Goal: Task Accomplishment & Management: Use online tool/utility

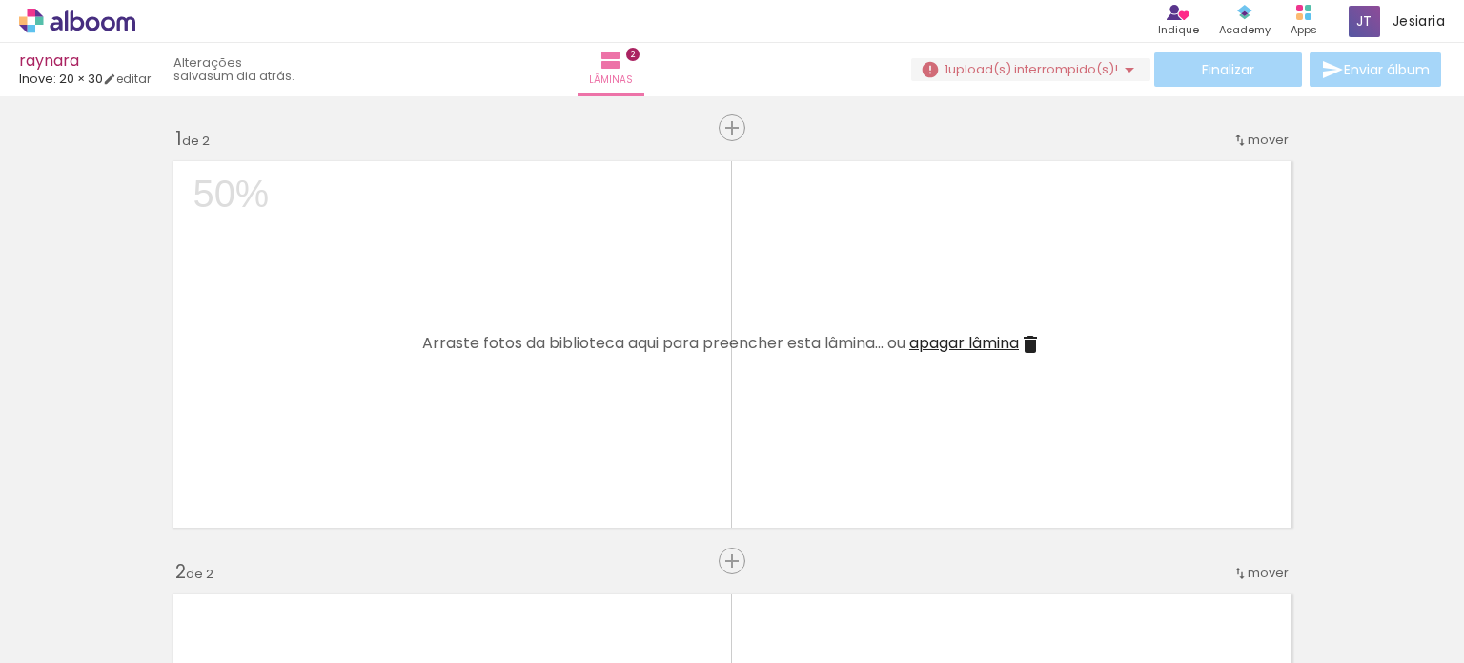
click at [85, 633] on span "Adicionar Fotos" at bounding box center [67, 636] width 57 height 21
click at [0, 0] on input "file" at bounding box center [0, 0] width 0 height 0
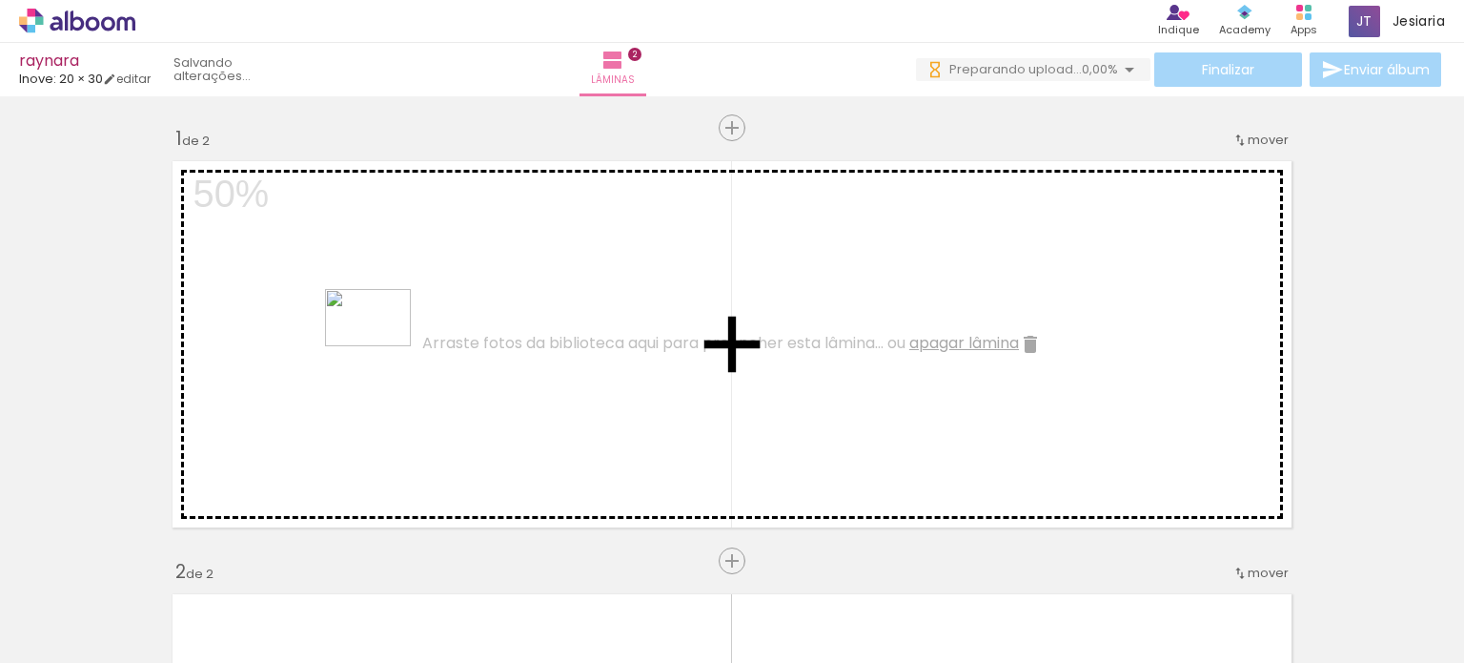
drag, startPoint x: 346, startPoint y: 614, endPoint x: 378, endPoint y: 337, distance: 278.4
click at [378, 337] on quentale-workspace at bounding box center [732, 331] width 1464 height 663
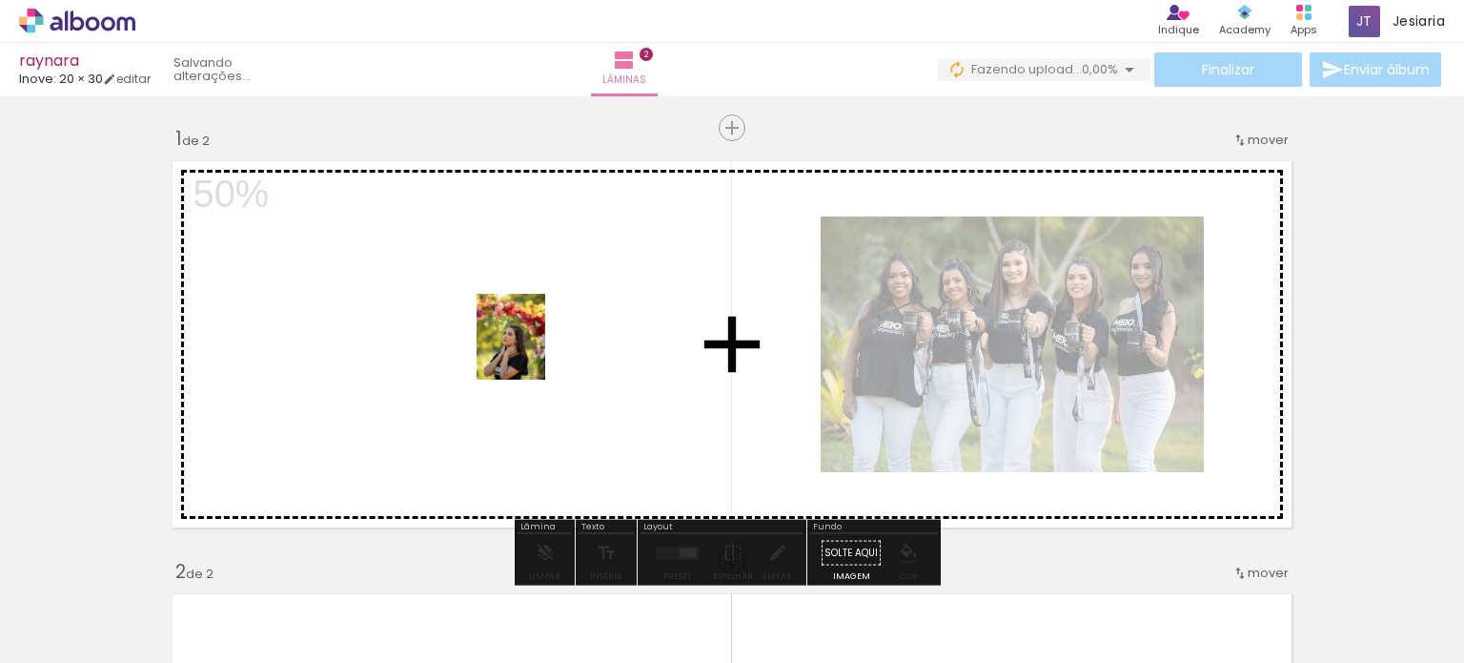
drag, startPoint x: 989, startPoint y: 607, endPoint x: 534, endPoint y: 351, distance: 522.1
click at [534, 351] on quentale-workspace at bounding box center [732, 331] width 1464 height 663
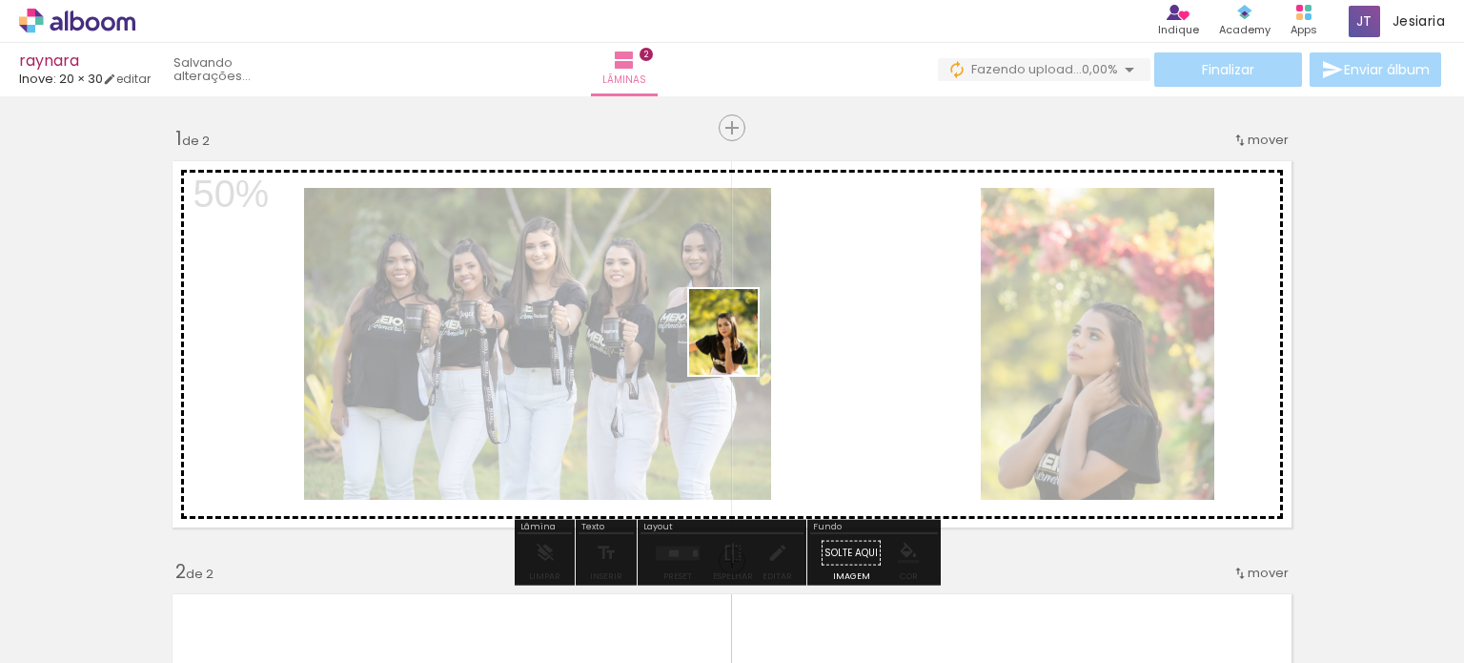
drag, startPoint x: 1099, startPoint y: 609, endPoint x: 746, endPoint y: 346, distance: 440.1
click at [746, 346] on quentale-workspace at bounding box center [732, 331] width 1464 height 663
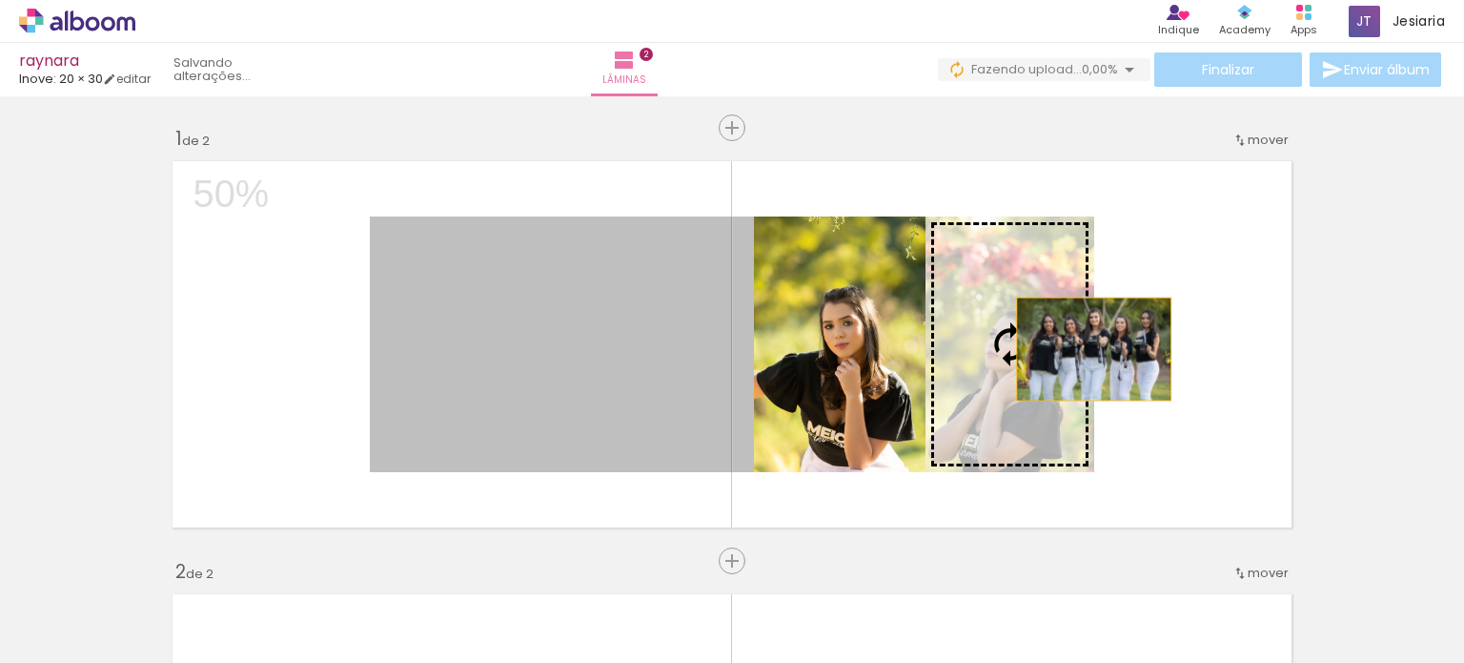
drag, startPoint x: 585, startPoint y: 346, endPoint x: 1087, endPoint y: 349, distance: 501.5
click at [1087, 349] on quentale-layouter at bounding box center [732, 344] width 1138 height 385
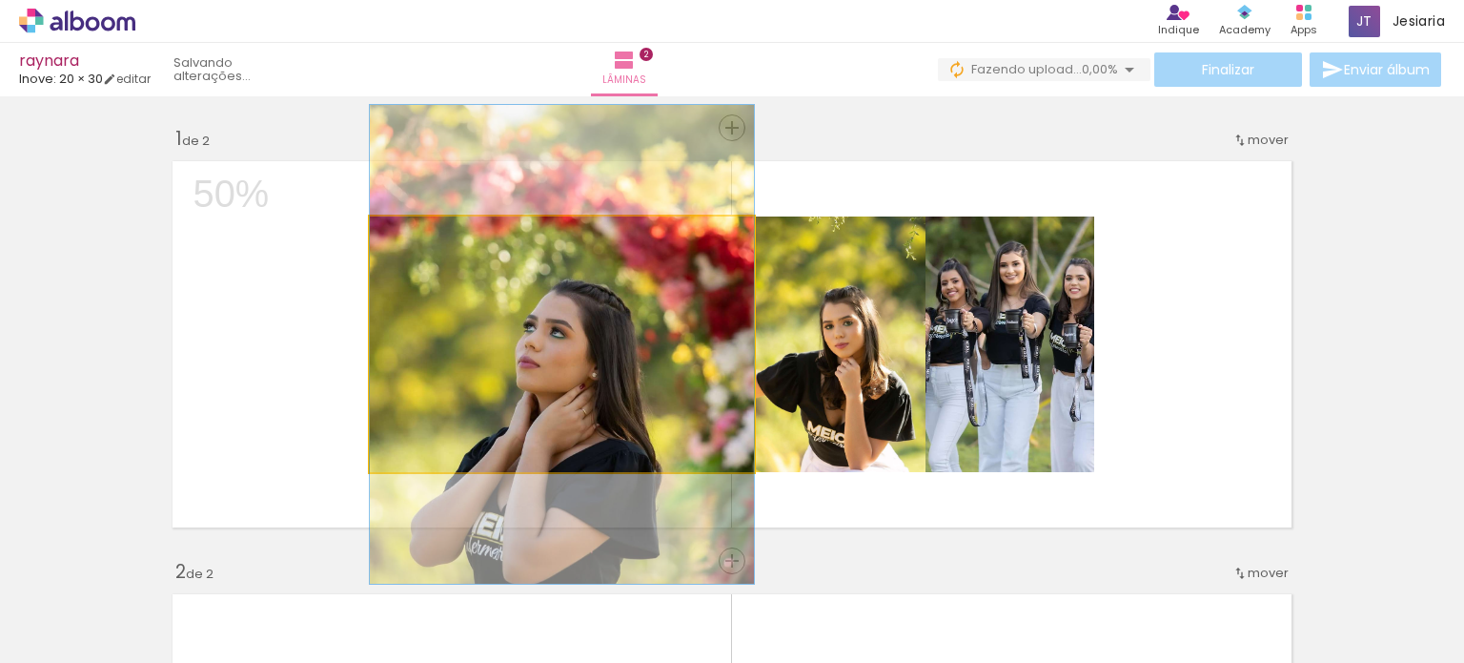
click at [652, 337] on quentale-photo at bounding box center [562, 344] width 384 height 256
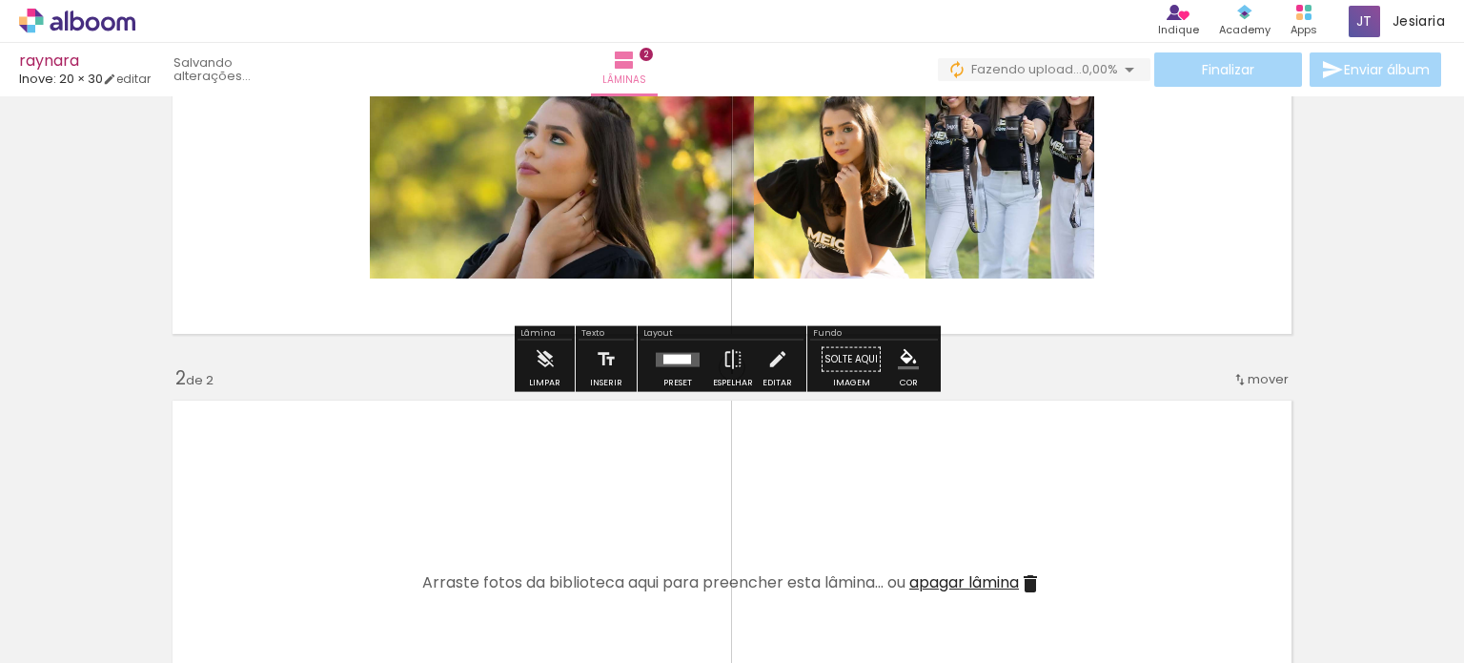
scroll to position [196, 0]
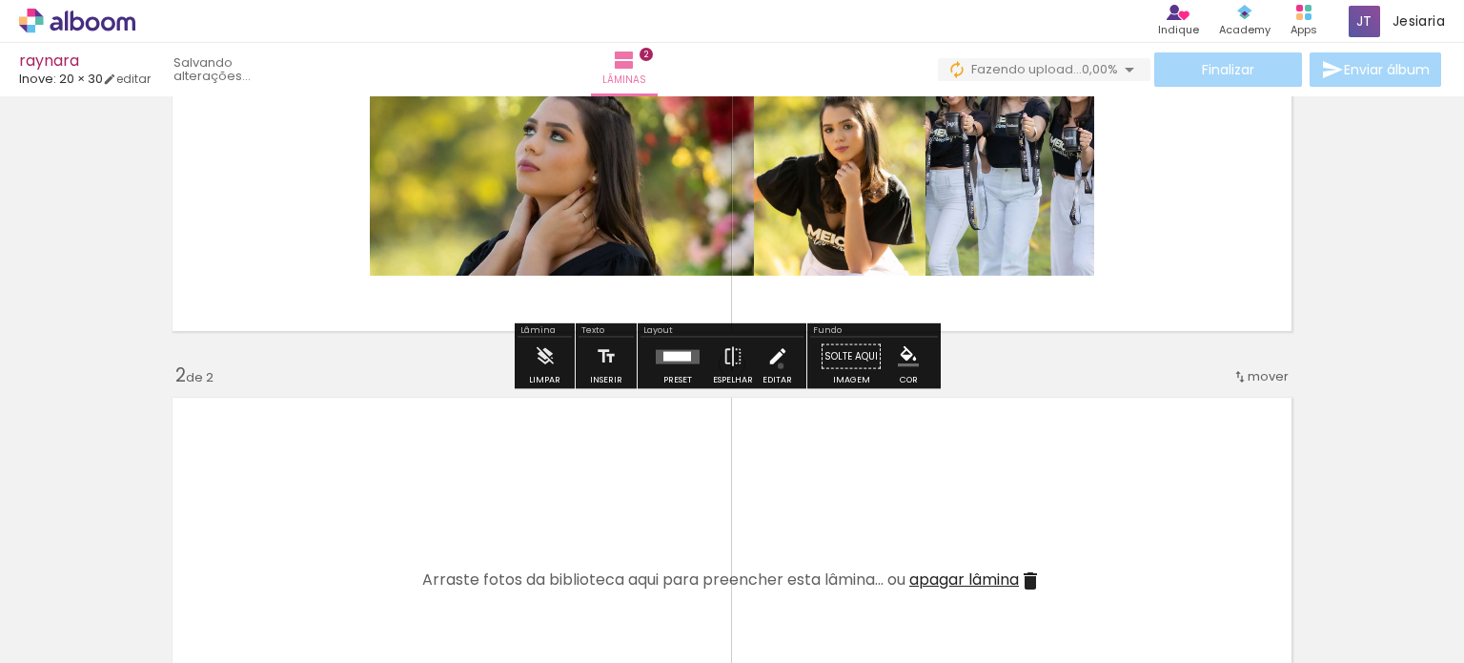
click at [776, 365] on iron-icon at bounding box center [777, 356] width 21 height 38
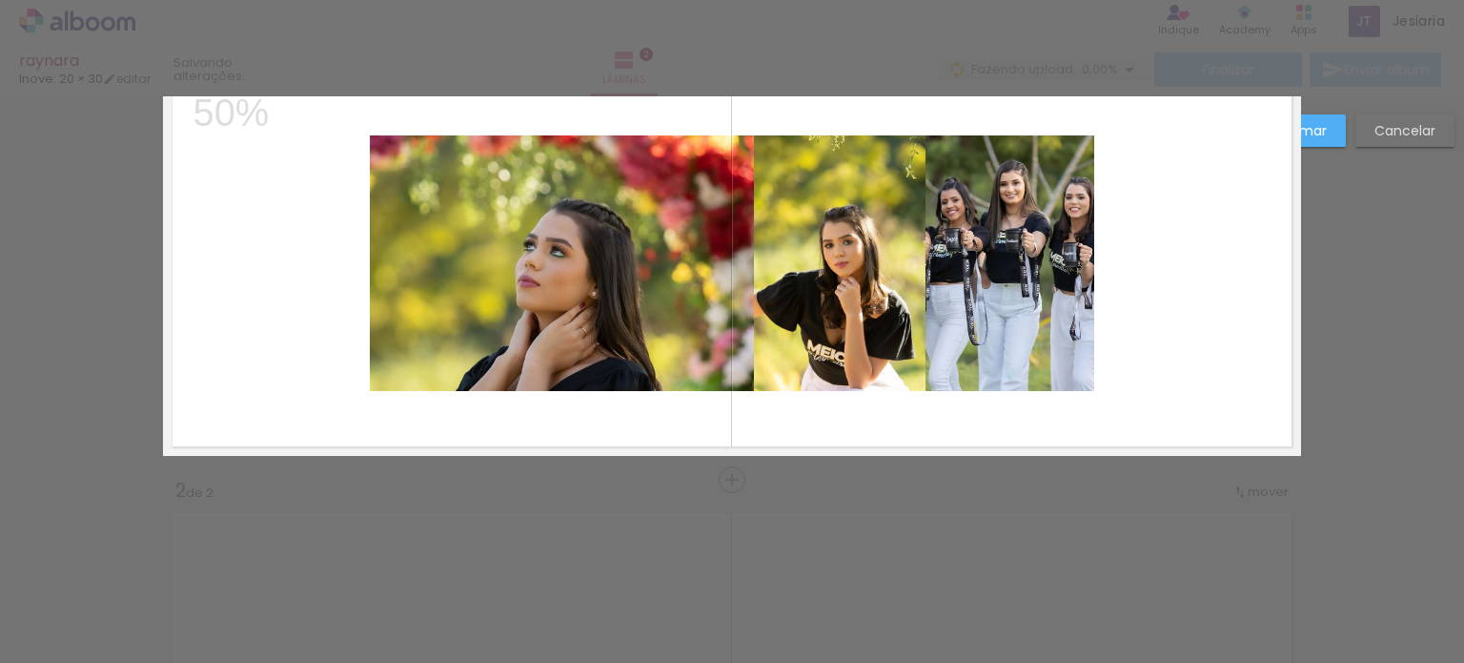
scroll to position [24, 0]
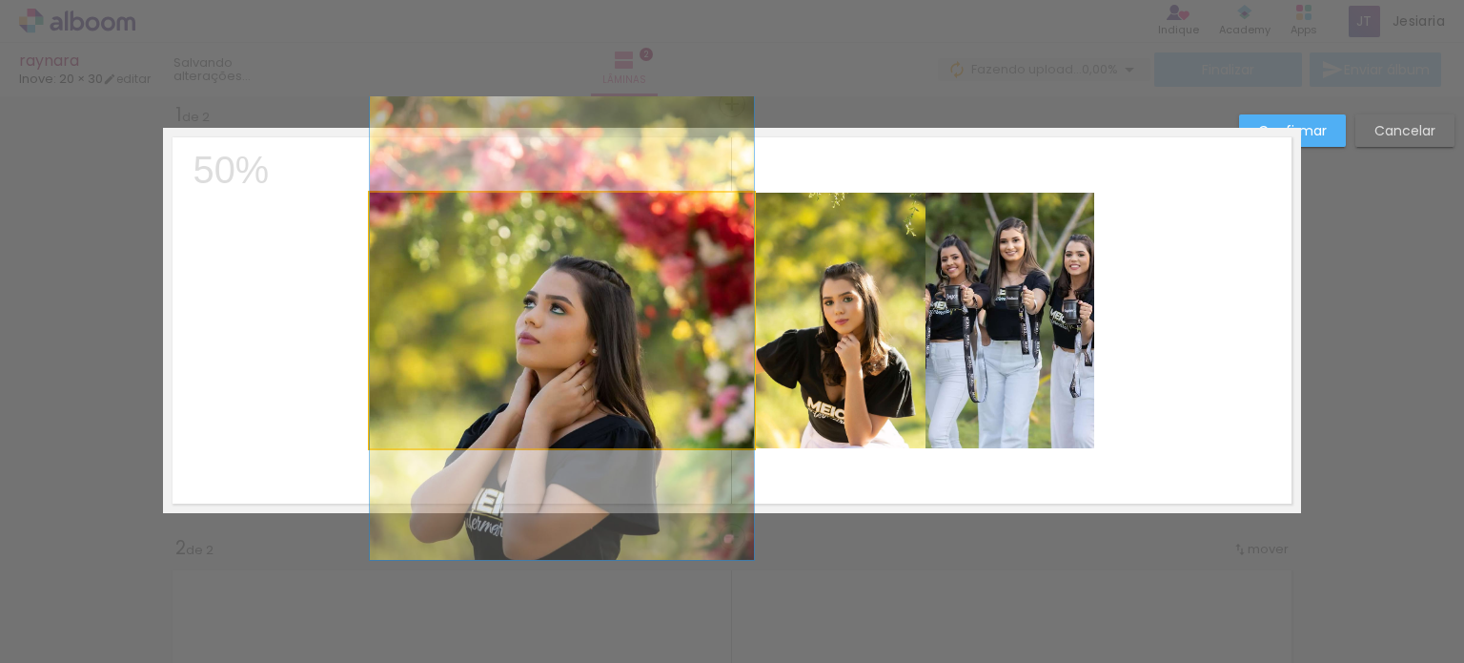
click at [642, 344] on quentale-photo at bounding box center [562, 321] width 384 height 256
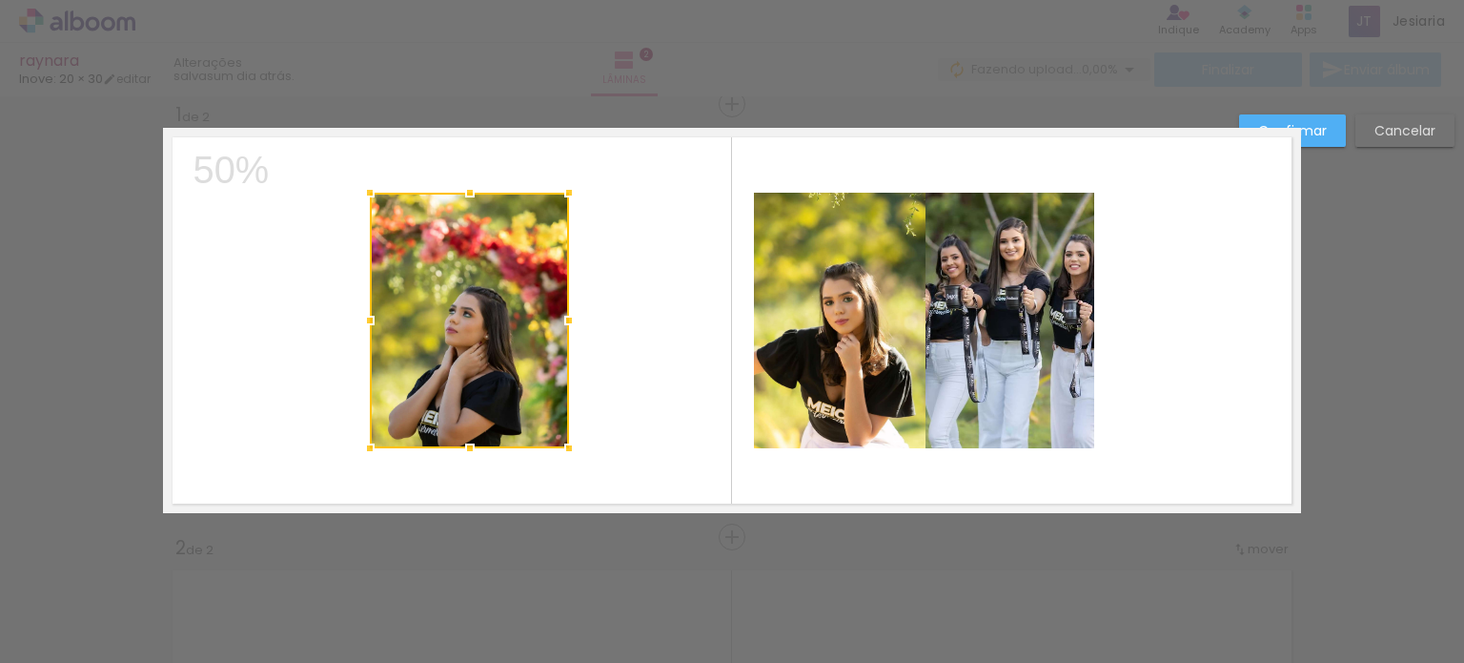
drag, startPoint x: 747, startPoint y: 320, endPoint x: 562, endPoint y: 327, distance: 186.0
click at [562, 327] on div at bounding box center [569, 320] width 38 height 38
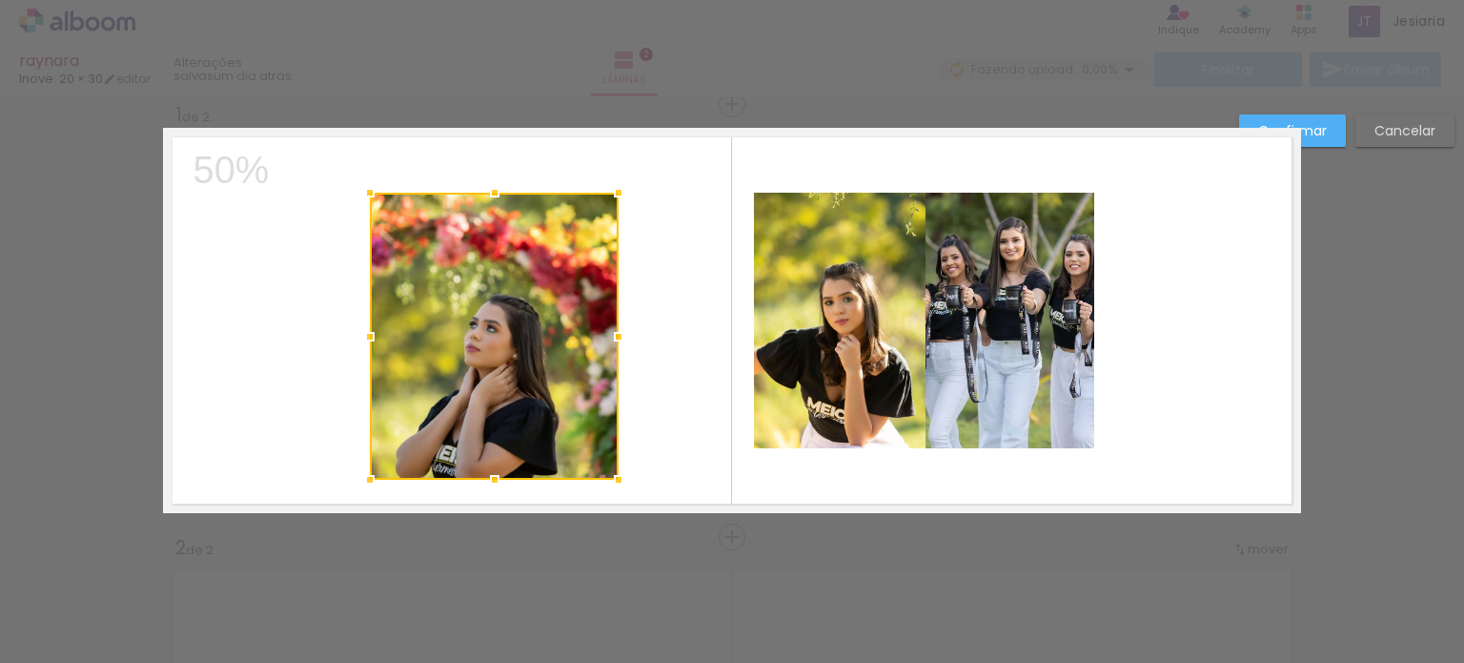
drag, startPoint x: 564, startPoint y: 449, endPoint x: 614, endPoint y: 480, distance: 58.7
click at [614, 480] on div at bounding box center [619, 479] width 38 height 38
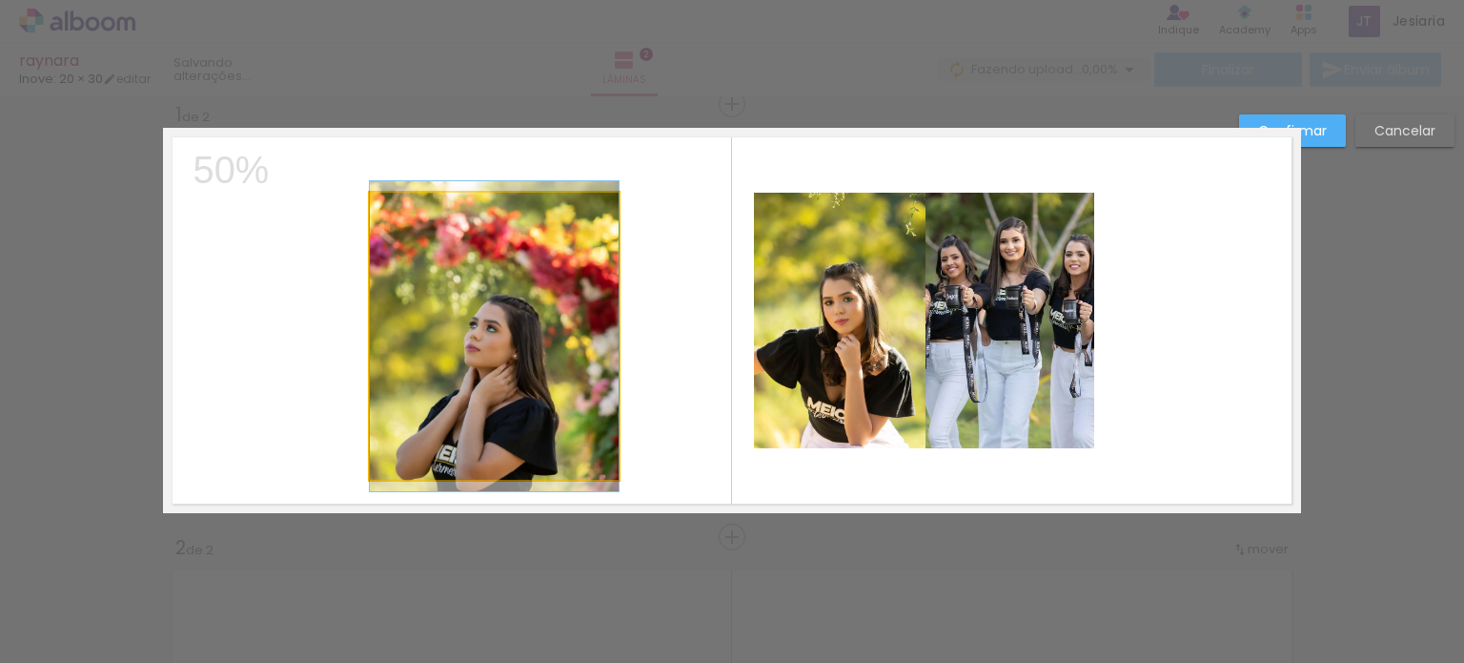
click at [522, 309] on quentale-photo at bounding box center [494, 336] width 249 height 287
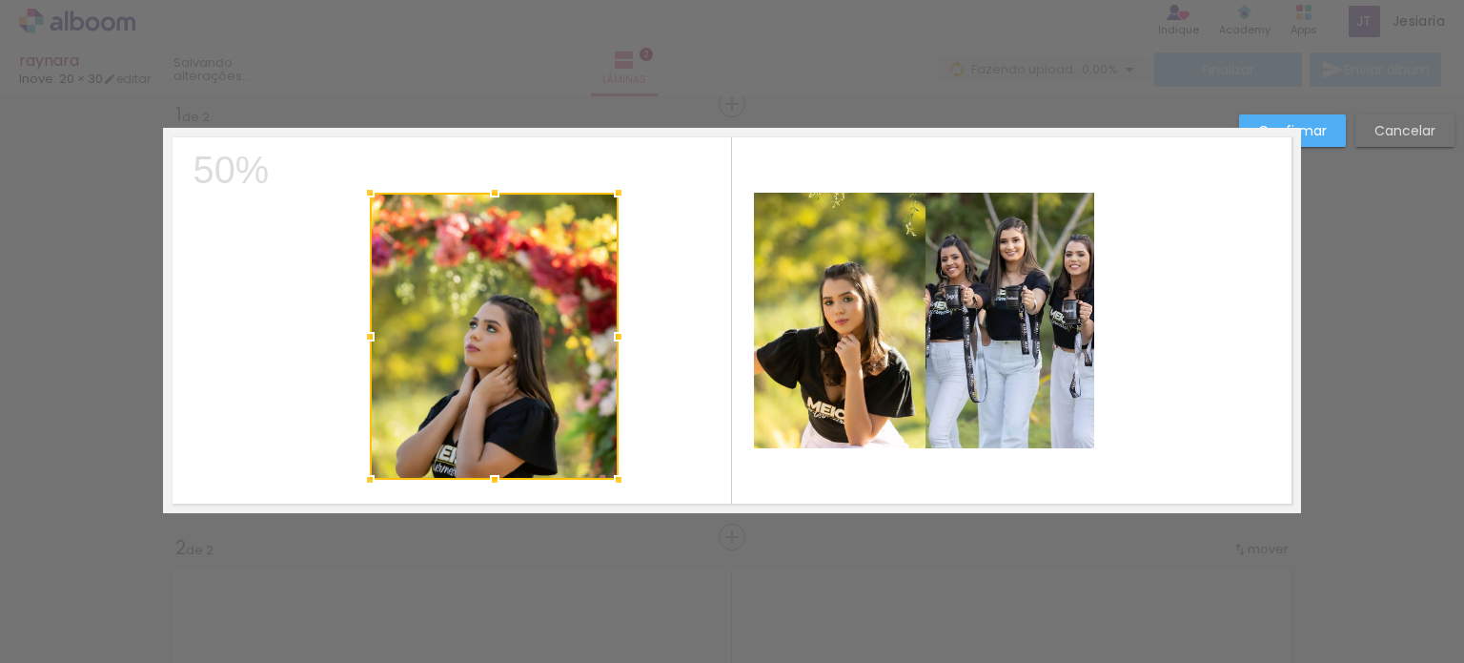
click at [522, 309] on div at bounding box center [494, 336] width 249 height 287
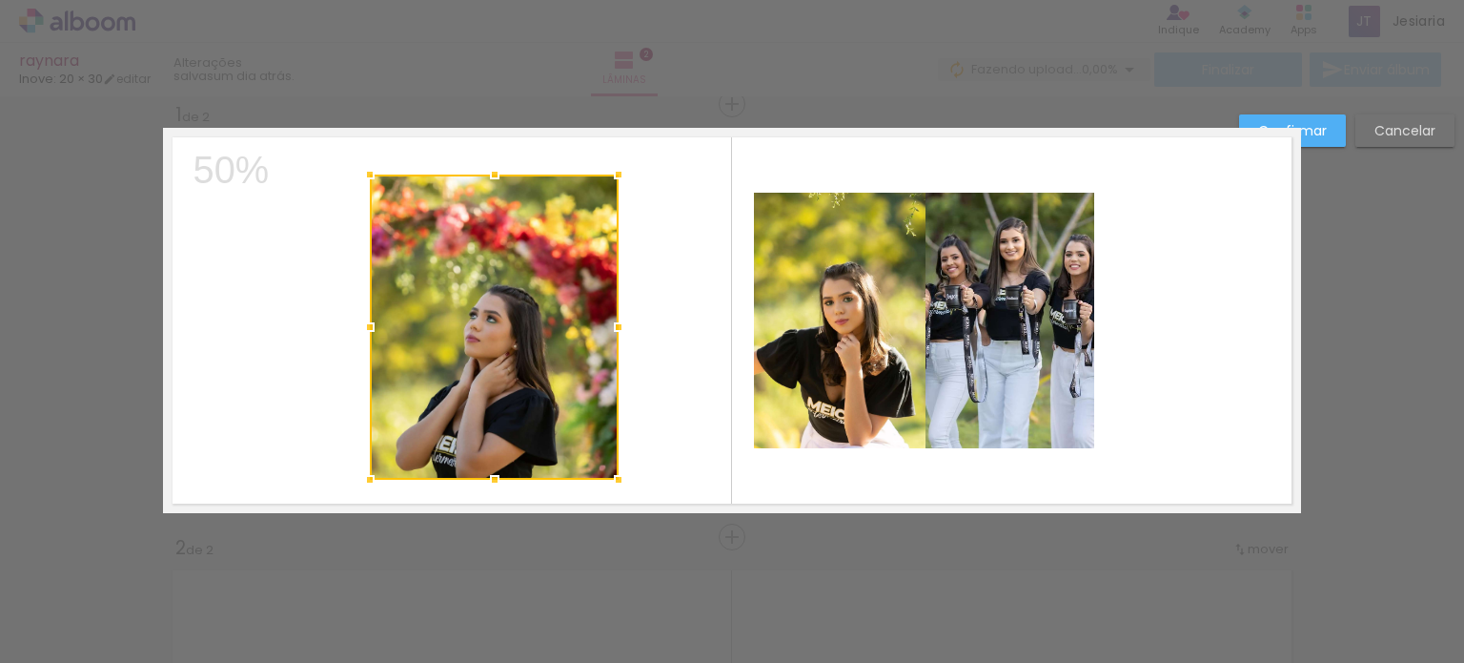
drag, startPoint x: 486, startPoint y: 192, endPoint x: 489, endPoint y: 174, distance: 18.3
click at [489, 174] on div at bounding box center [495, 174] width 38 height 38
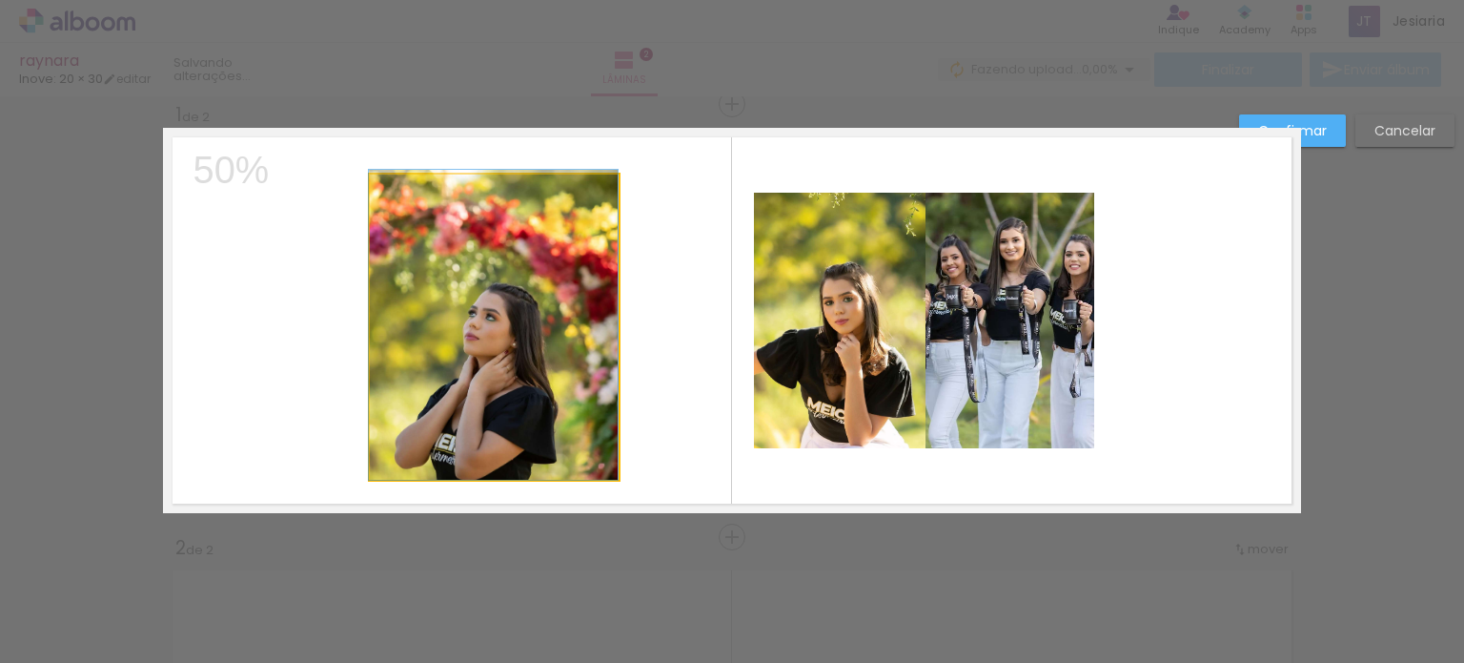
drag, startPoint x: 527, startPoint y: 264, endPoint x: 429, endPoint y: 249, distance: 99.4
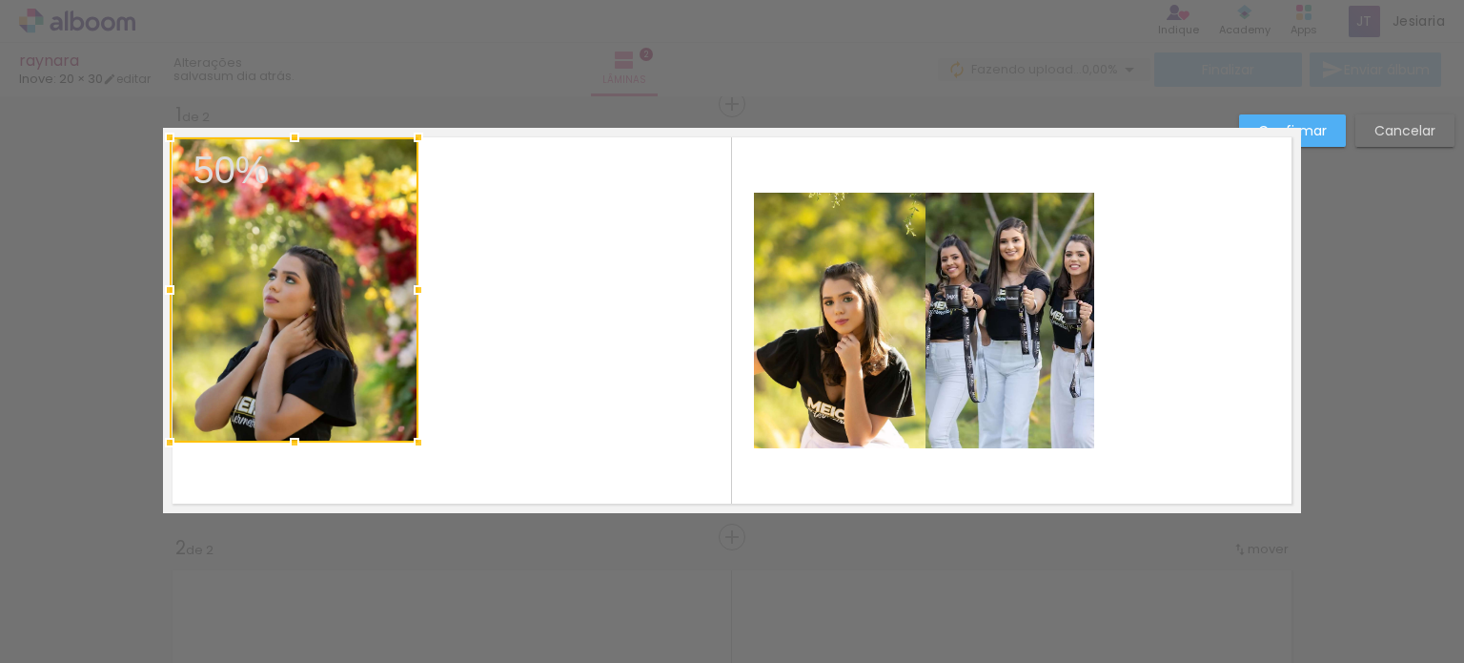
drag, startPoint x: 509, startPoint y: 255, endPoint x: 309, endPoint y: 217, distance: 203.6
click at [309, 217] on div at bounding box center [294, 289] width 249 height 305
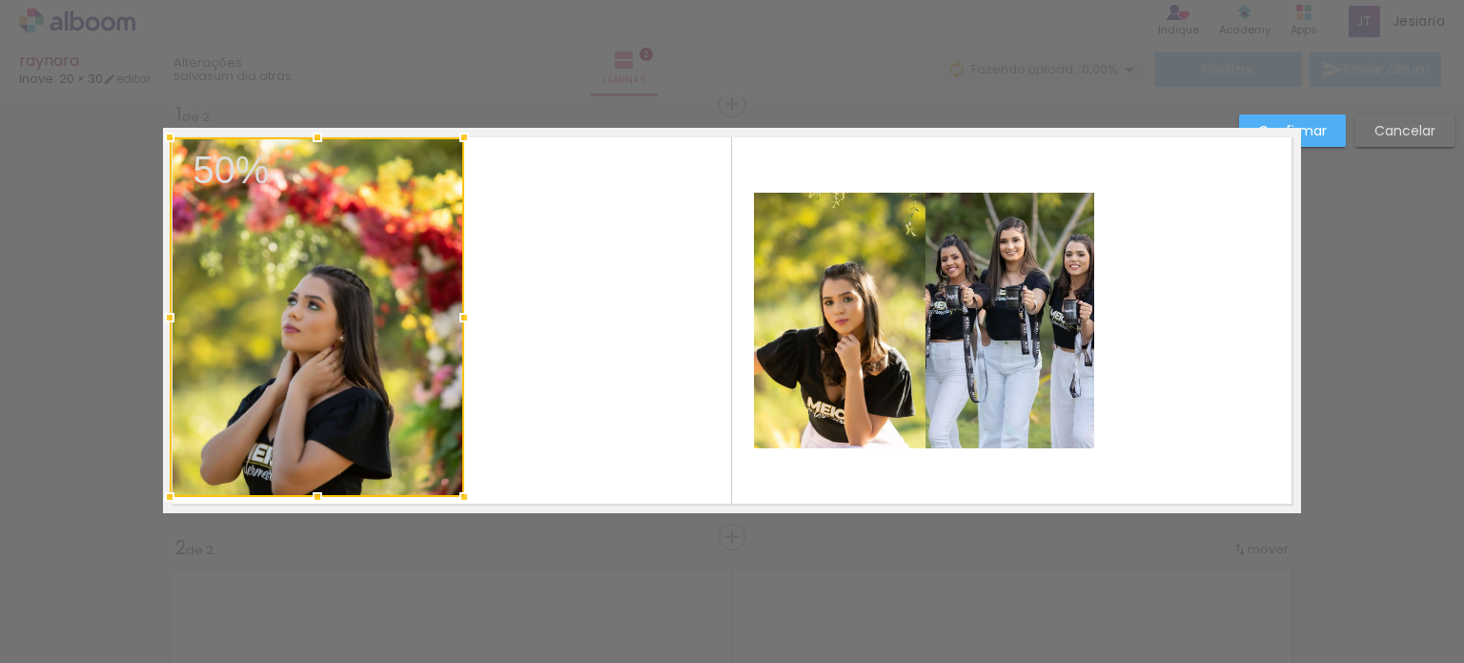
drag, startPoint x: 408, startPoint y: 436, endPoint x: 454, endPoint y: 490, distance: 71.0
click at [454, 490] on div at bounding box center [464, 497] width 38 height 38
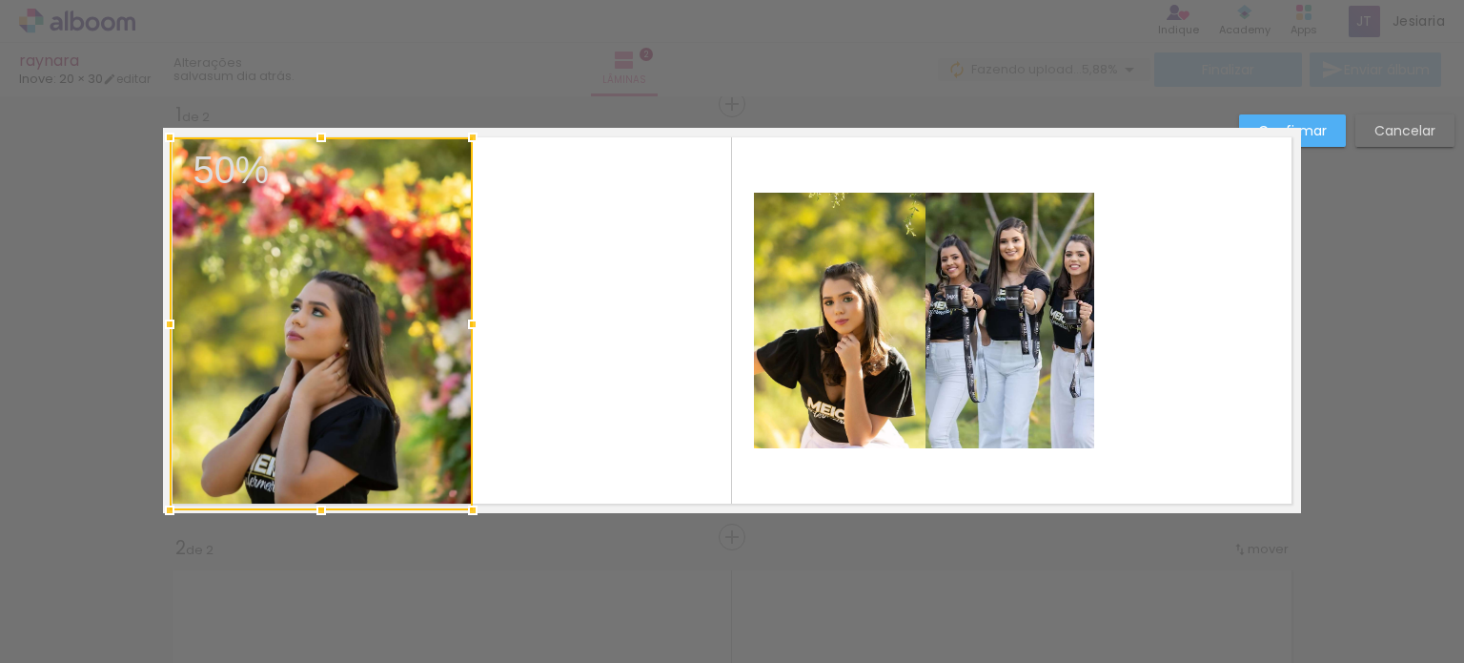
drag, startPoint x: 458, startPoint y: 499, endPoint x: 467, endPoint y: 502, distance: 10.3
click at [467, 502] on div at bounding box center [473, 510] width 38 height 38
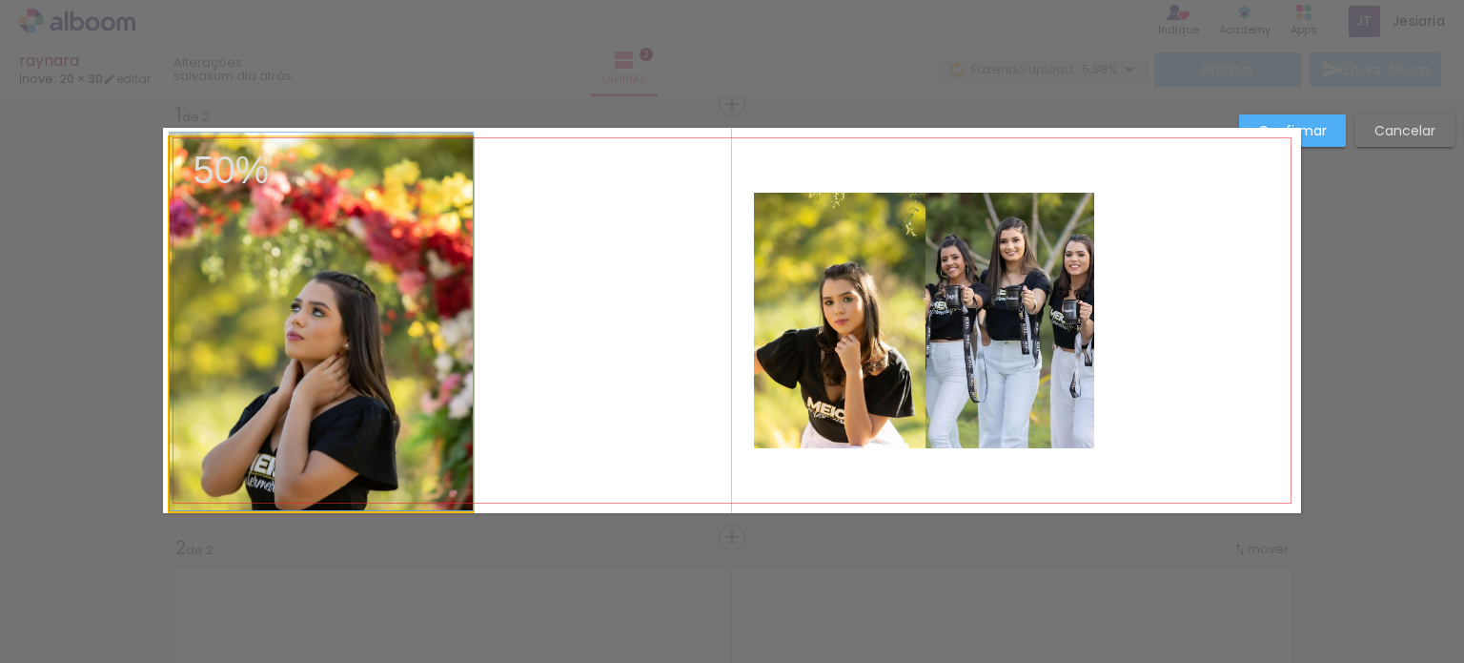
drag, startPoint x: 446, startPoint y: 463, endPoint x: 446, endPoint y: 450, distance: 13.3
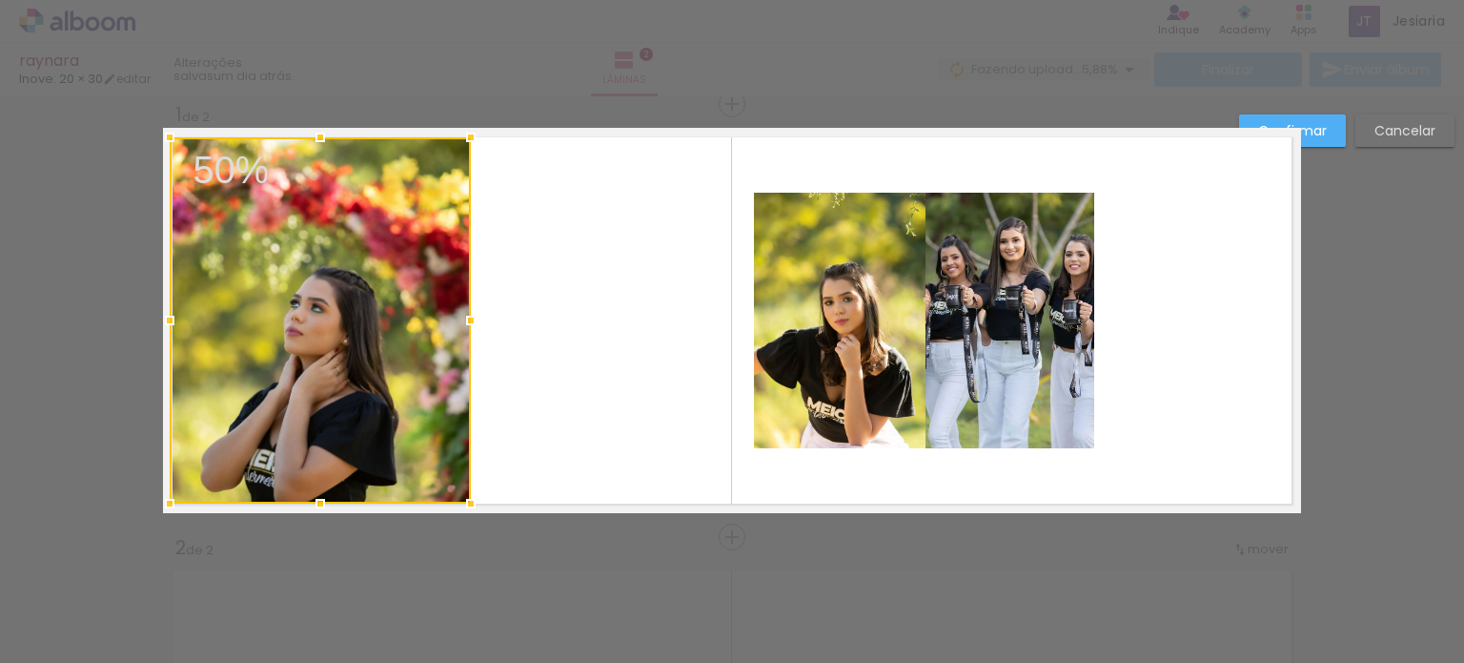
click at [464, 506] on div at bounding box center [471, 503] width 38 height 38
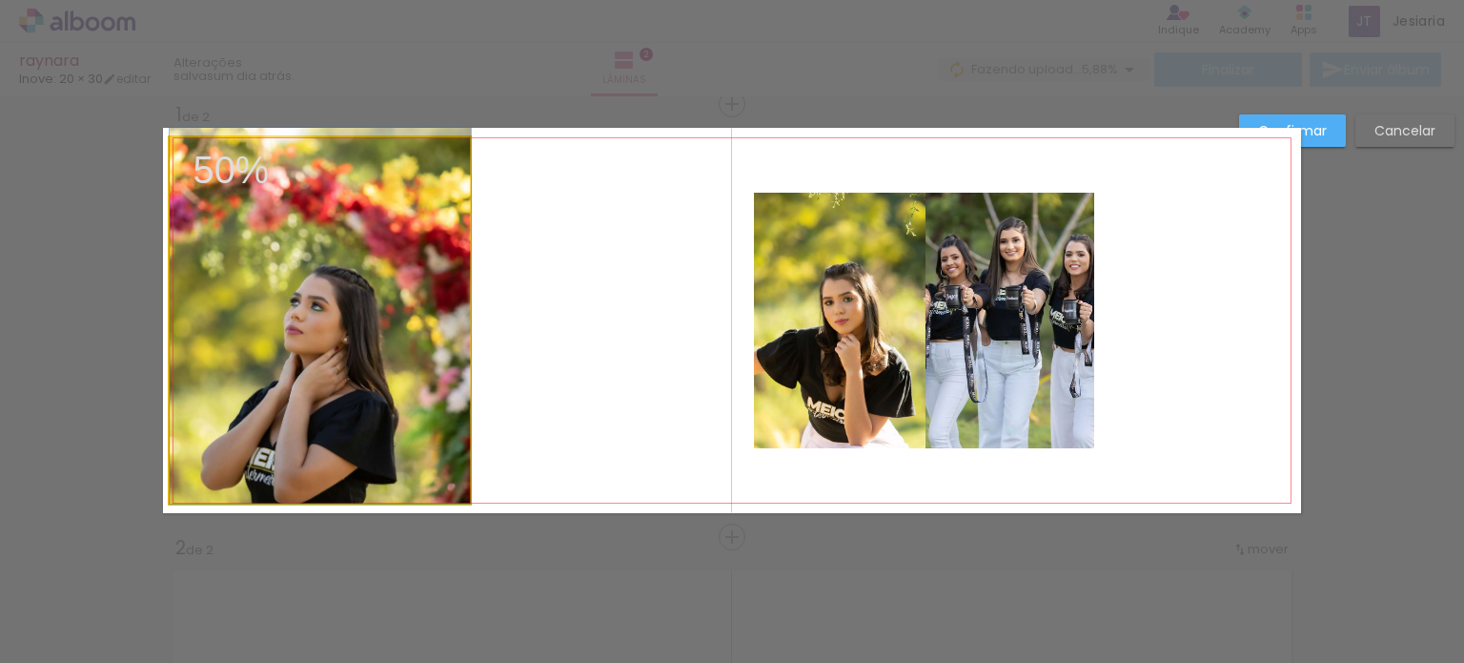
drag, startPoint x: 344, startPoint y: 403, endPoint x: 346, endPoint y: 369, distance: 34.4
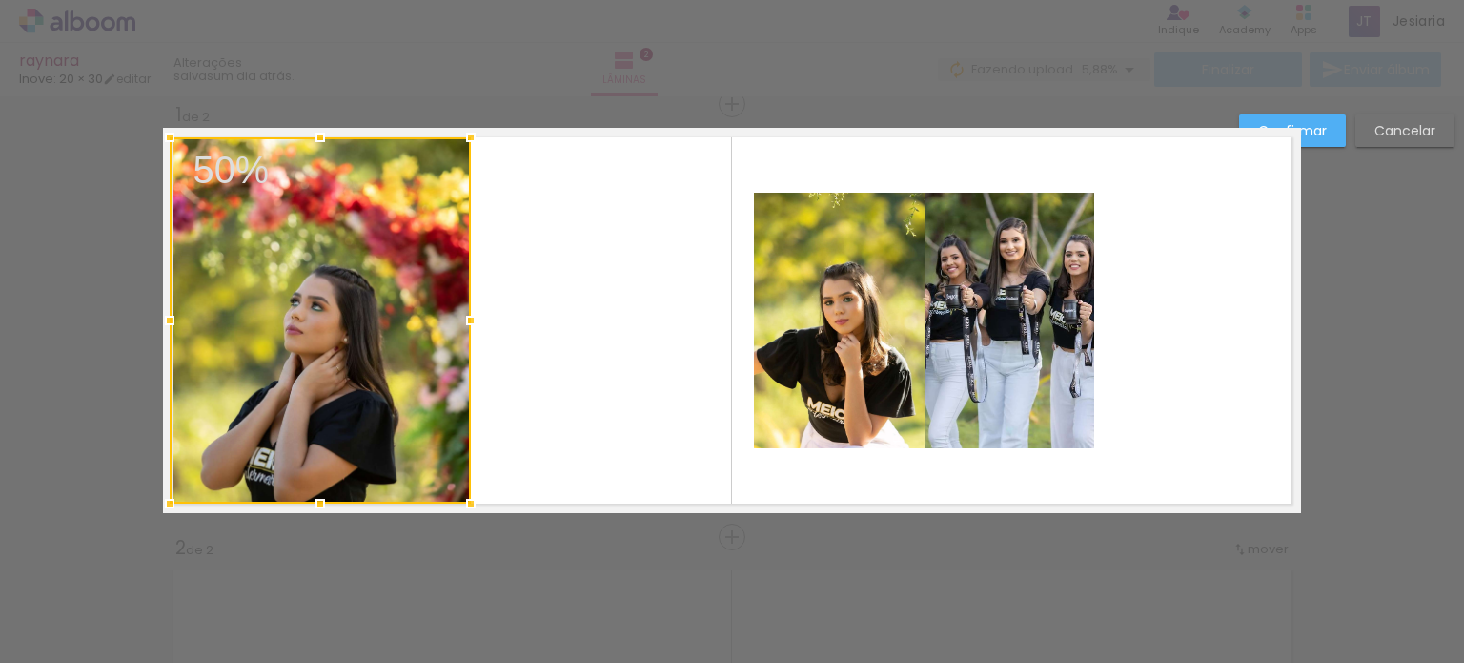
click at [504, 419] on quentale-layouter at bounding box center [732, 320] width 1138 height 385
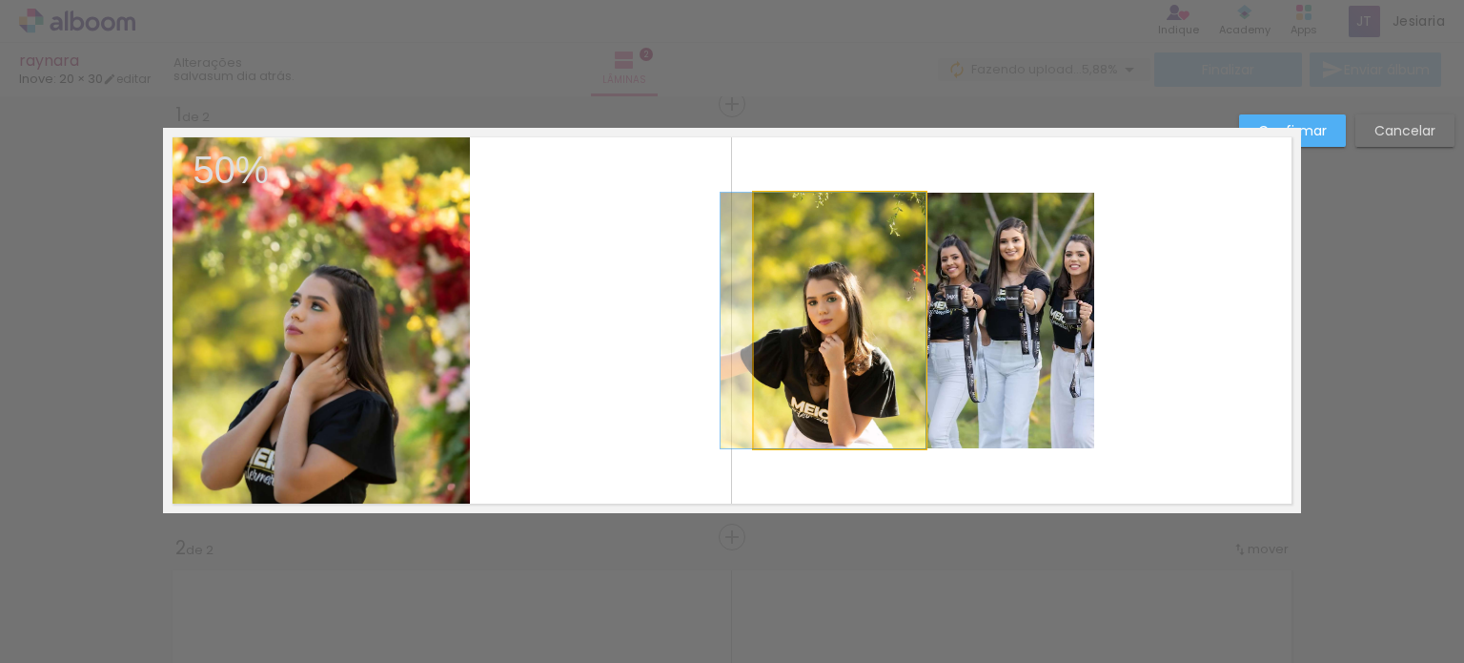
drag, startPoint x: 831, startPoint y: 388, endPoint x: 754, endPoint y: 388, distance: 77.2
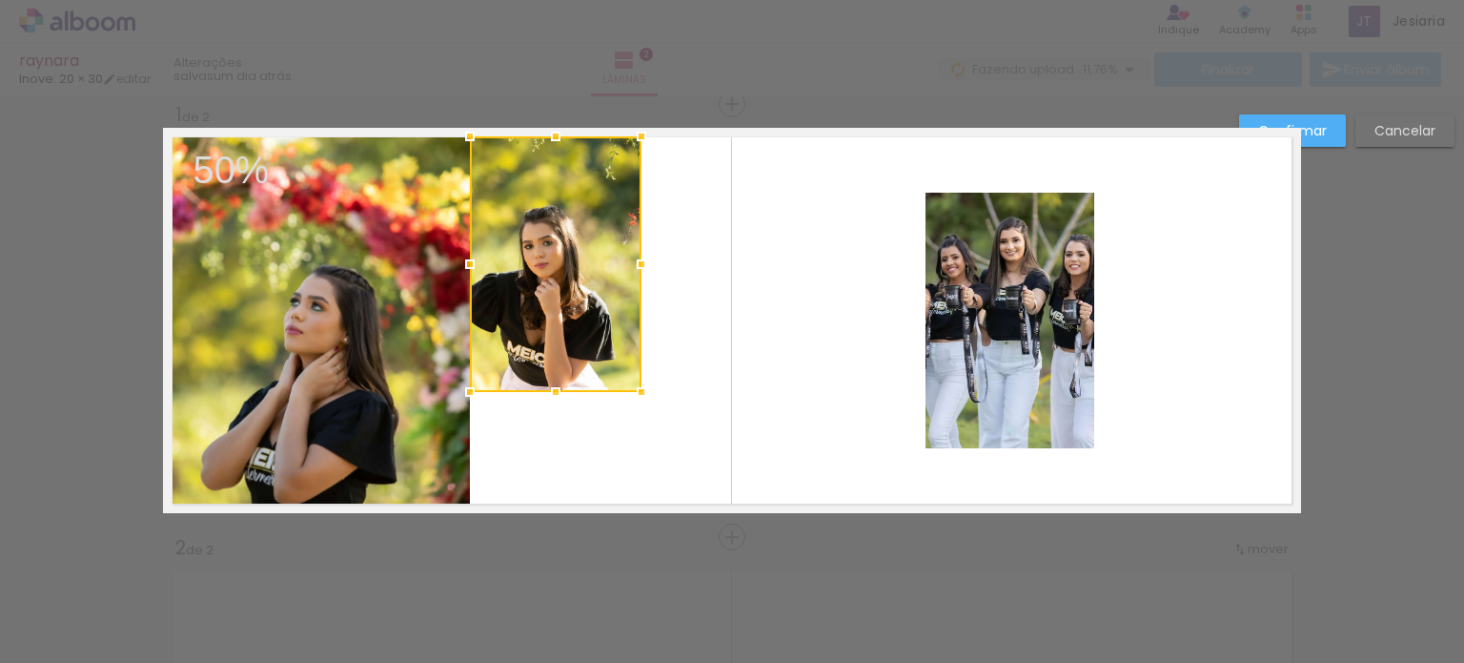
drag, startPoint x: 792, startPoint y: 419, endPoint x: 520, endPoint y: 363, distance: 278.2
click at [520, 363] on div at bounding box center [556, 264] width 172 height 256
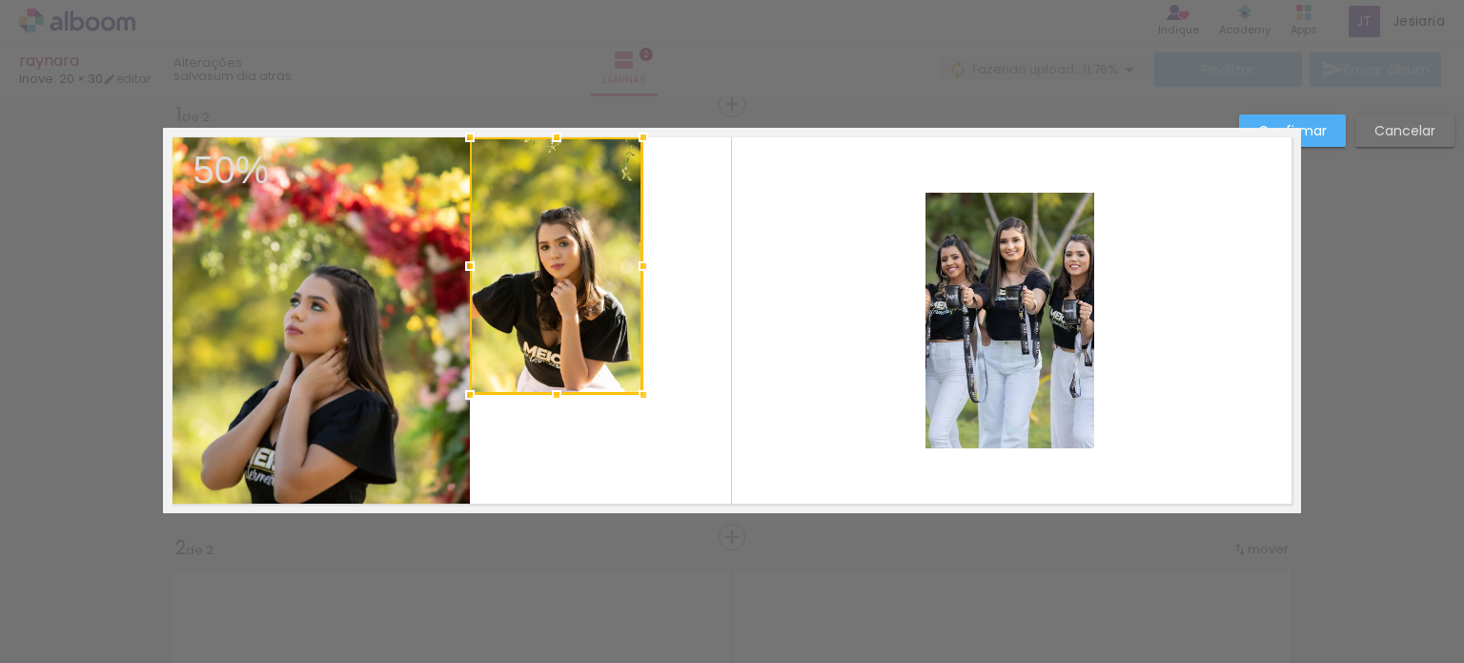
drag, startPoint x: 635, startPoint y: 397, endPoint x: 736, endPoint y: 492, distance: 138.9
click at [736, 492] on album-spread "1 de 2" at bounding box center [732, 320] width 1138 height 385
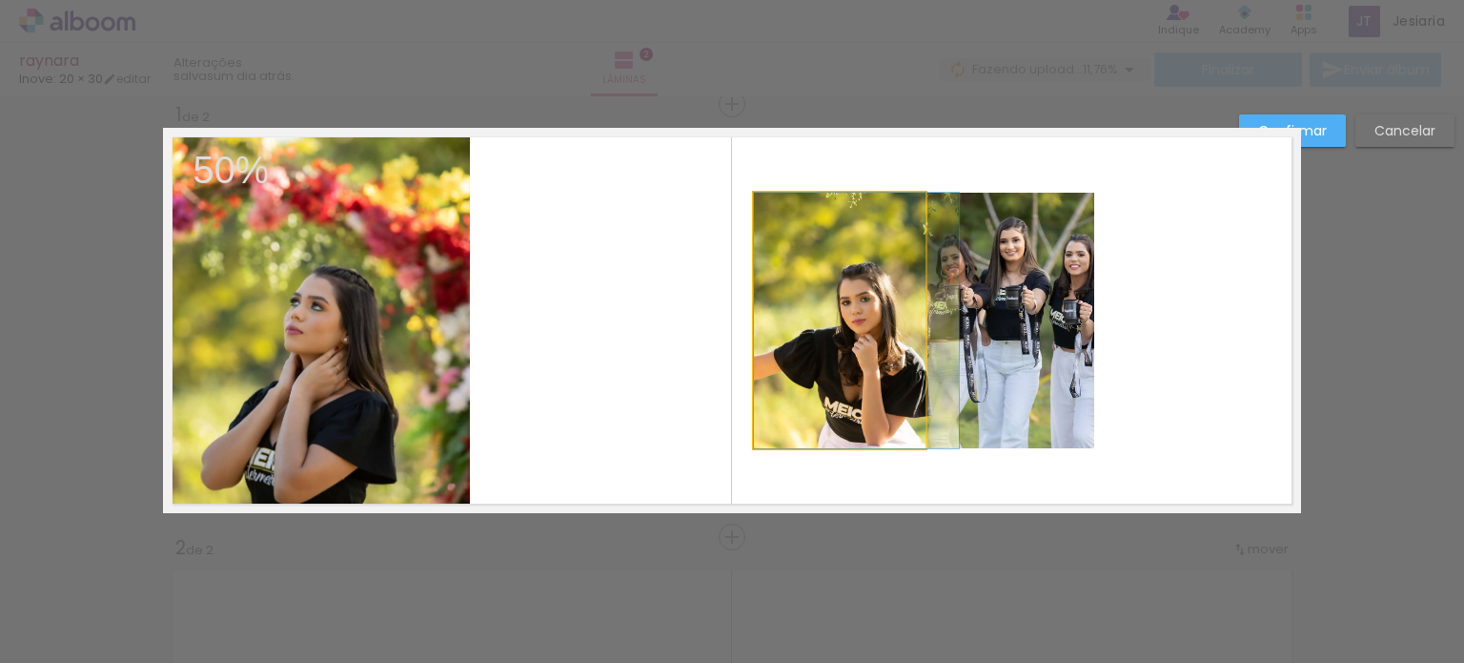
drag, startPoint x: 766, startPoint y: 411, endPoint x: 841, endPoint y: 378, distance: 82.4
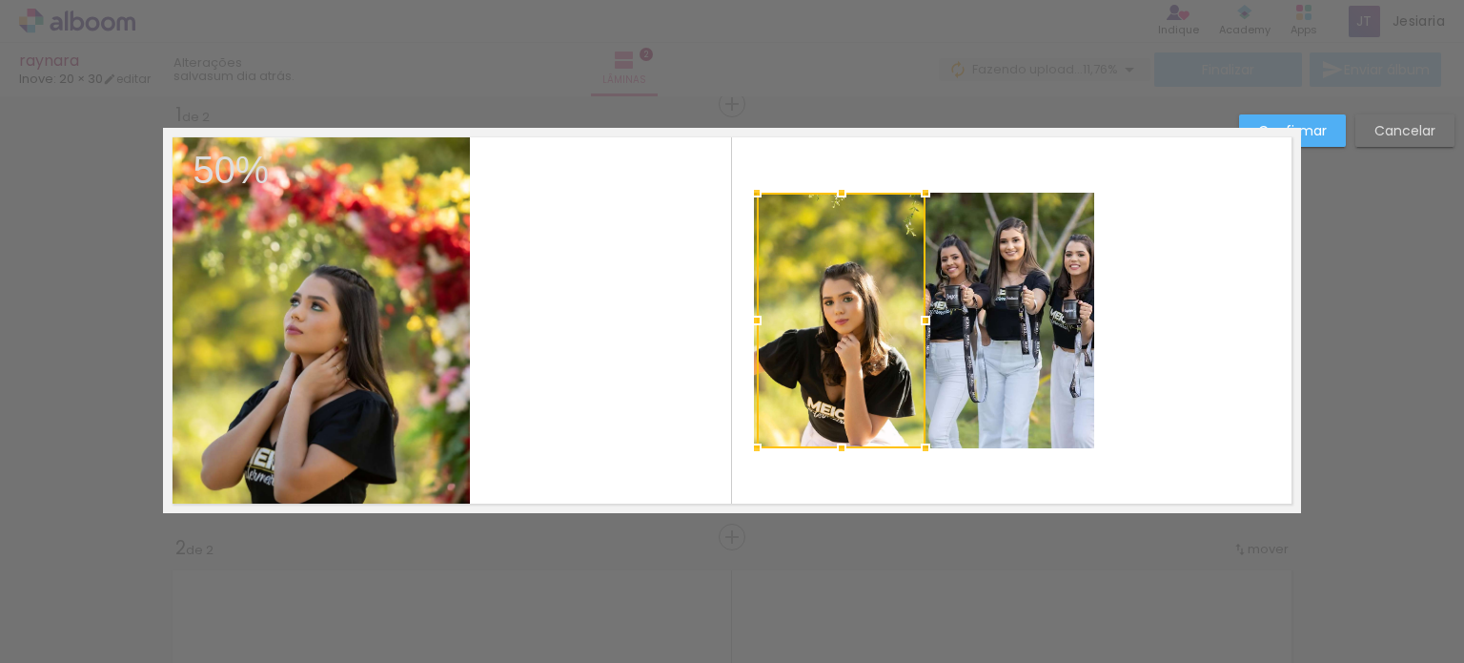
drag, startPoint x: 751, startPoint y: 319, endPoint x: 698, endPoint y: 312, distance: 53.9
click at [698, 312] on album-spread "1 de 2" at bounding box center [732, 320] width 1138 height 385
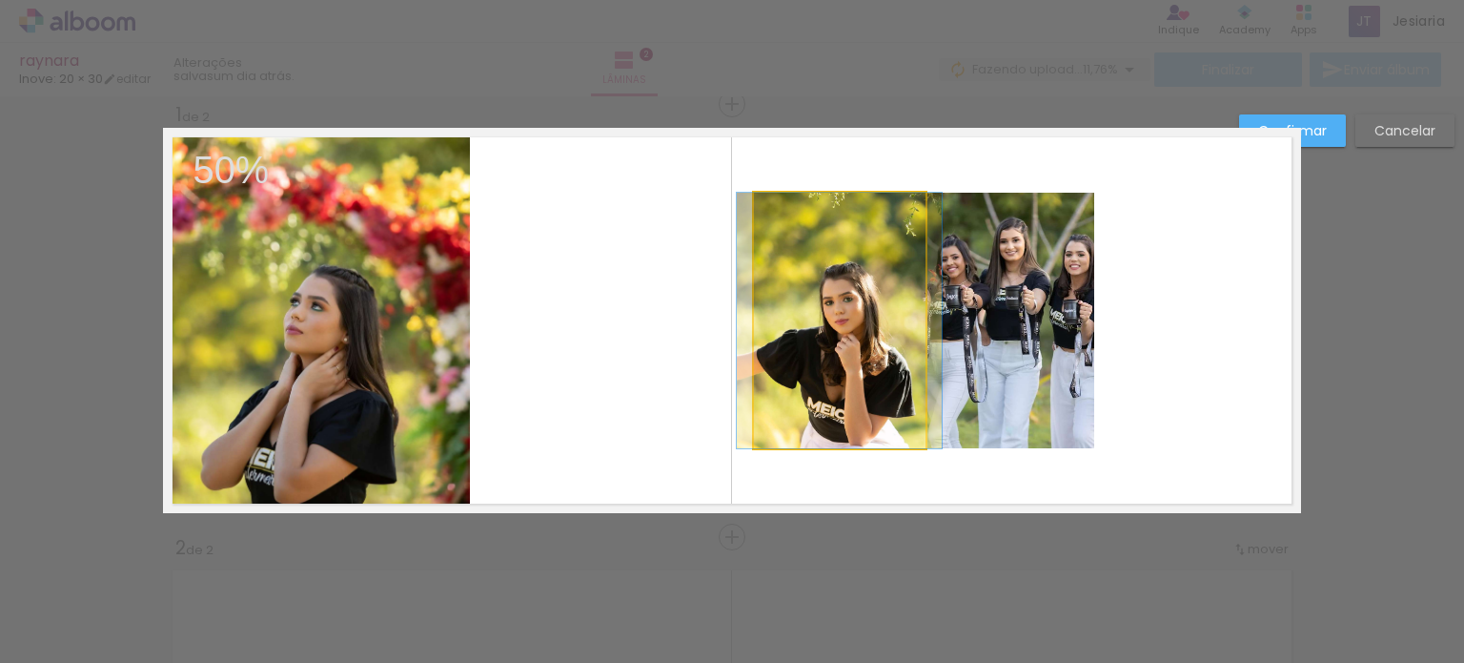
click at [767, 324] on quentale-photo at bounding box center [840, 321] width 172 height 256
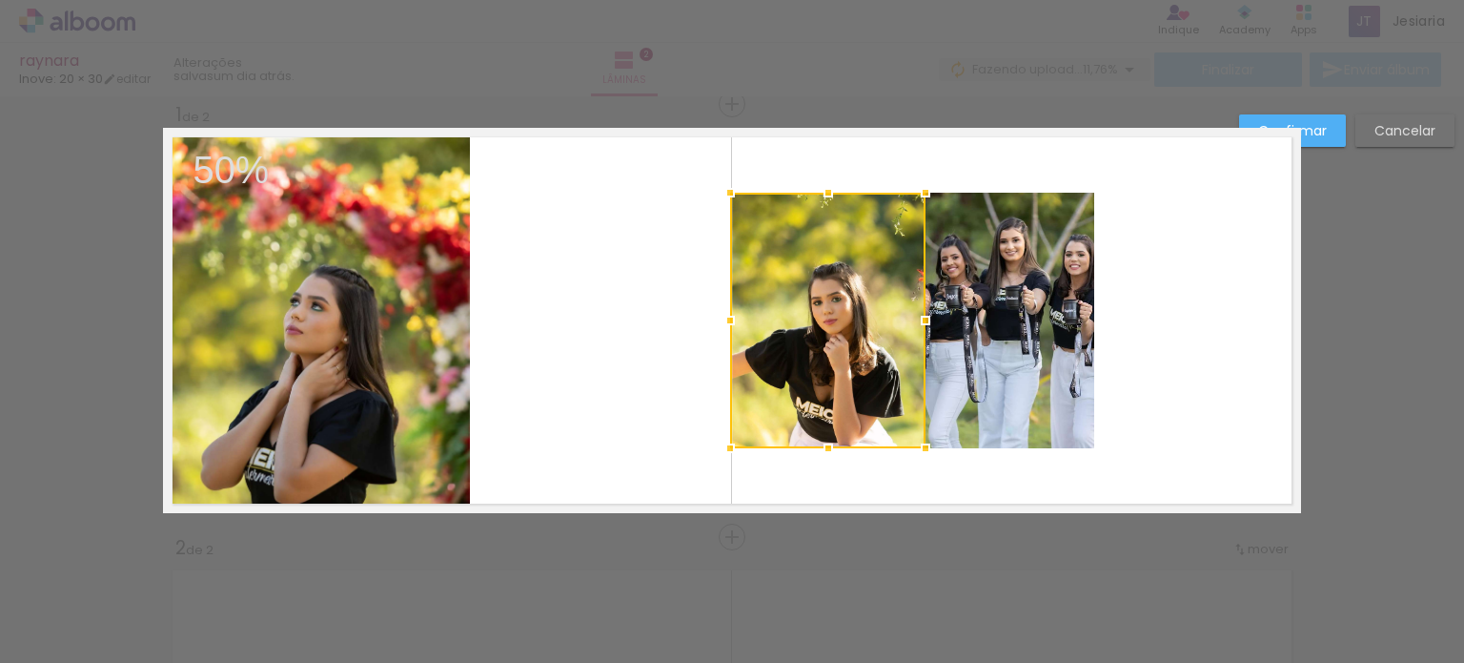
drag, startPoint x: 747, startPoint y: 319, endPoint x: 725, endPoint y: 316, distance: 23.2
click at [725, 316] on div at bounding box center [730, 320] width 38 height 38
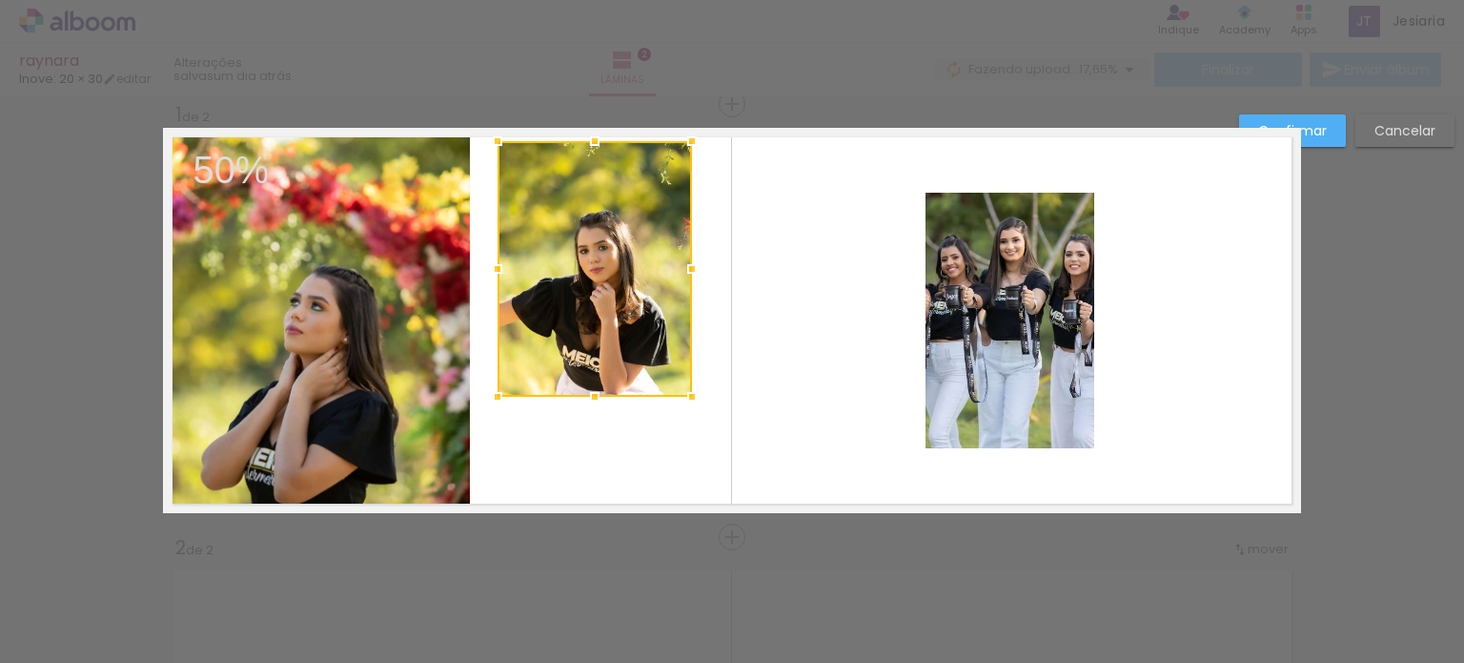
drag, startPoint x: 802, startPoint y: 363, endPoint x: 568, endPoint y: 312, distance: 239.2
click at [568, 312] on div at bounding box center [595, 269] width 194 height 256
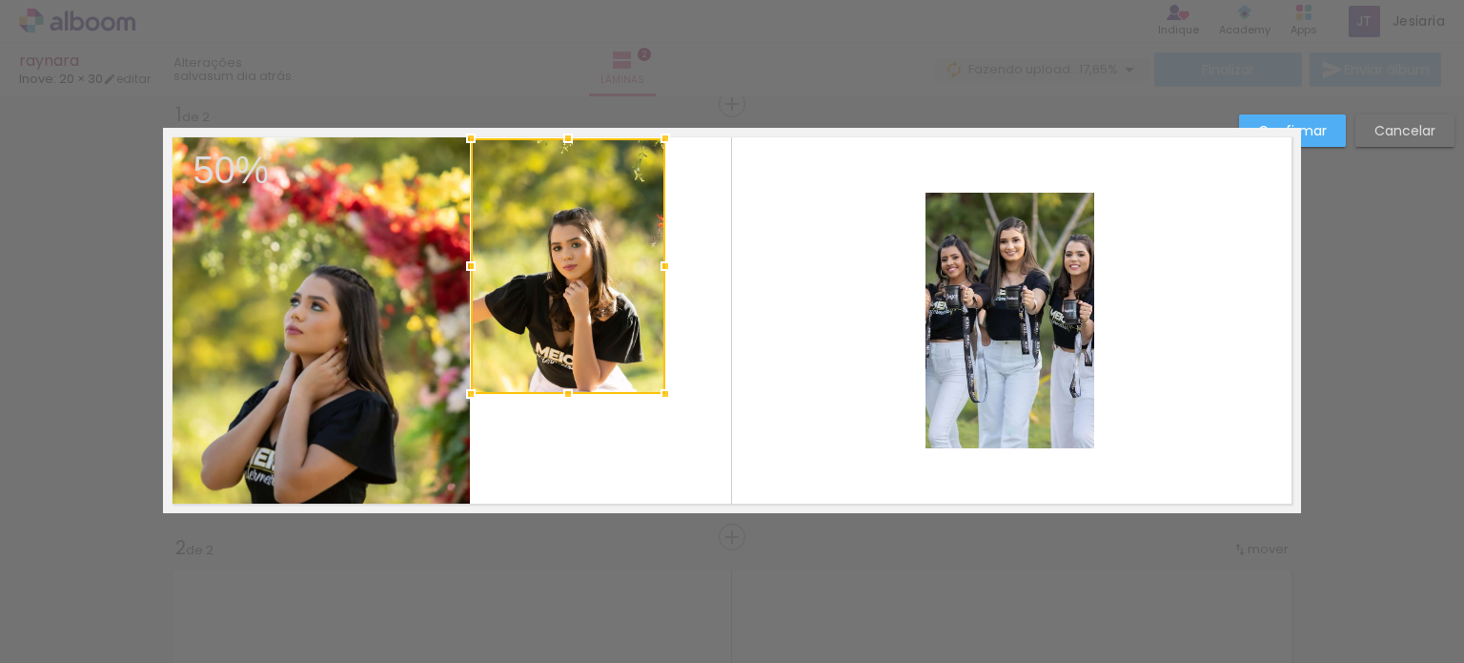
drag, startPoint x: 572, startPoint y: 319, endPoint x: 557, endPoint y: 317, distance: 15.5
click at [557, 317] on div at bounding box center [568, 266] width 194 height 256
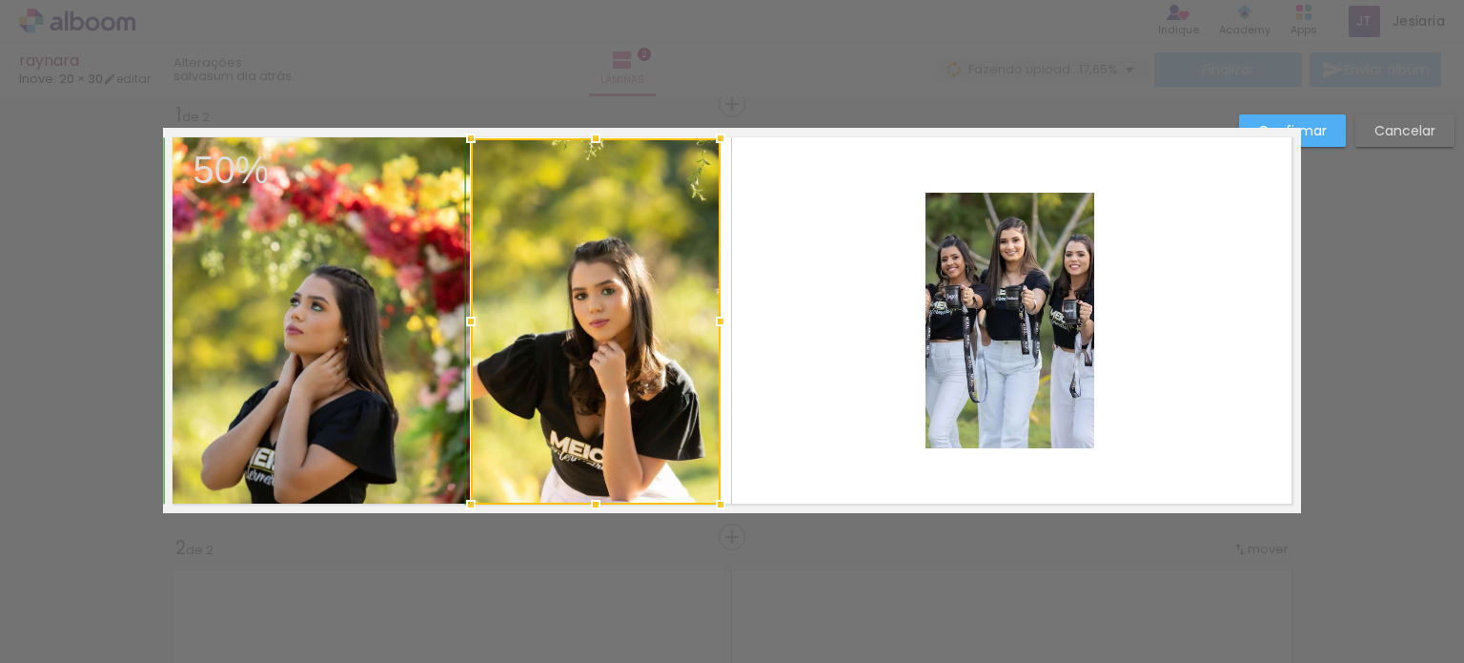
drag, startPoint x: 656, startPoint y: 394, endPoint x: 700, endPoint y: 499, distance: 113.7
click at [702, 499] on div at bounding box center [721, 504] width 38 height 38
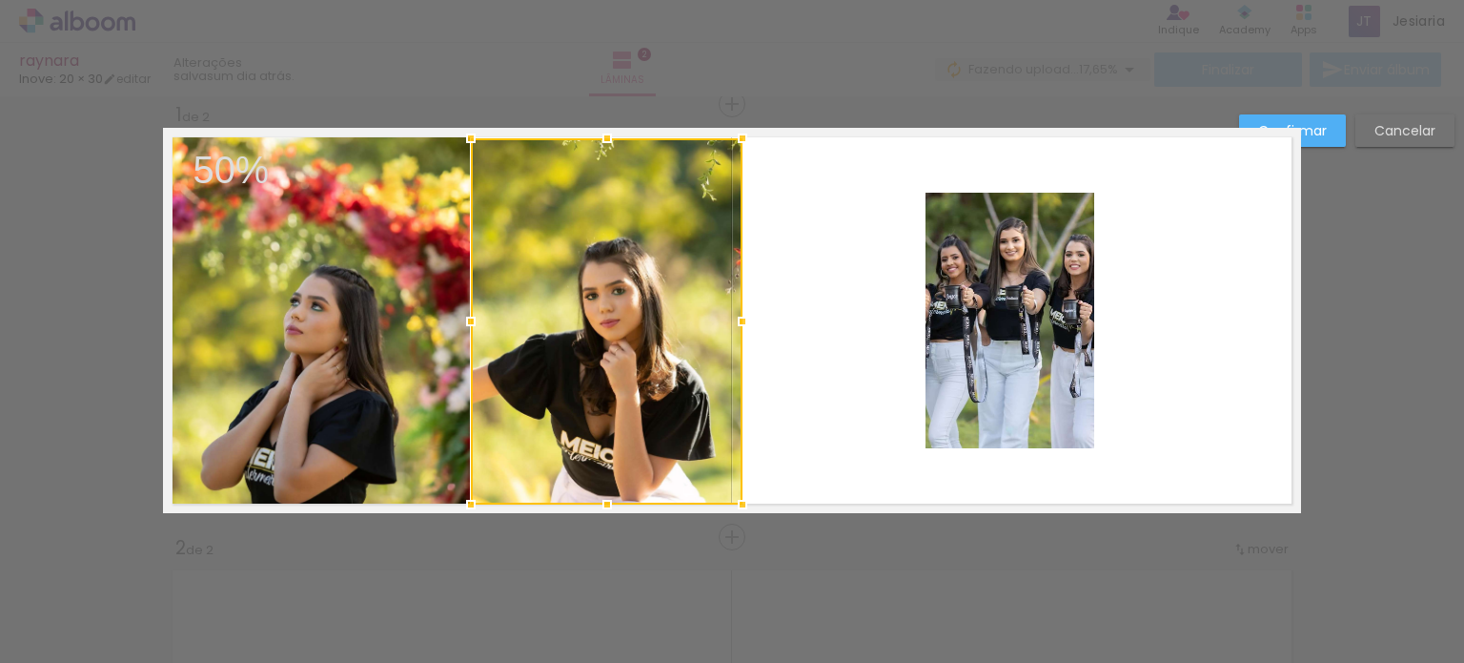
drag, startPoint x: 716, startPoint y: 316, endPoint x: 738, endPoint y: 321, distance: 22.7
click at [738, 321] on div at bounding box center [743, 321] width 38 height 38
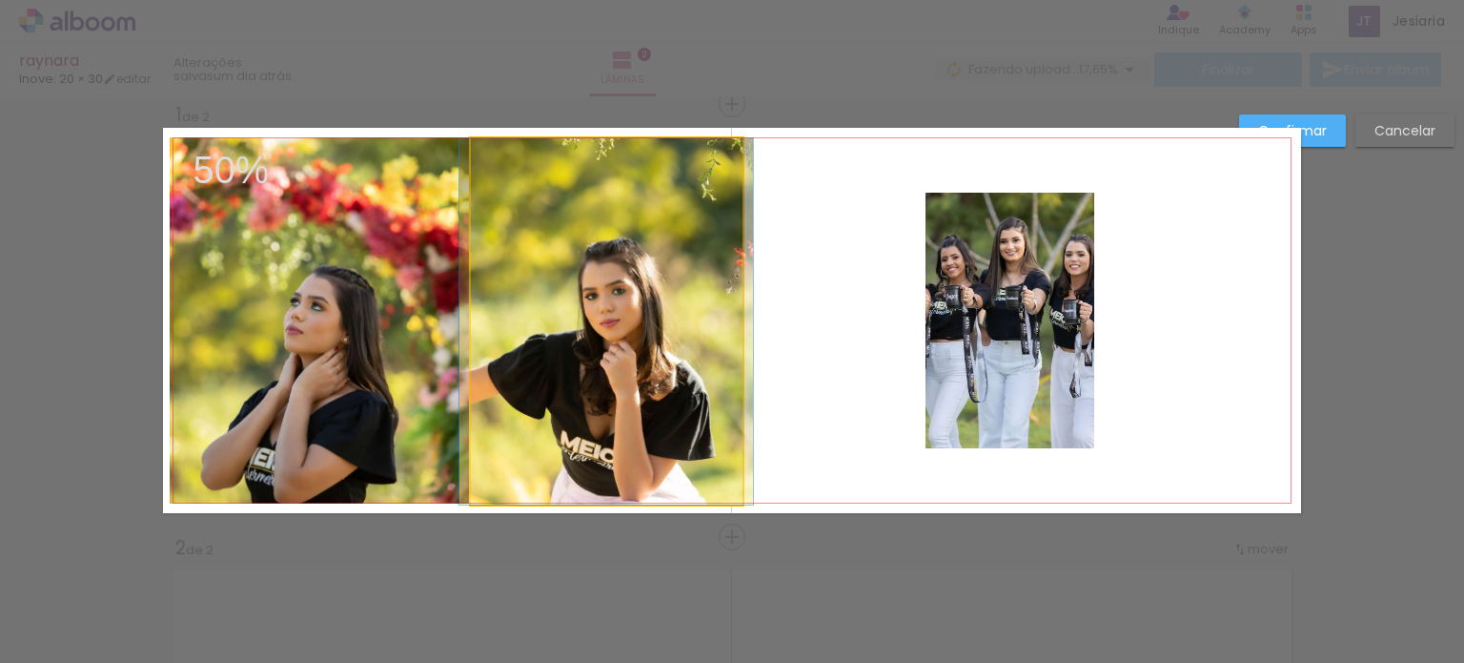
click at [576, 313] on quentale-photo at bounding box center [607, 321] width 272 height 366
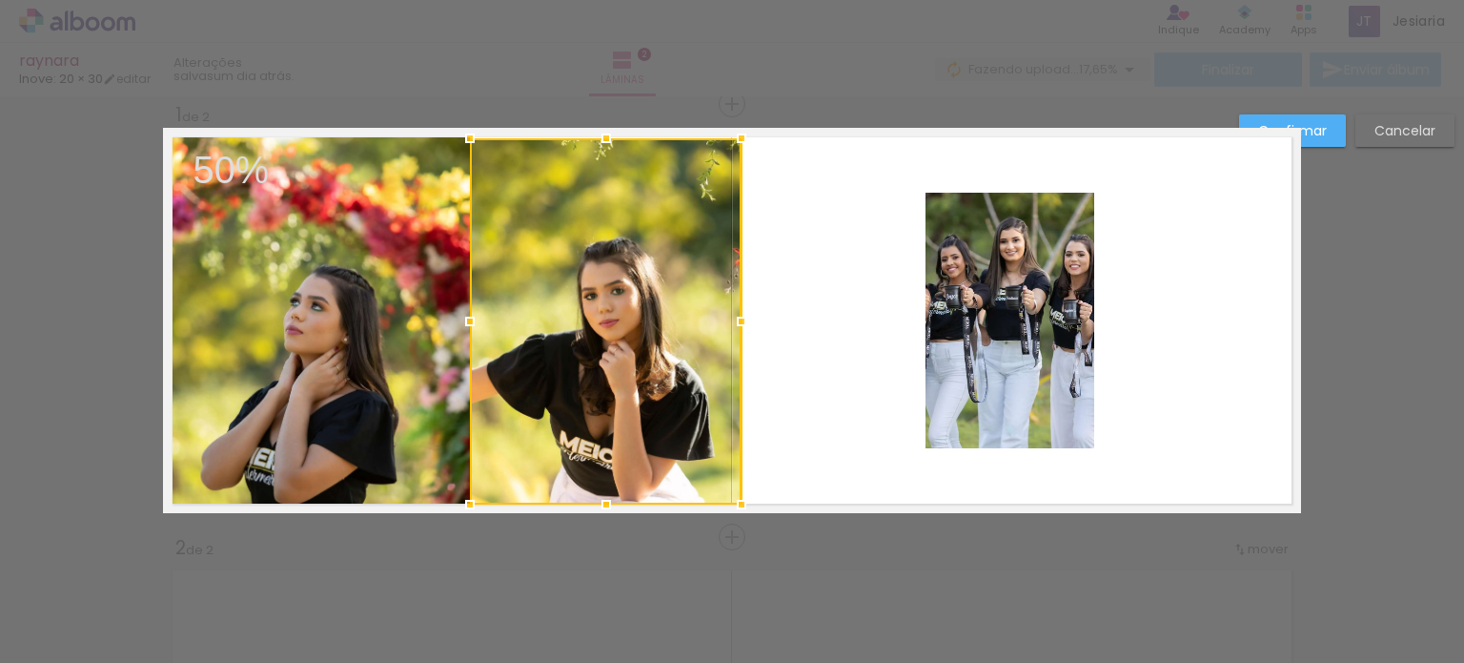
click at [581, 317] on div at bounding box center [606, 321] width 272 height 366
click at [791, 346] on quentale-layouter at bounding box center [732, 320] width 1138 height 385
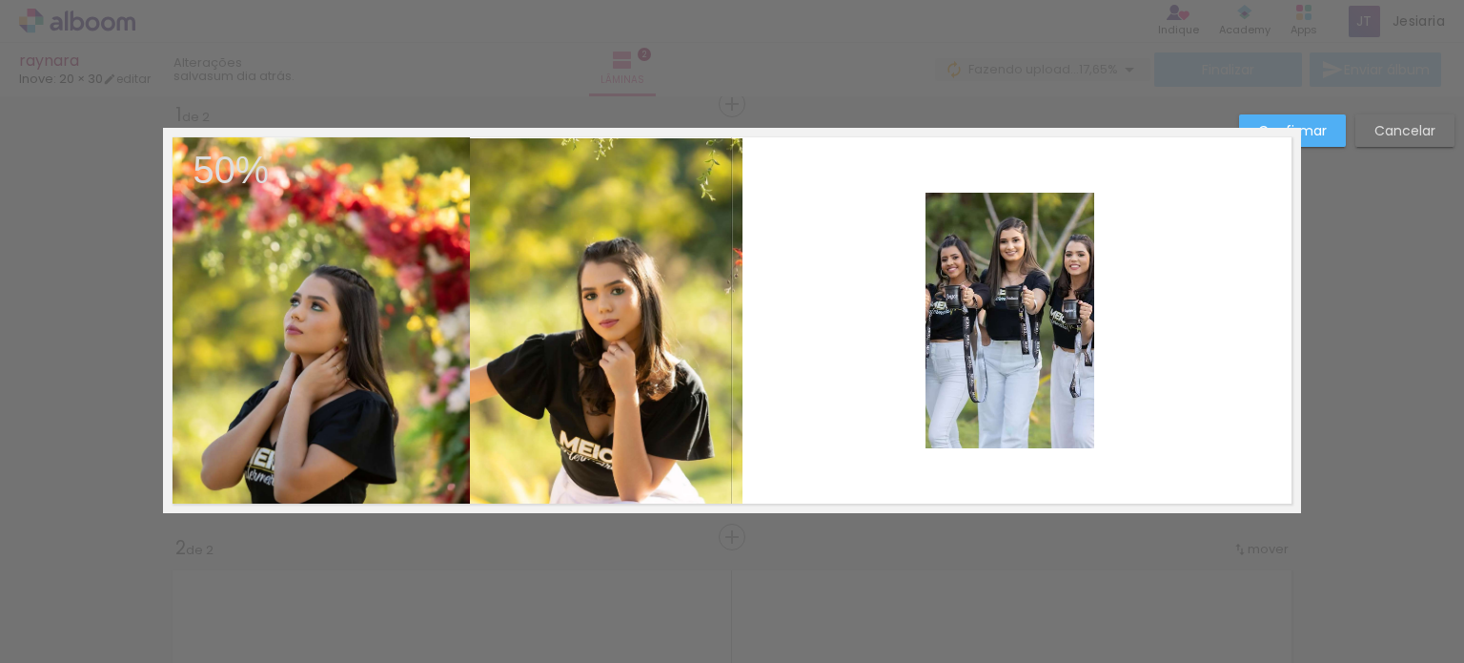
click at [574, 323] on quentale-photo at bounding box center [606, 321] width 272 height 366
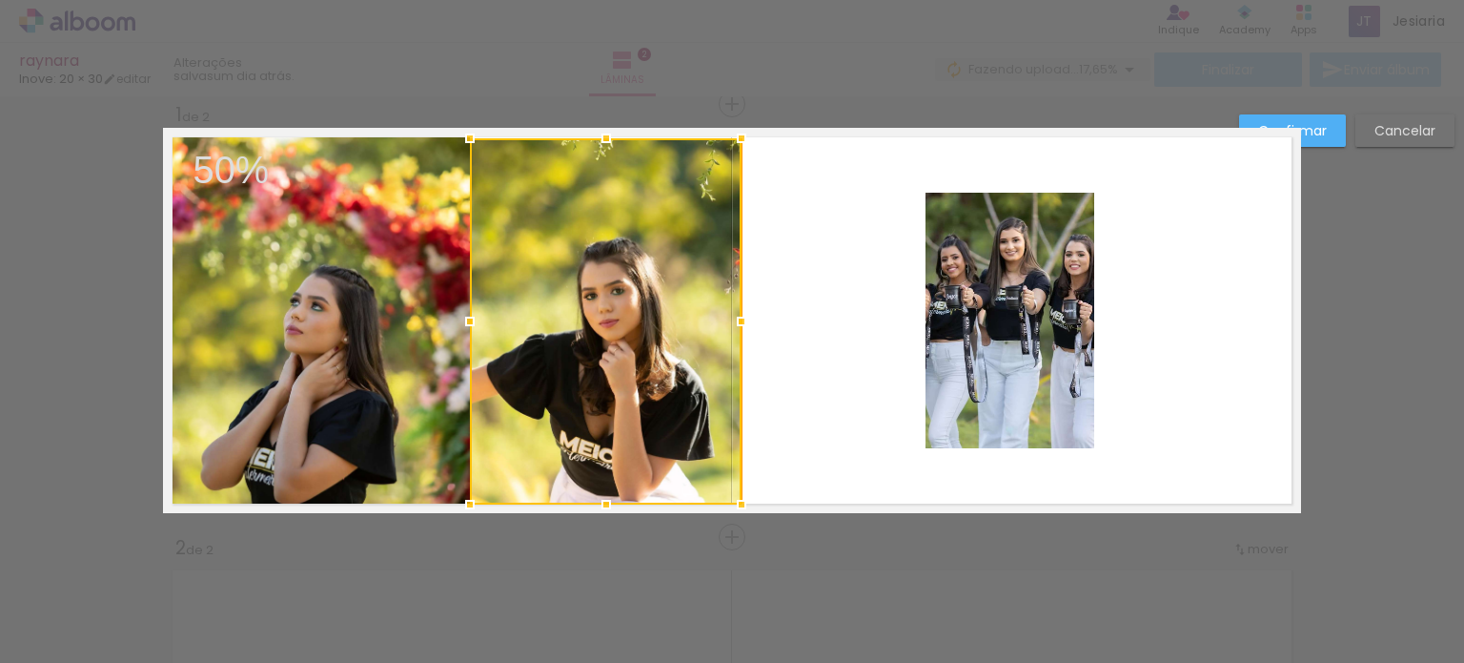
click at [574, 323] on div at bounding box center [606, 321] width 272 height 366
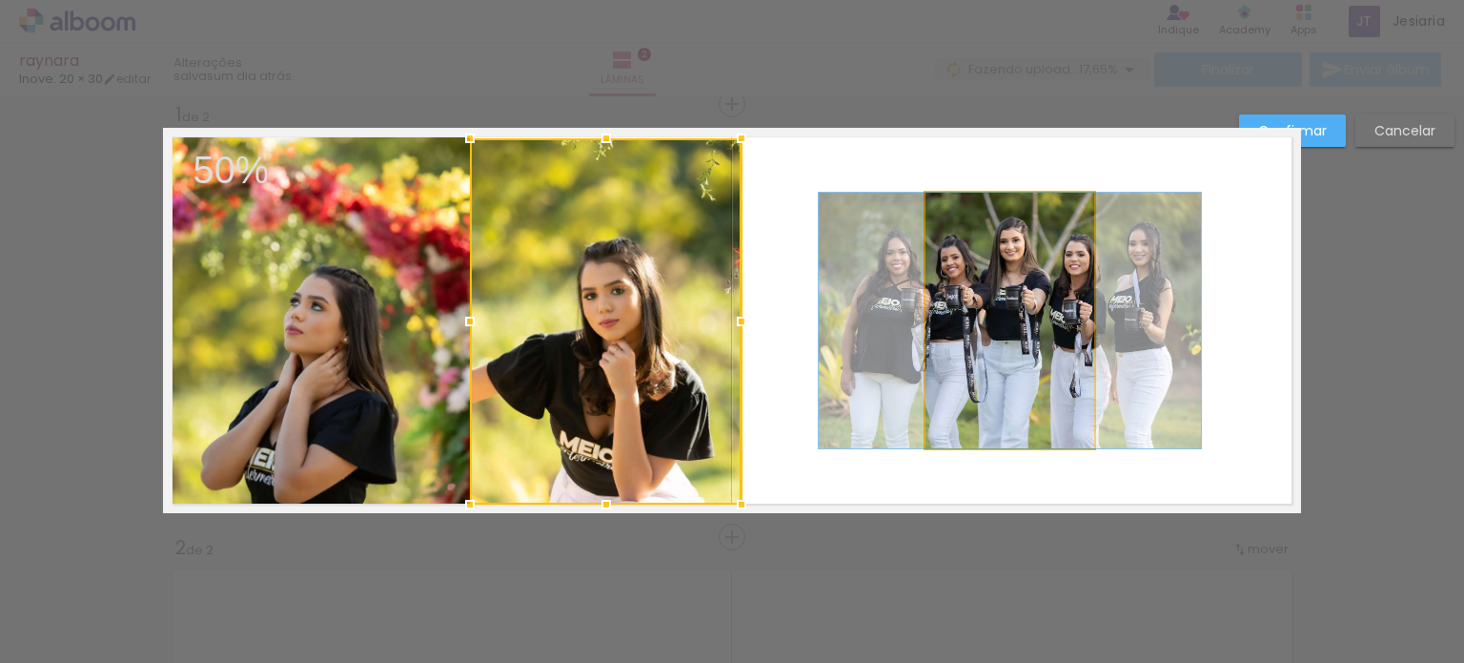
click at [1011, 350] on quentale-photo at bounding box center [1010, 321] width 169 height 256
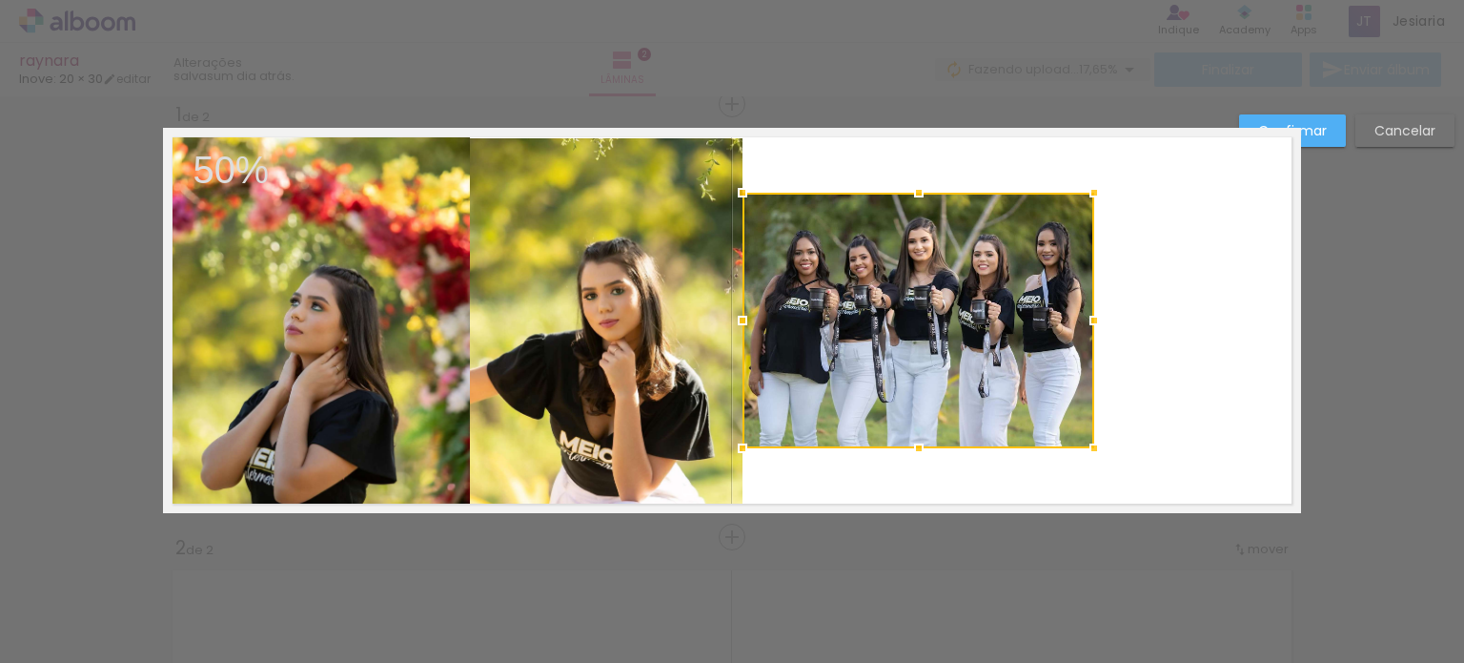
drag, startPoint x: 919, startPoint y: 317, endPoint x: 730, endPoint y: 308, distance: 189.0
click at [730, 308] on div at bounding box center [743, 320] width 38 height 38
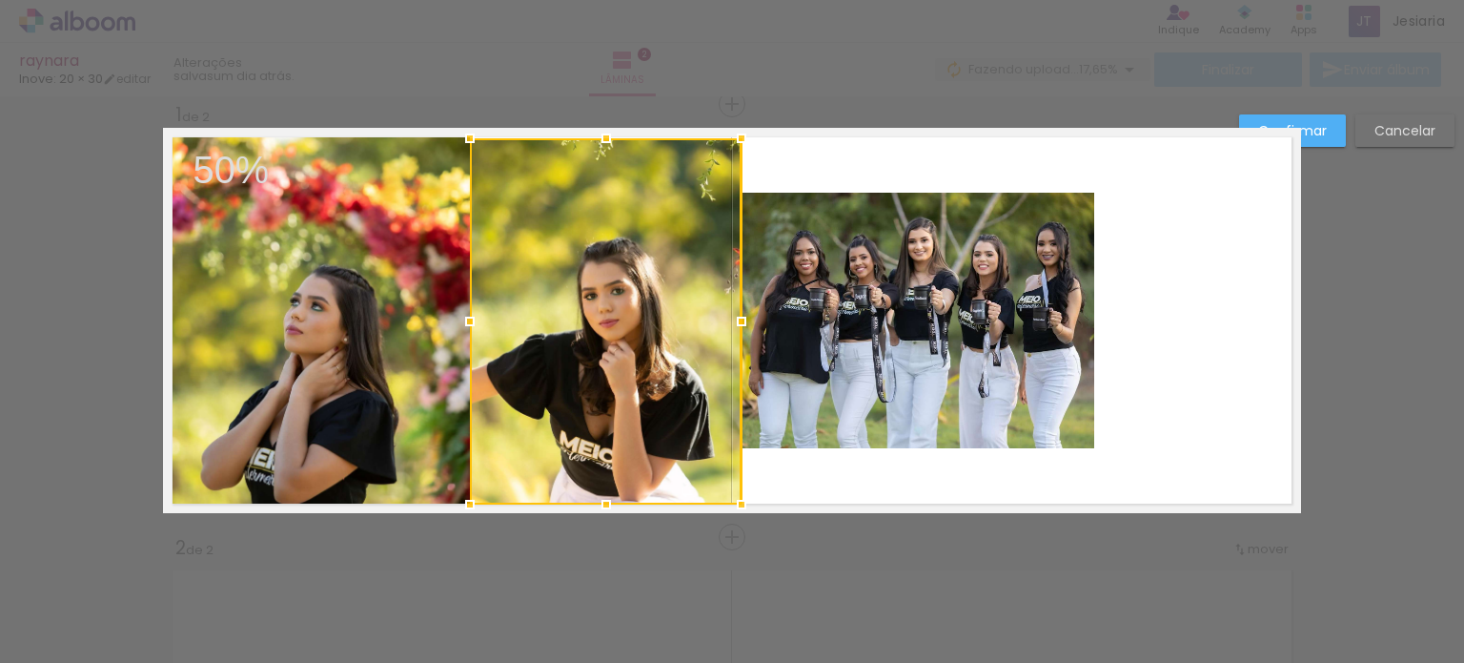
click at [1033, 327] on quentale-photo at bounding box center [919, 321] width 352 height 256
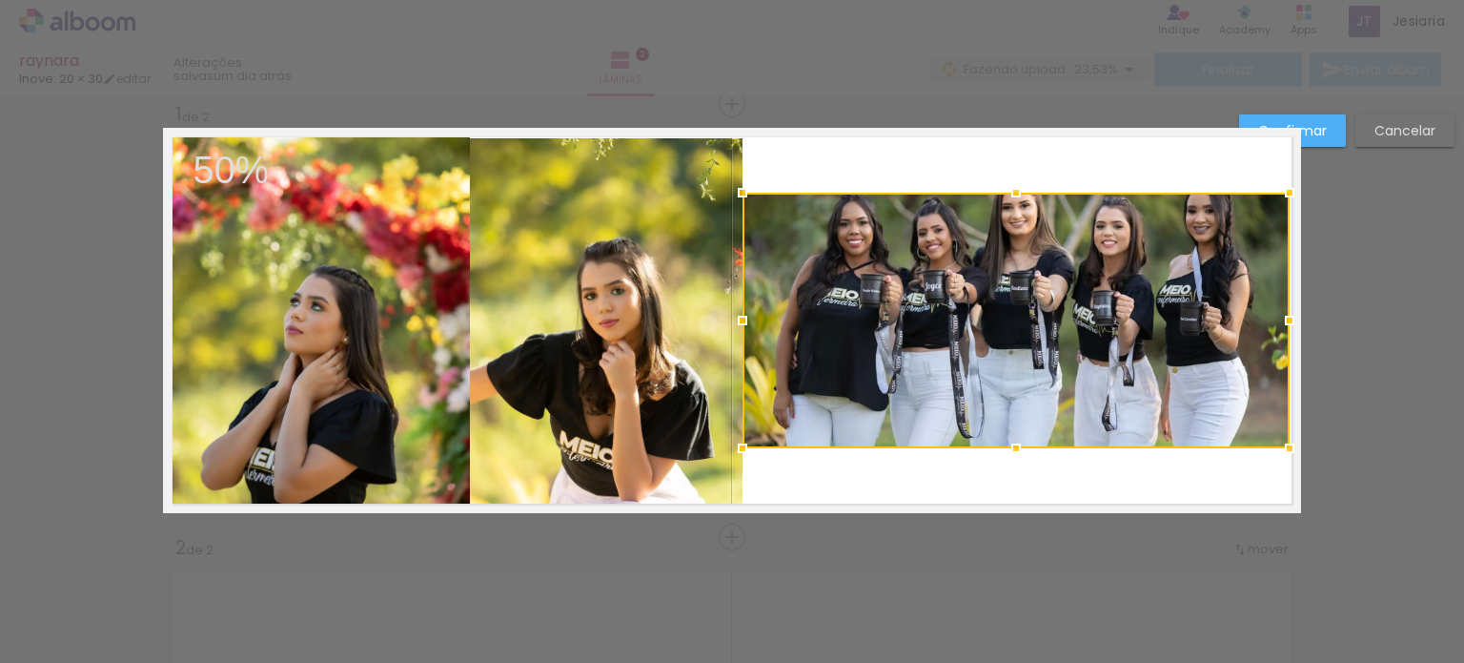
drag, startPoint x: 1089, startPoint y: 317, endPoint x: 1285, endPoint y: 324, distance: 196.5
click at [1285, 324] on div at bounding box center [1290, 320] width 38 height 38
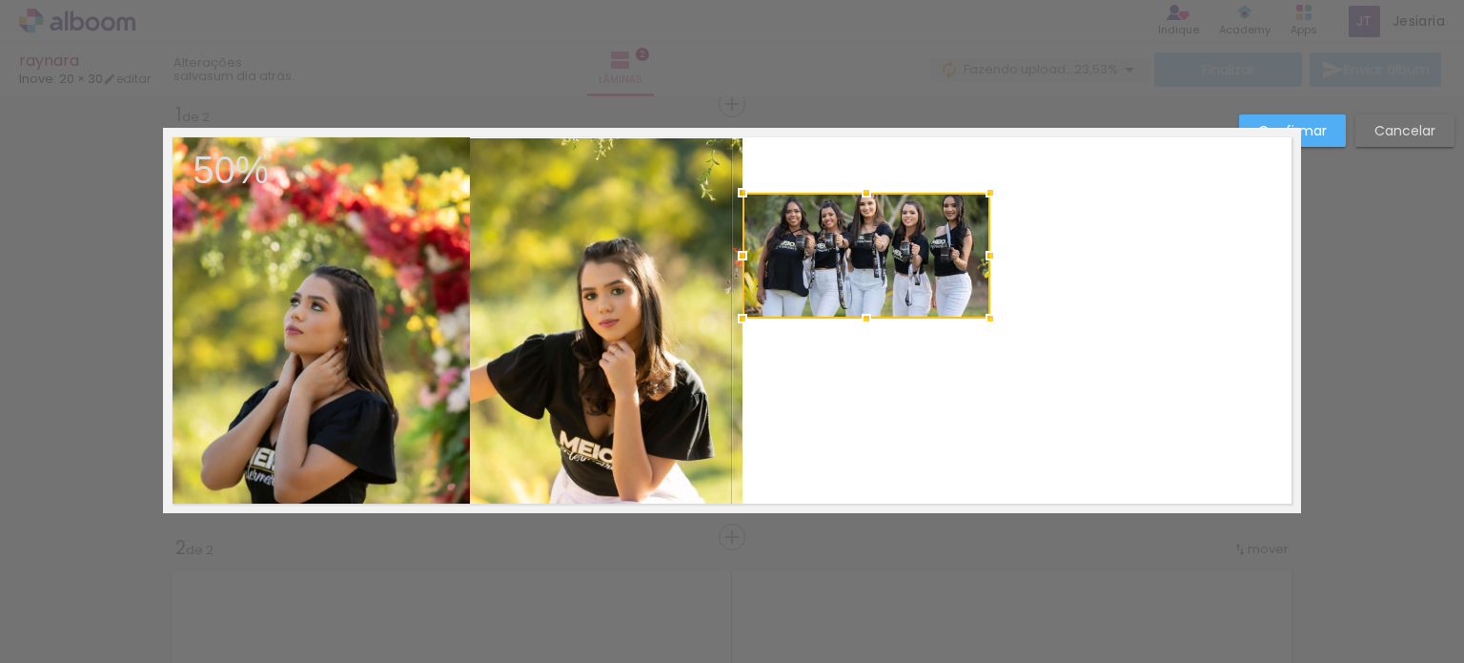
drag, startPoint x: 1293, startPoint y: 443, endPoint x: 991, endPoint y: 314, distance: 328.9
click at [991, 314] on div at bounding box center [990, 318] width 38 height 38
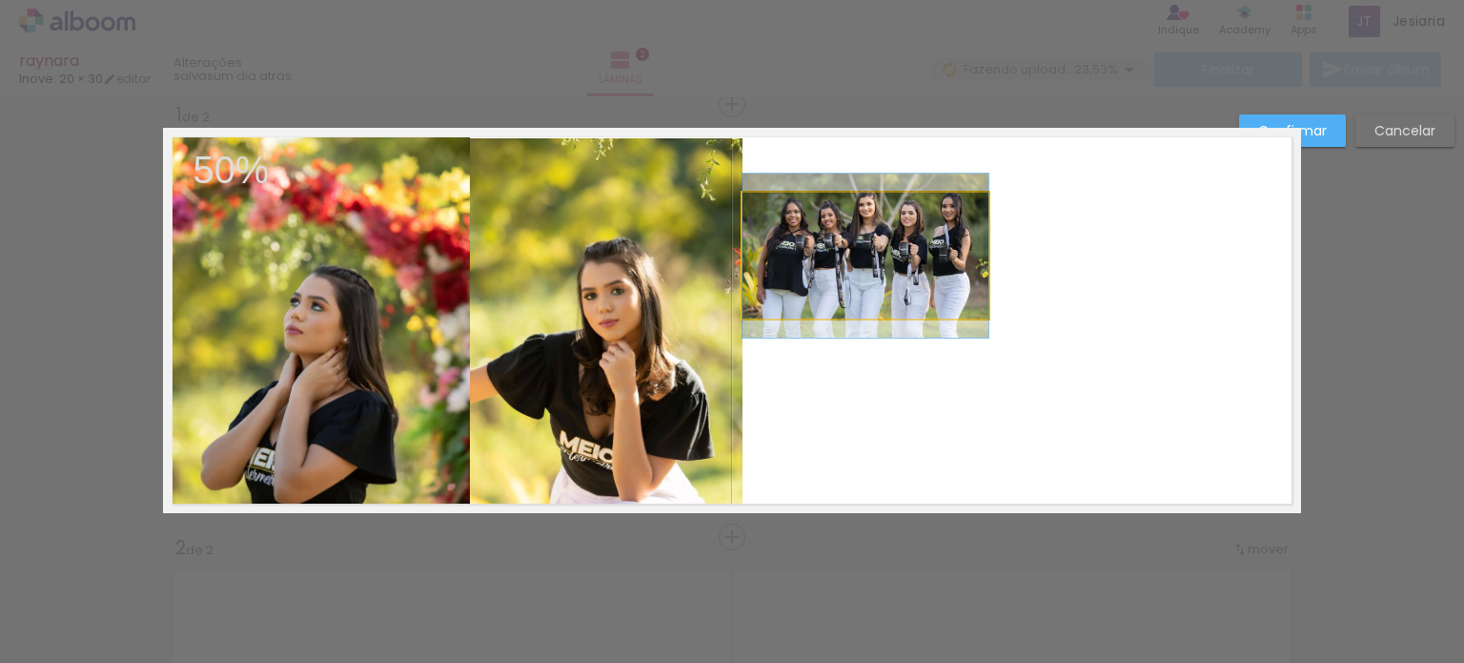
click at [864, 280] on quentale-photo at bounding box center [866, 256] width 246 height 126
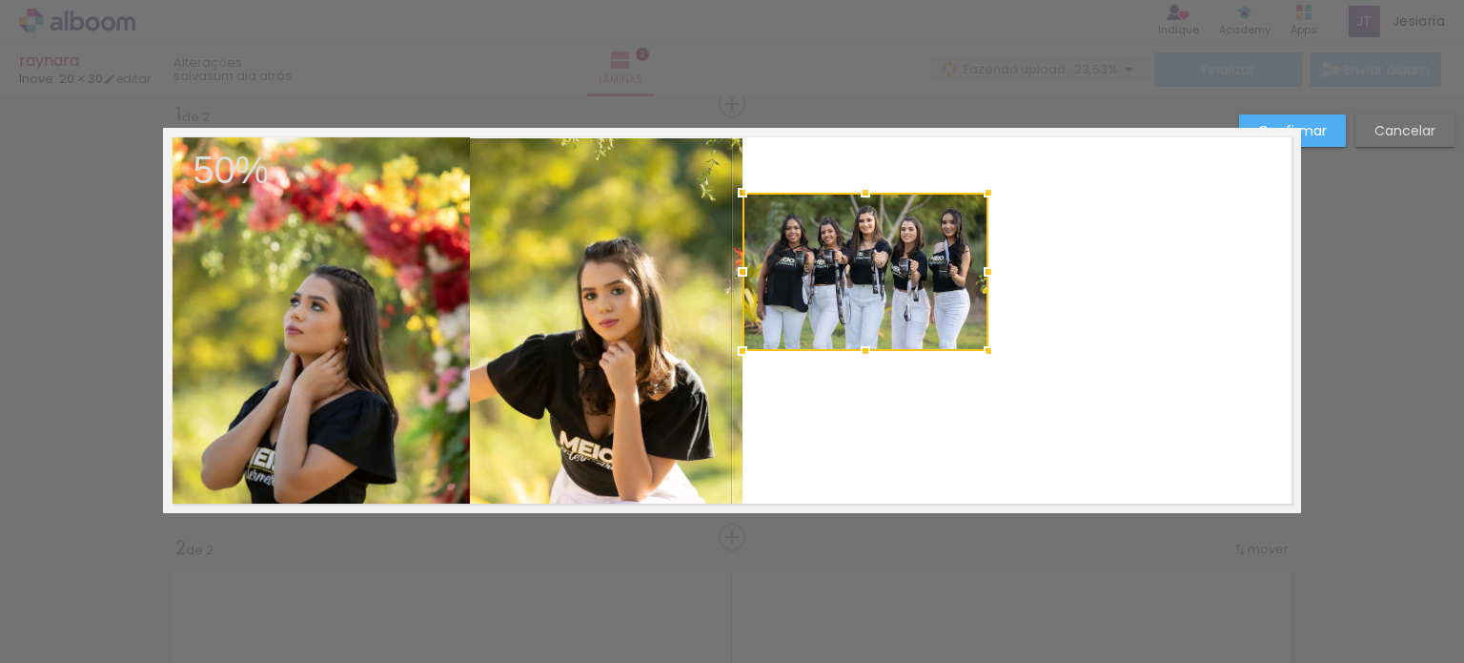
drag, startPoint x: 862, startPoint y: 318, endPoint x: 863, endPoint y: 350, distance: 31.5
click at [863, 350] on div at bounding box center [866, 351] width 38 height 38
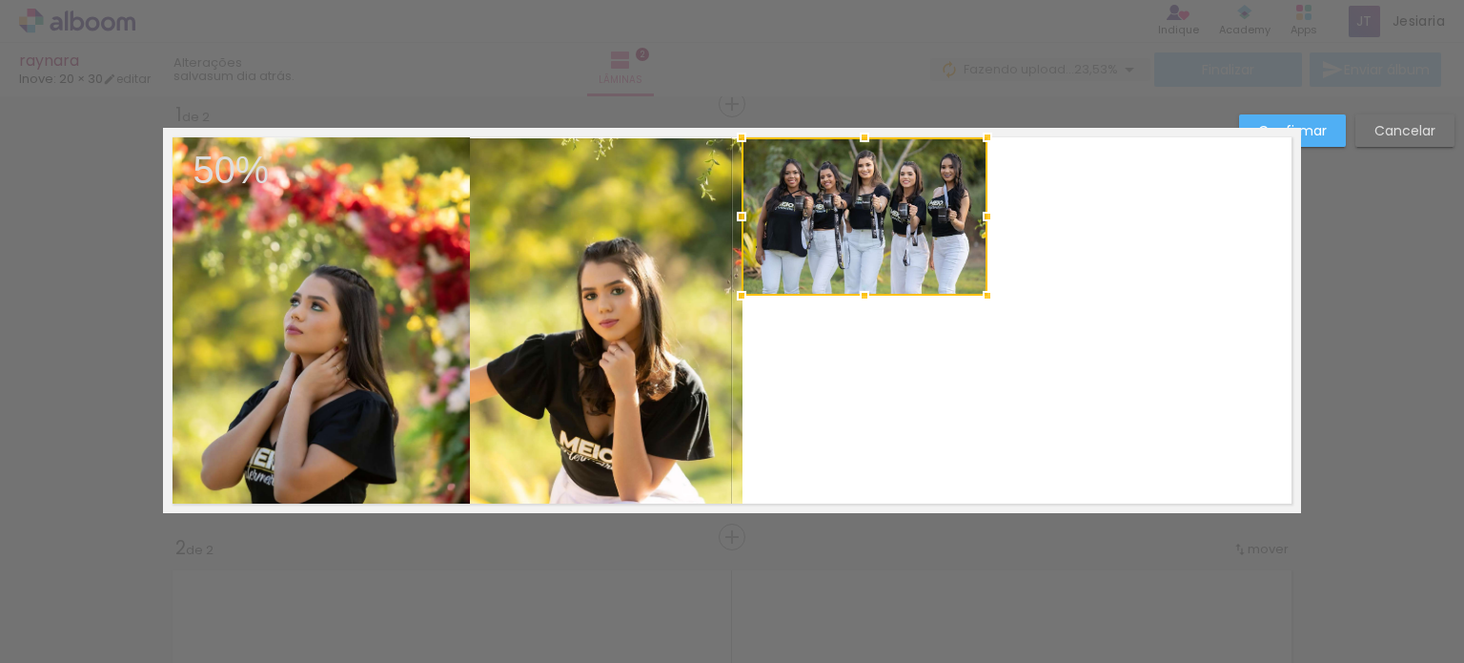
drag, startPoint x: 866, startPoint y: 294, endPoint x: 871, endPoint y: 238, distance: 55.6
click at [871, 238] on div at bounding box center [865, 216] width 246 height 158
click at [940, 355] on quentale-layouter at bounding box center [732, 320] width 1138 height 385
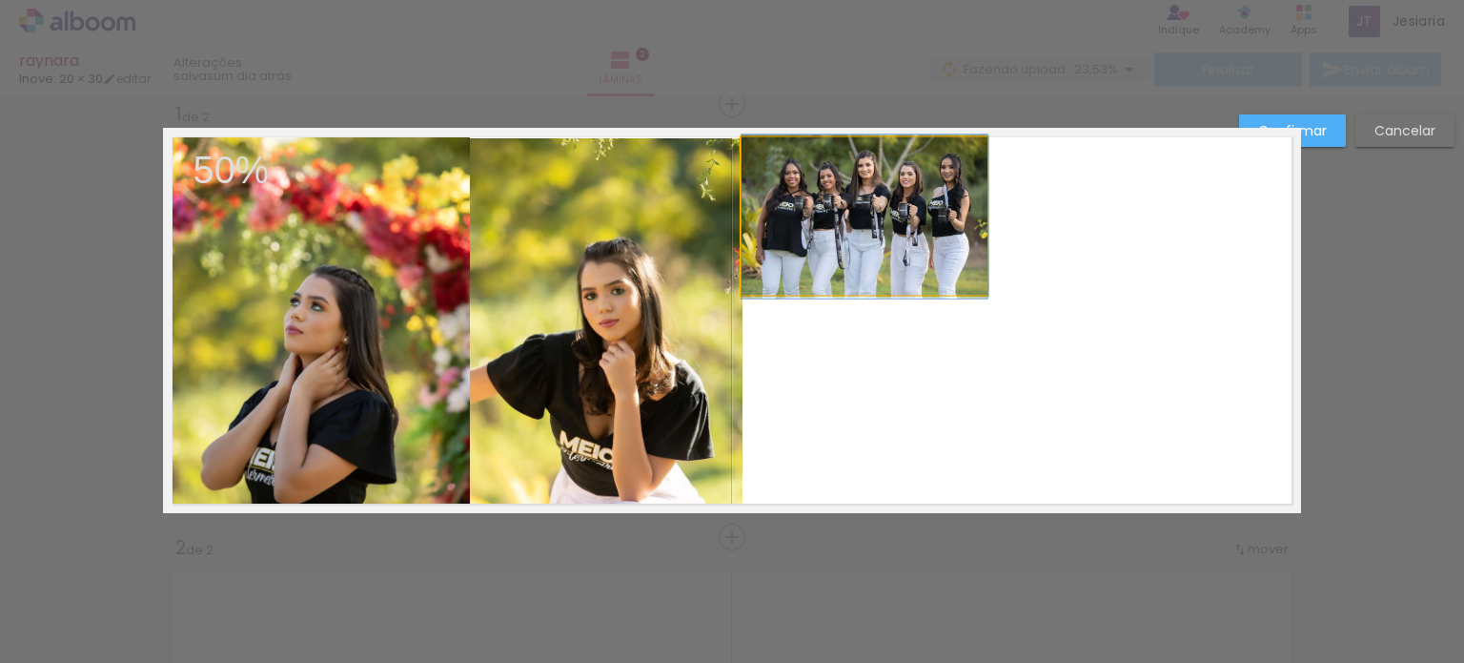
click at [889, 276] on quentale-photo at bounding box center [865, 216] width 246 height 158
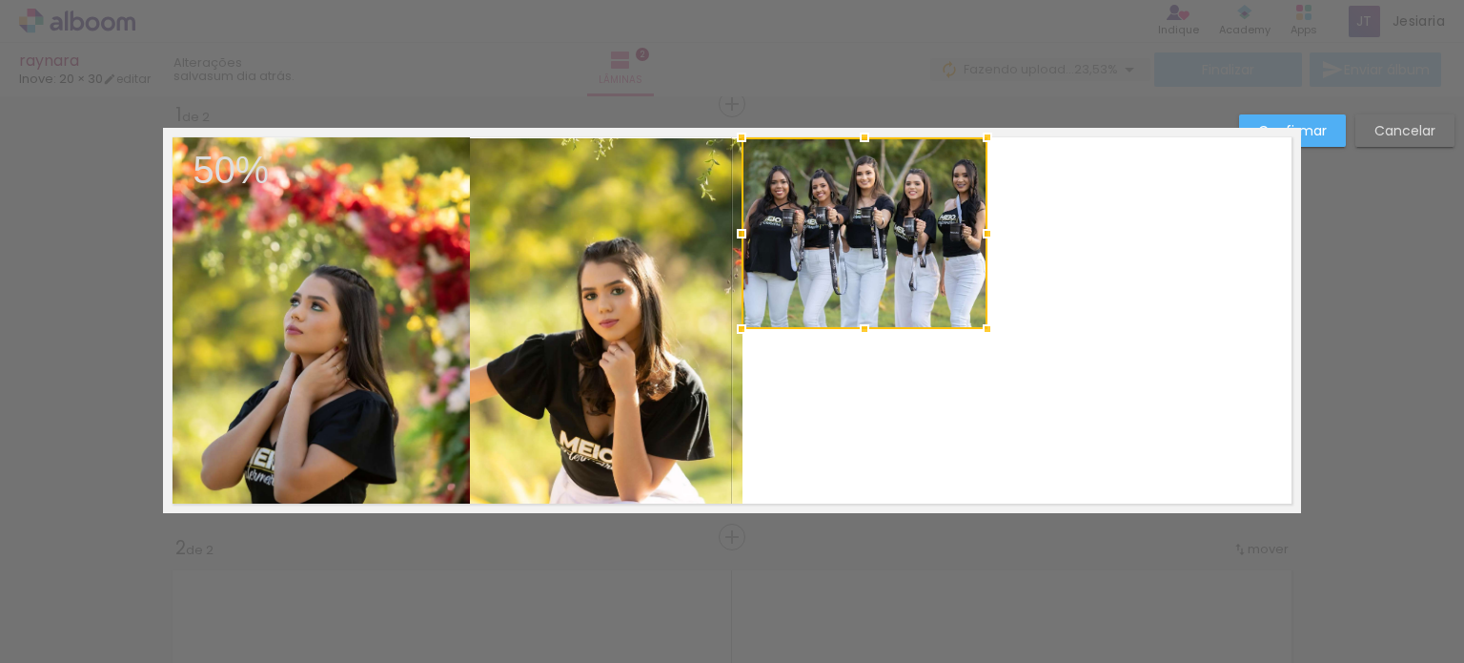
drag, startPoint x: 858, startPoint y: 293, endPoint x: 865, endPoint y: 326, distance: 34.0
click at [865, 326] on div at bounding box center [865, 329] width 38 height 38
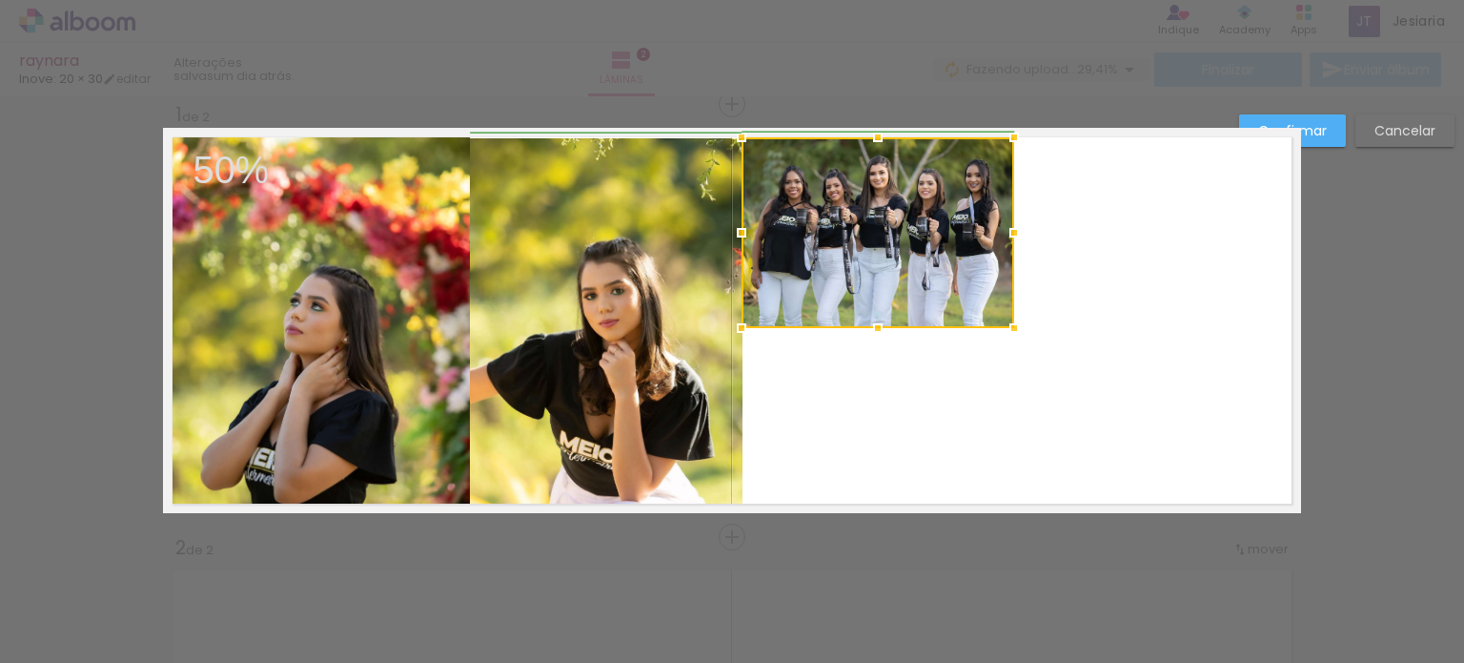
drag, startPoint x: 985, startPoint y: 237, endPoint x: 1013, endPoint y: 246, distance: 29.9
click at [1013, 246] on div at bounding box center [1014, 233] width 38 height 38
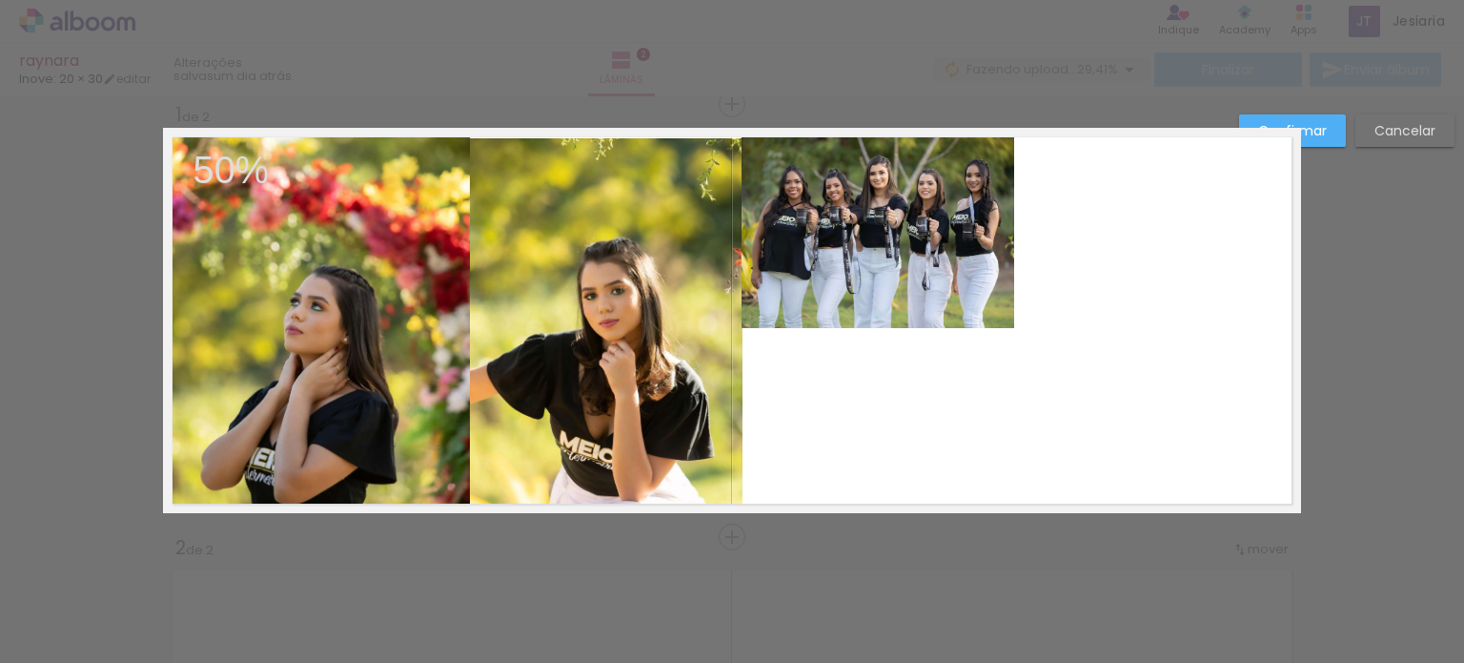
click at [965, 319] on quentale-photo at bounding box center [878, 232] width 273 height 191
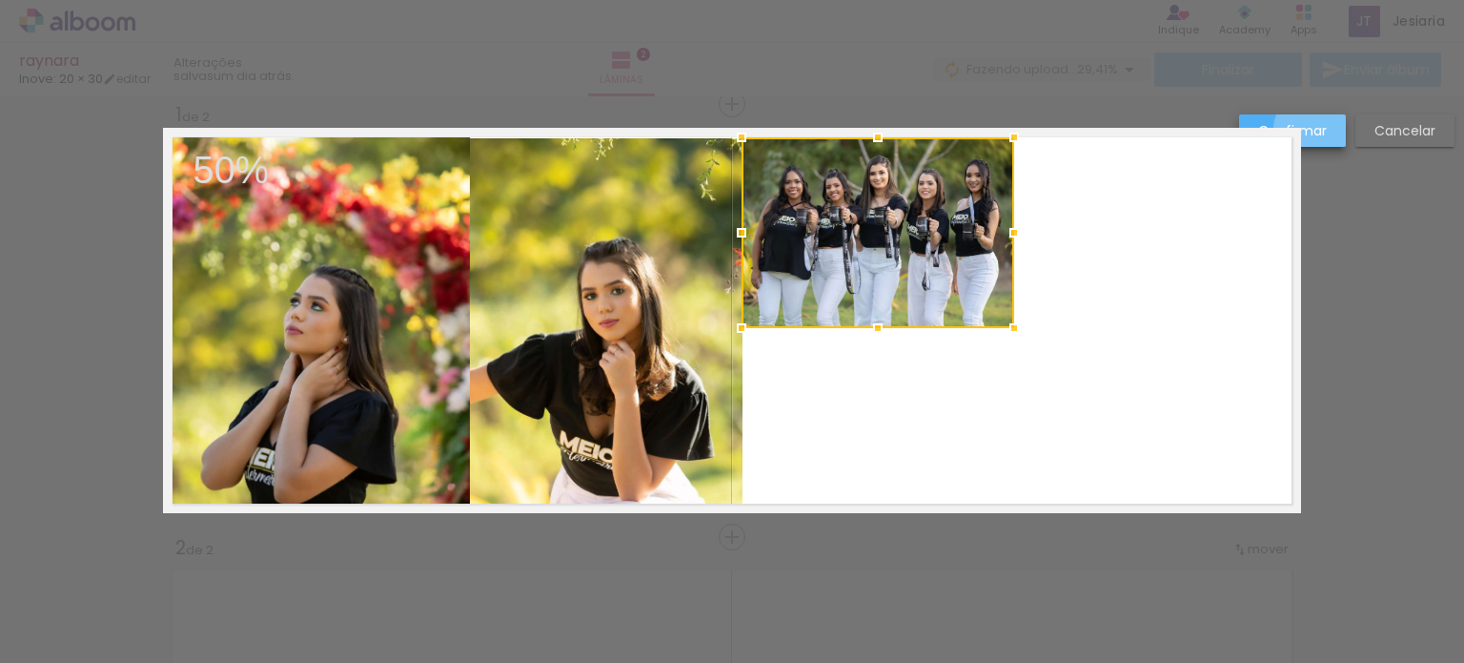
click at [0, 0] on slot "Confirmar" at bounding box center [0, 0] width 0 height 0
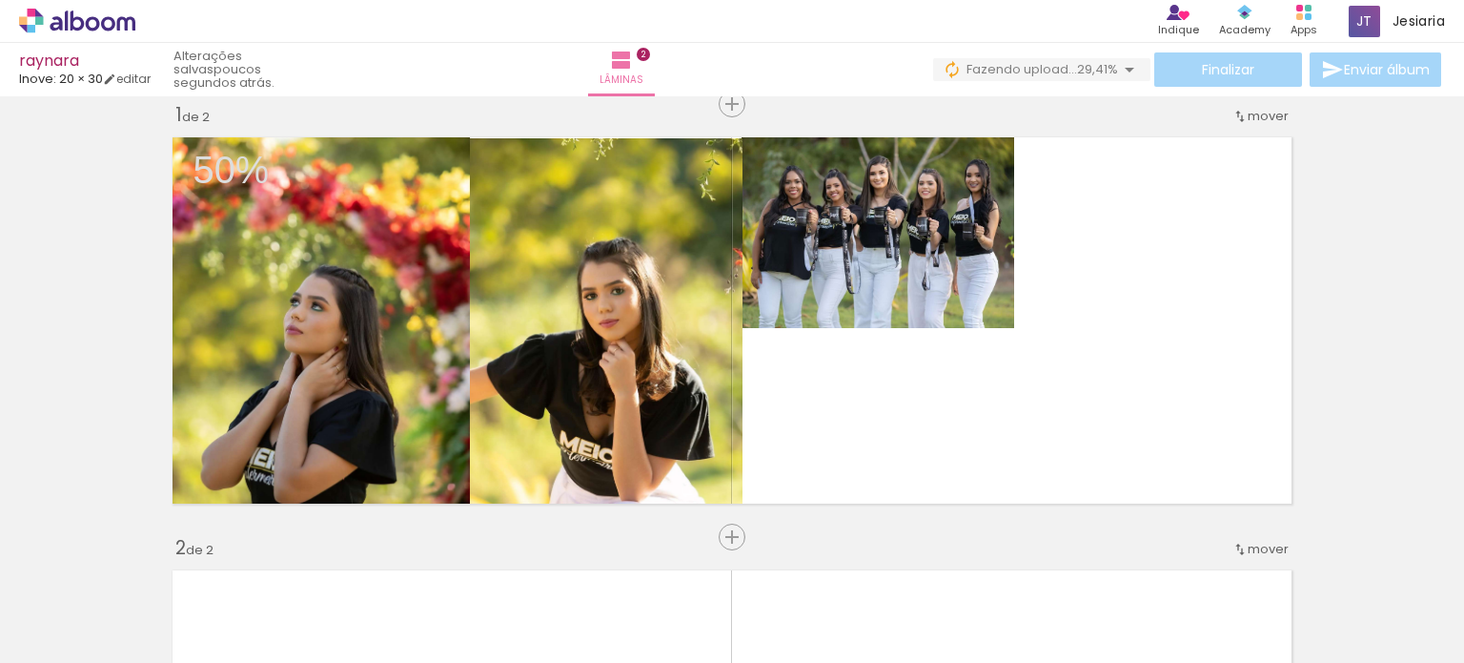
click at [362, 582] on div at bounding box center [319, 597] width 86 height 57
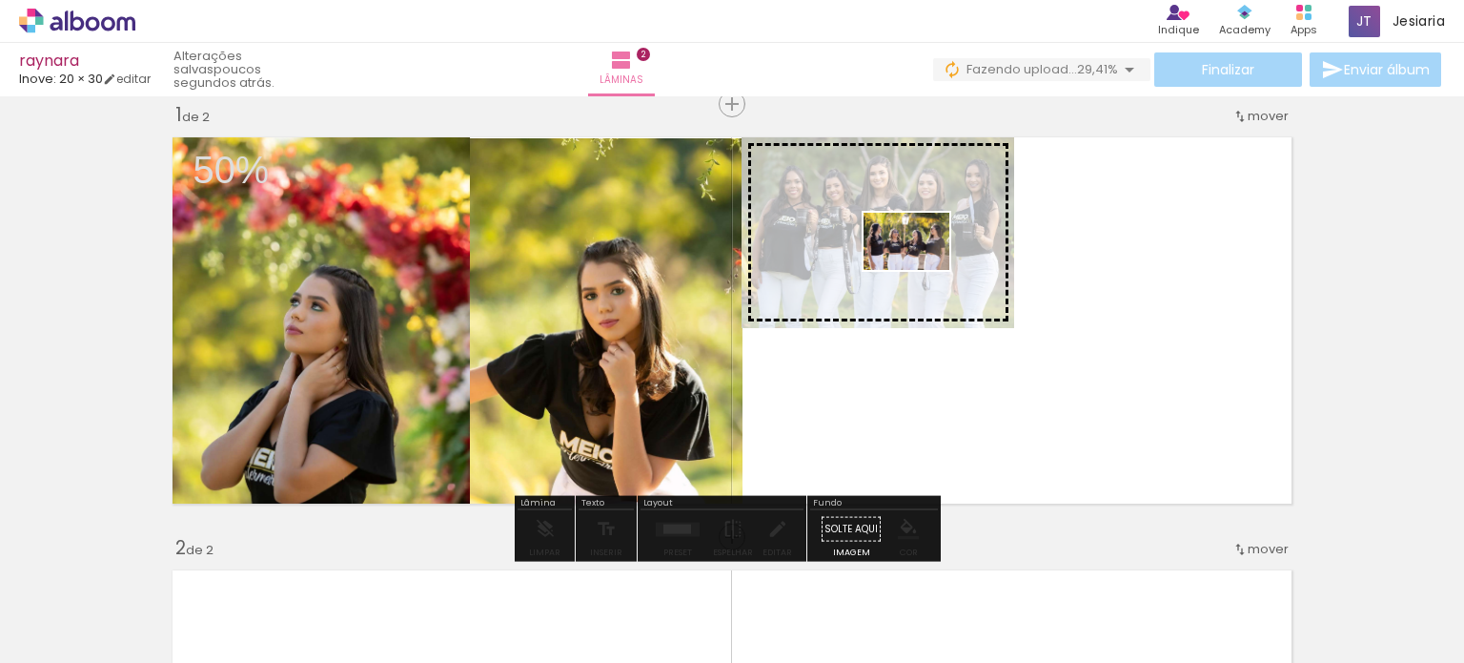
drag, startPoint x: 877, startPoint y: 609, endPoint x: 921, endPoint y: 270, distance: 342.2
click at [921, 270] on quentale-workspace at bounding box center [732, 331] width 1464 height 663
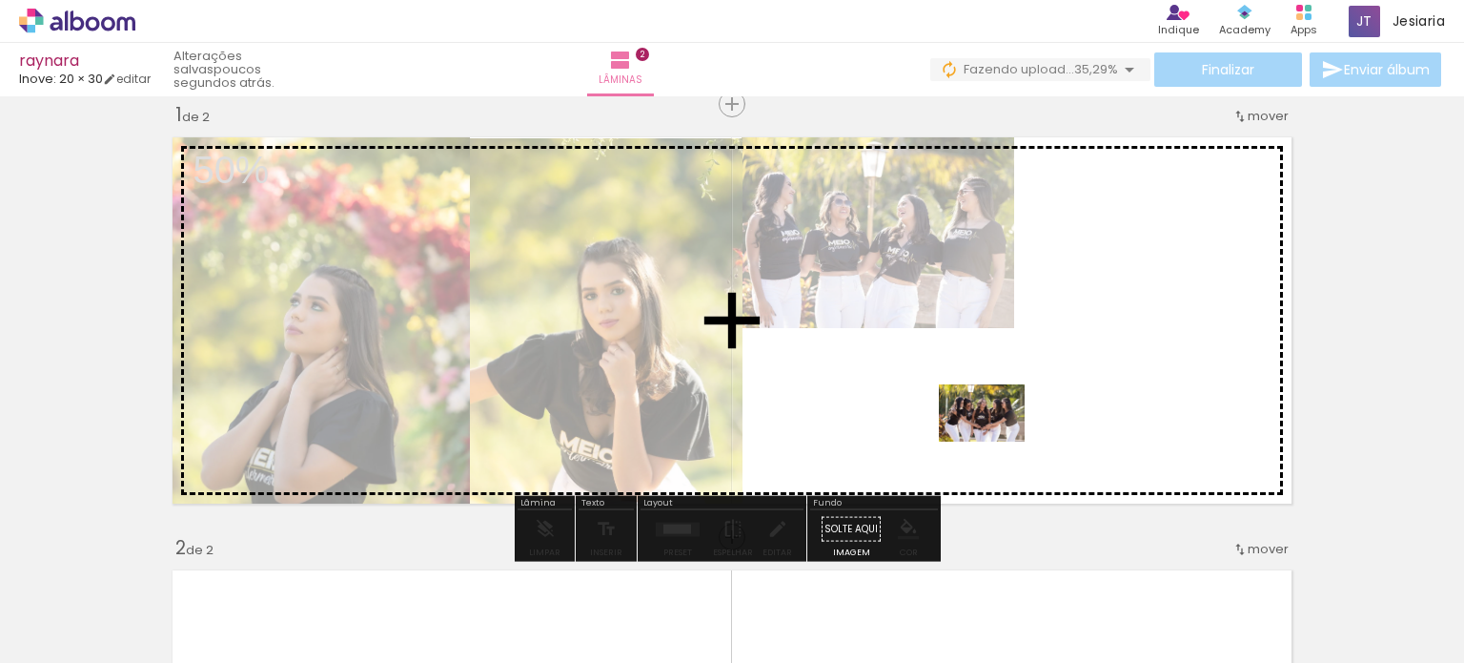
drag, startPoint x: 557, startPoint y: 611, endPoint x: 996, endPoint y: 441, distance: 471.1
click at [996, 441] on quentale-workspace at bounding box center [732, 331] width 1464 height 663
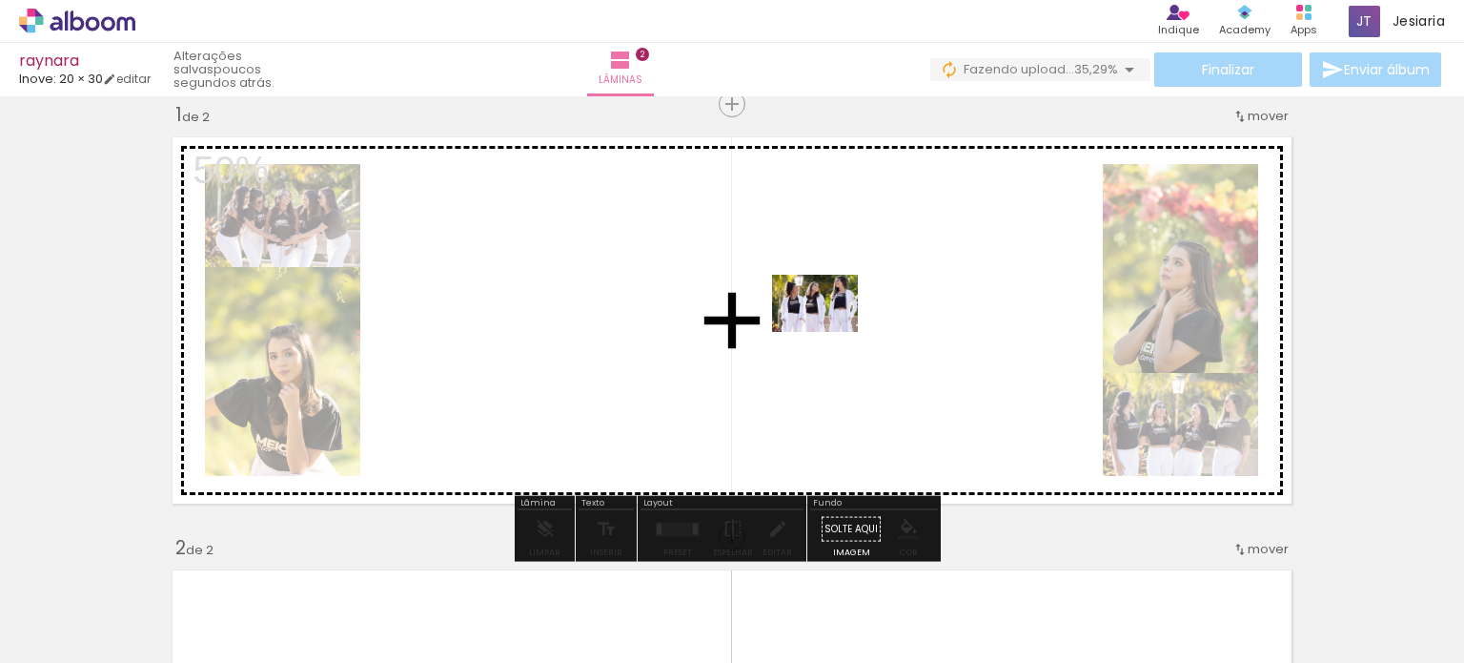
drag, startPoint x: 635, startPoint y: 601, endPoint x: 829, endPoint y: 332, distance: 331.8
click at [829, 332] on quentale-workspace at bounding box center [732, 331] width 1464 height 663
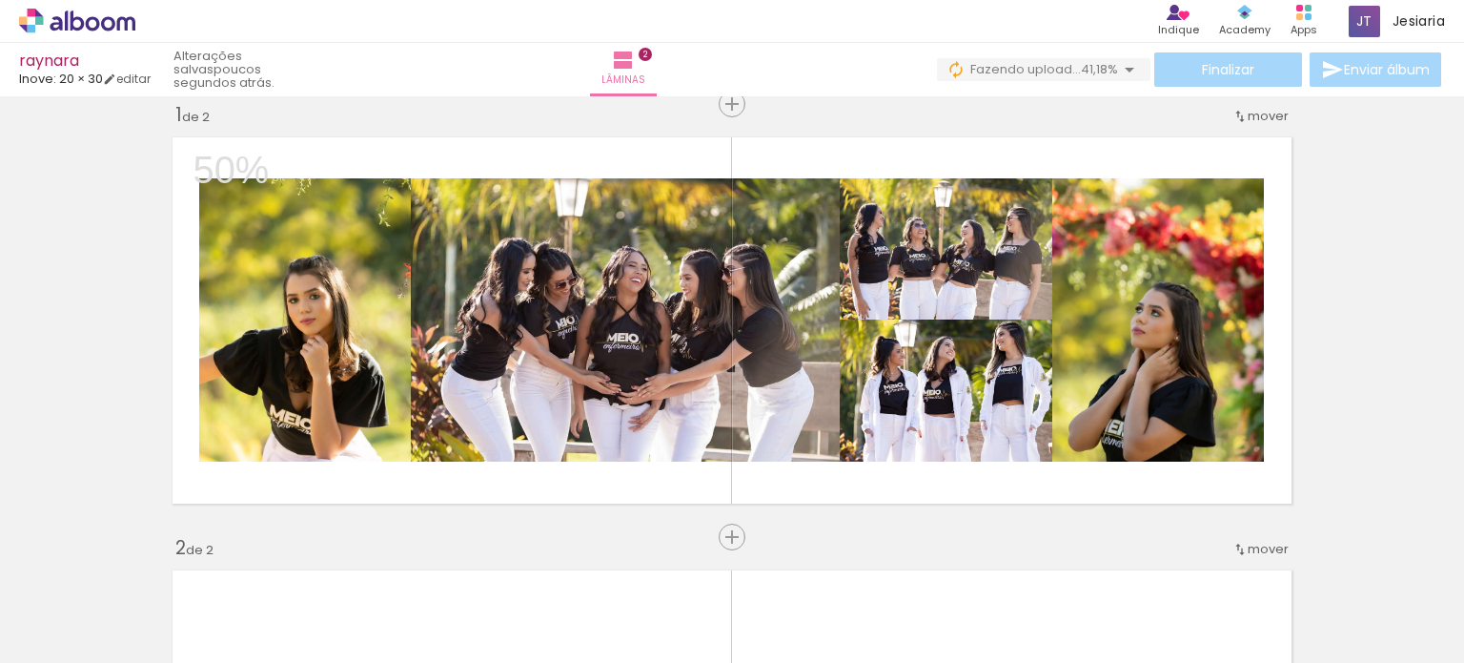
scroll to position [0, 512]
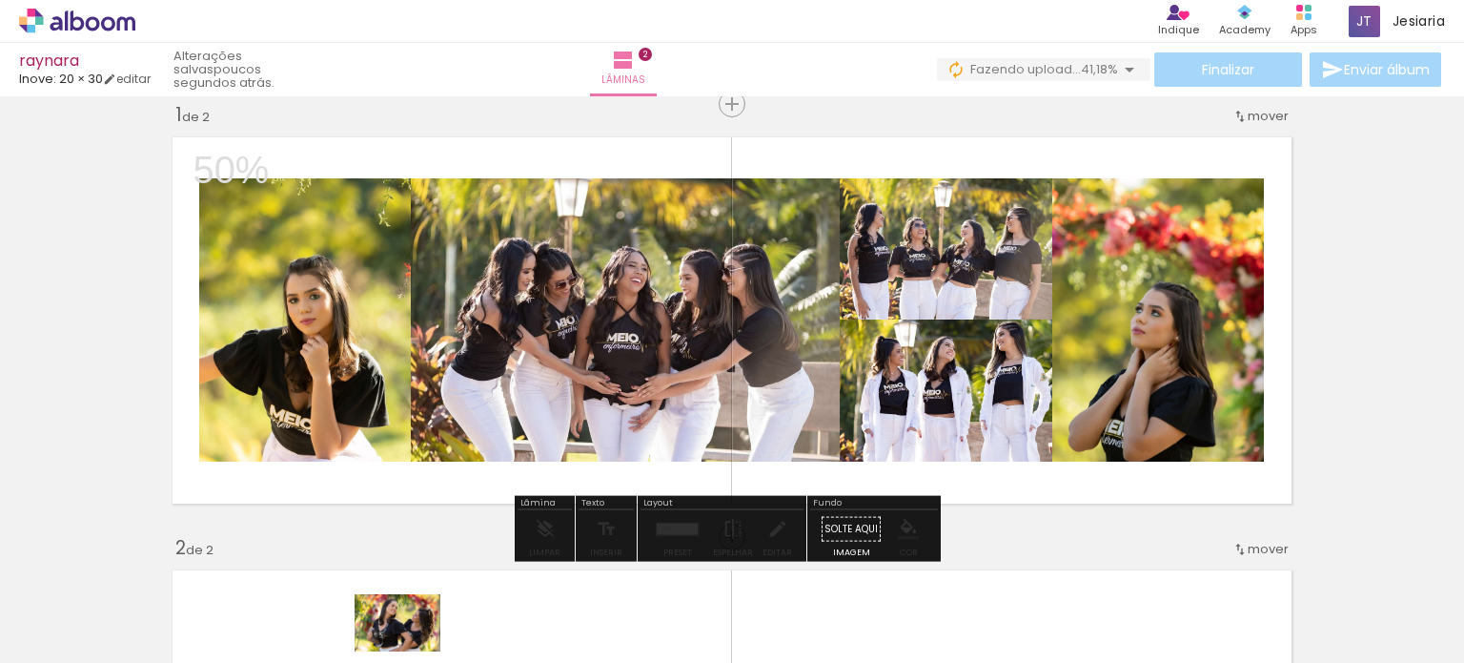
drag, startPoint x: 425, startPoint y: 625, endPoint x: 410, endPoint y: 651, distance: 29.9
click at [156, 651] on iron-horizontal-list at bounding box center [137, 602] width 38 height 119
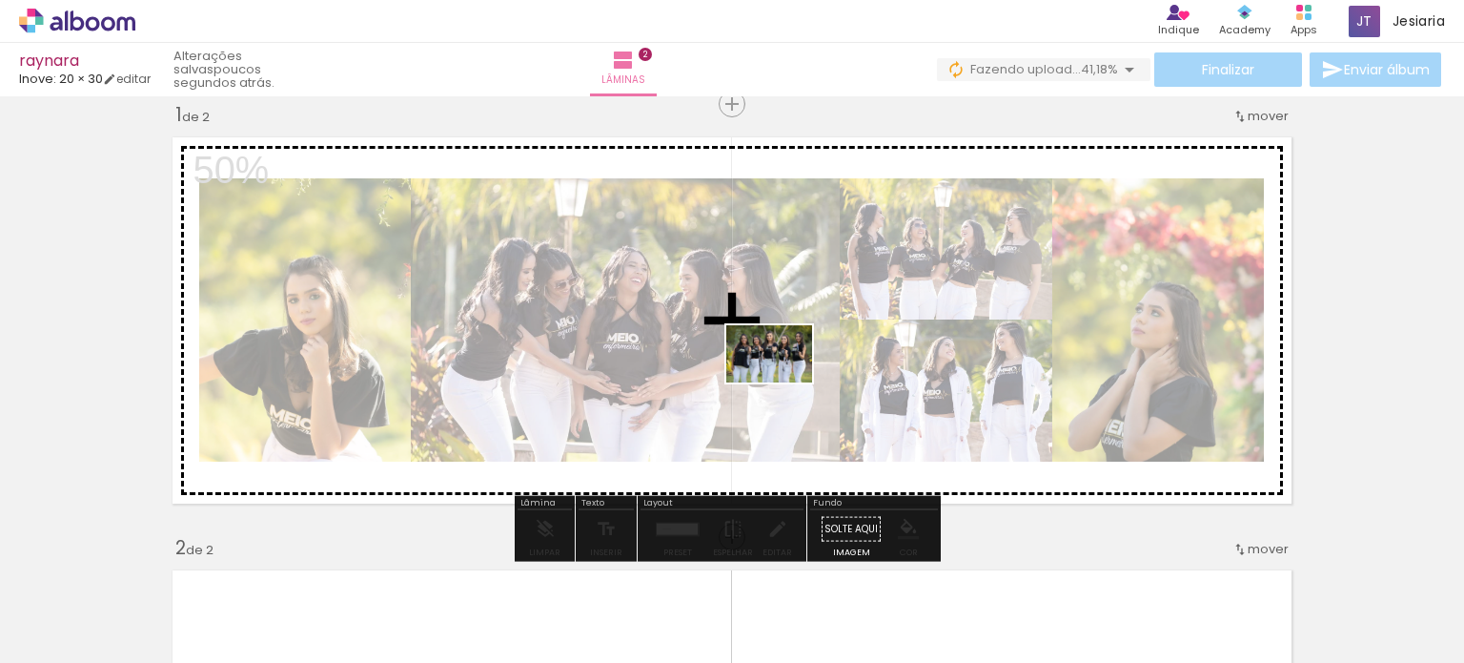
drag, startPoint x: 307, startPoint y: 604, endPoint x: 784, endPoint y: 382, distance: 525.9
click at [784, 382] on quentale-workspace at bounding box center [732, 331] width 1464 height 663
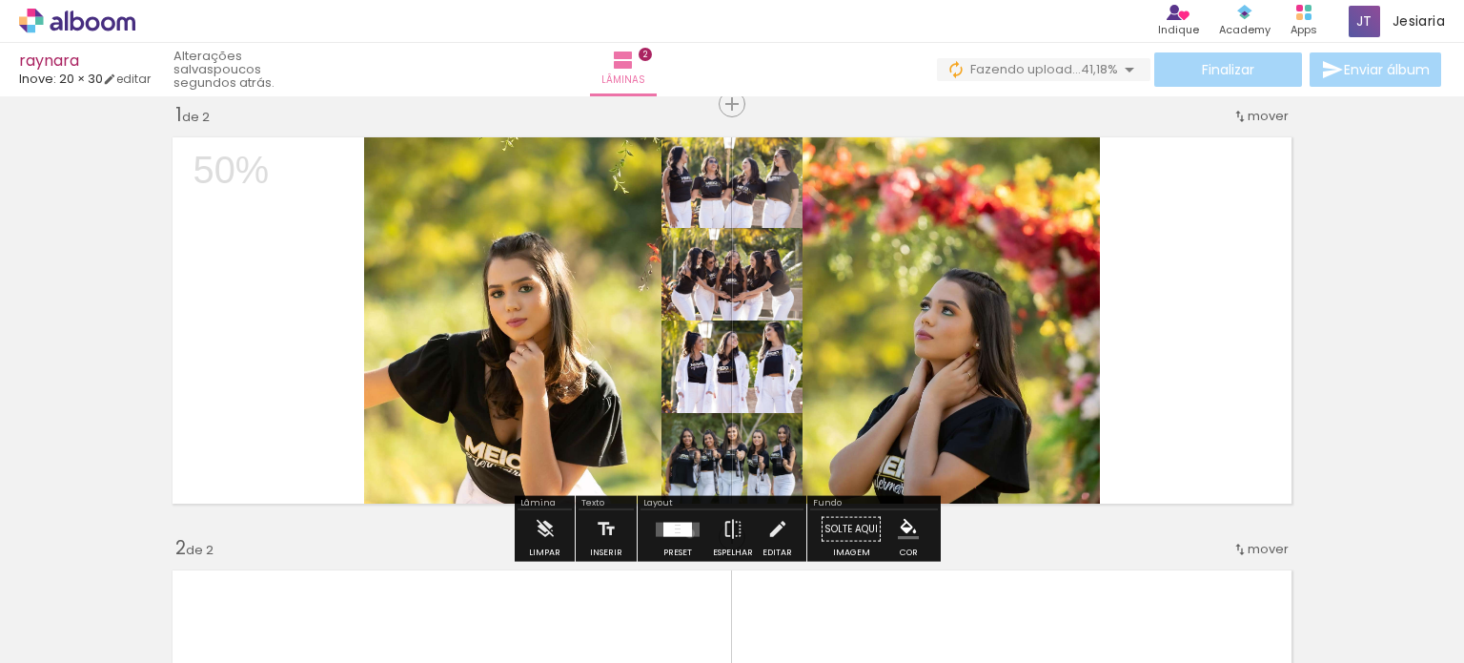
click at [685, 532] on div at bounding box center [686, 528] width 11 height 14
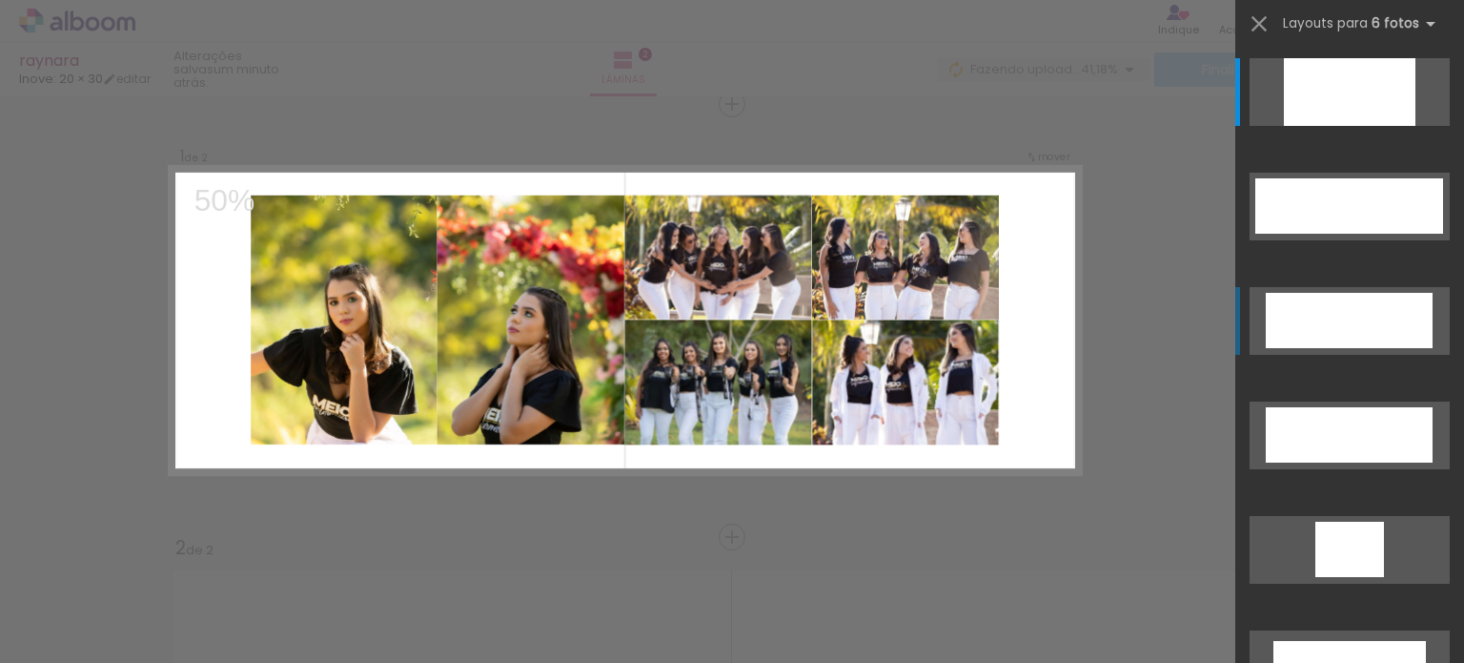
click at [1336, 92] on div at bounding box center [1350, 82] width 29 height 17
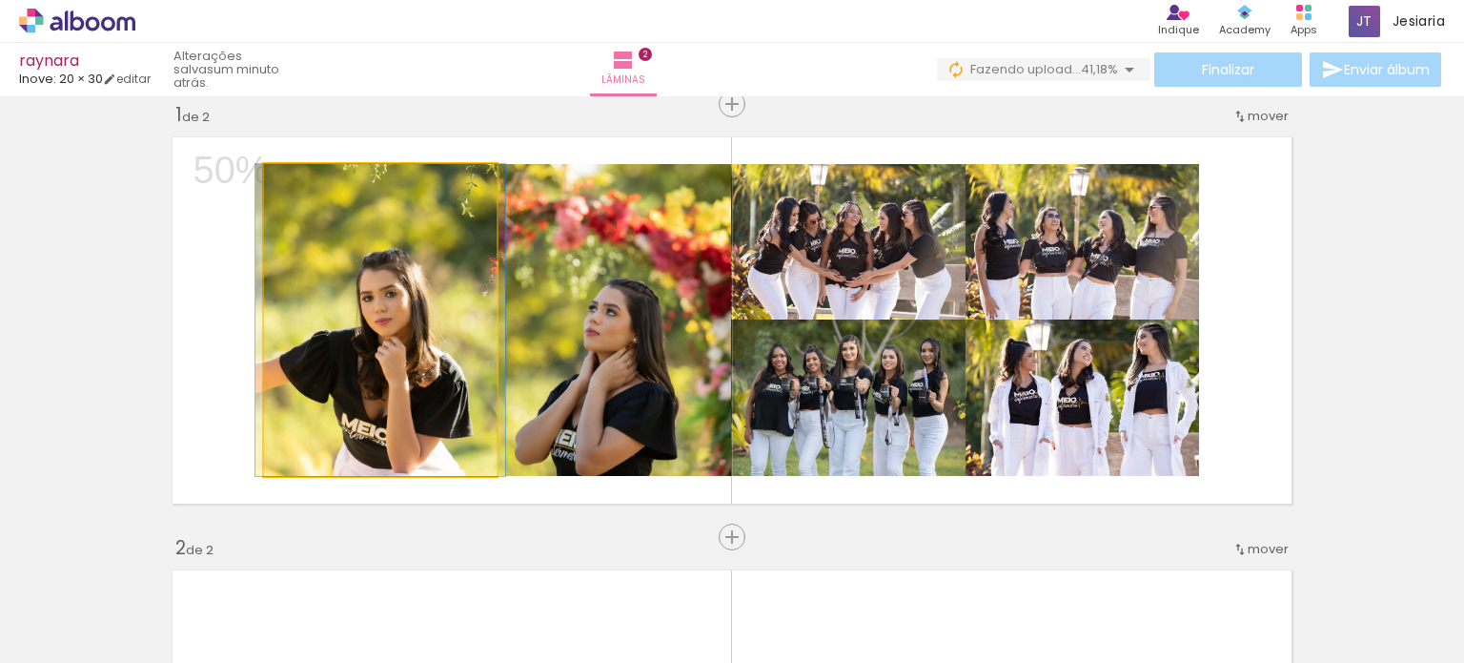
click at [412, 390] on quentale-photo at bounding box center [380, 320] width 233 height 312
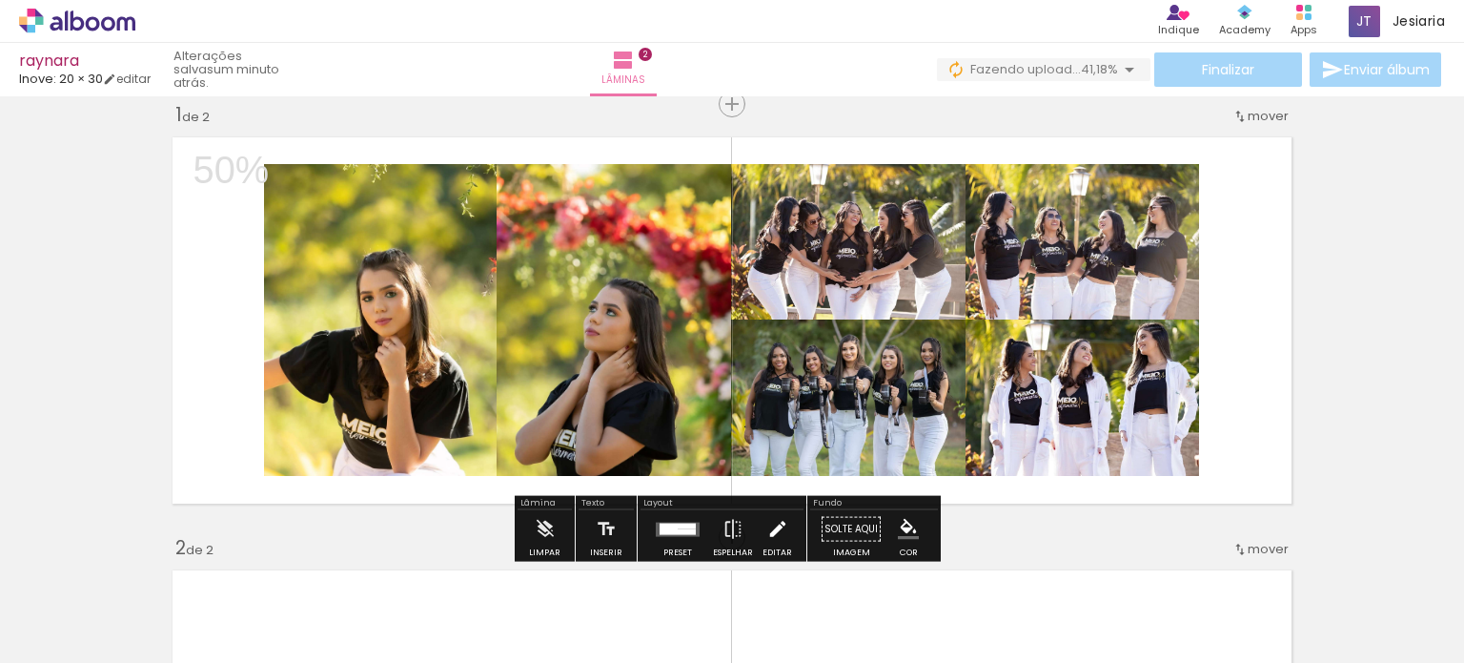
click at [768, 523] on iron-icon at bounding box center [777, 529] width 21 height 38
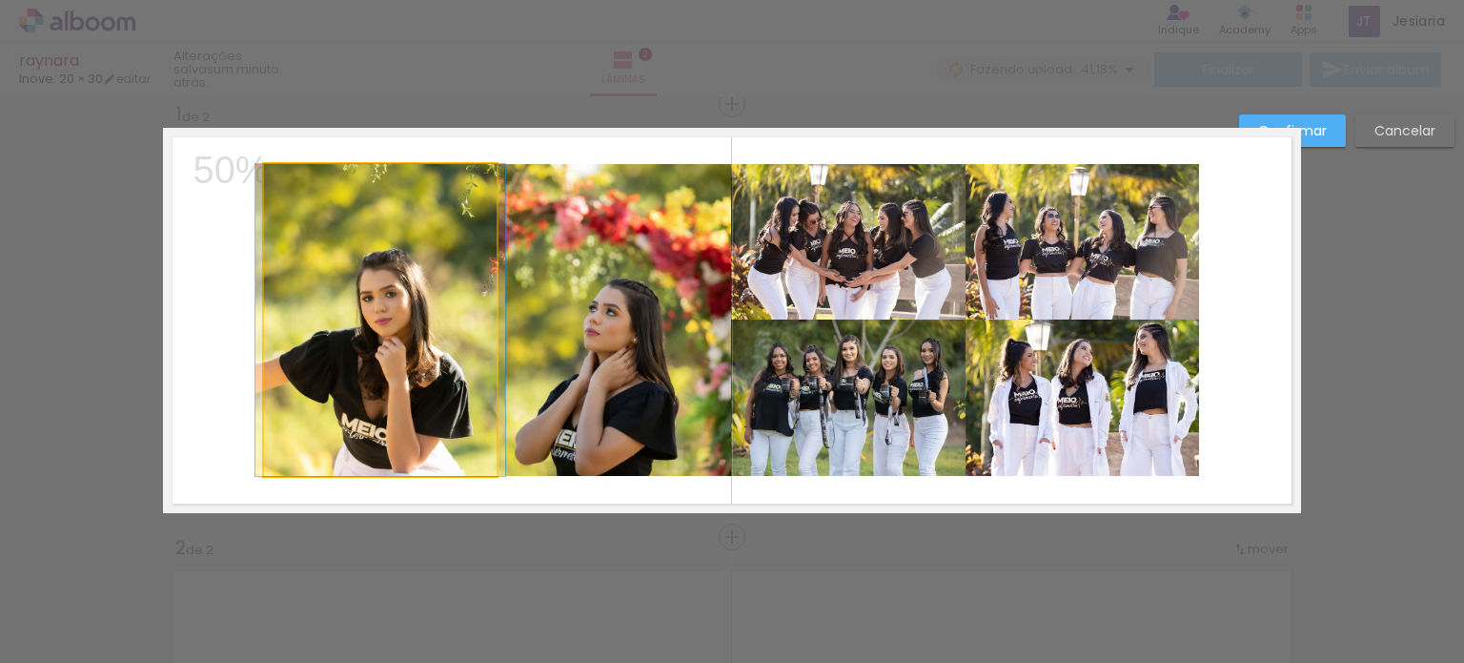
click at [301, 377] on quentale-photo at bounding box center [380, 320] width 233 height 312
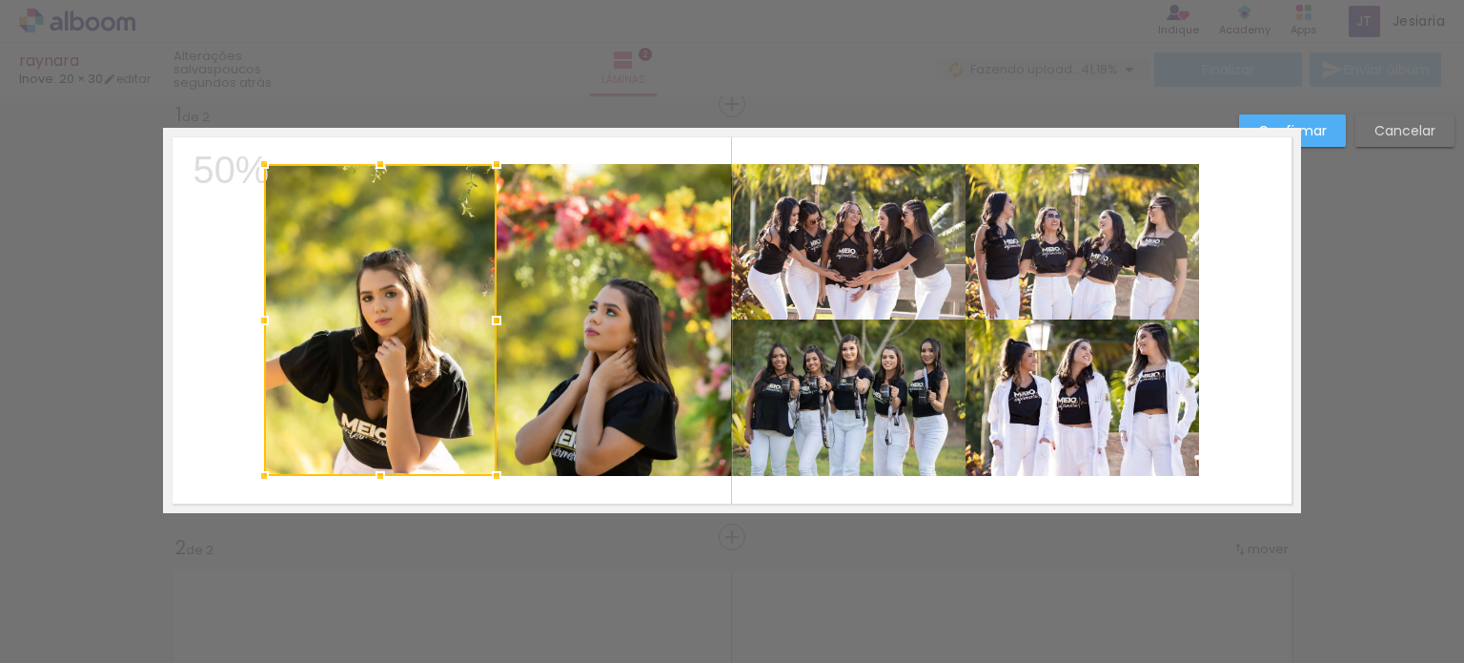
drag, startPoint x: 256, startPoint y: 477, endPoint x: 229, endPoint y: 488, distance: 29.0
drag, startPoint x: 229, startPoint y: 488, endPoint x: 1316, endPoint y: 133, distance: 1143.5
click at [0, 0] on slot "Confirmar" at bounding box center [0, 0] width 0 height 0
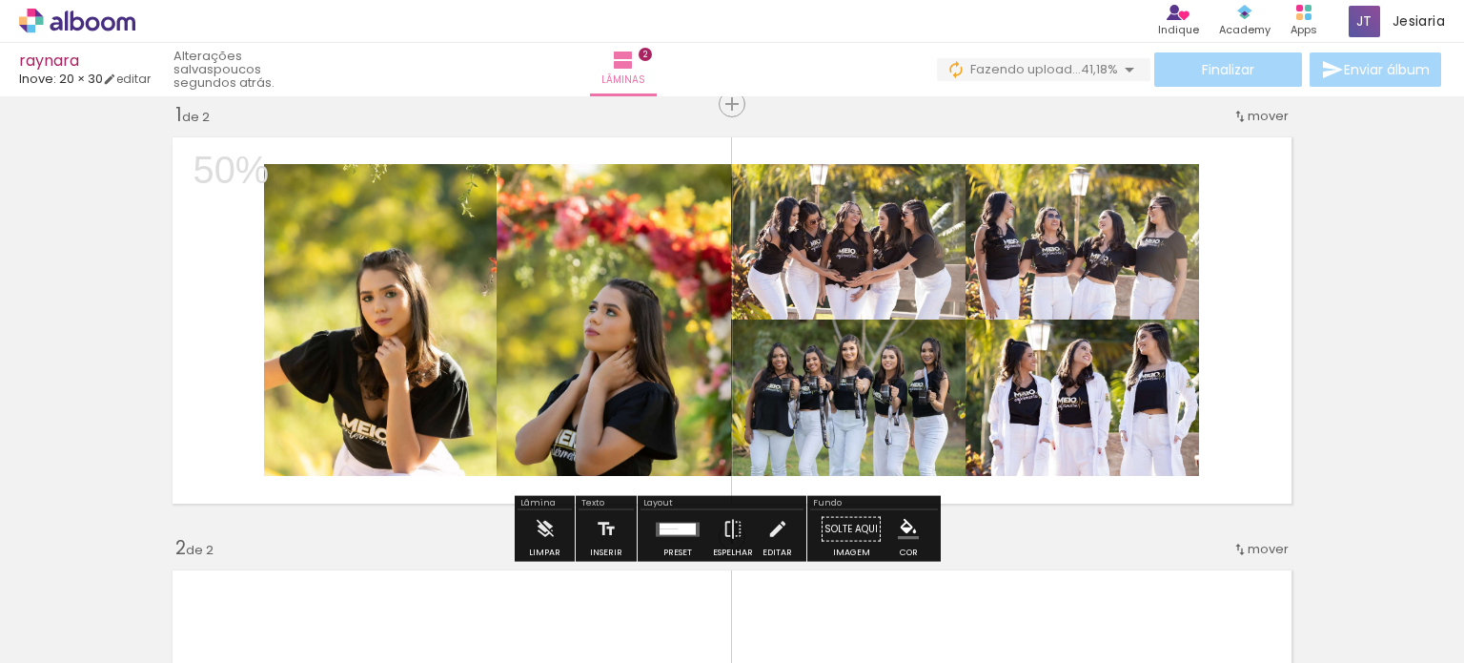
click at [171, 248] on quentale-layouter at bounding box center [732, 320] width 1138 height 385
click at [225, 155] on p "50%" at bounding box center [232, 170] width 76 height 54
click at [1272, 284] on quentale-layouter at bounding box center [732, 320] width 1138 height 385
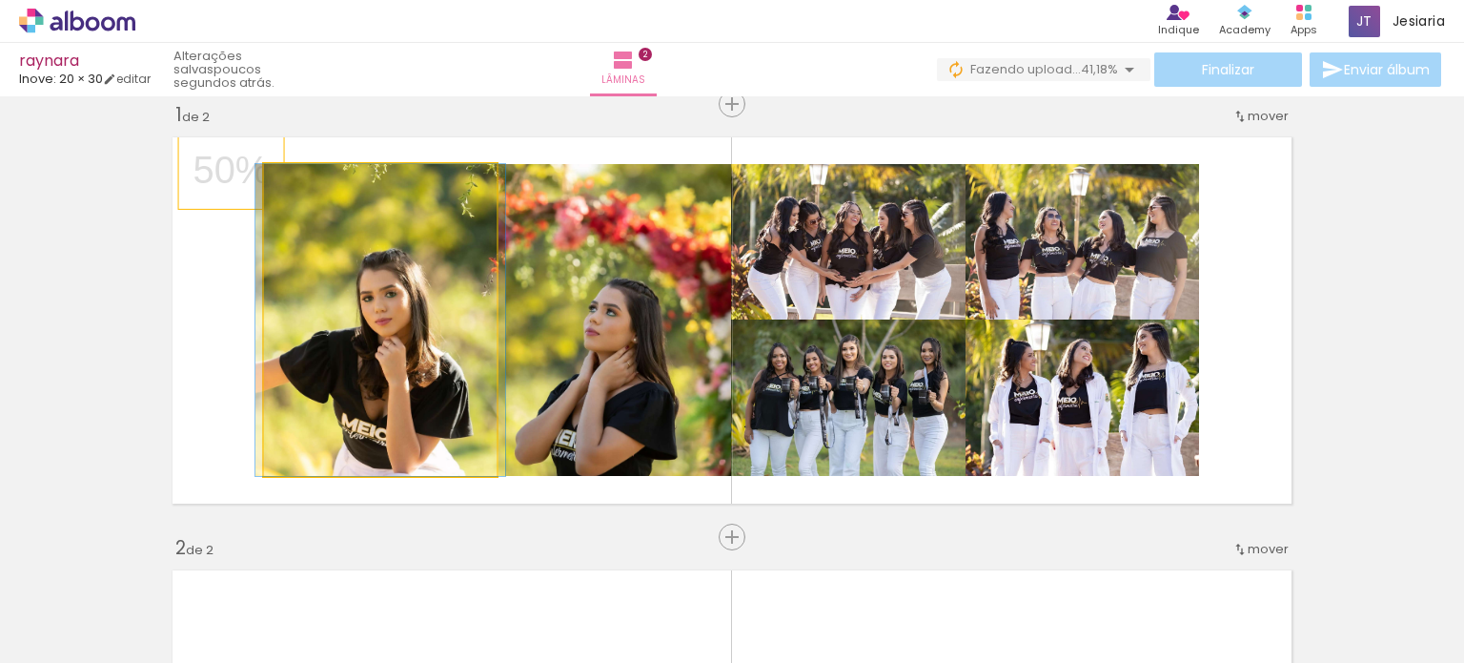
click at [313, 273] on quentale-photo at bounding box center [380, 320] width 233 height 312
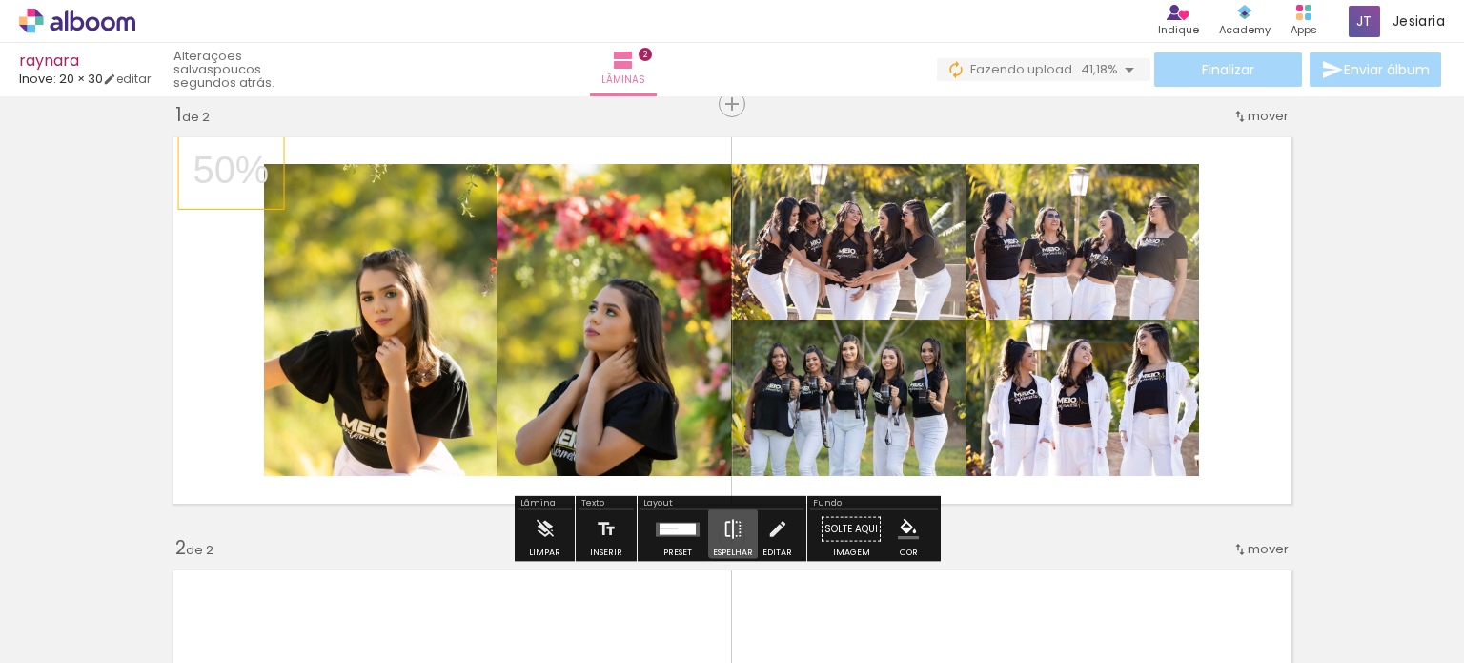
click at [734, 523] on iron-icon at bounding box center [733, 529] width 21 height 38
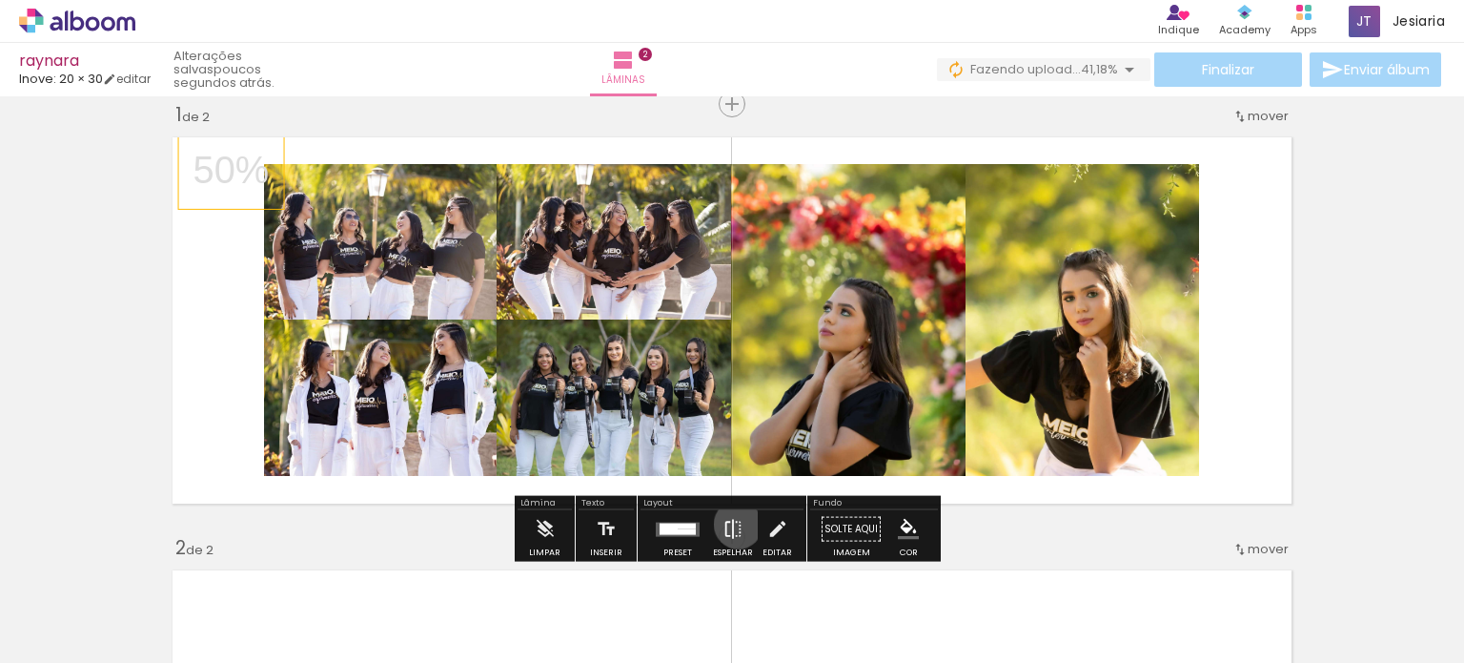
click at [734, 523] on iron-icon at bounding box center [733, 529] width 21 height 38
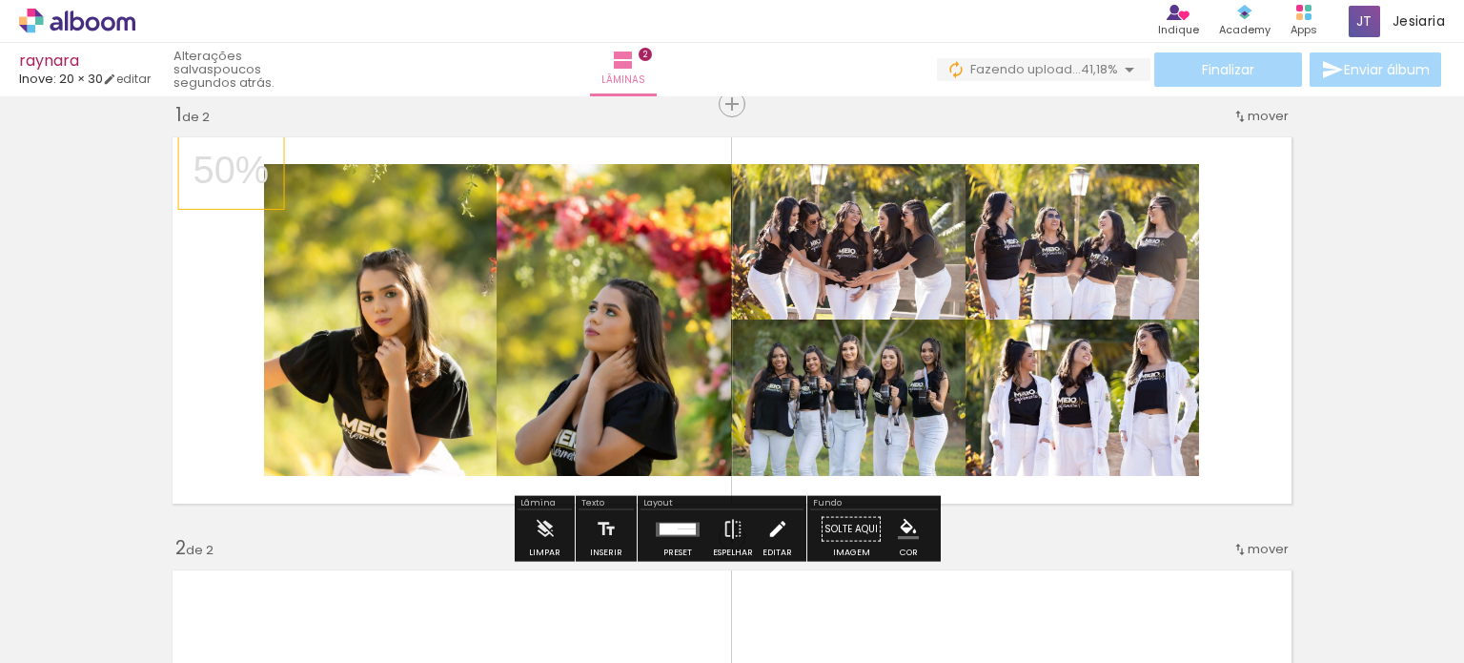
click at [776, 537] on iron-icon at bounding box center [777, 529] width 21 height 38
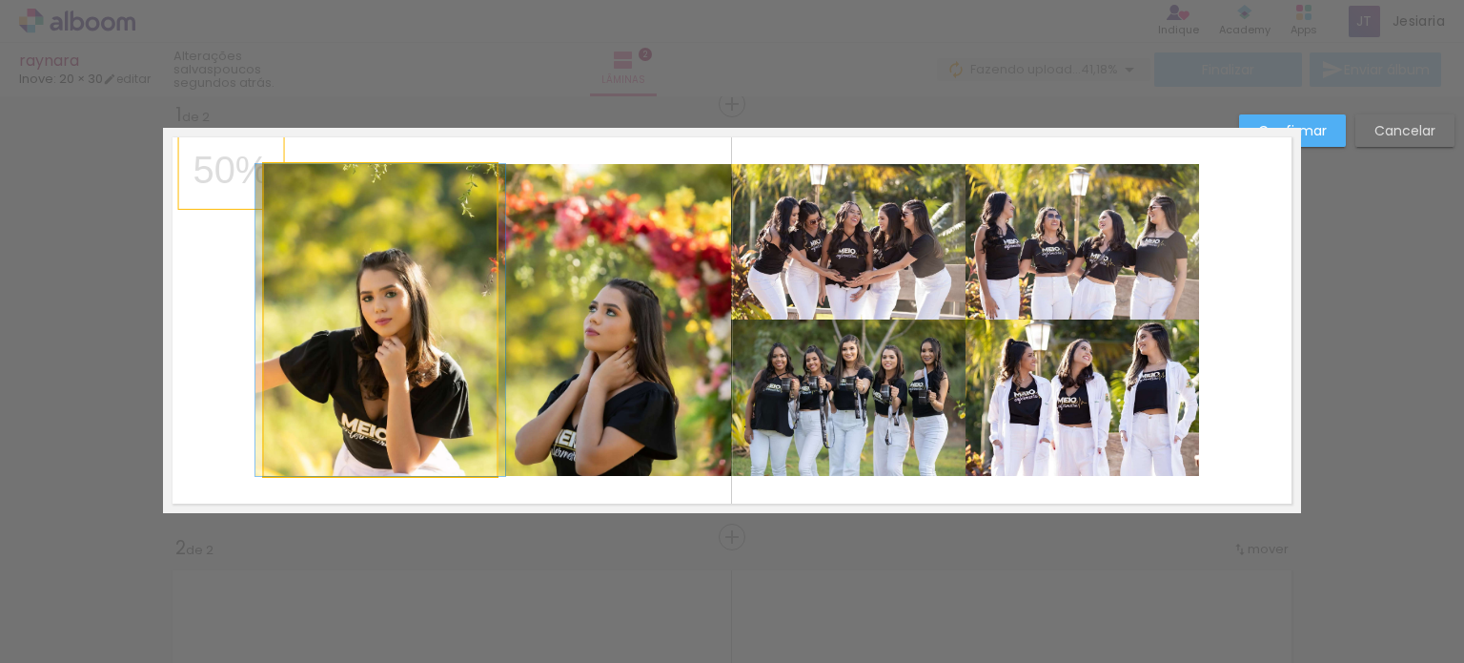
click at [358, 350] on quentale-photo at bounding box center [380, 320] width 233 height 312
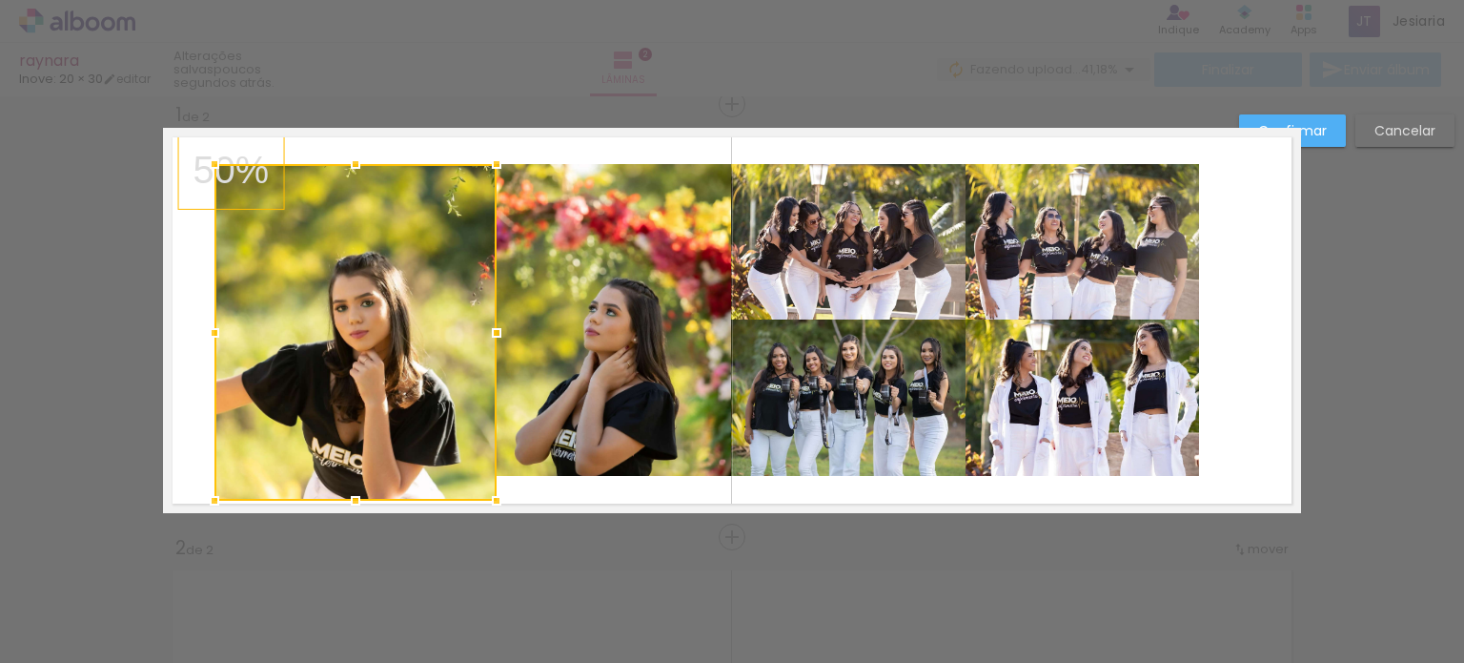
drag, startPoint x: 252, startPoint y: 476, endPoint x: 201, endPoint y: 501, distance: 56.7
click at [201, 501] on div at bounding box center [214, 500] width 38 height 38
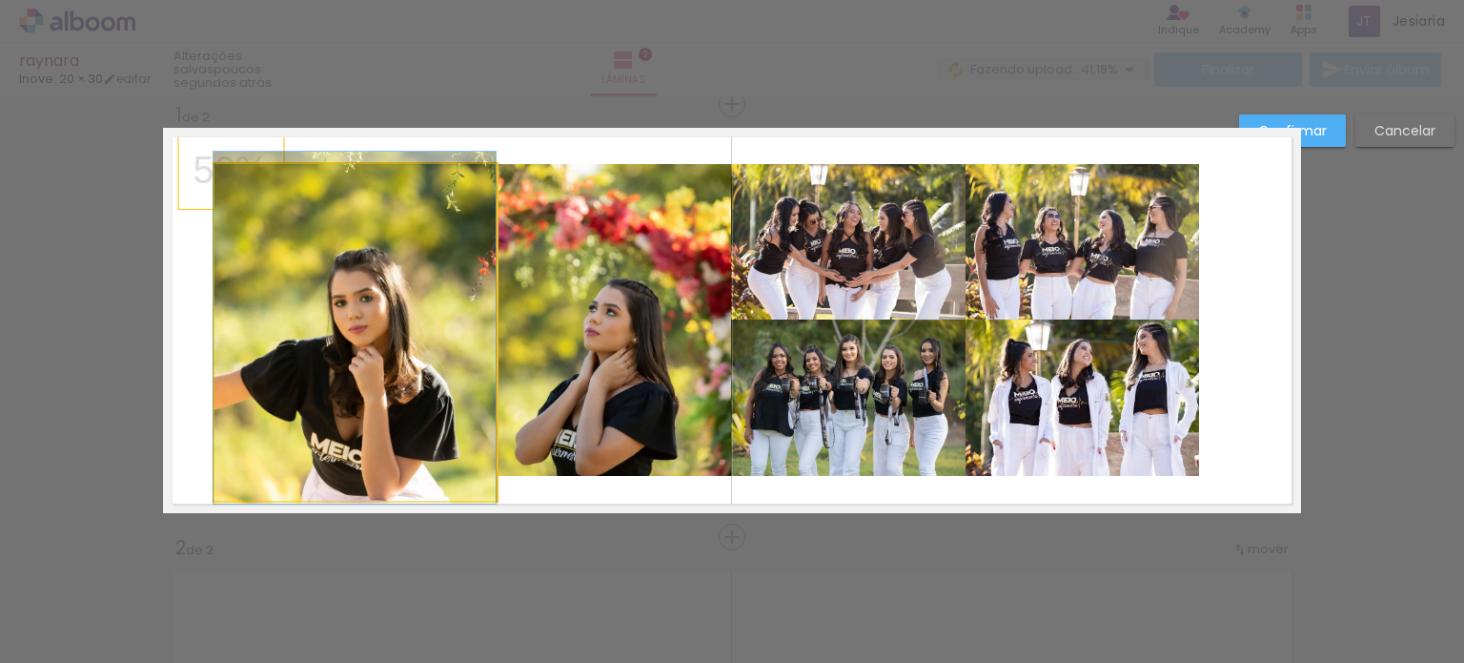
drag, startPoint x: 289, startPoint y: 375, endPoint x: 252, endPoint y: 370, distance: 37.5
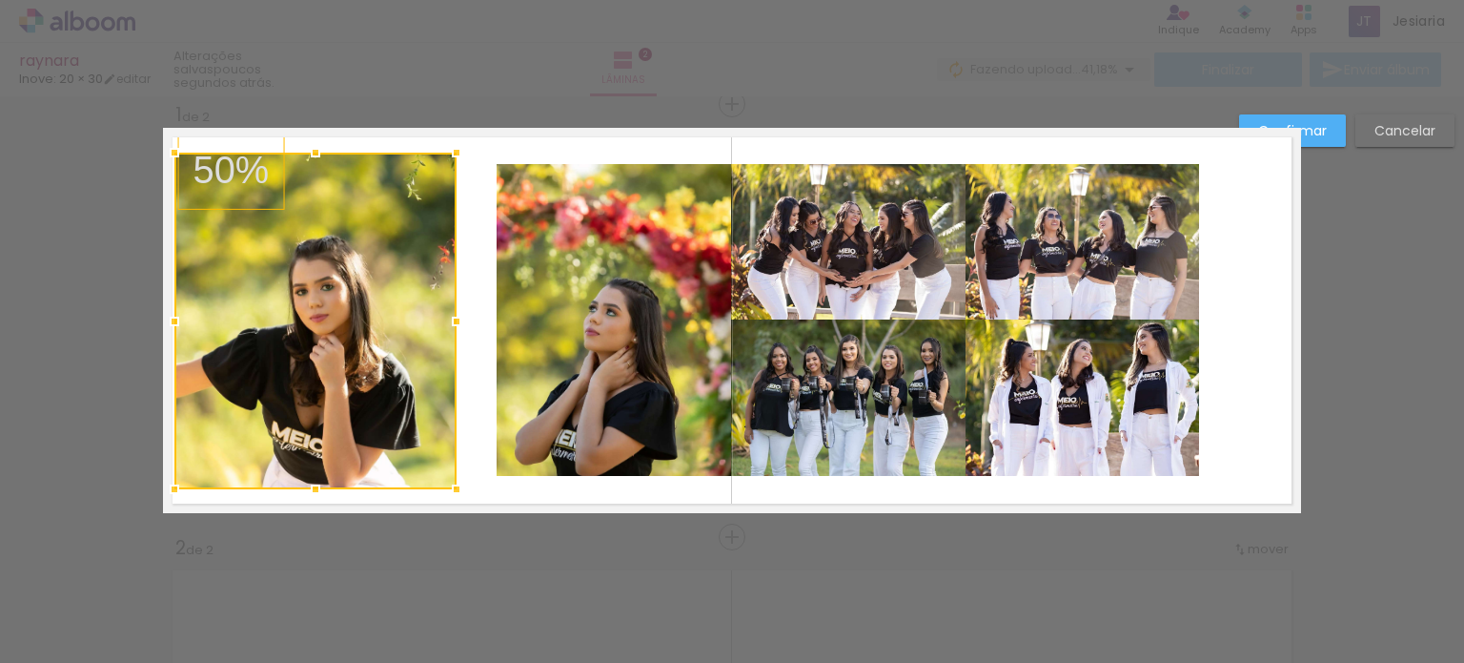
drag, startPoint x: 228, startPoint y: 373, endPoint x: 187, endPoint y: 371, distance: 41.0
click at [187, 371] on div at bounding box center [315, 321] width 282 height 337
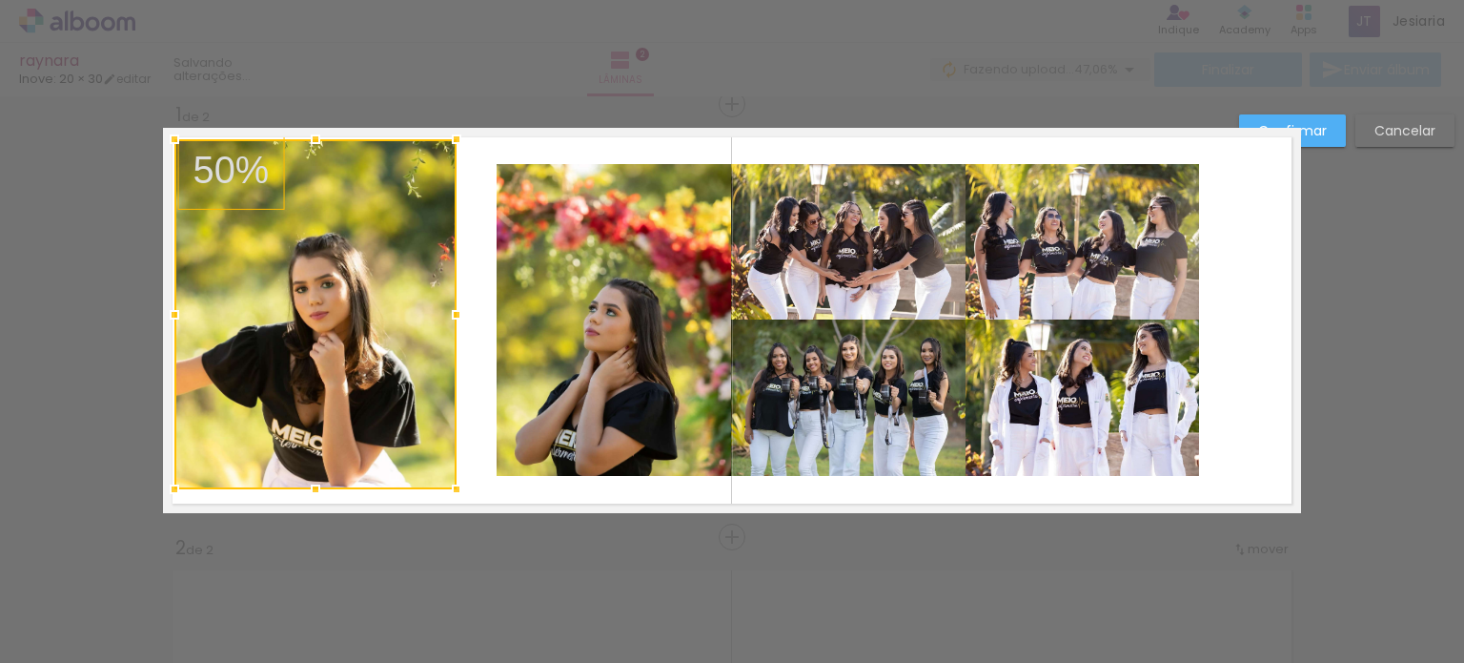
drag, startPoint x: 308, startPoint y: 150, endPoint x: 308, endPoint y: 129, distance: 21.0
click at [308, 129] on div at bounding box center [315, 139] width 38 height 38
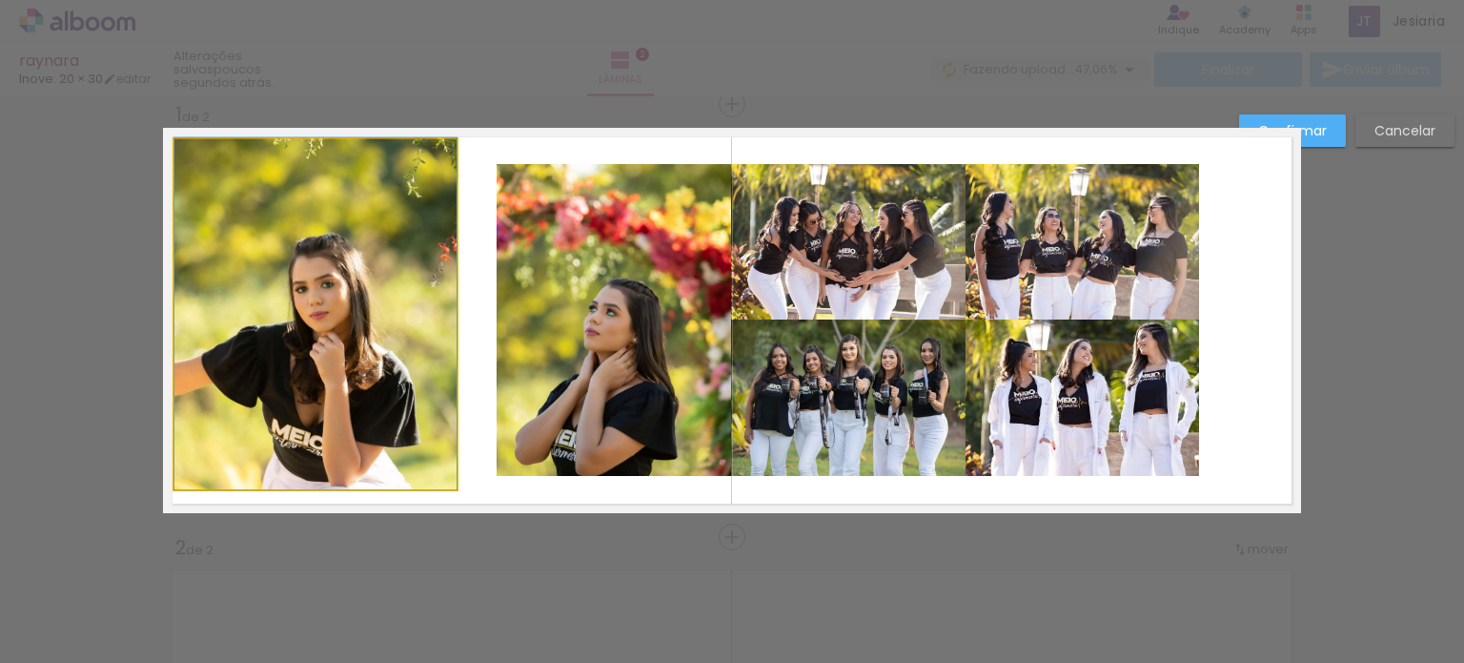
click at [433, 449] on quentale-photo at bounding box center [315, 314] width 282 height 350
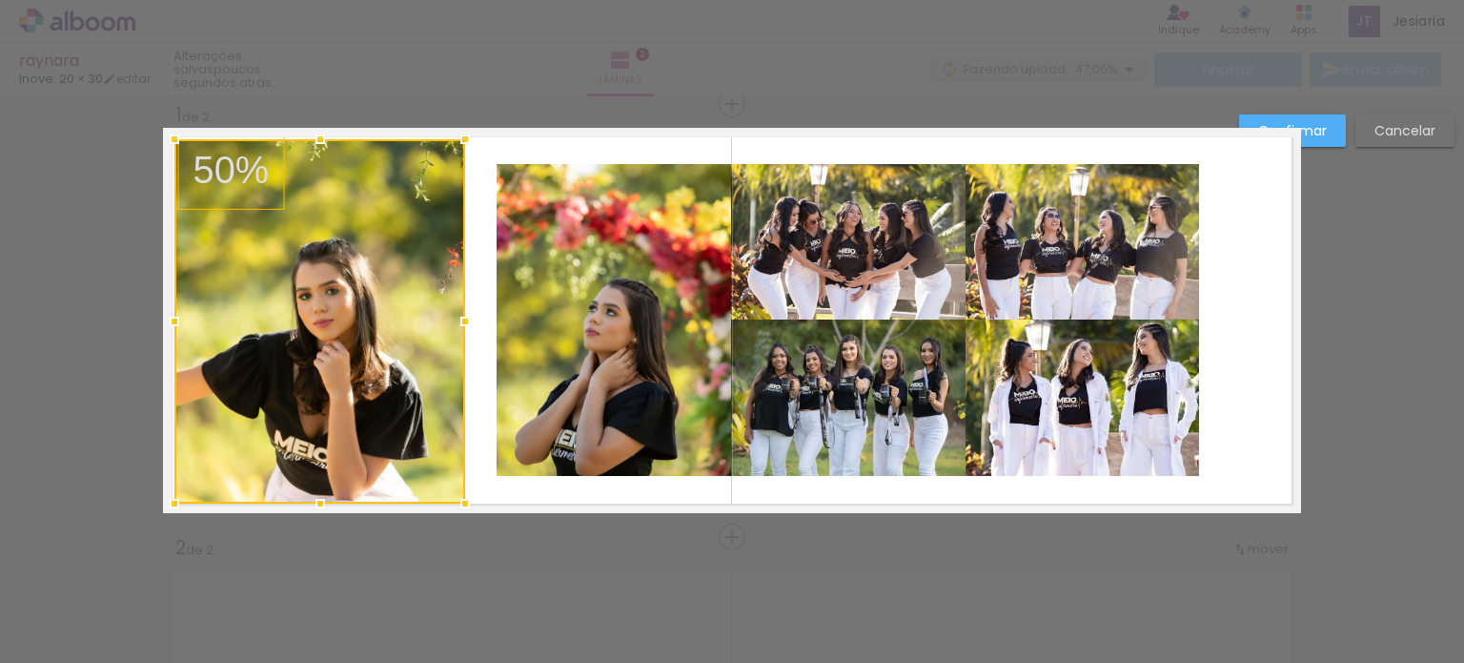
drag, startPoint x: 450, startPoint y: 489, endPoint x: 460, endPoint y: 501, distance: 14.9
click at [460, 501] on div at bounding box center [465, 503] width 38 height 38
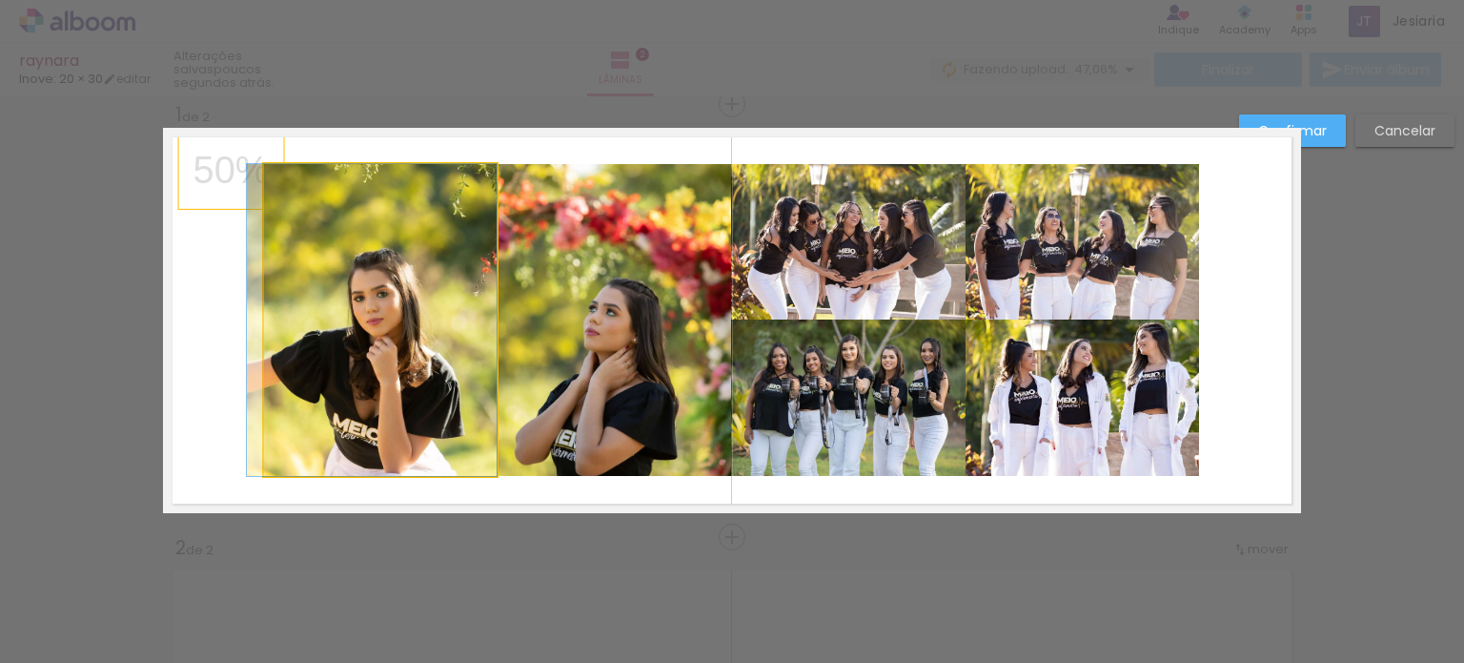
drag, startPoint x: 411, startPoint y: 453, endPoint x: 369, endPoint y: 451, distance: 42.0
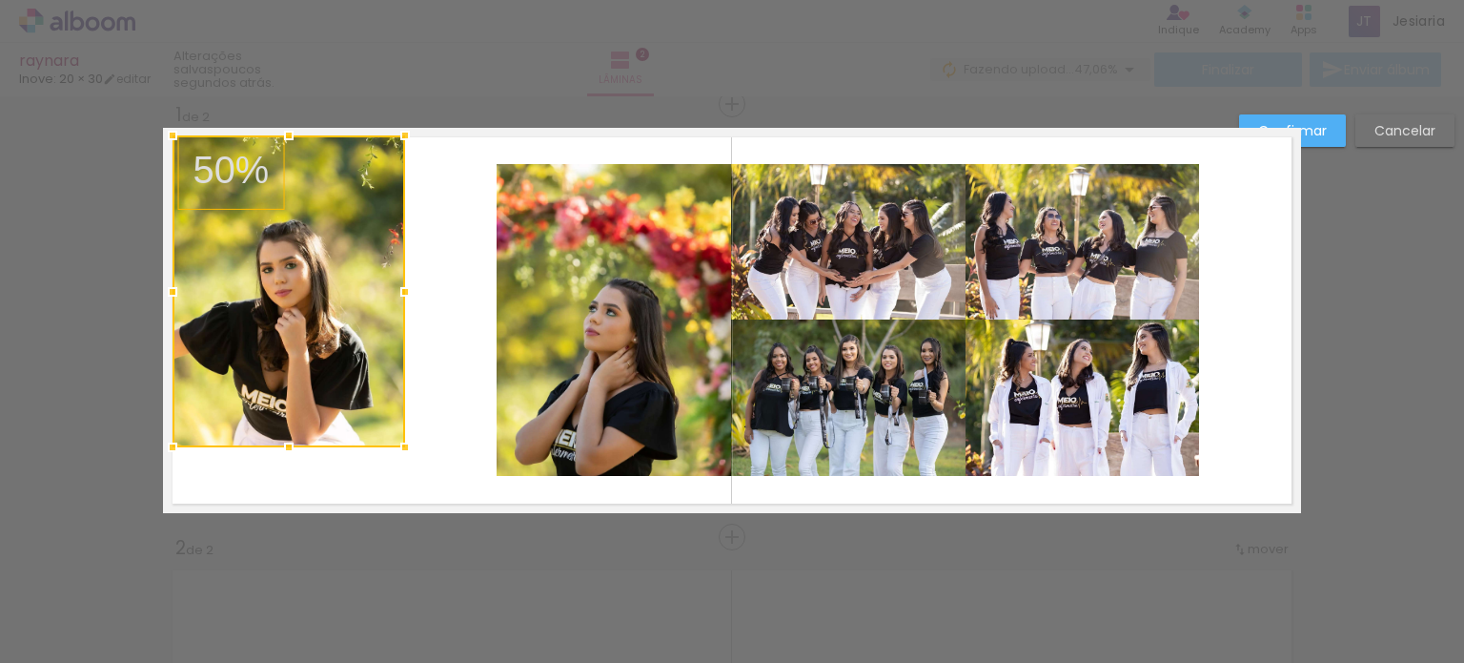
drag, startPoint x: 358, startPoint y: 446, endPoint x: 267, endPoint y: 419, distance: 95.6
click at [267, 419] on div at bounding box center [289, 291] width 233 height 312
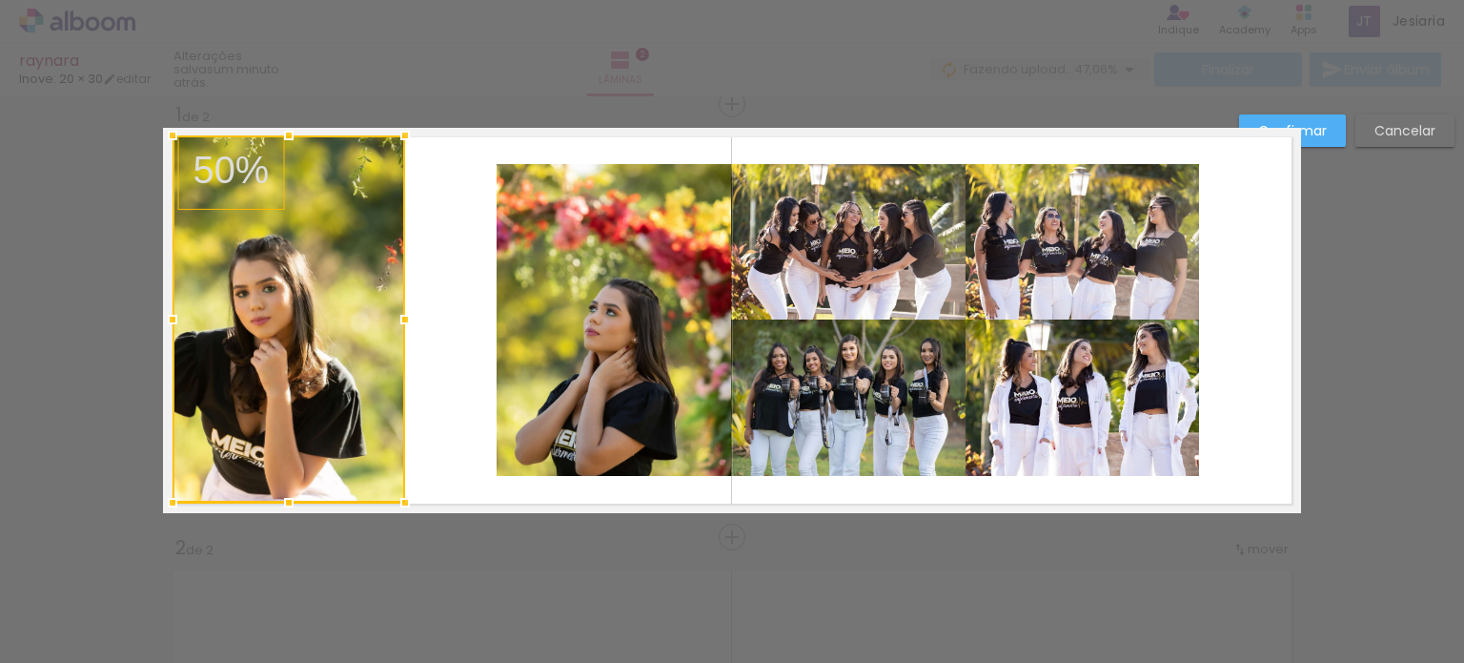
drag, startPoint x: 278, startPoint y: 441, endPoint x: 282, endPoint y: 497, distance: 55.4
click at [282, 497] on div at bounding box center [289, 502] width 38 height 38
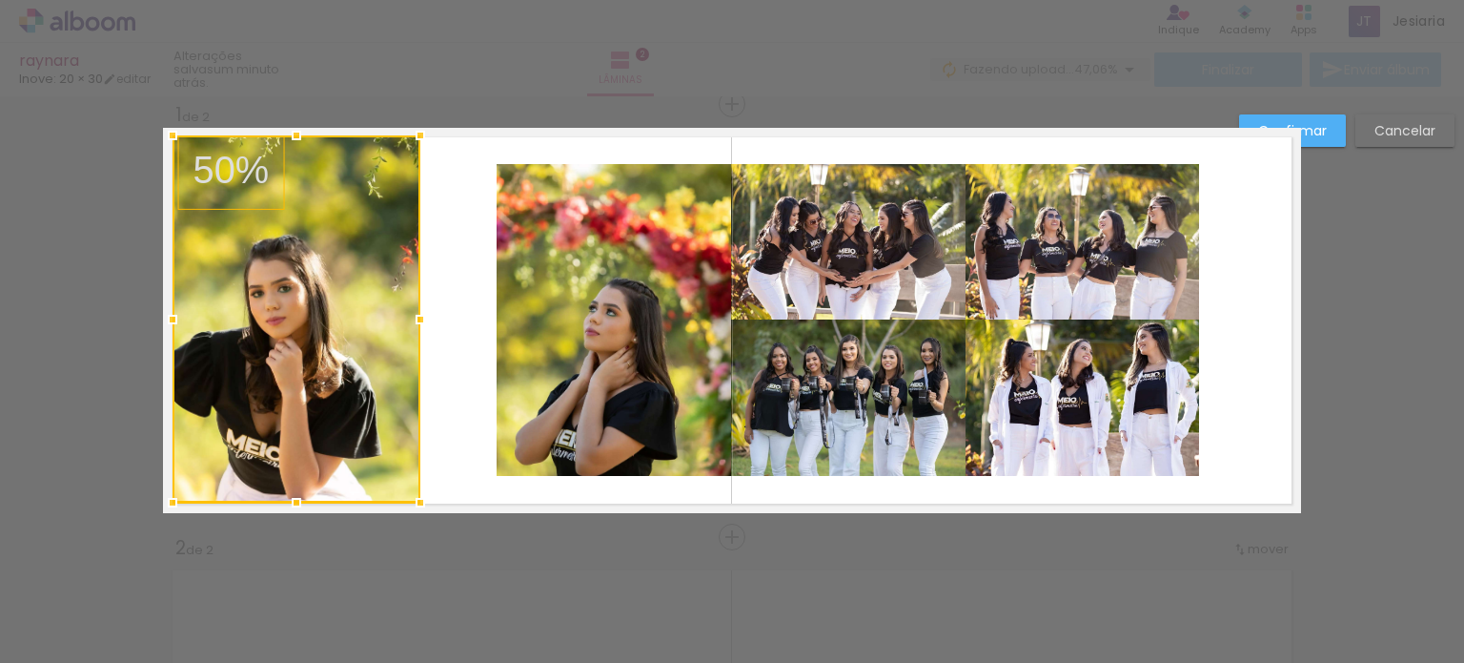
drag, startPoint x: 400, startPoint y: 314, endPoint x: 416, endPoint y: 317, distance: 15.7
click at [416, 317] on div at bounding box center [420, 319] width 38 height 38
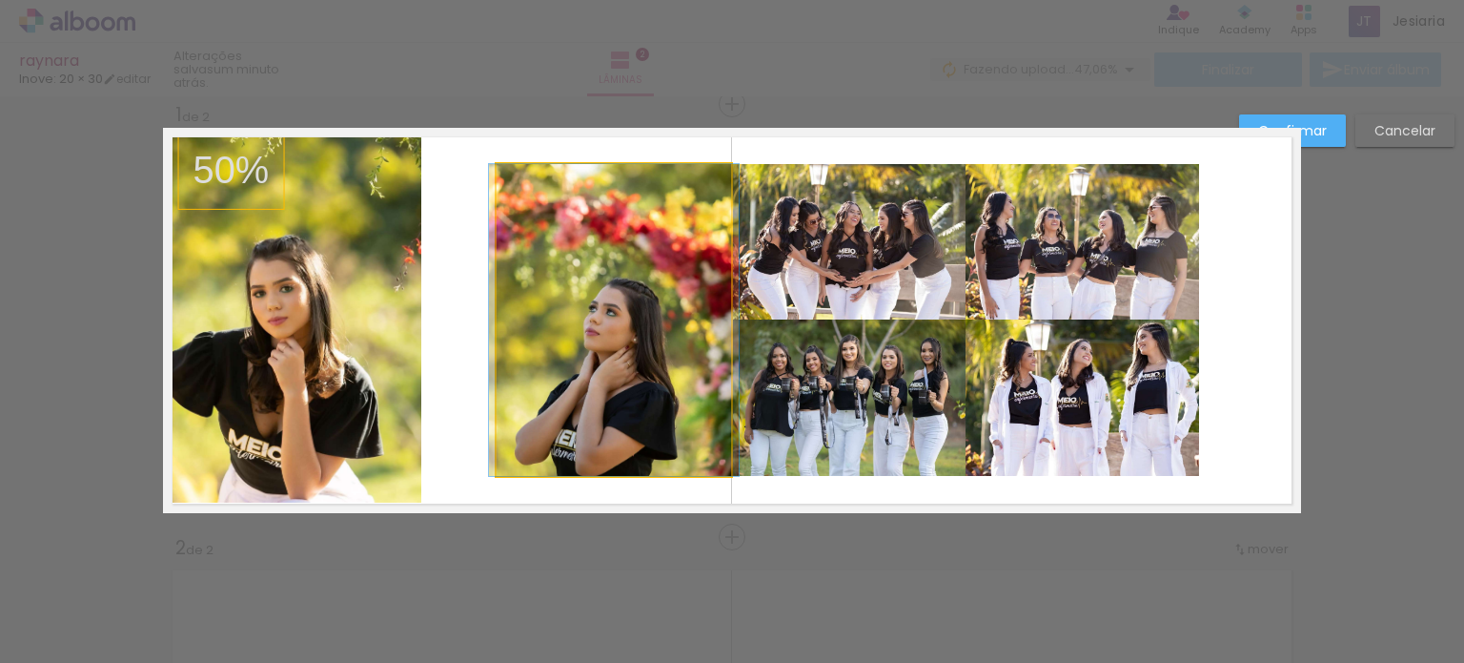
click at [535, 338] on quentale-photo at bounding box center [614, 320] width 235 height 312
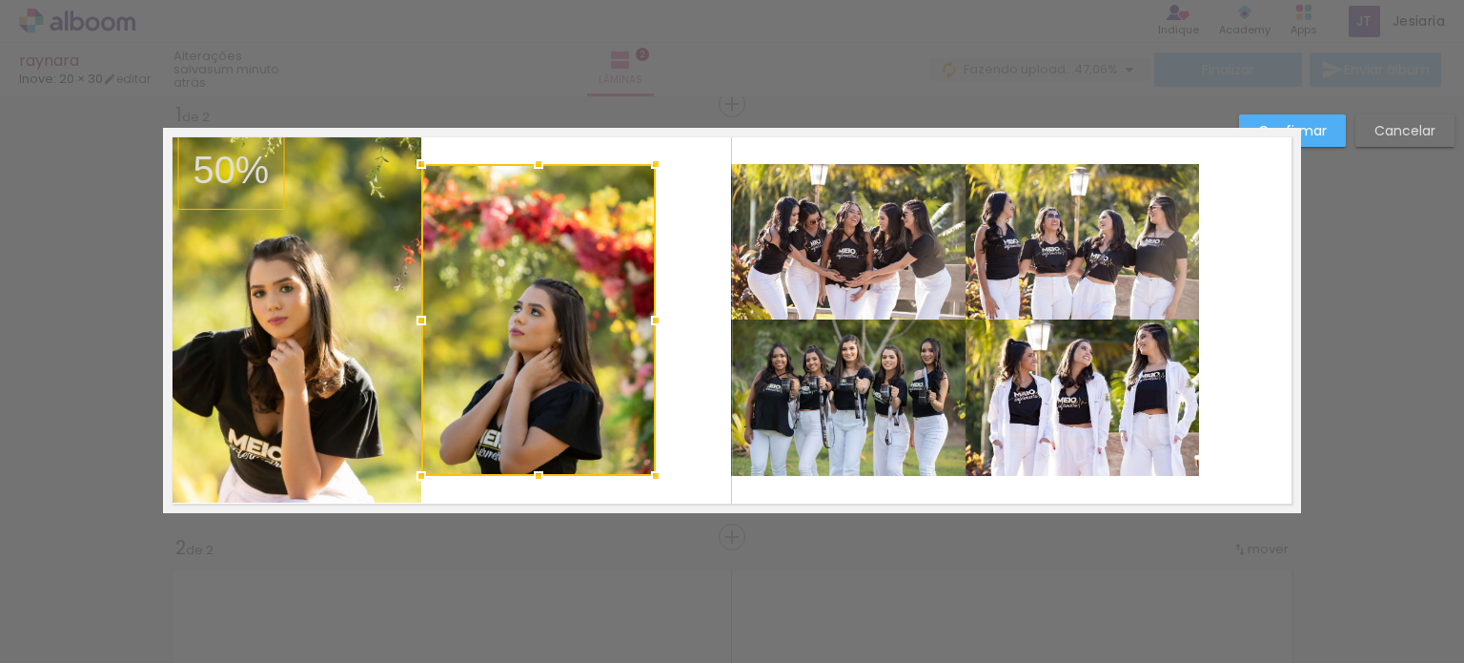
drag, startPoint x: 535, startPoint y: 338, endPoint x: 476, endPoint y: 327, distance: 60.2
click at [476, 327] on div at bounding box center [538, 320] width 235 height 312
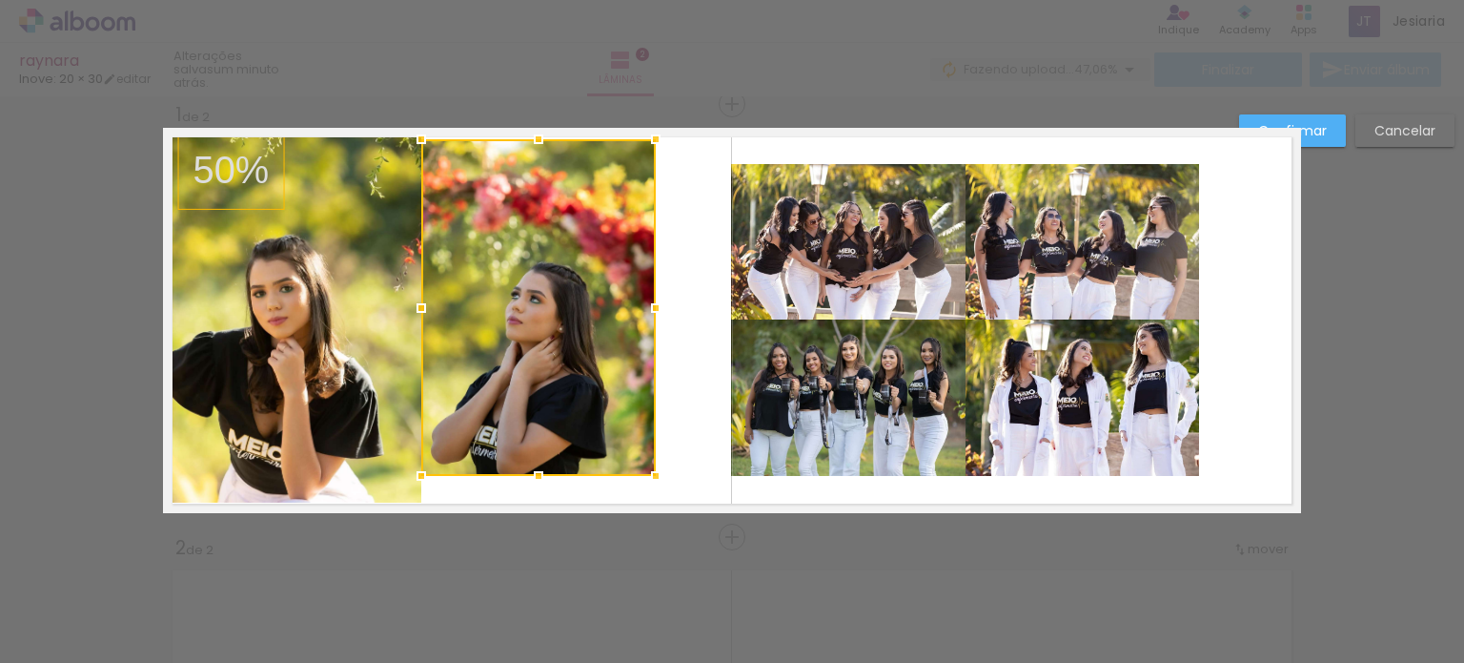
drag, startPoint x: 531, startPoint y: 161, endPoint x: 542, endPoint y: 148, distance: 17.0
click at [542, 148] on div at bounding box center [539, 139] width 38 height 38
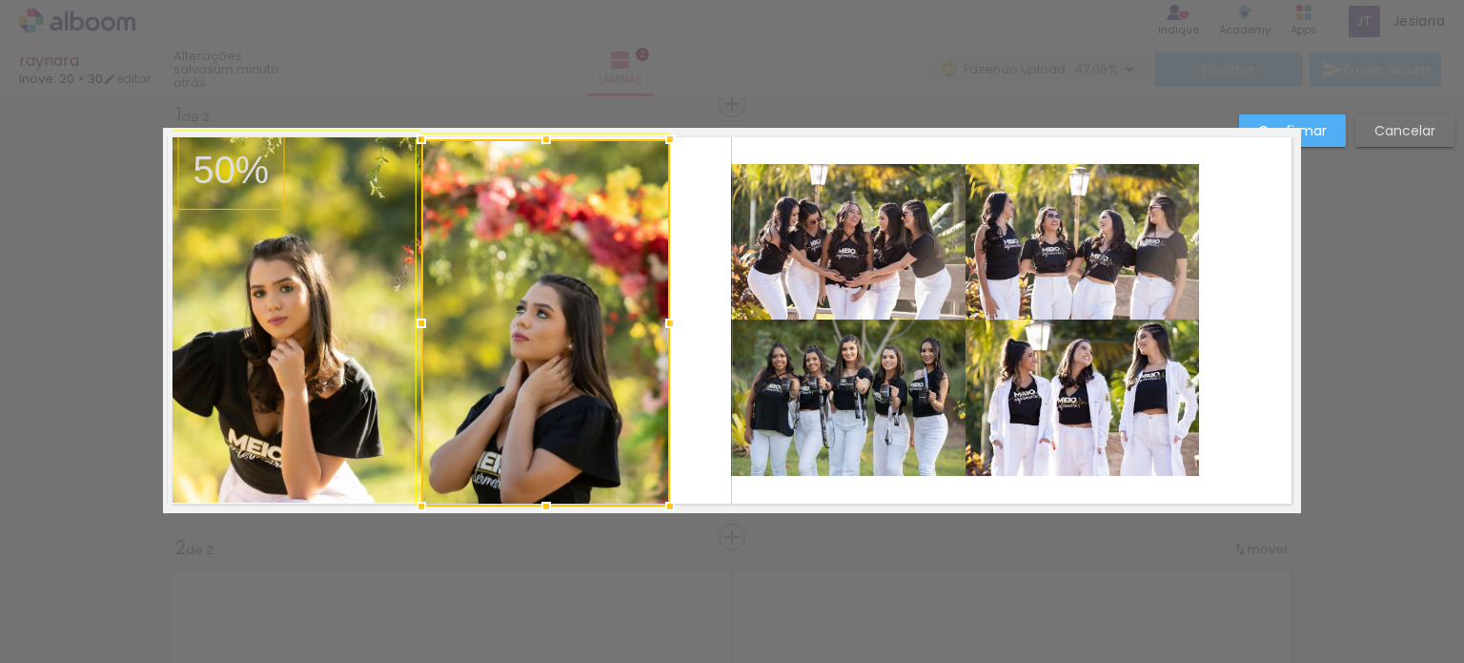
drag, startPoint x: 651, startPoint y: 475, endPoint x: 671, endPoint y: 496, distance: 29.0
click at [671, 496] on div at bounding box center [670, 506] width 38 height 38
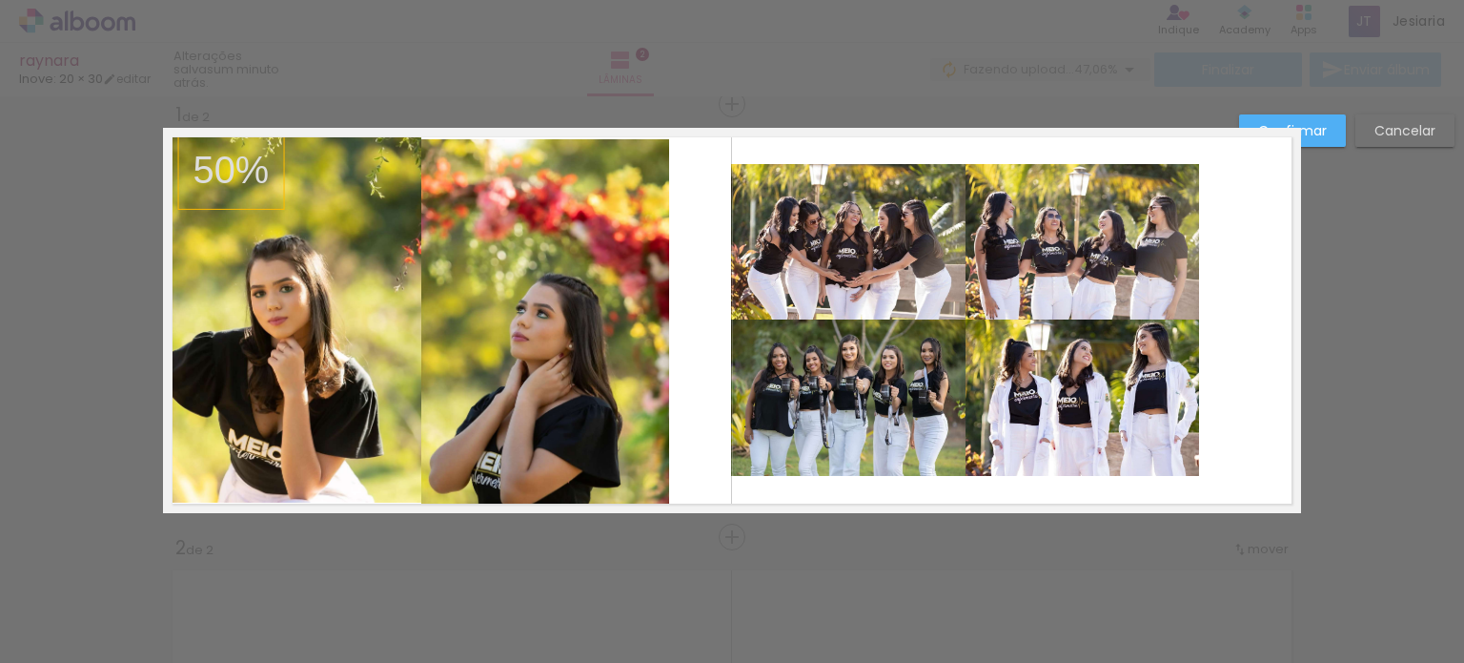
drag, startPoint x: 696, startPoint y: 392, endPoint x: 295, endPoint y: 359, distance: 402.7
click at [295, 359] on quentale-layouter at bounding box center [732, 320] width 1138 height 385
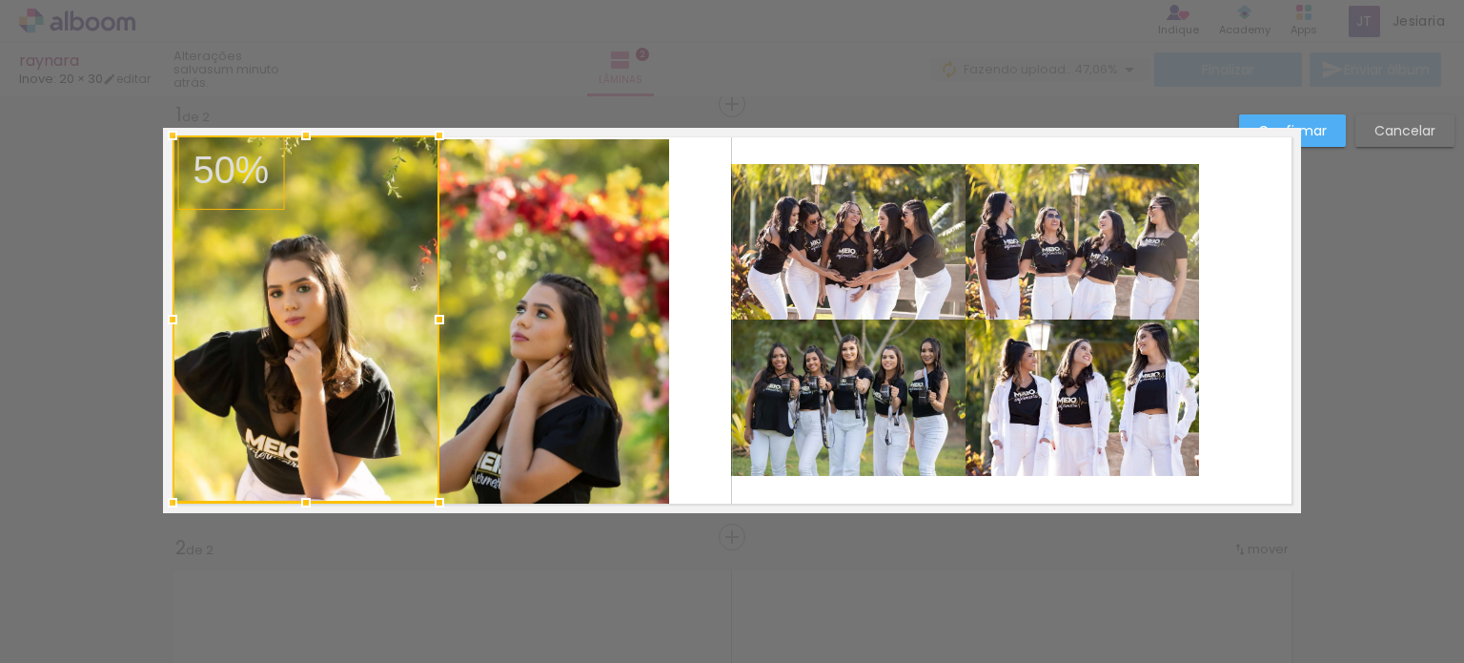
drag, startPoint x: 420, startPoint y: 319, endPoint x: 433, endPoint y: 322, distance: 12.7
click at [433, 322] on div at bounding box center [439, 319] width 38 height 38
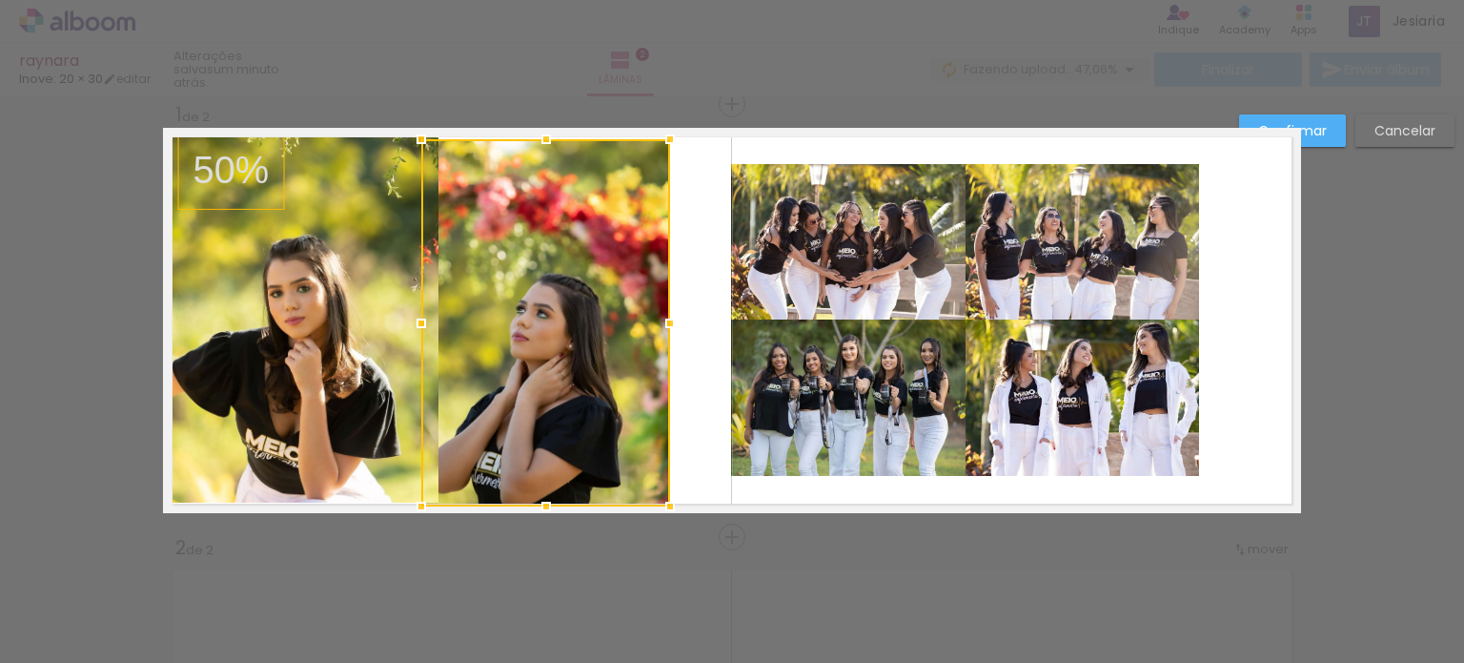
click at [514, 338] on div at bounding box center [545, 322] width 249 height 367
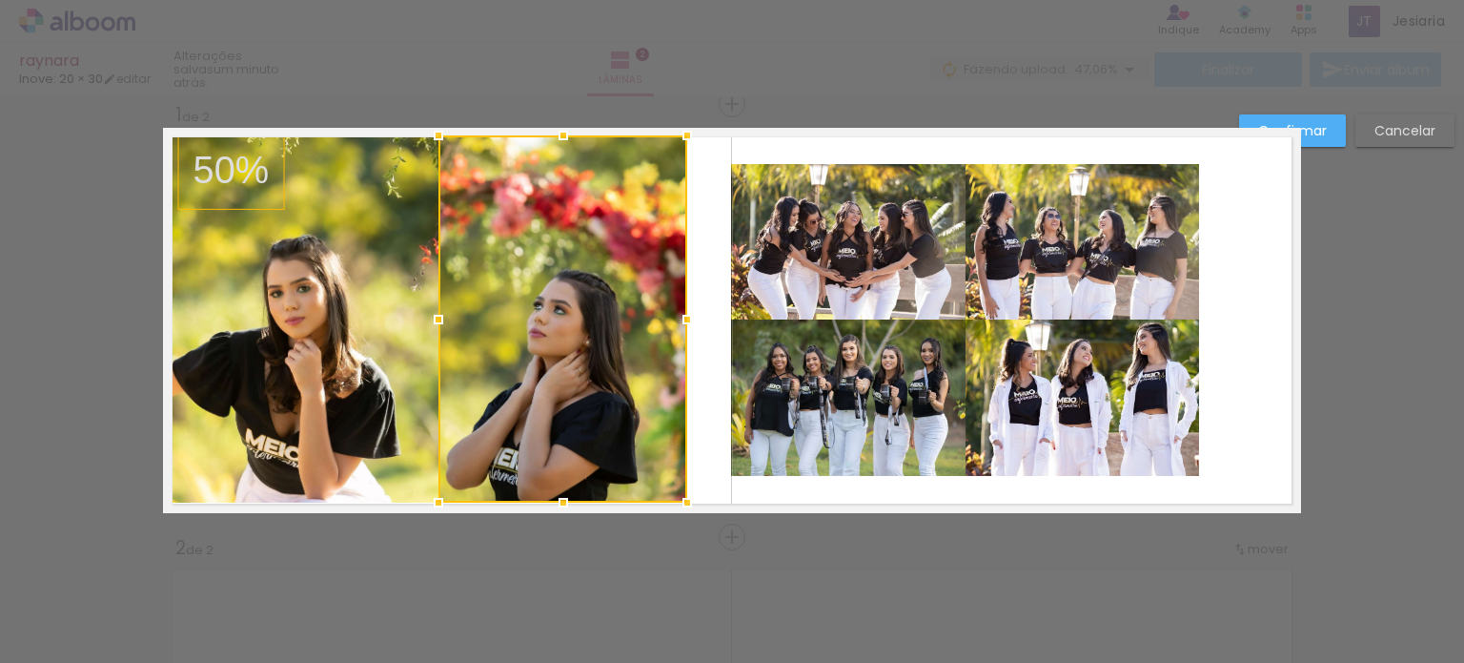
drag, startPoint x: 491, startPoint y: 344, endPoint x: 516, endPoint y: 351, distance: 25.7
click at [516, 351] on div at bounding box center [563, 318] width 249 height 367
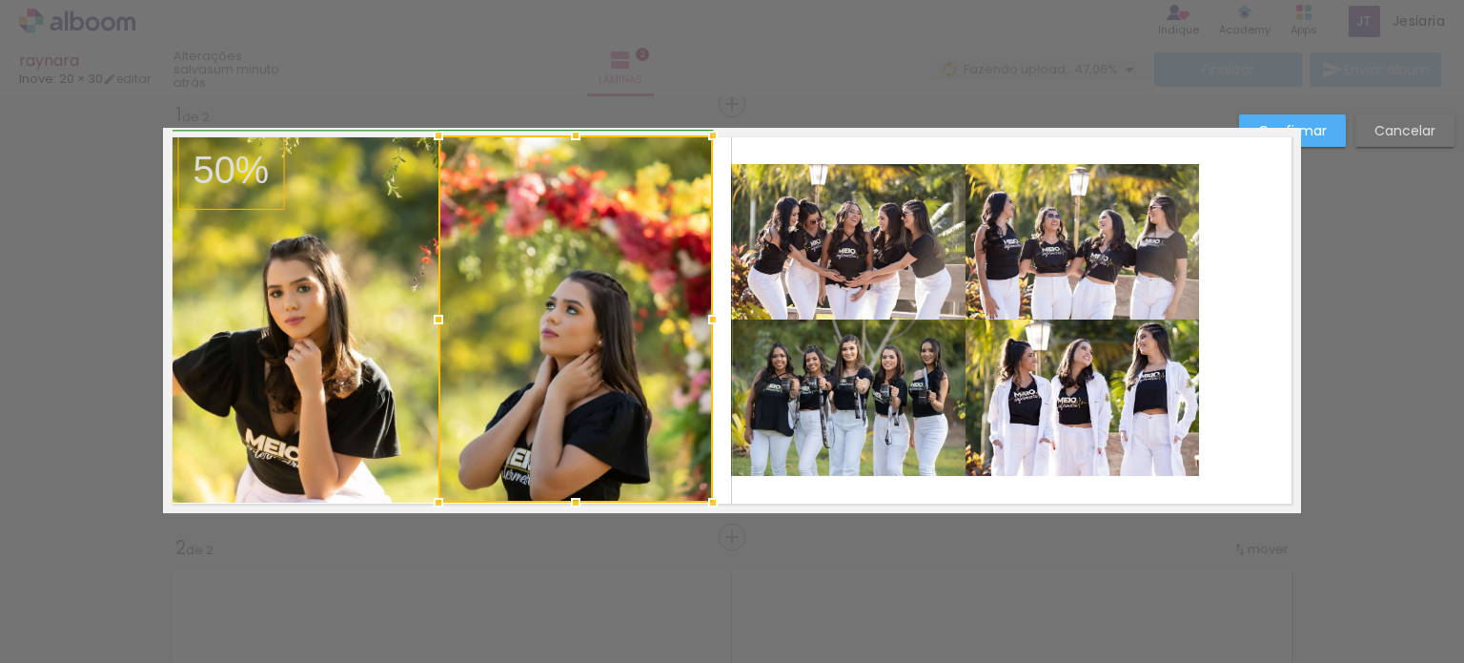
drag, startPoint x: 682, startPoint y: 319, endPoint x: 698, endPoint y: 322, distance: 16.5
click at [698, 322] on div at bounding box center [713, 319] width 38 height 38
click at [332, 373] on quentale-photo at bounding box center [306, 318] width 267 height 367
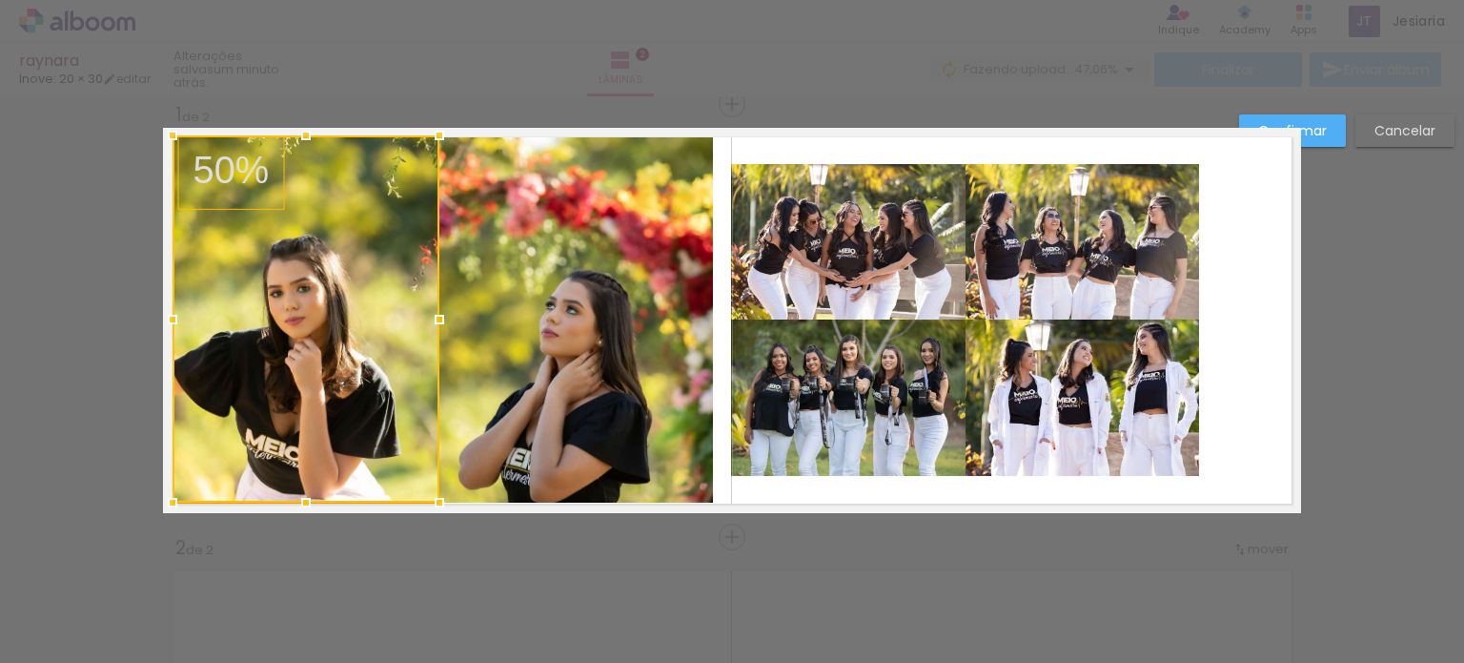
click at [332, 373] on div at bounding box center [306, 318] width 267 height 367
click at [262, 319] on div at bounding box center [306, 318] width 267 height 367
click at [311, 331] on div at bounding box center [306, 318] width 267 height 367
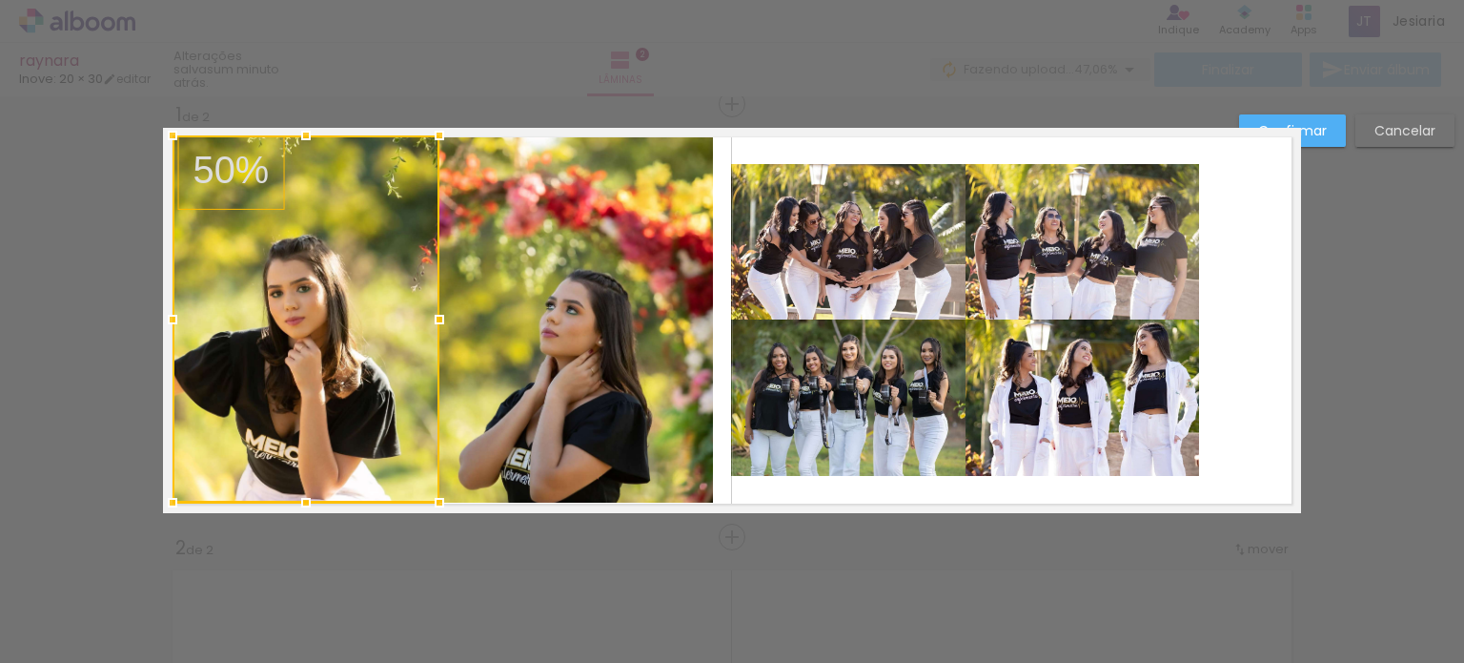
click at [311, 331] on div at bounding box center [306, 318] width 267 height 367
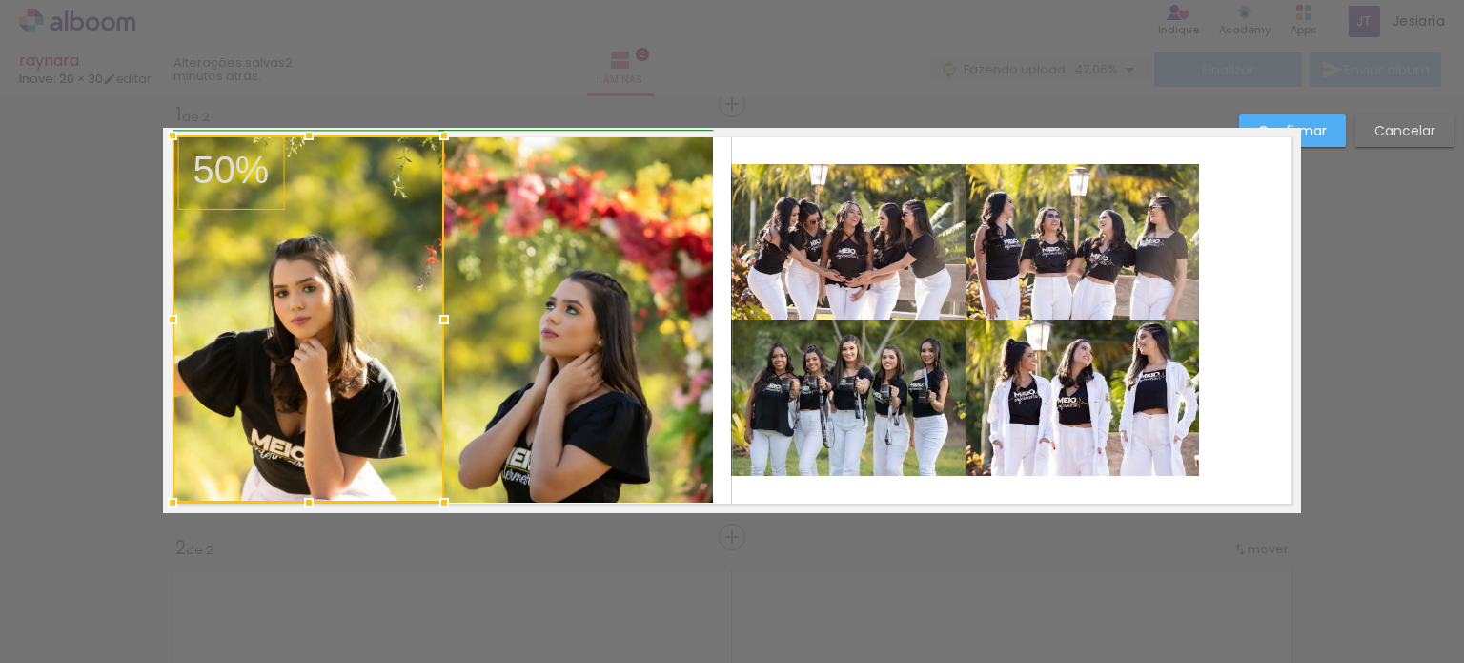
drag, startPoint x: 435, startPoint y: 319, endPoint x: 450, endPoint y: 321, distance: 15.4
click at [450, 321] on div at bounding box center [444, 319] width 38 height 38
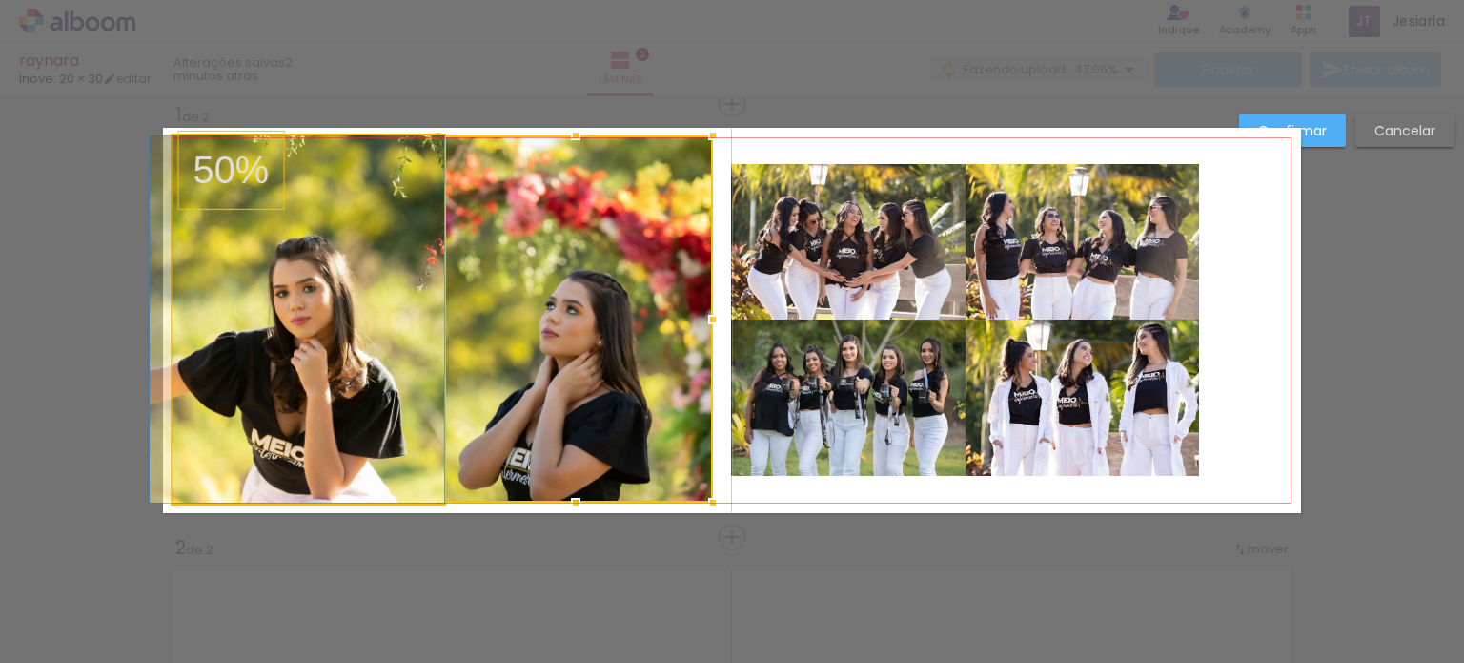
click at [226, 358] on quentale-photo at bounding box center [309, 318] width 272 height 367
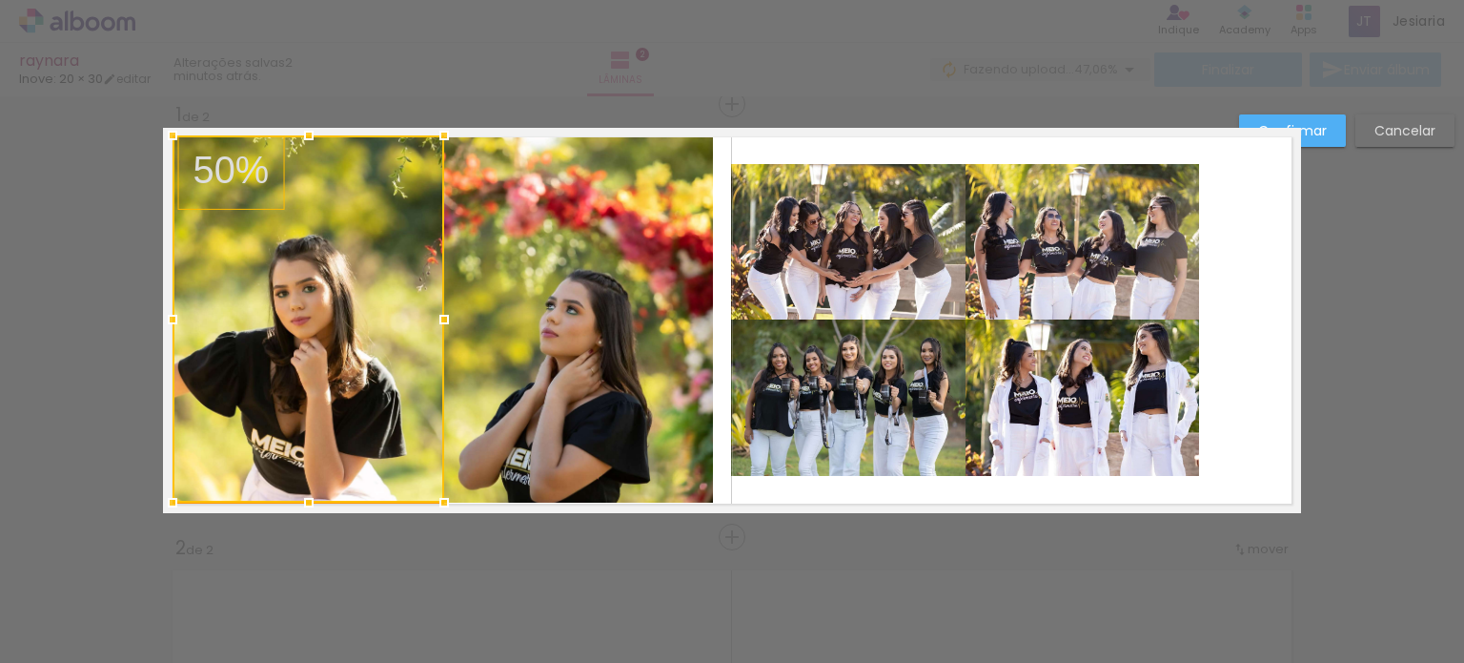
click at [226, 358] on div at bounding box center [309, 318] width 272 height 367
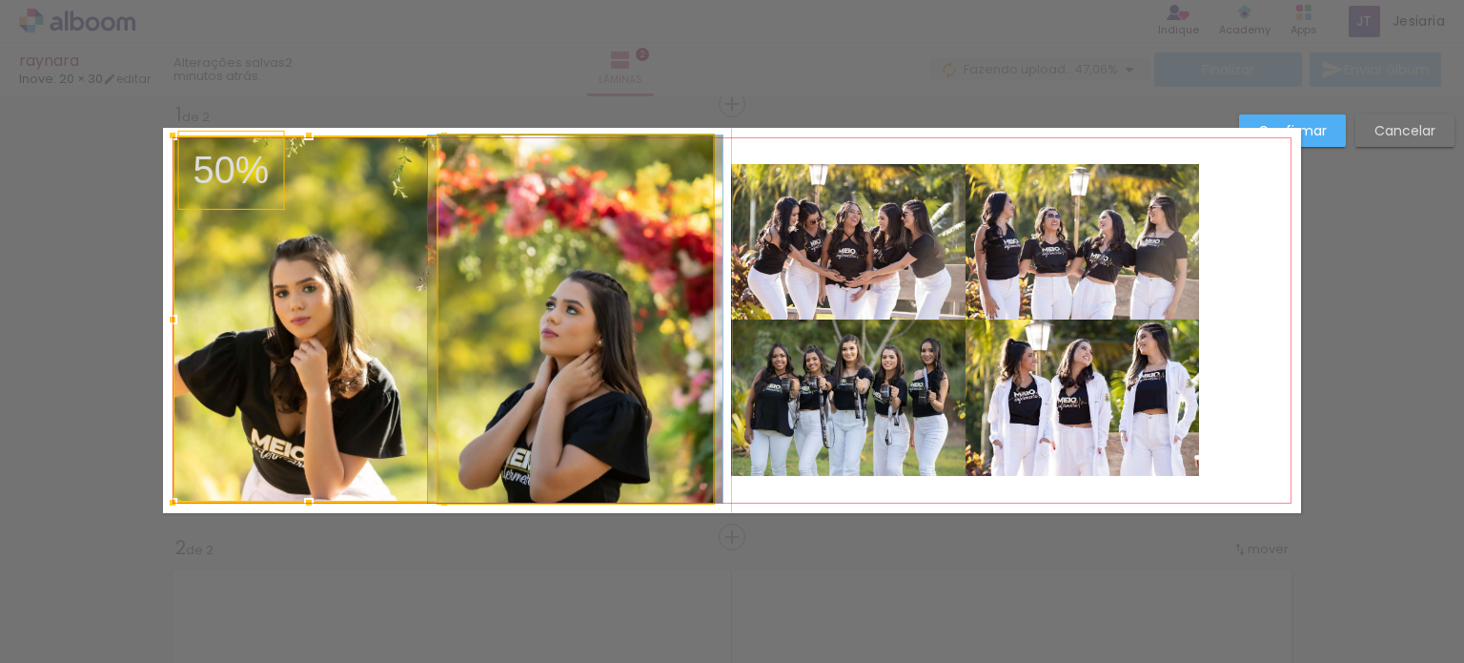
click at [639, 329] on quentale-photo at bounding box center [576, 318] width 275 height 367
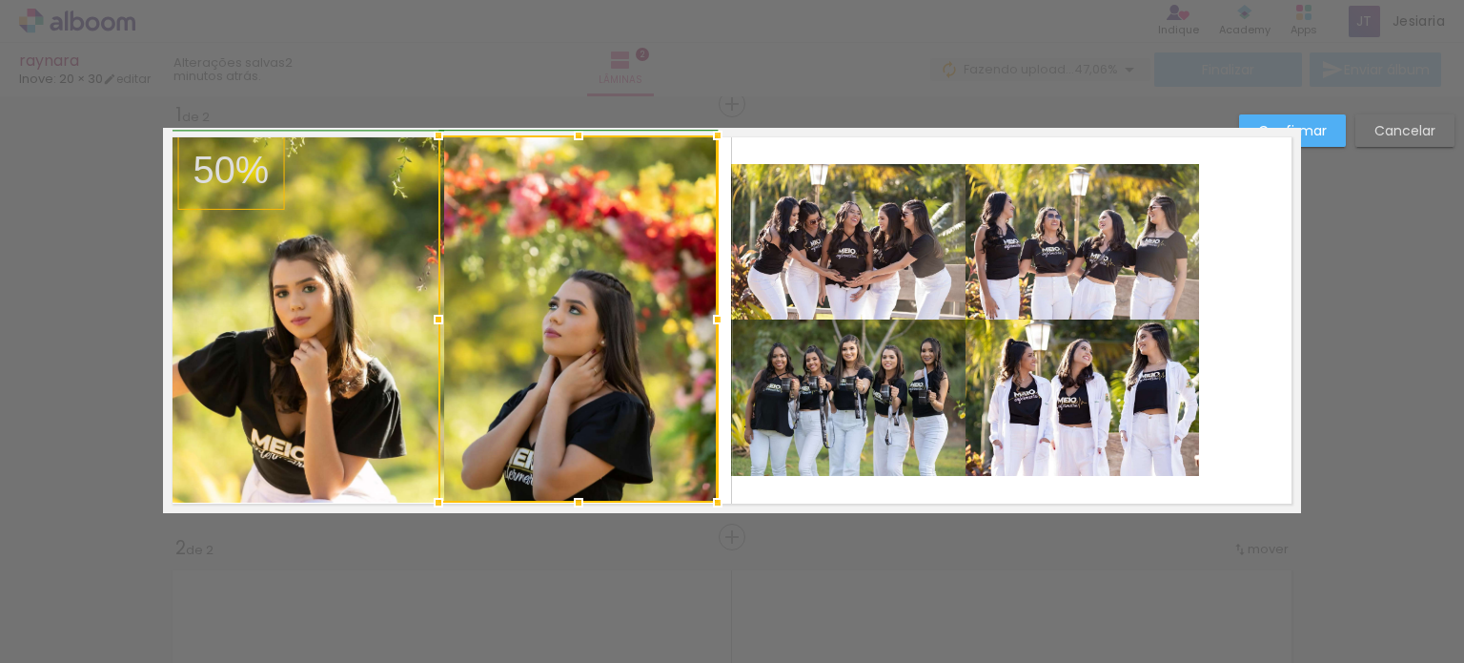
click at [714, 323] on div at bounding box center [718, 319] width 38 height 38
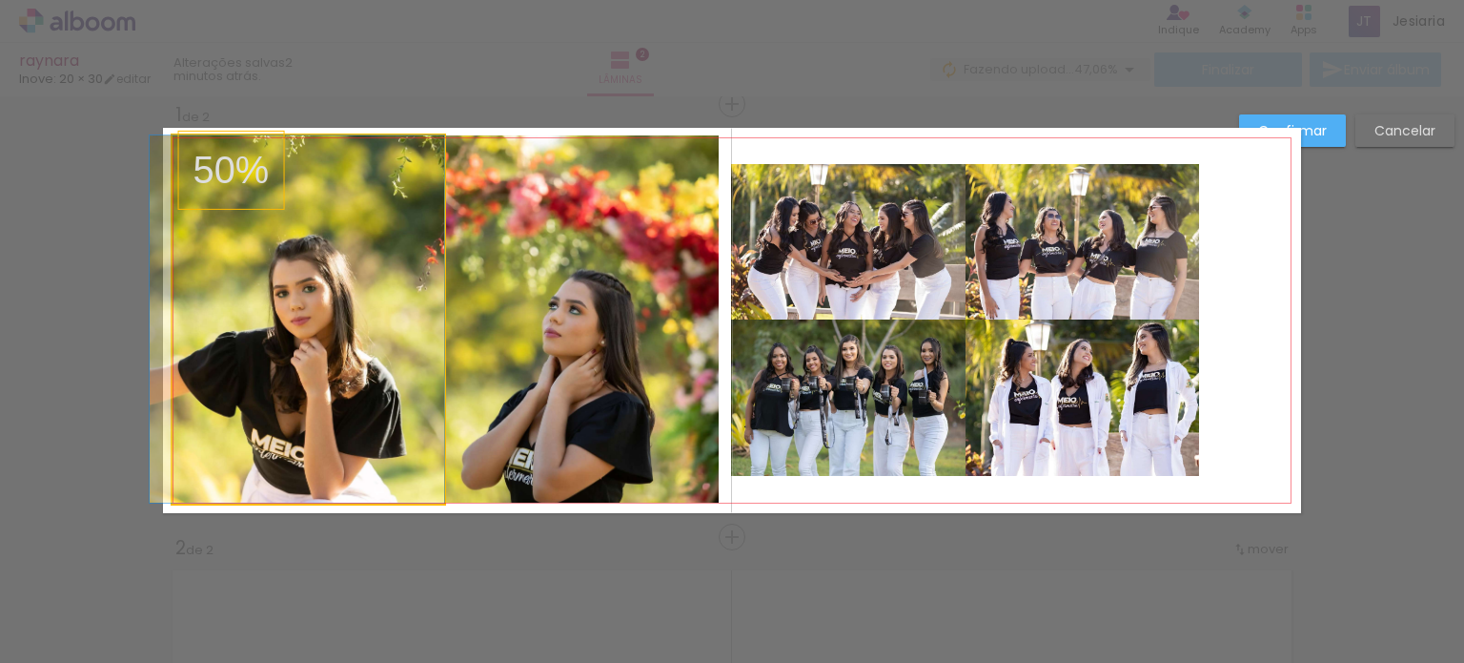
click at [378, 356] on quentale-photo at bounding box center [309, 318] width 272 height 367
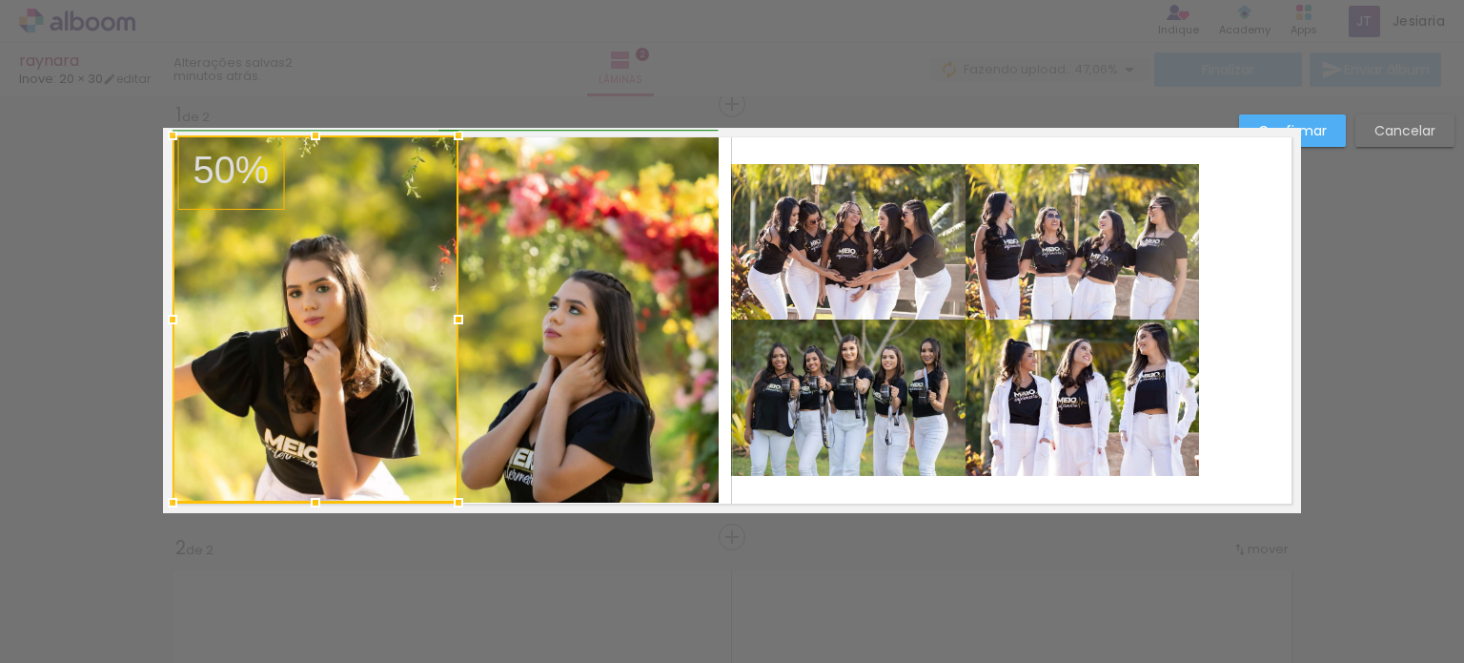
drag, startPoint x: 442, startPoint y: 320, endPoint x: 457, endPoint y: 323, distance: 14.6
click at [457, 323] on div at bounding box center [459, 319] width 38 height 38
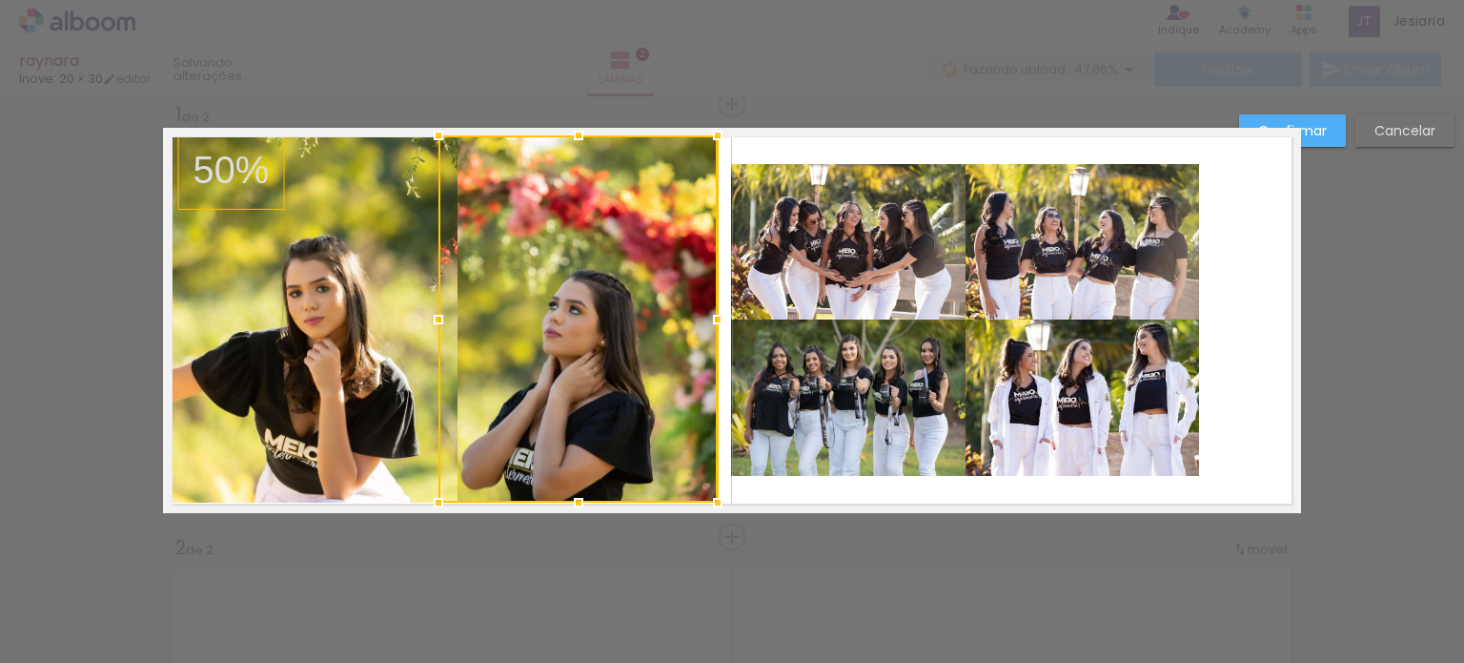
click at [565, 350] on div at bounding box center [578, 318] width 279 height 367
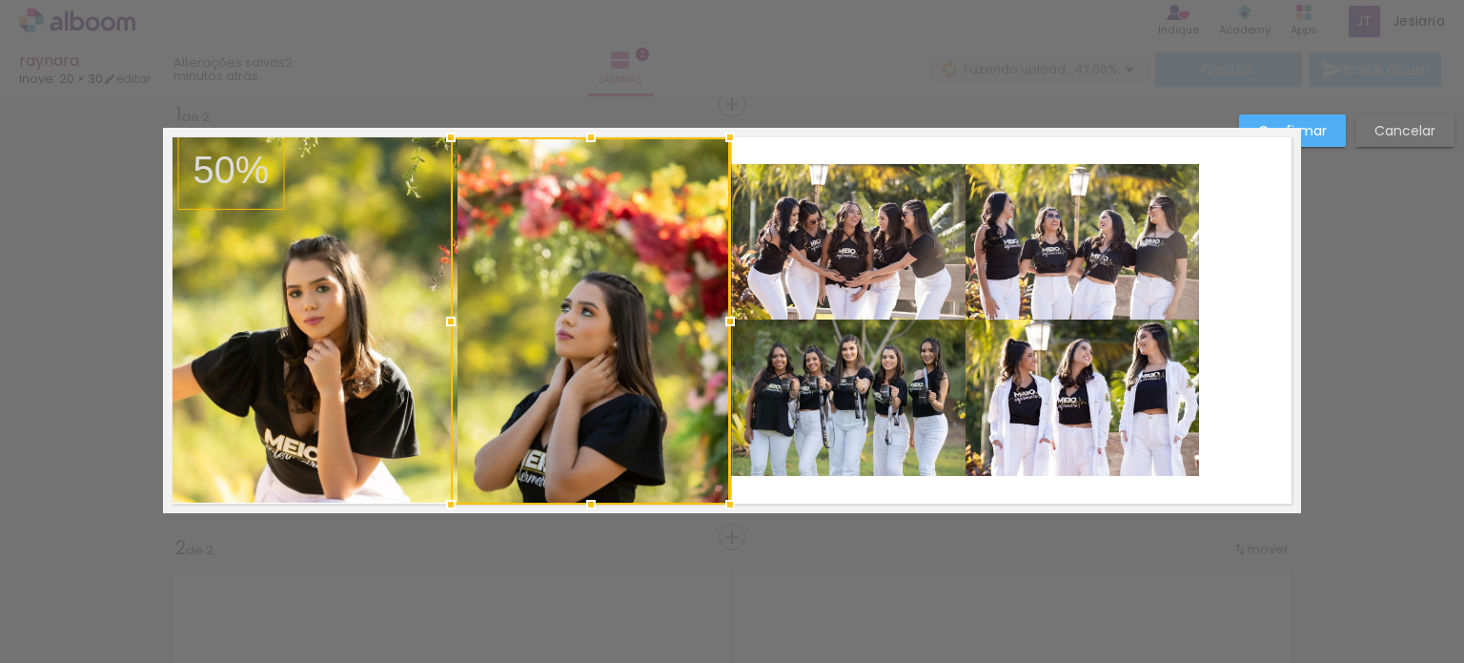
drag, startPoint x: 503, startPoint y: 407, endPoint x: 515, endPoint y: 410, distance: 11.8
click at [515, 410] on div at bounding box center [590, 320] width 279 height 367
click at [1334, 126] on paper-button "Confirmar" at bounding box center [1292, 130] width 107 height 32
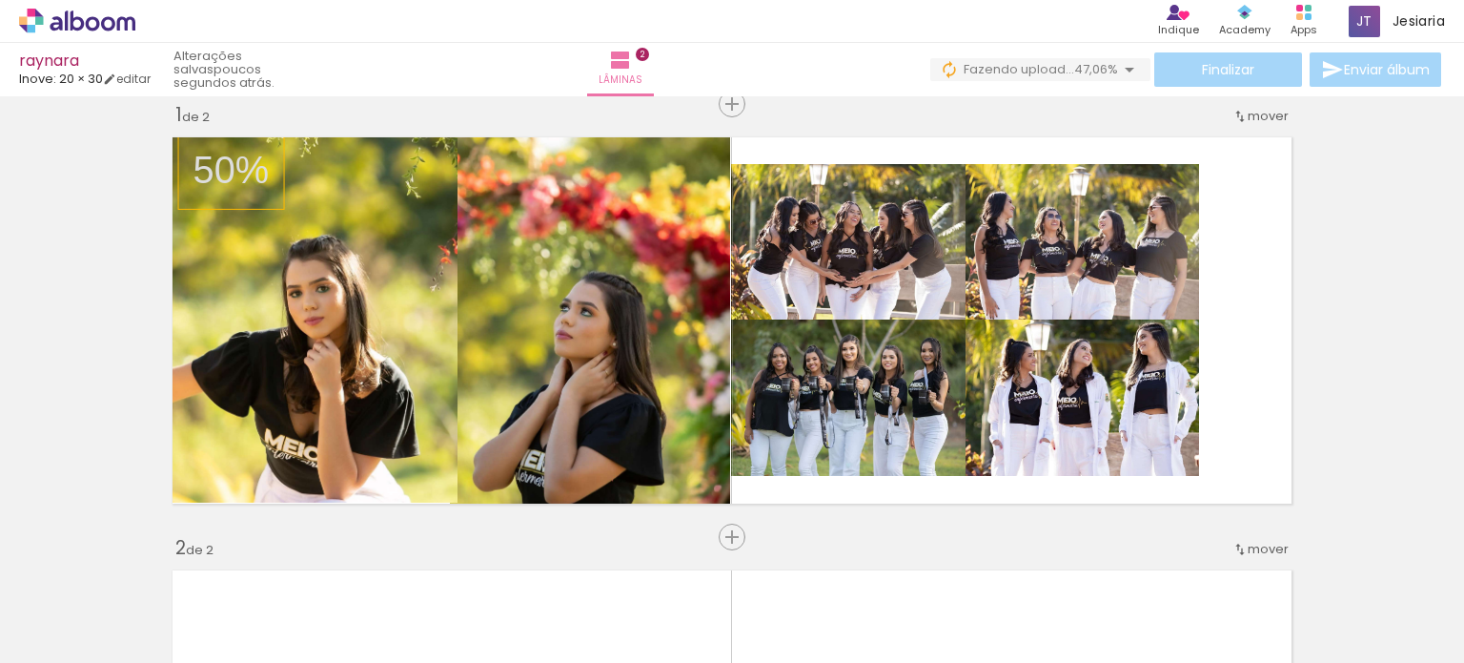
scroll to position [0, 0]
click at [804, 277] on quentale-photo at bounding box center [848, 241] width 235 height 155
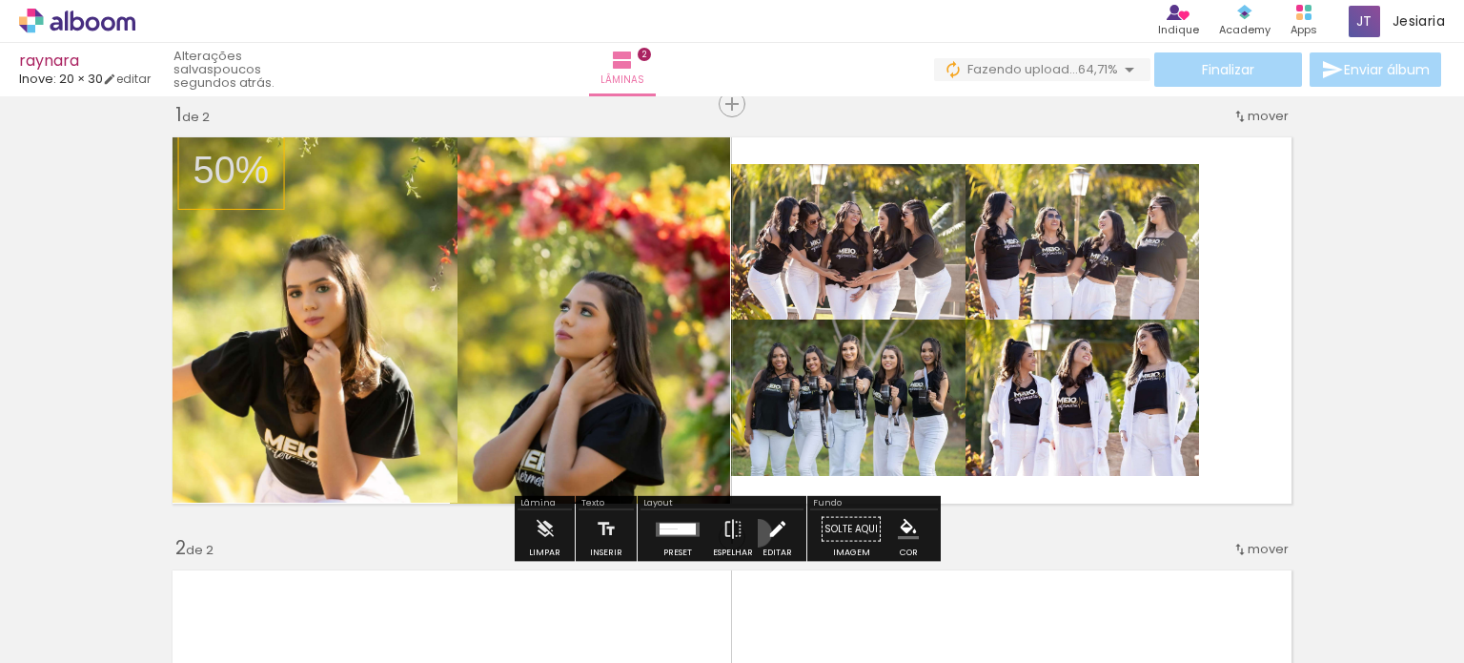
click at [758, 532] on paper-button "Editar" at bounding box center [777, 534] width 39 height 49
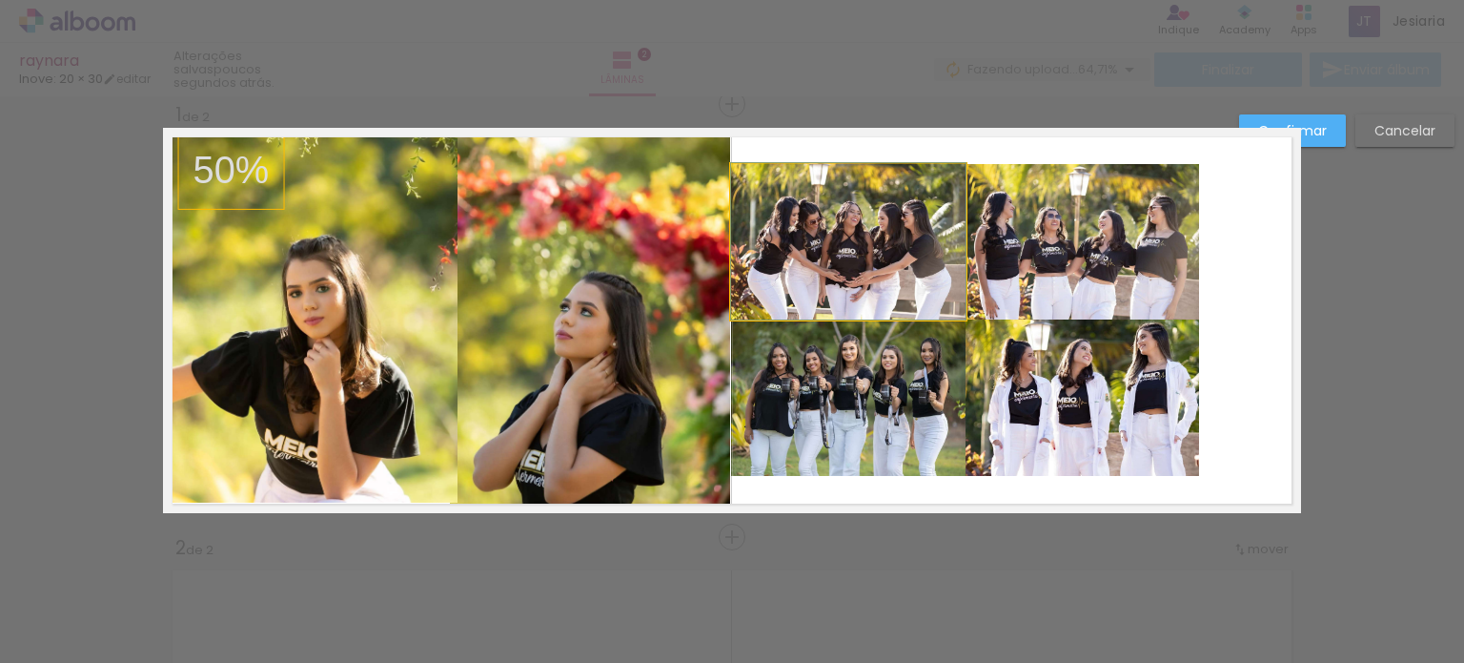
click at [890, 228] on quentale-photo at bounding box center [848, 241] width 235 height 155
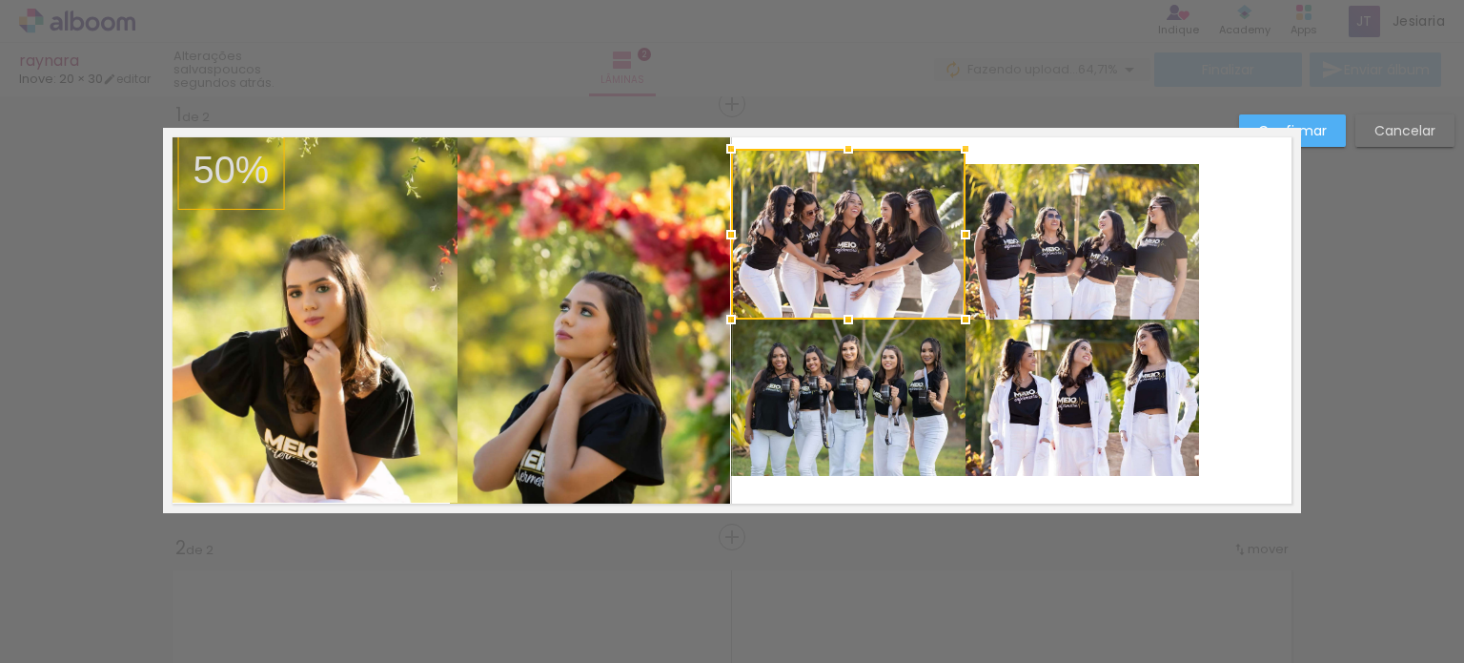
drag, startPoint x: 843, startPoint y: 157, endPoint x: 852, endPoint y: 142, distance: 18.0
click at [852, 142] on div at bounding box center [848, 149] width 38 height 38
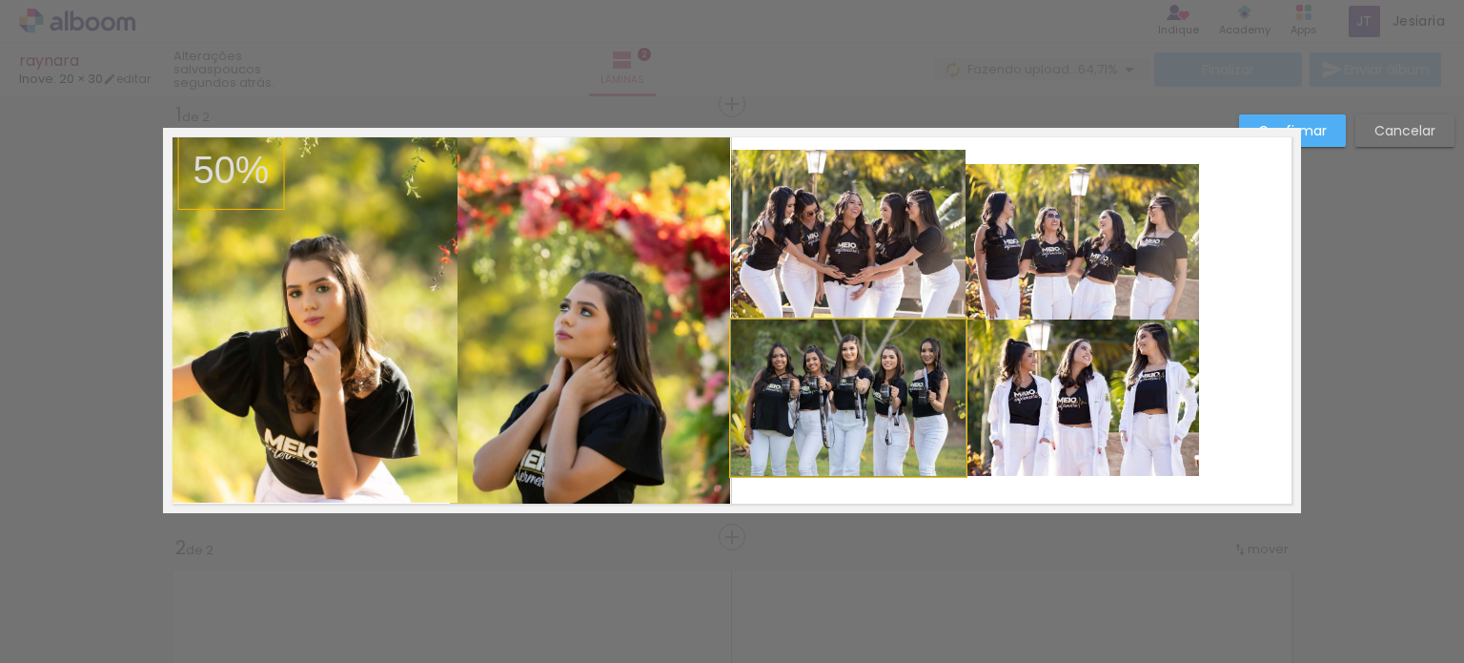
click at [839, 431] on quentale-photo at bounding box center [848, 397] width 235 height 156
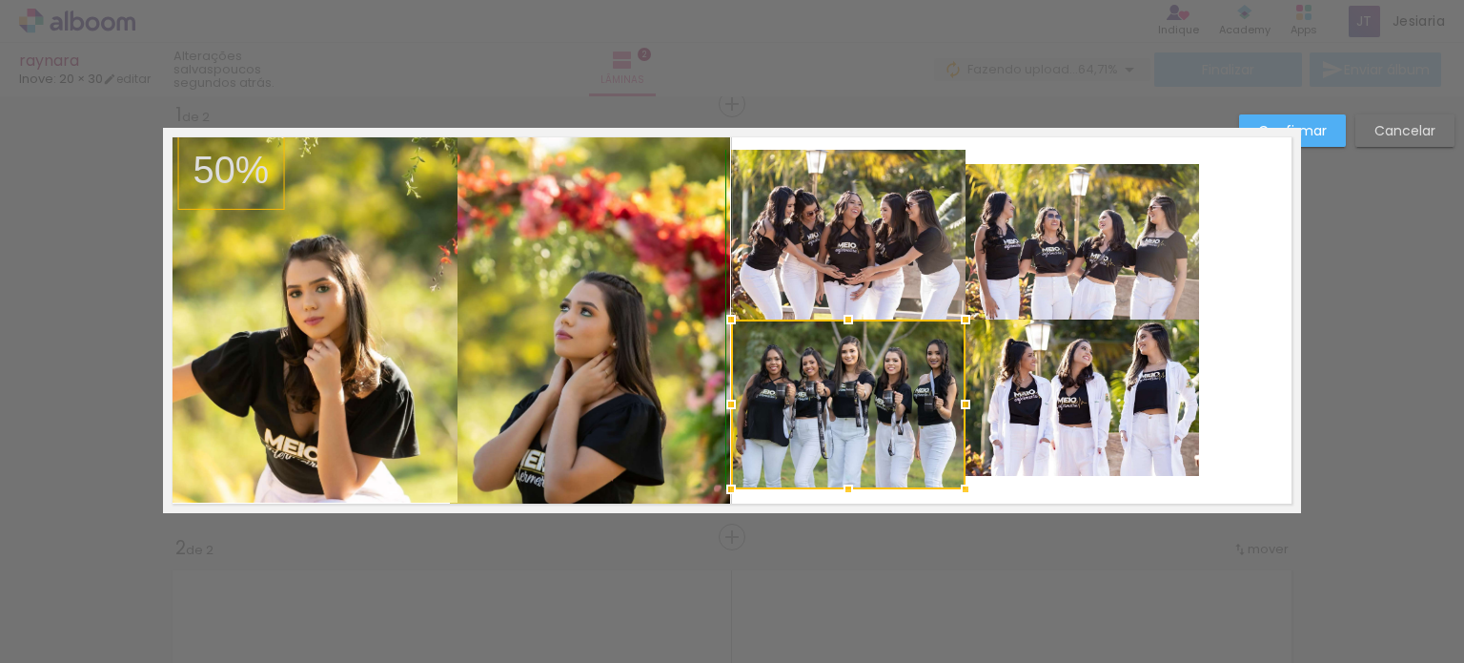
drag, startPoint x: 845, startPoint y: 476, endPoint x: 847, endPoint y: 488, distance: 12.5
click at [847, 488] on div at bounding box center [848, 489] width 38 height 38
click at [1060, 243] on quentale-photo at bounding box center [1083, 241] width 234 height 155
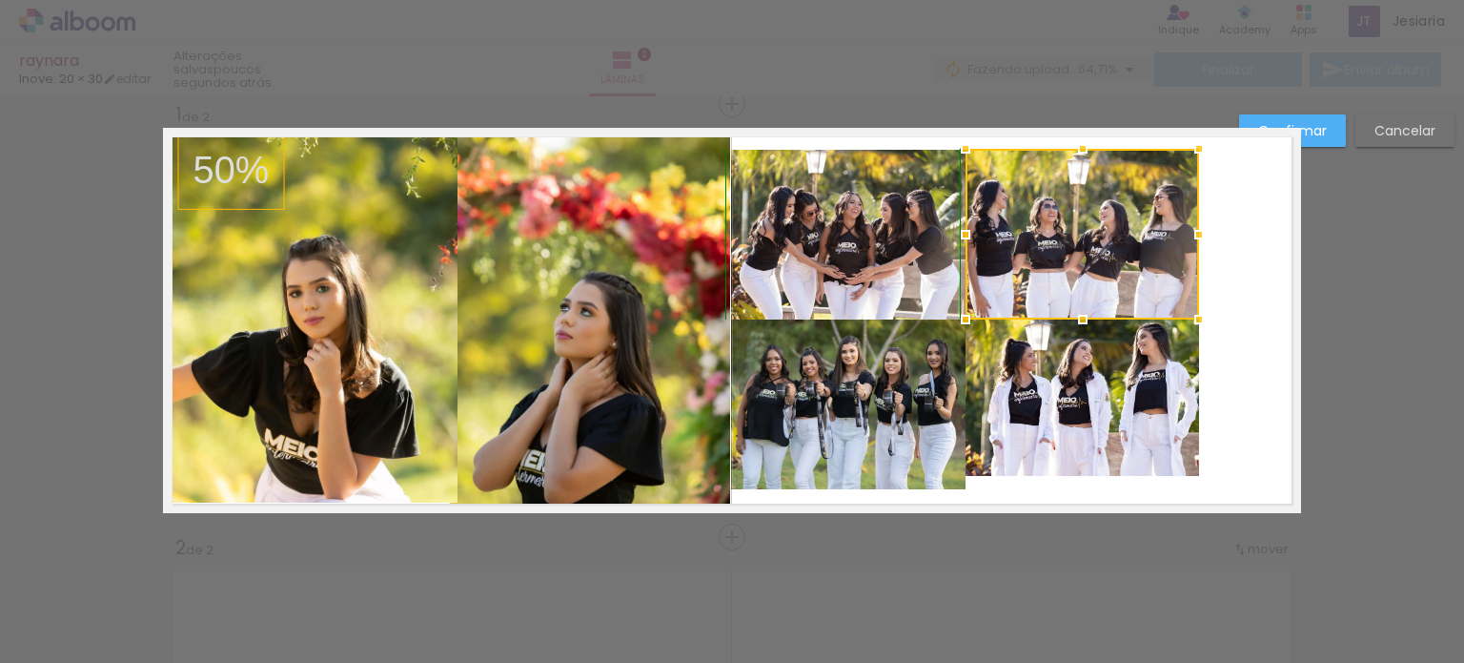
drag, startPoint x: 1087, startPoint y: 157, endPoint x: 1083, endPoint y: 146, distance: 12.1
click at [1083, 146] on div at bounding box center [1083, 149] width 38 height 38
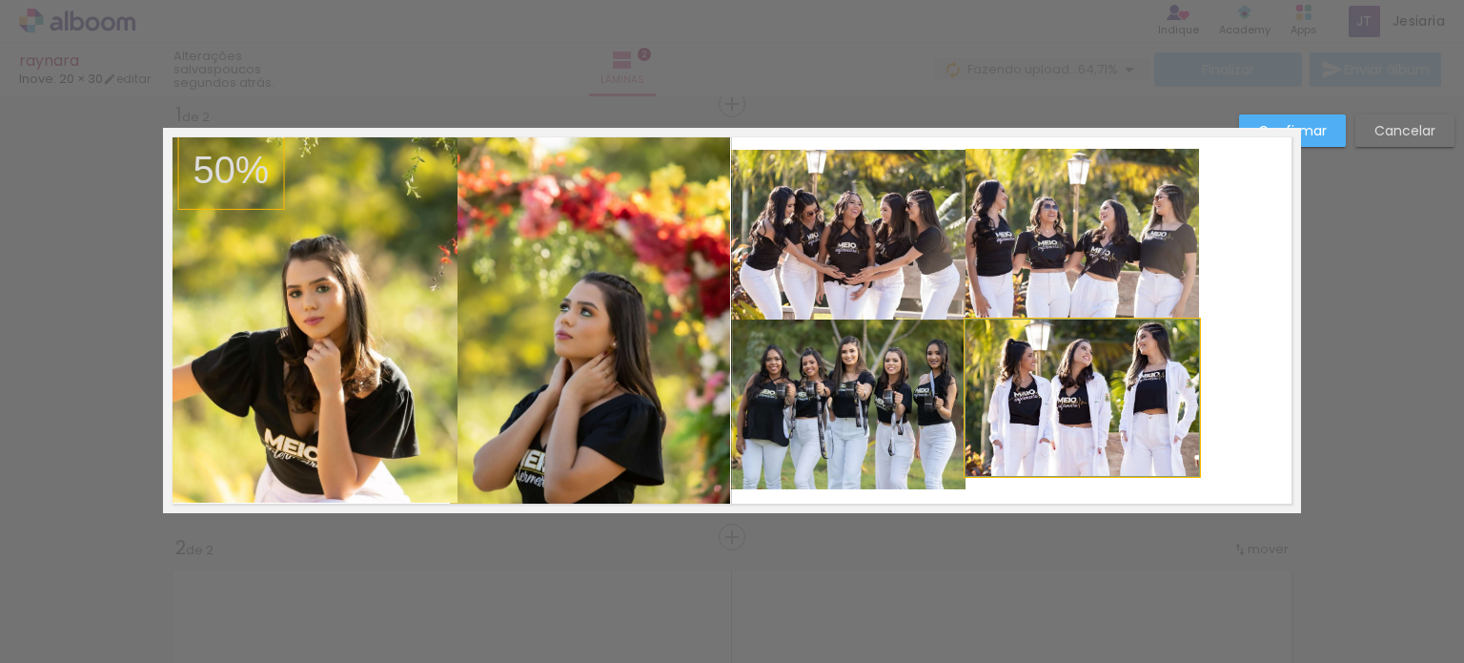
click at [1058, 402] on quentale-photo at bounding box center [1083, 397] width 234 height 156
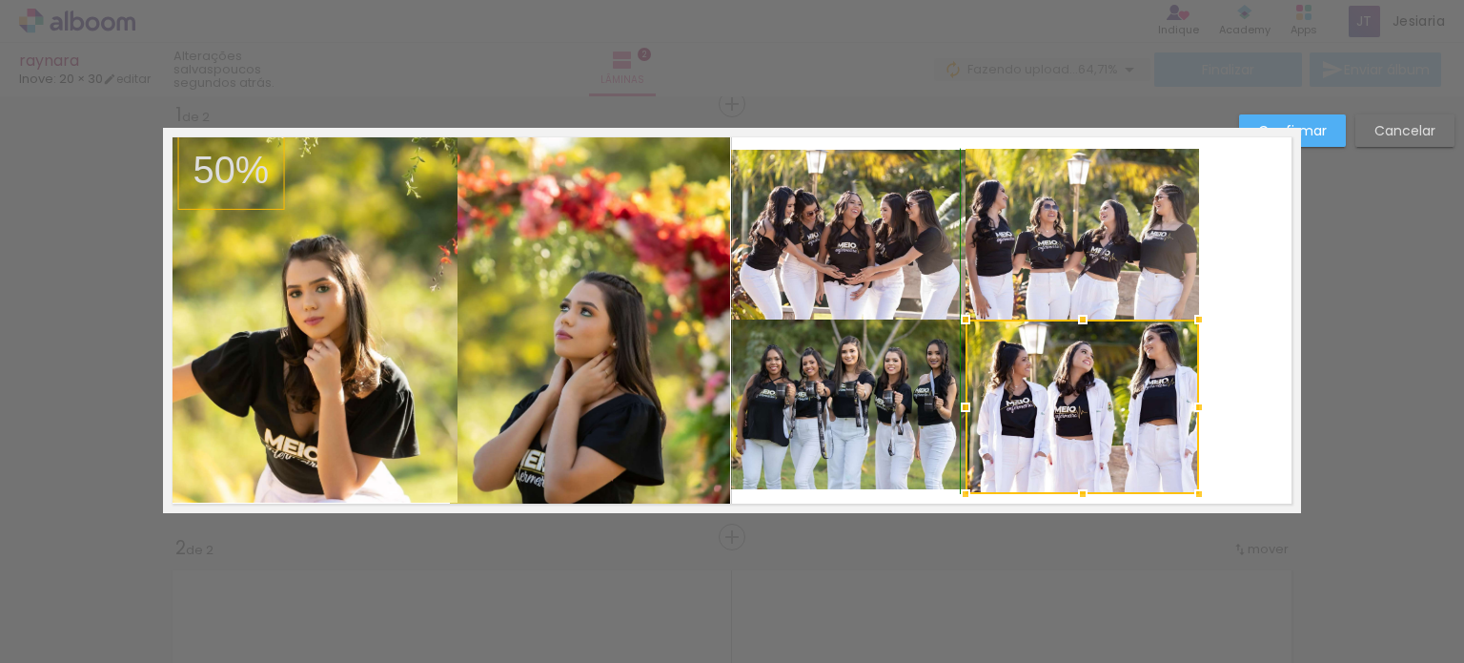
drag, startPoint x: 1079, startPoint y: 474, endPoint x: 1080, endPoint y: 495, distance: 21.0
click at [1080, 495] on div at bounding box center [1083, 494] width 38 height 38
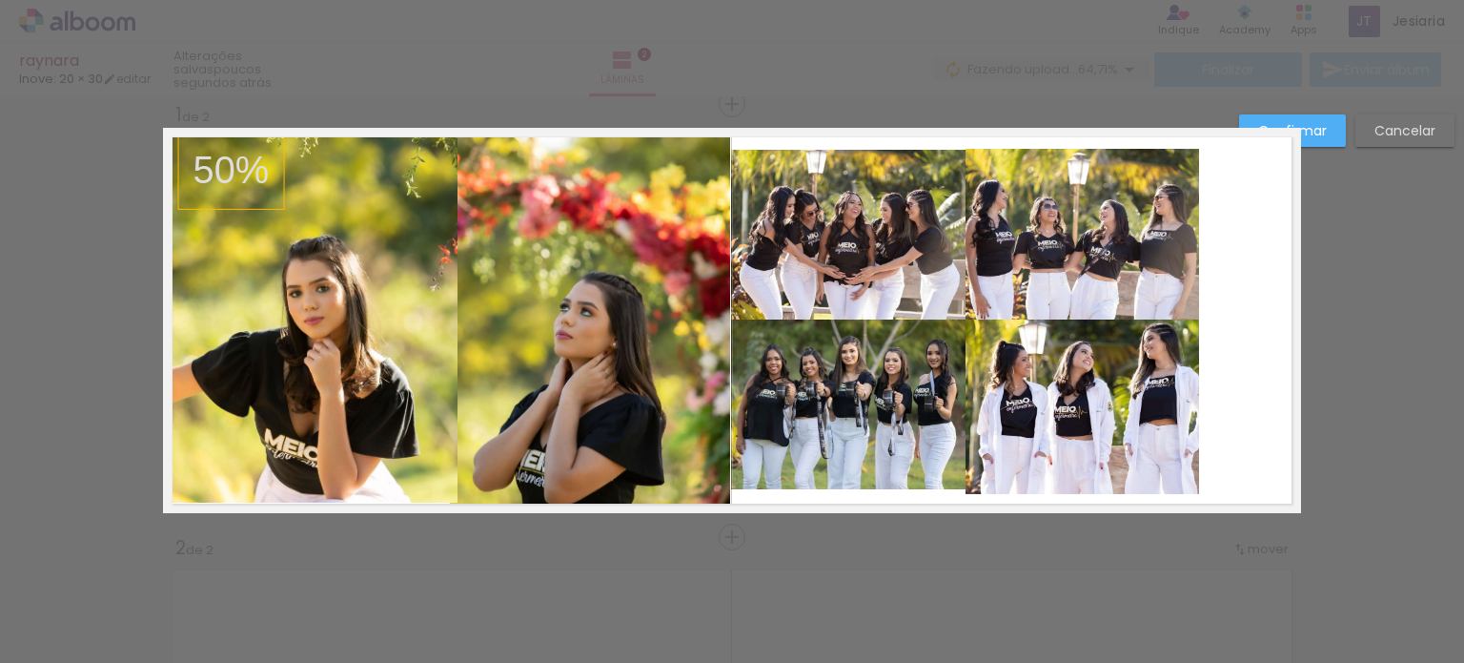
click at [898, 303] on quentale-photo at bounding box center [848, 235] width 235 height 170
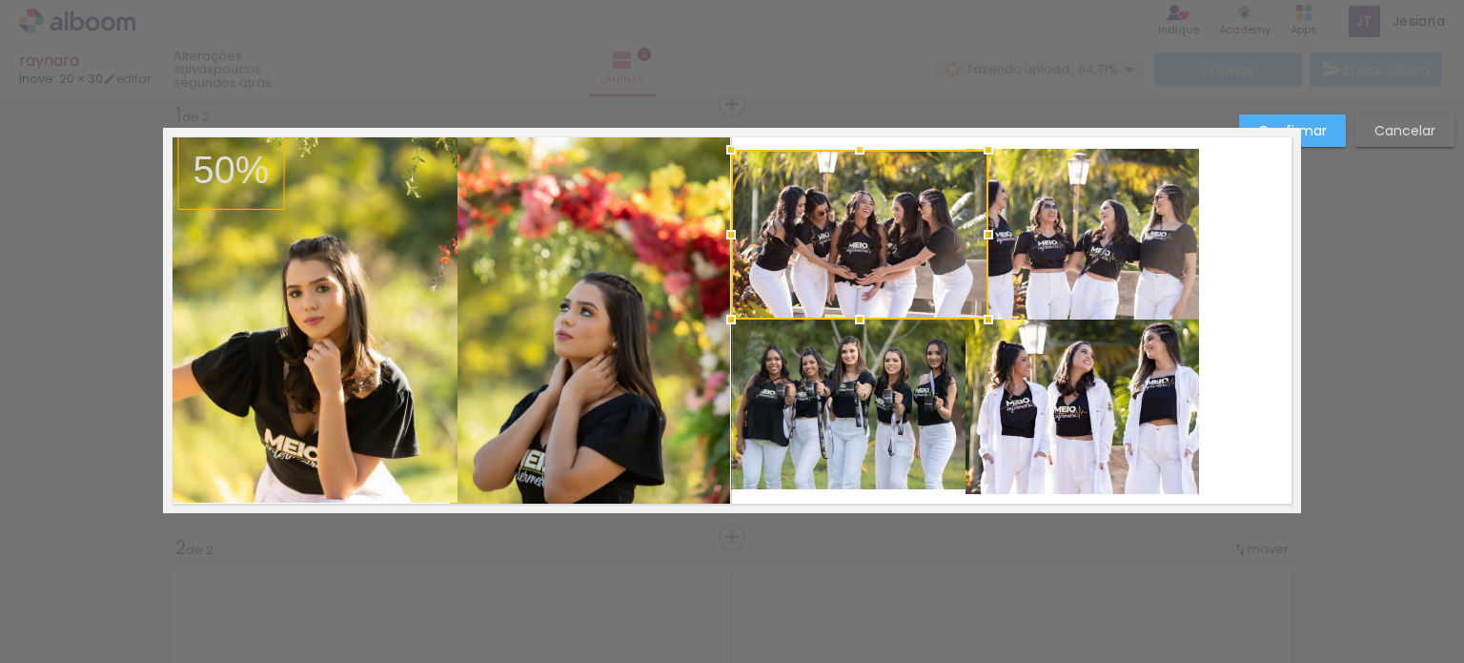
drag, startPoint x: 963, startPoint y: 232, endPoint x: 985, endPoint y: 233, distance: 21.9
click at [985, 233] on div at bounding box center [989, 234] width 38 height 38
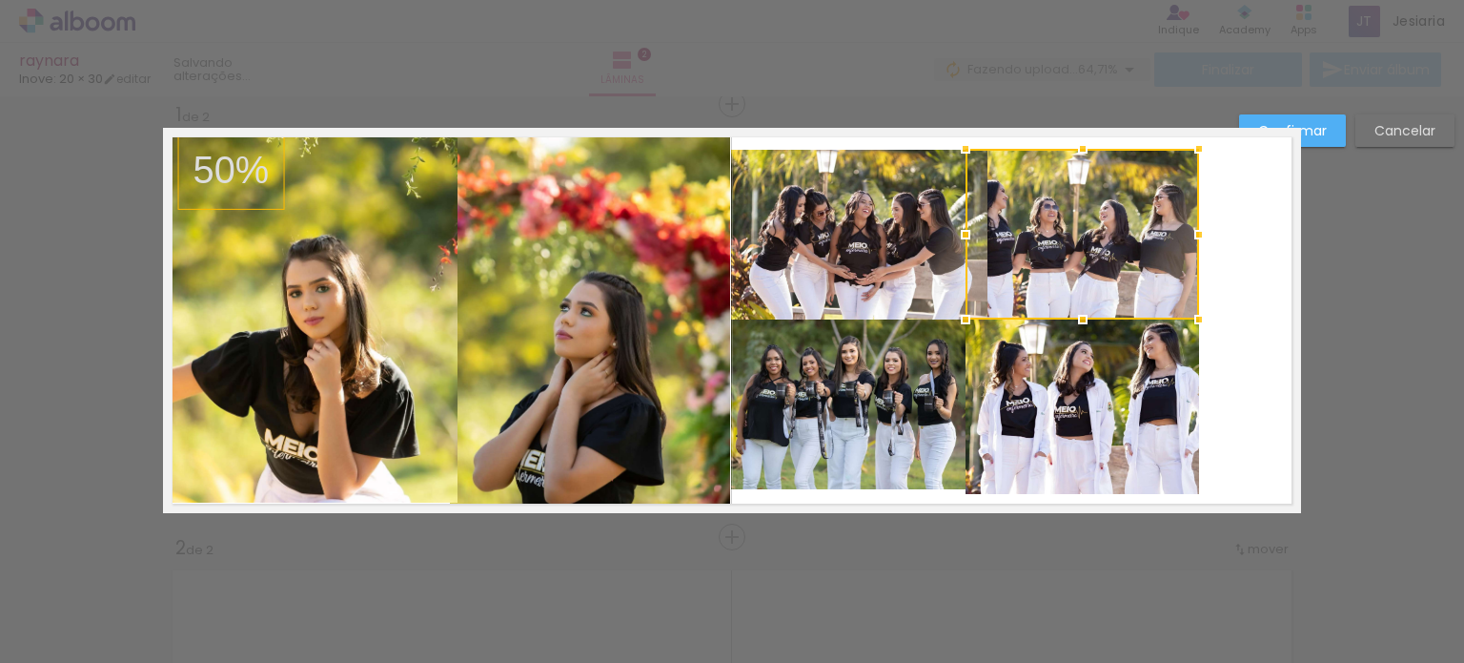
click at [1096, 246] on div at bounding box center [1083, 234] width 234 height 171
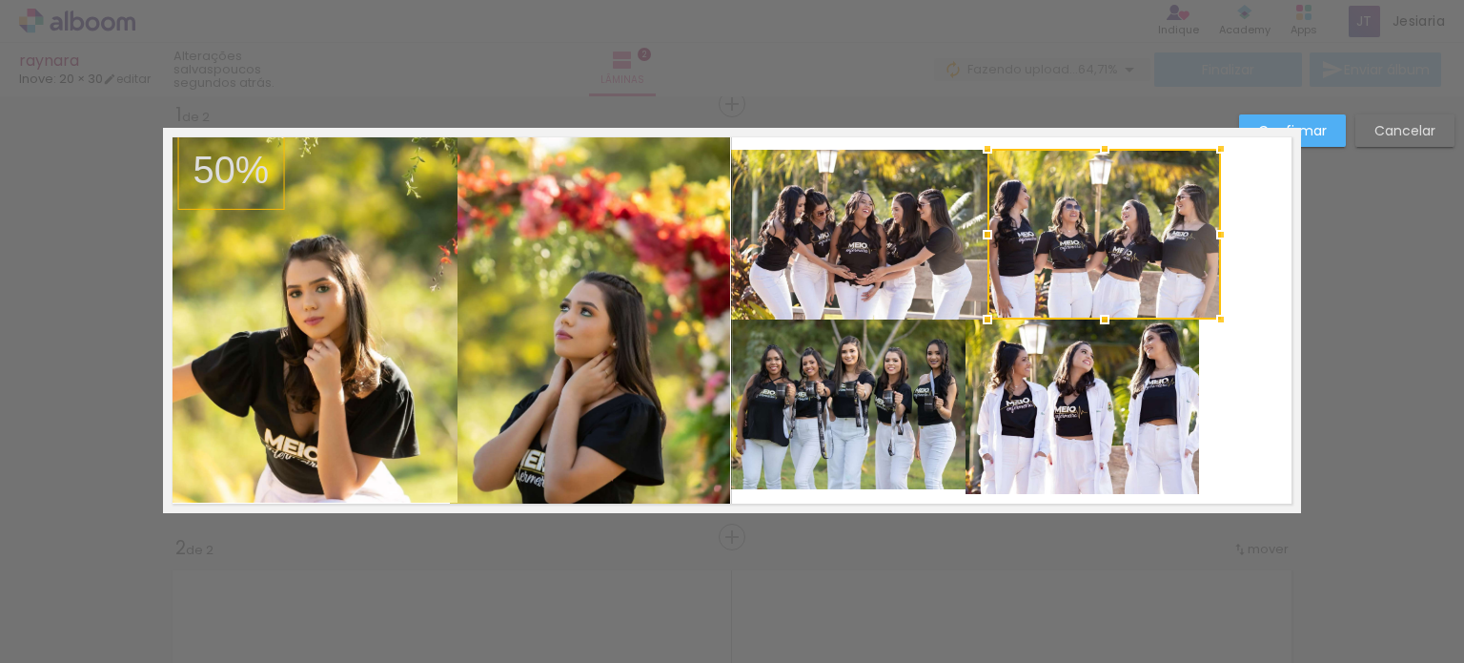
drag, startPoint x: 1117, startPoint y: 254, endPoint x: 1140, endPoint y: 255, distance: 22.9
click at [1140, 255] on div at bounding box center [1105, 234] width 234 height 171
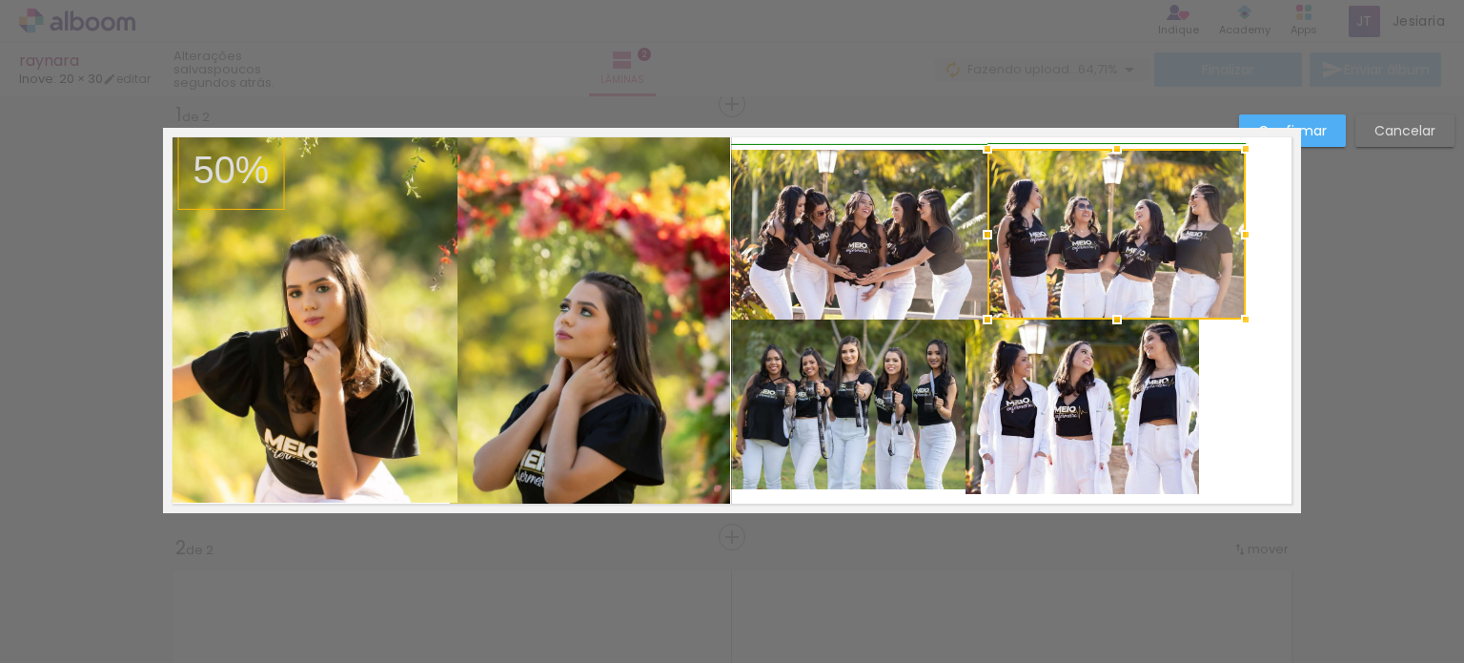
drag, startPoint x: 1218, startPoint y: 235, endPoint x: 1236, endPoint y: 235, distance: 17.2
click at [1236, 235] on div at bounding box center [1246, 234] width 38 height 38
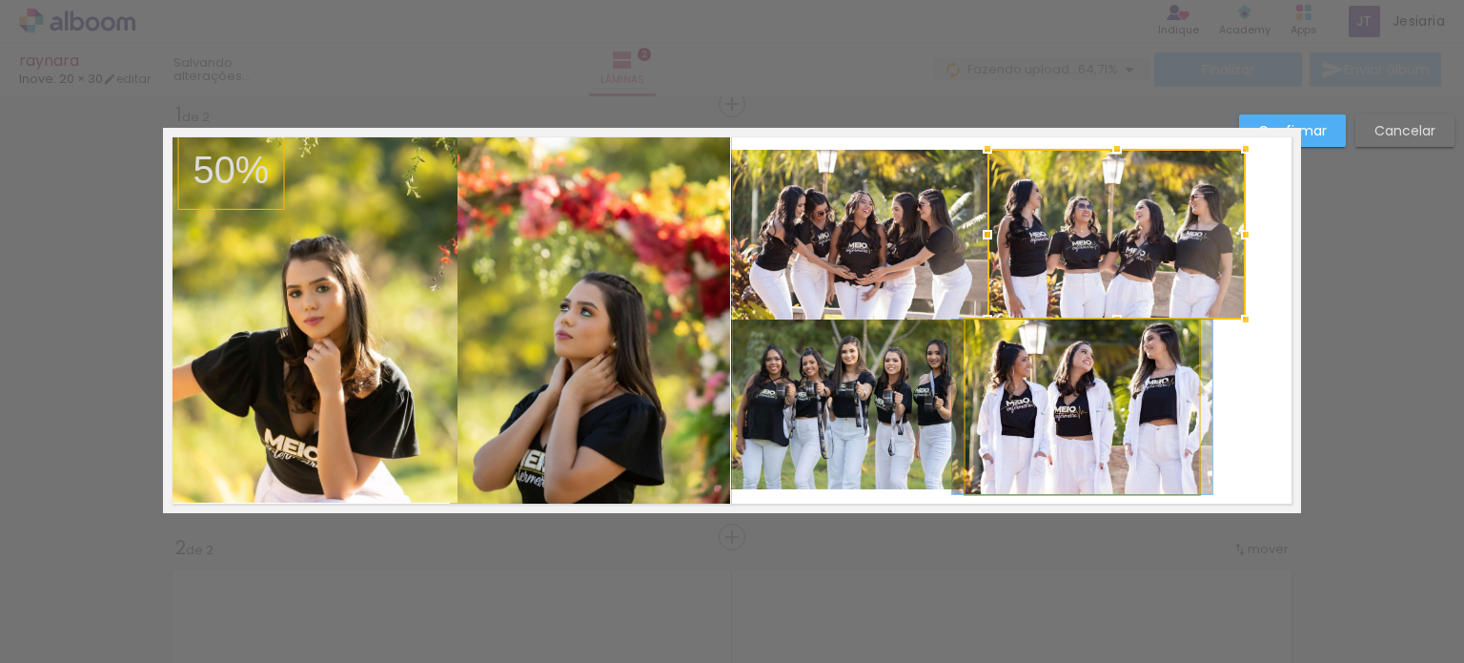
click at [1146, 383] on quentale-photo at bounding box center [1083, 406] width 234 height 174
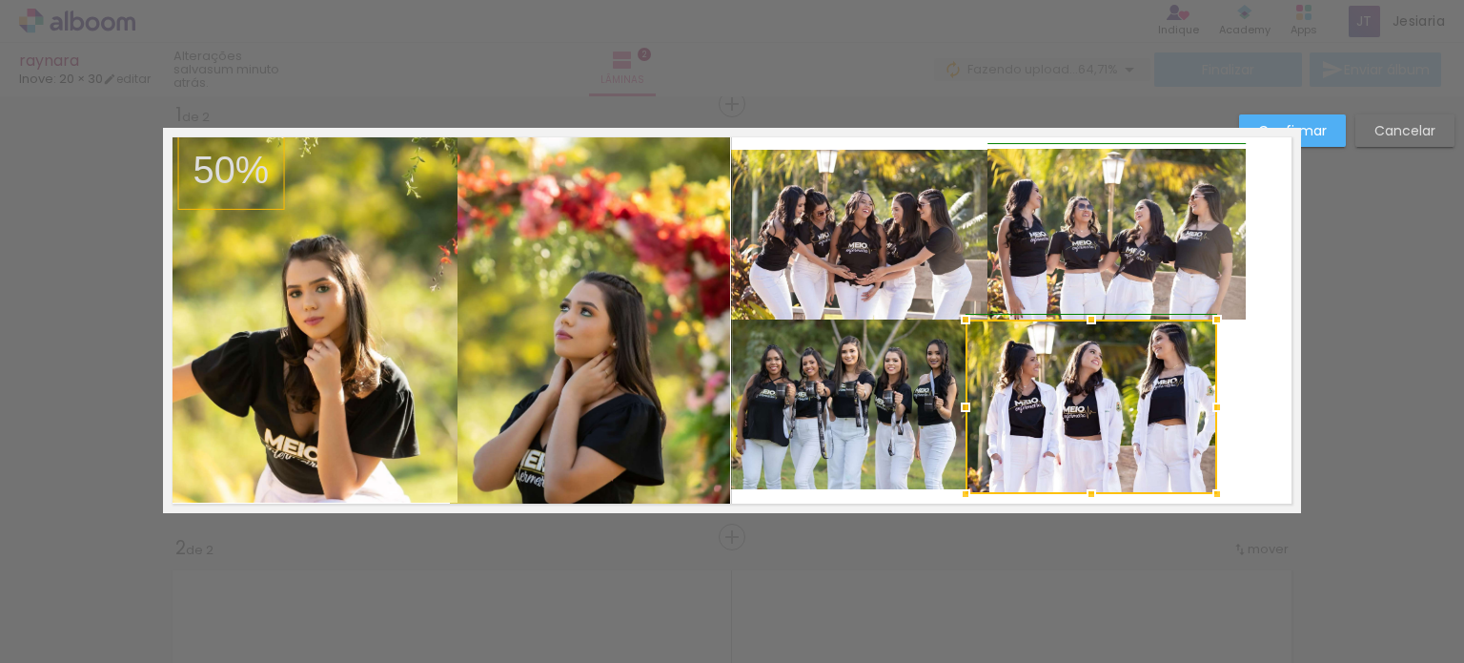
drag, startPoint x: 1199, startPoint y: 407, endPoint x: 1234, endPoint y: 407, distance: 34.3
click at [1234, 407] on div at bounding box center [1217, 407] width 38 height 38
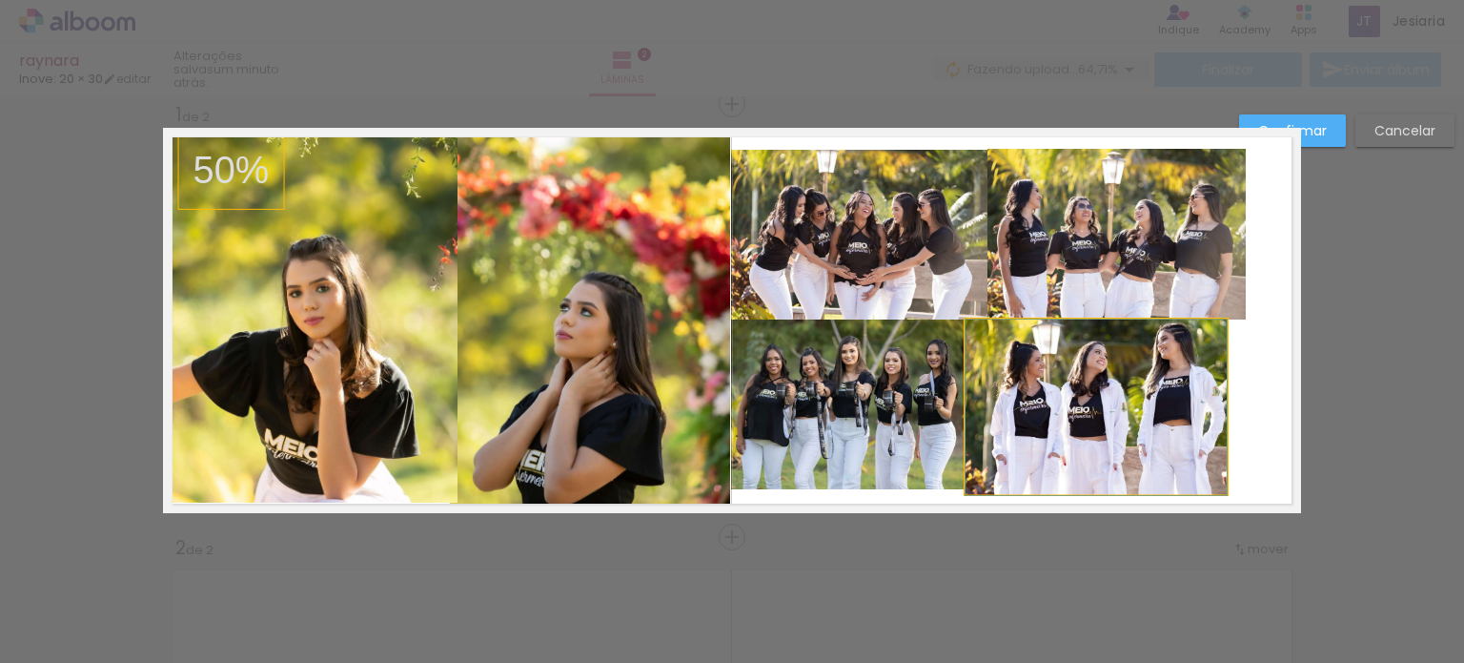
drag, startPoint x: 1099, startPoint y: 412, endPoint x: 1146, endPoint y: 413, distance: 46.7
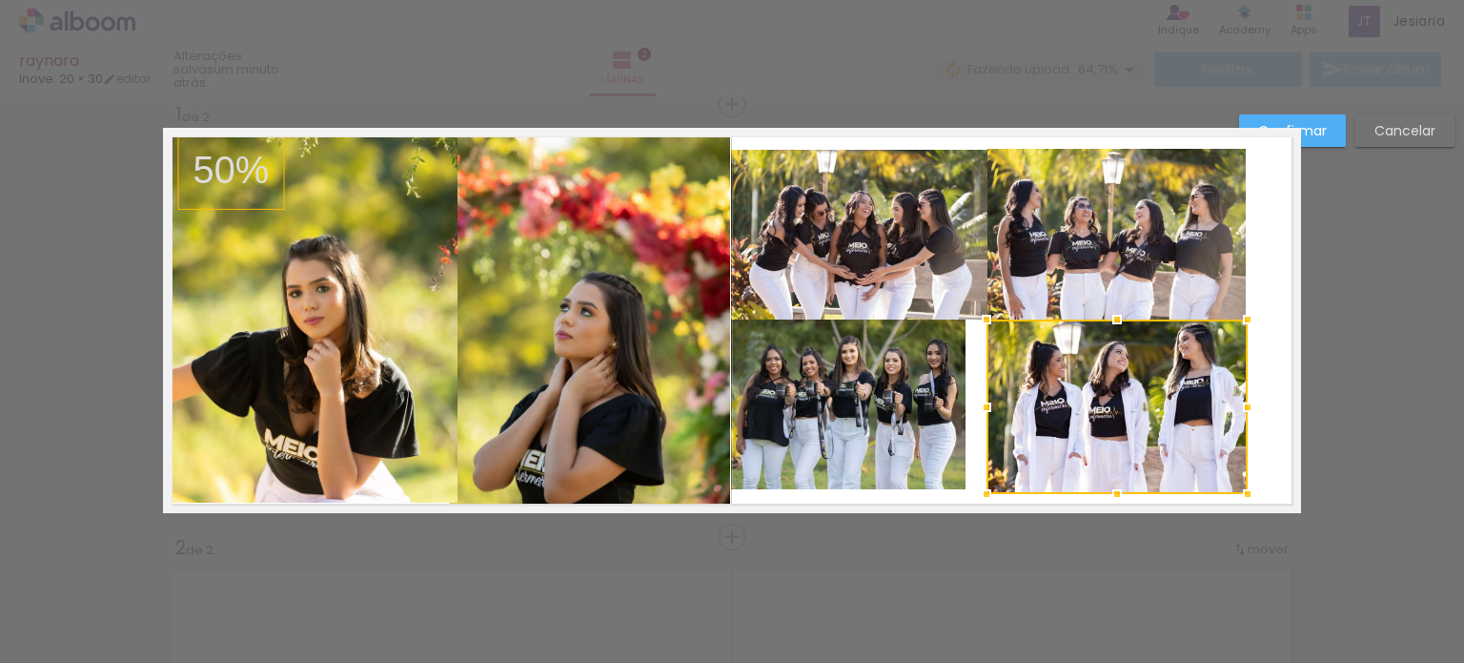
drag, startPoint x: 1150, startPoint y: 431, endPoint x: 1164, endPoint y: 446, distance: 20.9
click at [1164, 446] on div at bounding box center [1117, 406] width 261 height 174
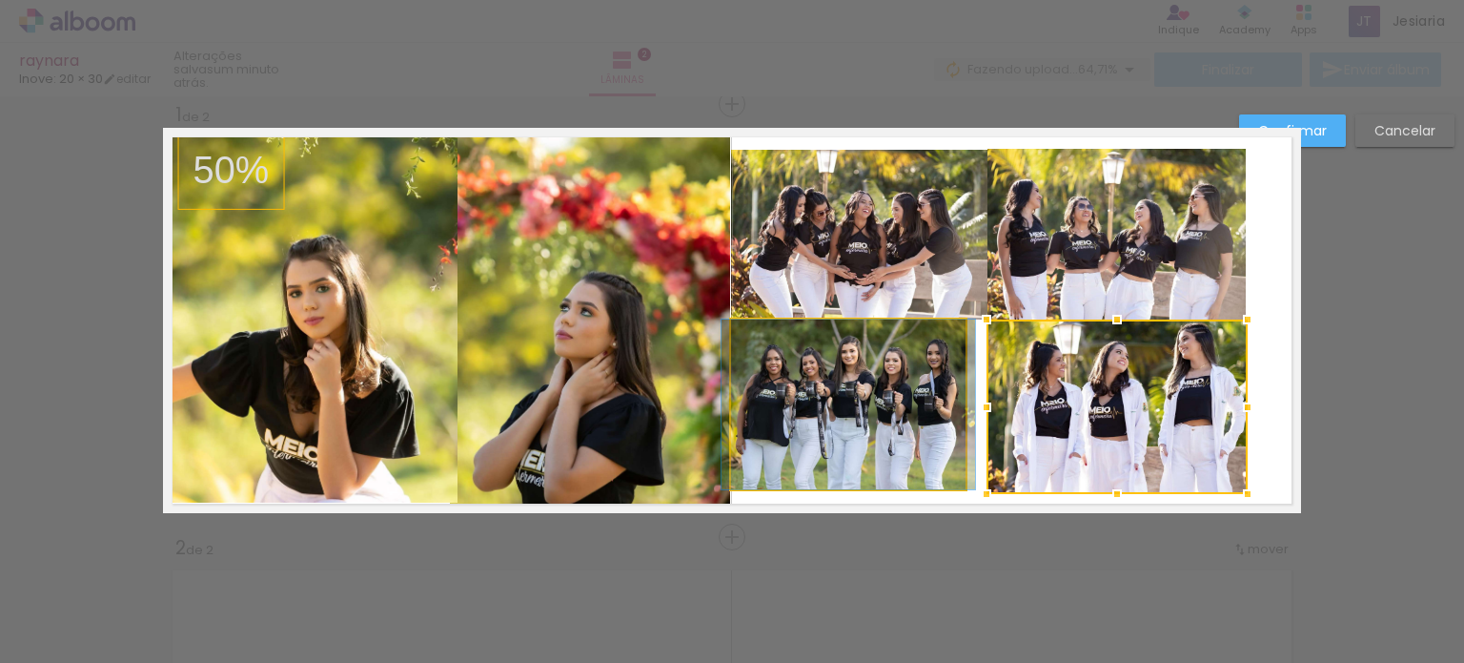
click at [922, 408] on quentale-photo at bounding box center [848, 404] width 235 height 170
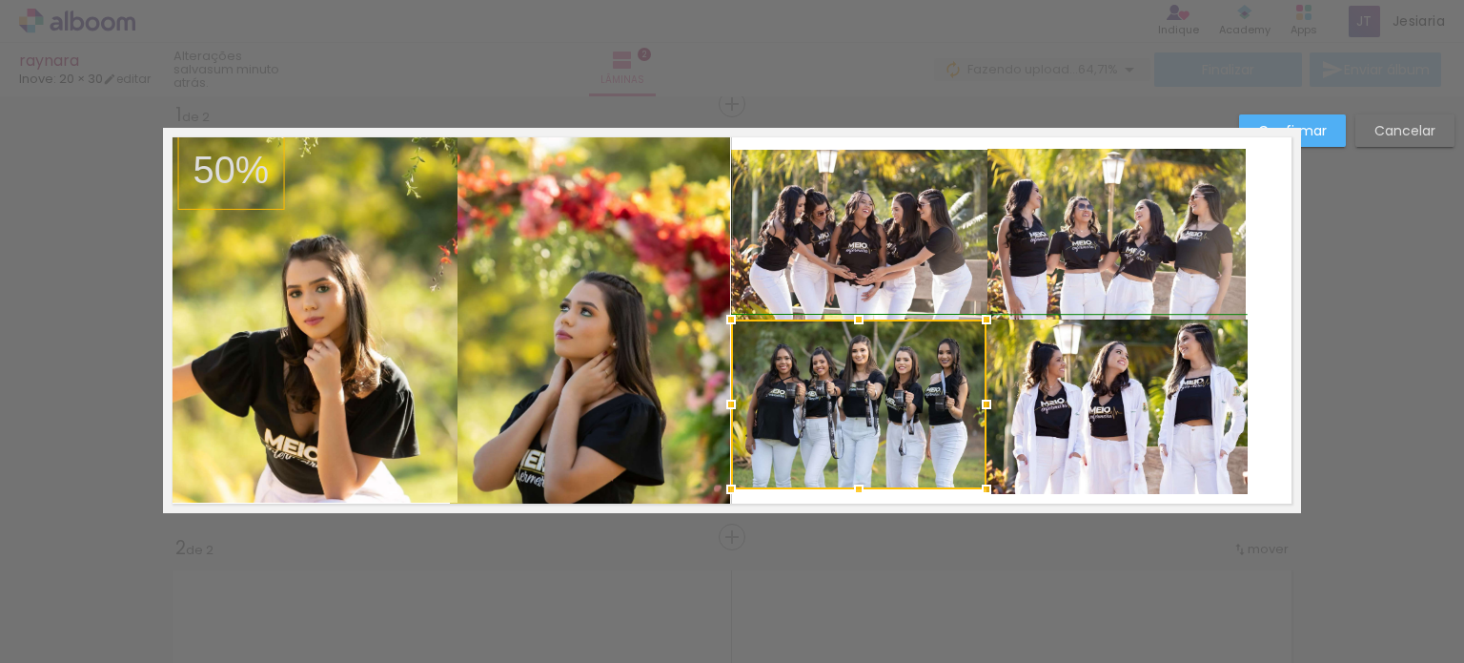
drag, startPoint x: 962, startPoint y: 402, endPoint x: 992, endPoint y: 404, distance: 29.6
click at [992, 404] on div at bounding box center [987, 404] width 38 height 38
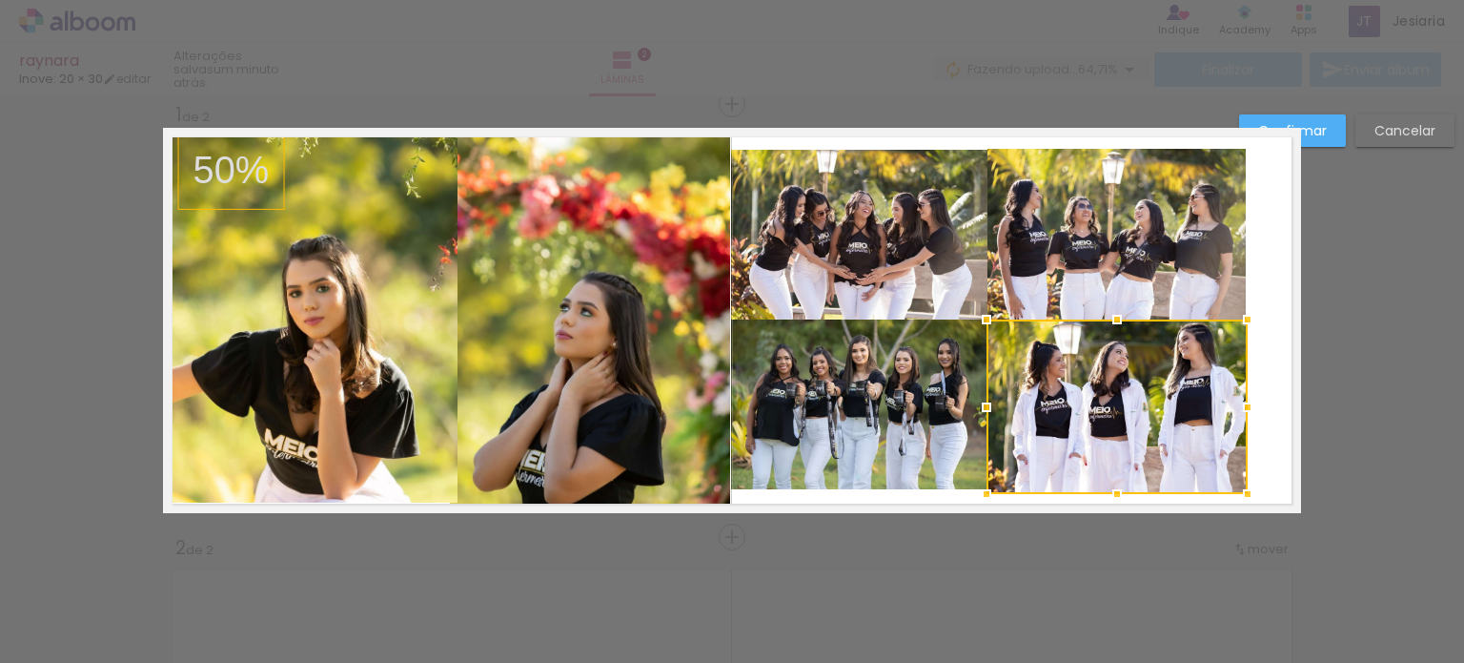
click at [1106, 261] on quentale-photo at bounding box center [1117, 234] width 258 height 171
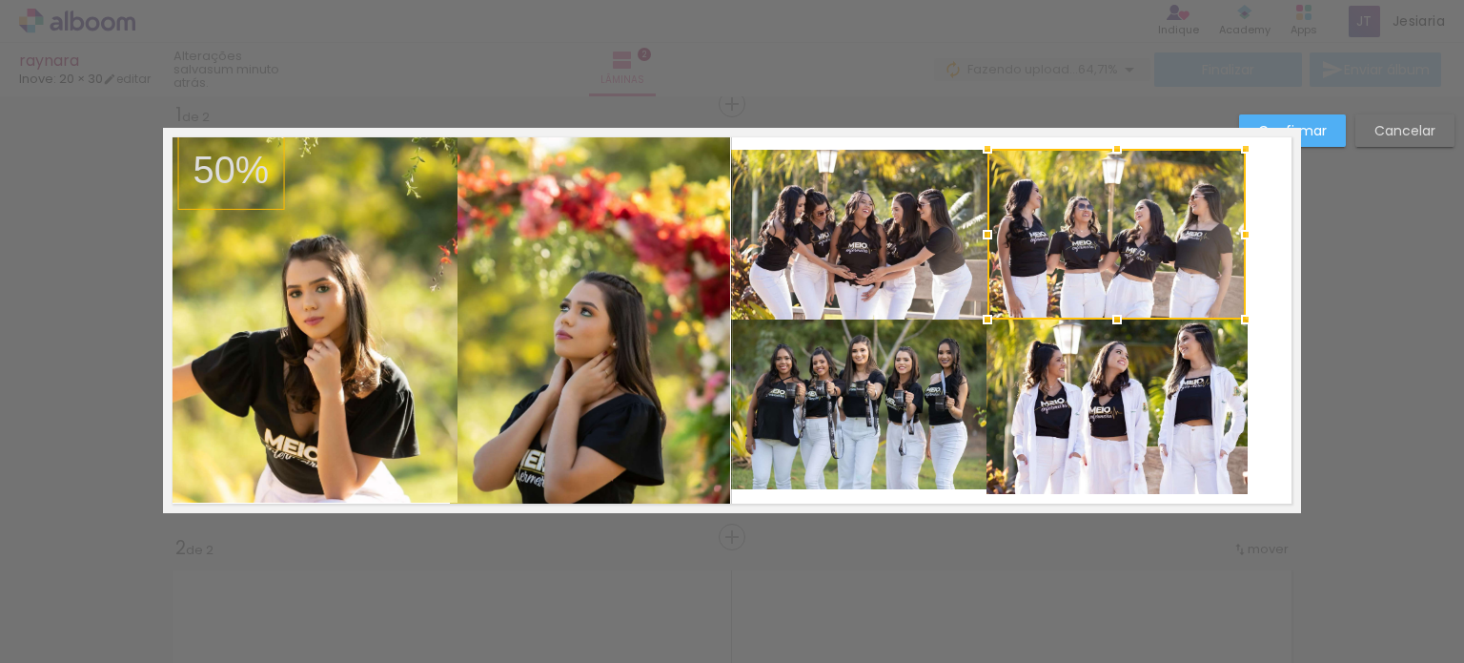
click at [1106, 261] on div at bounding box center [1117, 234] width 258 height 171
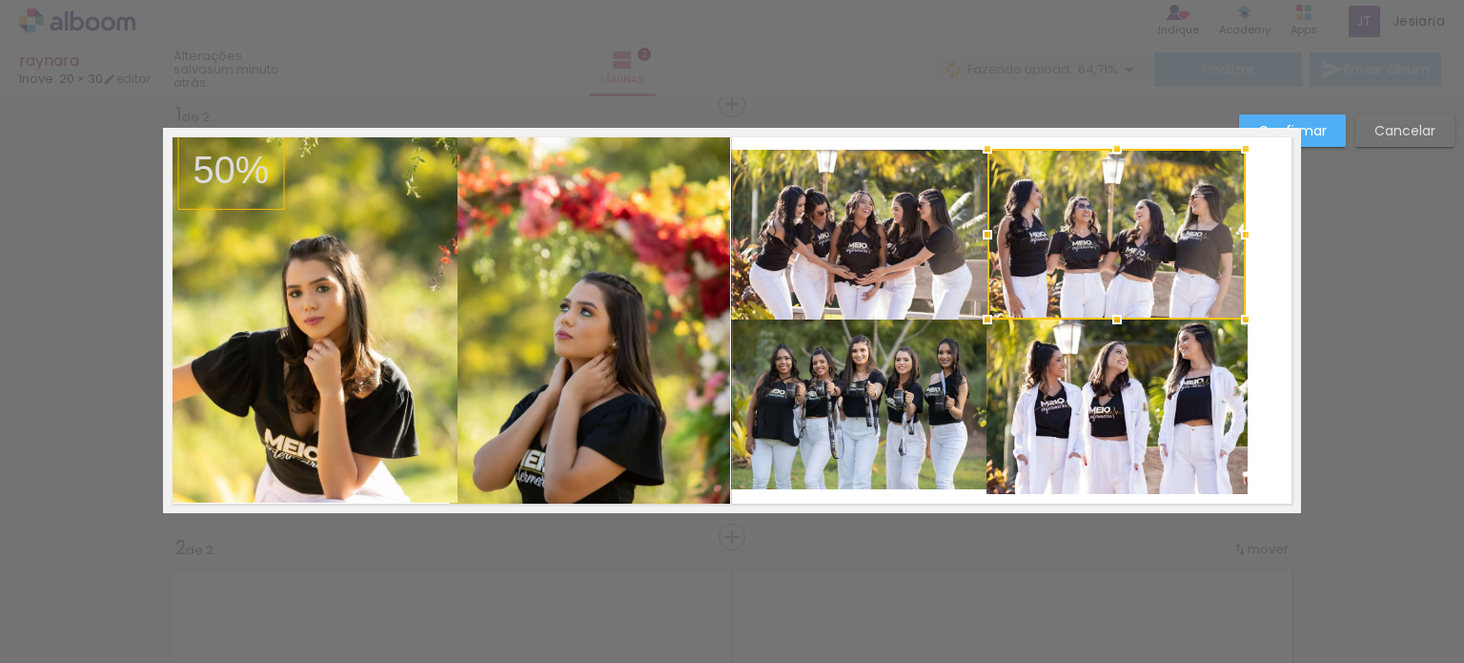
click at [1106, 261] on div at bounding box center [1117, 234] width 258 height 171
click at [930, 239] on quentale-photo at bounding box center [859, 235] width 256 height 170
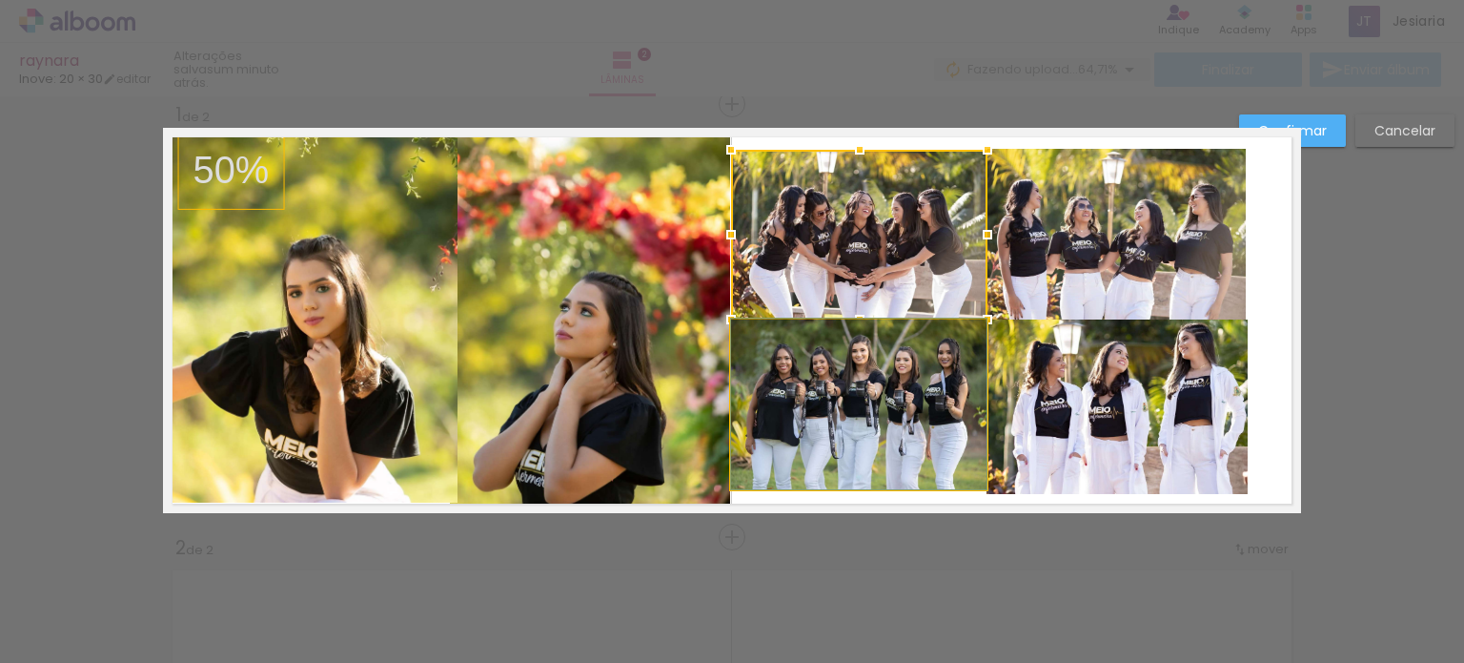
click at [889, 403] on quentale-photo at bounding box center [859, 404] width 256 height 170
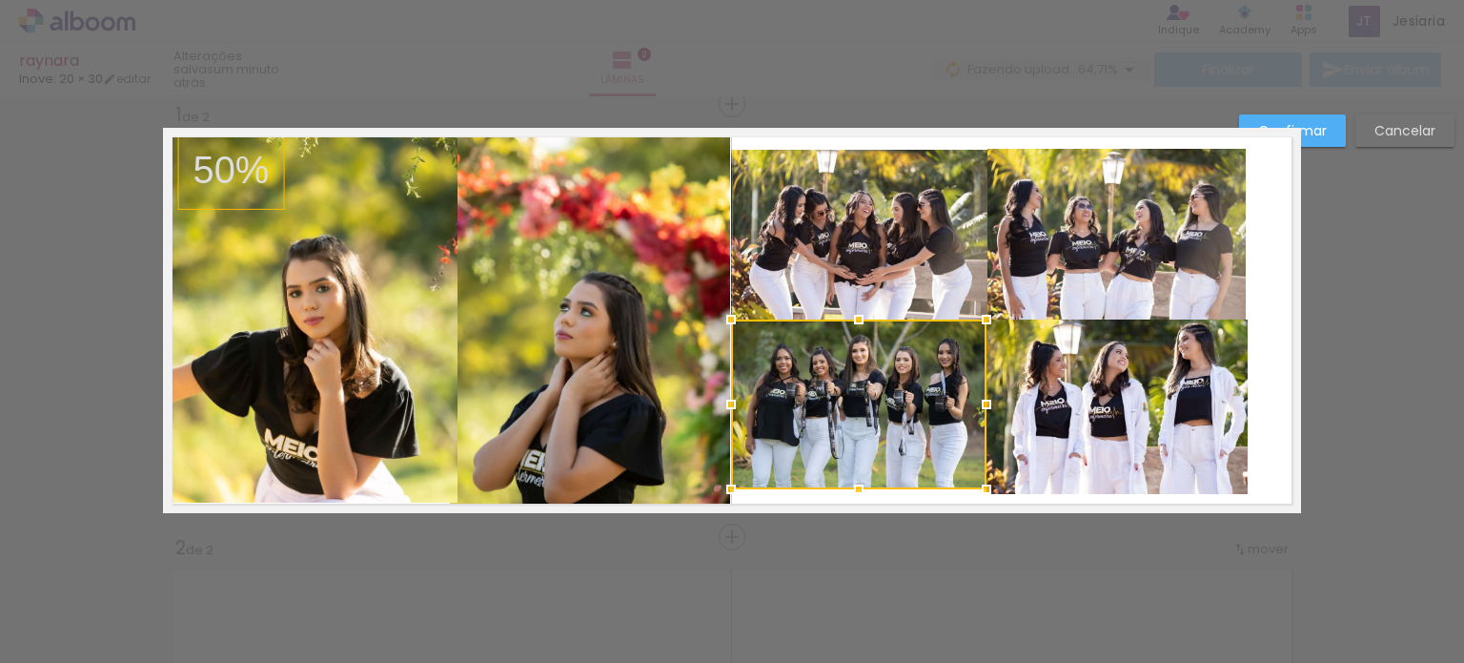
click at [758, 499] on quentale-layouter at bounding box center [732, 320] width 1138 height 385
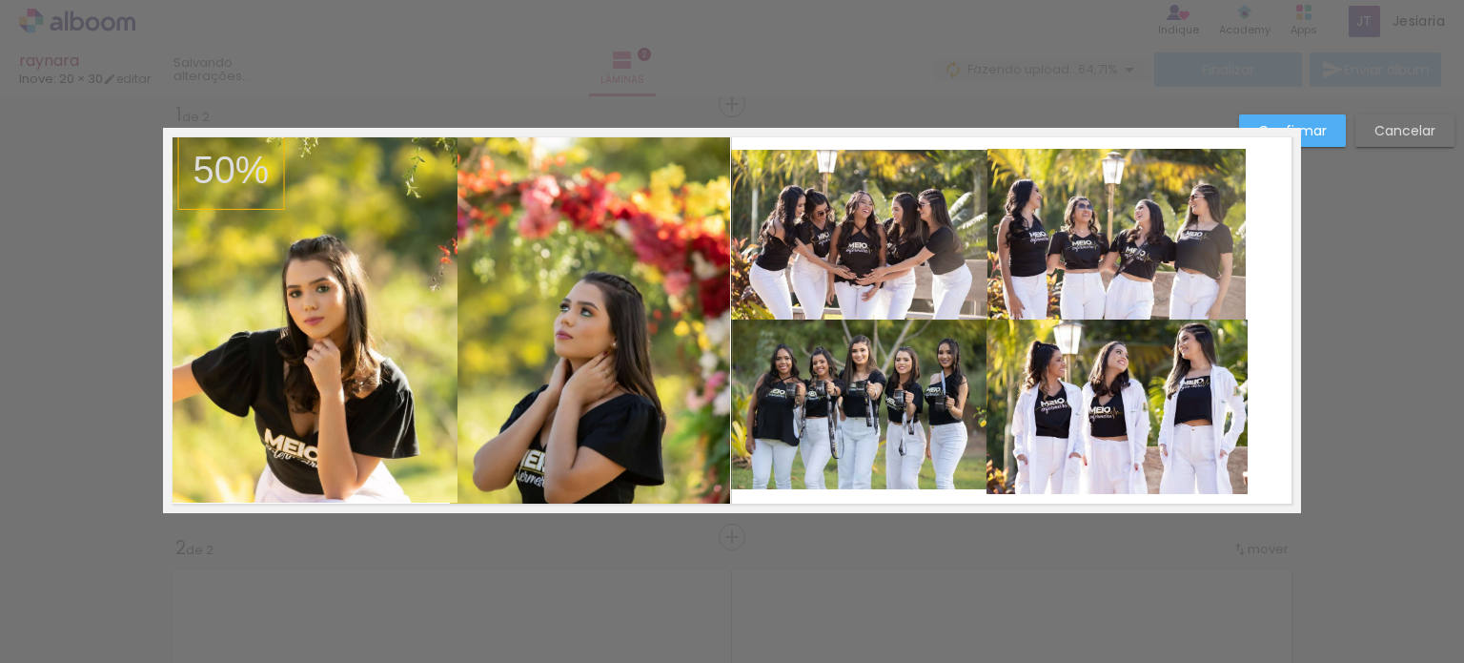
click at [758, 499] on quentale-layouter at bounding box center [732, 320] width 1138 height 385
click at [976, 420] on quentale-photo at bounding box center [859, 404] width 256 height 170
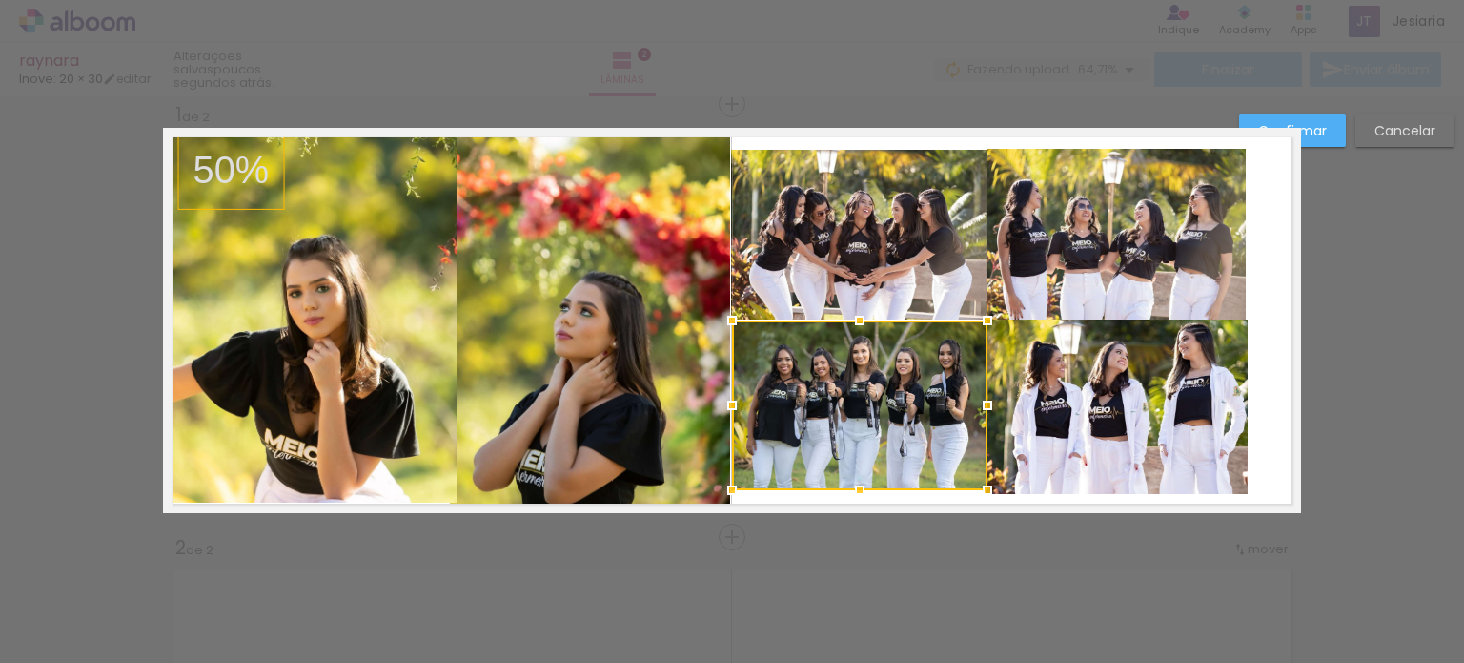
click at [961, 421] on div at bounding box center [860, 405] width 256 height 170
click at [1256, 312] on quentale-layouter at bounding box center [732, 320] width 1138 height 385
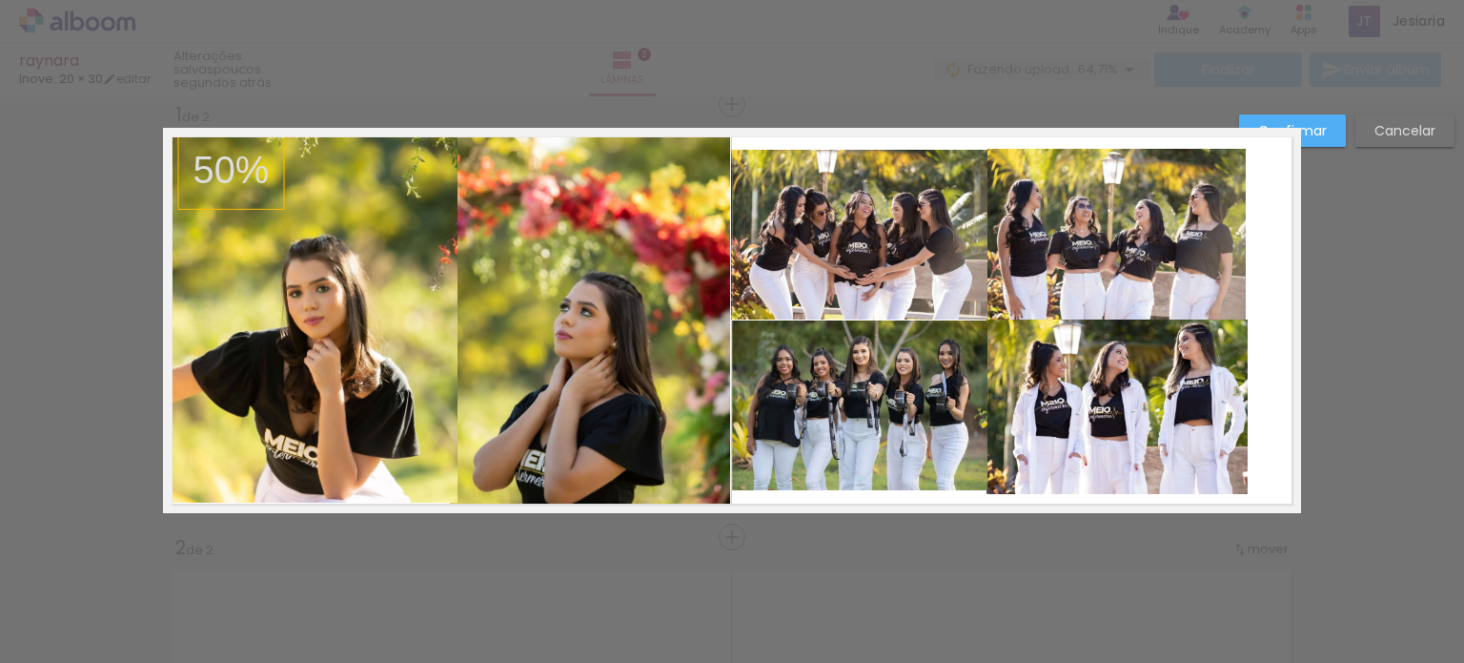
click at [1256, 312] on quentale-layouter at bounding box center [732, 320] width 1138 height 385
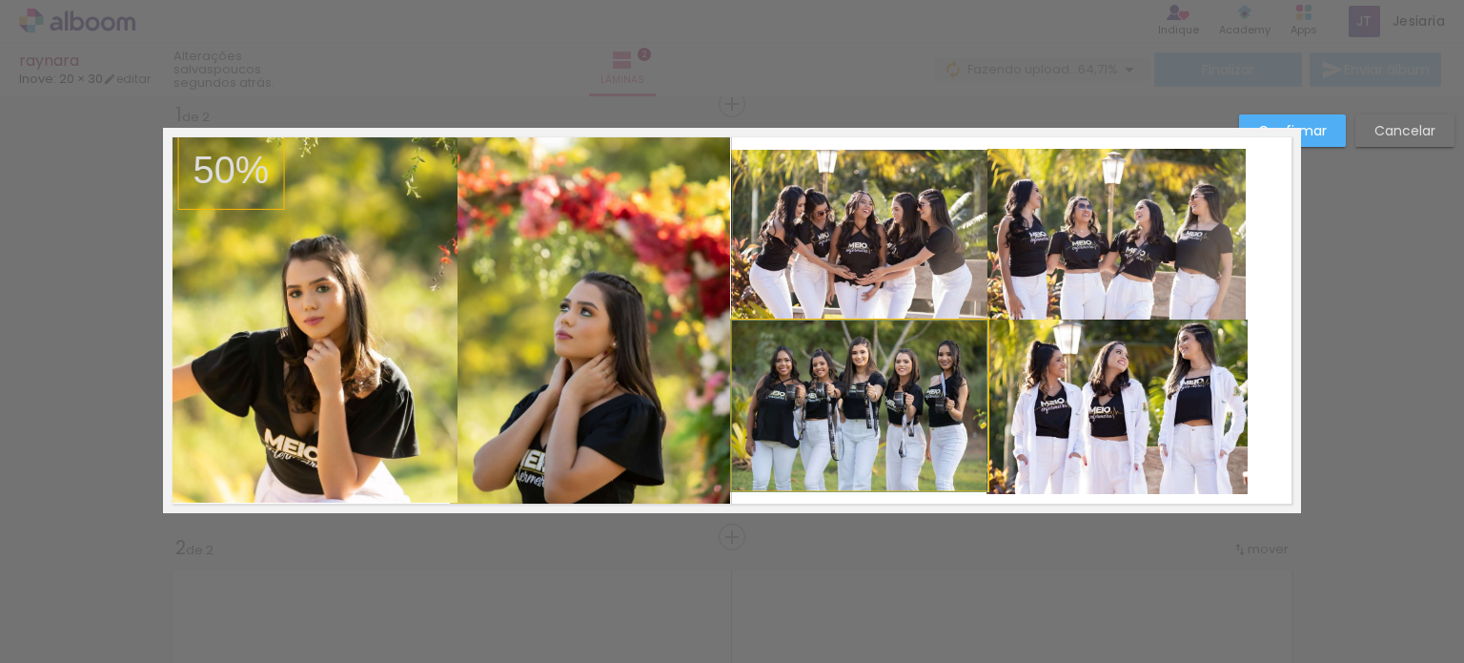
drag, startPoint x: 942, startPoint y: 431, endPoint x: 930, endPoint y: 433, distance: 11.6
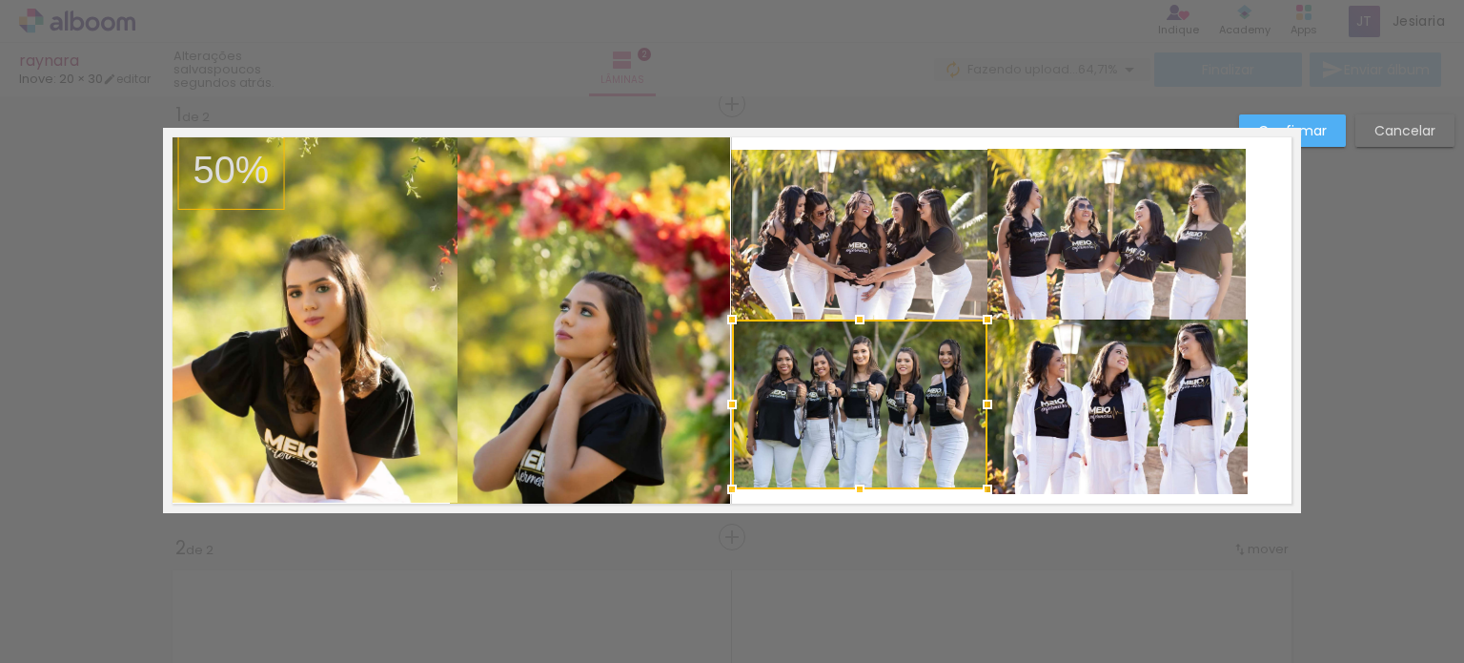
click at [915, 374] on div at bounding box center [860, 404] width 256 height 170
click at [1262, 317] on quentale-layouter at bounding box center [732, 320] width 1138 height 385
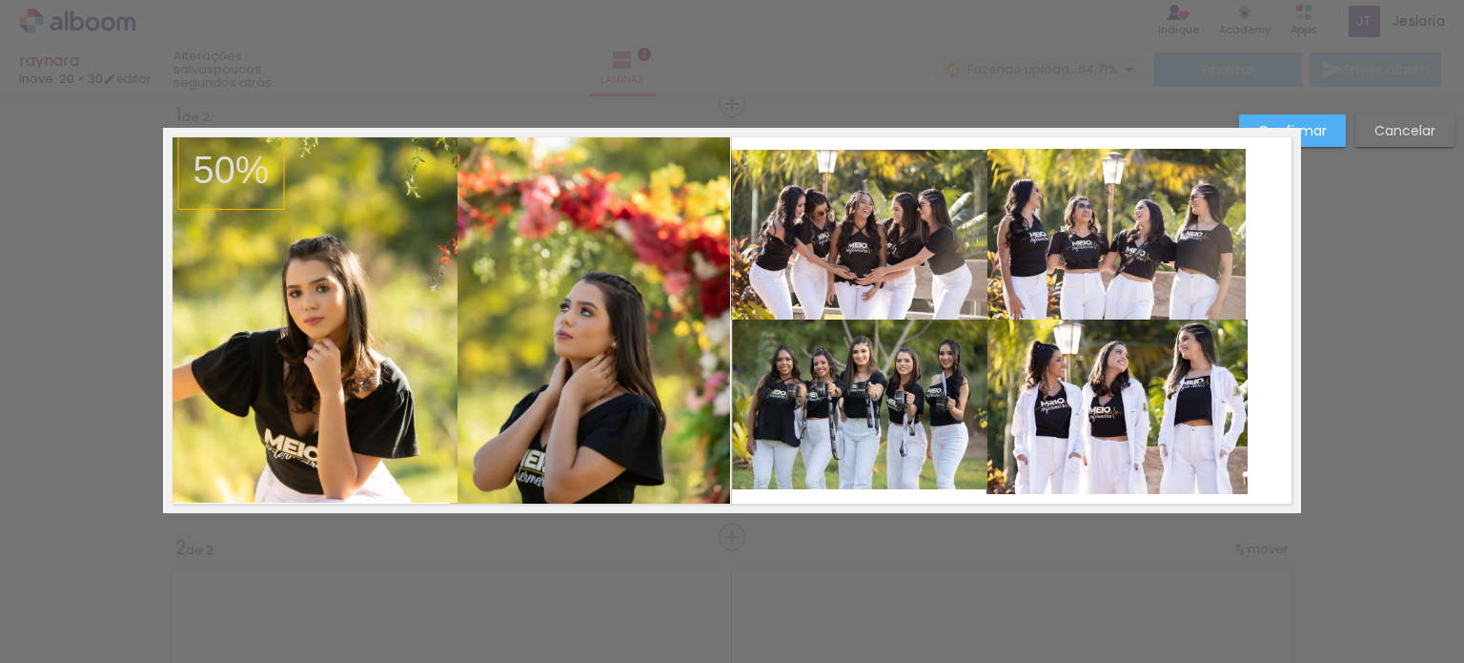
click at [1262, 317] on quentale-layouter at bounding box center [732, 320] width 1138 height 385
click at [875, 196] on quentale-photo at bounding box center [859, 235] width 256 height 170
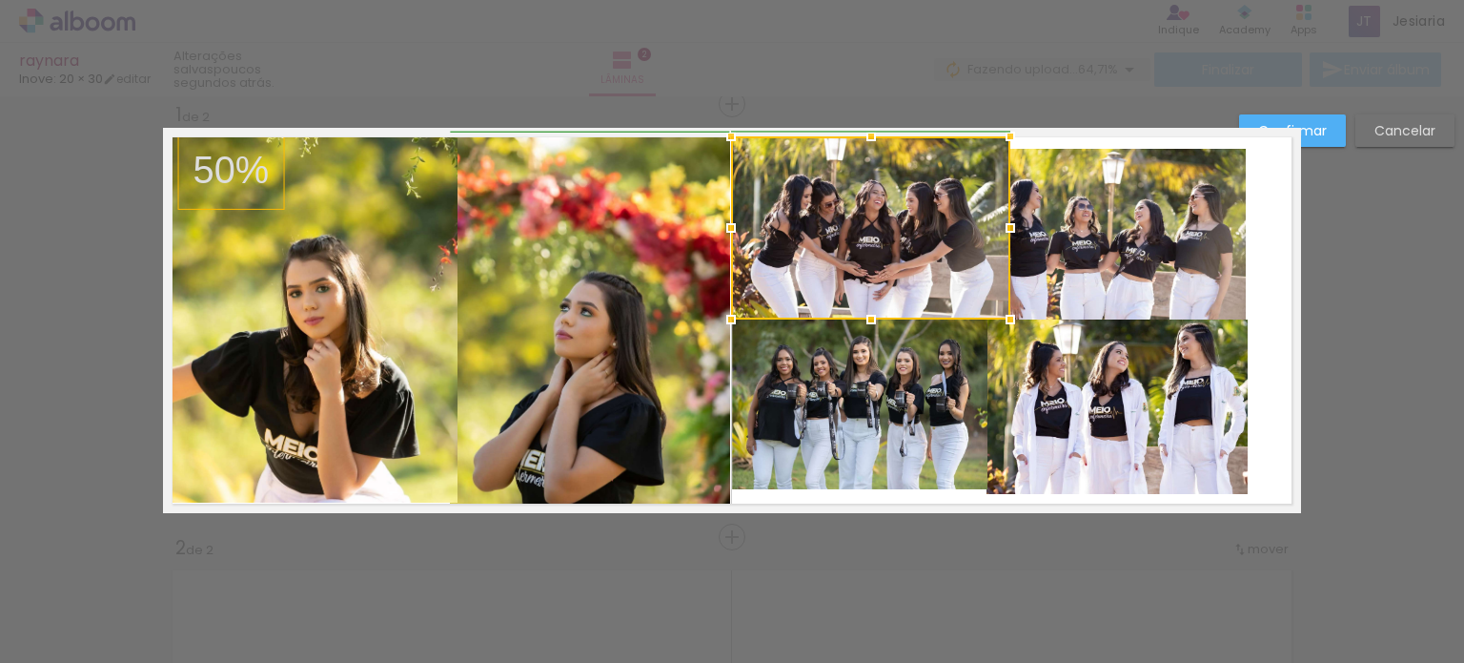
drag, startPoint x: 981, startPoint y: 150, endPoint x: 1007, endPoint y: 136, distance: 29.0
click at [1007, 136] on div at bounding box center [1011, 136] width 38 height 38
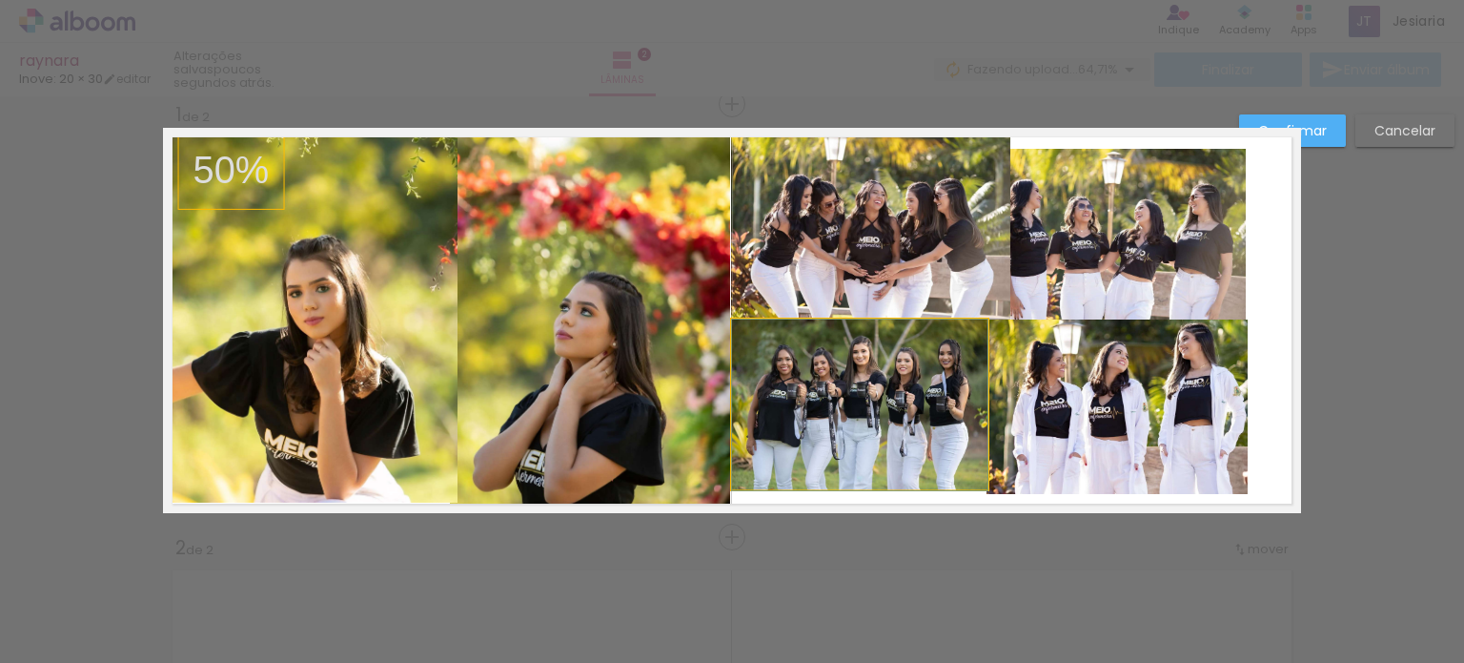
click at [919, 376] on quentale-photo at bounding box center [860, 404] width 256 height 170
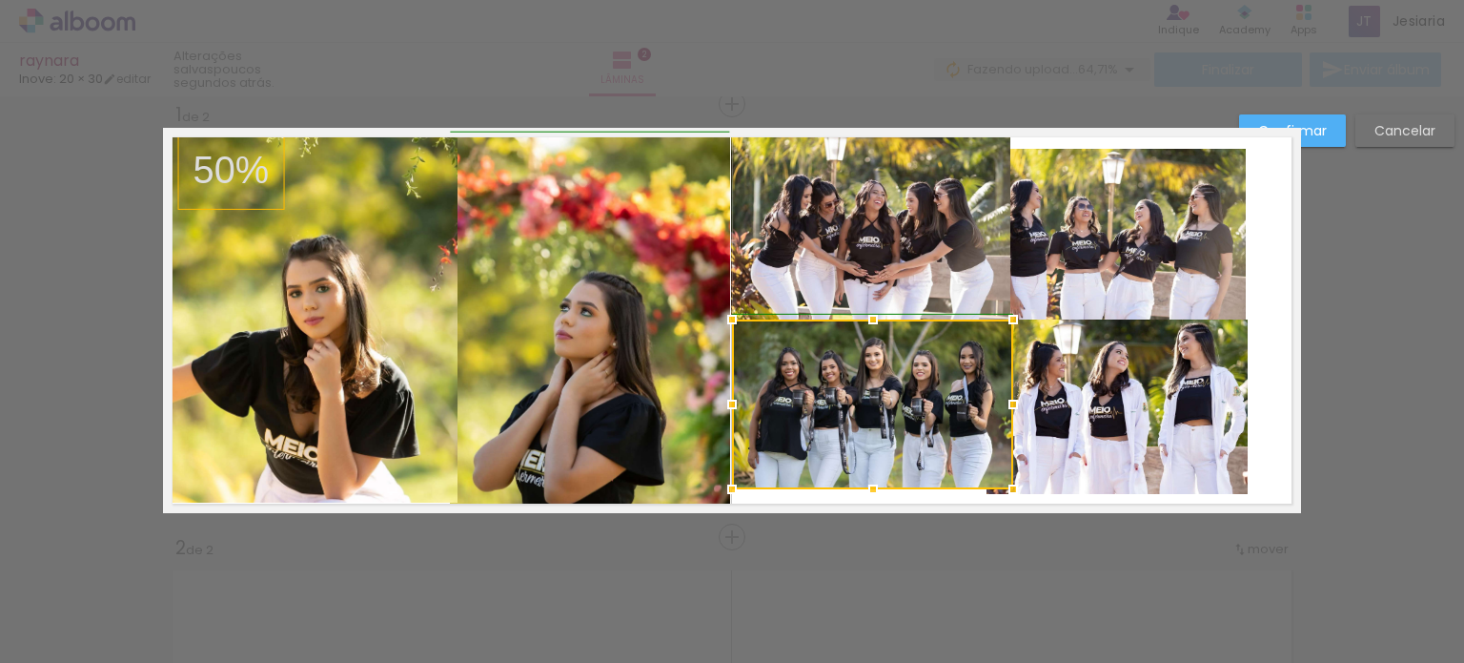
drag, startPoint x: 978, startPoint y: 405, endPoint x: 1005, endPoint y: 407, distance: 26.8
click at [1005, 407] on div at bounding box center [1013, 404] width 38 height 38
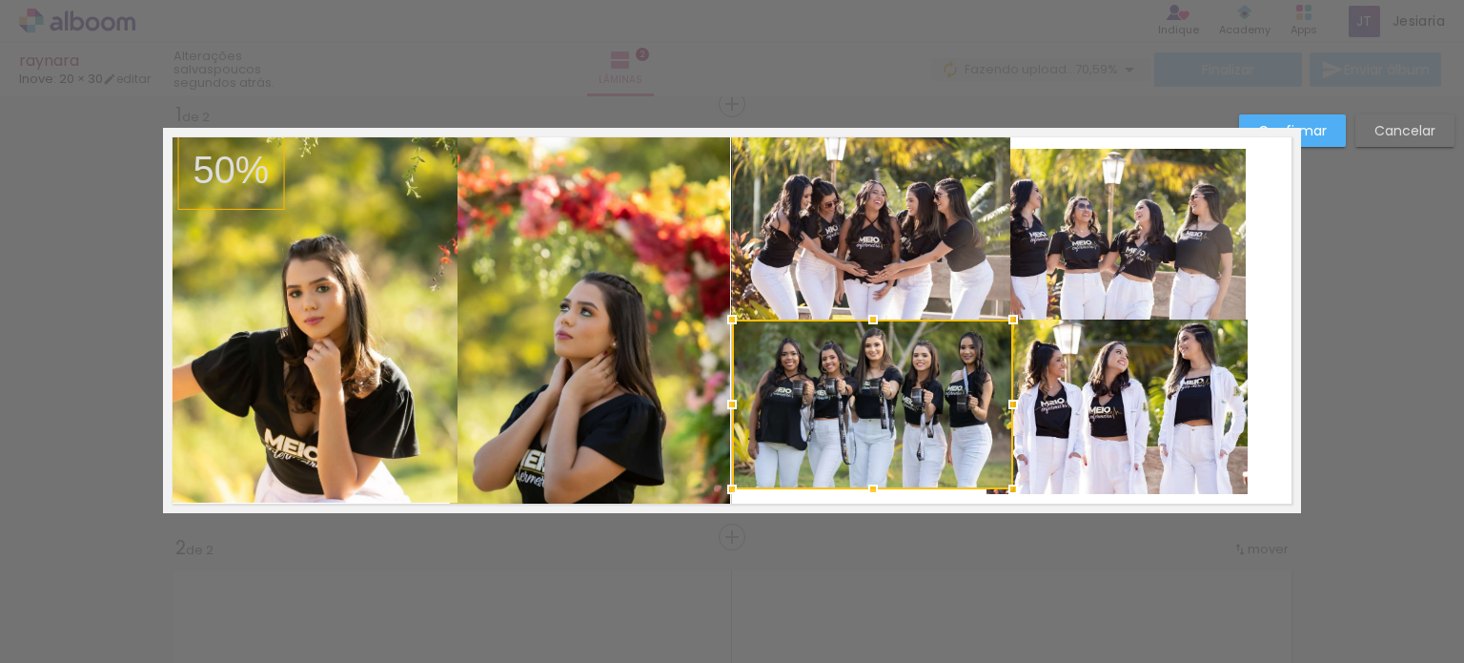
drag, startPoint x: 866, startPoint y: 491, endPoint x: 848, endPoint y: 535, distance: 47.4
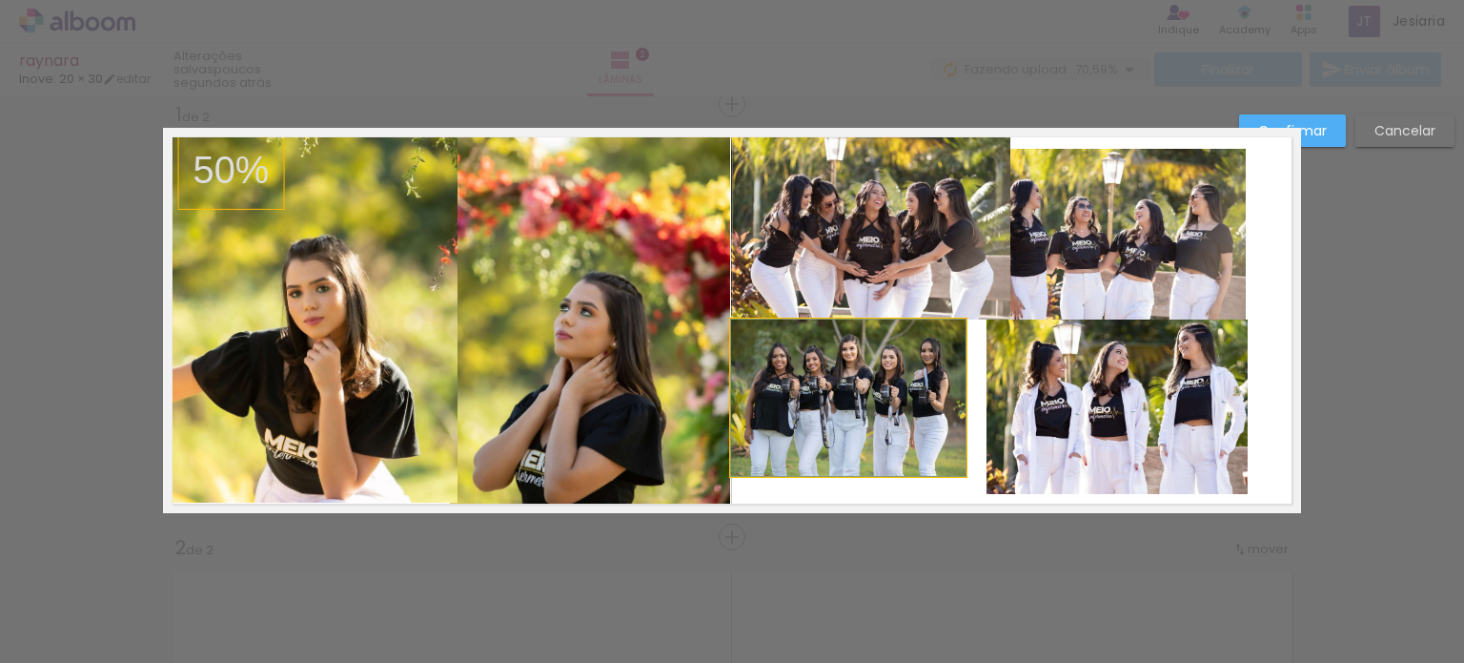
click at [830, 446] on quentale-photo at bounding box center [848, 397] width 235 height 156
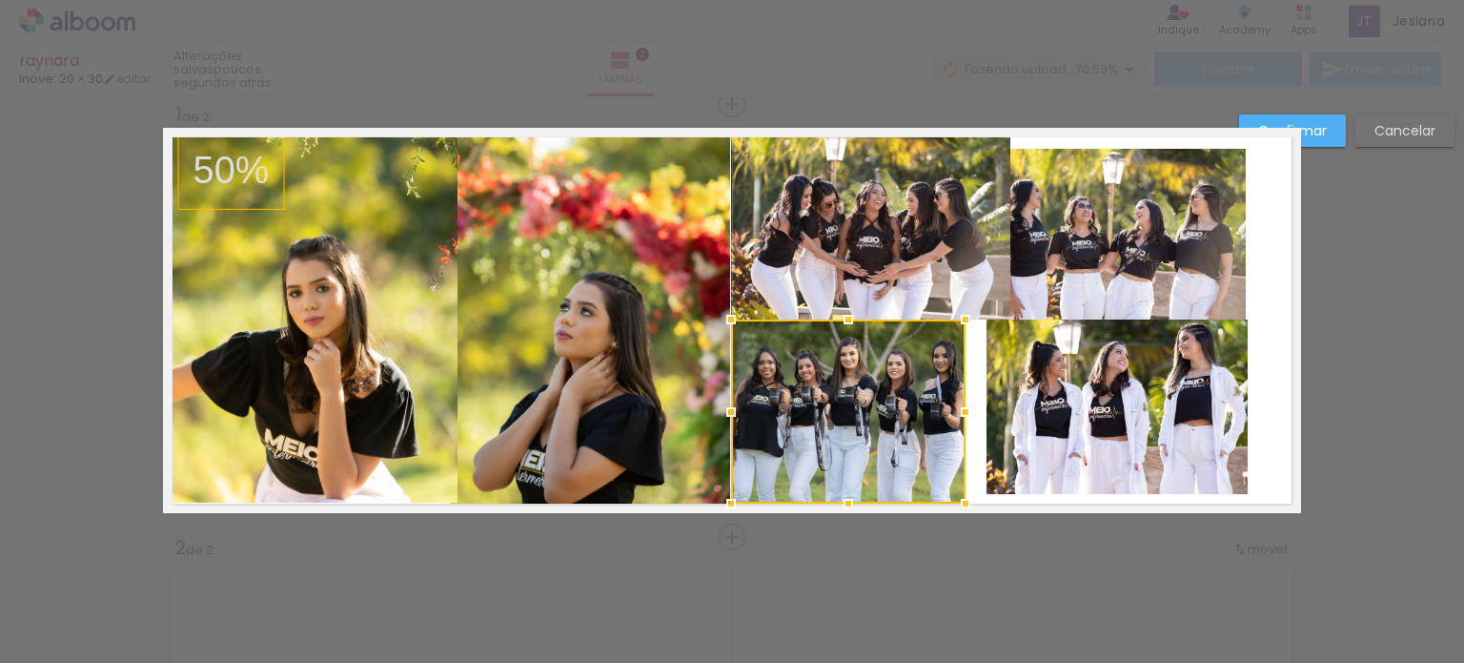
click at [844, 482] on div at bounding box center [848, 411] width 235 height 184
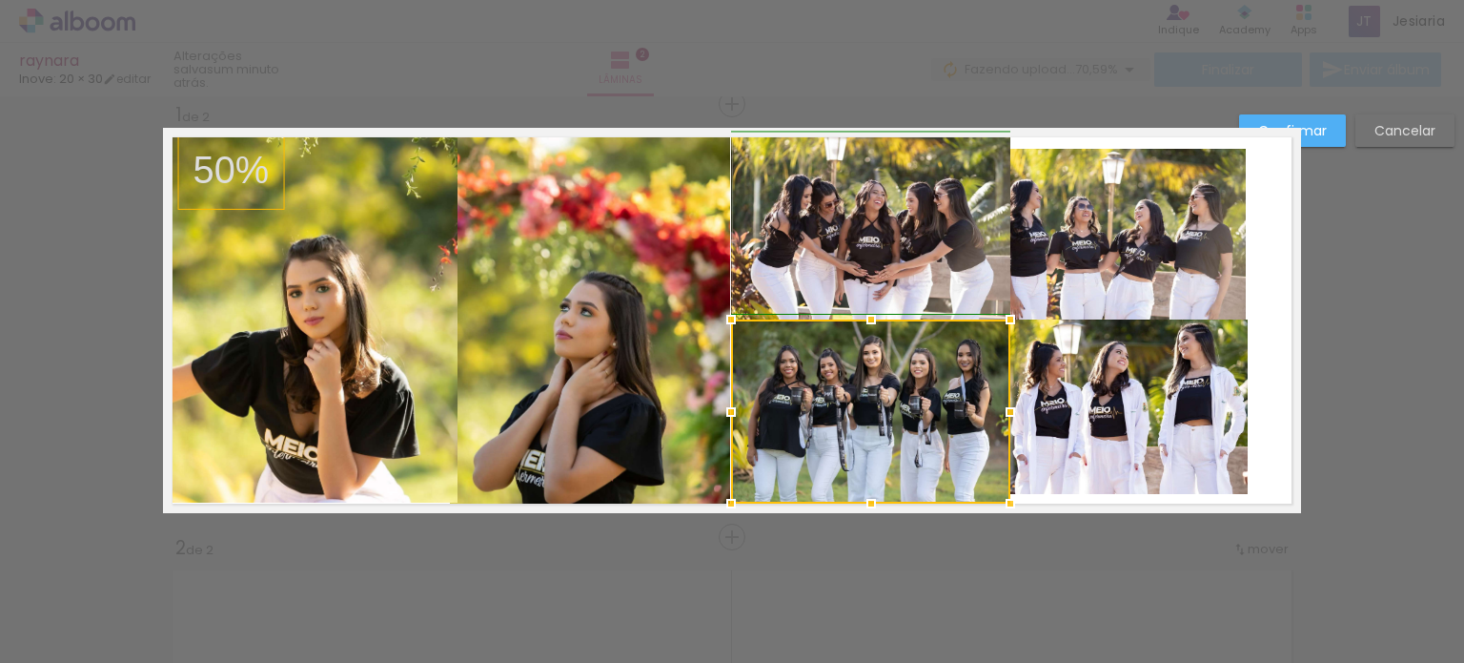
drag, startPoint x: 958, startPoint y: 409, endPoint x: 995, endPoint y: 409, distance: 37.2
click at [995, 409] on div at bounding box center [1011, 412] width 38 height 38
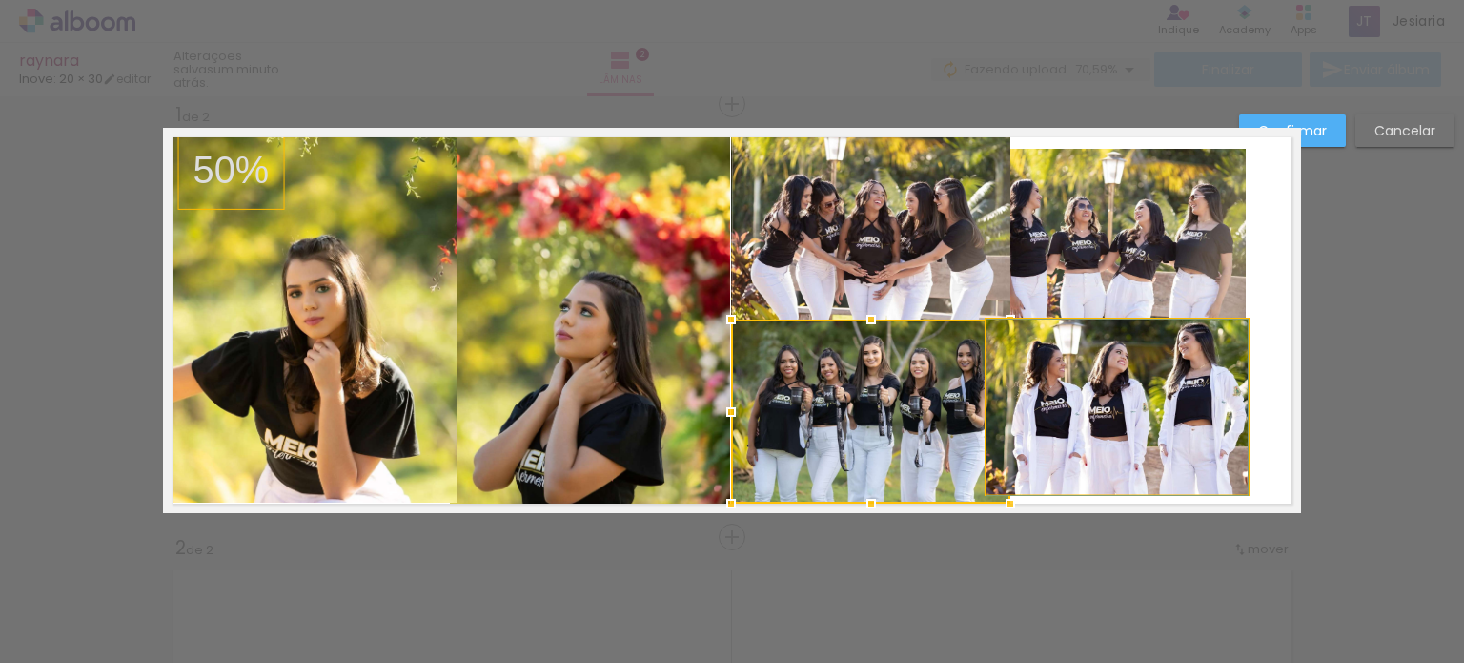
click at [1141, 362] on quentale-photo at bounding box center [1117, 406] width 261 height 174
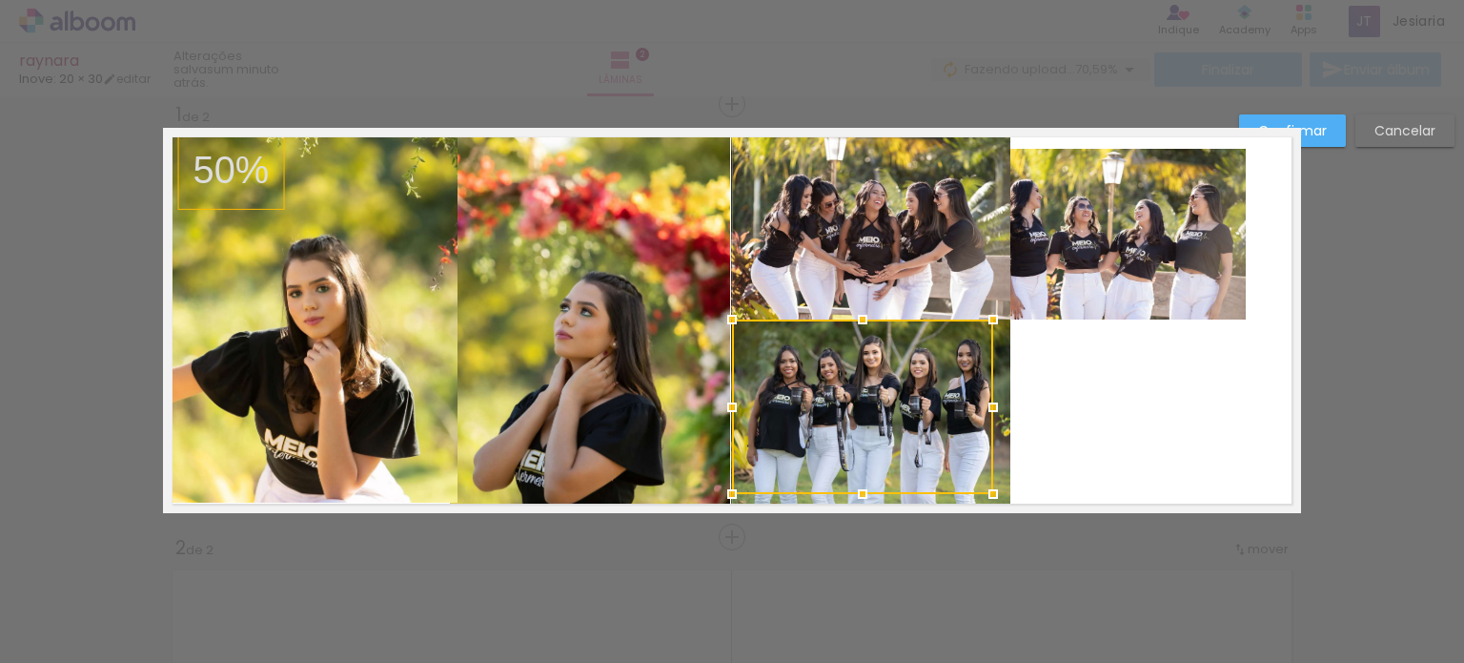
drag, startPoint x: 1141, startPoint y: 376, endPoint x: 889, endPoint y: 375, distance: 252.6
click at [889, 375] on div at bounding box center [862, 406] width 261 height 174
click at [862, 388] on div at bounding box center [870, 411] width 279 height 184
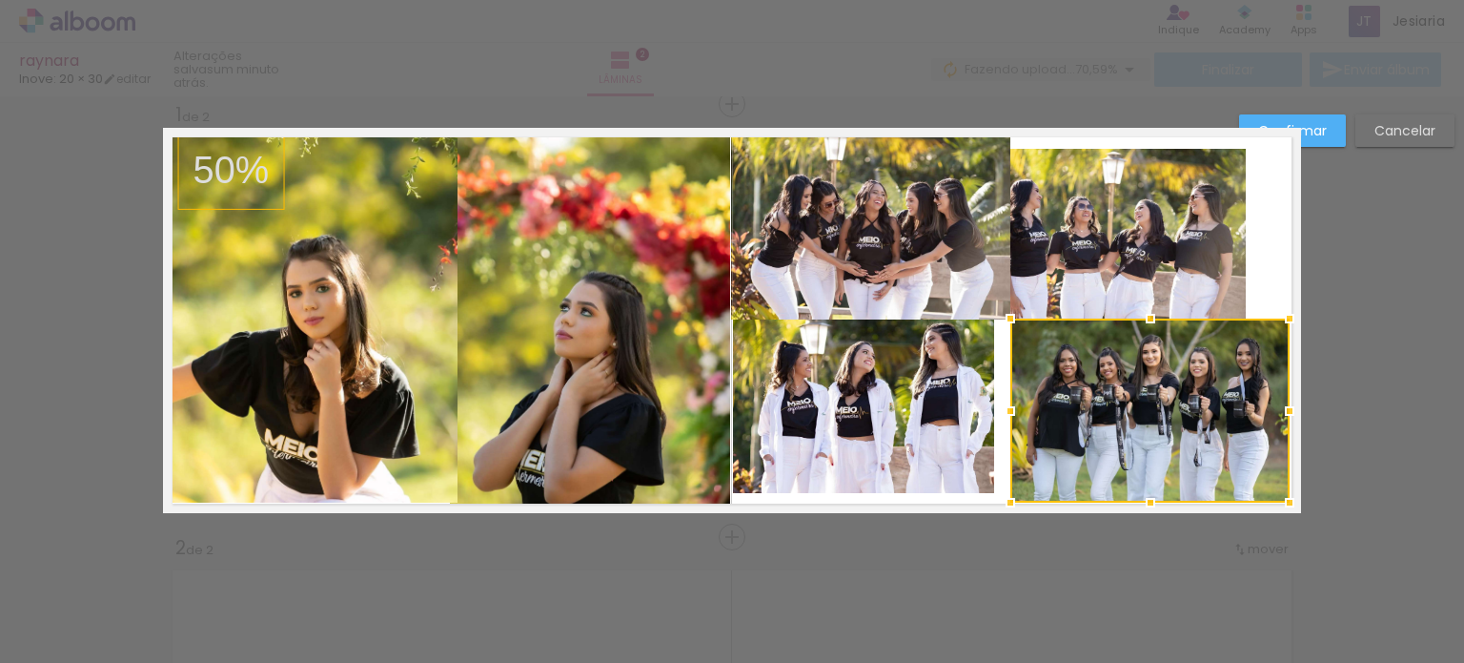
drag, startPoint x: 869, startPoint y: 391, endPoint x: 1148, endPoint y: 389, distance: 279.3
click at [1148, 389] on div at bounding box center [1150, 410] width 279 height 184
click at [1275, 260] on quentale-layouter at bounding box center [732, 320] width 1138 height 385
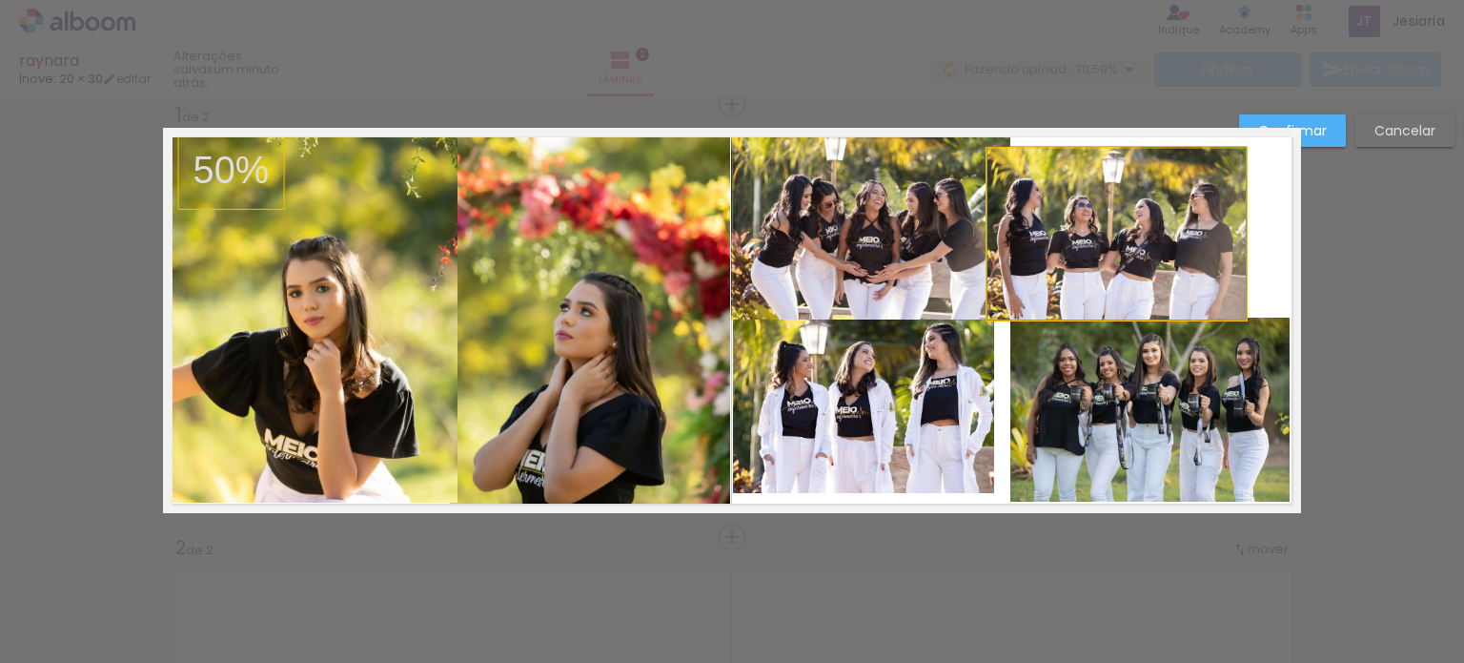
drag, startPoint x: 1177, startPoint y: 262, endPoint x: 1230, endPoint y: 252, distance: 53.5
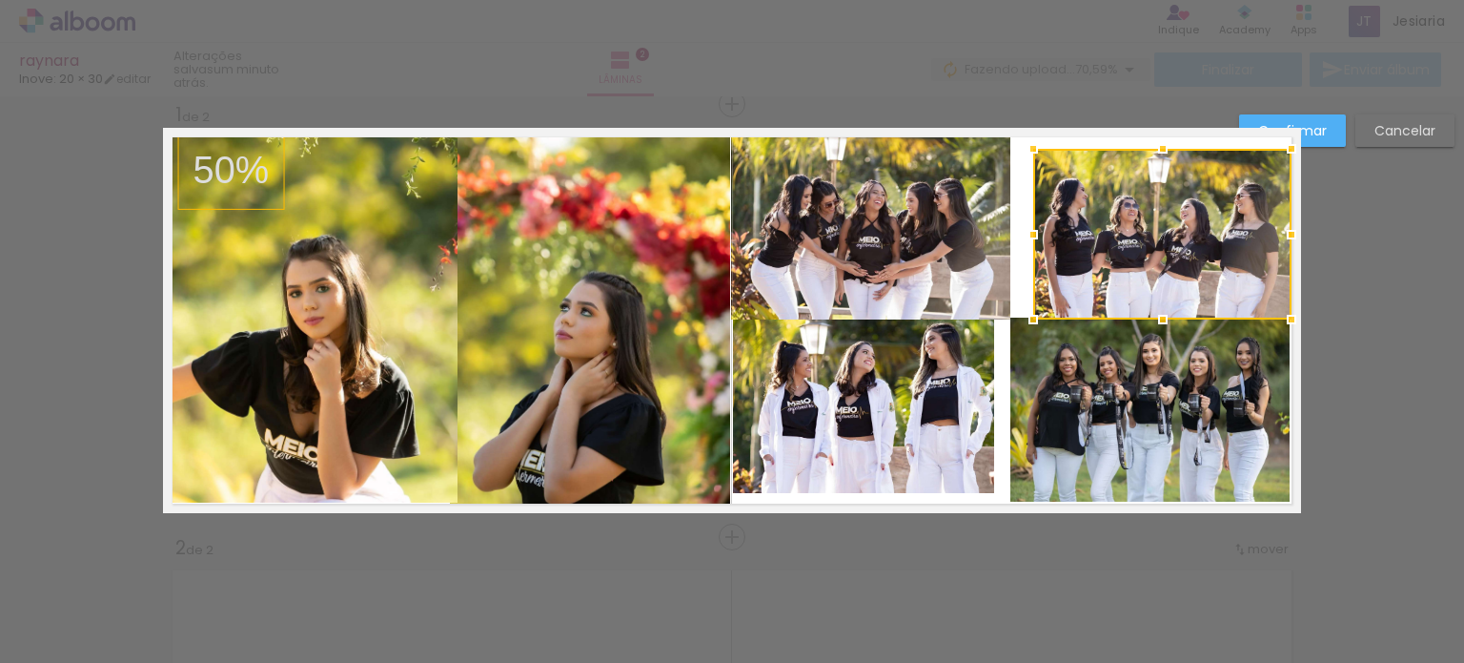
drag, startPoint x: 1180, startPoint y: 254, endPoint x: 1227, endPoint y: 255, distance: 46.7
click at [1227, 255] on div at bounding box center [1162, 234] width 258 height 171
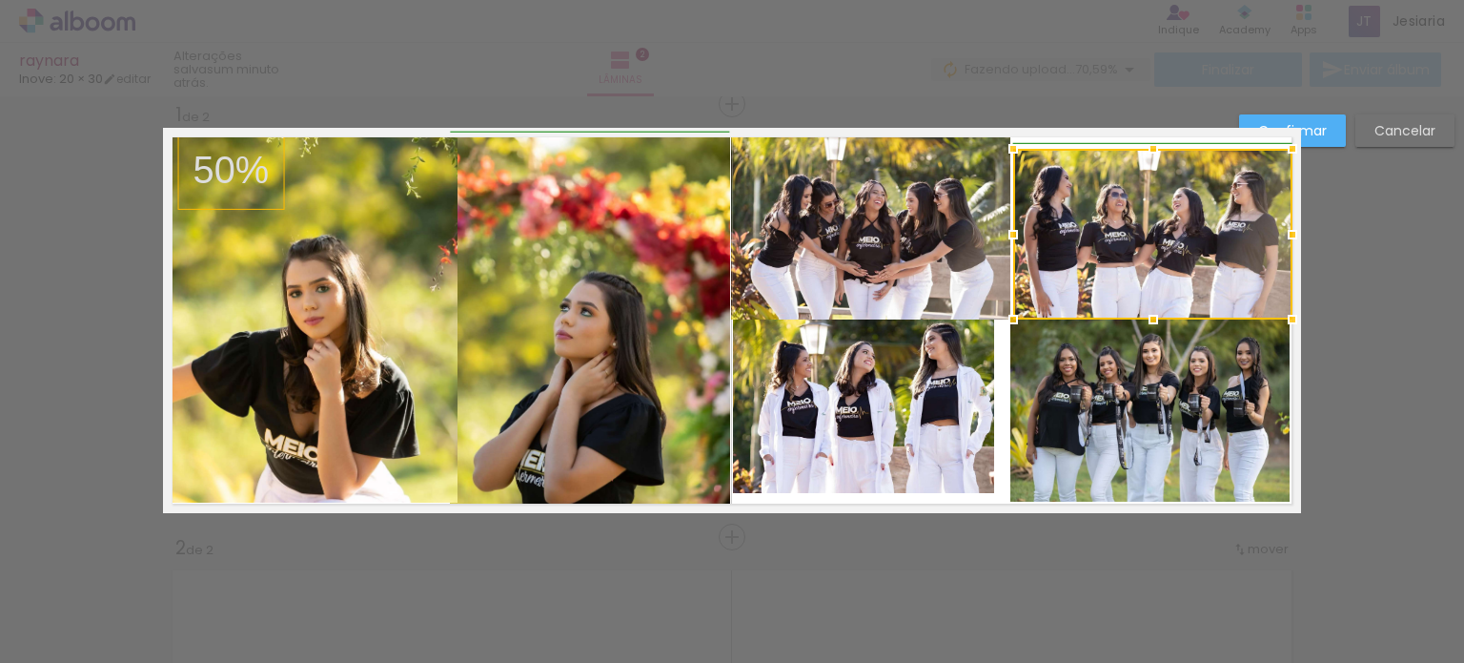
drag, startPoint x: 1032, startPoint y: 230, endPoint x: 1009, endPoint y: 232, distance: 23.9
click at [1009, 232] on div at bounding box center [1013, 234] width 38 height 38
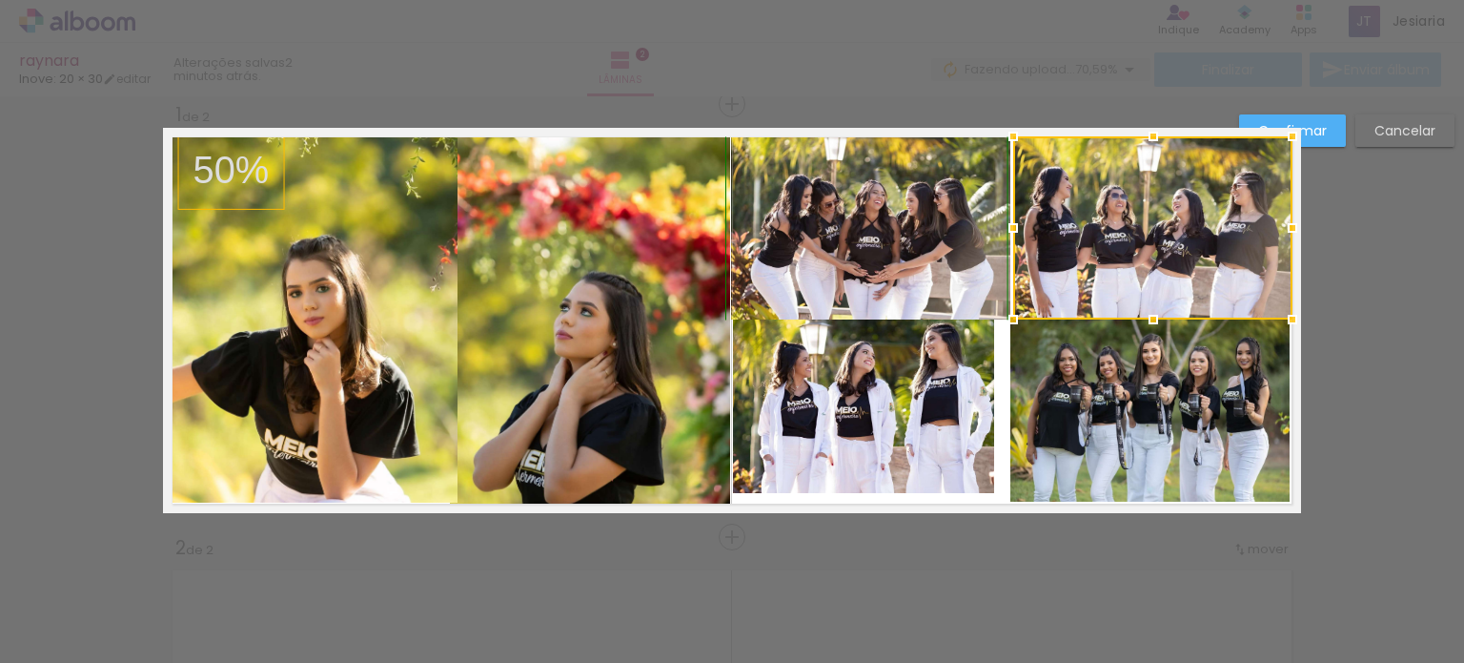
click at [1143, 135] on div at bounding box center [1154, 136] width 38 height 38
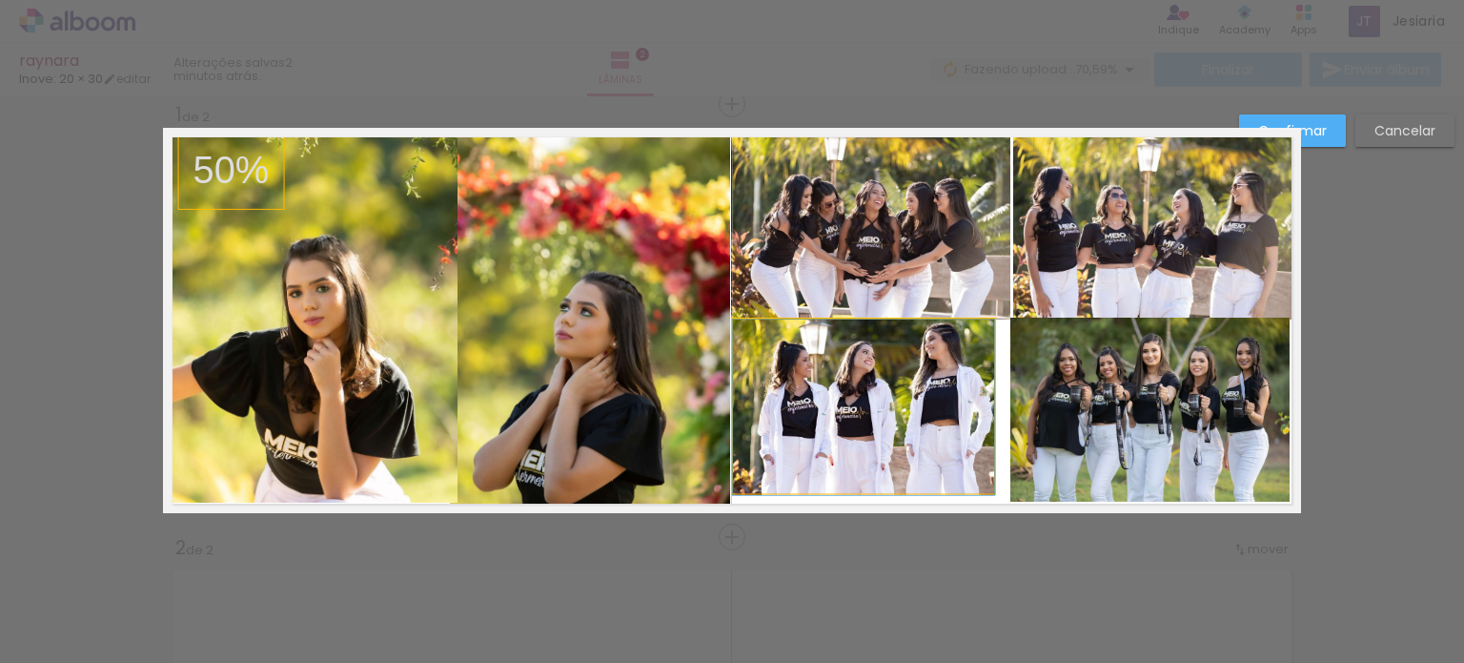
click at [908, 385] on quentale-photo at bounding box center [863, 406] width 261 height 174
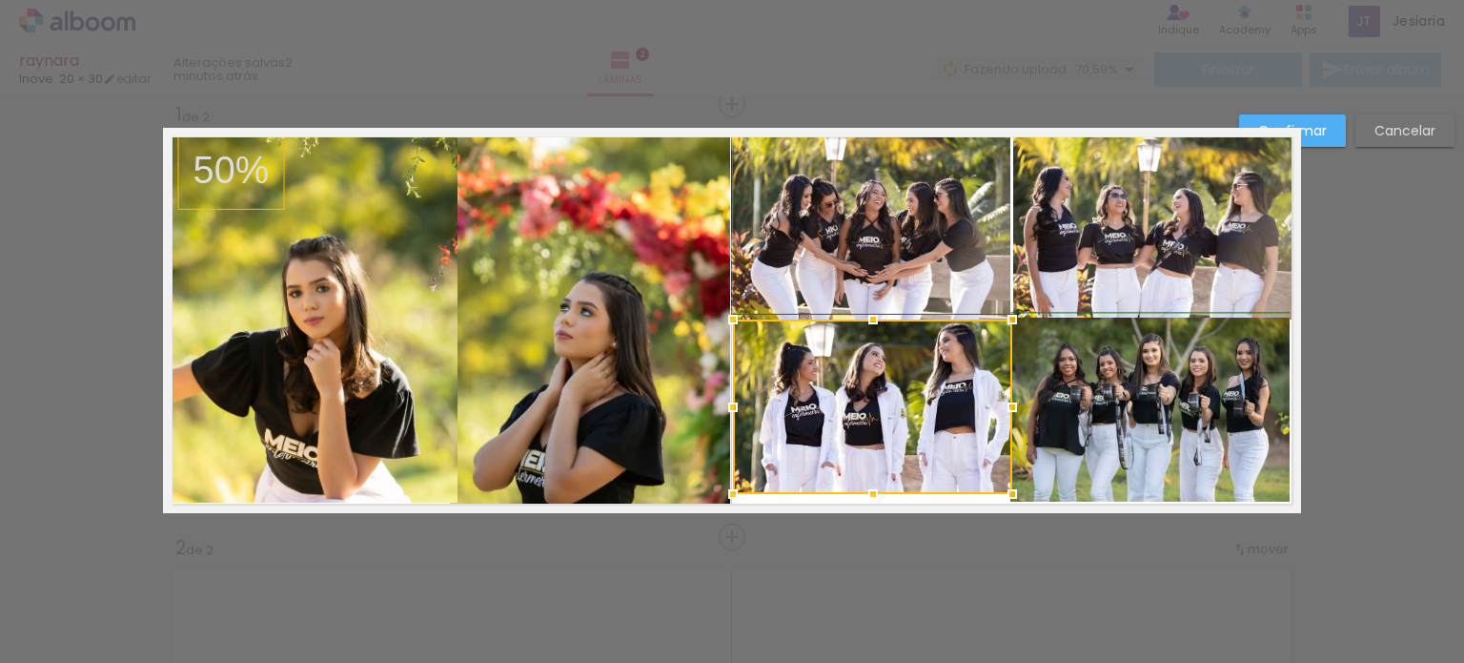
click at [1000, 407] on div at bounding box center [1012, 407] width 38 height 38
drag, startPoint x: 728, startPoint y: 412, endPoint x: 738, endPoint y: 415, distance: 10.0
click at [738, 415] on div at bounding box center [734, 407] width 38 height 38
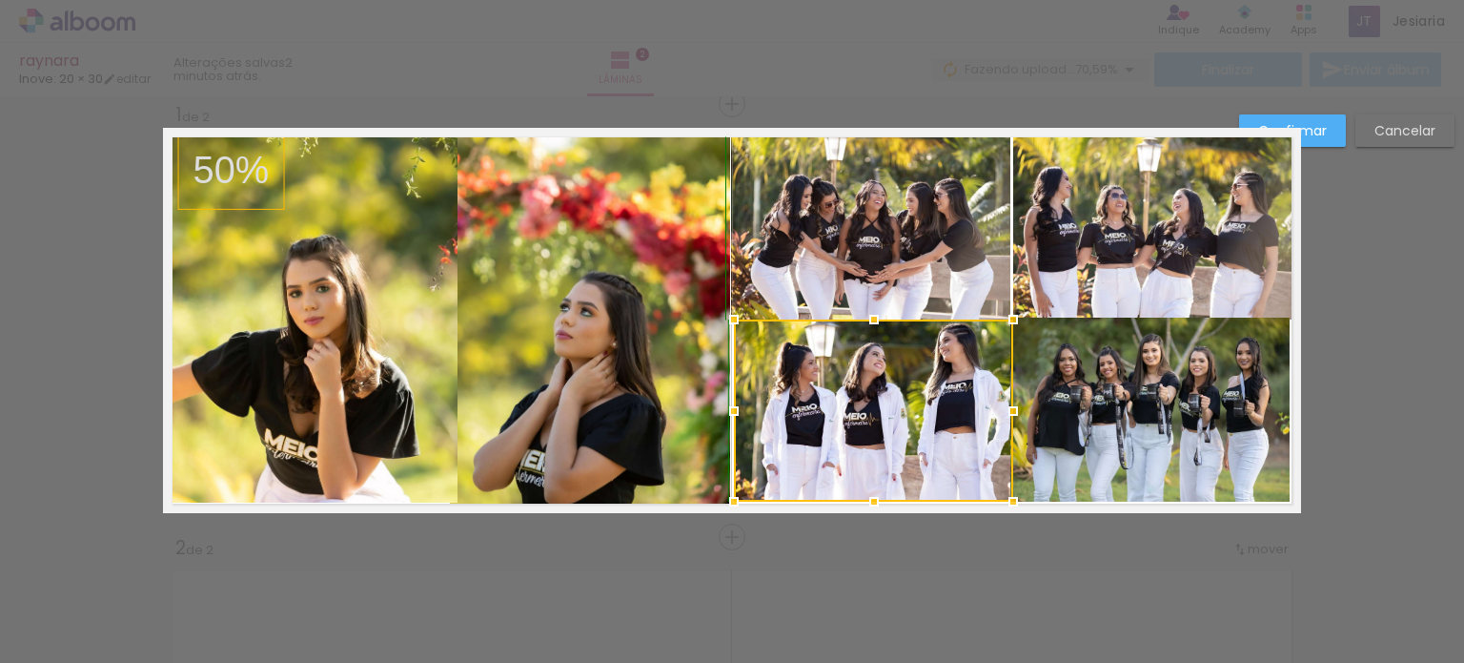
click at [856, 495] on div at bounding box center [874, 501] width 38 height 38
click at [1074, 133] on quentale-layouter at bounding box center [732, 320] width 1138 height 385
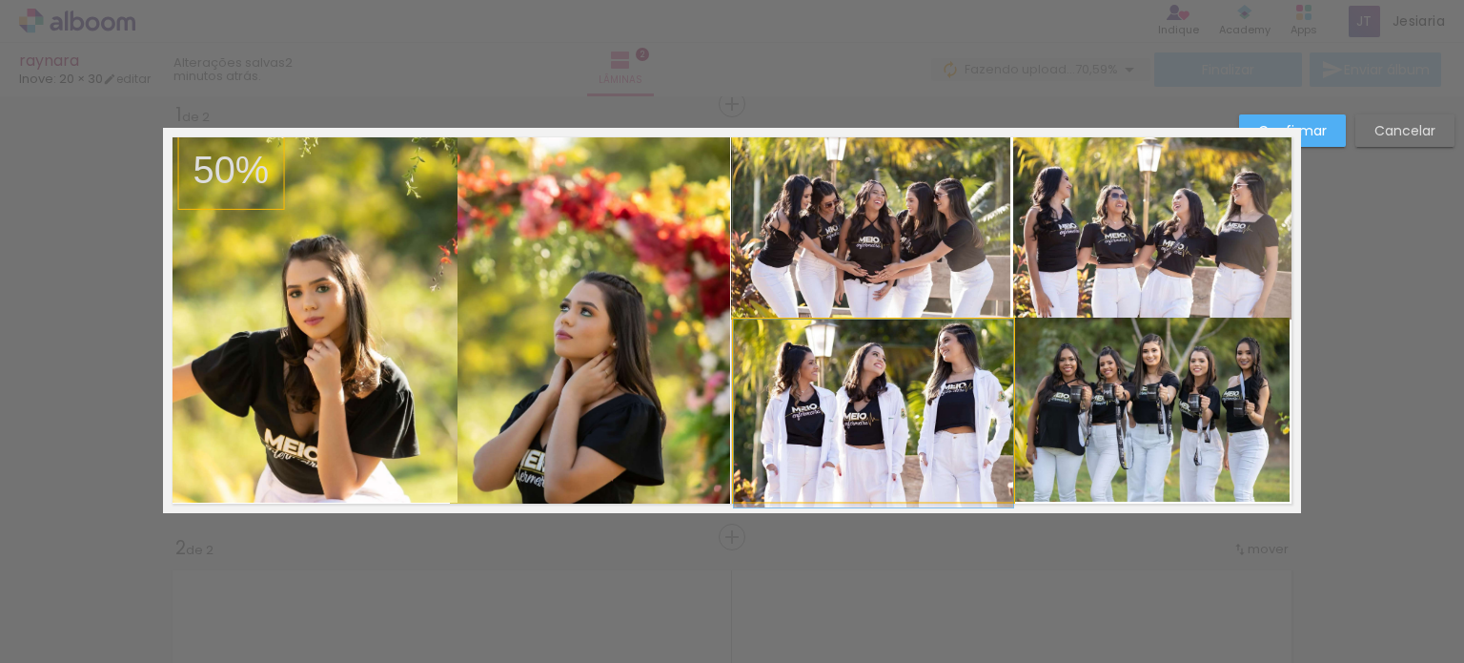
click at [887, 402] on quentale-photo at bounding box center [873, 410] width 279 height 182
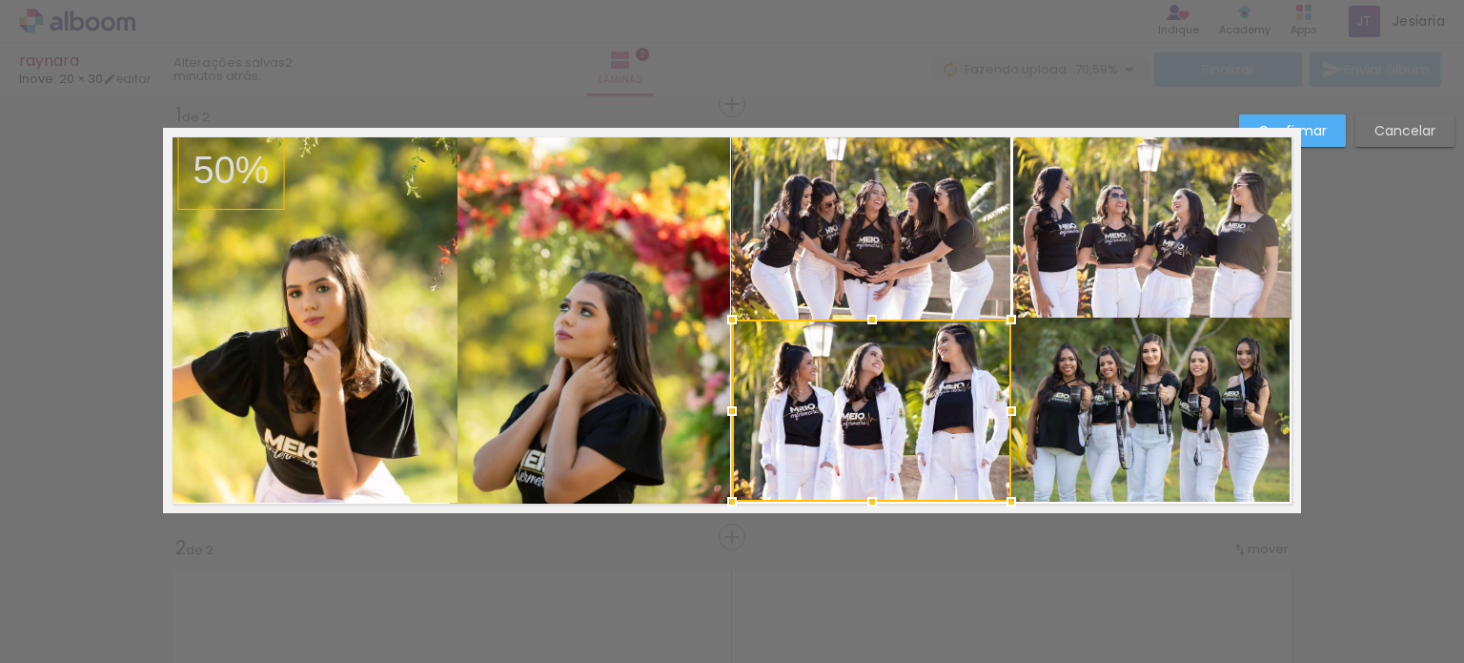
click at [841, 399] on div at bounding box center [871, 410] width 279 height 182
click at [876, 130] on quentale-layouter at bounding box center [732, 320] width 1138 height 385
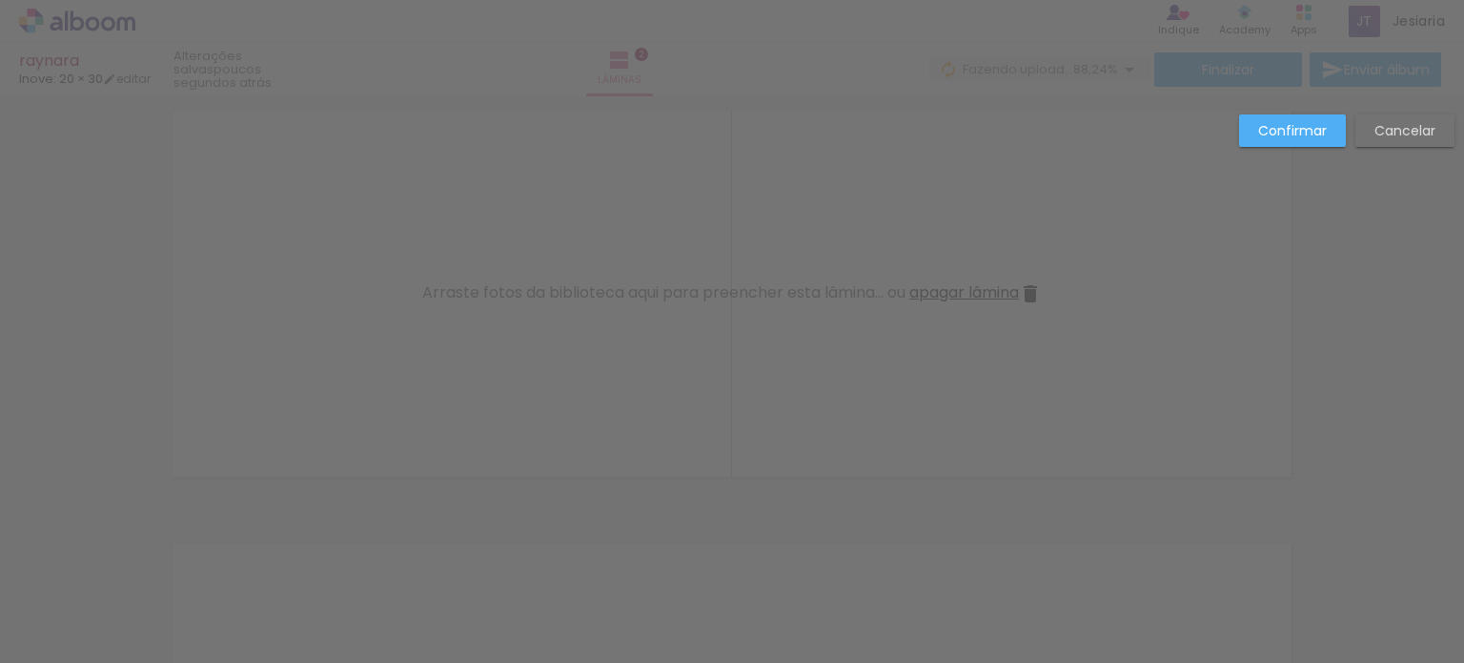
scroll to position [484, 0]
click at [0, 0] on slot "Confirmar" at bounding box center [0, 0] width 0 height 0
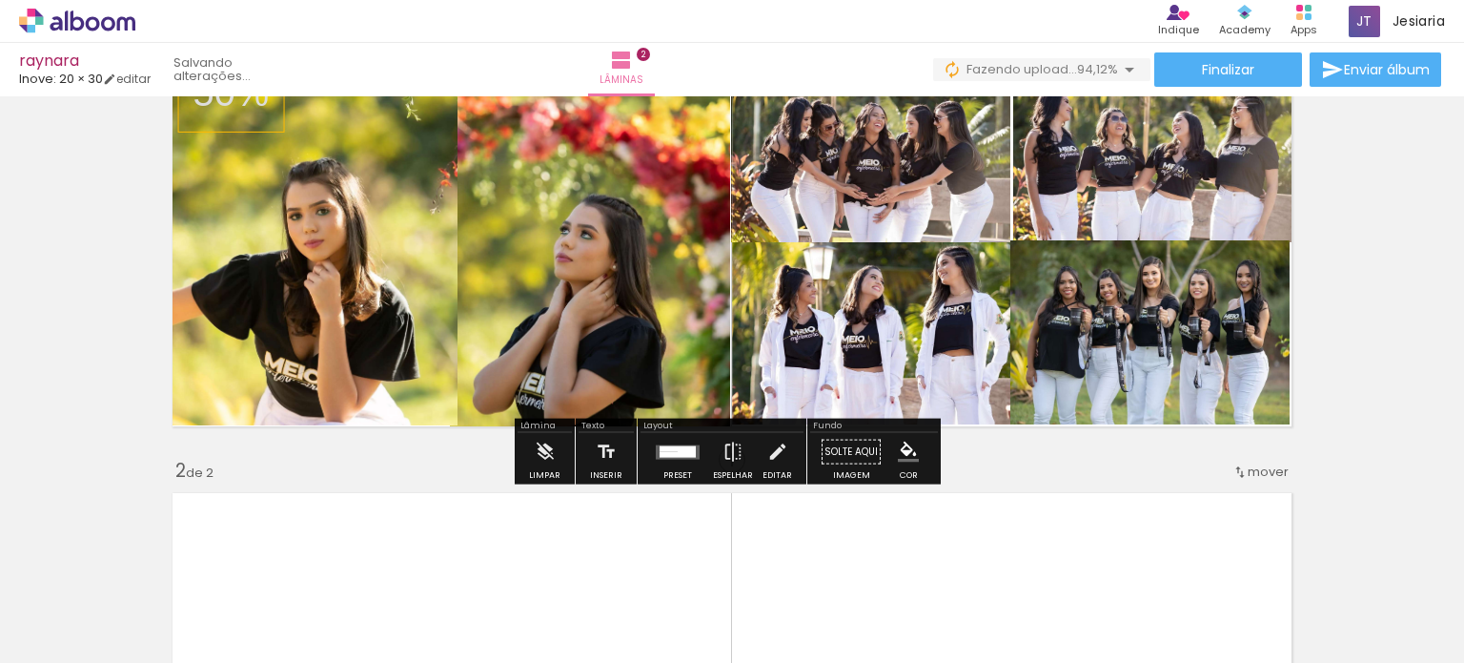
scroll to position [99, 0]
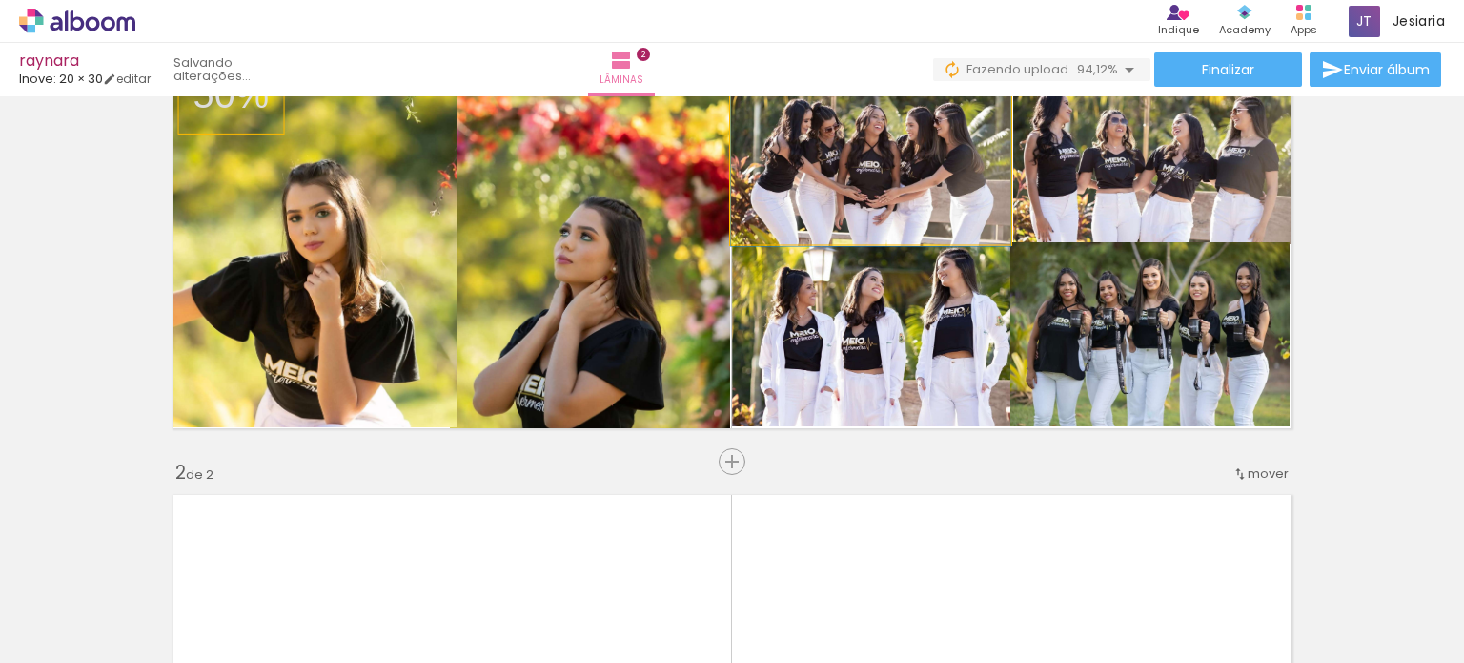
click at [910, 178] on quentale-photo at bounding box center [870, 152] width 279 height 183
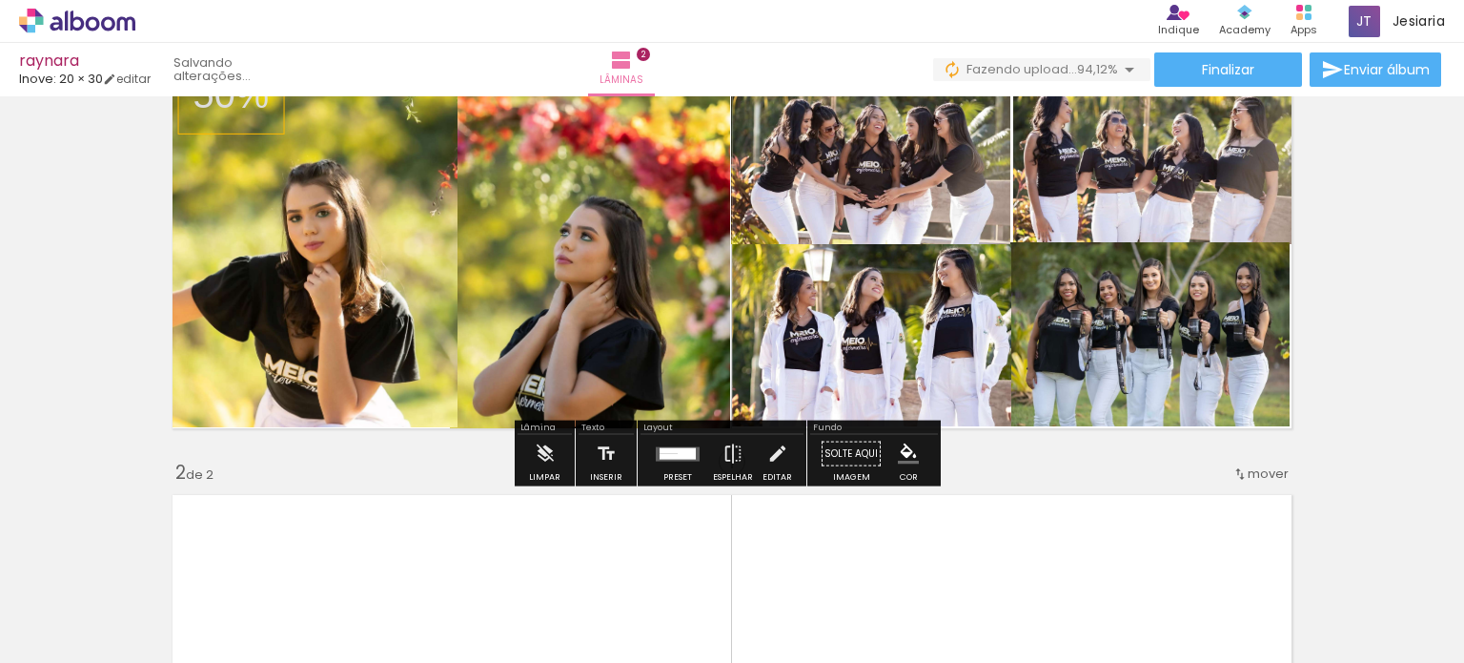
click at [1196, 91] on div at bounding box center [1207, 81] width 23 height 19
click at [966, 147] on quentale-photo at bounding box center [870, 152] width 279 height 183
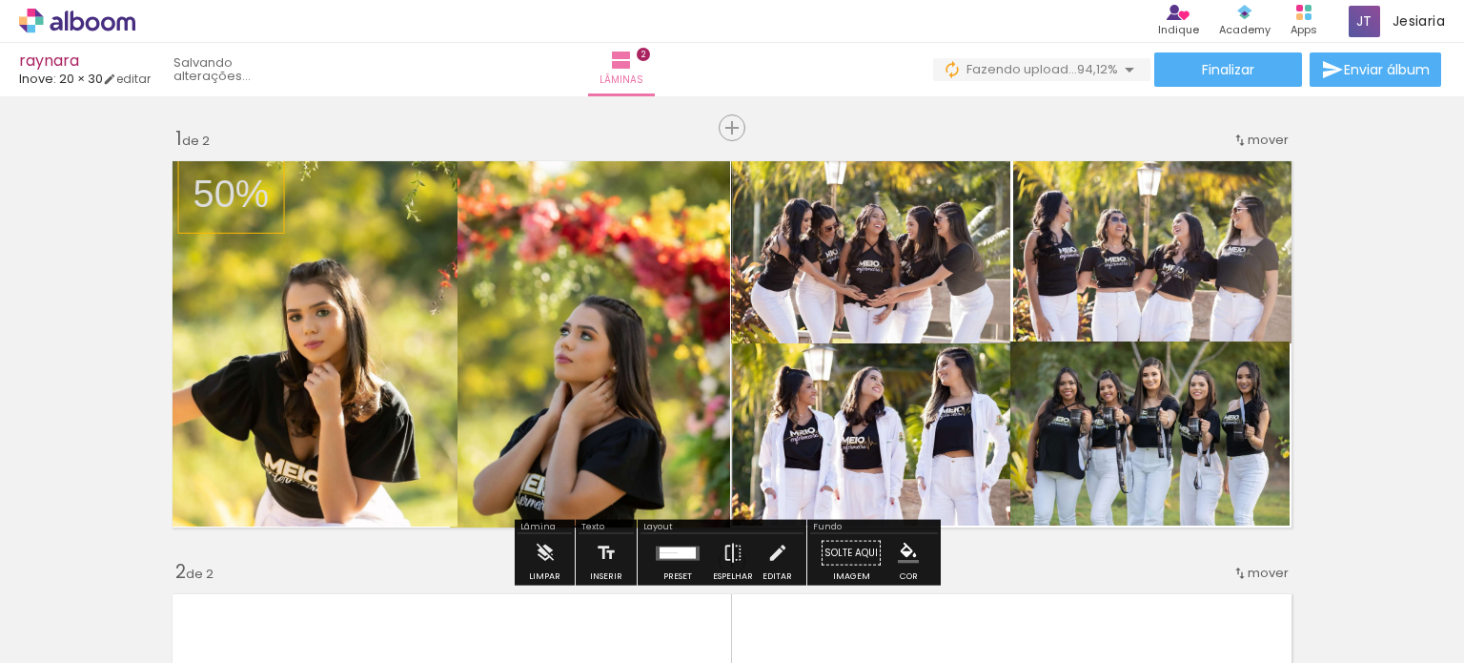
click at [923, 177] on div at bounding box center [925, 180] width 23 height 19
click at [918, 220] on paper-item at bounding box center [926, 224] width 34 height 13
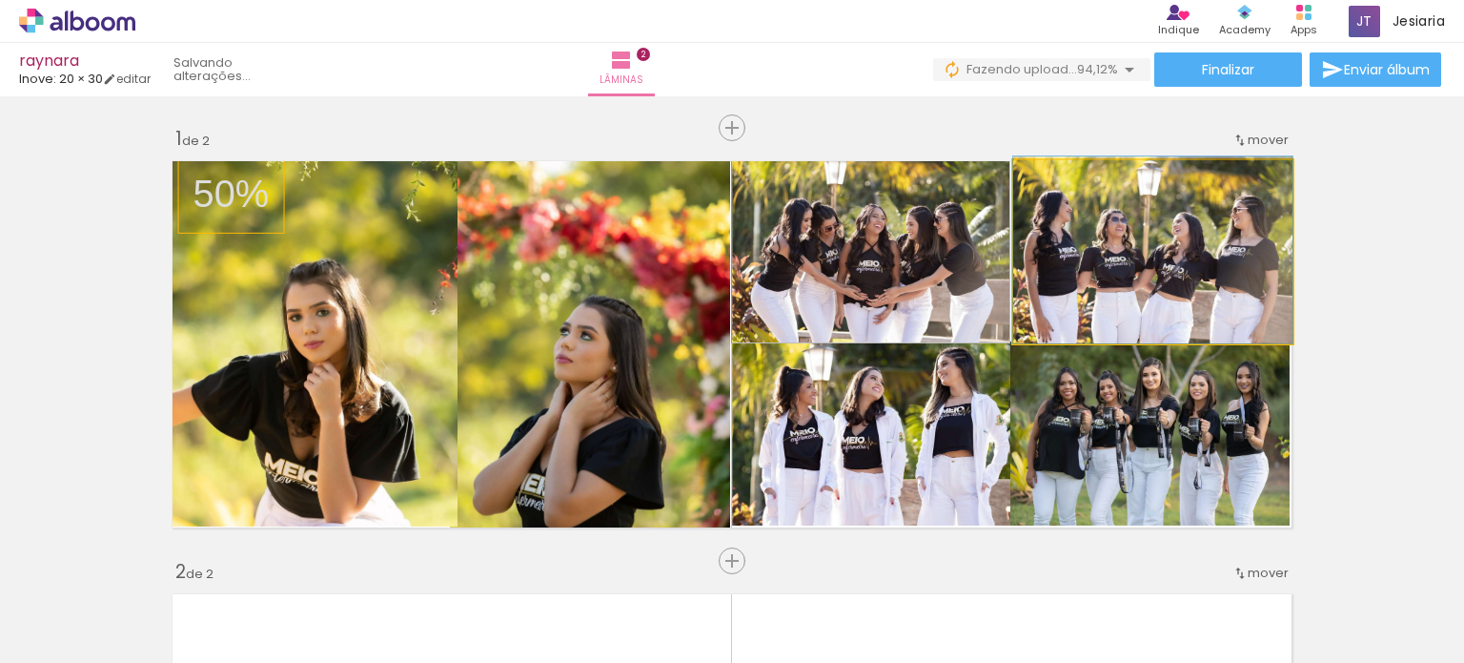
click at [1091, 232] on quentale-photo at bounding box center [1152, 251] width 279 height 183
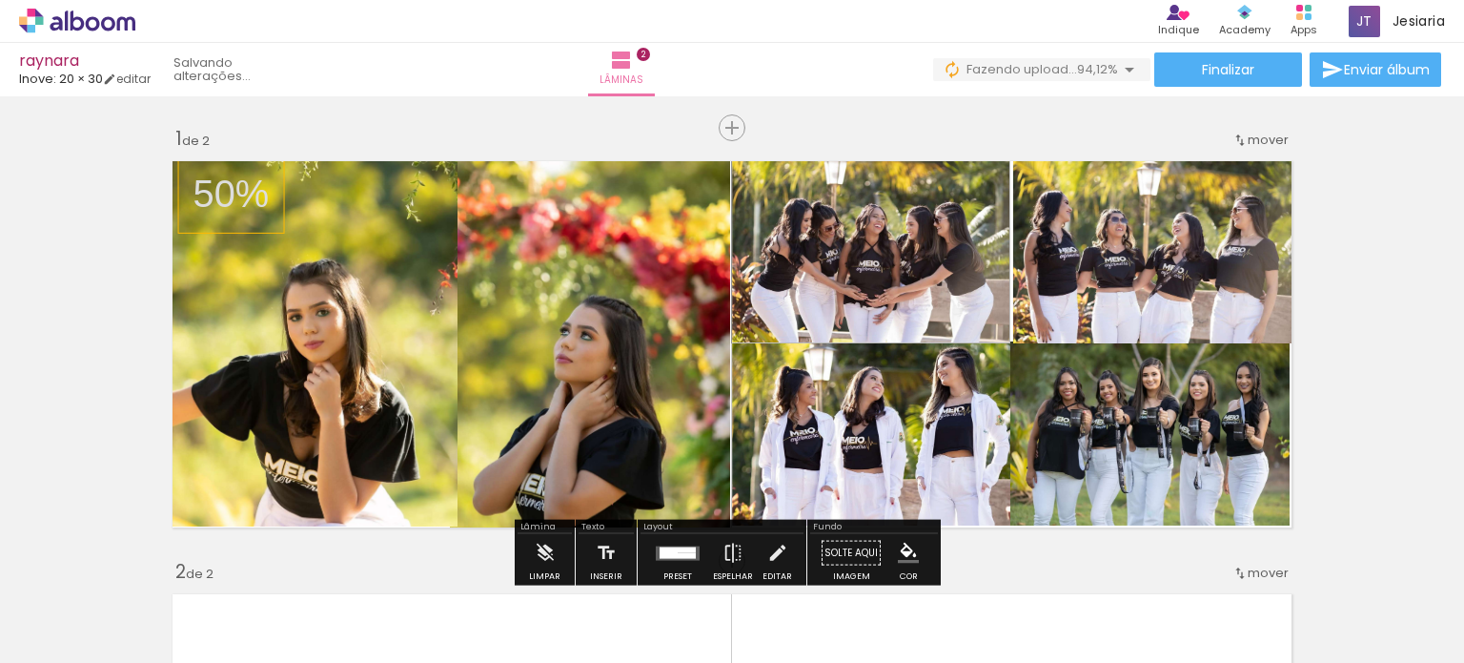
click at [1198, 193] on div "Largura Cor" at bounding box center [1207, 180] width 34 height 29
click at [1197, 219] on paper-item at bounding box center [1207, 224] width 34 height 13
click at [1197, 225] on paper-item at bounding box center [1207, 224] width 34 height 13
click at [1197, 234] on paper-item at bounding box center [1207, 238] width 34 height 13
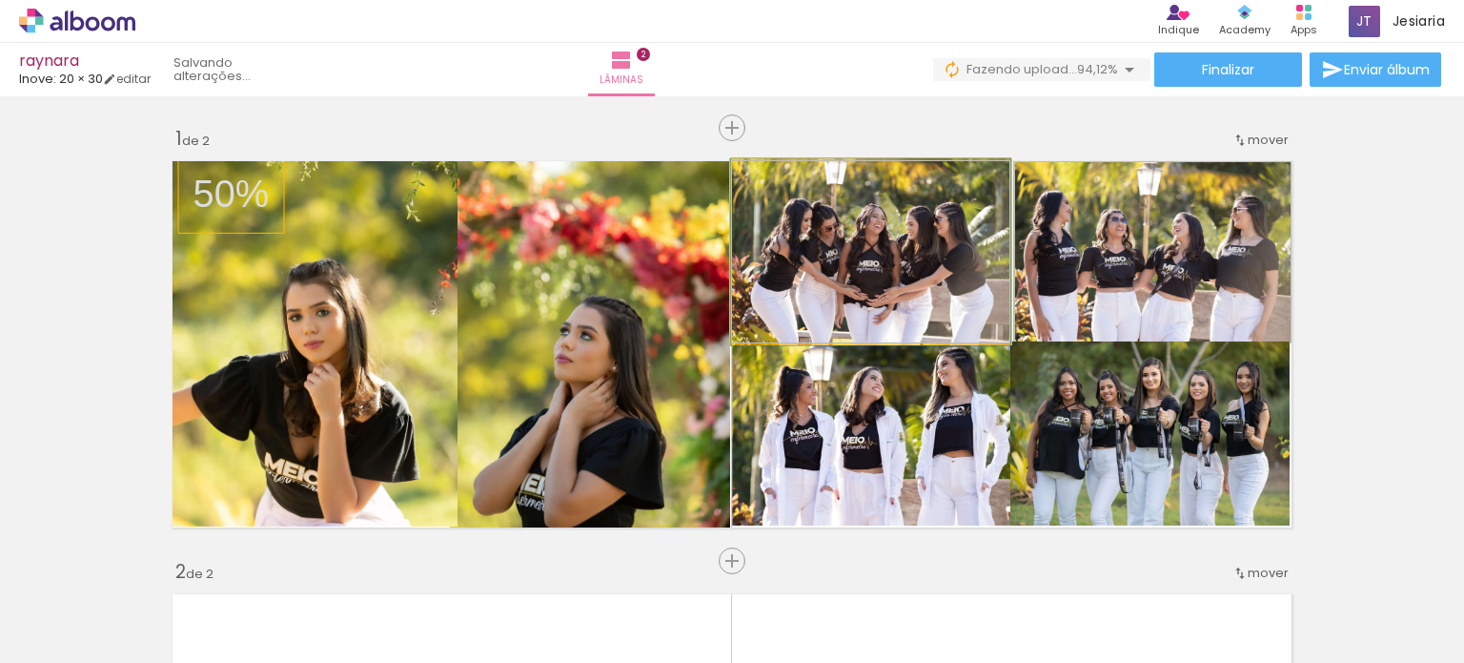
click at [947, 296] on quentale-photo at bounding box center [870, 251] width 279 height 183
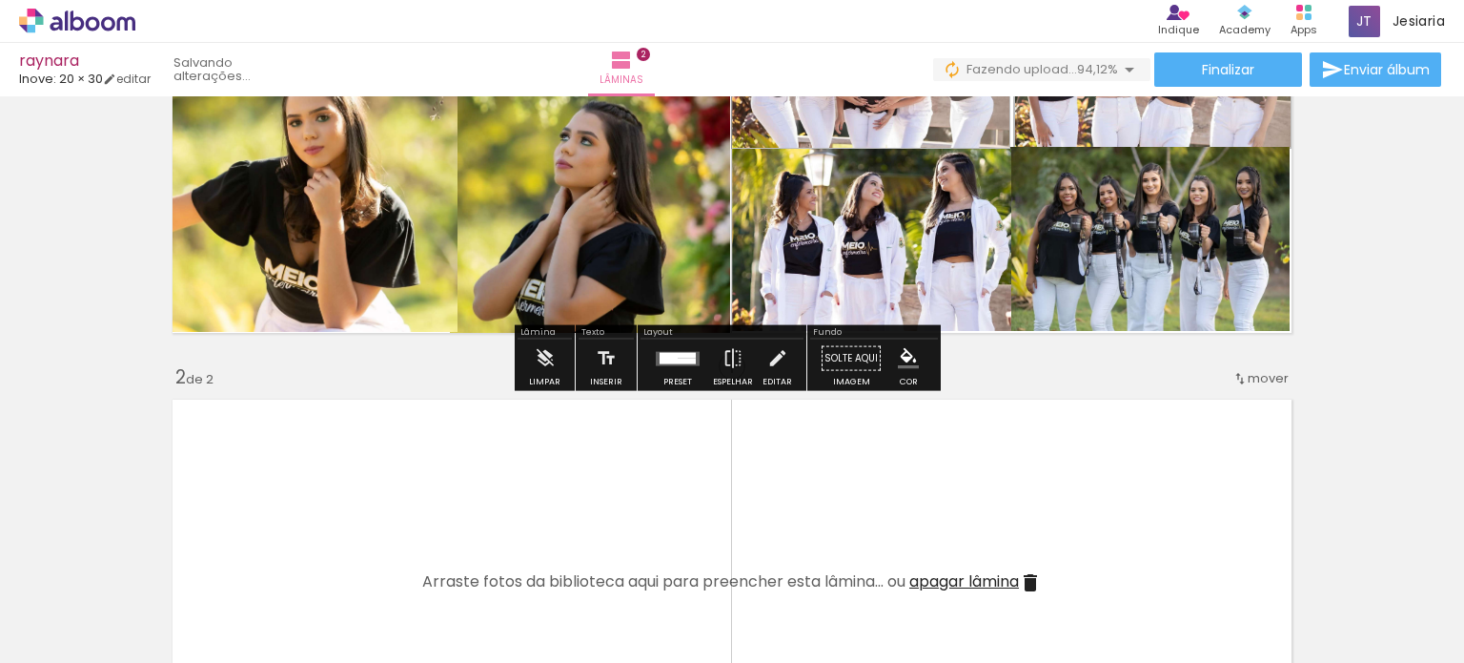
scroll to position [214, 0]
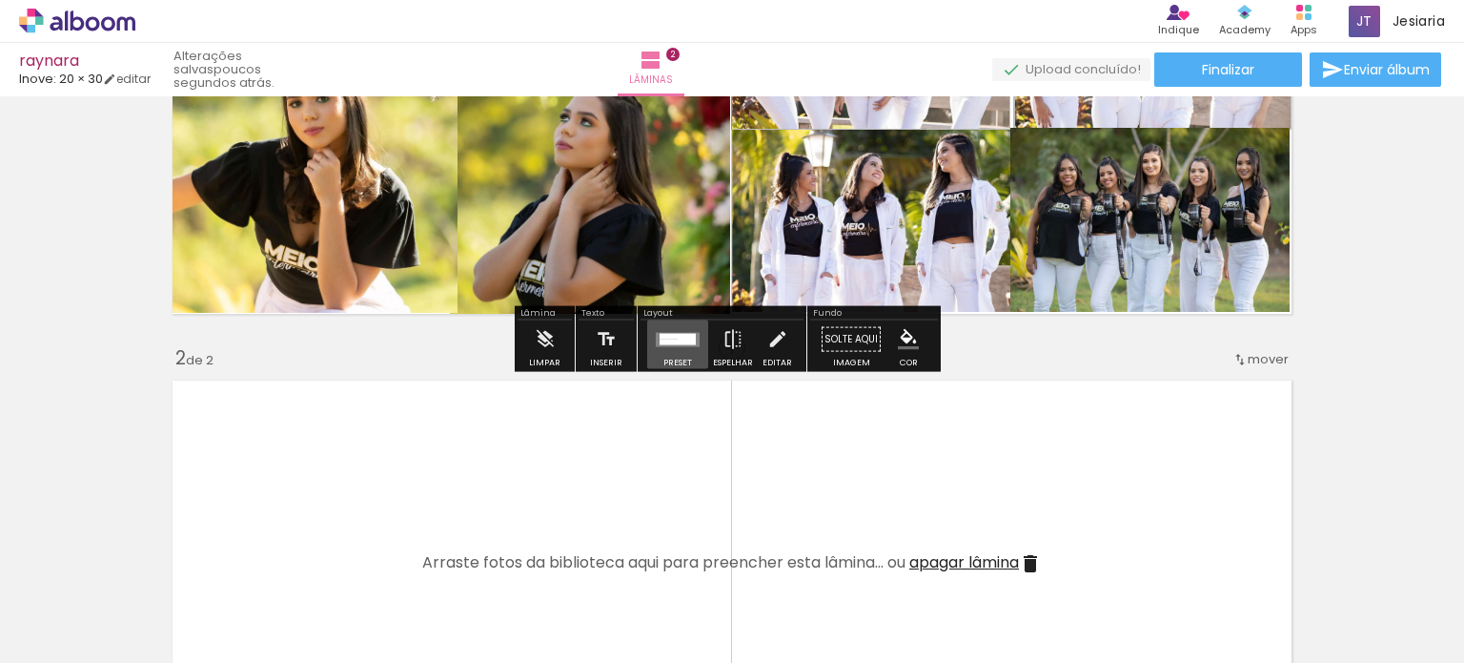
click at [670, 347] on div at bounding box center [677, 339] width 51 height 38
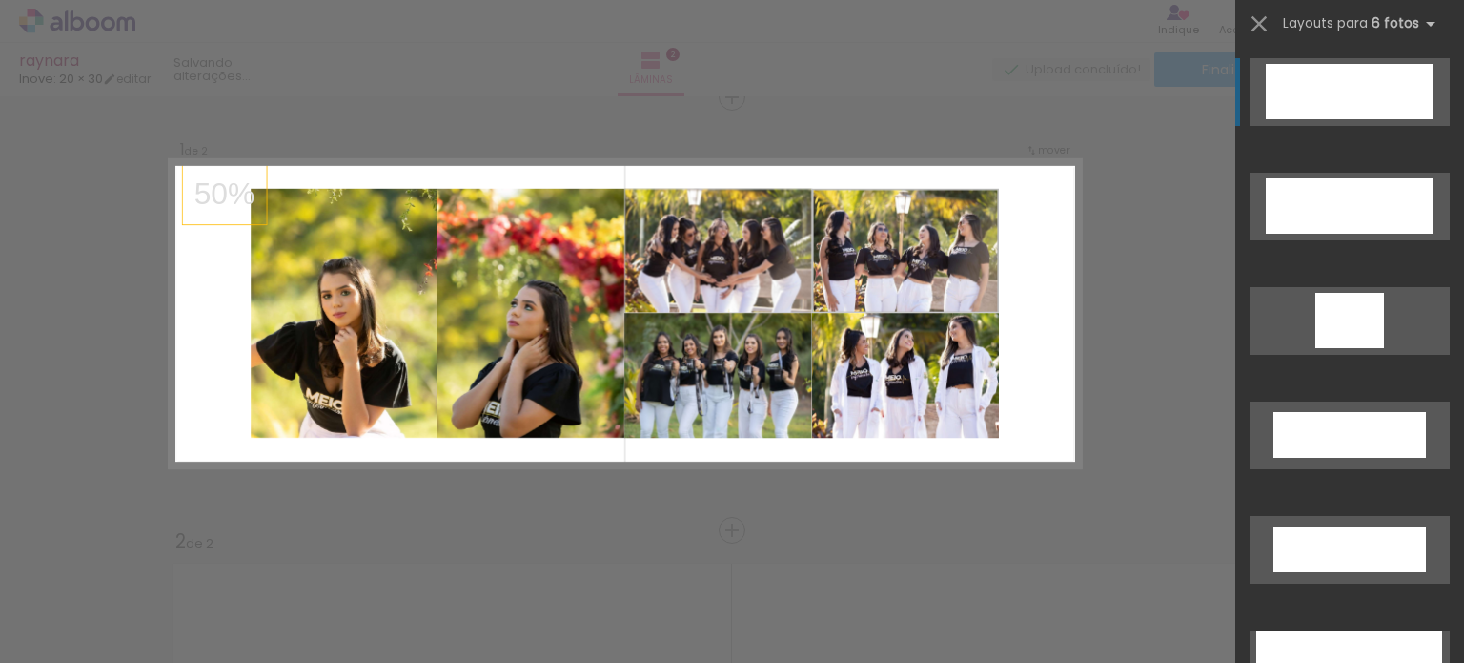
scroll to position [24, 0]
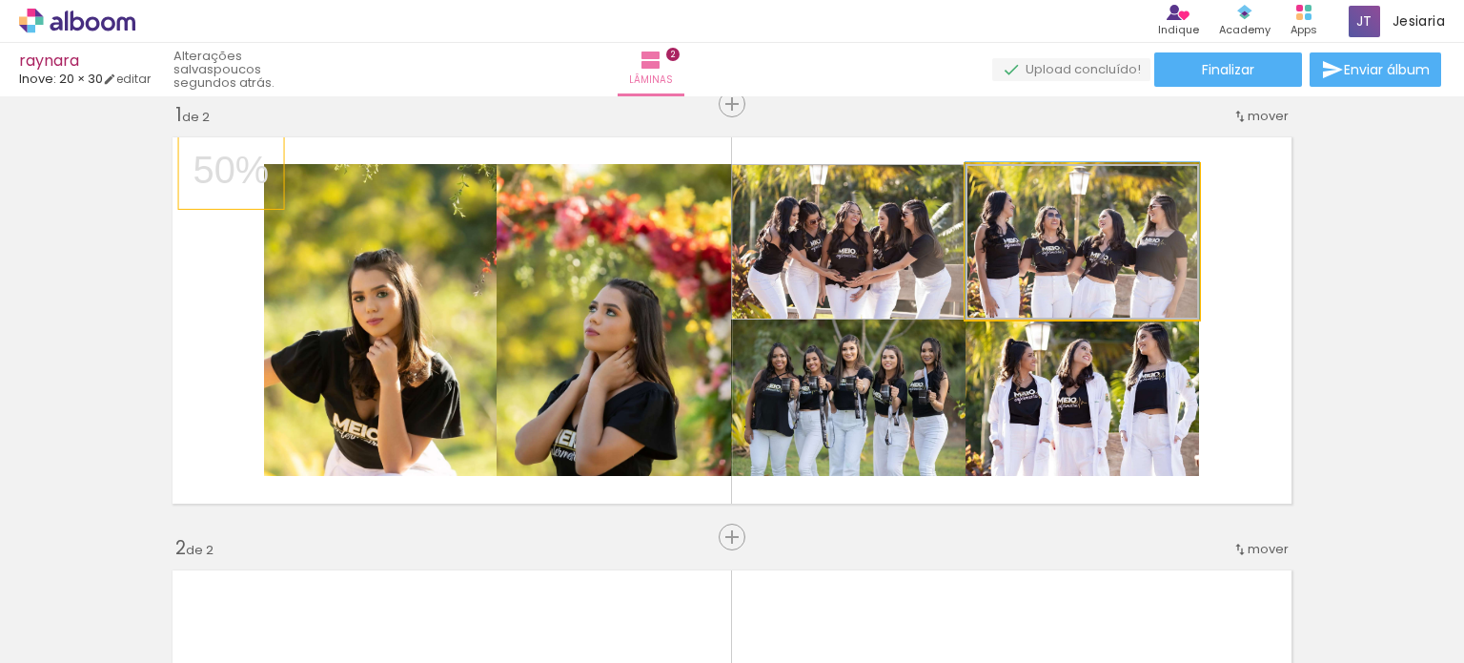
click at [1047, 283] on quentale-photo at bounding box center [1083, 241] width 234 height 155
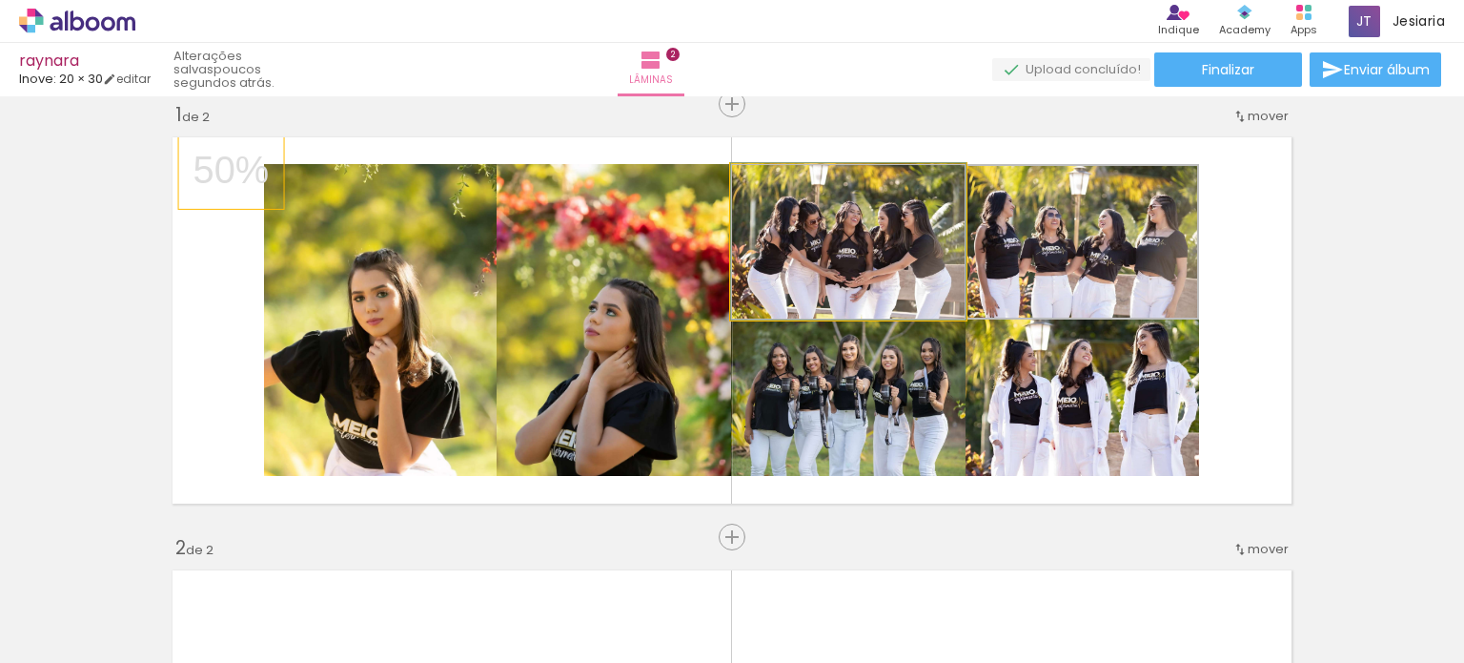
click at [938, 285] on quentale-photo at bounding box center [848, 241] width 235 height 155
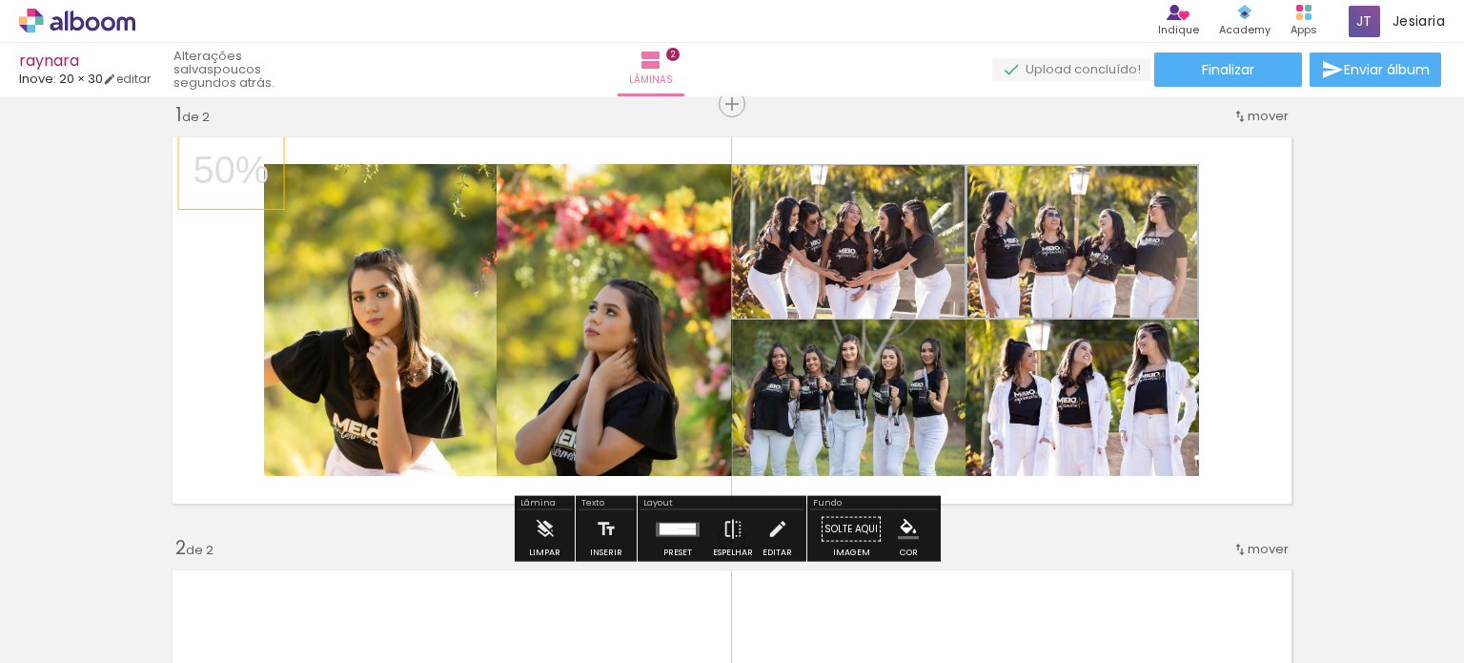
click at [923, 196] on div "Largura Cor" at bounding box center [926, 184] width 34 height 29
click at [916, 215] on span at bounding box center [925, 216] width 19 height 4
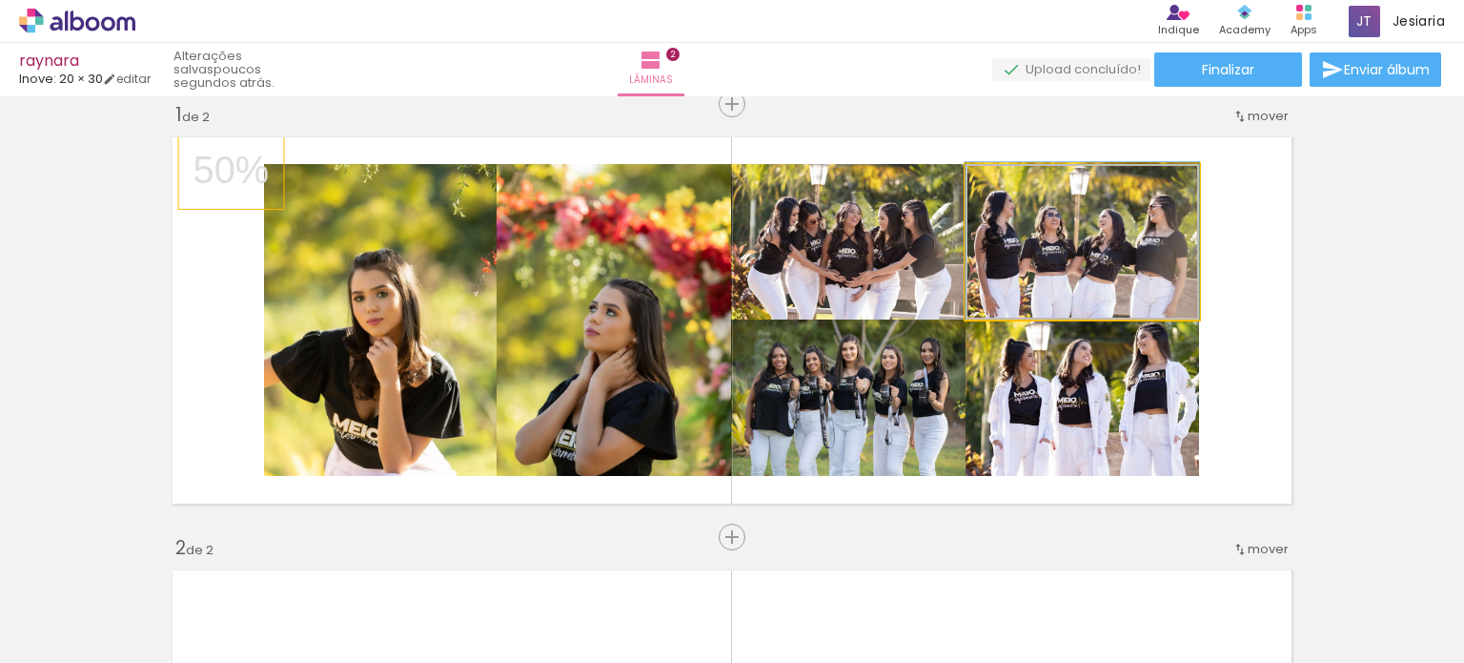
click at [1005, 239] on quentale-photo at bounding box center [1083, 241] width 234 height 155
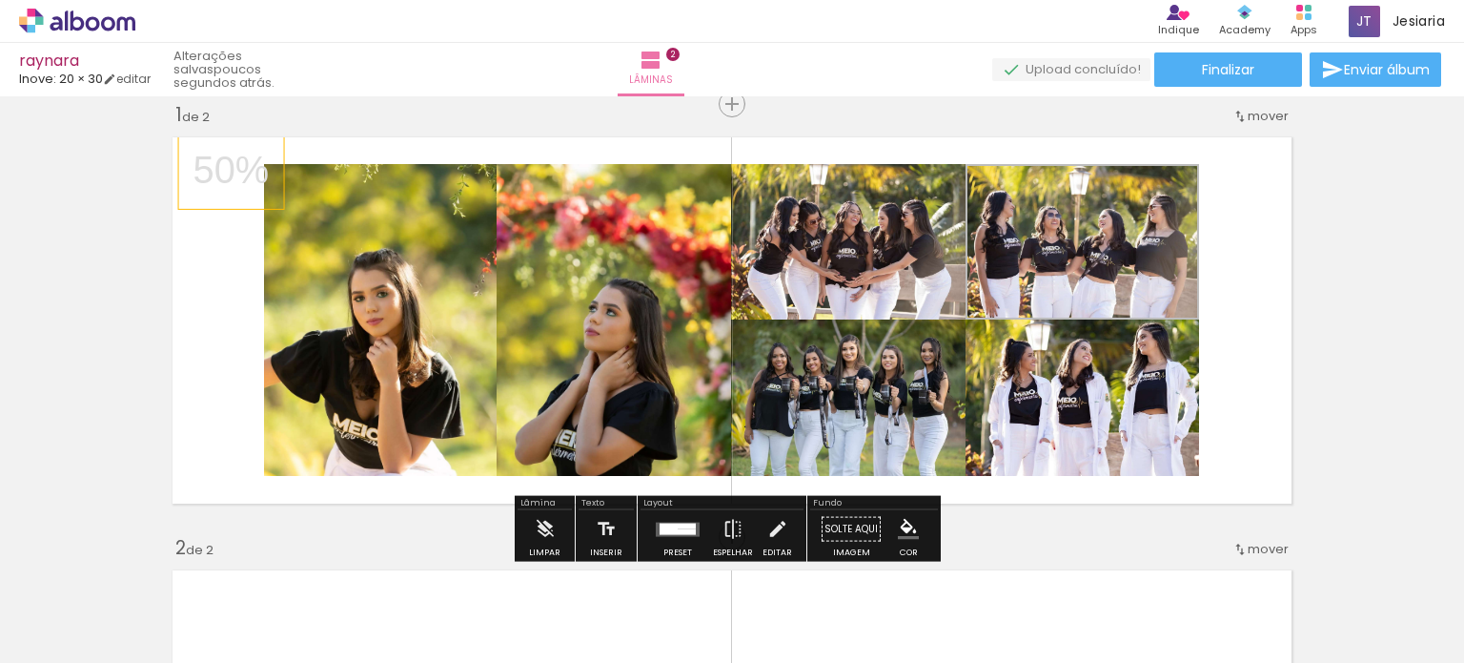
click at [1158, 187] on div at bounding box center [1160, 183] width 23 height 19
click at [1154, 214] on span at bounding box center [1160, 216] width 19 height 4
click at [1251, 312] on quentale-layouter at bounding box center [732, 320] width 1138 height 385
click at [1265, 212] on quentale-layouter at bounding box center [732, 320] width 1138 height 385
click at [1129, 247] on quentale-photo at bounding box center [1083, 241] width 234 height 155
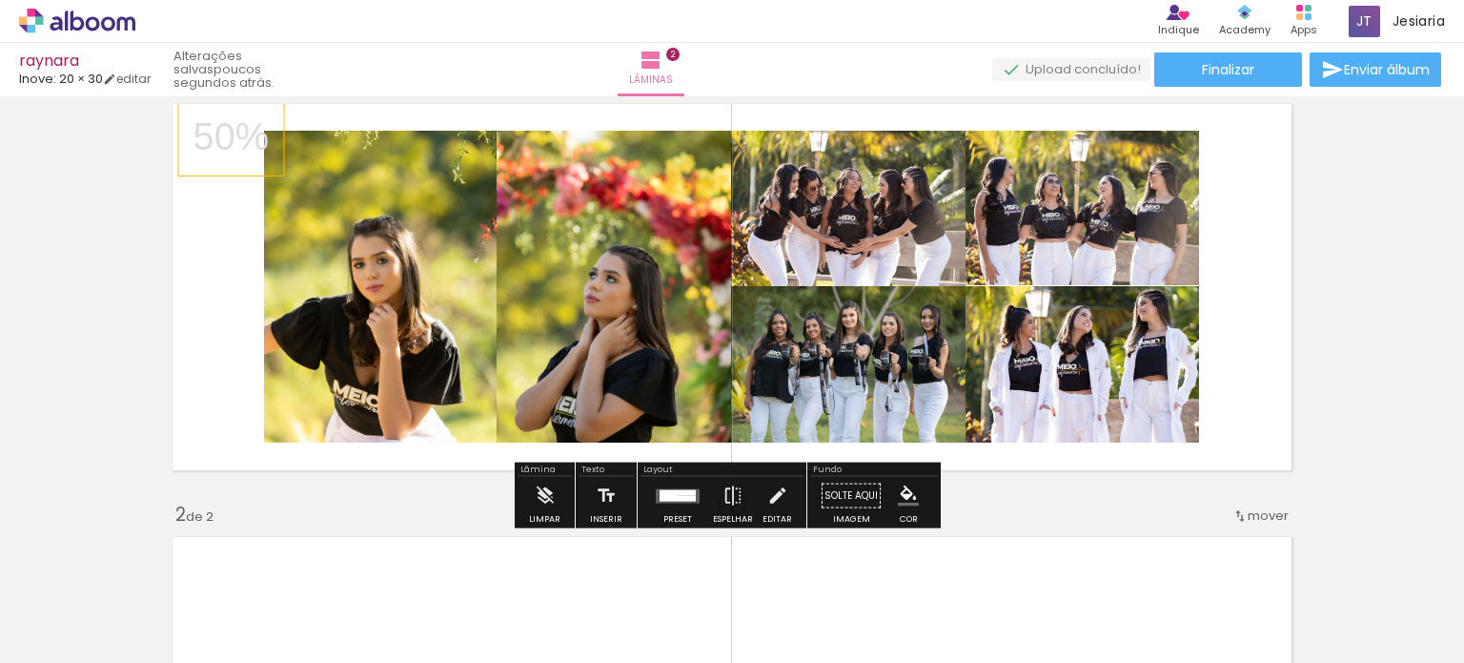
scroll to position [62, 0]
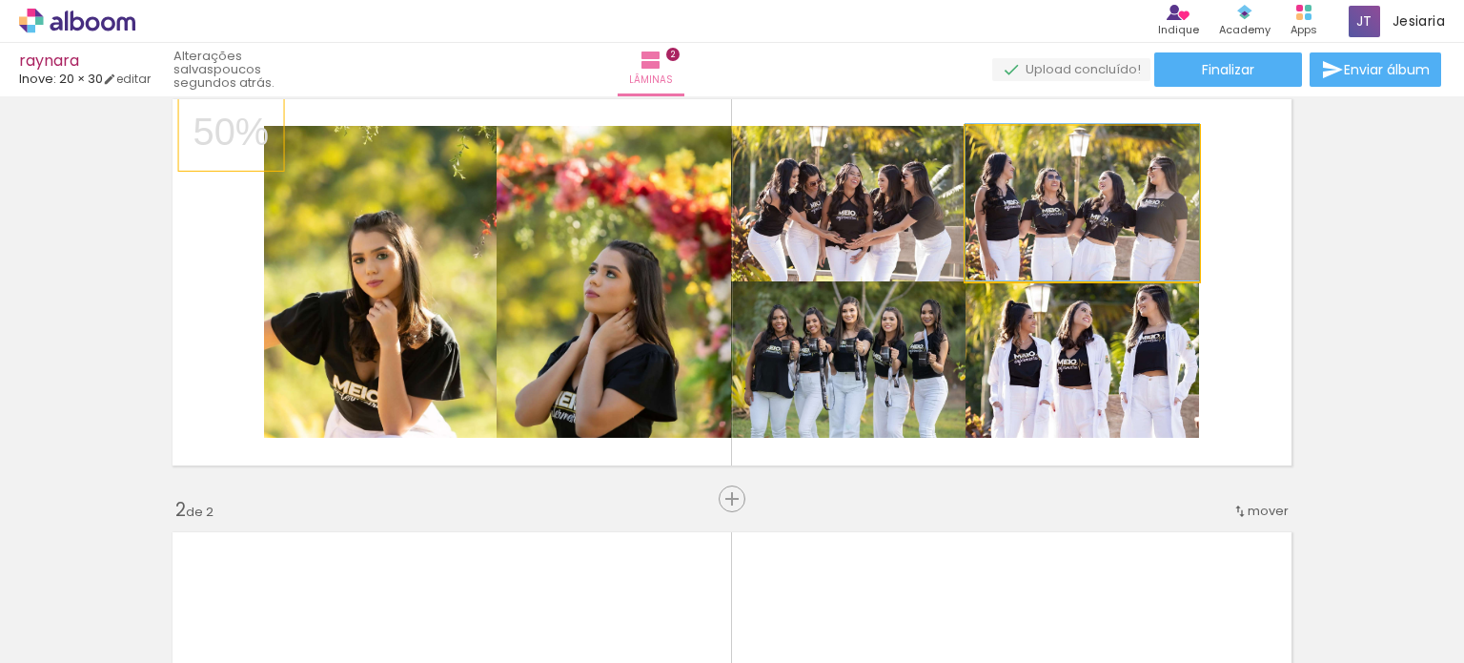
click at [1130, 251] on quentale-photo at bounding box center [1083, 203] width 234 height 155
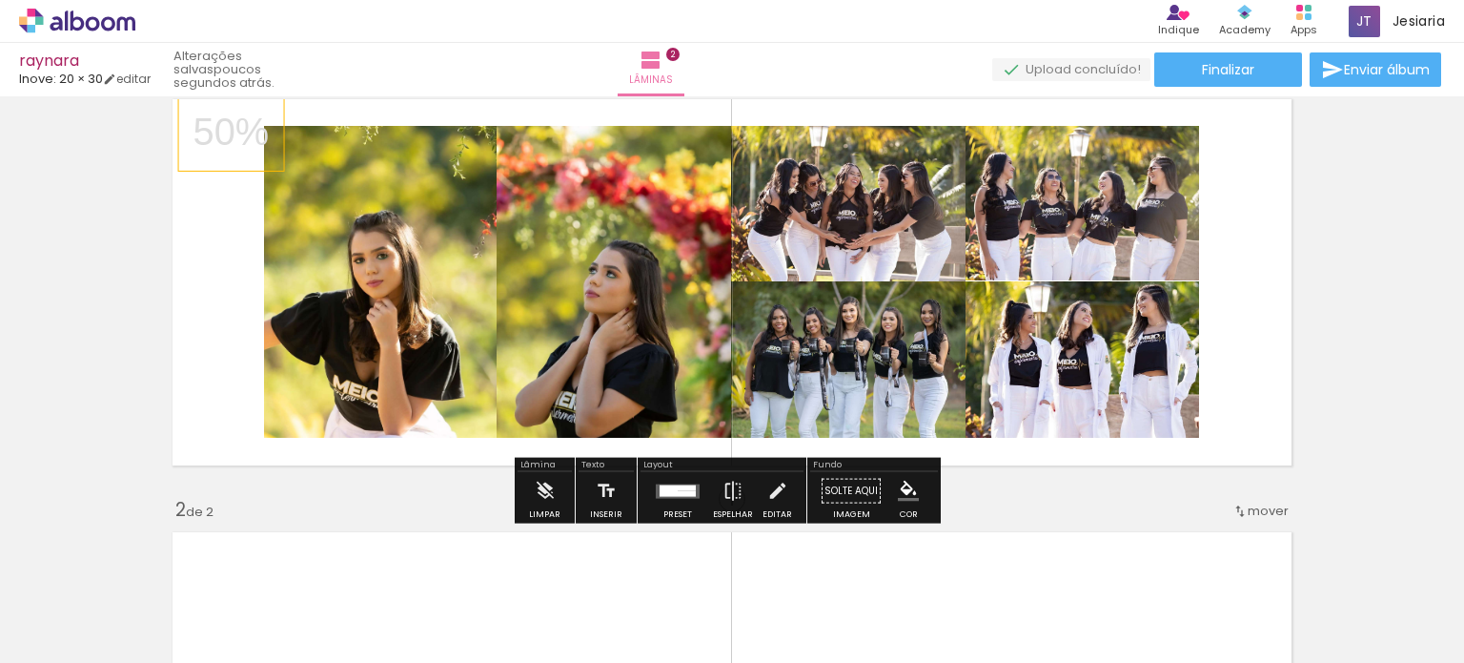
click at [1130, 251] on quentale-photo at bounding box center [1083, 203] width 234 height 155
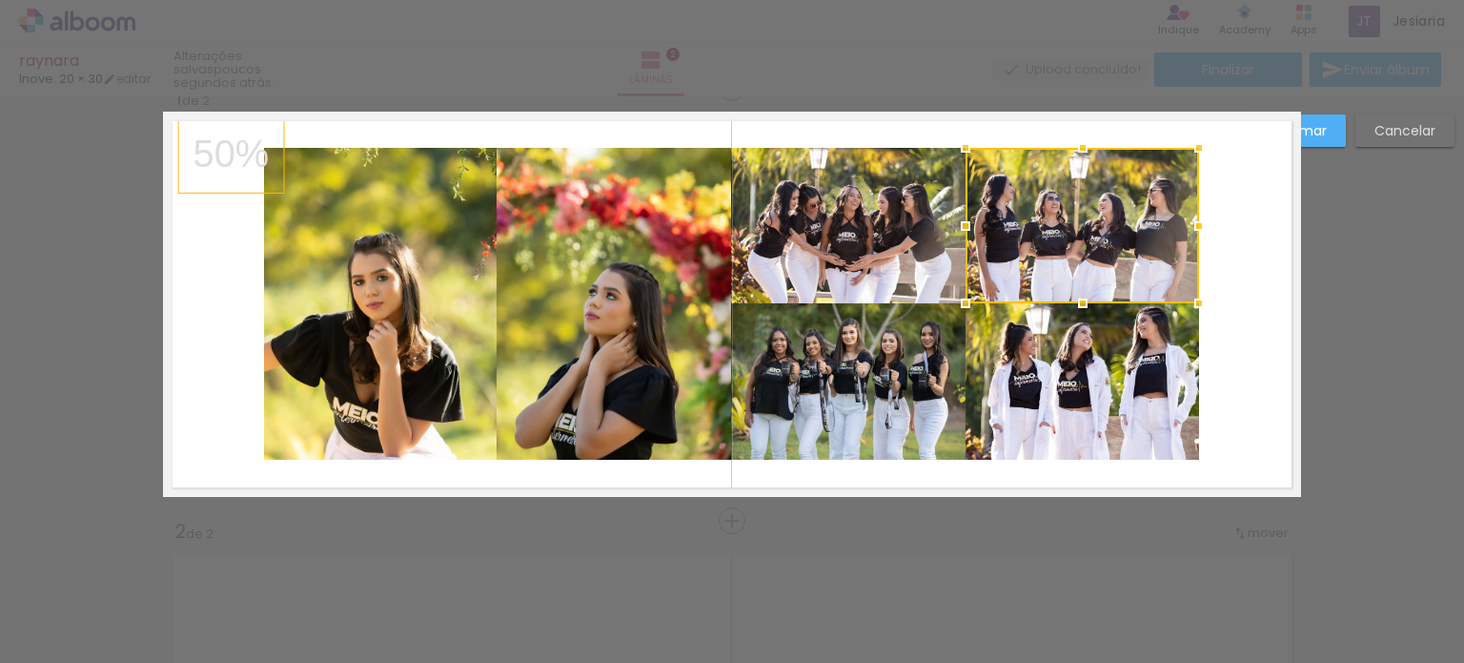
scroll to position [24, 0]
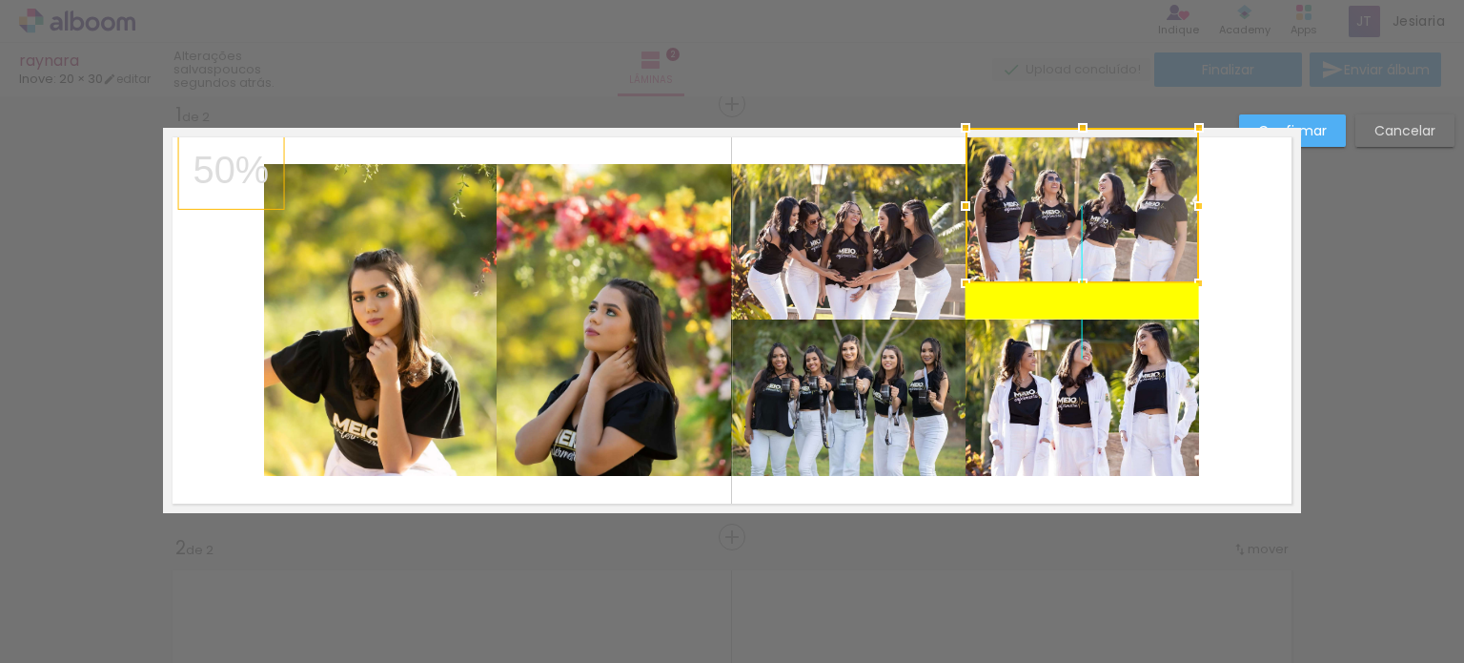
drag, startPoint x: 1083, startPoint y: 250, endPoint x: 1095, endPoint y: 236, distance: 18.2
click at [1095, 236] on div at bounding box center [1083, 205] width 234 height 155
click at [1251, 258] on quentale-layouter at bounding box center [732, 320] width 1138 height 385
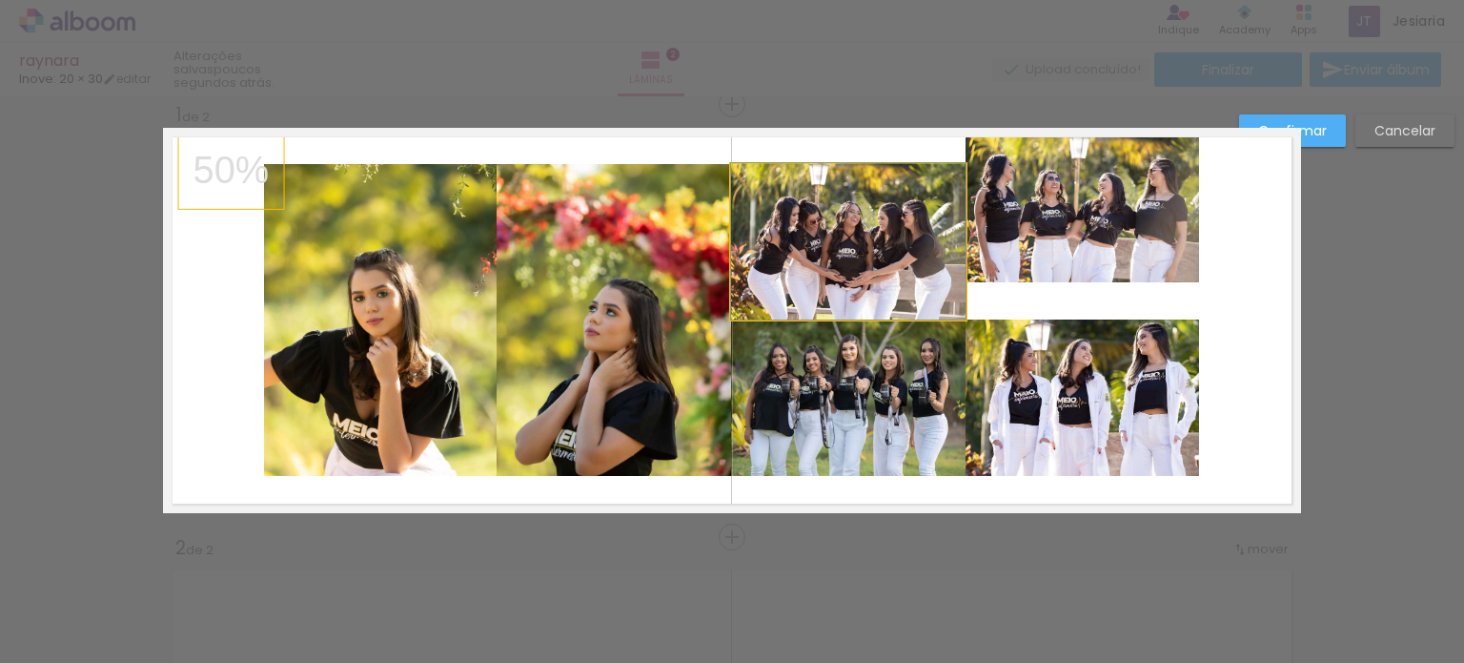
drag, startPoint x: 909, startPoint y: 247, endPoint x: 907, endPoint y: 182, distance: 64.9
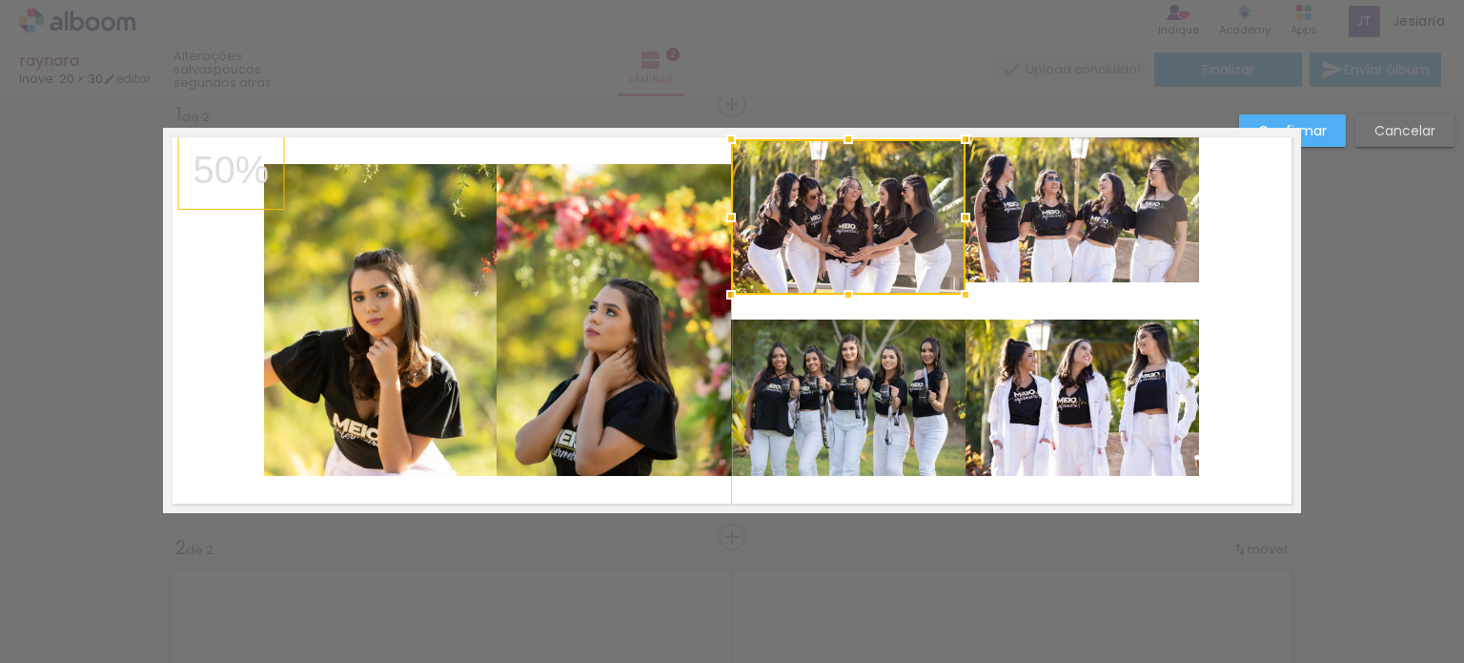
drag, startPoint x: 906, startPoint y: 186, endPoint x: 904, endPoint y: 162, distance: 23.9
click at [904, 162] on div at bounding box center [848, 216] width 235 height 155
click at [1238, 205] on quentale-layouter at bounding box center [732, 320] width 1138 height 385
drag, startPoint x: 930, startPoint y: 211, endPoint x: 927, endPoint y: 194, distance: 17.4
click at [0, 0] on slot "Confirmar" at bounding box center [0, 0] width 0 height 0
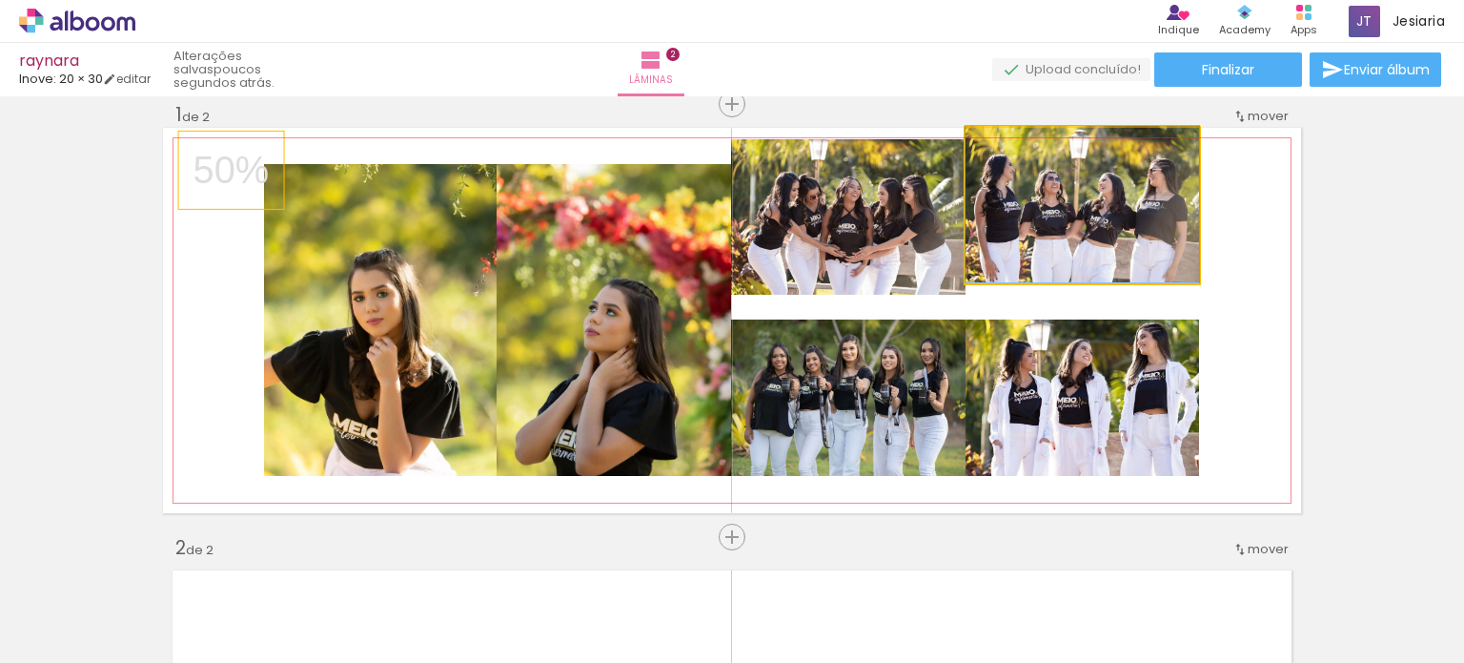
click at [1138, 226] on quentale-photo at bounding box center [1083, 205] width 234 height 155
drag, startPoint x: 1144, startPoint y: 235, endPoint x: 1164, endPoint y: 263, distance: 34.9
drag, startPoint x: 1167, startPoint y: 266, endPoint x: 1172, endPoint y: 277, distance: 12.4
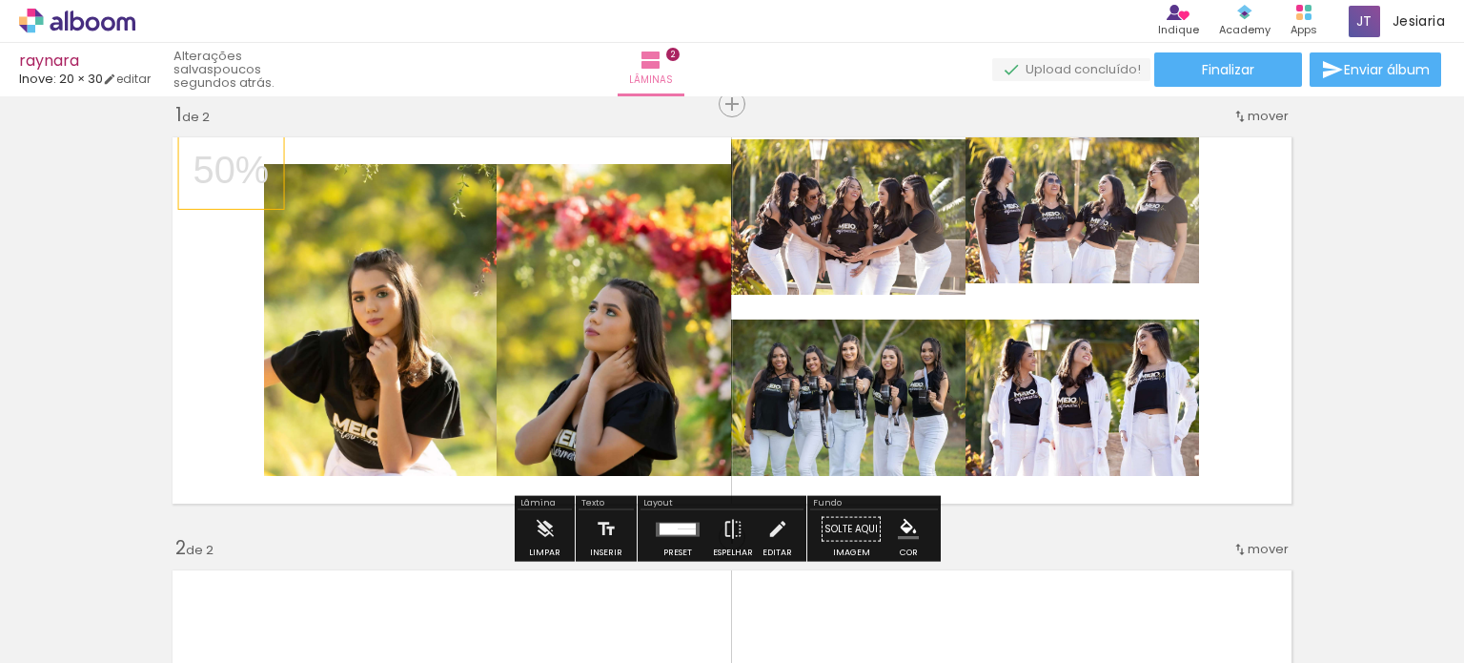
click at [1224, 312] on quentale-layouter at bounding box center [732, 320] width 1138 height 385
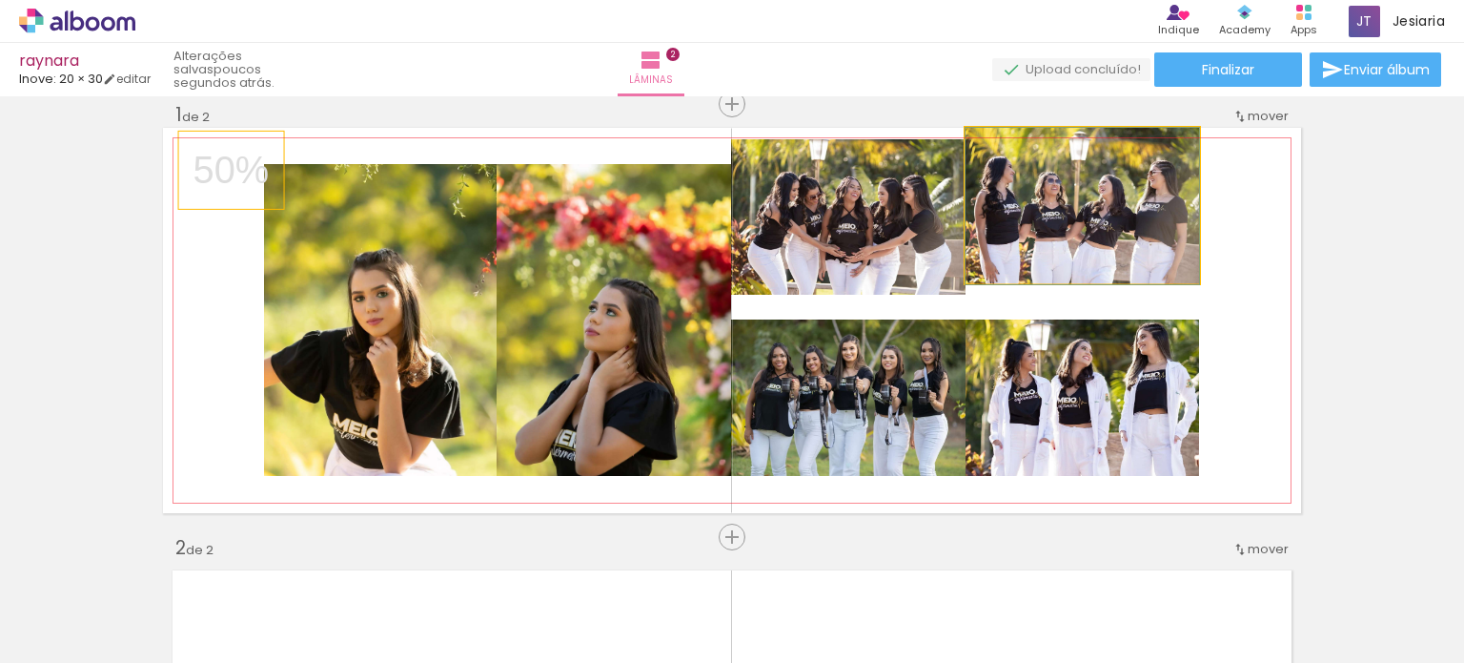
click at [1138, 257] on quentale-photo at bounding box center [1083, 205] width 234 height 155
click at [1053, 222] on quentale-photo at bounding box center [1083, 205] width 234 height 155
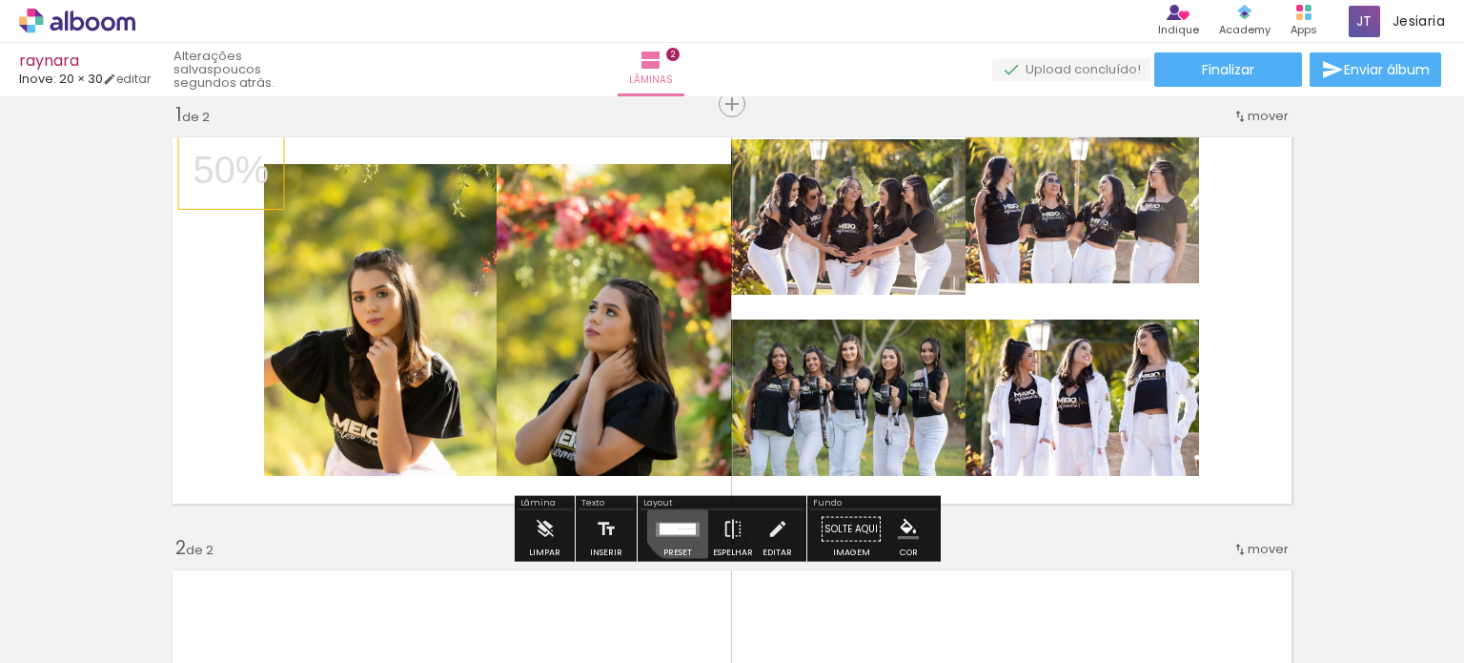
click at [683, 519] on div at bounding box center [677, 529] width 51 height 38
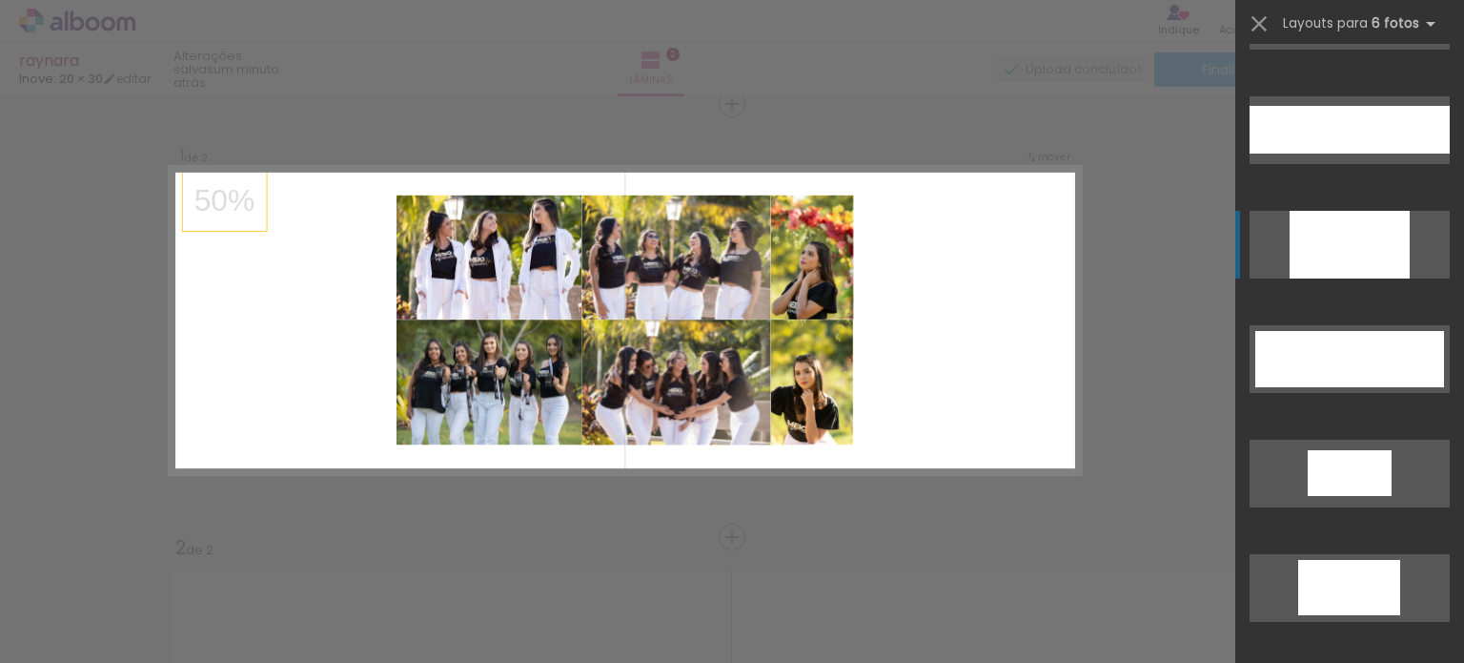
scroll to position [2139, 0]
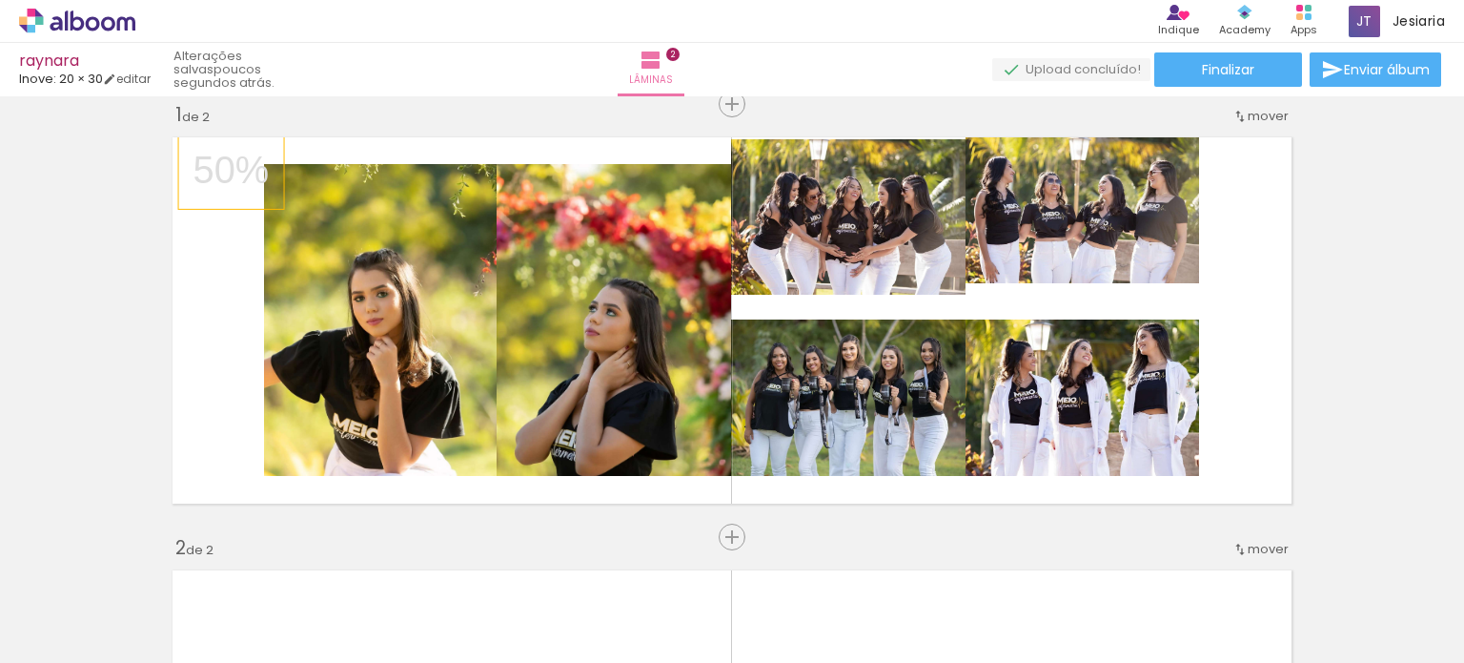
scroll to position [0, 512]
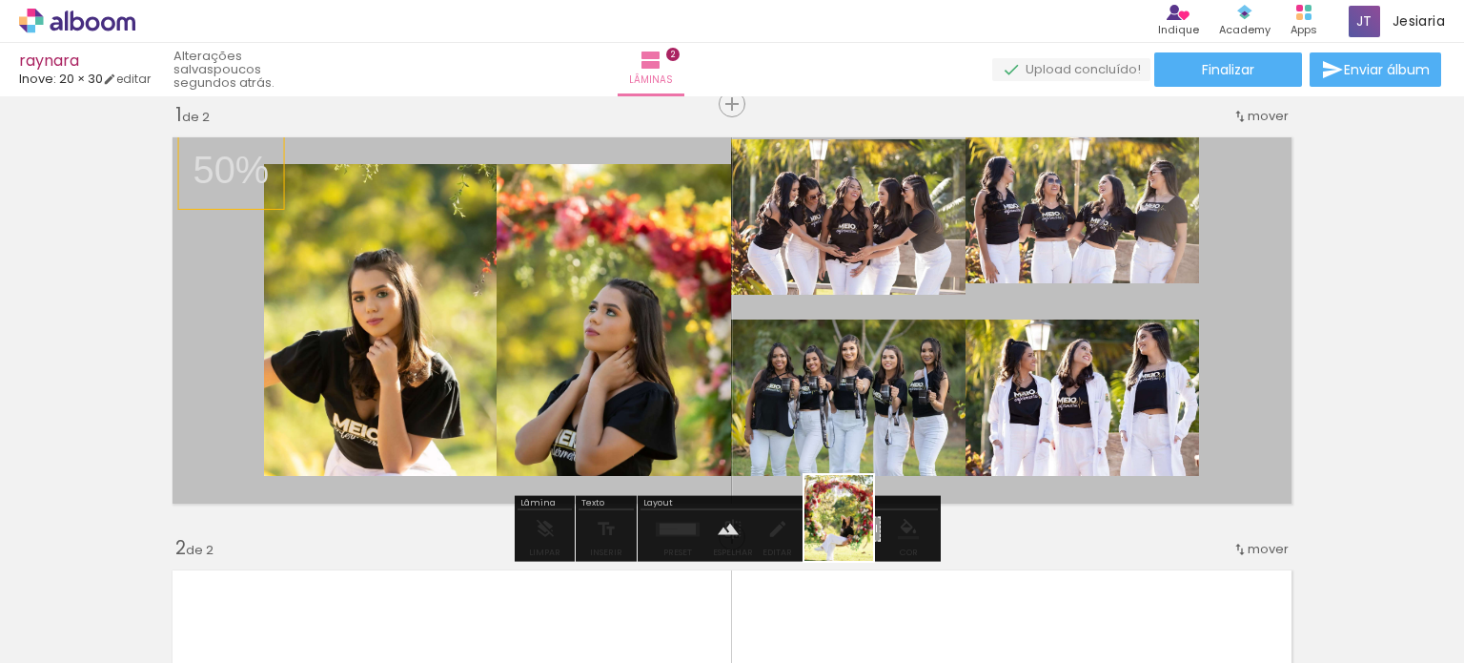
drag, startPoint x: 1289, startPoint y: 621, endPoint x: 862, endPoint y: 533, distance: 436.0
click at [862, 533] on quentale-workspace at bounding box center [732, 331] width 1464 height 663
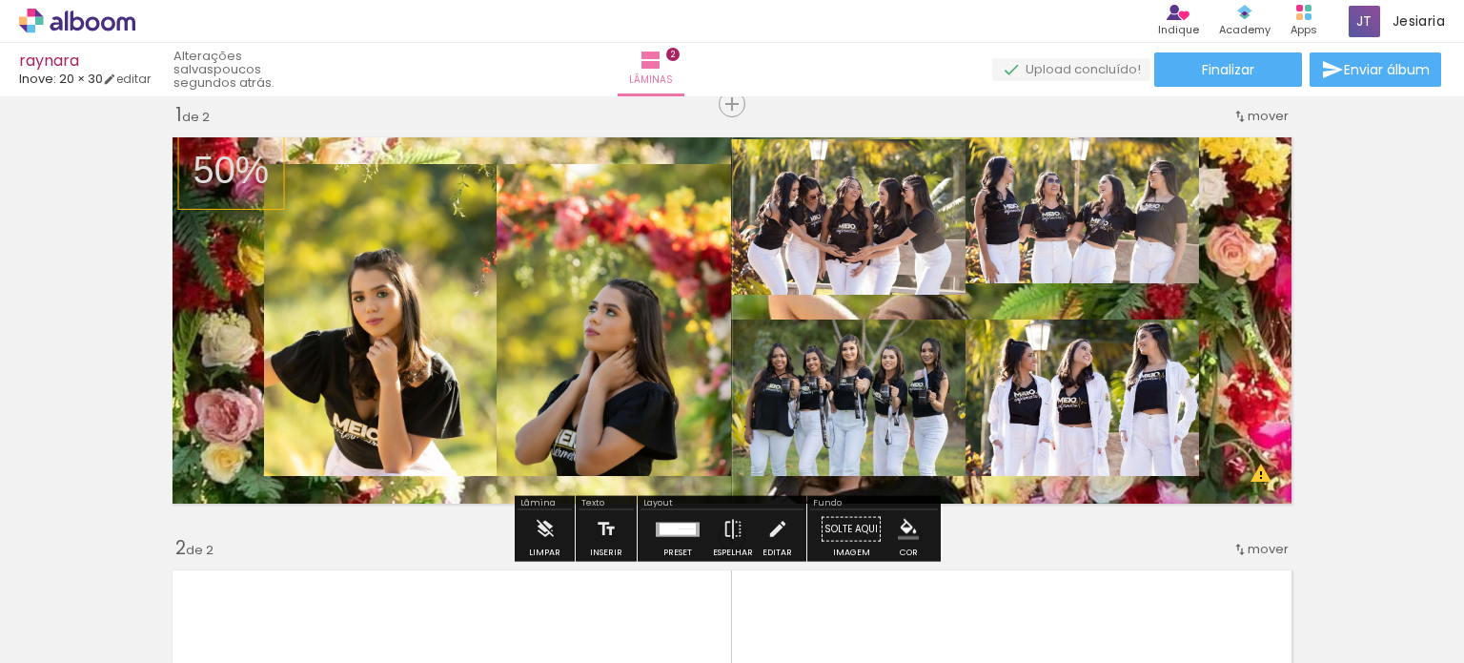
click at [903, 526] on iron-icon "color picker" at bounding box center [908, 529] width 21 height 21
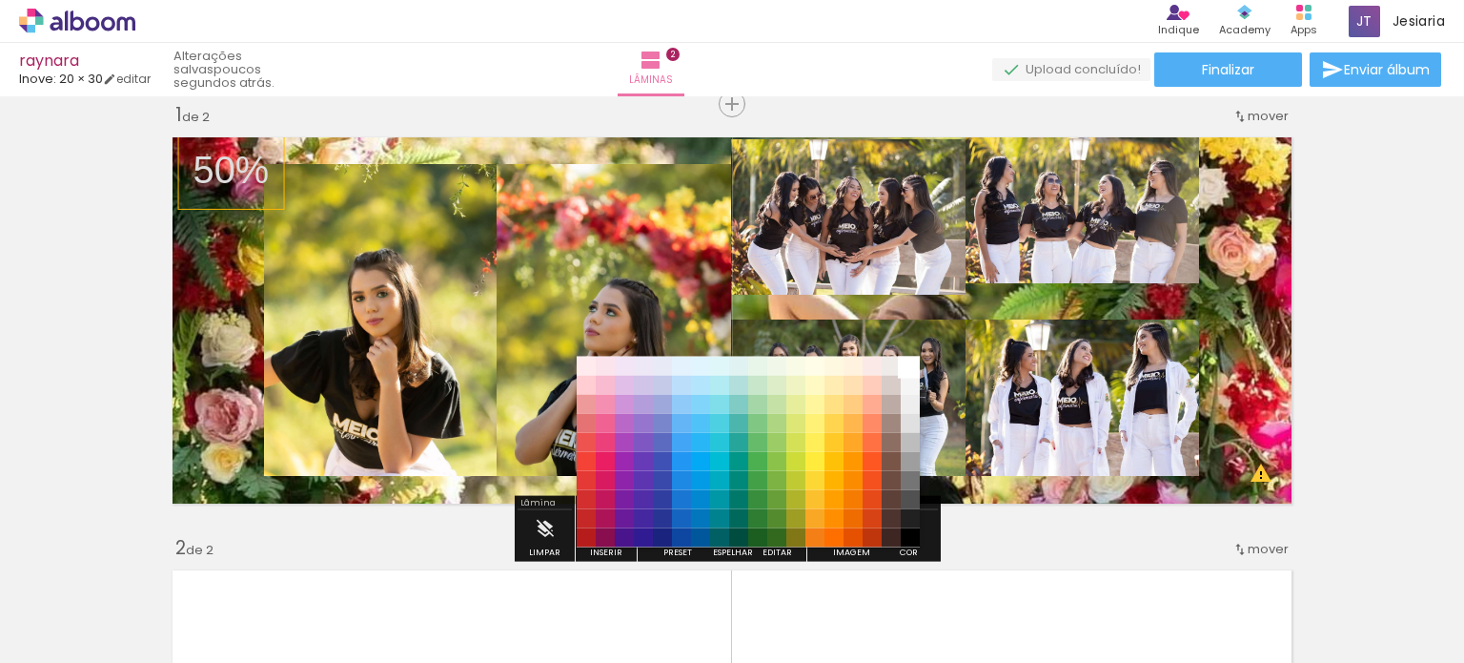
click at [910, 364] on paper-item "#ffffff" at bounding box center [910, 365] width 19 height 19
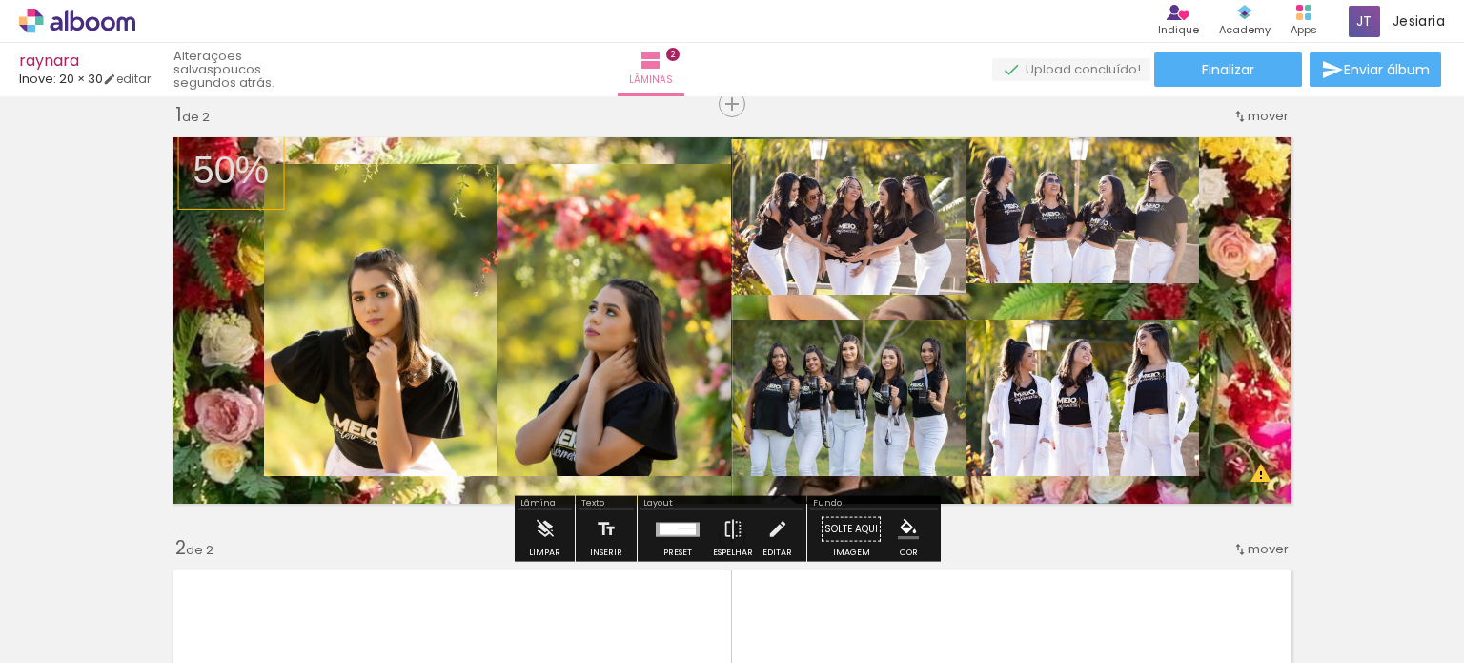
click at [622, 143] on quentale-layouter at bounding box center [732, 320] width 1138 height 385
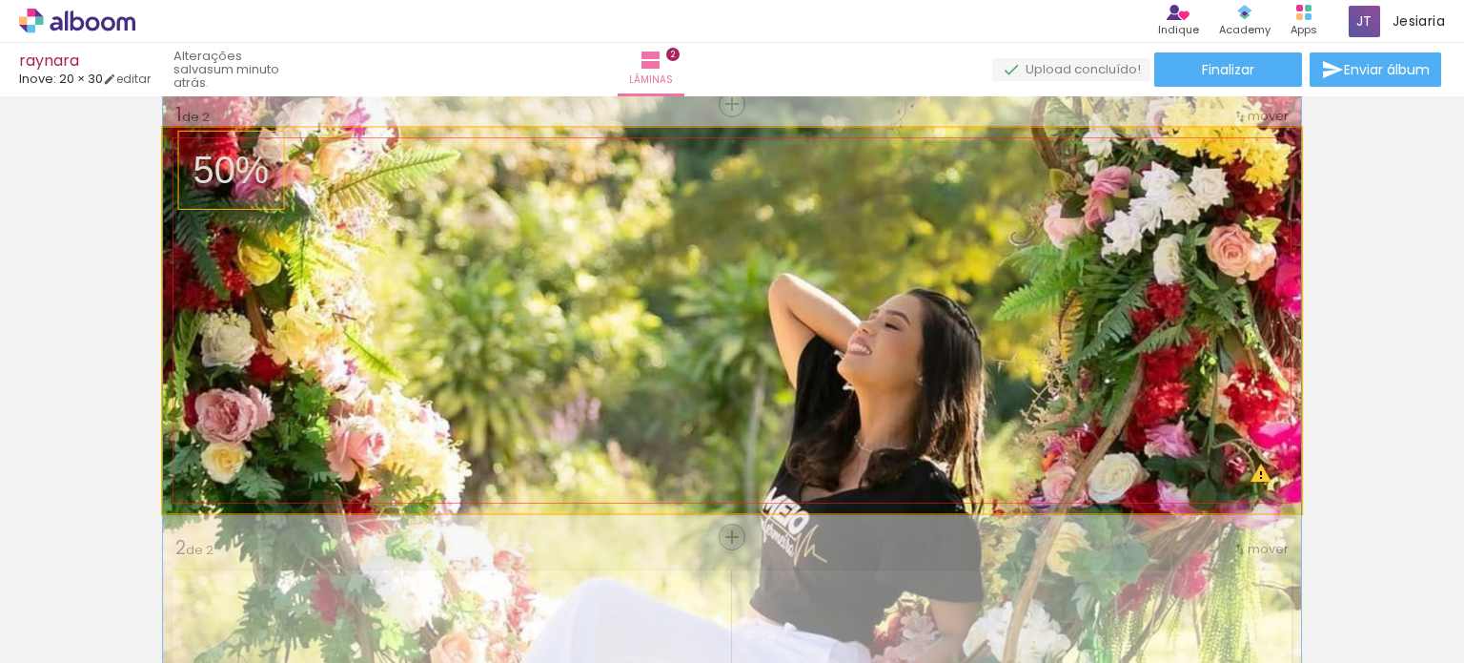
click at [535, 306] on quentale-photo at bounding box center [732, 320] width 1138 height 385
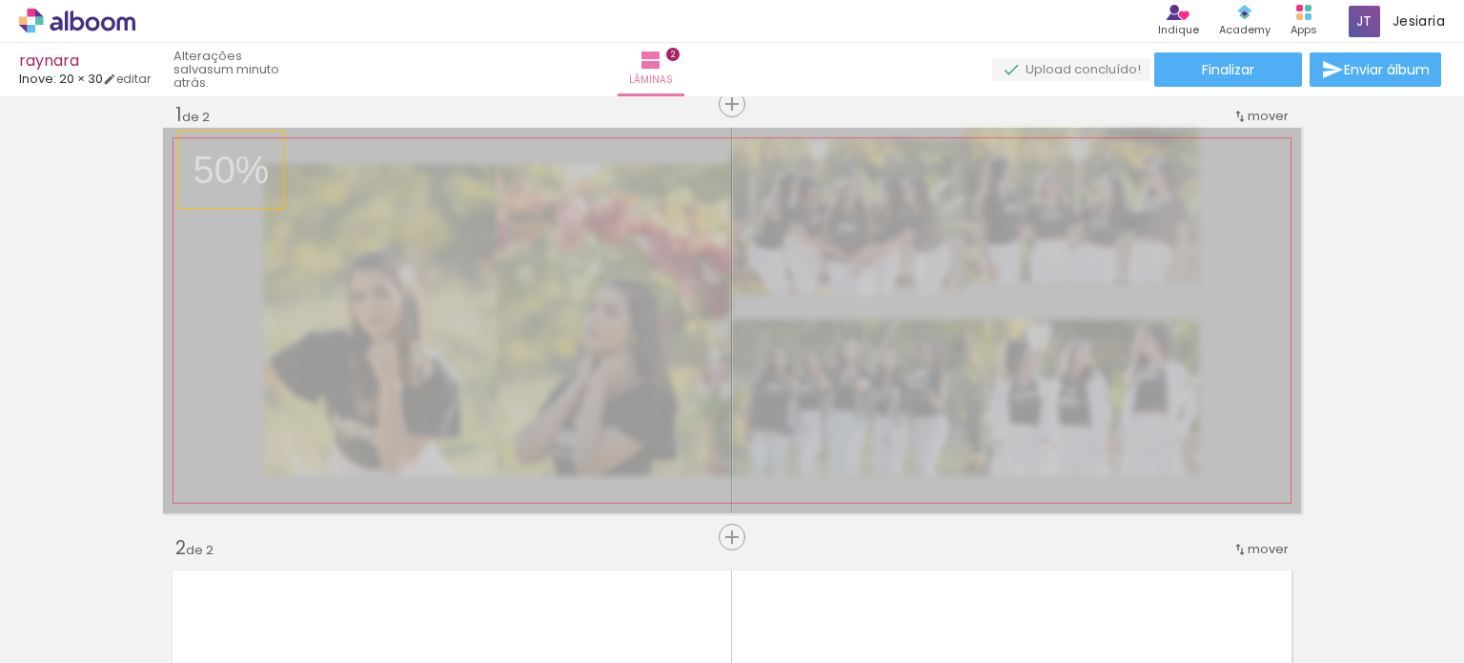
drag, startPoint x: 812, startPoint y: 338, endPoint x: 841, endPoint y: -88, distance: 427.1
click at [841, 0] on html "link( href="../../bower_components/polymer/polymer.html" rel="import" ) picture…" at bounding box center [732, 331] width 1464 height 663
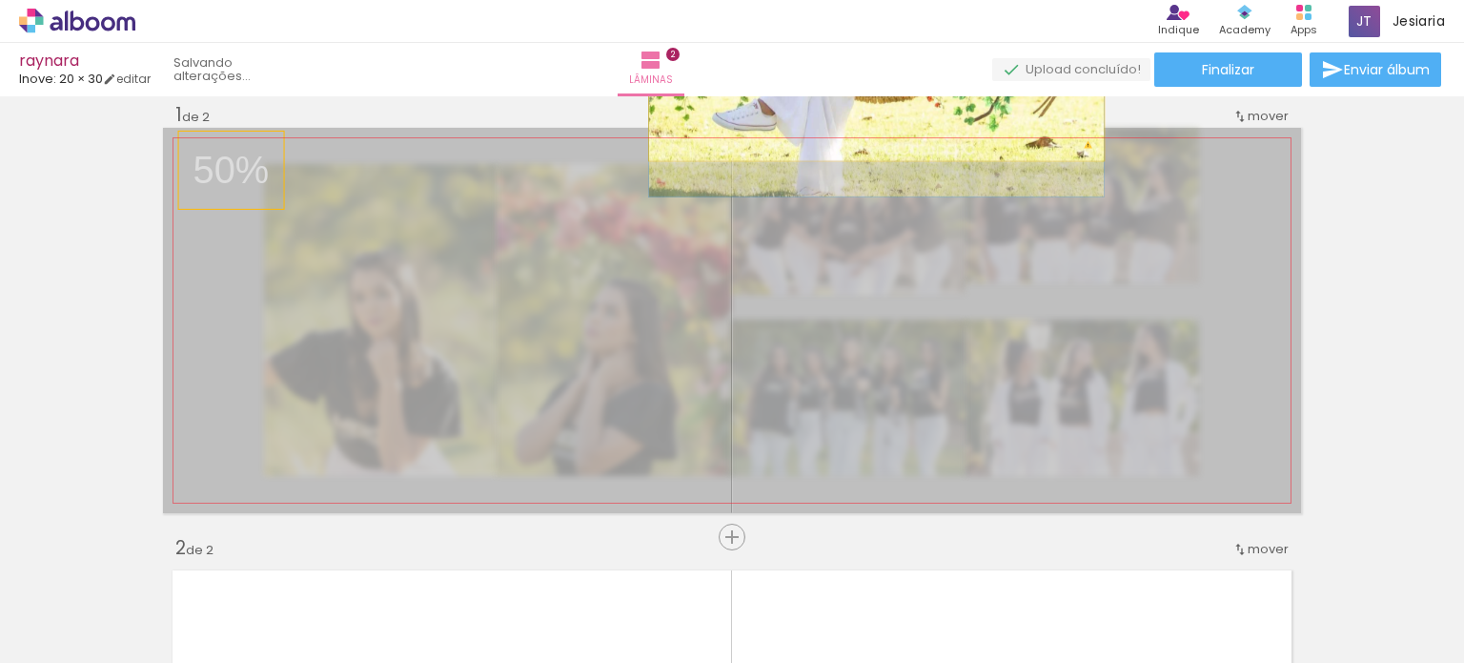
drag, startPoint x: 762, startPoint y: 341, endPoint x: 869, endPoint y: 83, distance: 279.9
click at [869, 0] on div "raynara Inove: 20 × 30 editar Lâminas 2 Finalizar Enviar álbum Inserir lâmina 1…" at bounding box center [732, 0] width 1464 height 0
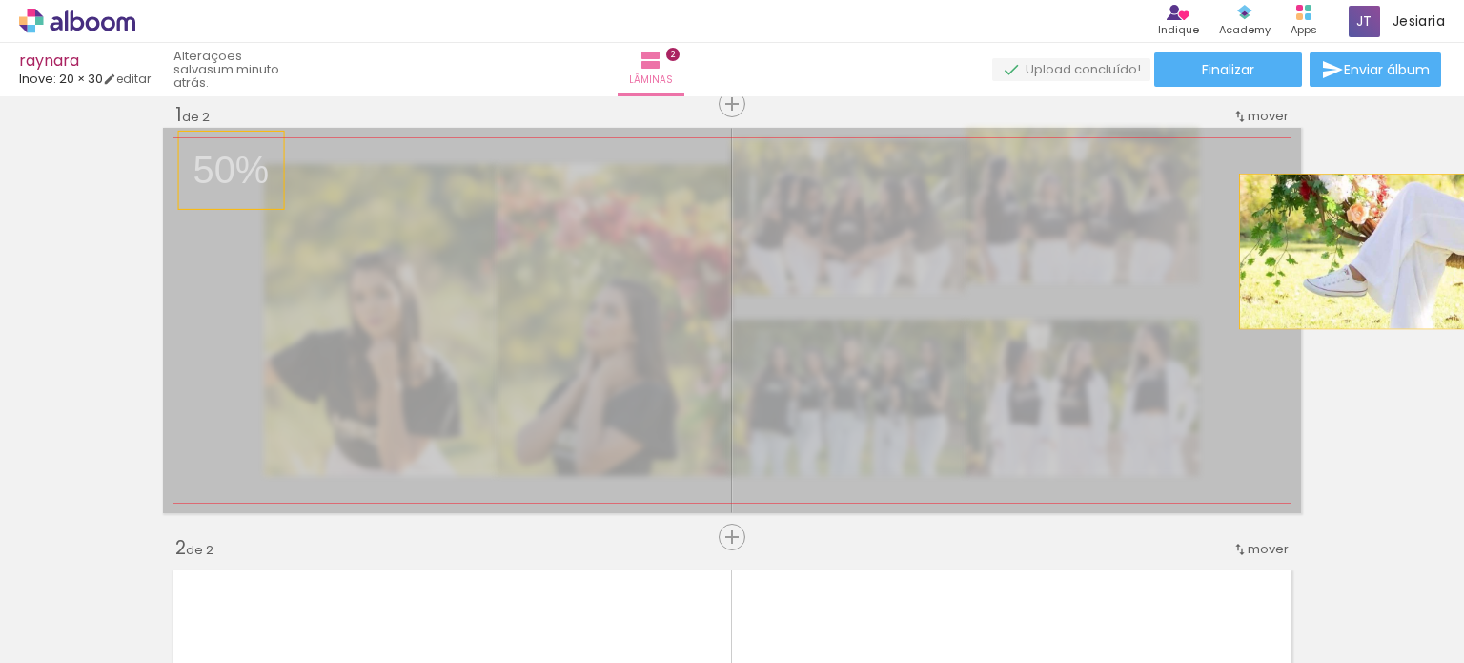
drag, startPoint x: 801, startPoint y: 298, endPoint x: 1461, endPoint y: 251, distance: 661.5
click at [1461, 251] on div "Inserir lâmina 1 de 2 Inserir lâmina 2 de 2 O Designbox precisará aumentar a su…" at bounding box center [732, 379] width 1464 height 566
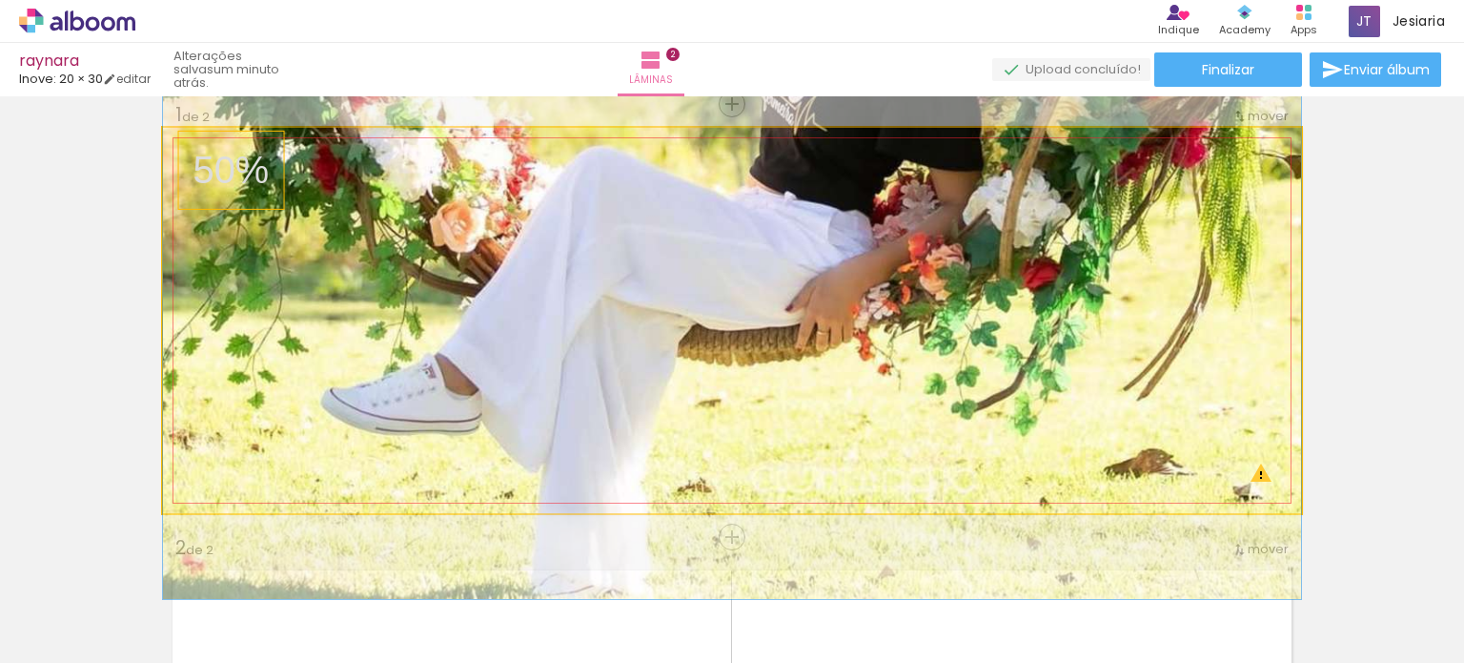
click at [868, 258] on quentale-photo at bounding box center [732, 320] width 1138 height 385
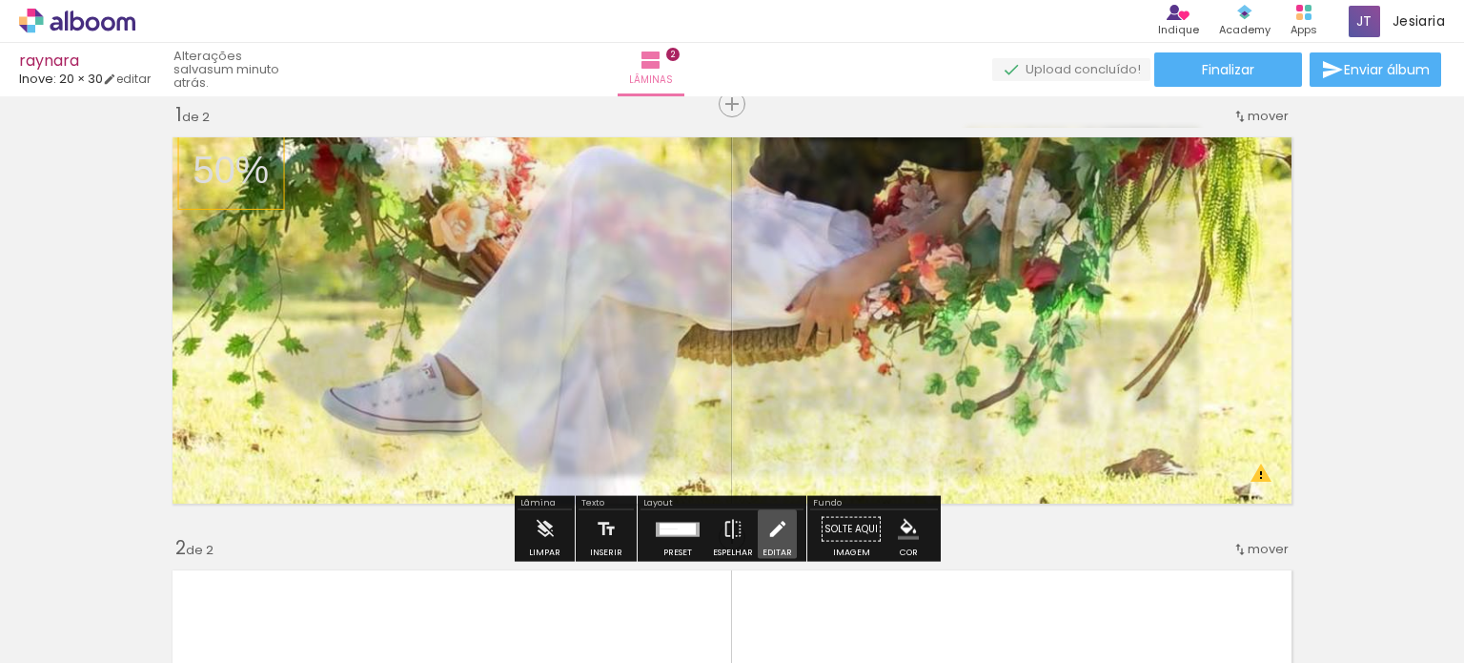
click at [778, 523] on iron-icon at bounding box center [777, 529] width 21 height 38
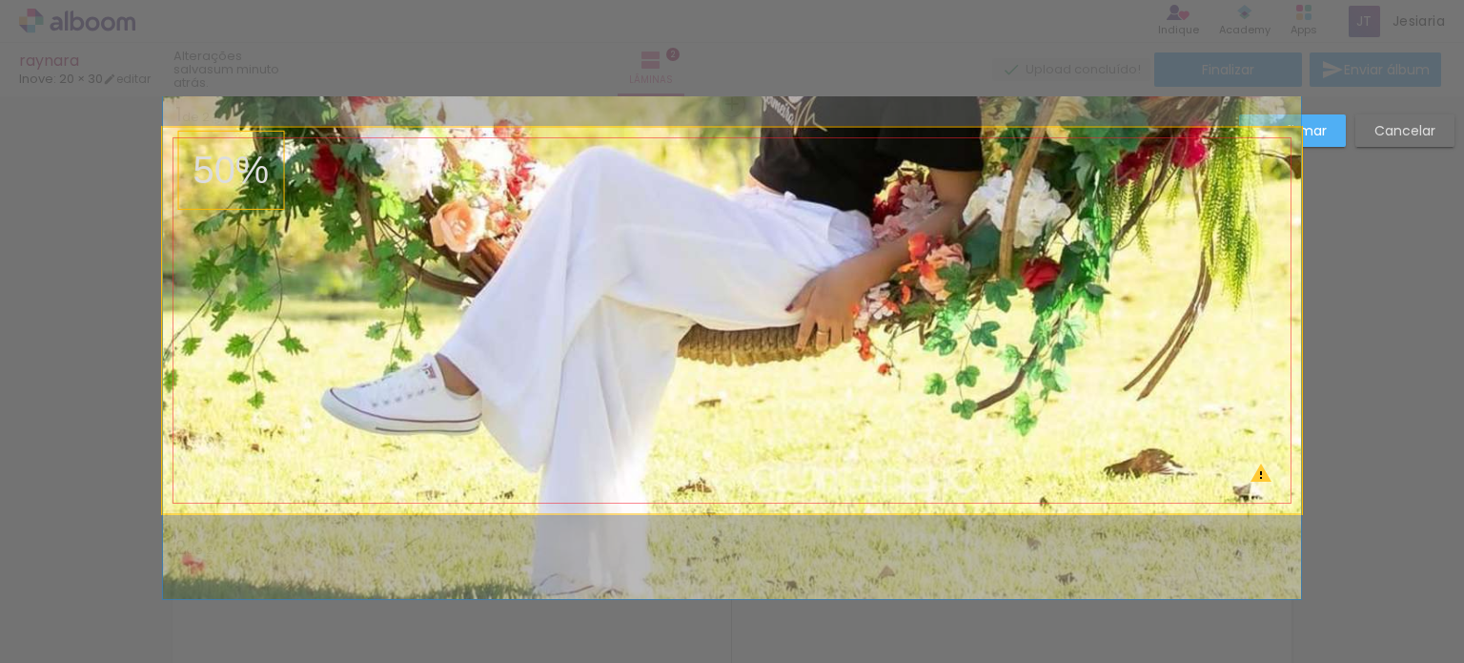
click at [848, 378] on quentale-photo at bounding box center [732, 320] width 1138 height 385
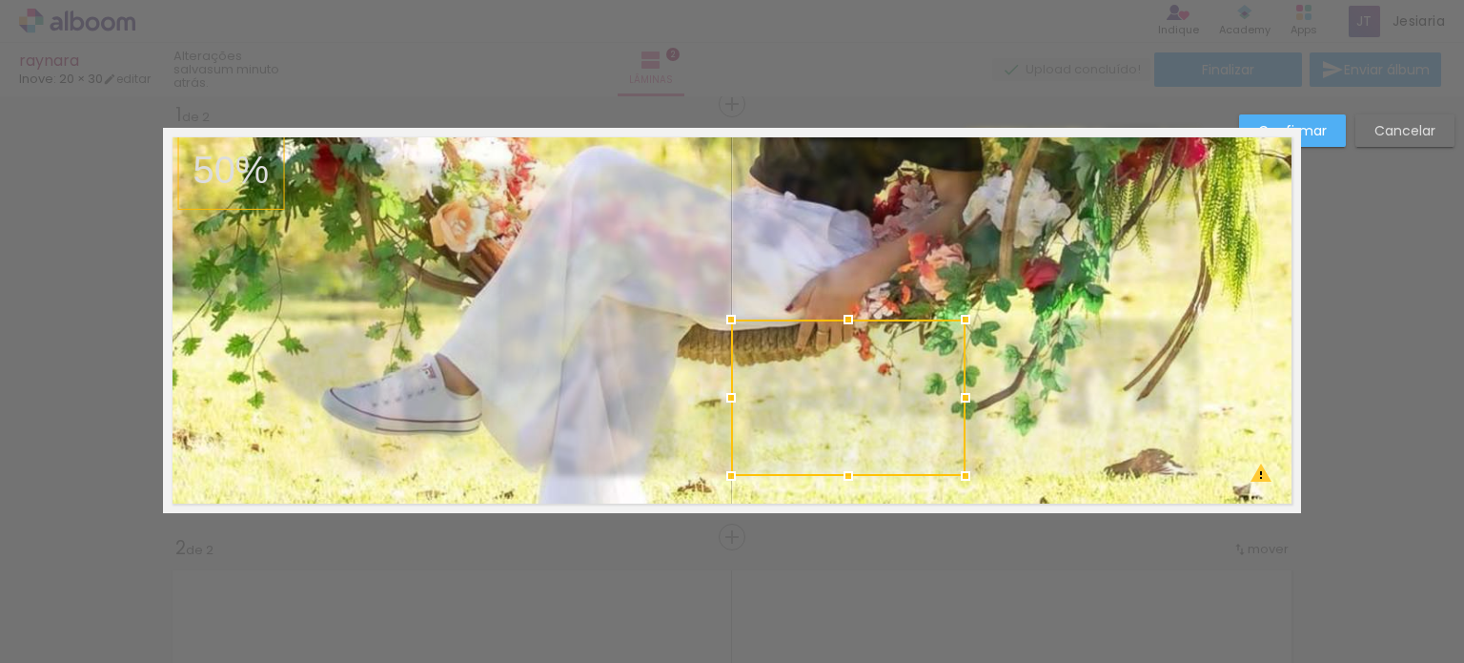
click at [848, 378] on div at bounding box center [848, 397] width 235 height 156
click at [1285, 325] on quentale-photo at bounding box center [732, 320] width 1138 height 385
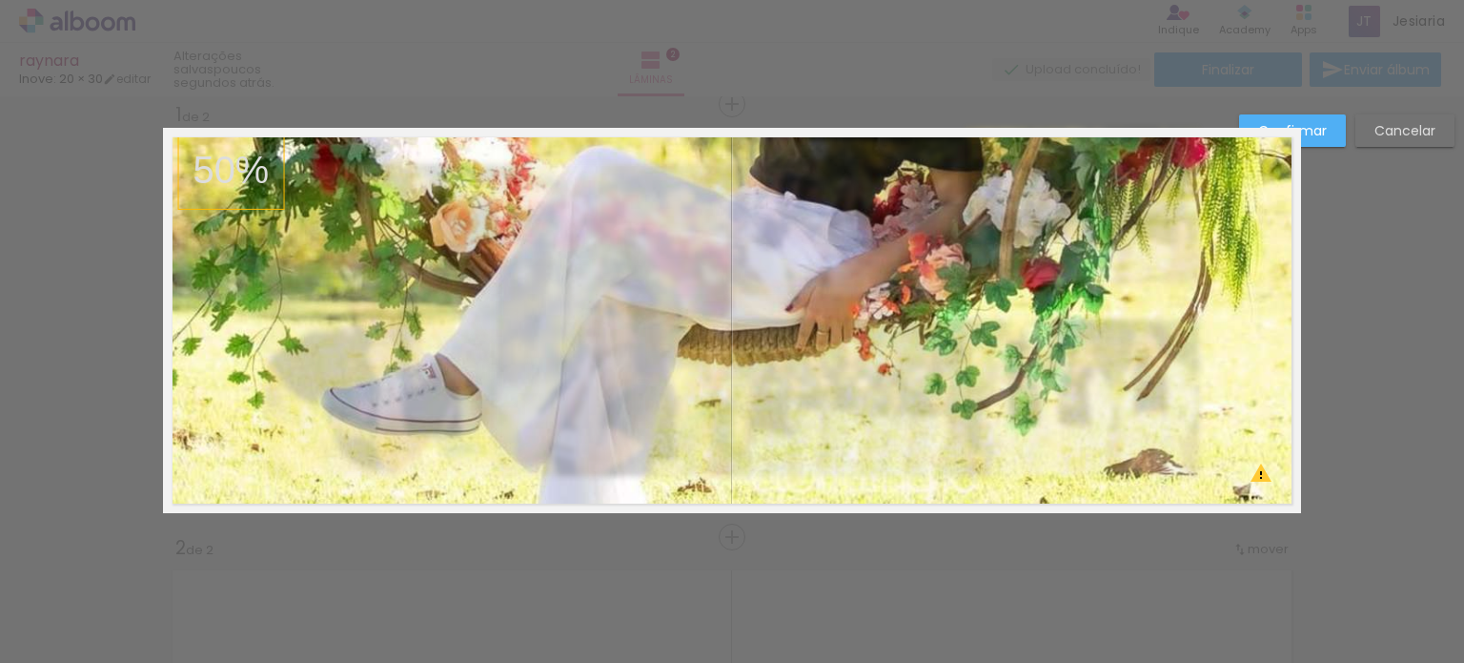
click at [0, 0] on slot "Confirmar" at bounding box center [0, 0] width 0 height 0
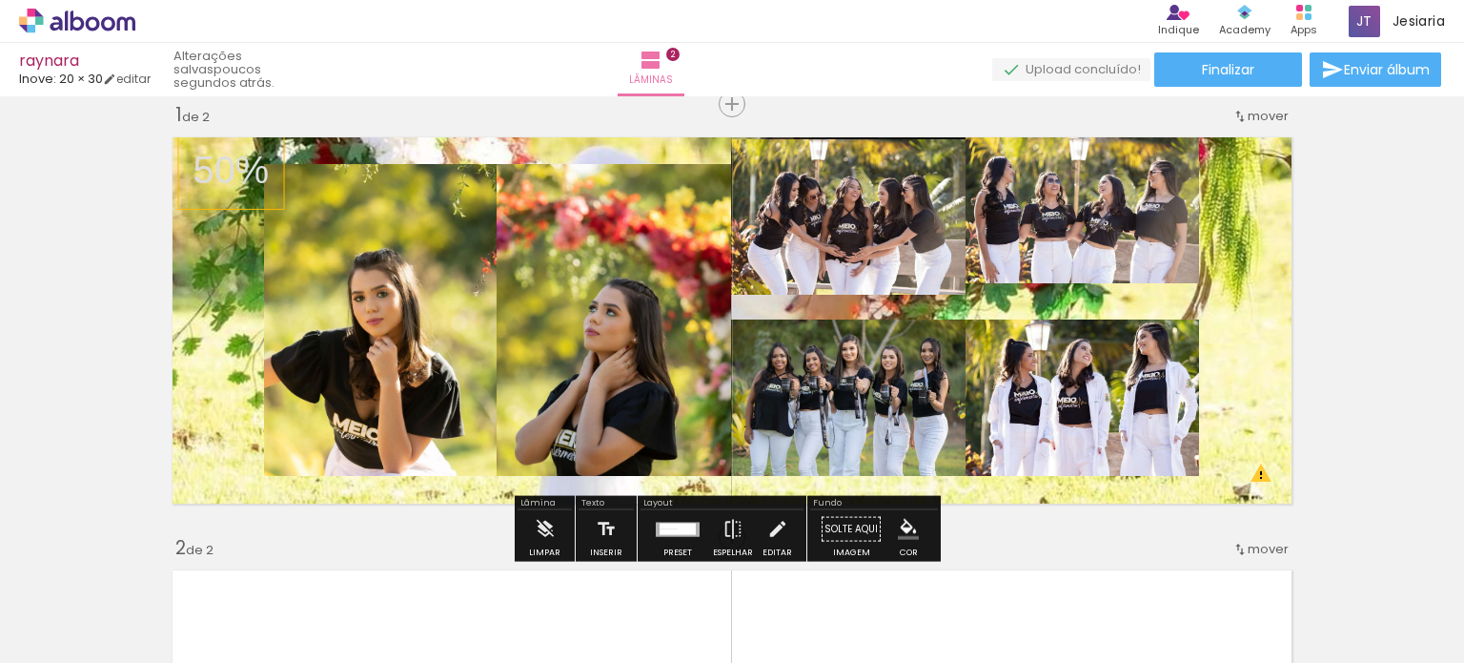
click at [819, 501] on div "Fundo" at bounding box center [874, 504] width 128 height 11
click at [835, 527] on paper-button "Solte aqui Imagem" at bounding box center [851, 534] width 69 height 49
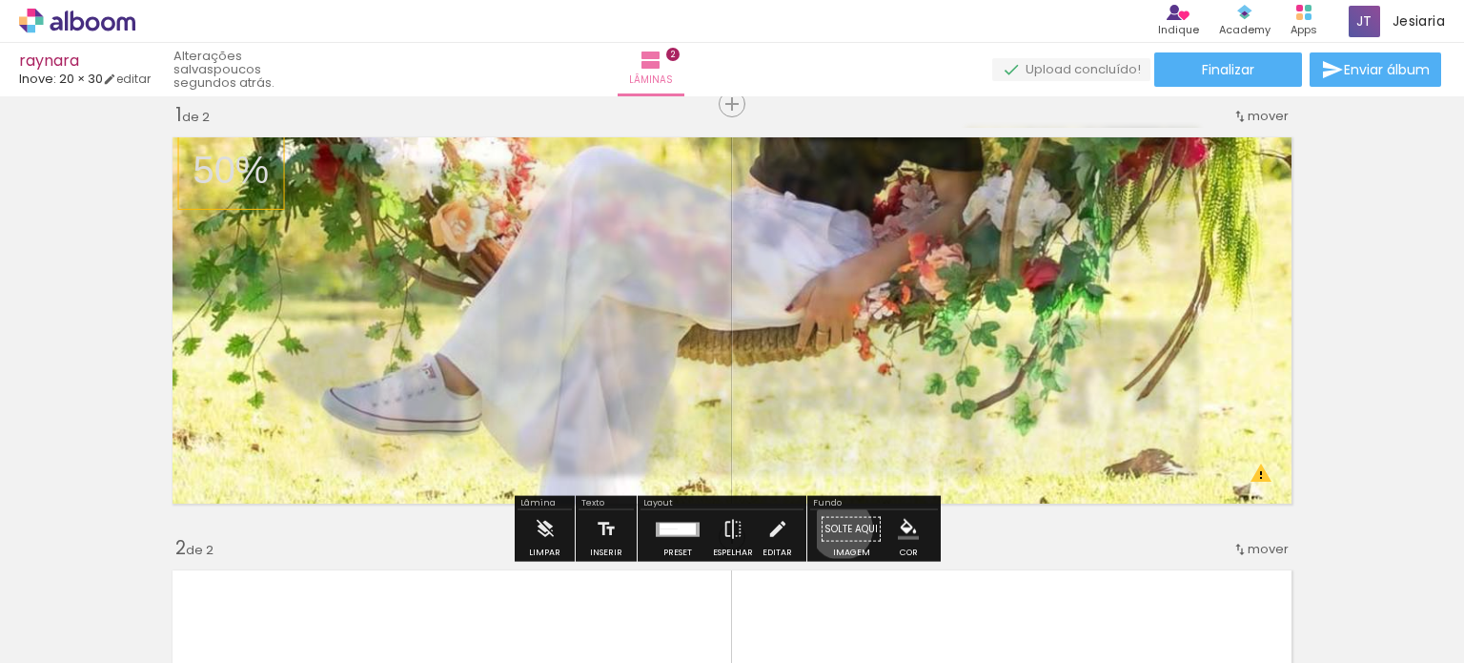
click at [835, 527] on paper-button "Solte aqui Imagem" at bounding box center [851, 534] width 69 height 49
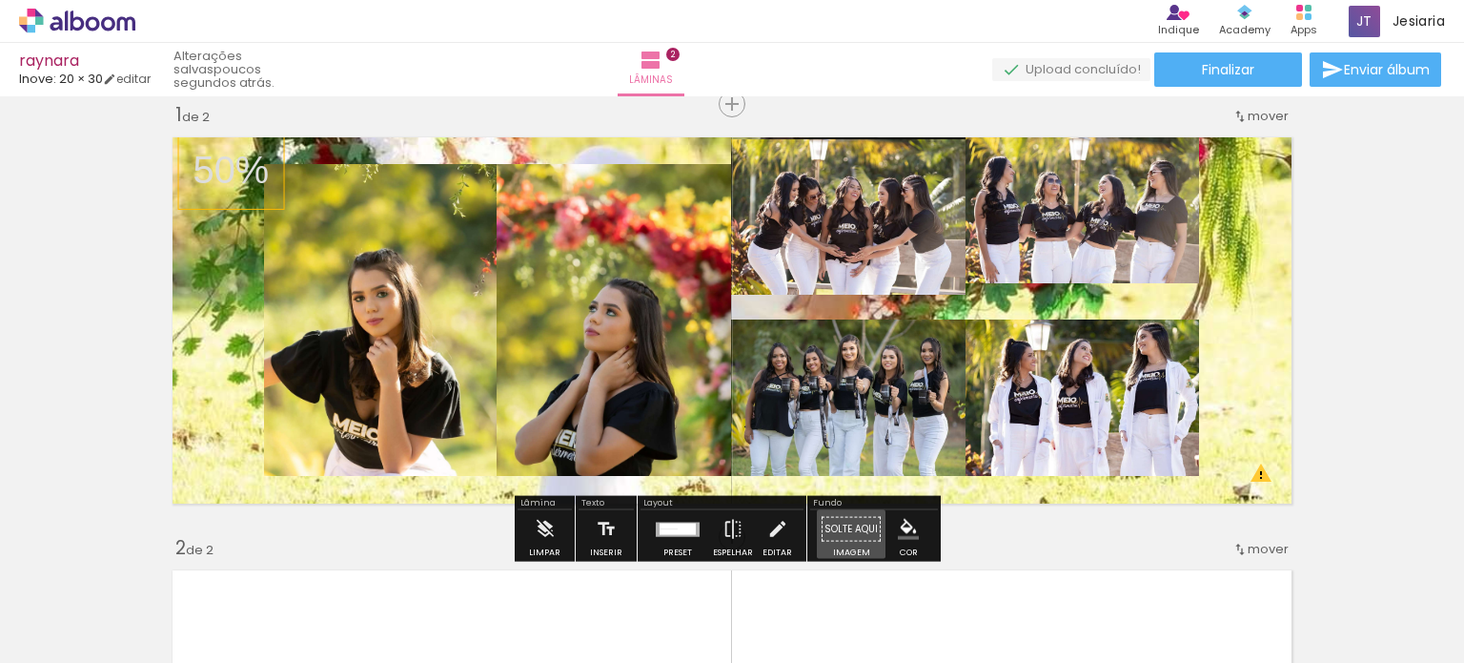
click at [835, 527] on paper-button "Solte aqui Imagem" at bounding box center [851, 534] width 69 height 49
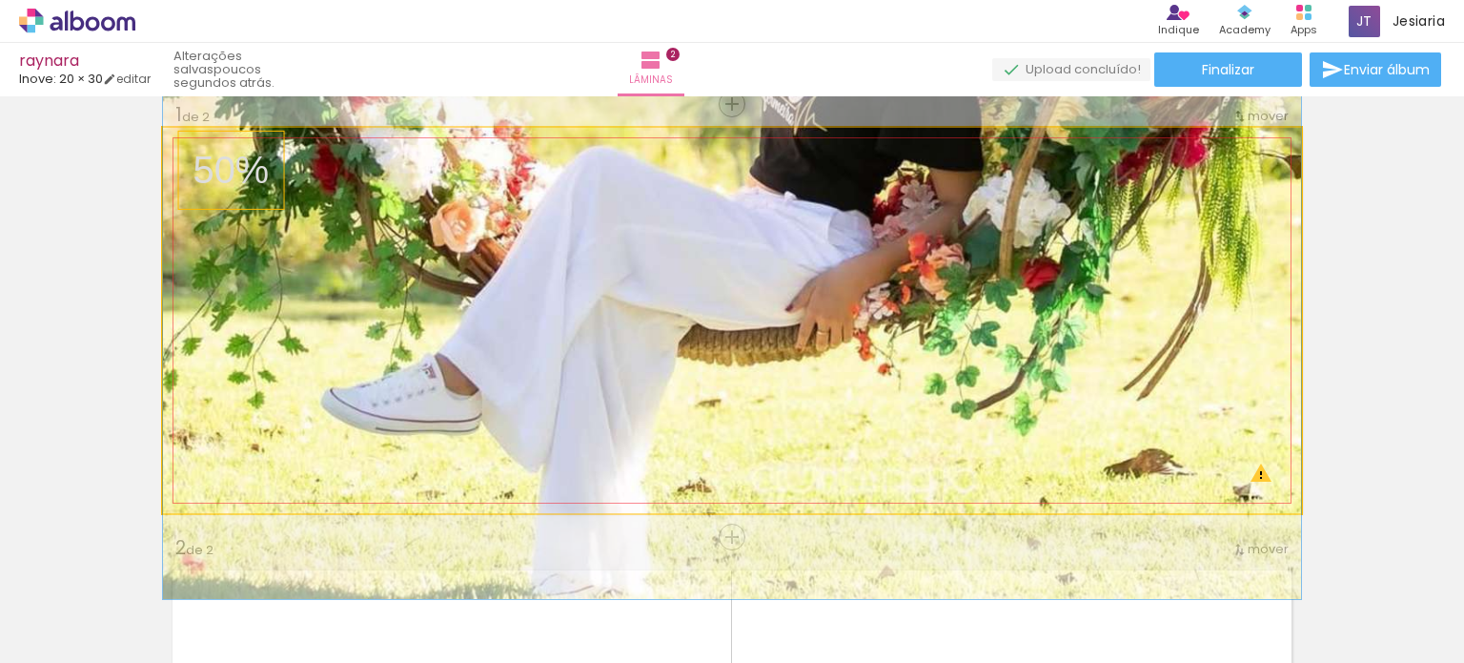
click at [815, 316] on quentale-photo at bounding box center [732, 320] width 1138 height 385
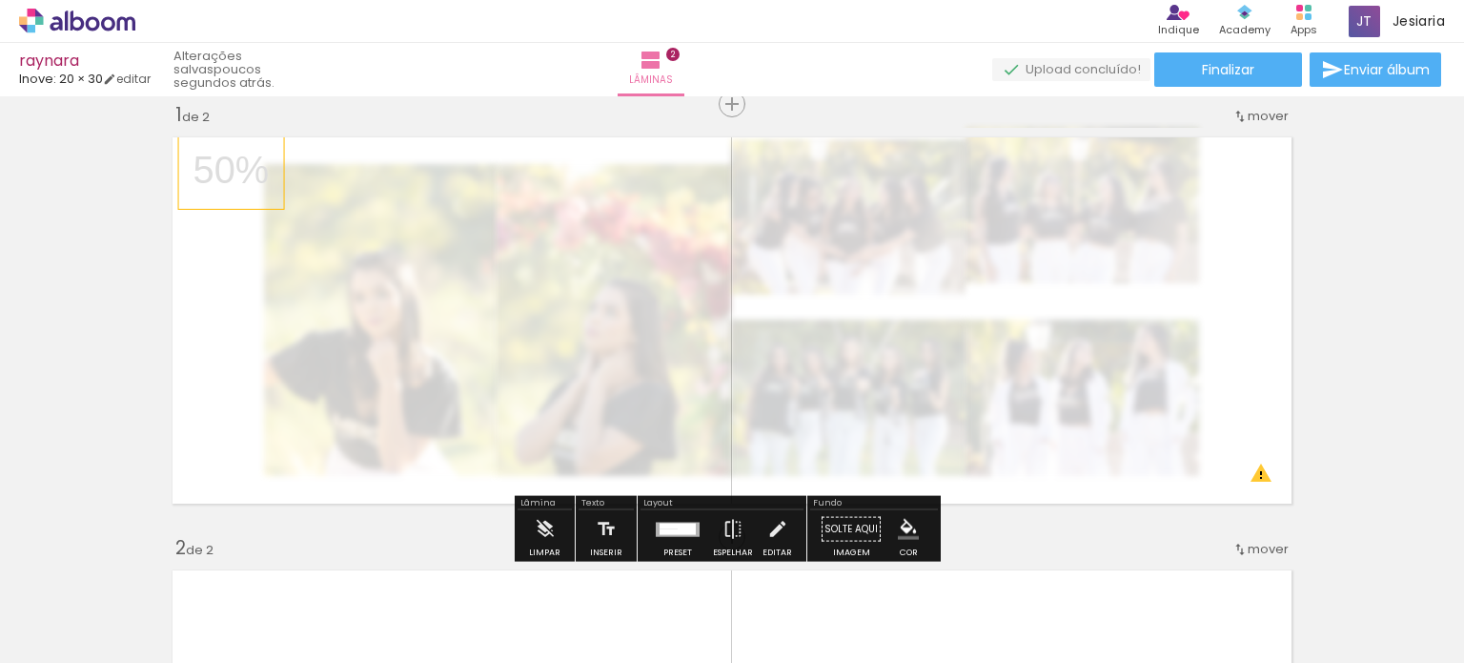
drag, startPoint x: 440, startPoint y: 176, endPoint x: 280, endPoint y: 180, distance: 160.2
click at [280, 161] on div "P&B Largura Cor" at bounding box center [765, 161] width 1138 height 0
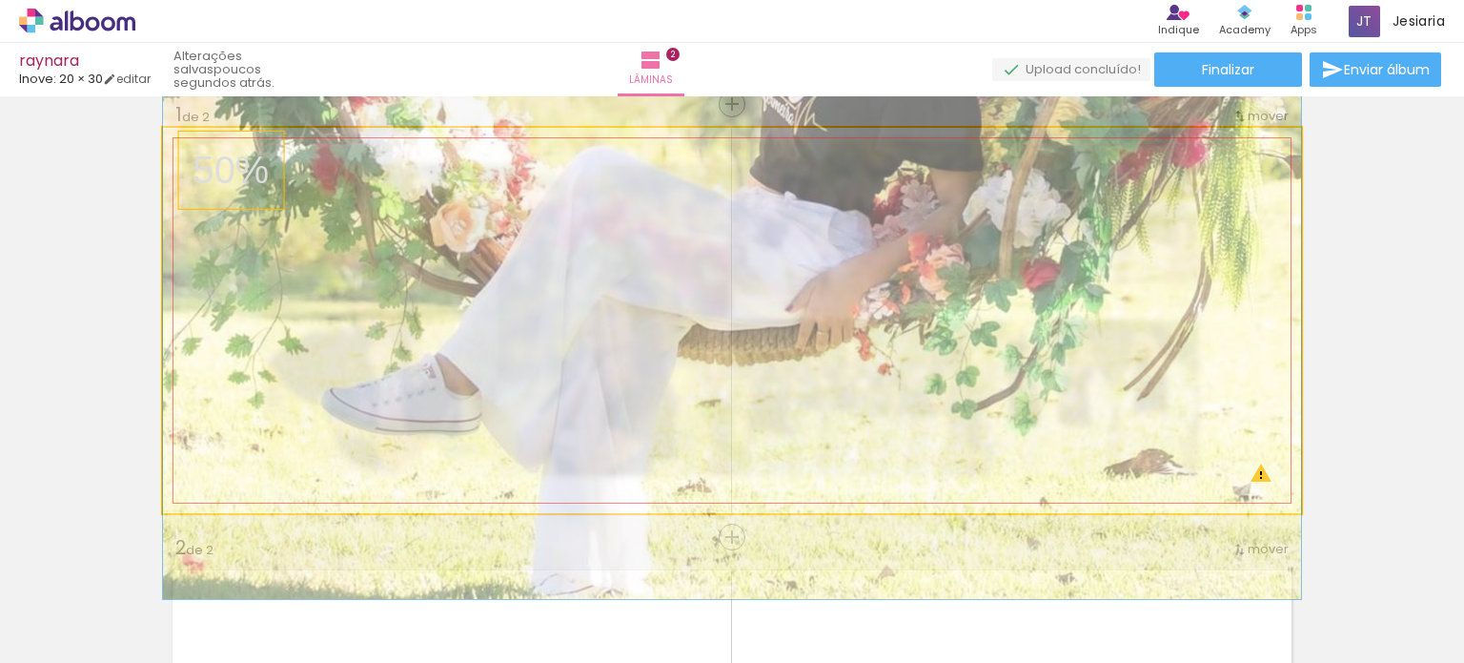
click at [215, 322] on quentale-photo at bounding box center [732, 320] width 1138 height 385
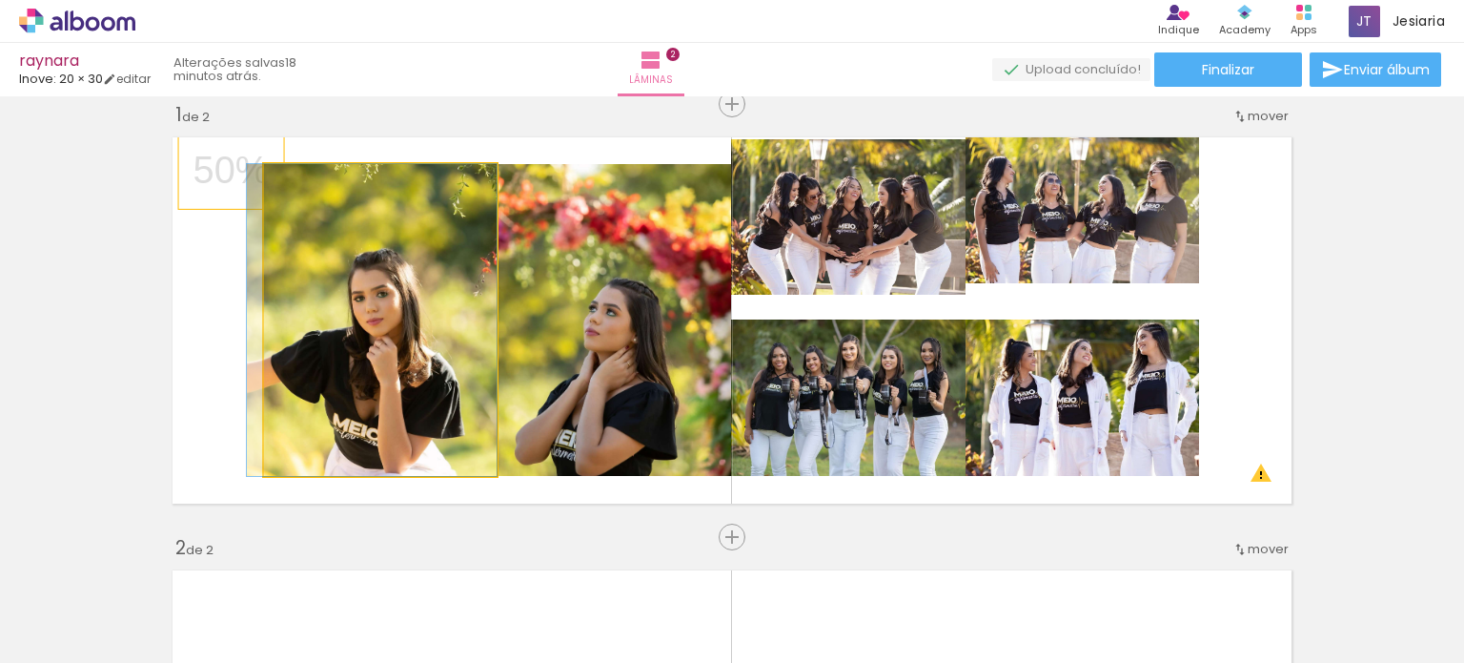
click at [389, 274] on quentale-photo at bounding box center [380, 320] width 233 height 312
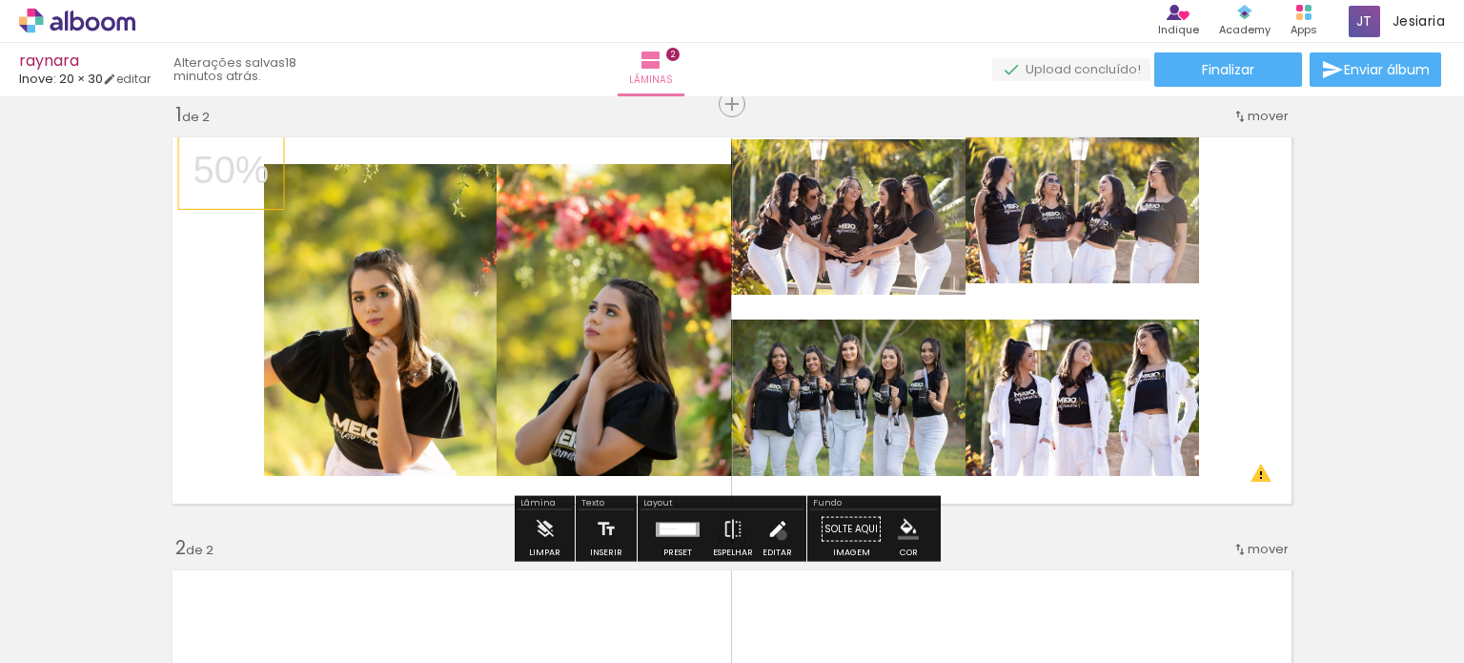
click at [777, 534] on iron-icon at bounding box center [777, 529] width 21 height 38
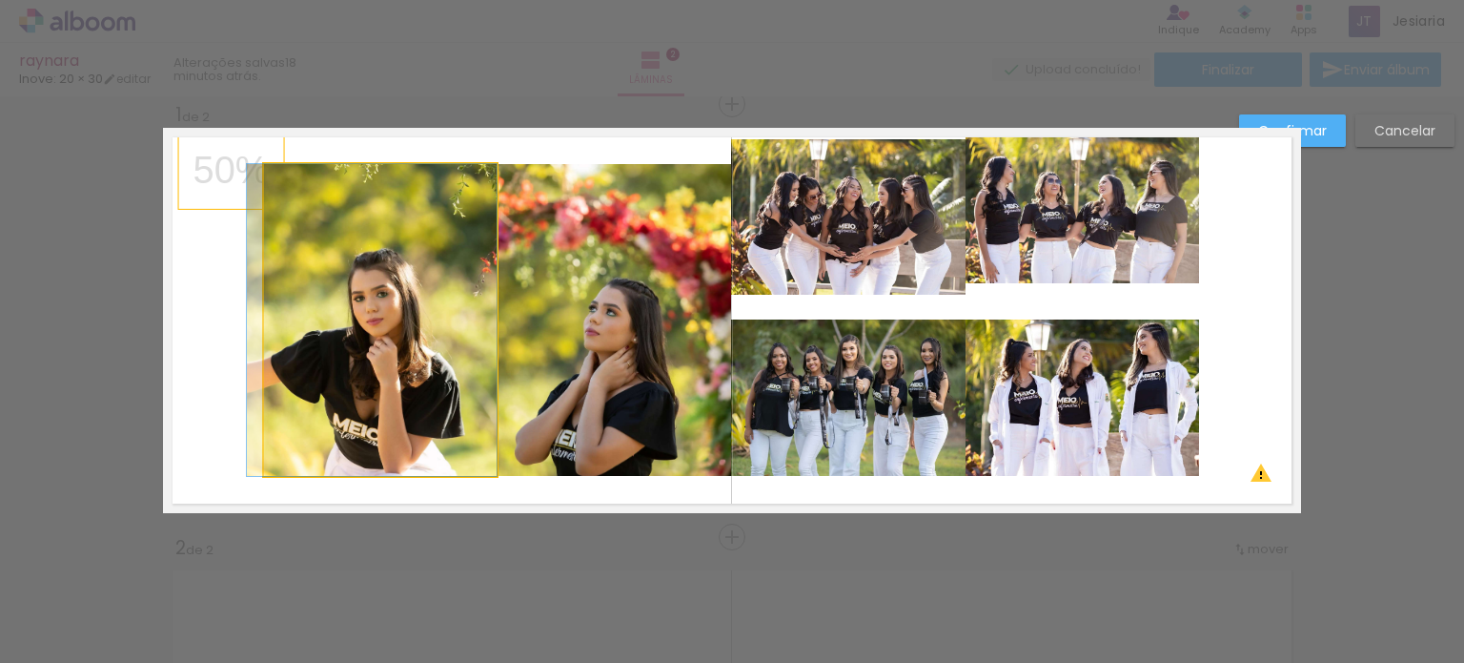
click at [287, 238] on quentale-photo at bounding box center [380, 320] width 233 height 312
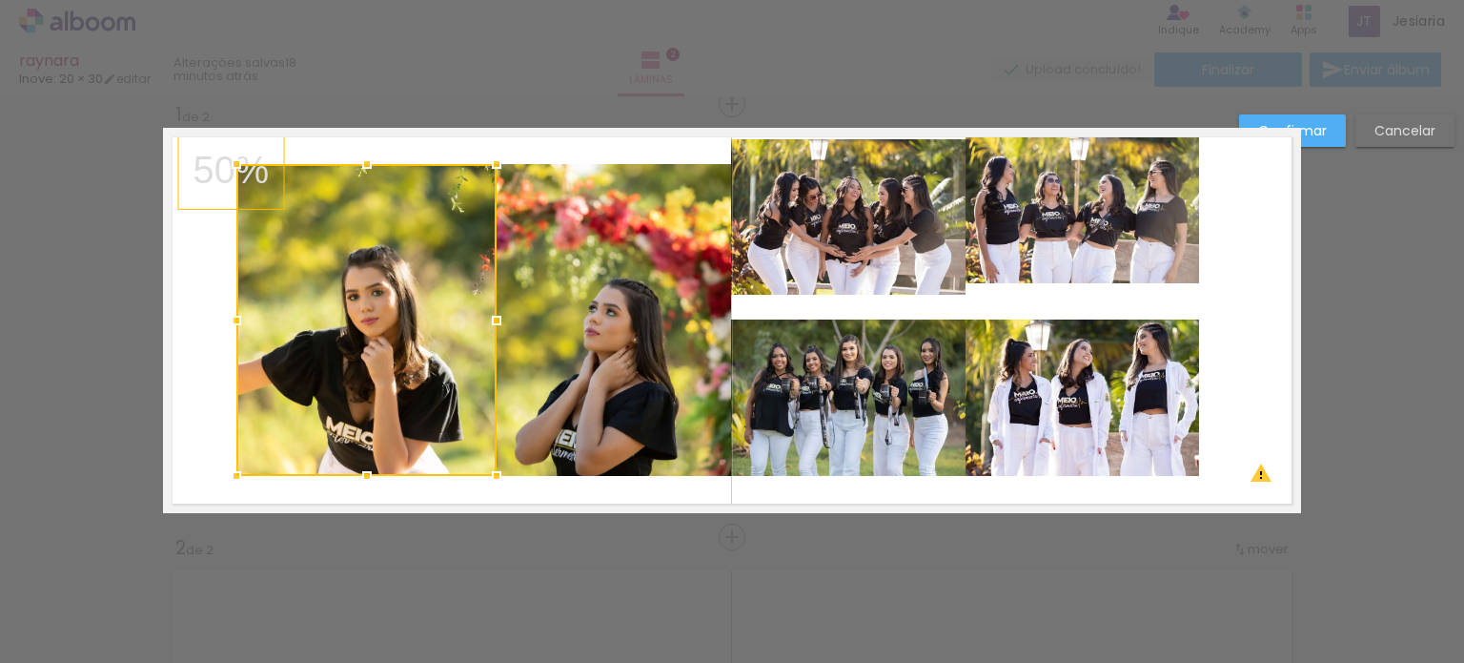
drag, startPoint x: 253, startPoint y: 317, endPoint x: 228, endPoint y: 314, distance: 25.1
click at [228, 314] on div at bounding box center [236, 320] width 38 height 38
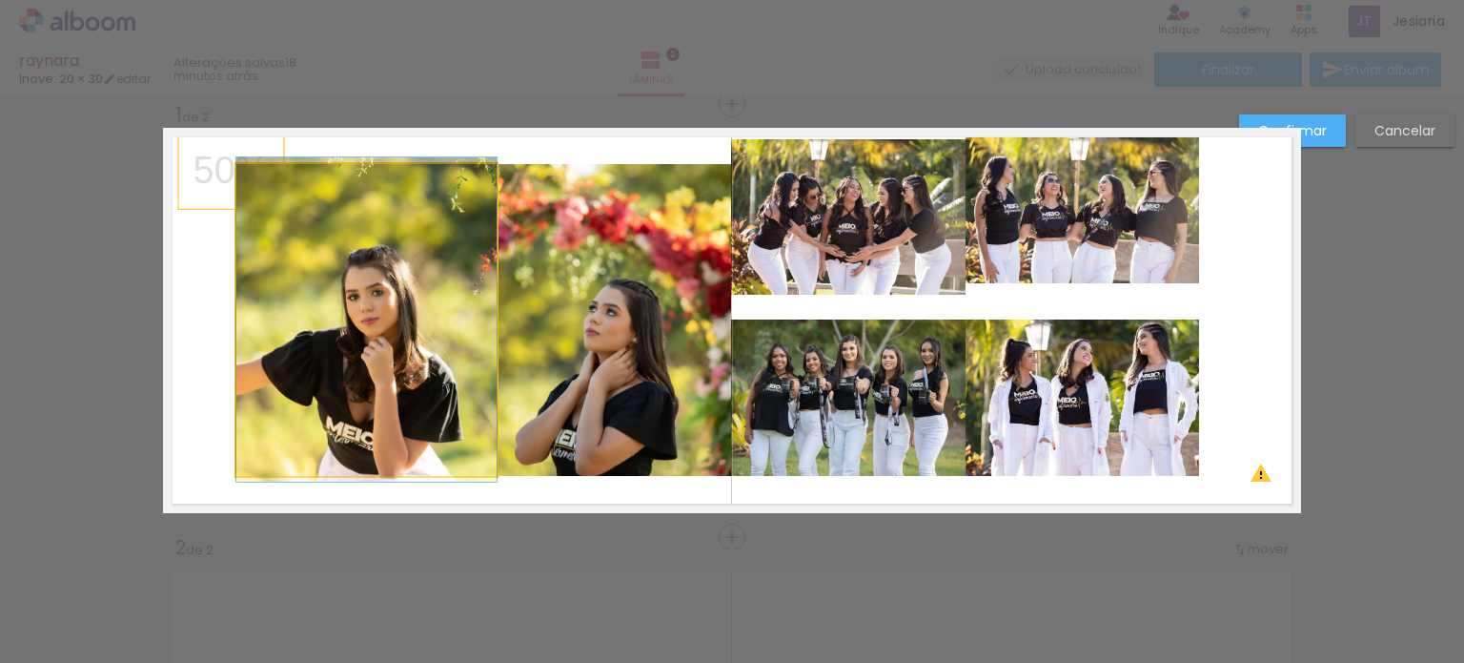
click at [253, 437] on quentale-photo at bounding box center [366, 320] width 260 height 312
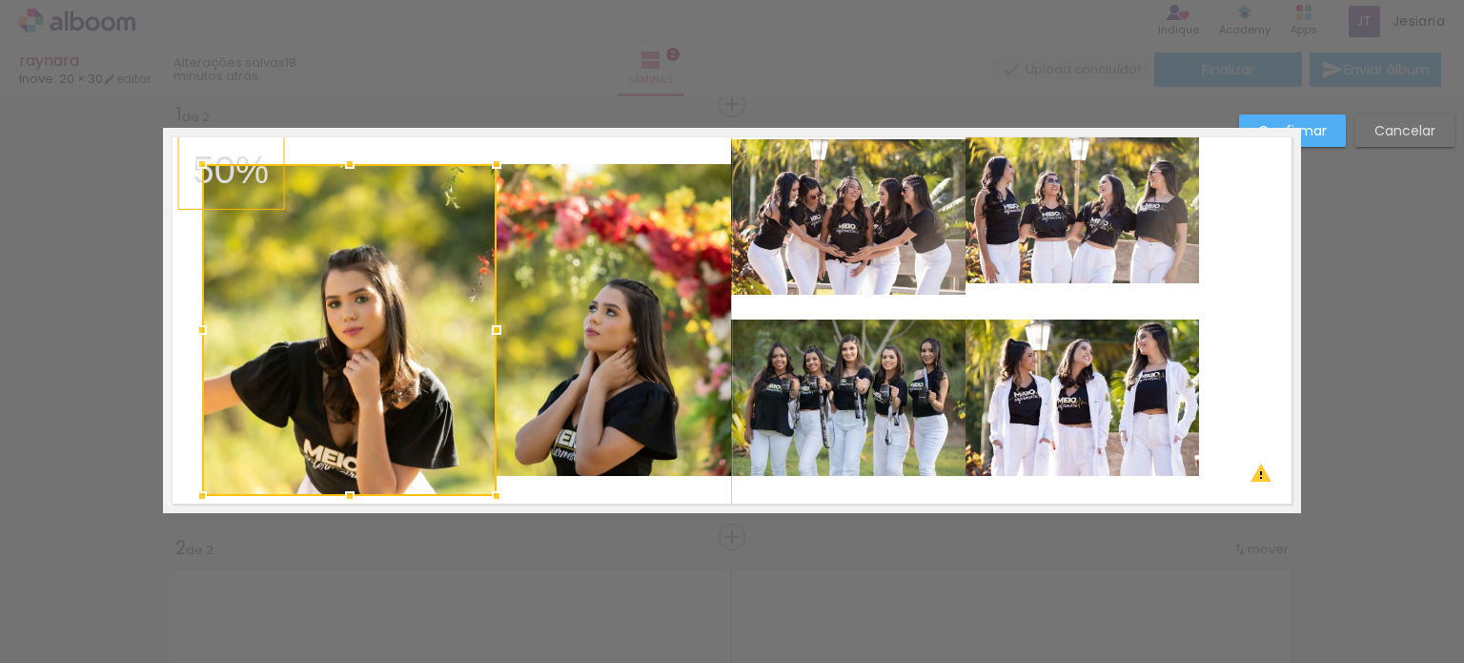
drag, startPoint x: 232, startPoint y: 479, endPoint x: 197, endPoint y: 499, distance: 39.7
click at [197, 499] on div at bounding box center [202, 496] width 38 height 38
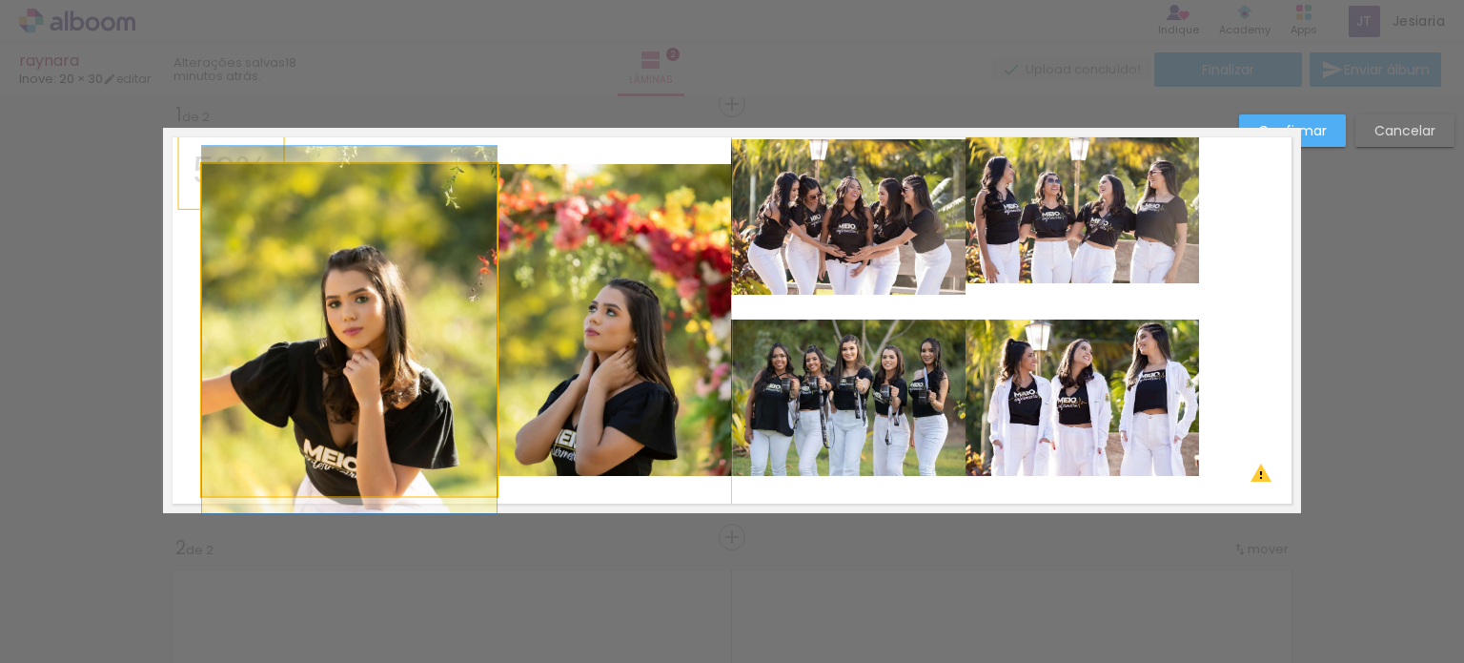
click at [304, 186] on quentale-photo at bounding box center [349, 330] width 295 height 332
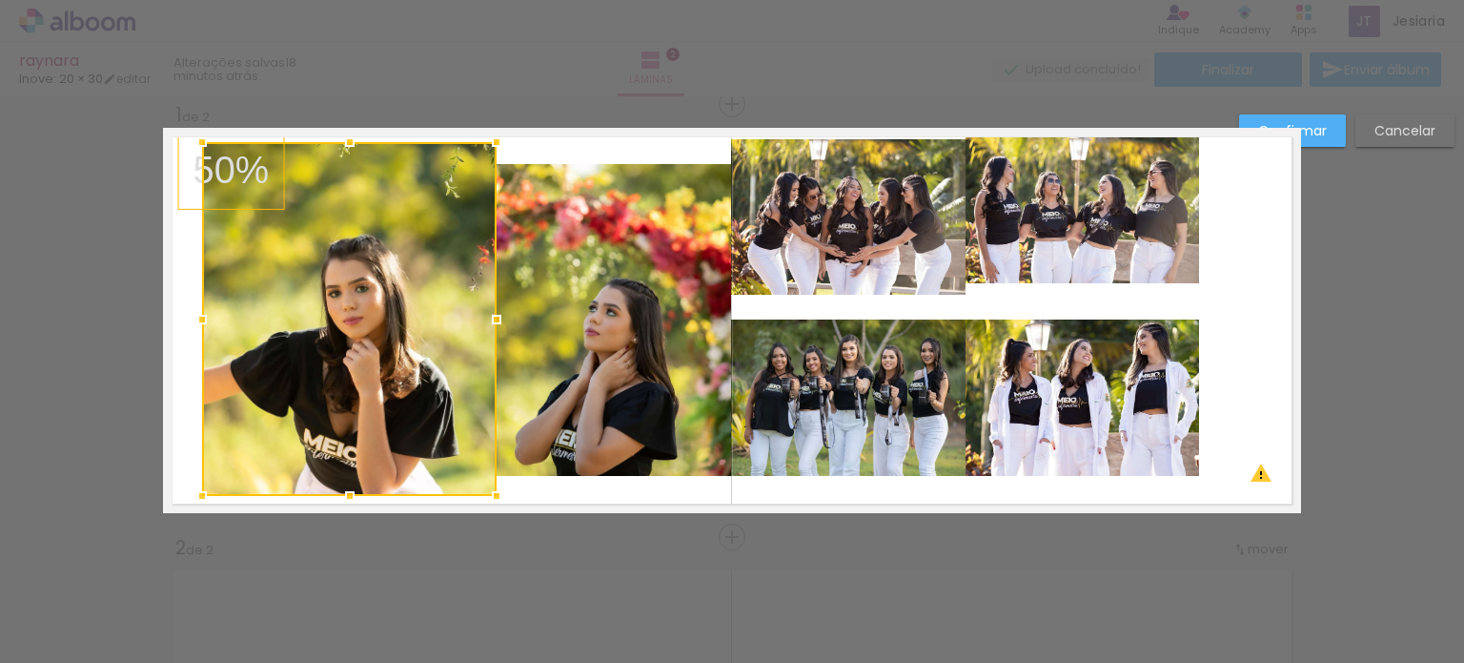
drag, startPoint x: 343, startPoint y: 159, endPoint x: 344, endPoint y: 137, distance: 21.9
click at [344, 137] on div at bounding box center [350, 142] width 38 height 38
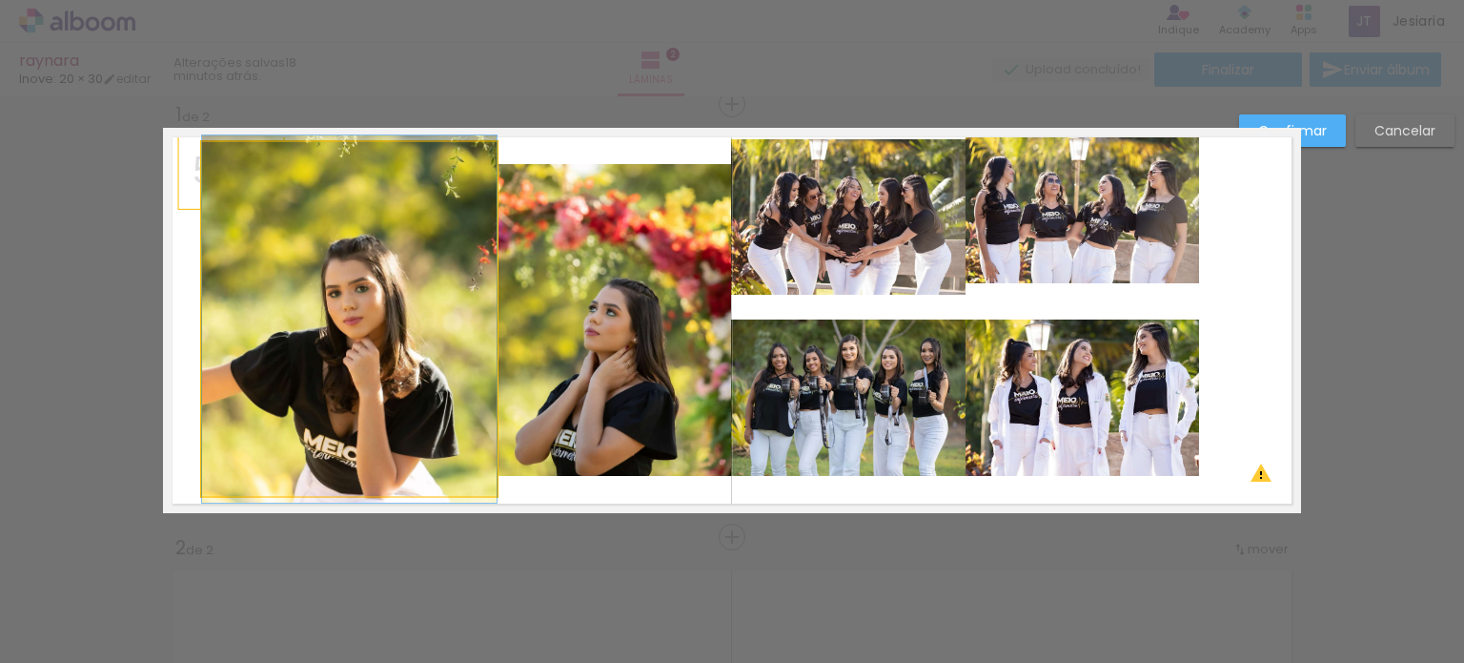
click at [344, 475] on quentale-photo at bounding box center [349, 319] width 295 height 354
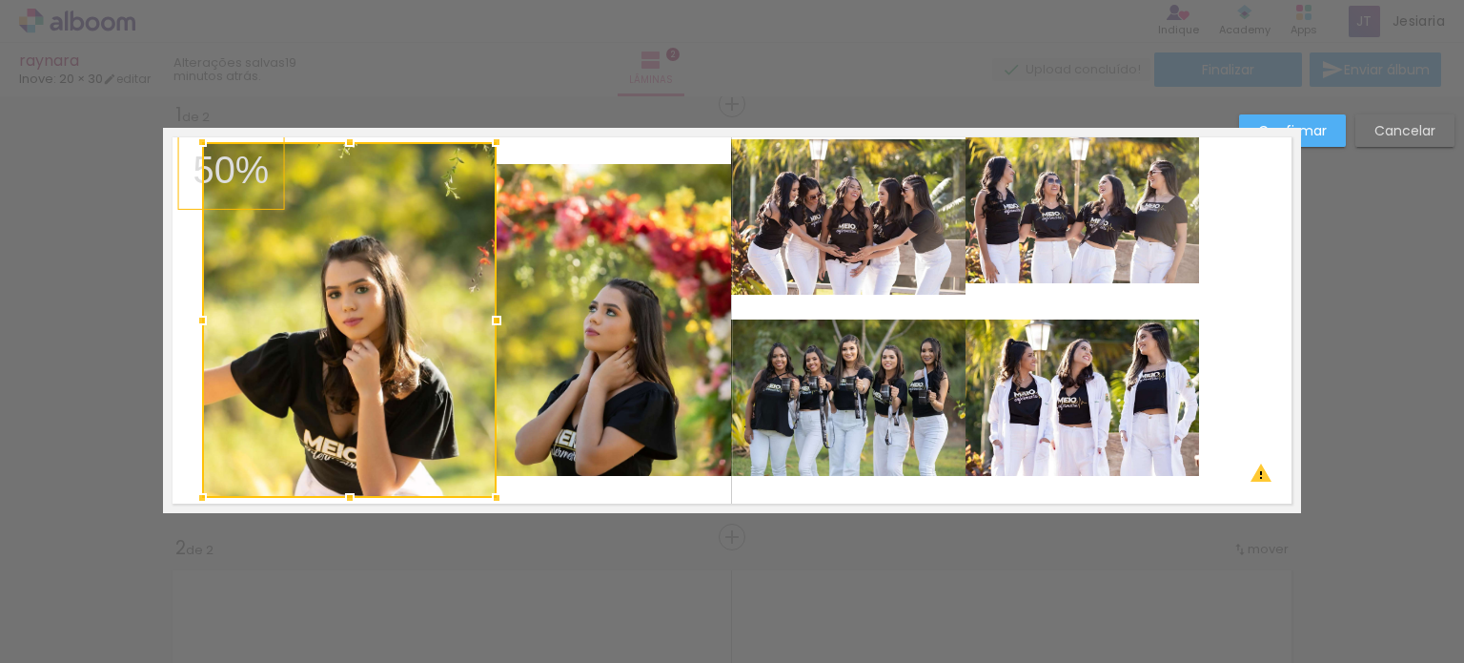
click at [345, 499] on div at bounding box center [350, 498] width 38 height 38
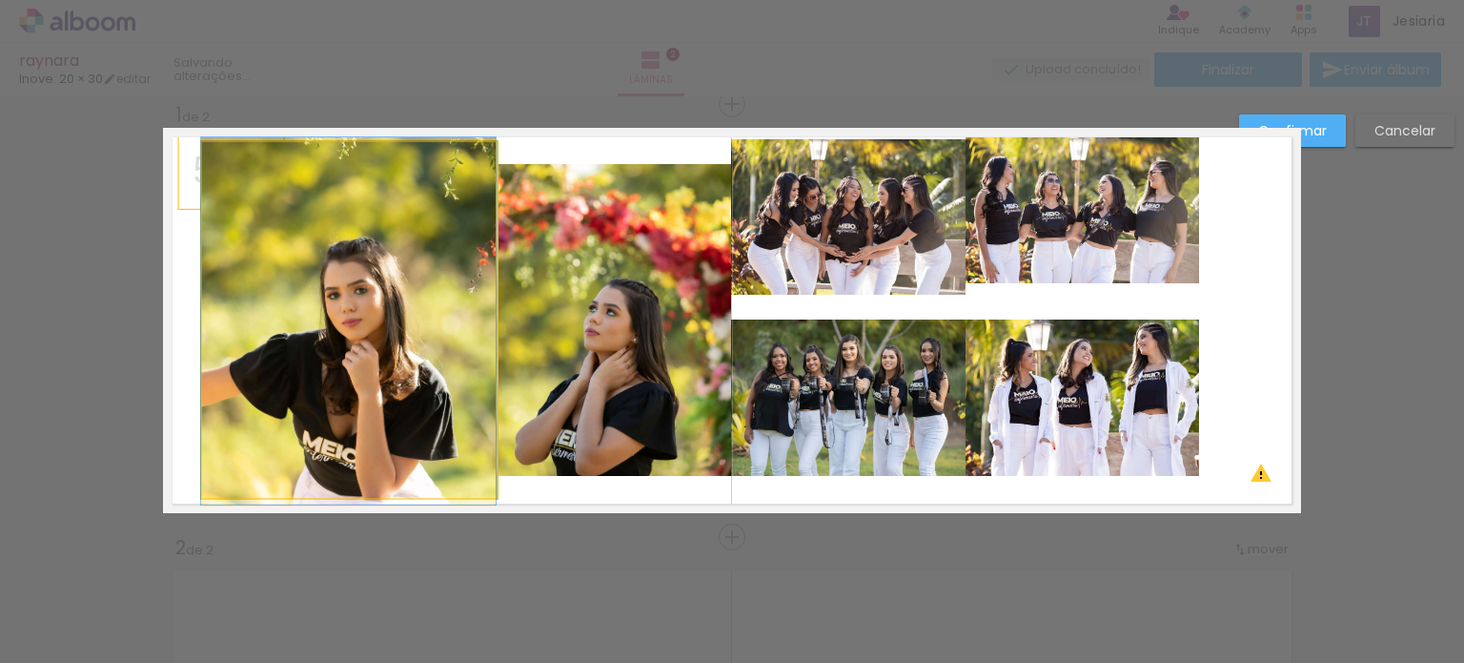
drag, startPoint x: 374, startPoint y: 457, endPoint x: 317, endPoint y: 457, distance: 57.2
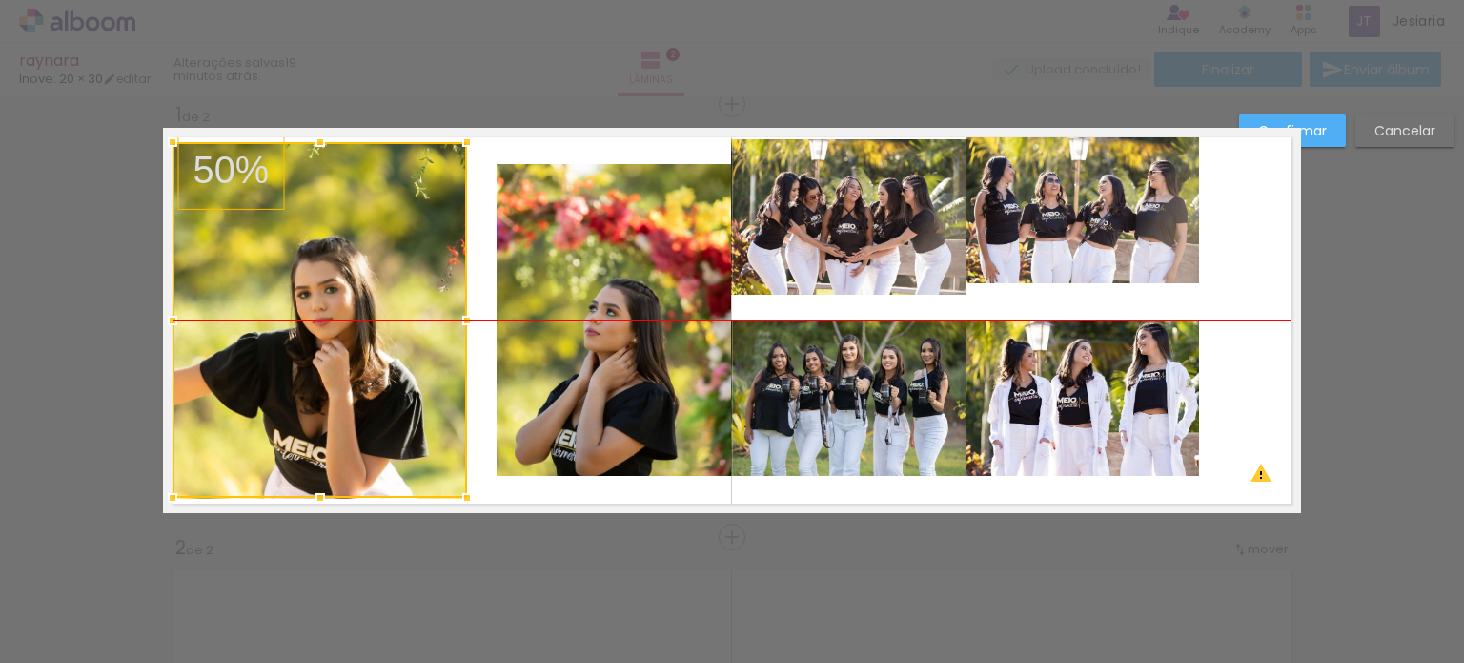
drag, startPoint x: 303, startPoint y: 451, endPoint x: 274, endPoint y: 455, distance: 29.8
click at [274, 455] on div at bounding box center [320, 320] width 295 height 356
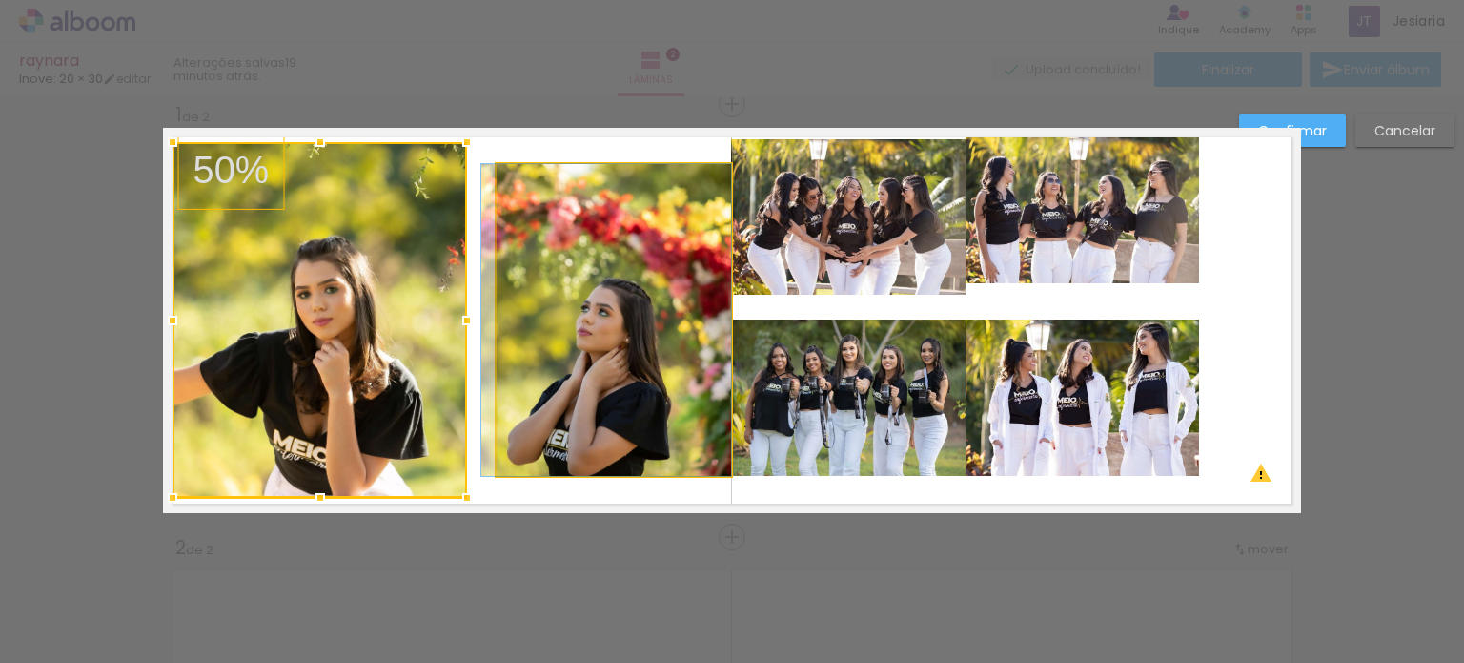
drag, startPoint x: 530, startPoint y: 460, endPoint x: 496, endPoint y: 460, distance: 34.3
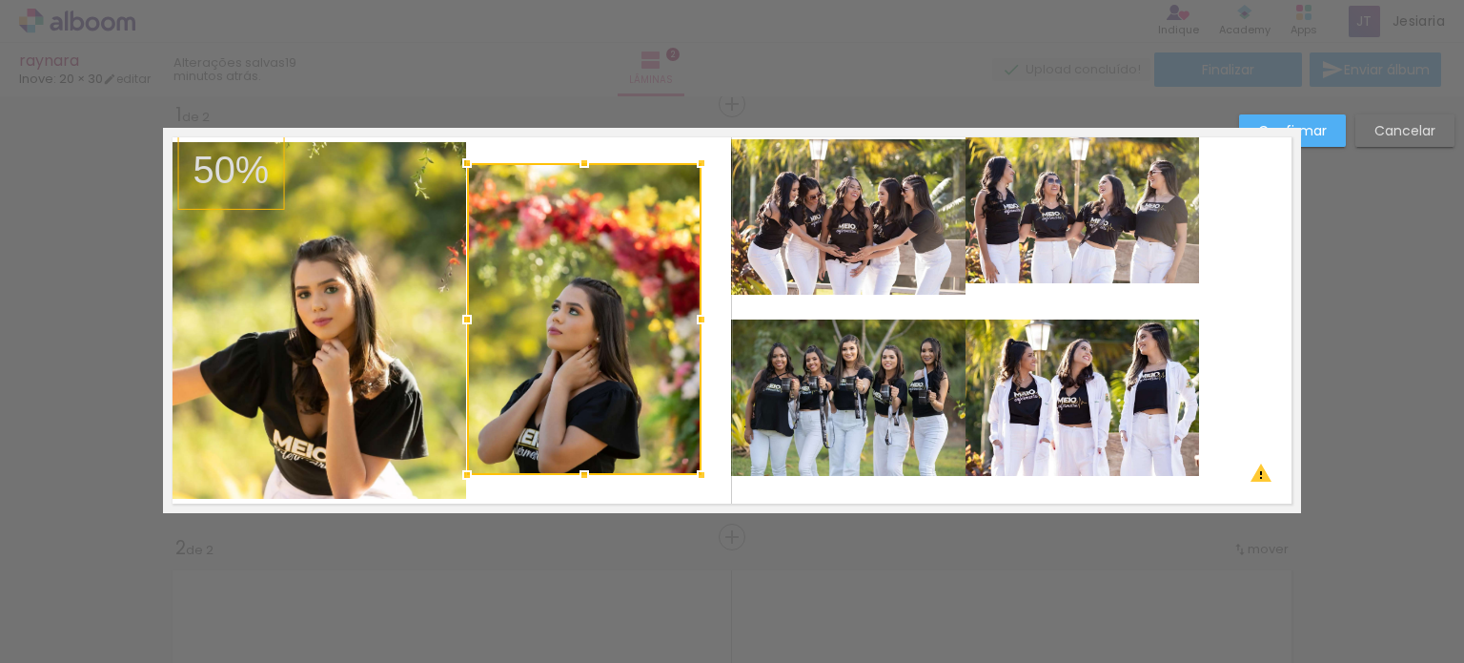
drag, startPoint x: 521, startPoint y: 454, endPoint x: 492, endPoint y: 453, distance: 29.6
click at [492, 453] on div at bounding box center [584, 319] width 235 height 312
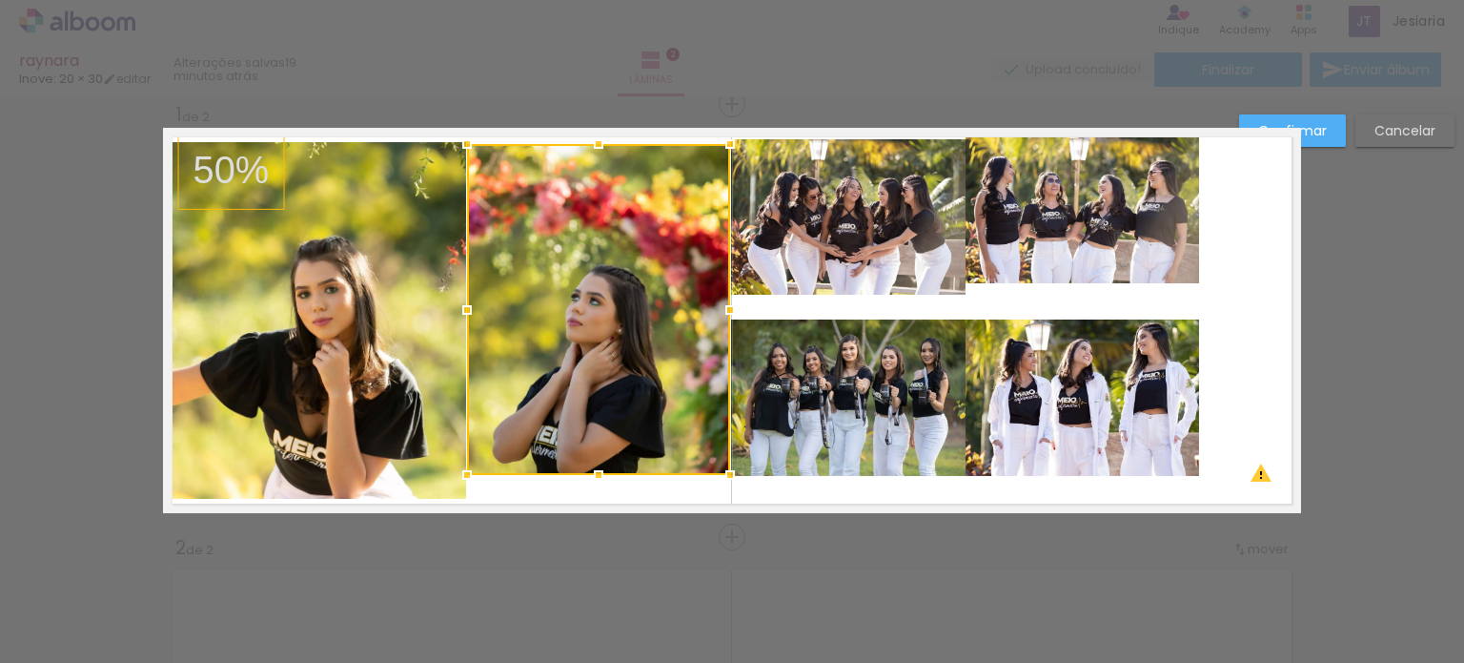
drag, startPoint x: 696, startPoint y: 162, endPoint x: 725, endPoint y: 143, distance: 34.4
click at [725, 143] on div at bounding box center [730, 144] width 38 height 38
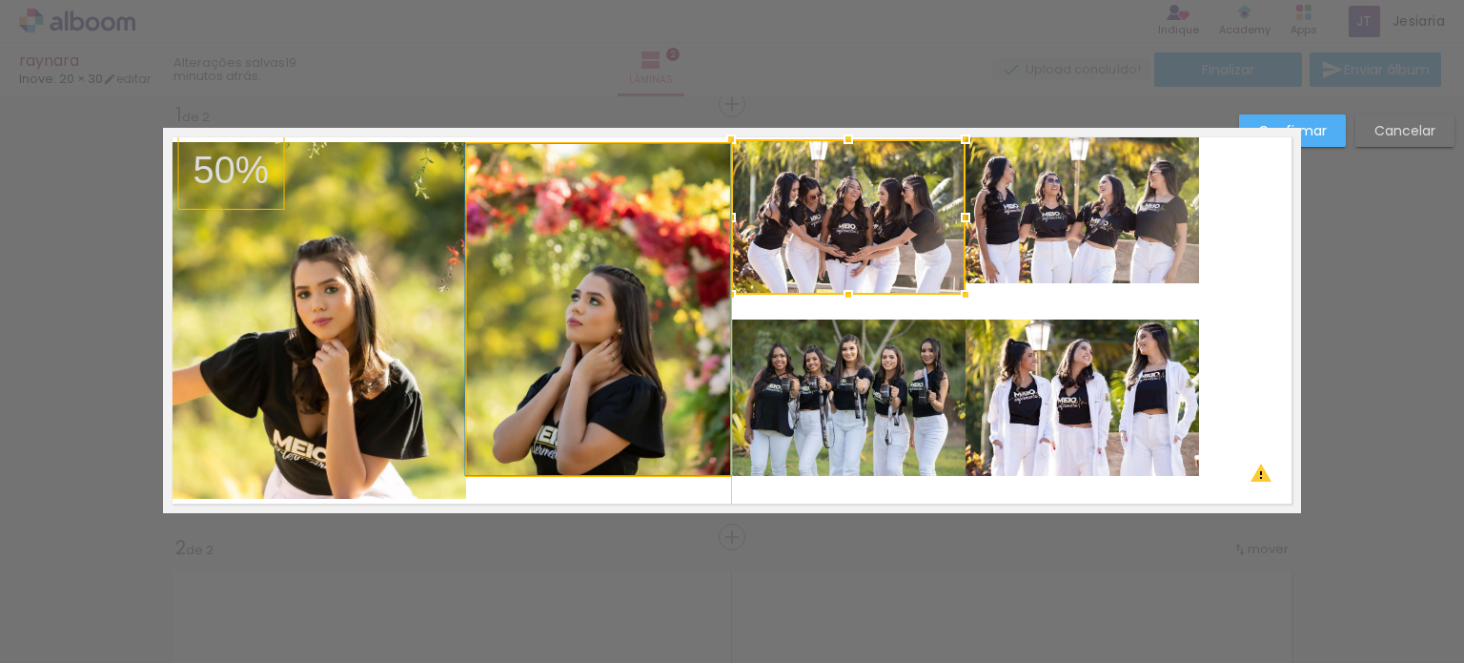
click at [586, 468] on quentale-photo at bounding box center [598, 309] width 263 height 331
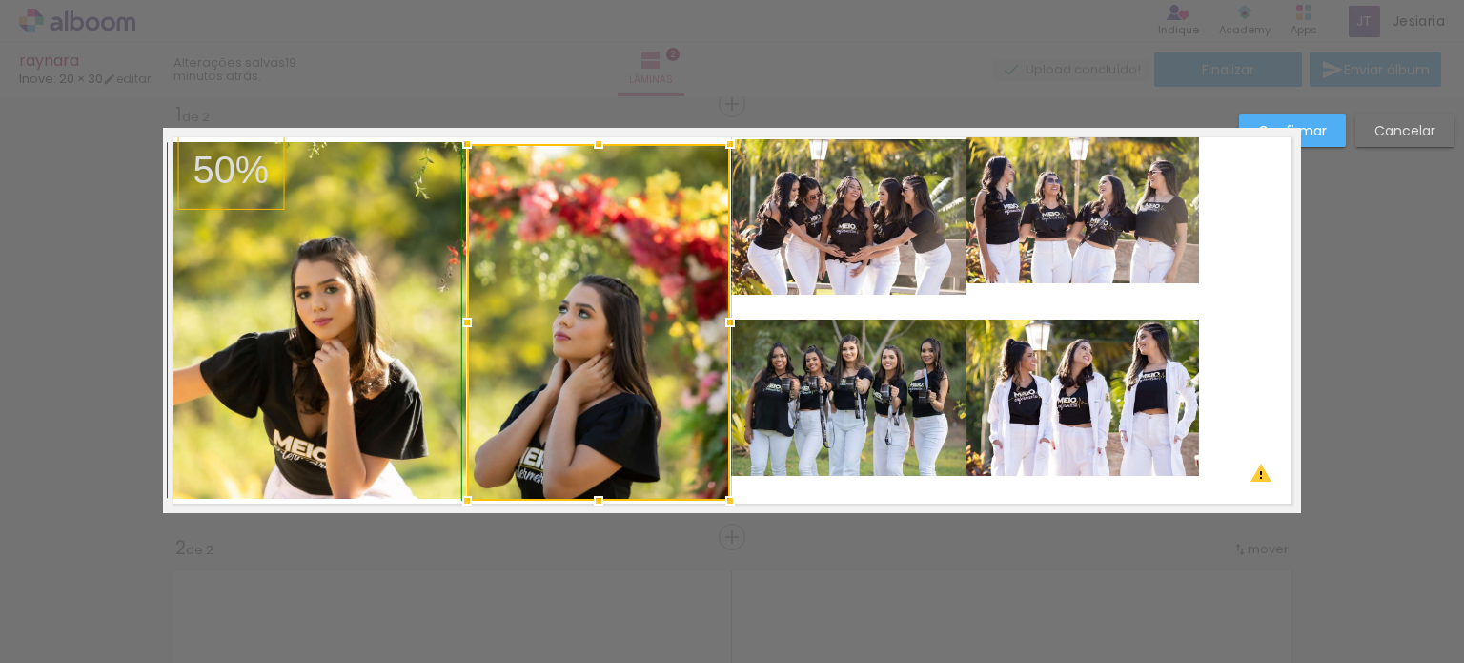
drag, startPoint x: 590, startPoint y: 472, endPoint x: 588, endPoint y: 491, distance: 19.2
click at [588, 491] on div at bounding box center [599, 500] width 38 height 38
click at [810, 485] on quentale-layouter at bounding box center [732, 320] width 1138 height 385
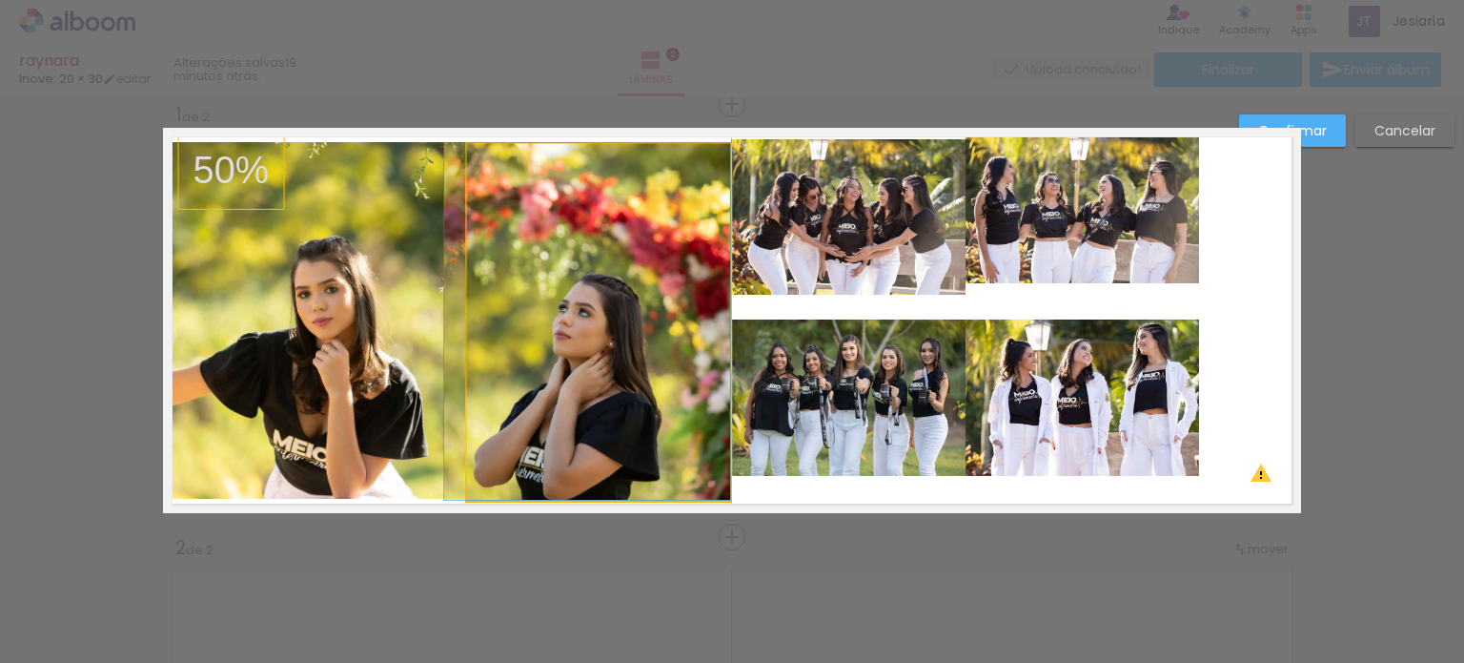
drag, startPoint x: 622, startPoint y: 415, endPoint x: 622, endPoint y: 392, distance: 22.9
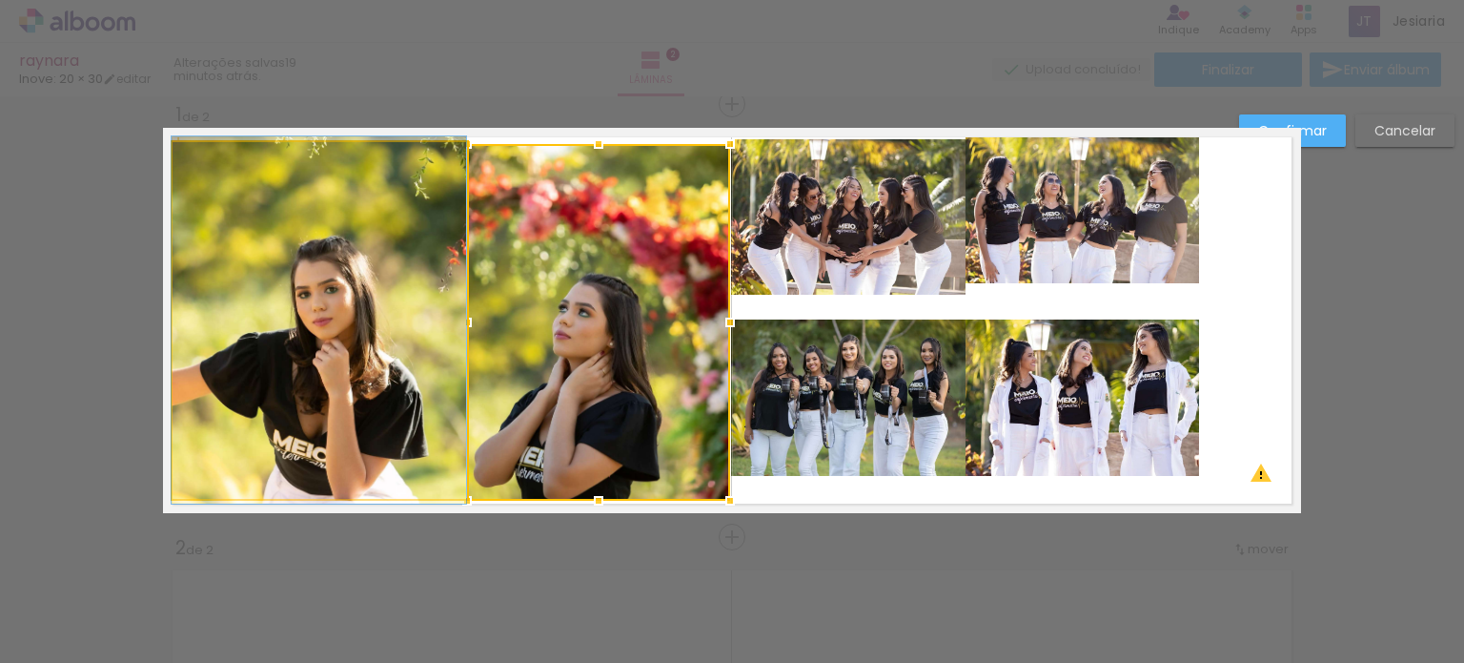
click at [337, 335] on quentale-photo at bounding box center [320, 320] width 295 height 356
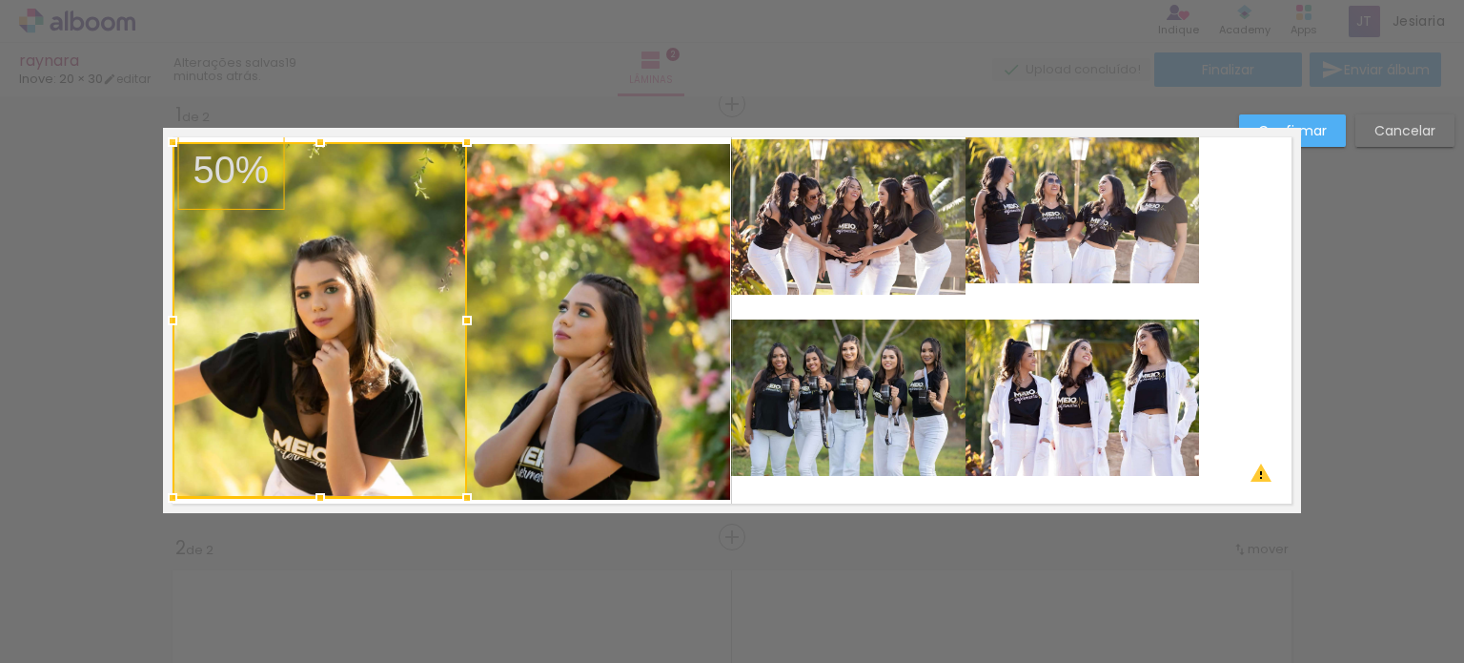
click at [303, 330] on div at bounding box center [320, 320] width 295 height 356
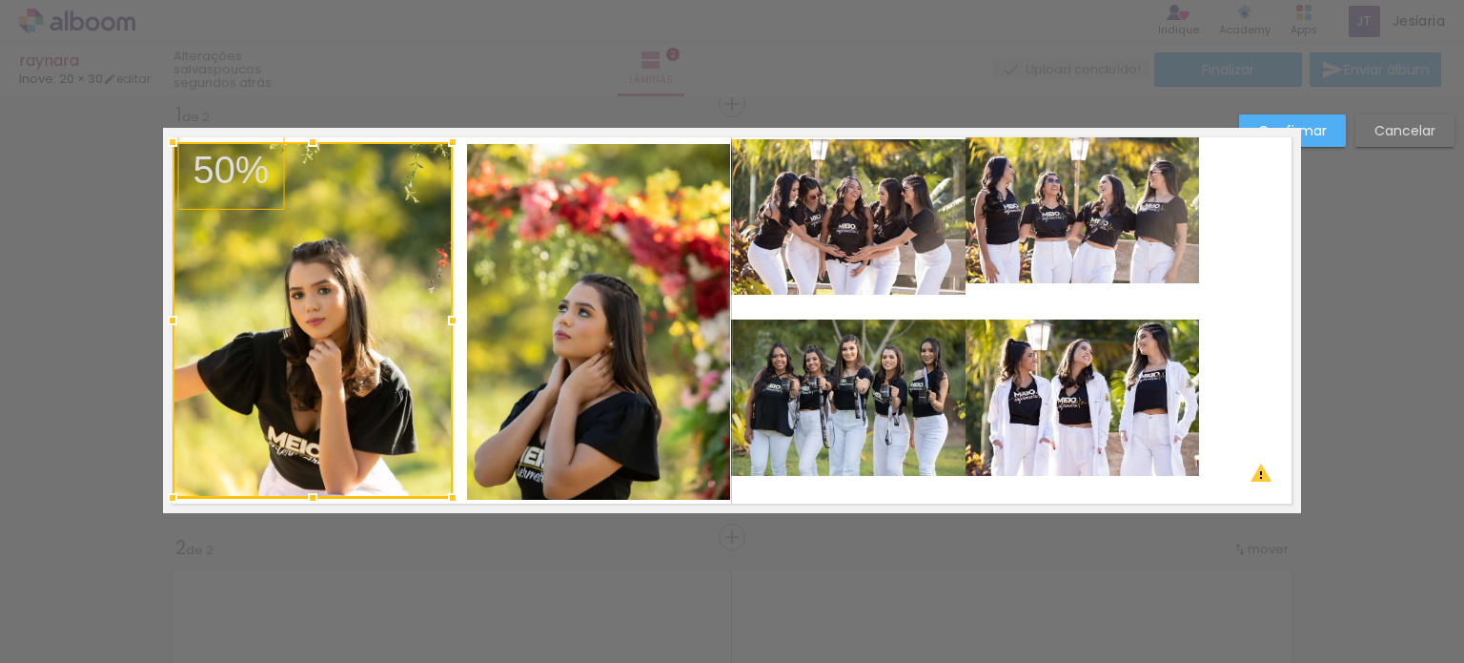
drag, startPoint x: 463, startPoint y: 320, endPoint x: 450, endPoint y: 320, distance: 13.3
click at [450, 320] on div at bounding box center [453, 320] width 38 height 38
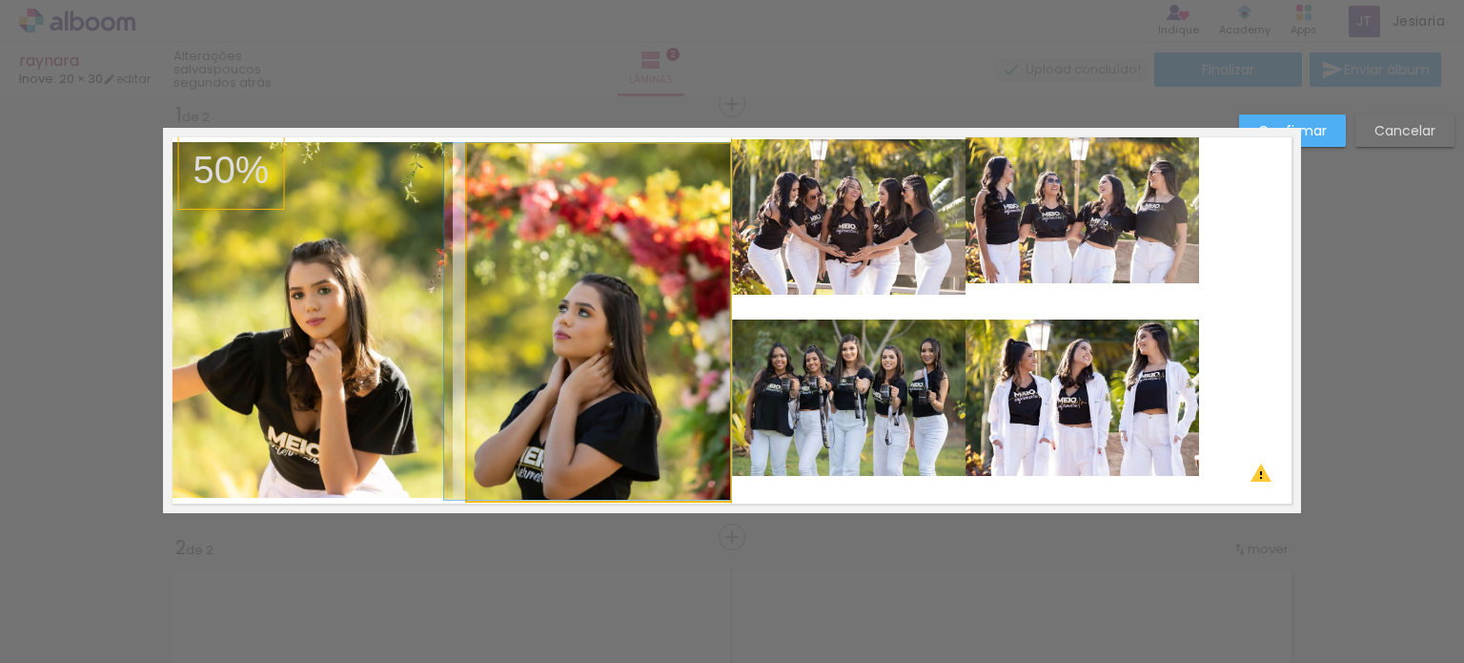
click at [557, 335] on quentale-photo at bounding box center [598, 322] width 263 height 357
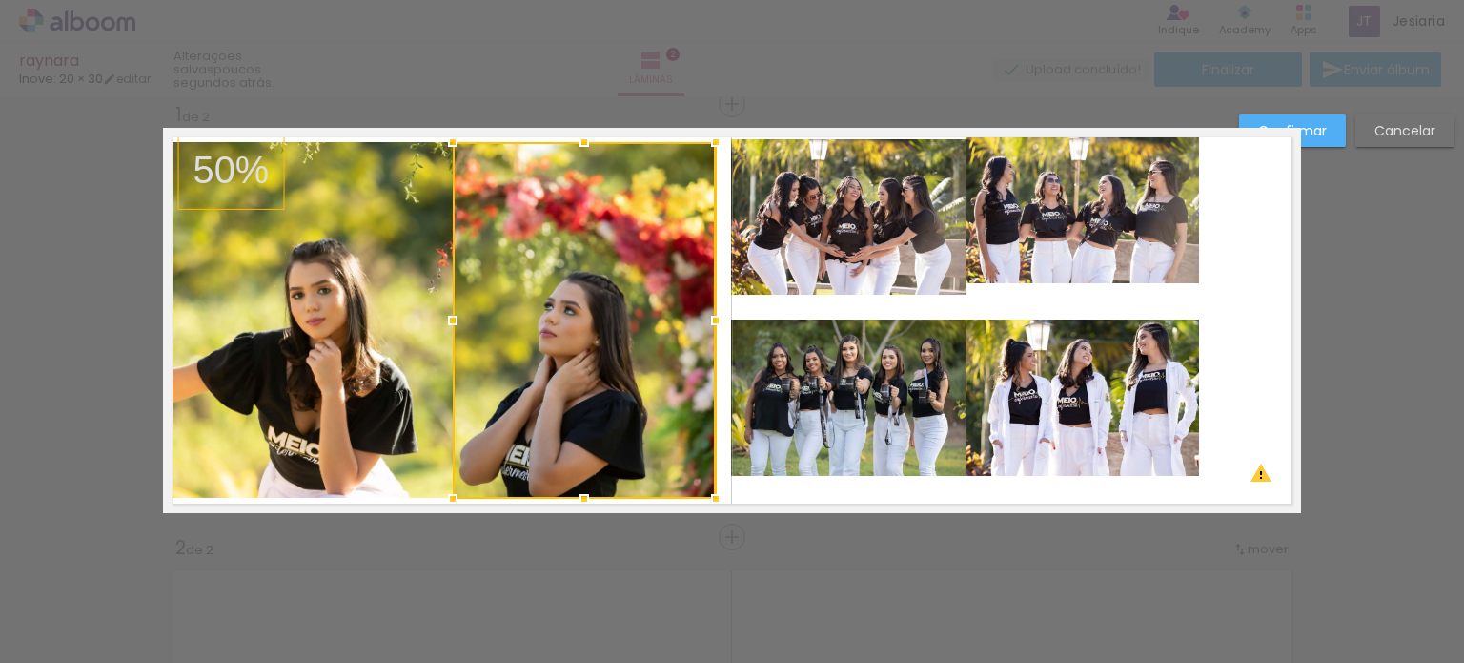
drag, startPoint x: 642, startPoint y: 350, endPoint x: 632, endPoint y: 351, distance: 9.6
click at [632, 351] on div at bounding box center [584, 320] width 263 height 357
click at [1259, 309] on quentale-layouter at bounding box center [732, 320] width 1138 height 385
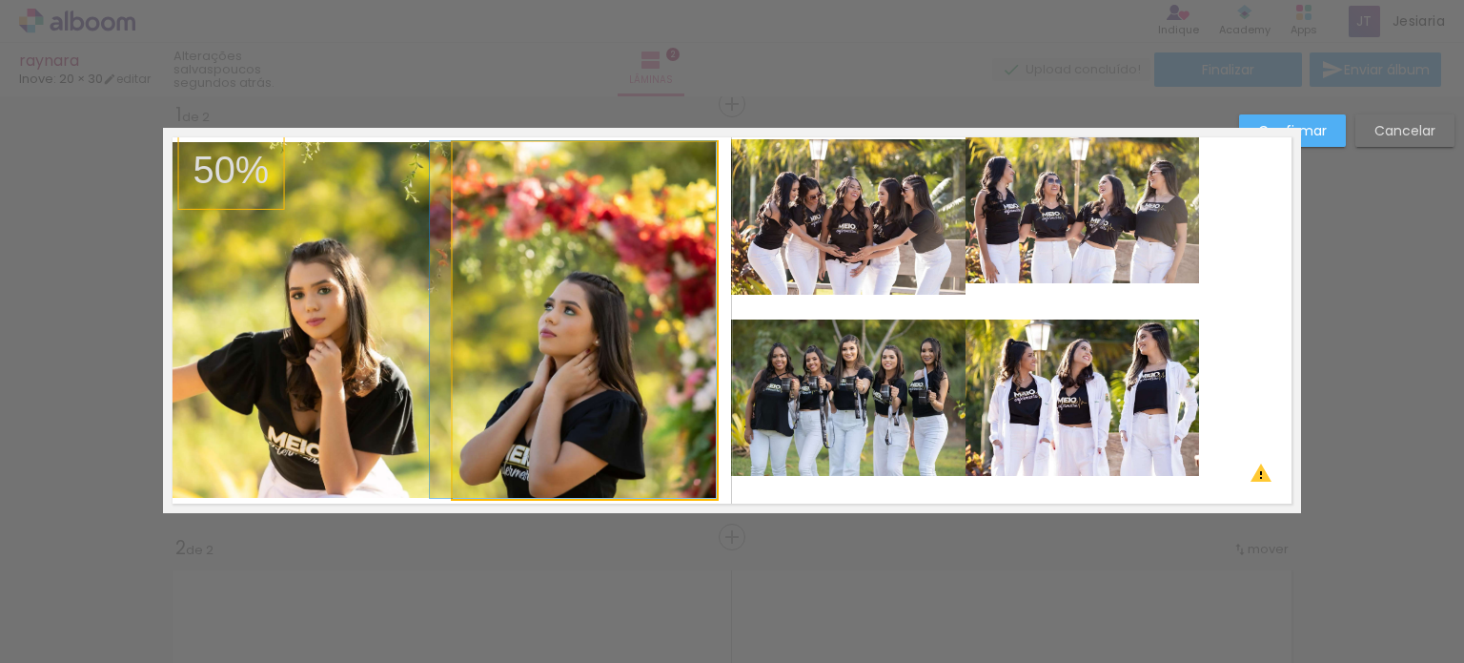
click at [658, 285] on quentale-photo at bounding box center [584, 320] width 263 height 357
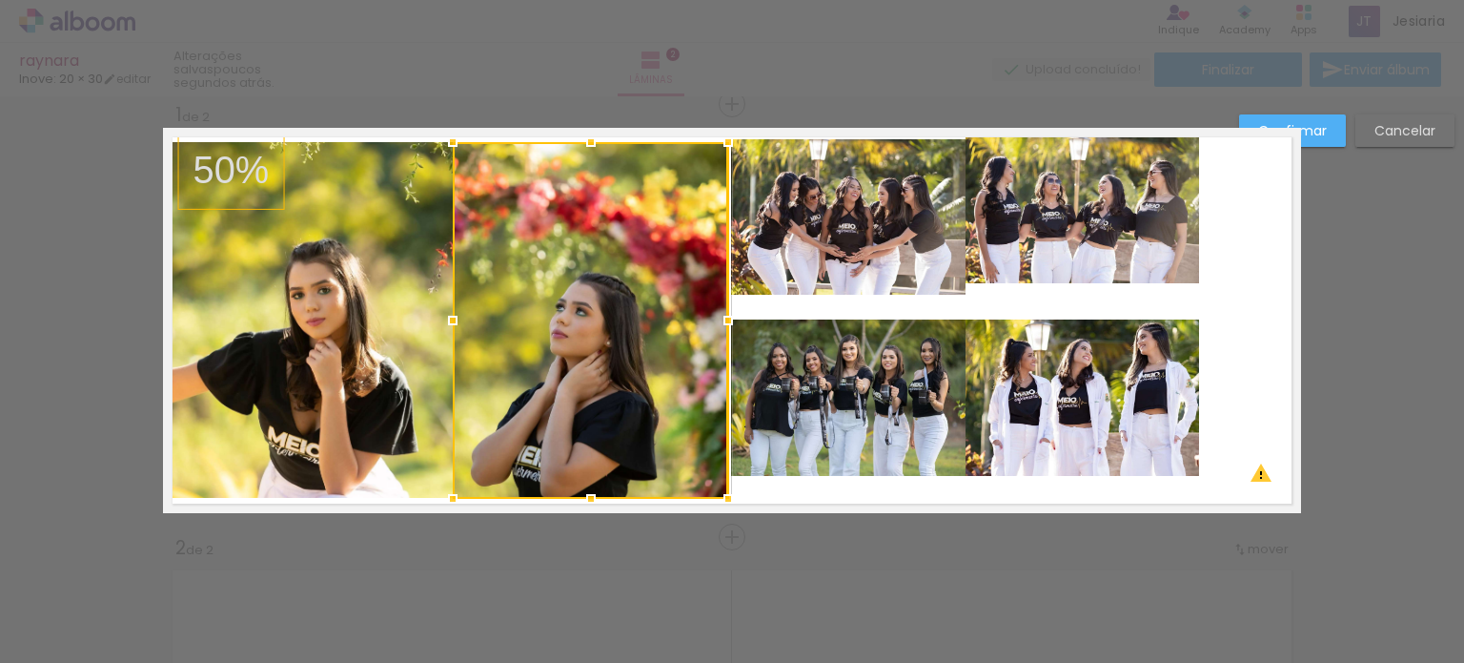
click at [725, 321] on div at bounding box center [728, 320] width 38 height 38
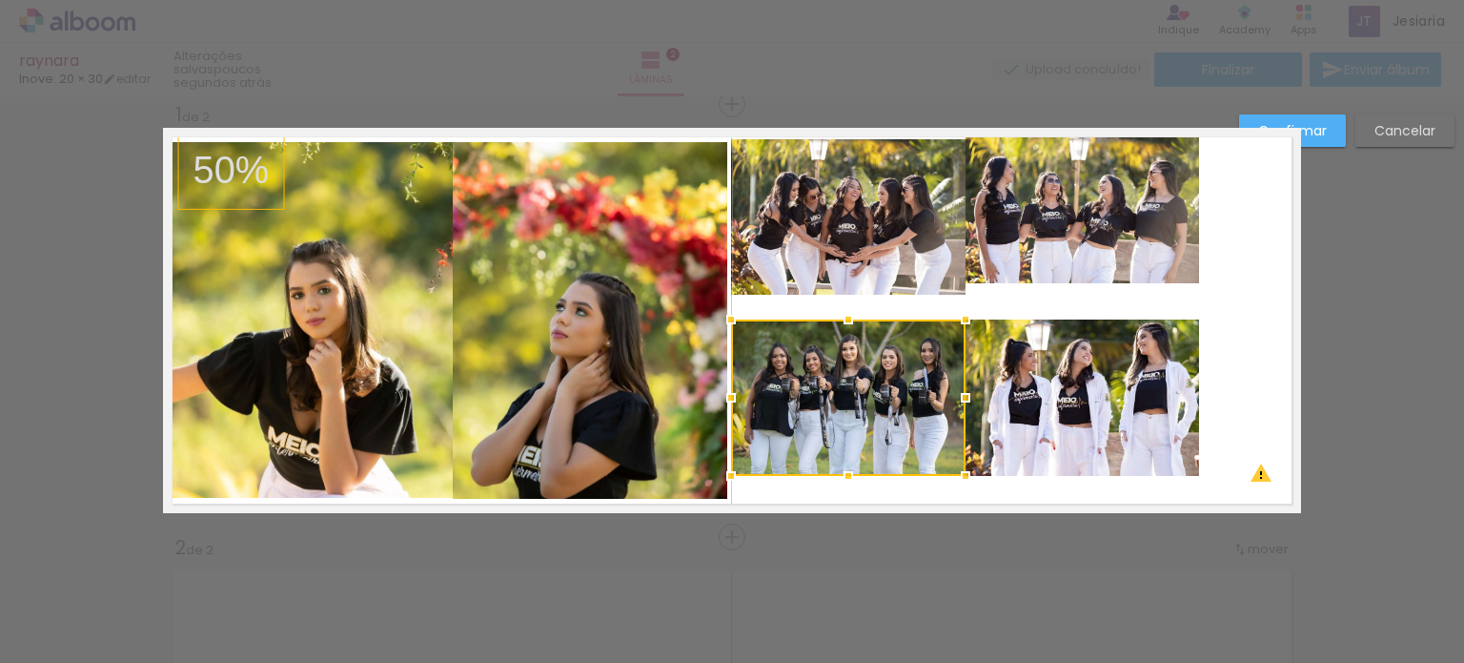
click at [1220, 312] on quentale-layouter at bounding box center [732, 320] width 1138 height 385
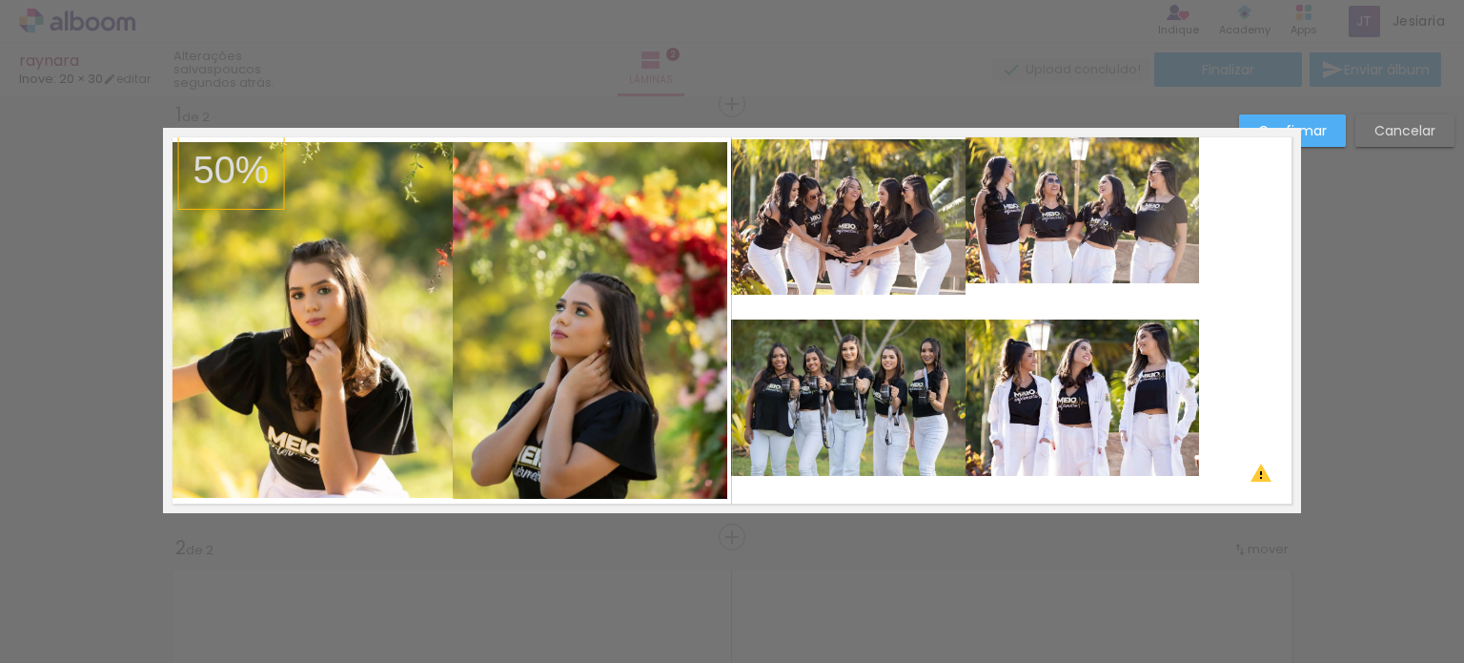
click at [682, 366] on quentale-photo at bounding box center [591, 320] width 276 height 357
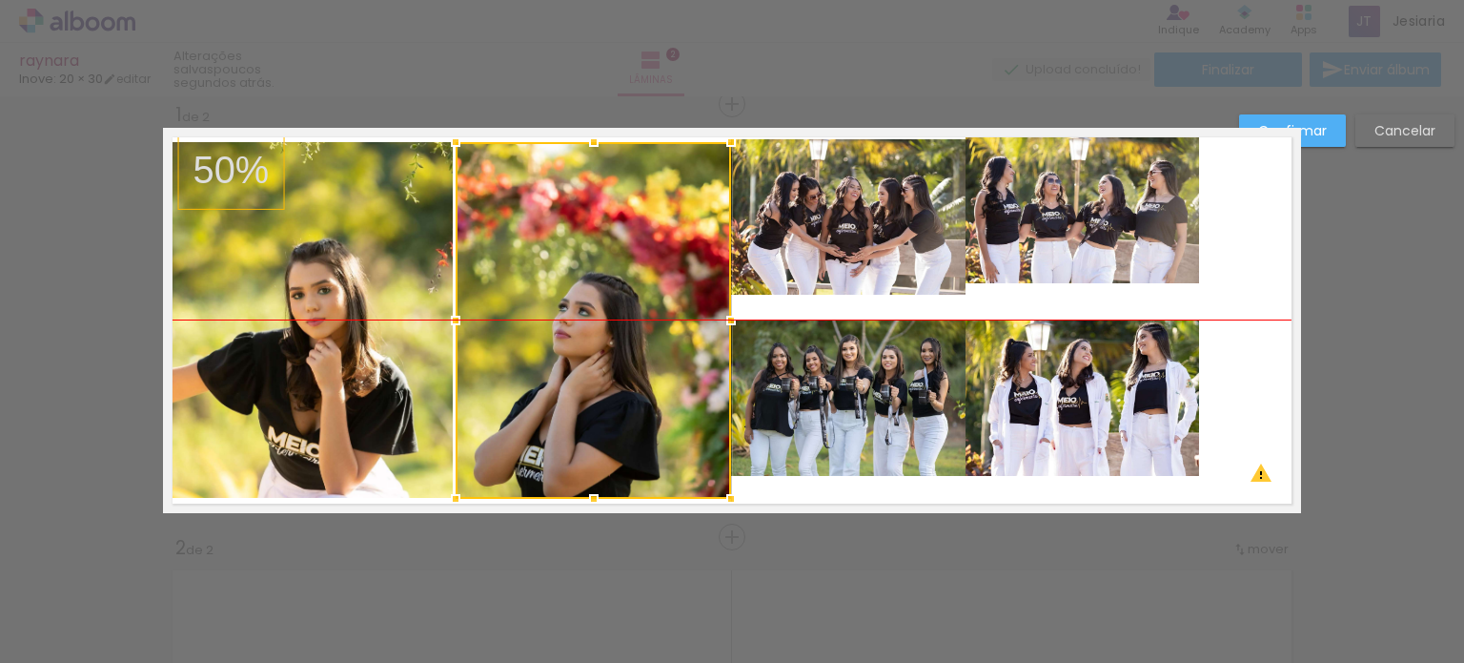
click at [684, 366] on div at bounding box center [594, 320] width 276 height 357
click at [1232, 308] on quentale-layouter at bounding box center [732, 320] width 1138 height 385
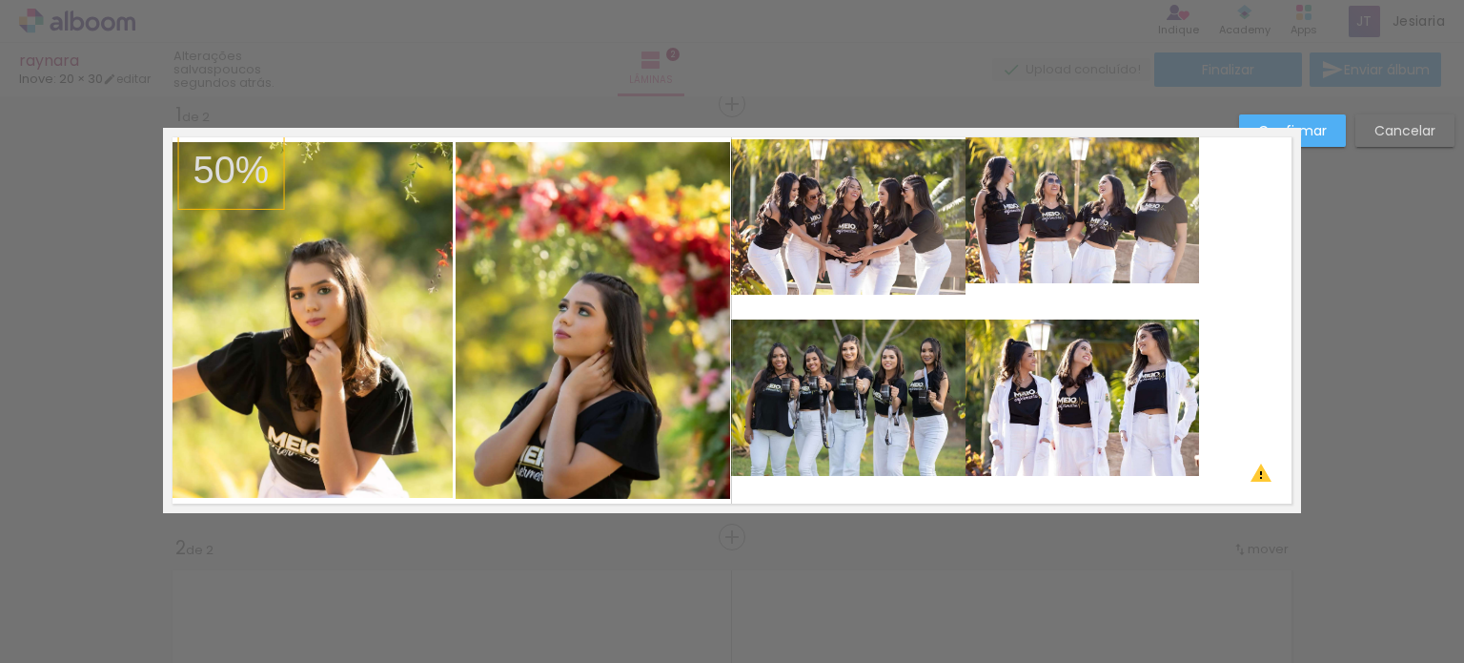
click at [1232, 308] on quentale-layouter at bounding box center [732, 320] width 1138 height 385
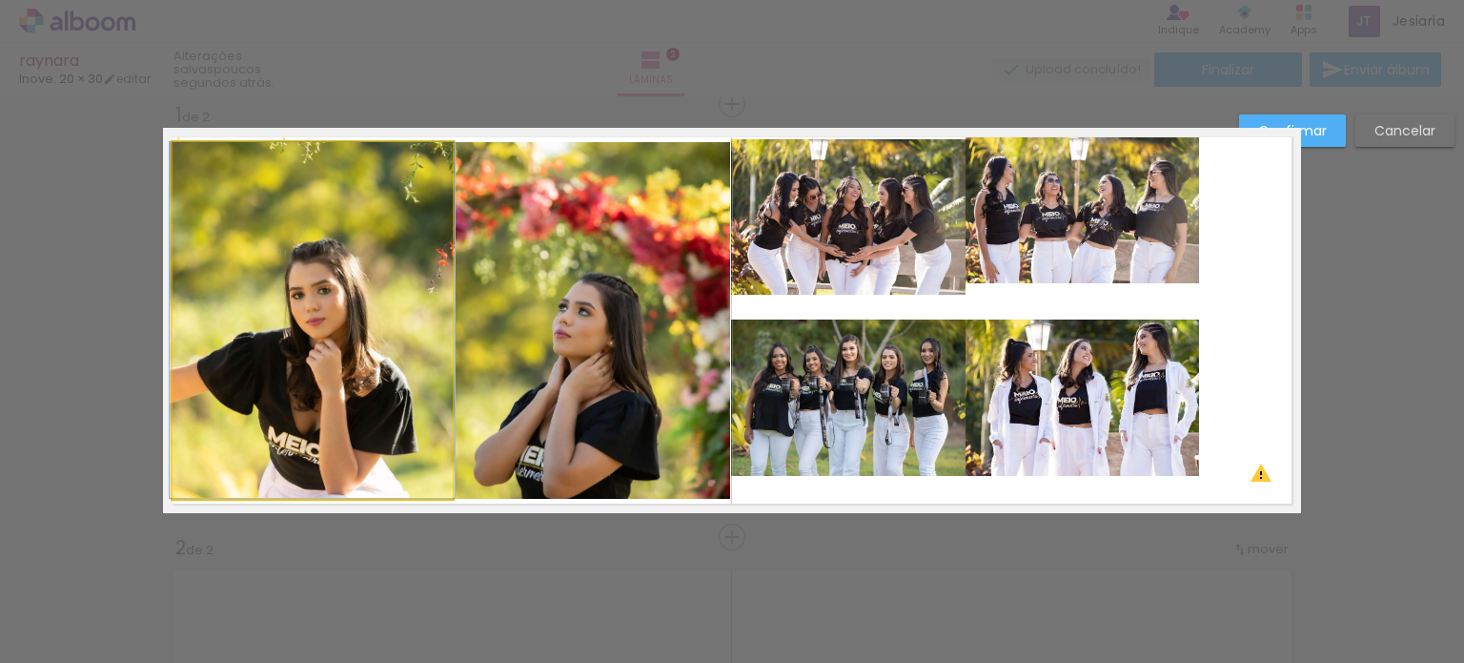
click at [419, 354] on quentale-photo at bounding box center [313, 320] width 280 height 356
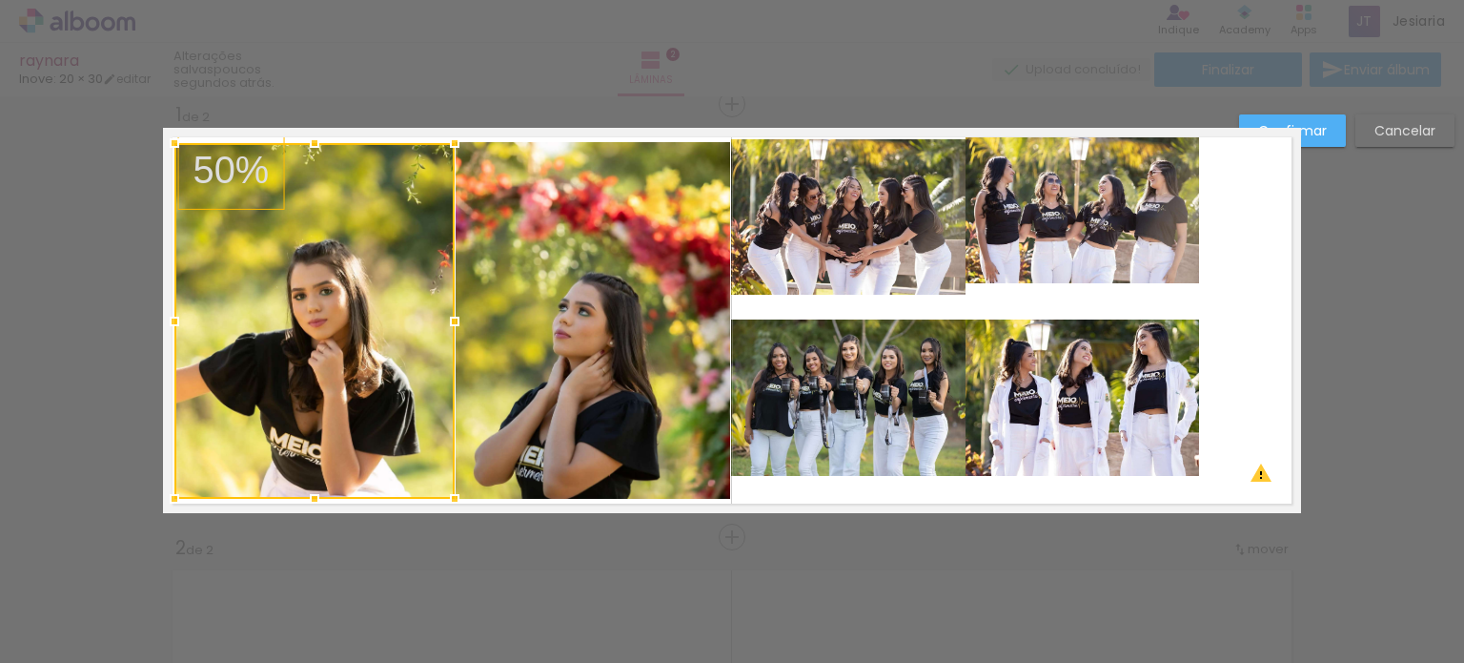
click at [421, 354] on div at bounding box center [314, 321] width 280 height 356
click at [1240, 327] on quentale-layouter at bounding box center [732, 320] width 1138 height 385
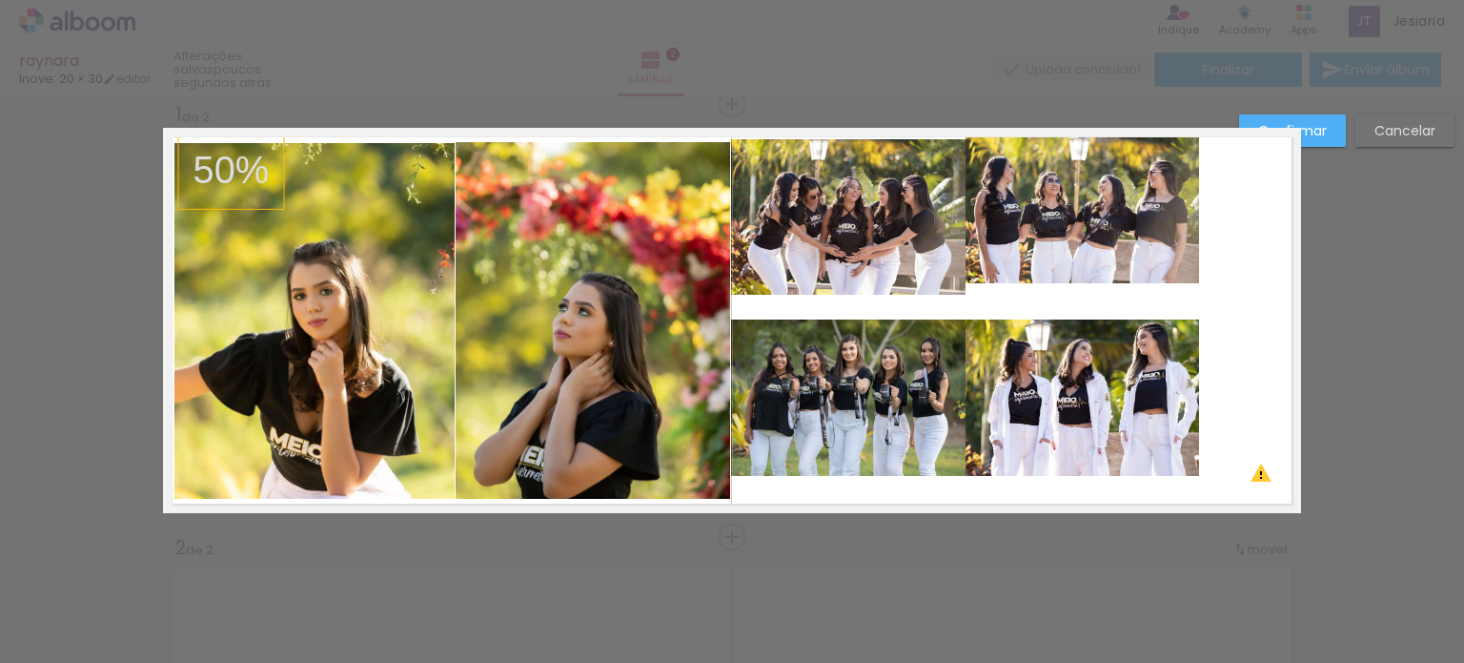
click at [1240, 327] on quentale-layouter at bounding box center [732, 320] width 1138 height 385
click at [923, 245] on quentale-photo at bounding box center [848, 216] width 235 height 155
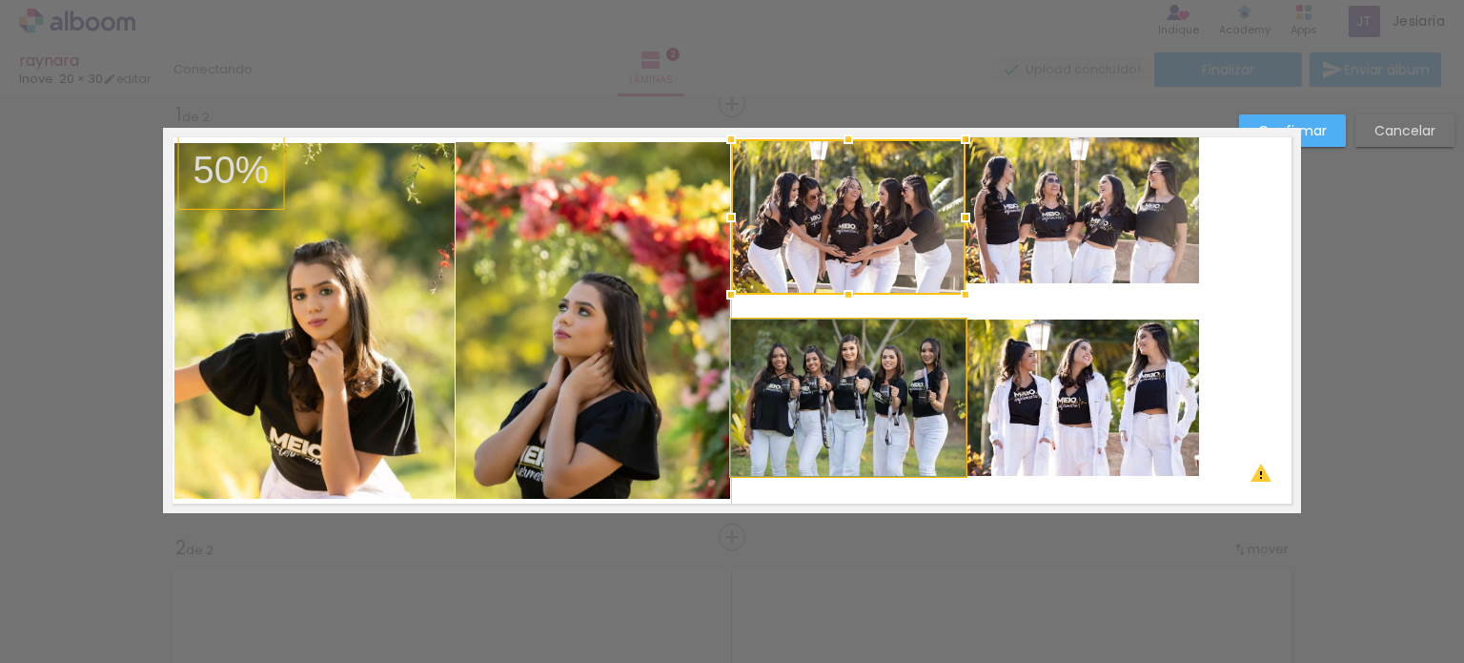
click at [931, 350] on quentale-photo at bounding box center [848, 397] width 235 height 156
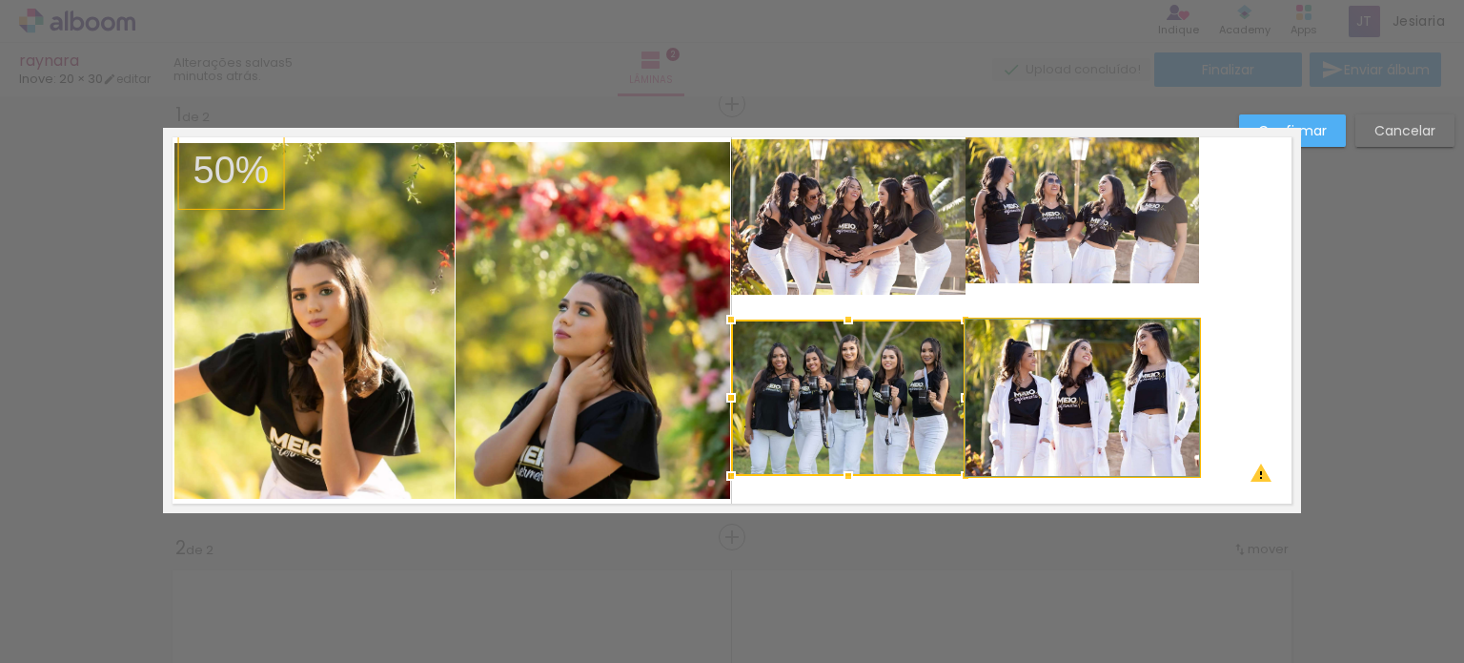
click at [1045, 359] on quentale-photo at bounding box center [1083, 397] width 234 height 156
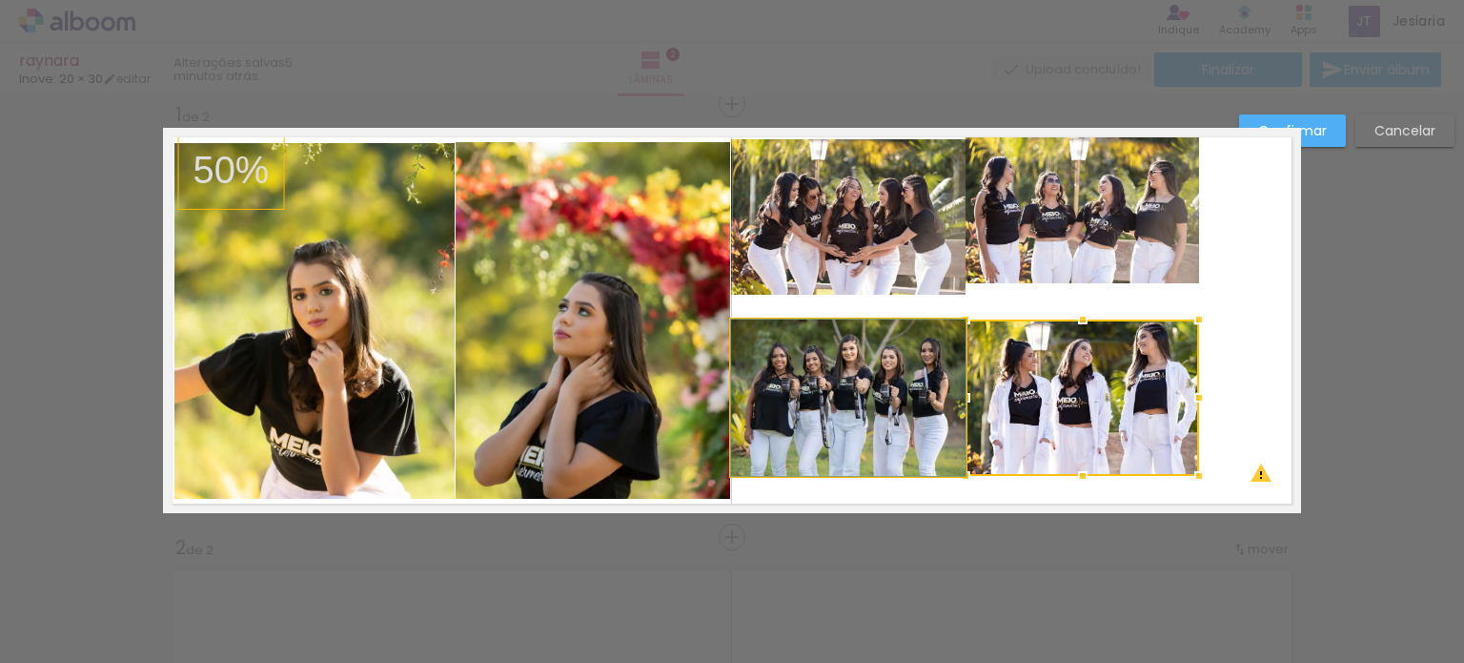
click at [909, 473] on quentale-photo at bounding box center [848, 397] width 235 height 156
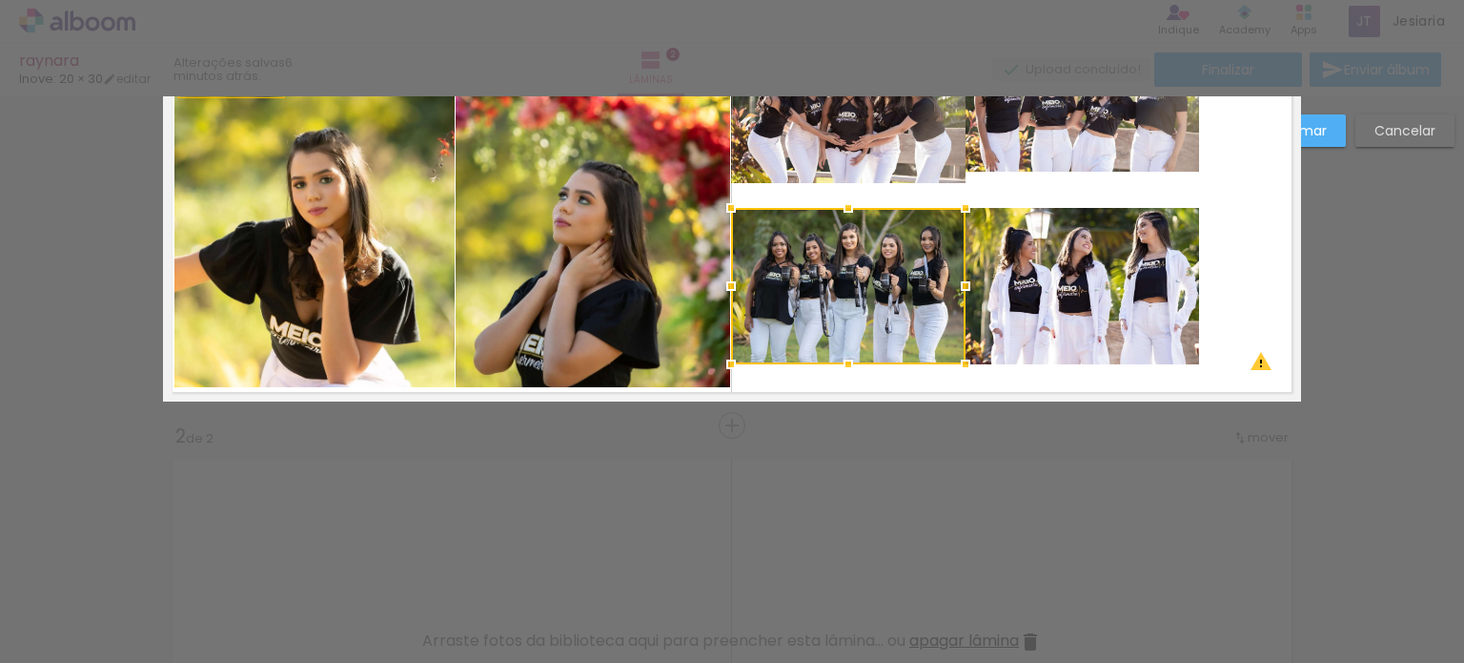
scroll to position [138, 0]
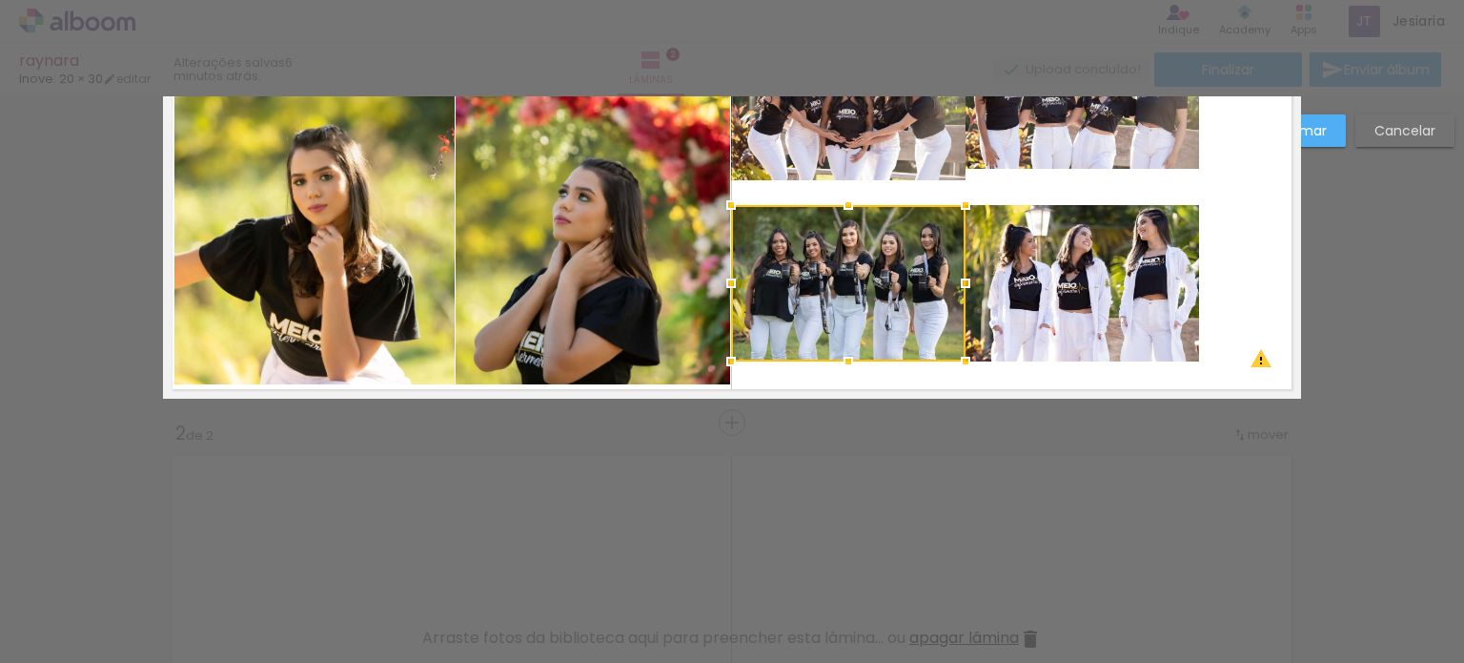
click at [866, 296] on div at bounding box center [848, 283] width 235 height 156
click at [0, 0] on slot "Cancelar" at bounding box center [0, 0] width 0 height 0
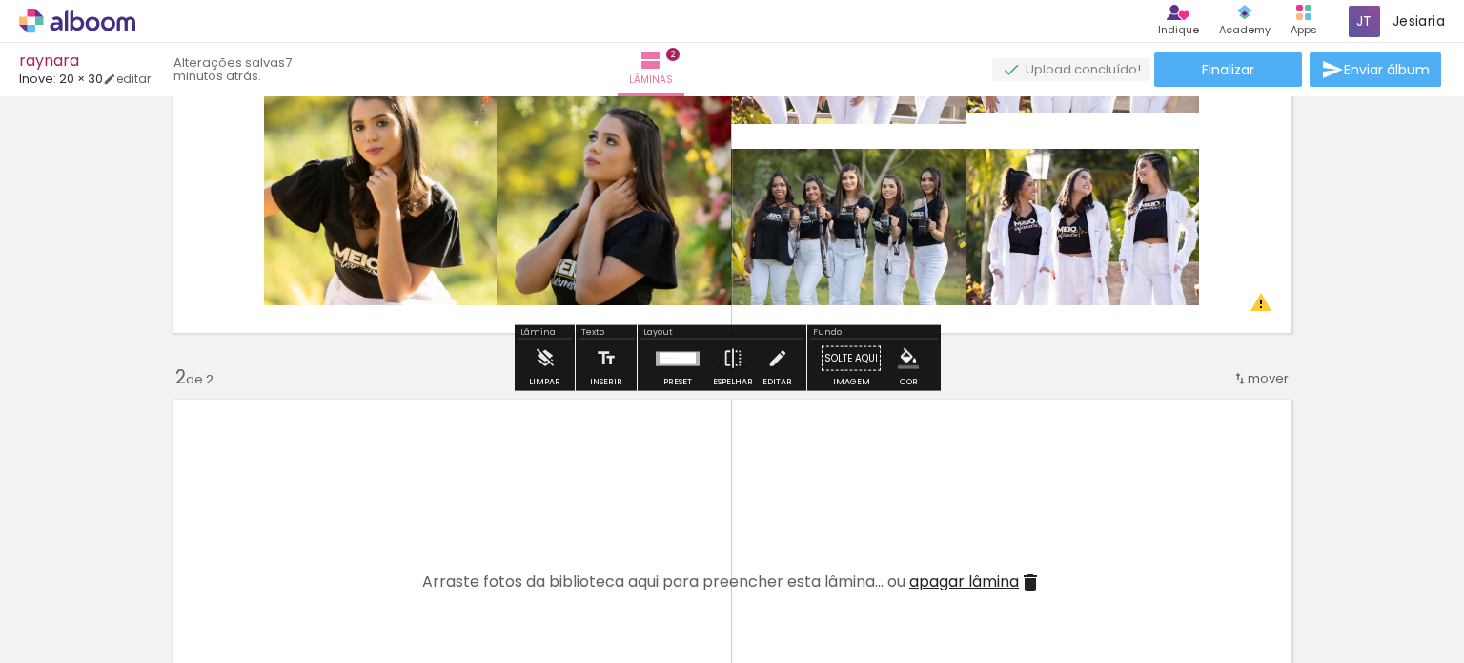
scroll to position [197, 0]
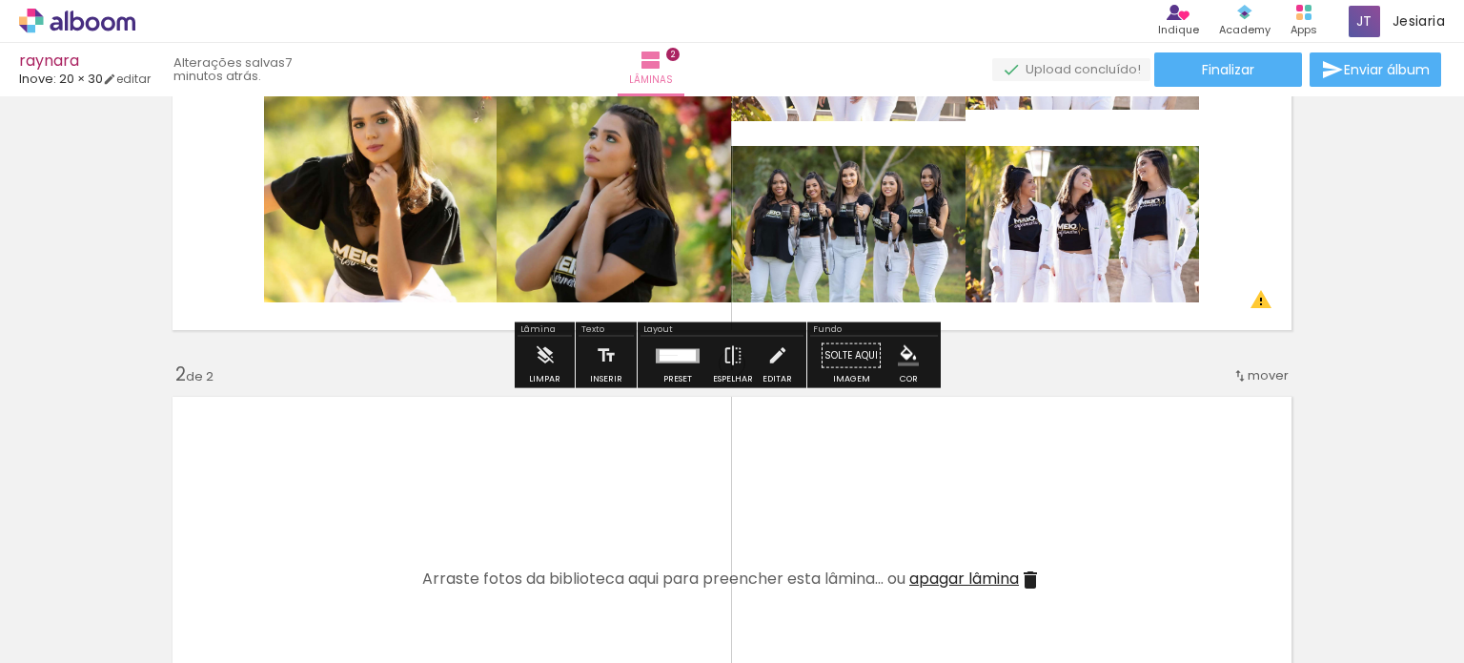
click at [669, 356] on div at bounding box center [673, 358] width 10 height 6
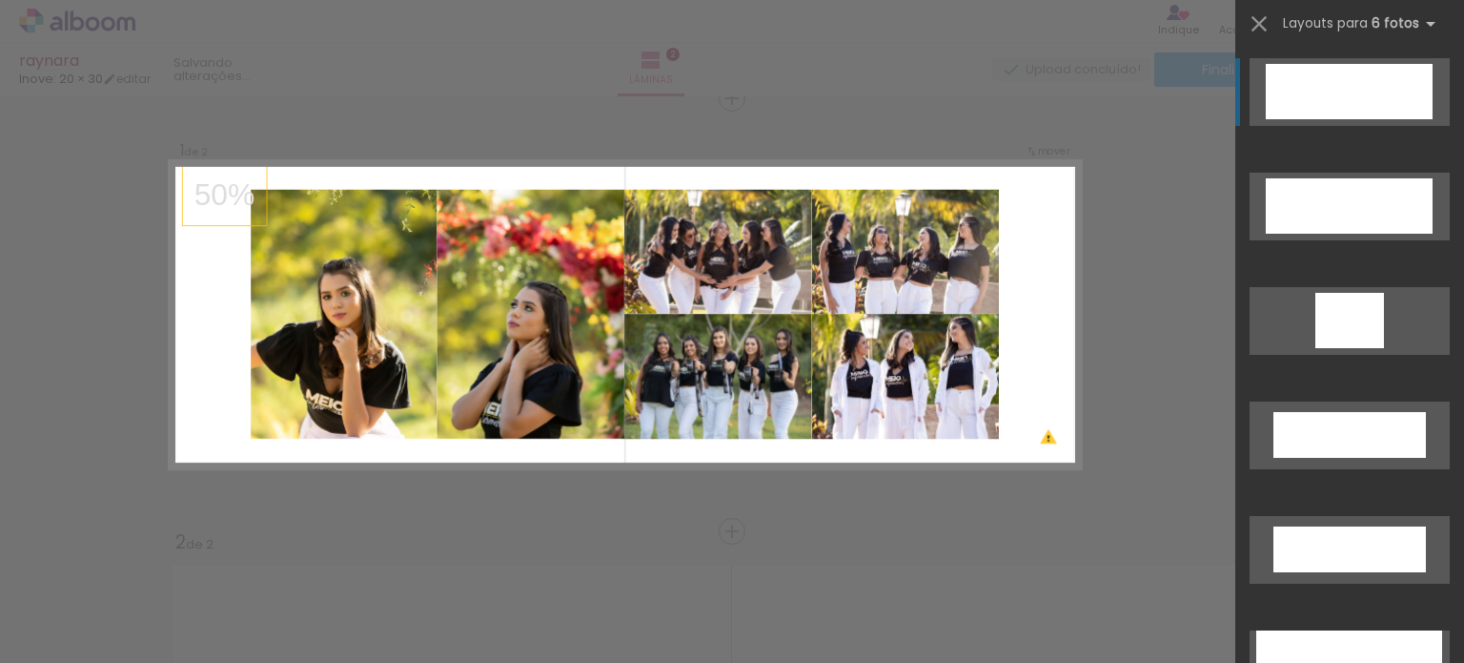
scroll to position [24, 0]
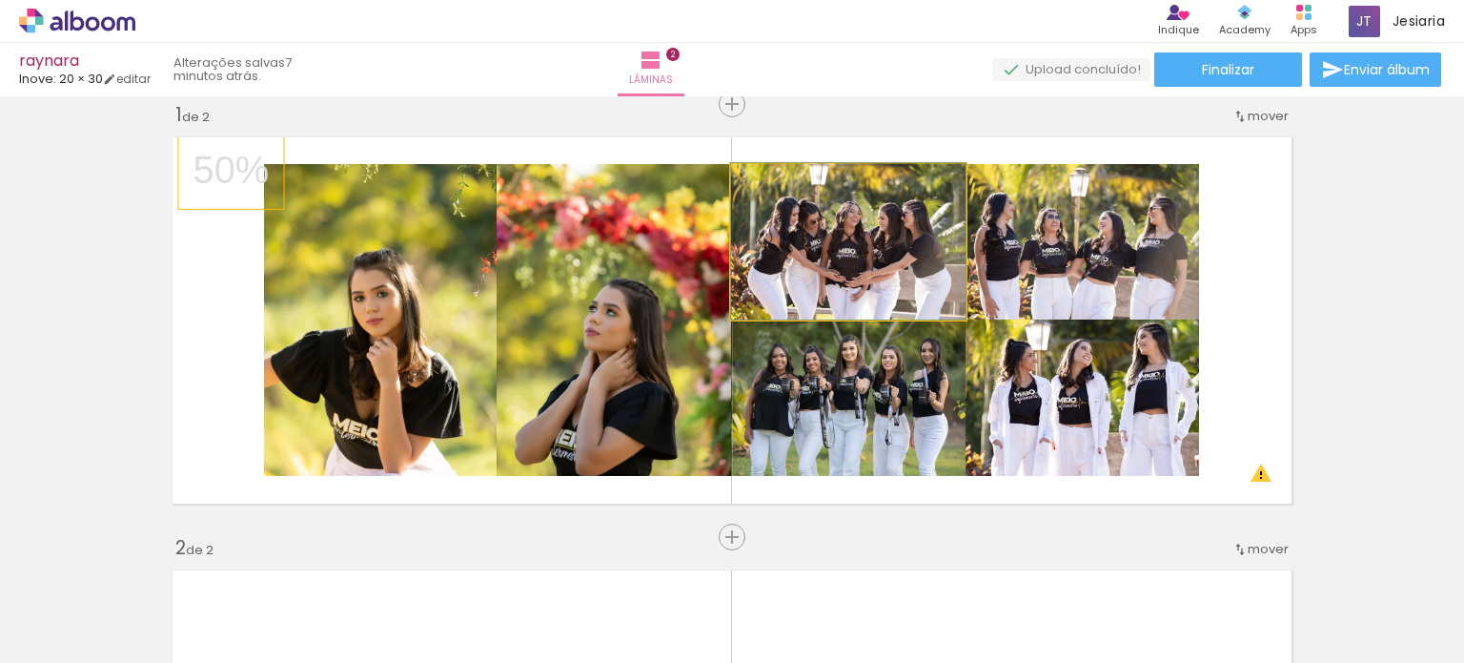
click at [871, 247] on quentale-photo at bounding box center [848, 241] width 235 height 155
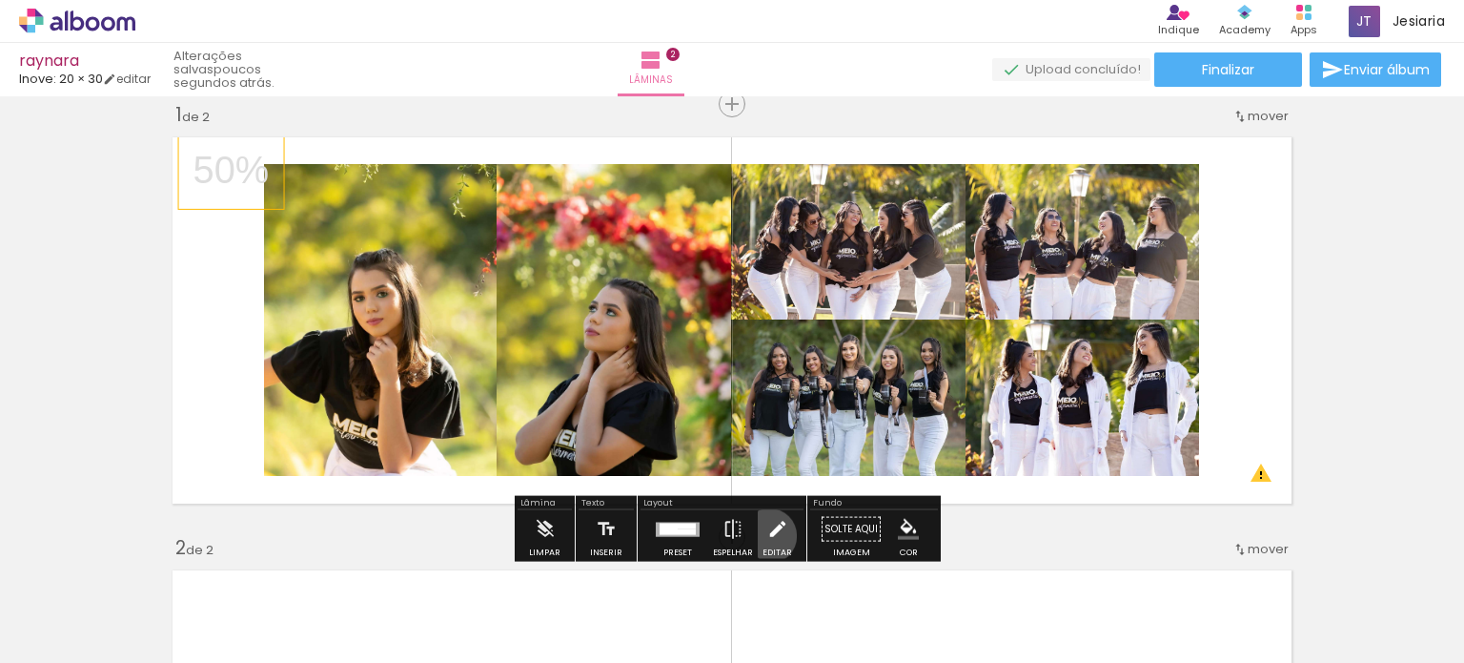
click at [767, 535] on iron-icon at bounding box center [777, 529] width 21 height 38
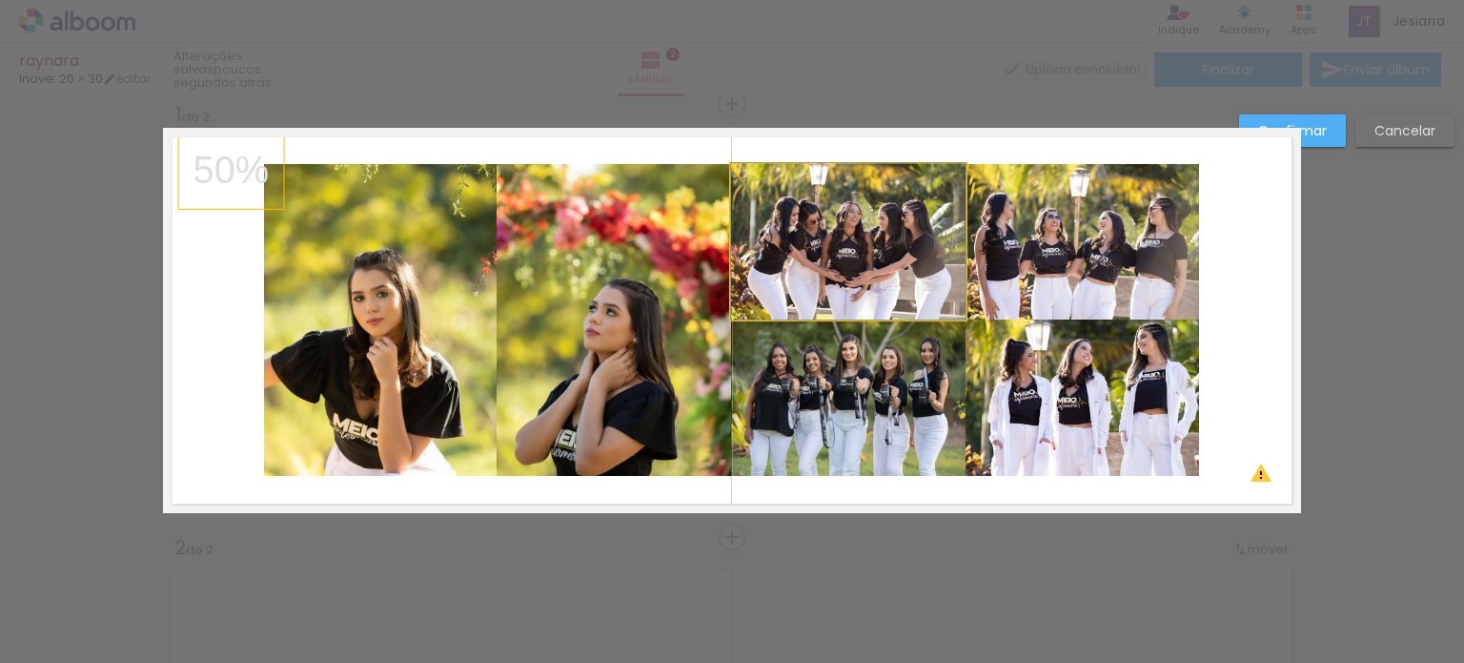
click at [874, 220] on quentale-photo at bounding box center [848, 241] width 235 height 155
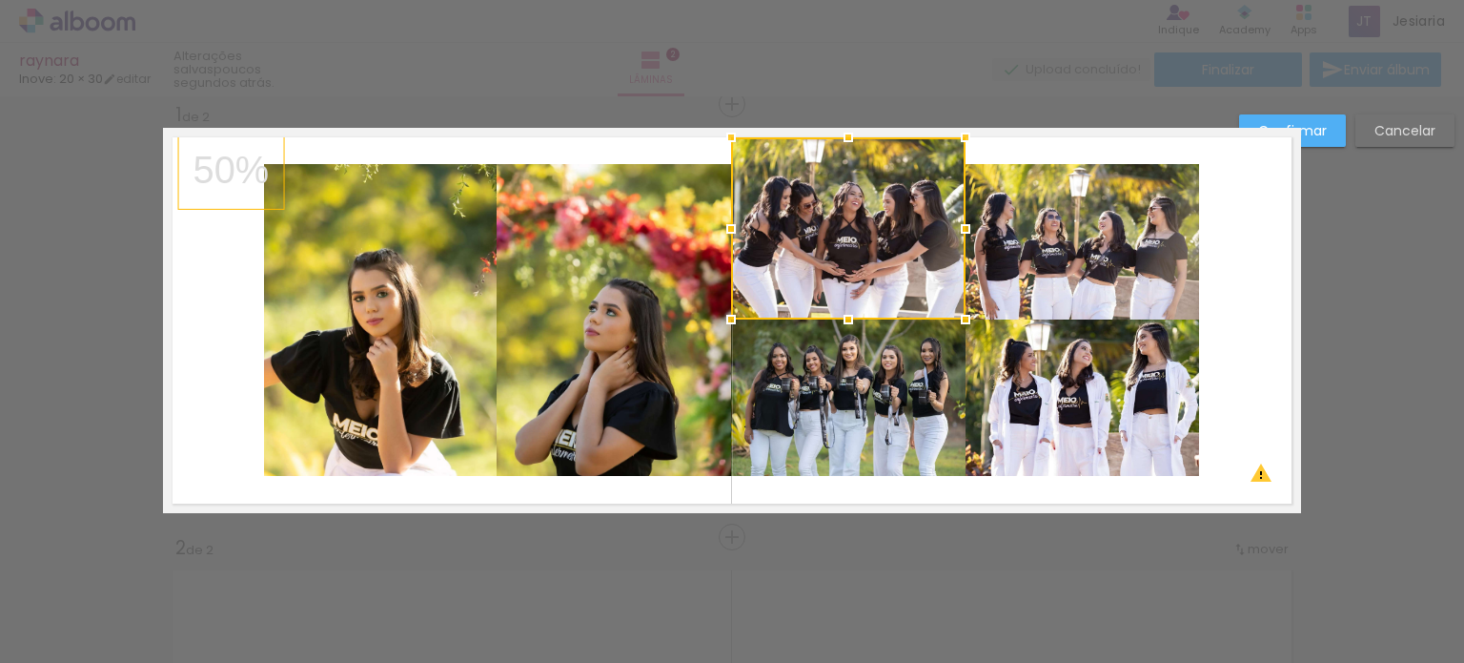
drag, startPoint x: 843, startPoint y: 164, endPoint x: 842, endPoint y: 137, distance: 26.7
click at [842, 137] on div at bounding box center [848, 137] width 38 height 38
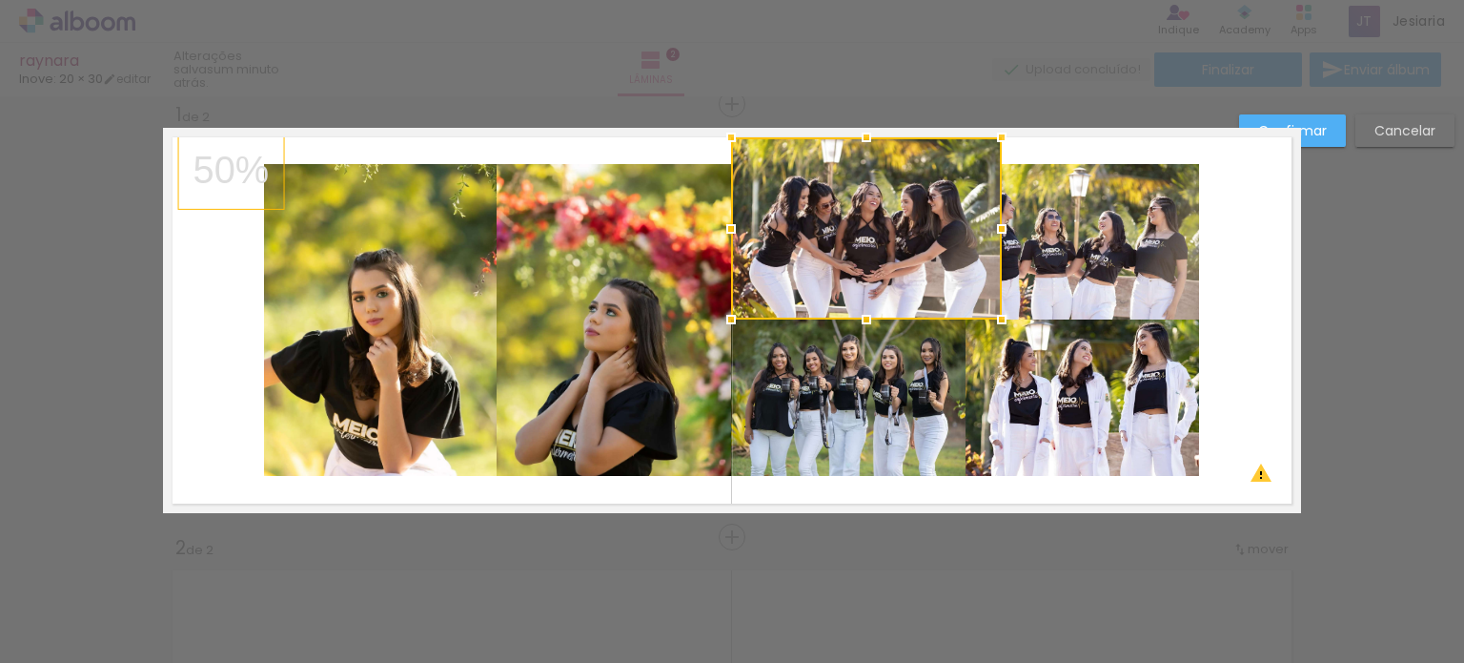
drag, startPoint x: 964, startPoint y: 229, endPoint x: 999, endPoint y: 229, distance: 35.3
click at [999, 229] on div at bounding box center [1002, 229] width 38 height 38
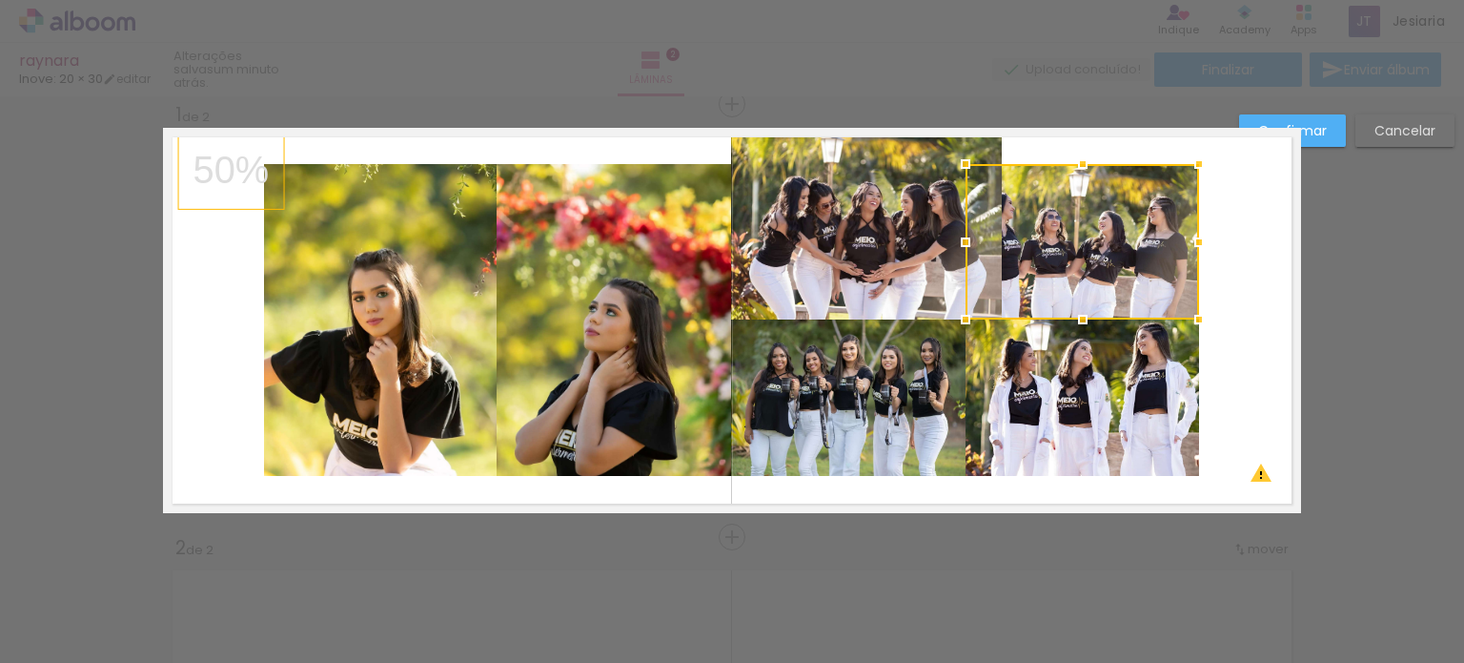
click at [1062, 229] on div at bounding box center [1083, 241] width 234 height 155
drag, startPoint x: 963, startPoint y: 244, endPoint x: 996, endPoint y: 245, distance: 33.4
click at [996, 245] on div at bounding box center [1082, 241] width 235 height 155
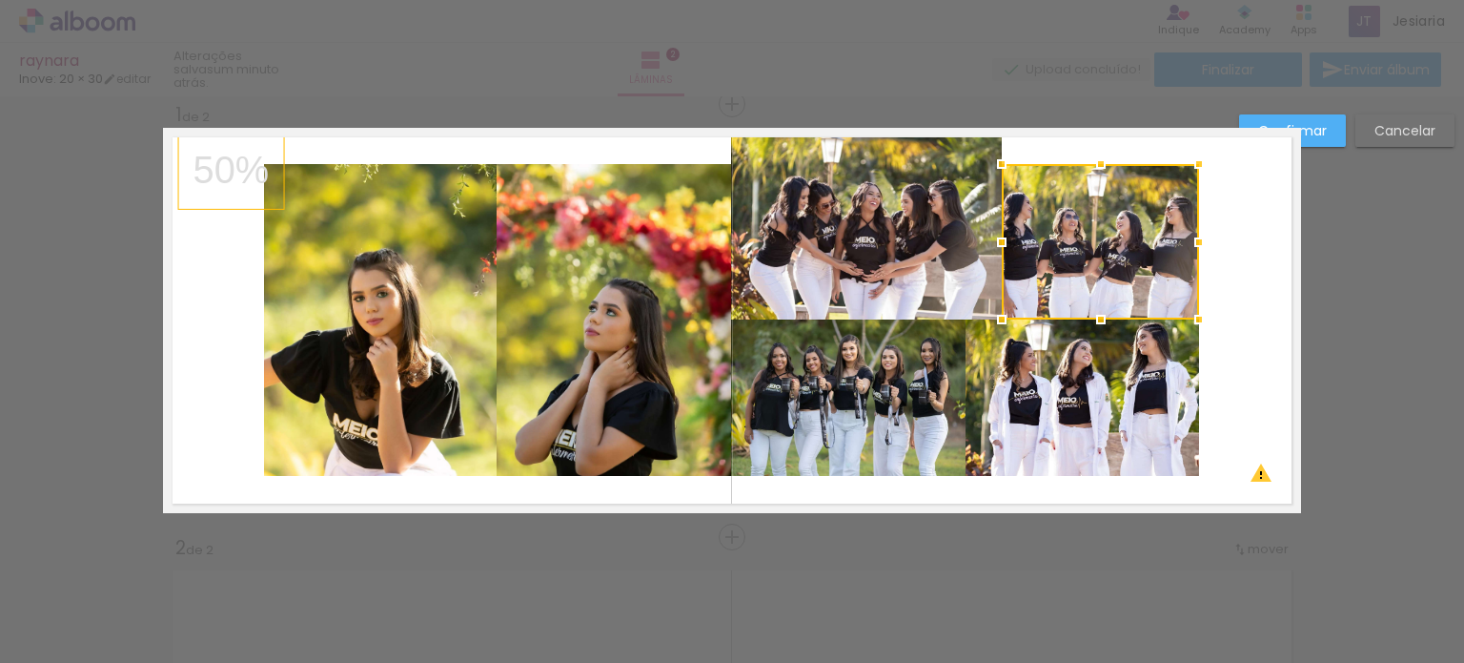
drag, startPoint x: 966, startPoint y: 243, endPoint x: 1003, endPoint y: 242, distance: 37.2
click at [1003, 242] on div at bounding box center [1002, 242] width 38 height 38
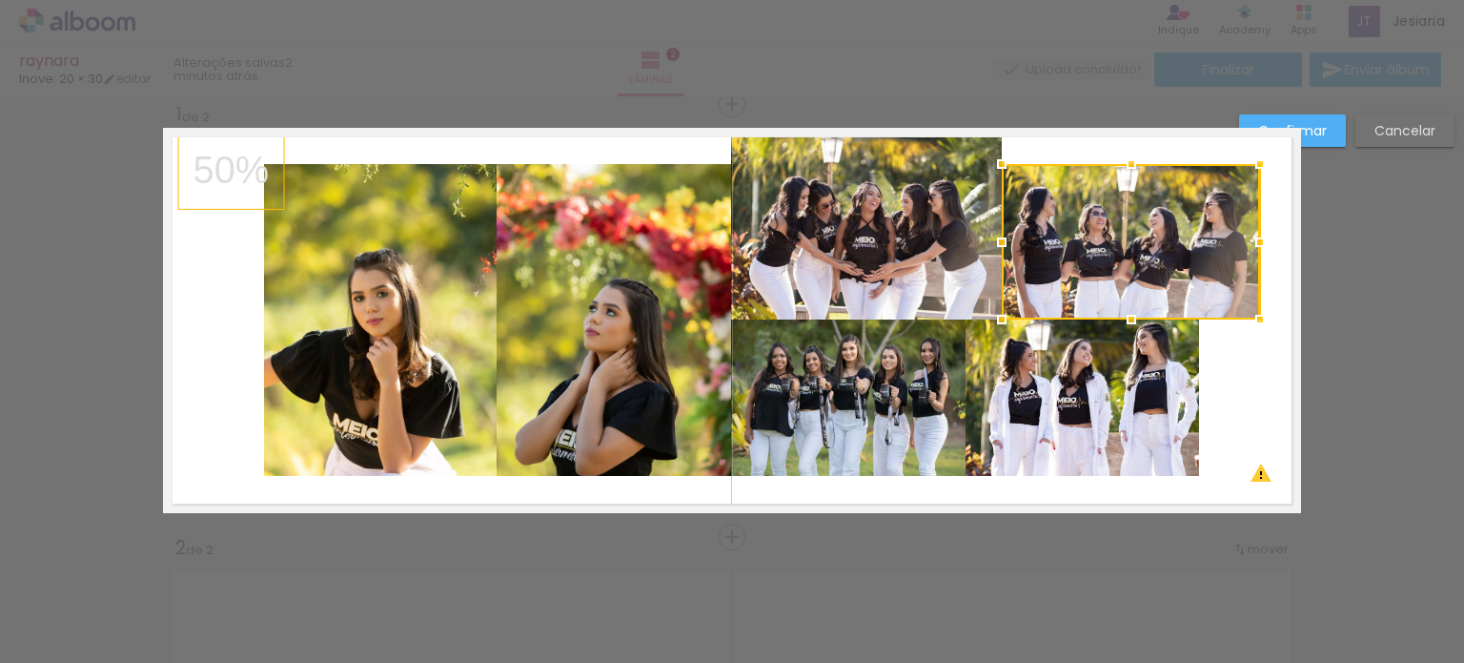
drag, startPoint x: 1192, startPoint y: 246, endPoint x: 1254, endPoint y: 237, distance: 62.6
click at [1254, 237] on div at bounding box center [1260, 242] width 38 height 38
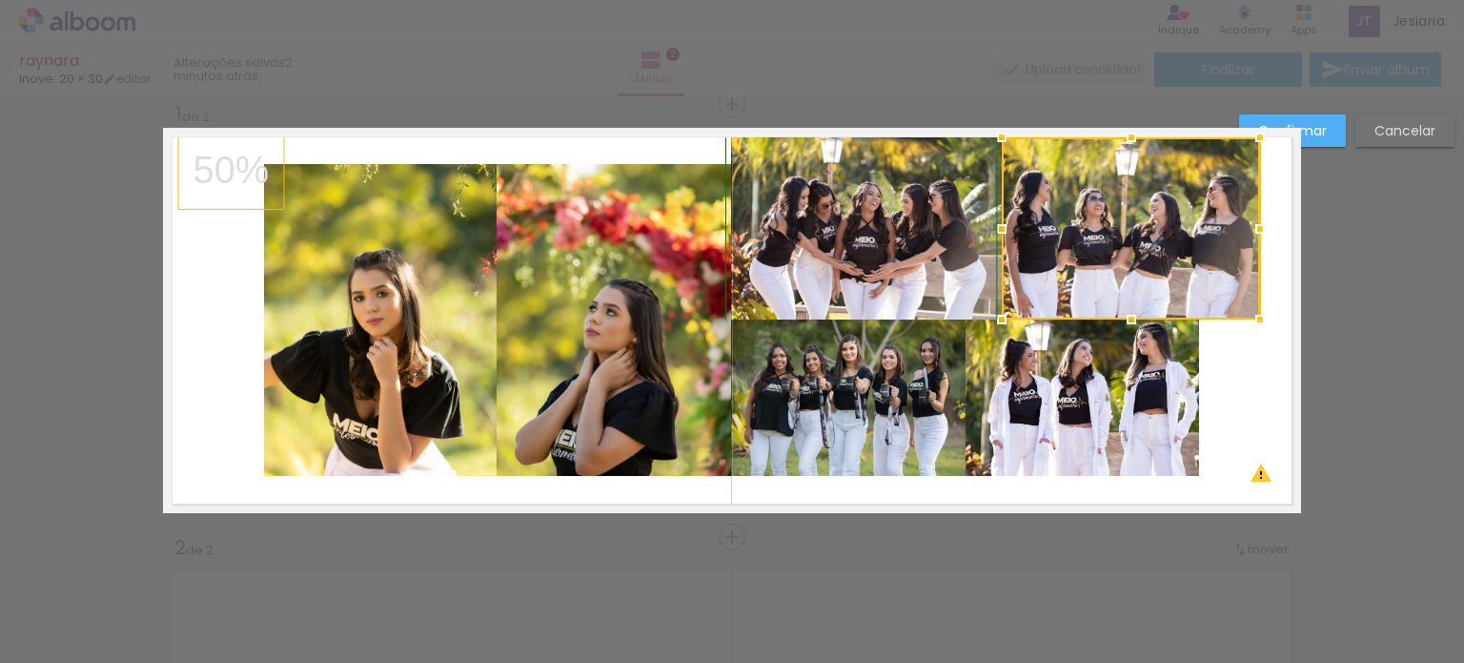
drag, startPoint x: 1128, startPoint y: 163, endPoint x: 1129, endPoint y: 141, distance: 21.9
click at [1129, 141] on div at bounding box center [1132, 137] width 38 height 38
click at [1248, 350] on quentale-layouter at bounding box center [732, 320] width 1138 height 385
click at [882, 442] on quentale-photo at bounding box center [848, 397] width 235 height 156
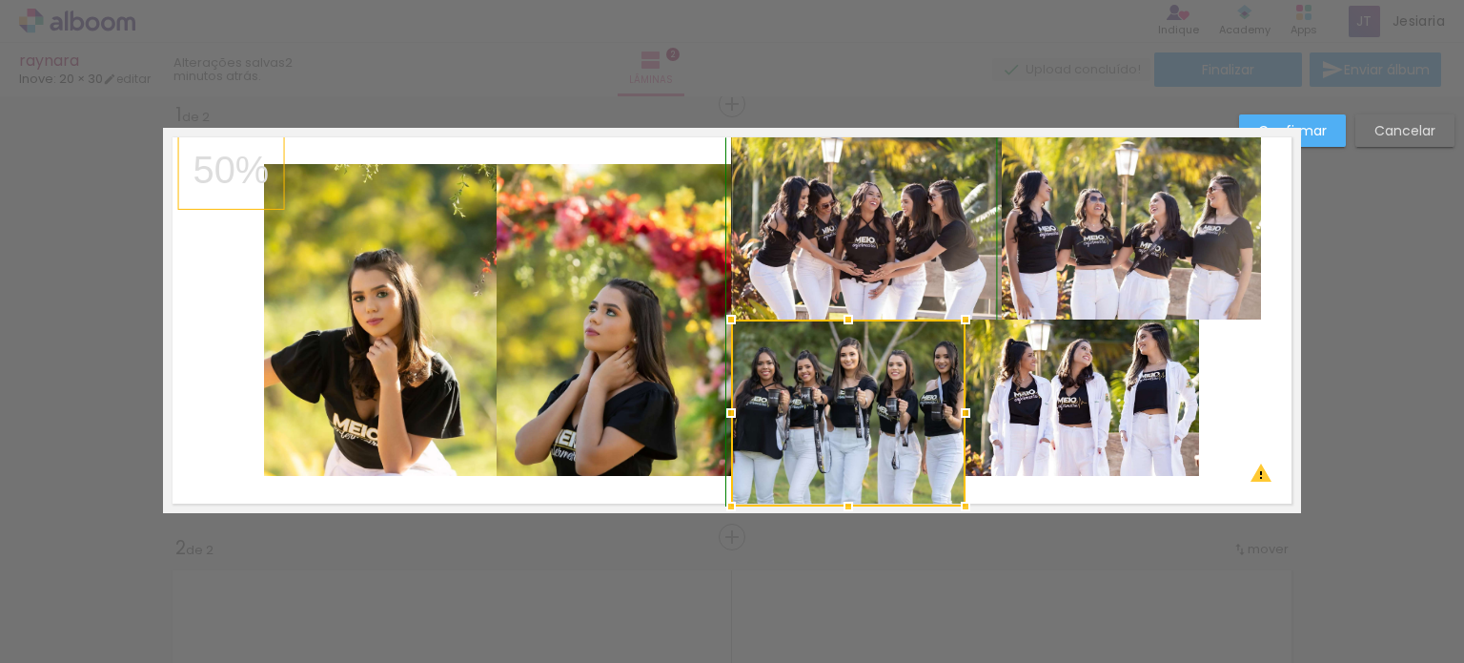
drag, startPoint x: 846, startPoint y: 476, endPoint x: 850, endPoint y: 495, distance: 19.7
click at [850, 495] on div at bounding box center [848, 506] width 38 height 38
click at [1017, 495] on quentale-layouter at bounding box center [732, 320] width 1138 height 385
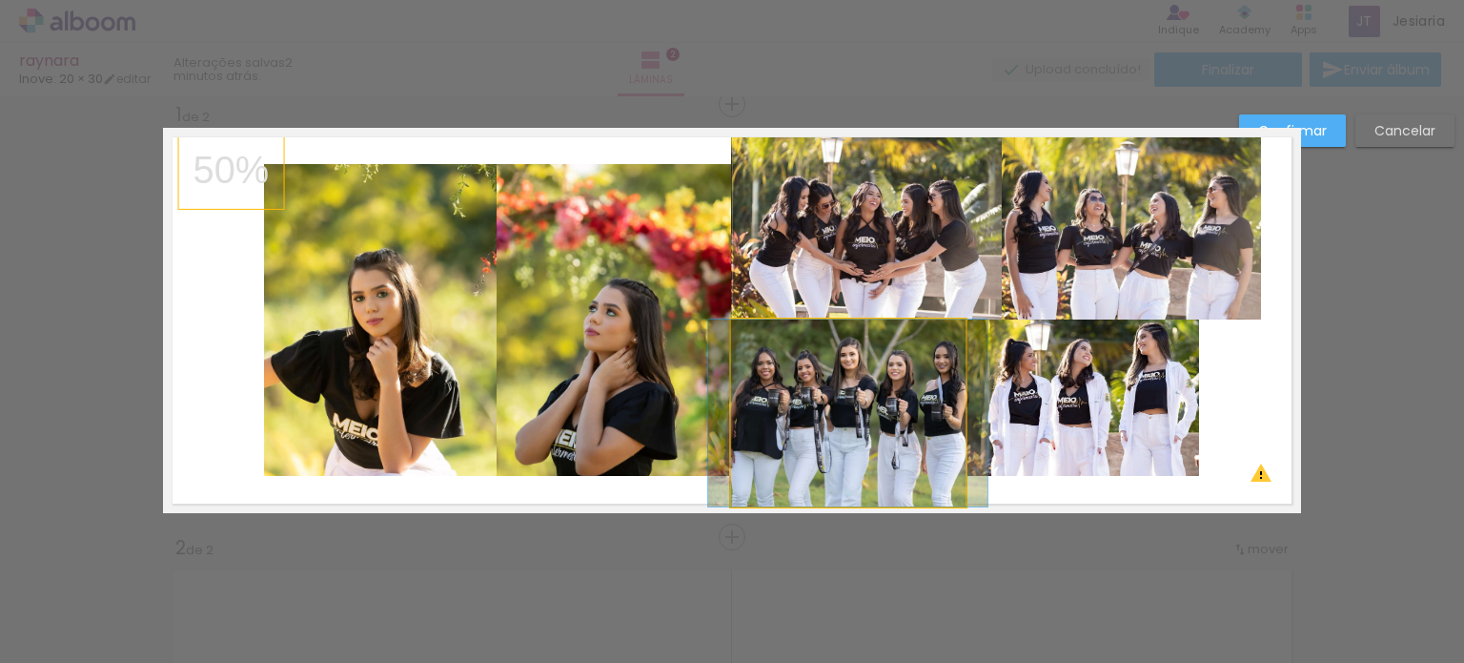
click at [942, 419] on quentale-photo at bounding box center [848, 412] width 235 height 187
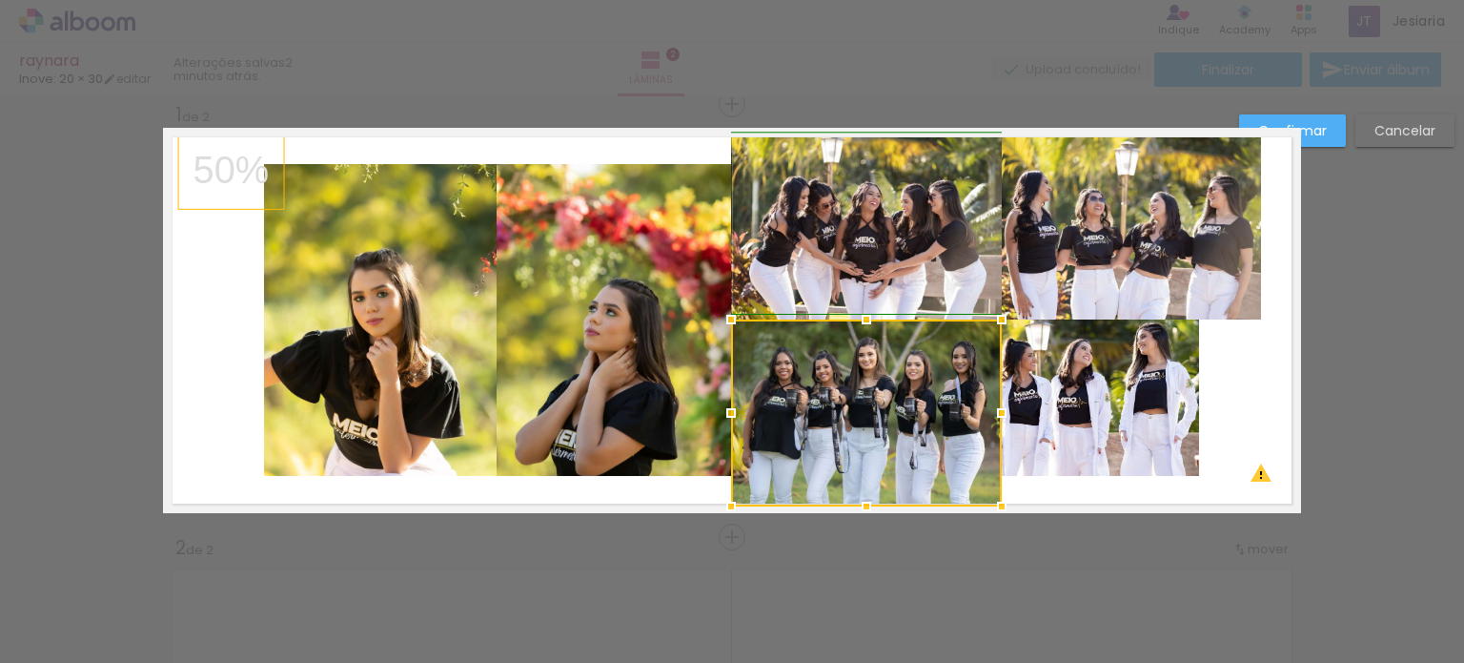
drag, startPoint x: 965, startPoint y: 409, endPoint x: 1002, endPoint y: 406, distance: 37.3
click at [1002, 406] on div at bounding box center [1002, 413] width 38 height 38
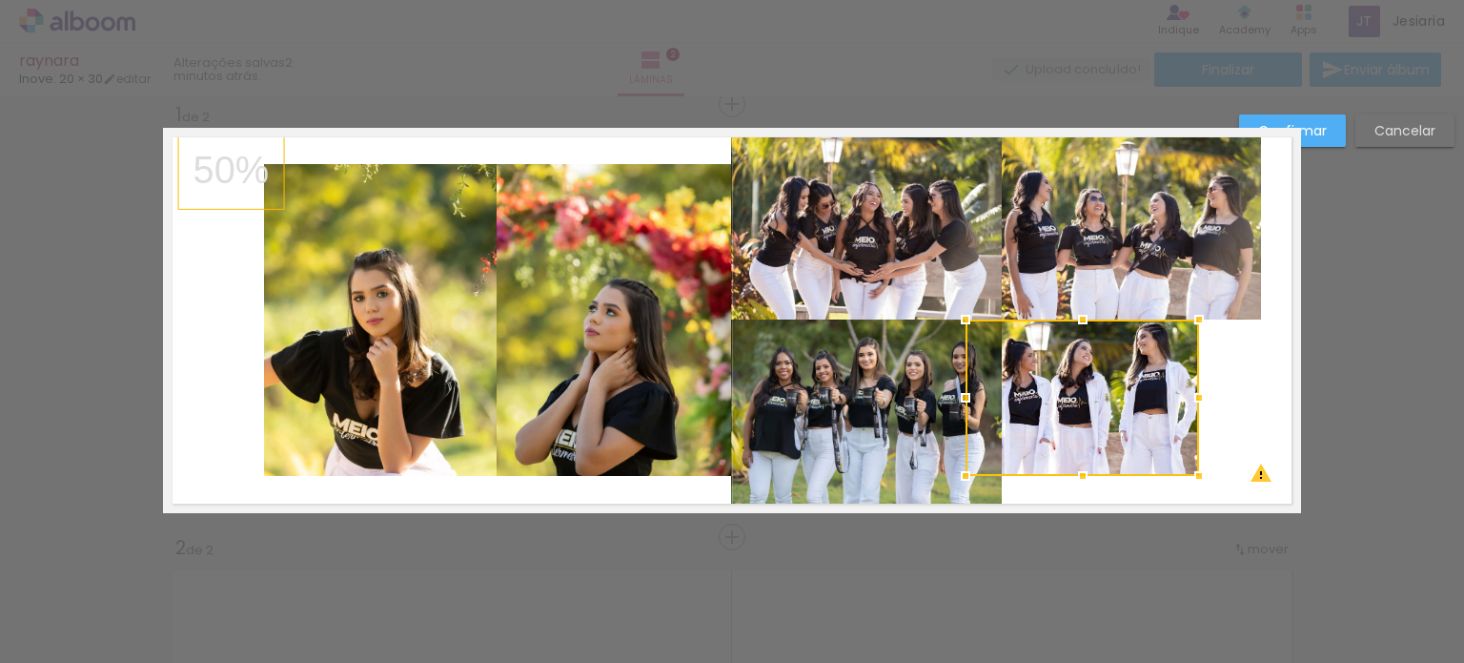
click at [1233, 410] on quentale-layouter at bounding box center [732, 320] width 1138 height 385
click at [1096, 449] on quentale-photo at bounding box center [1083, 397] width 234 height 156
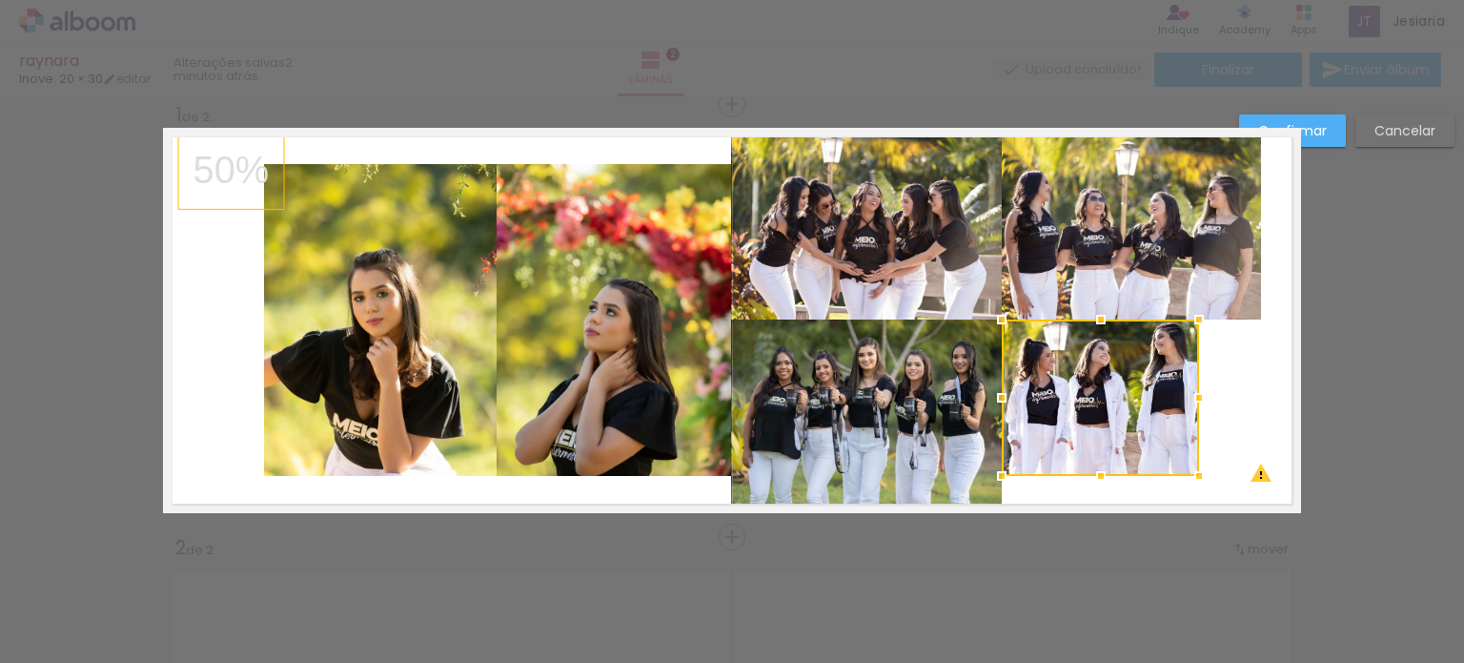
drag, startPoint x: 957, startPoint y: 402, endPoint x: 992, endPoint y: 410, distance: 36.1
click at [992, 410] on div at bounding box center [1002, 397] width 38 height 38
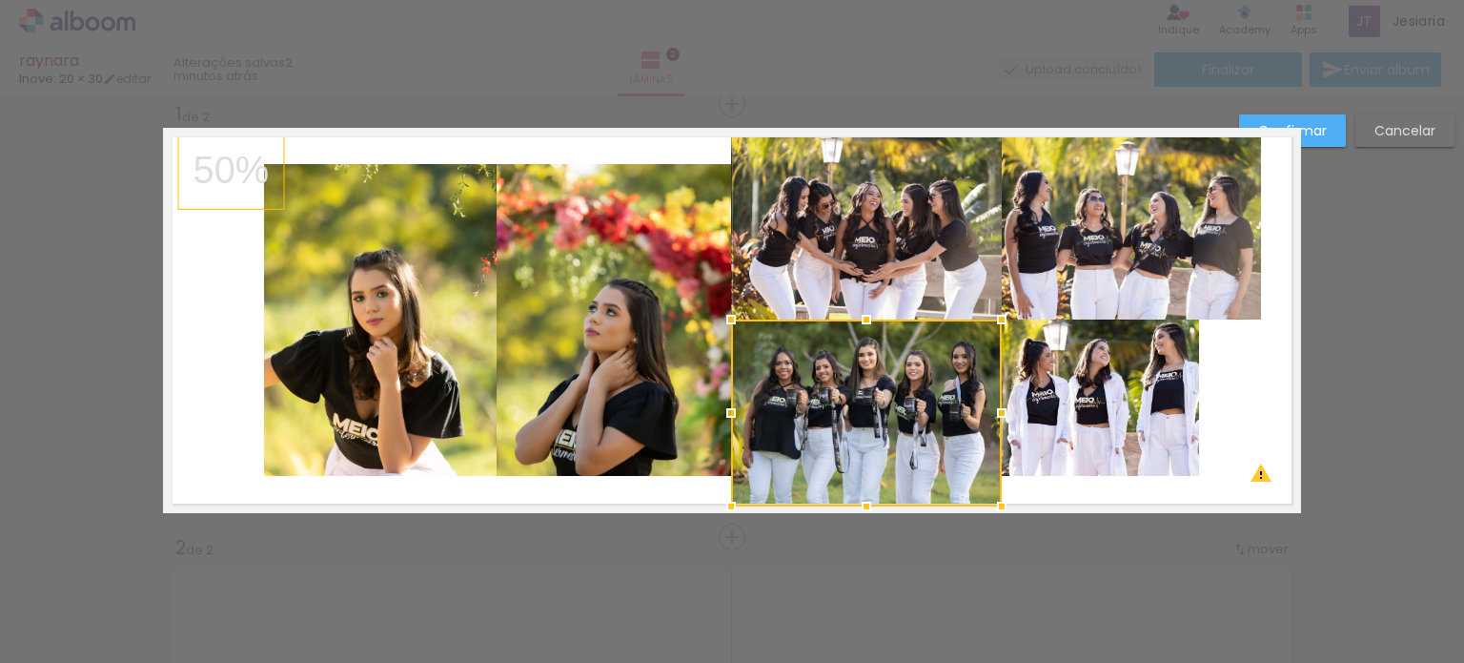
click at [1135, 450] on quentale-photo at bounding box center [1100, 397] width 197 height 156
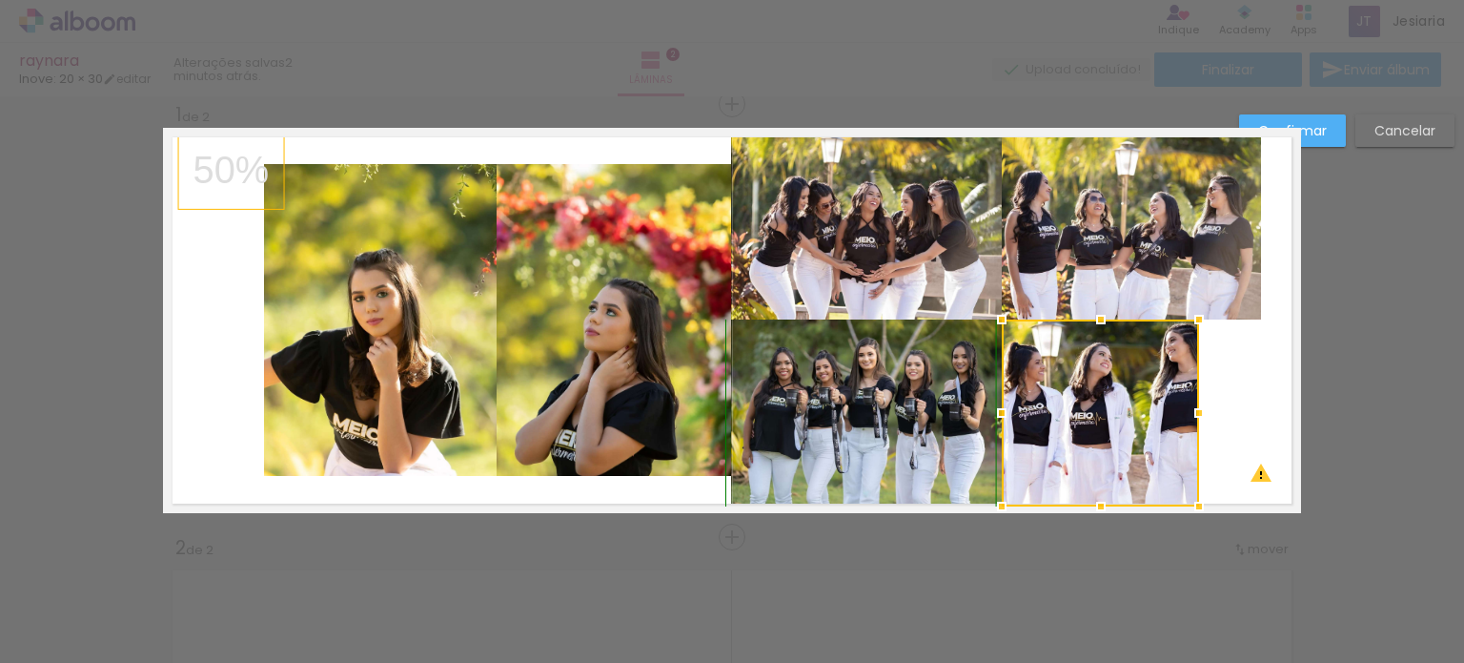
drag, startPoint x: 1096, startPoint y: 480, endPoint x: 1110, endPoint y: 510, distance: 33.3
click at [1110, 510] on div at bounding box center [1101, 506] width 38 height 38
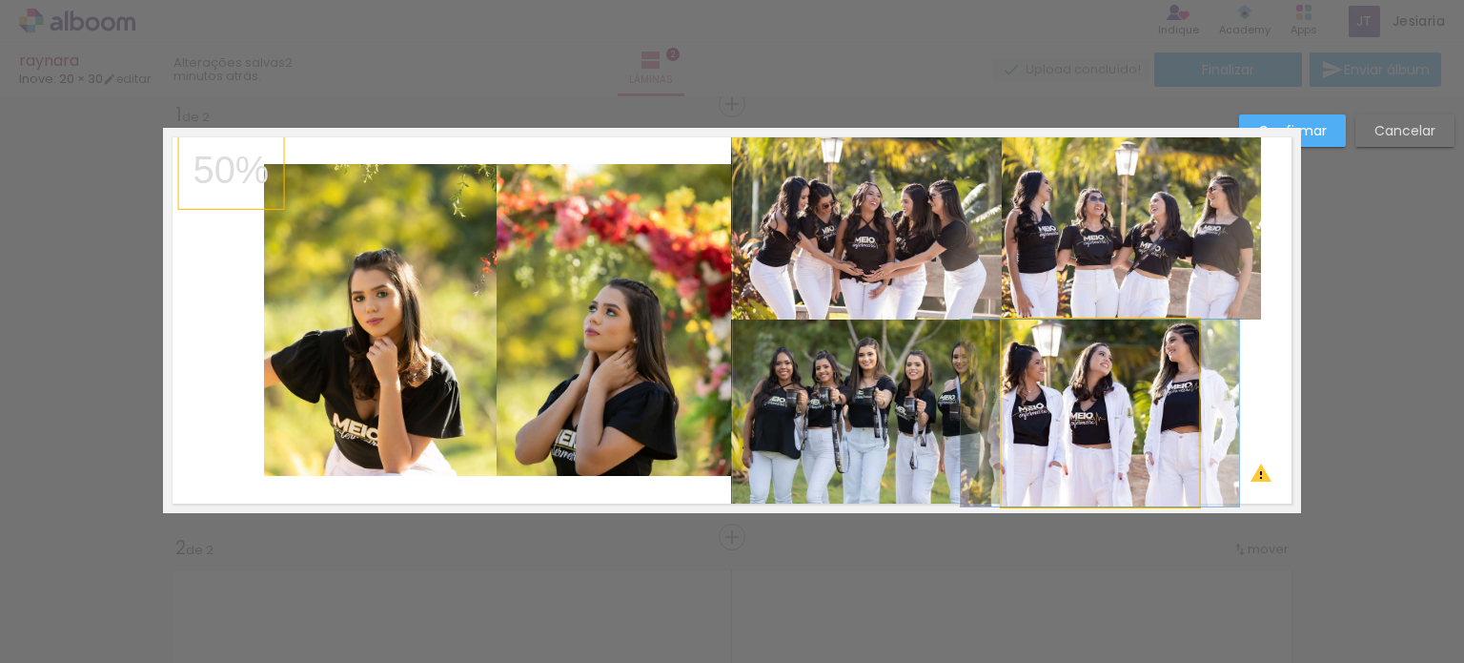
click at [1131, 430] on quentale-photo at bounding box center [1100, 412] width 197 height 187
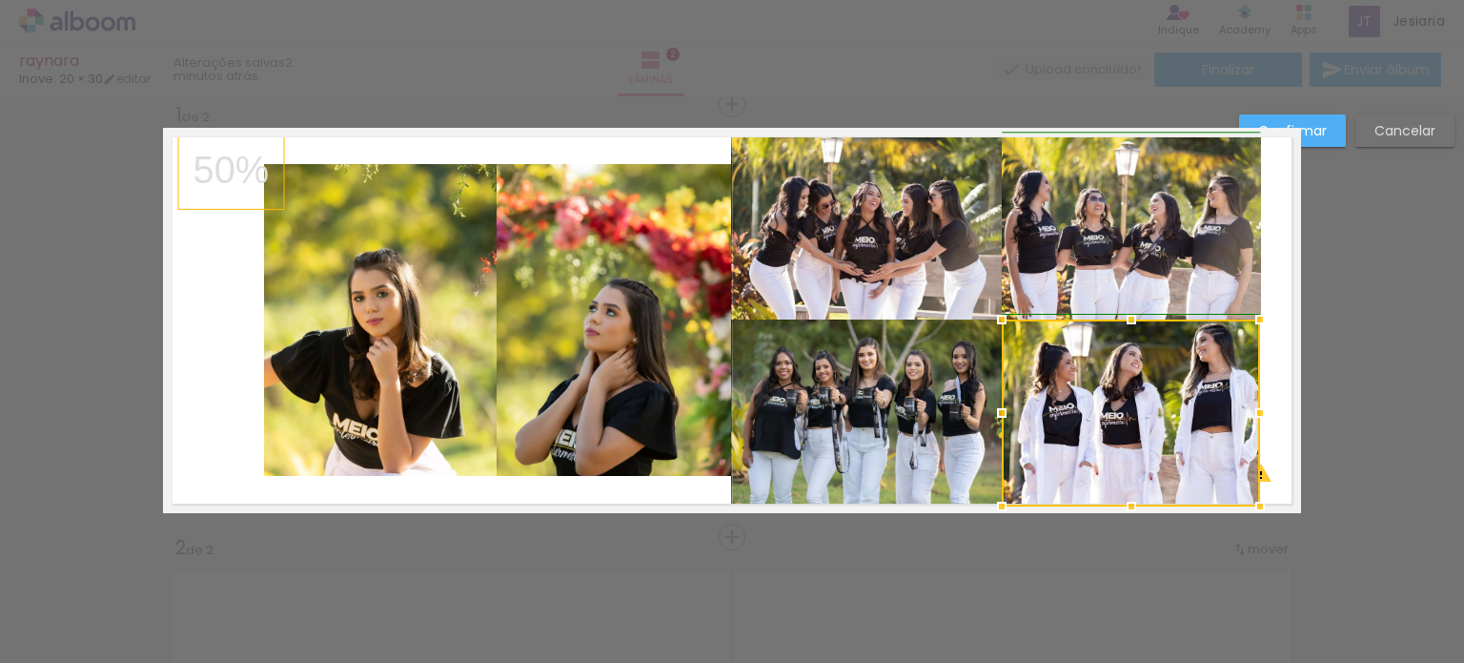
drag, startPoint x: 1192, startPoint y: 415, endPoint x: 1251, endPoint y: 421, distance: 59.5
click at [1251, 421] on div at bounding box center [1260, 413] width 38 height 38
click at [1265, 392] on quentale-layouter at bounding box center [732, 320] width 1138 height 385
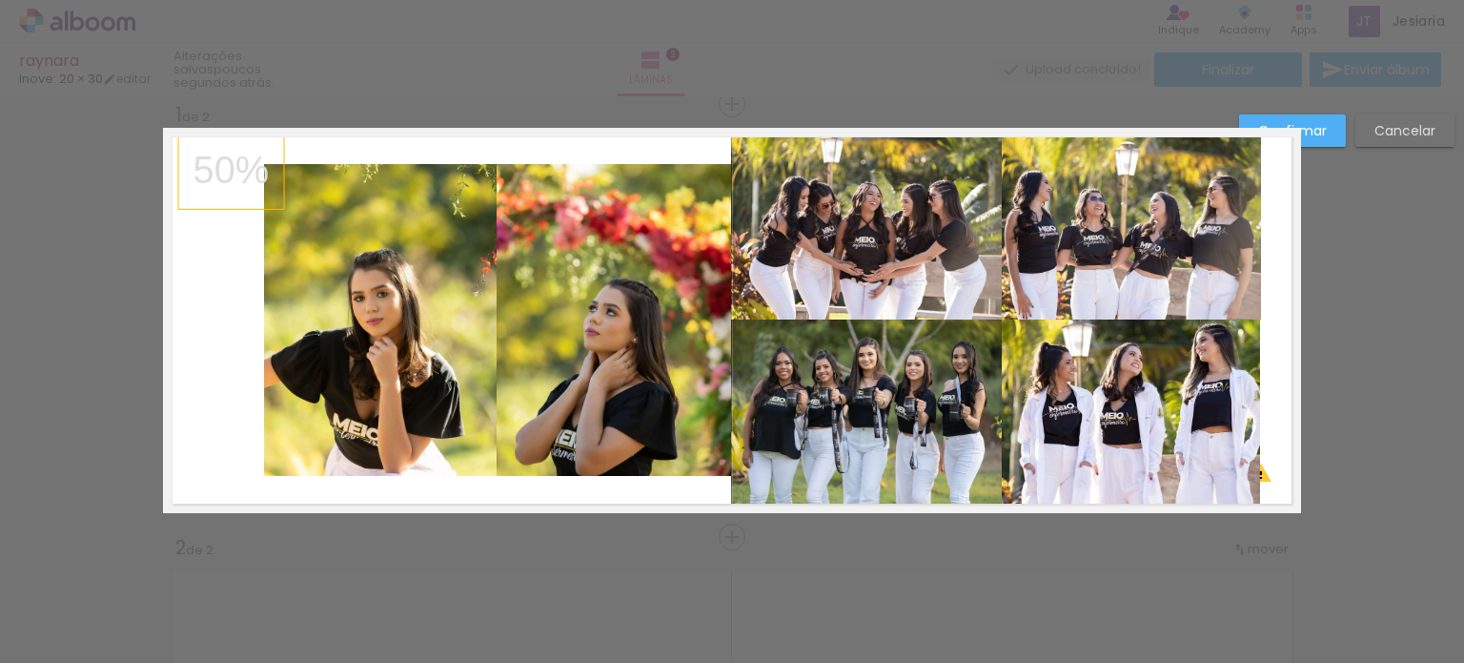
click at [1265, 392] on quentale-layouter at bounding box center [732, 320] width 1138 height 385
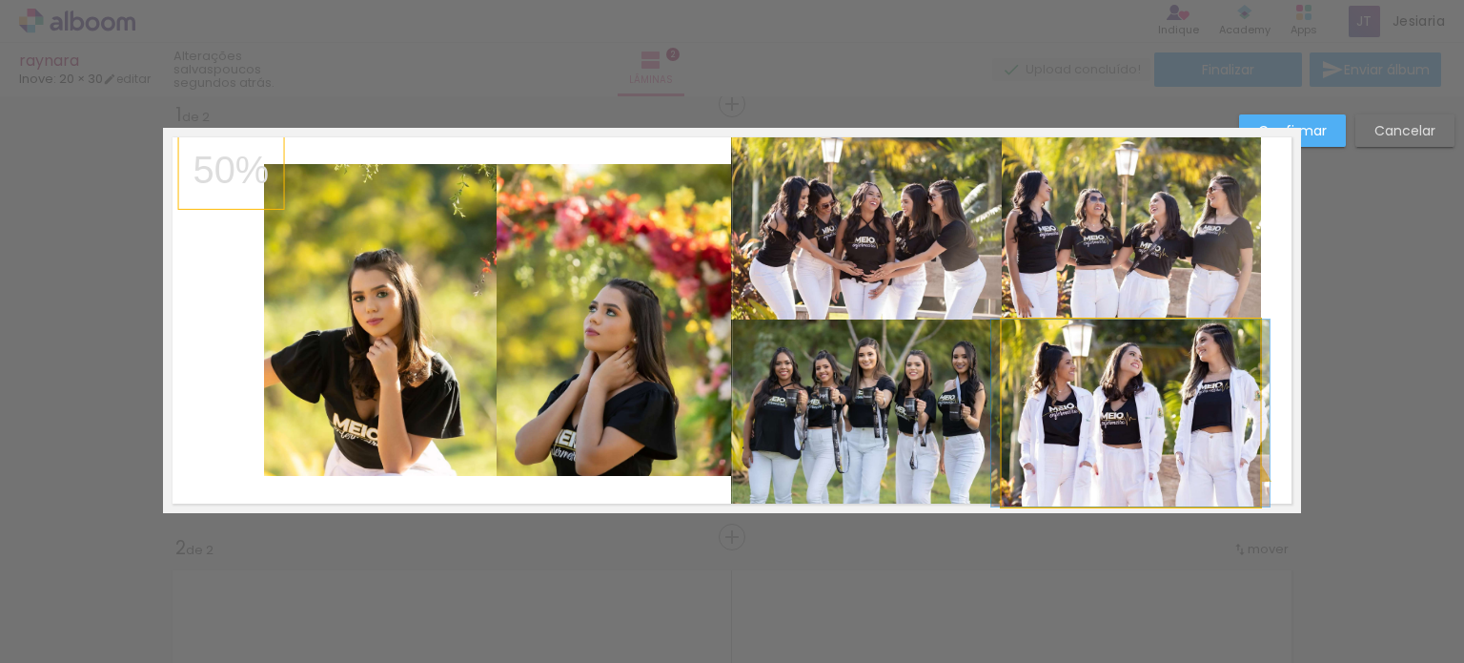
click at [1143, 422] on quentale-photo at bounding box center [1131, 412] width 258 height 187
click at [1148, 419] on div at bounding box center [1131, 412] width 258 height 187
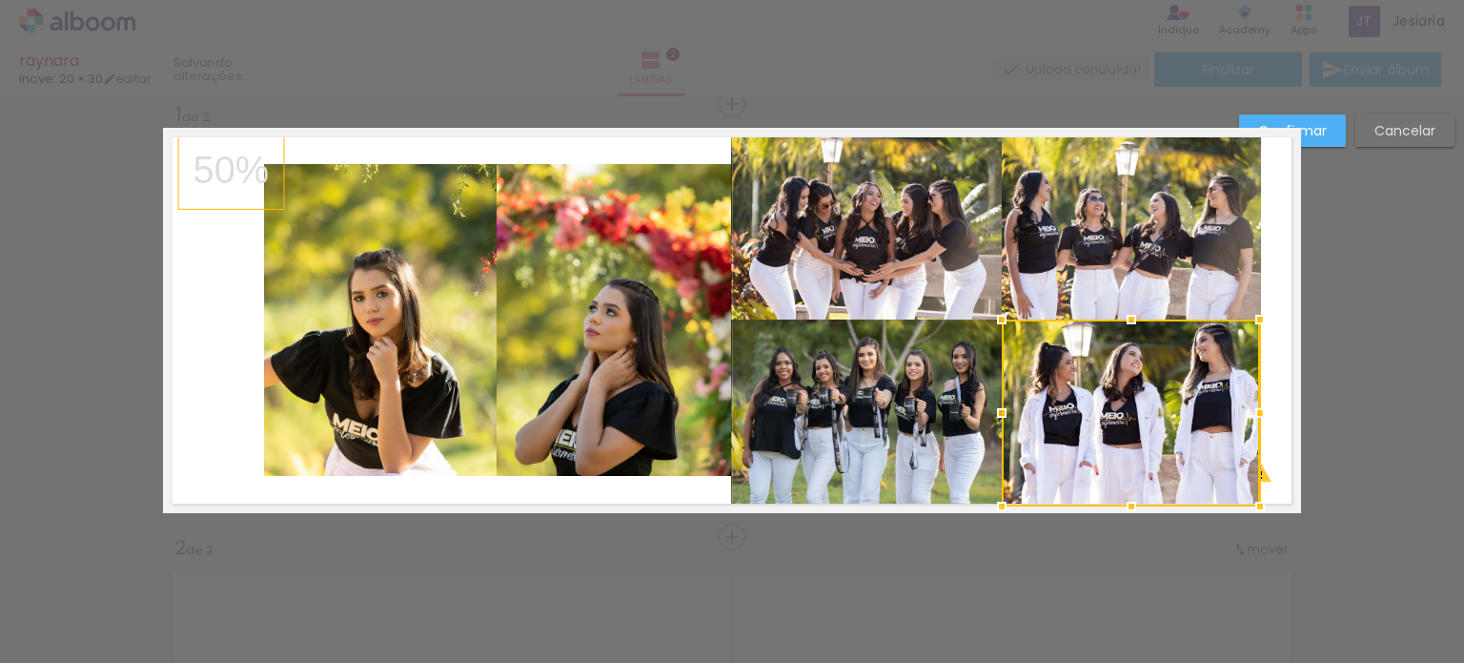
click at [1275, 391] on quentale-layouter at bounding box center [732, 320] width 1138 height 385
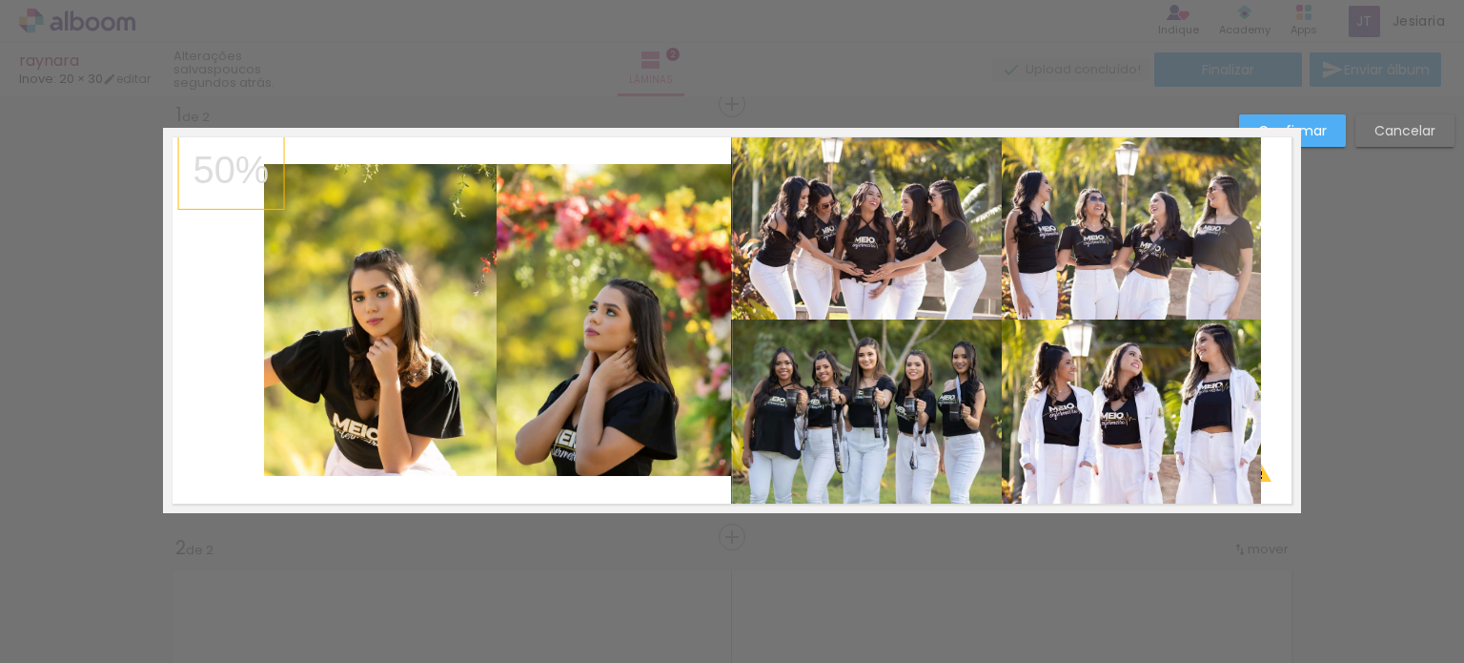
click at [1188, 406] on quentale-photo at bounding box center [1131, 412] width 258 height 187
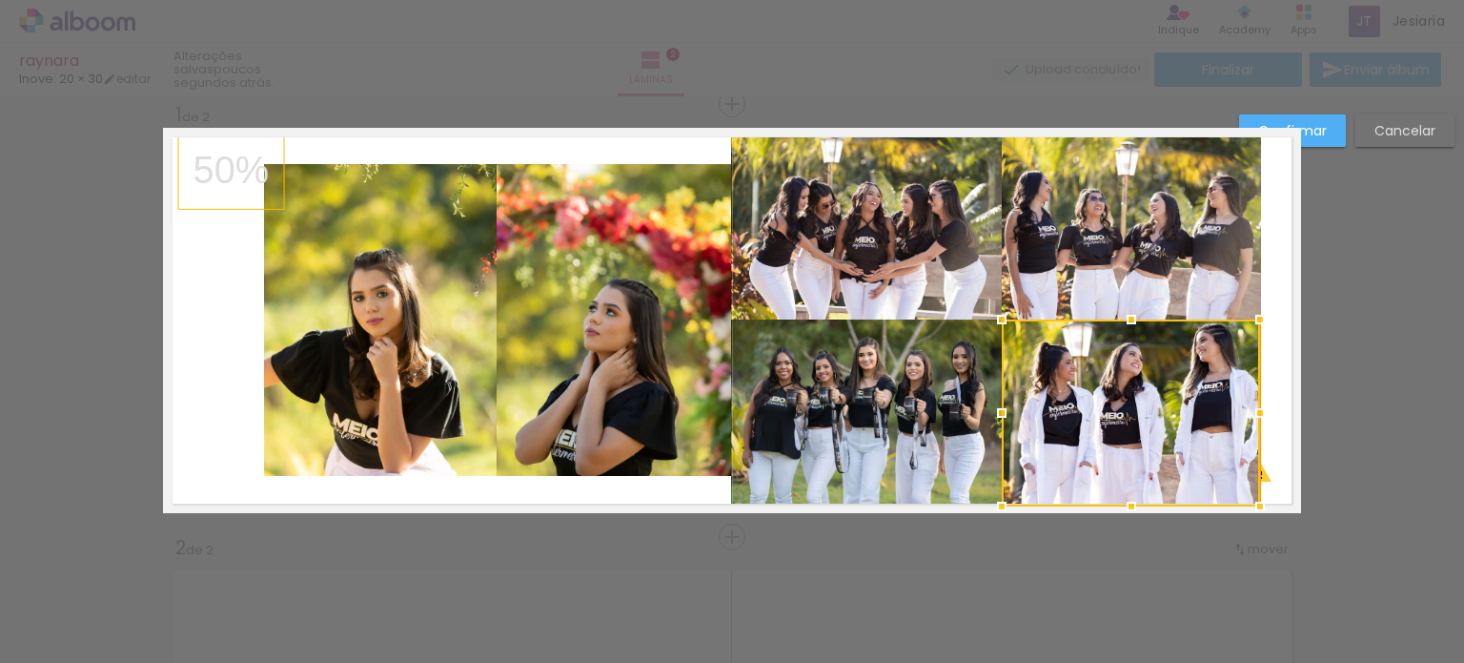
click at [1188, 406] on div at bounding box center [1131, 412] width 258 height 187
click at [892, 247] on quentale-photo at bounding box center [866, 228] width 271 height 182
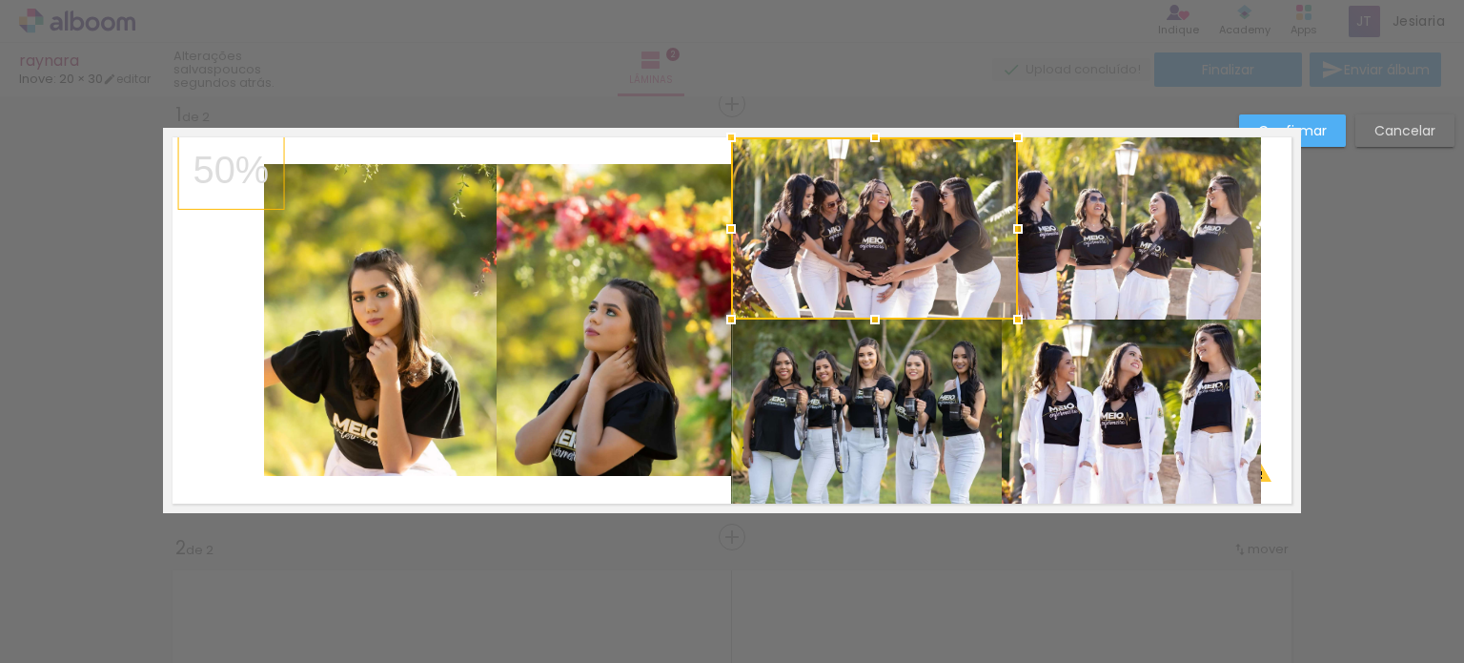
drag, startPoint x: 996, startPoint y: 235, endPoint x: 1008, endPoint y: 237, distance: 11.8
click at [1008, 237] on div at bounding box center [1018, 229] width 38 height 38
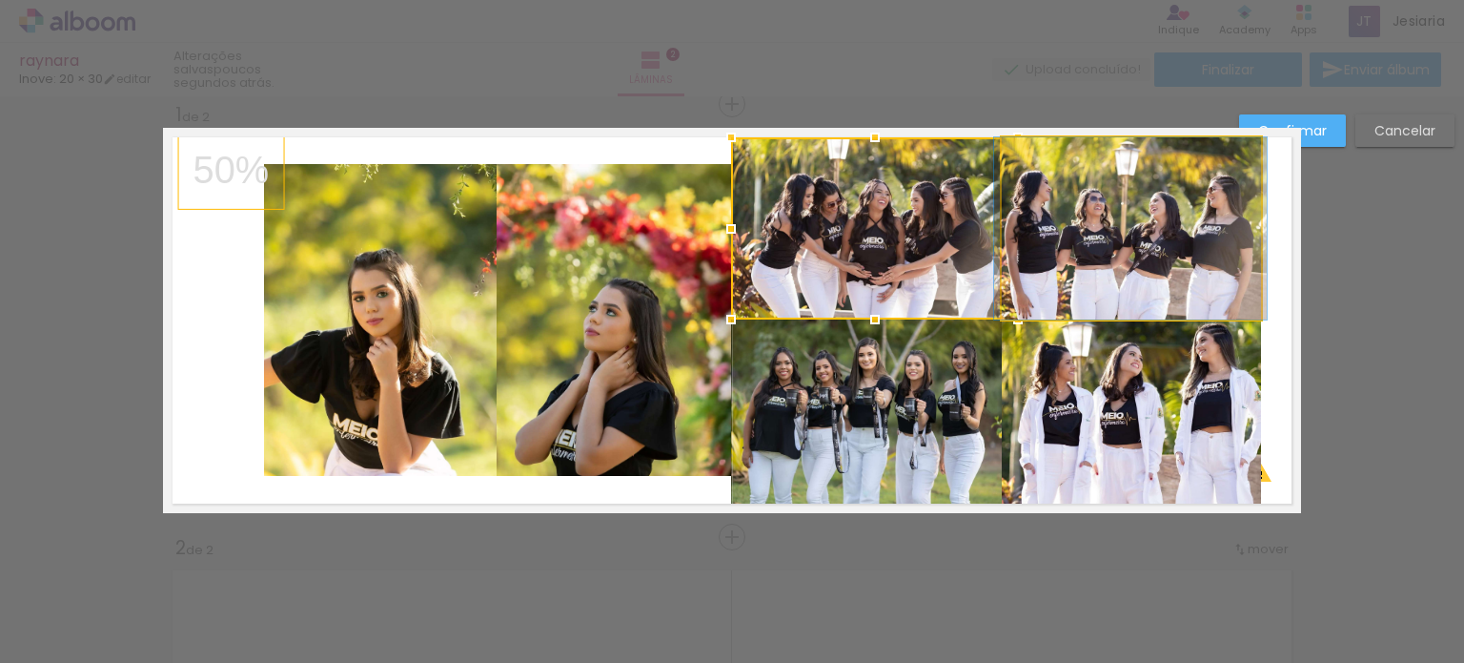
click at [1087, 241] on quentale-photo at bounding box center [1131, 228] width 258 height 182
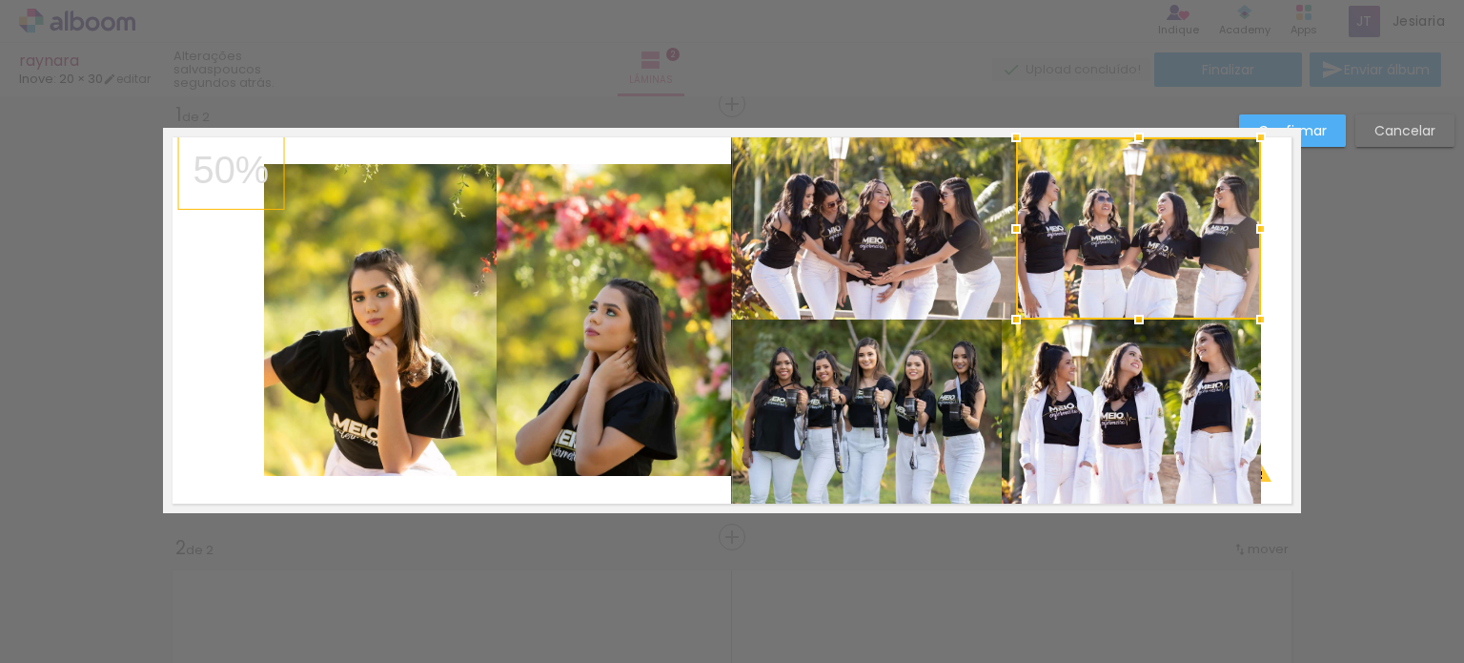
drag, startPoint x: 993, startPoint y: 228, endPoint x: 1007, endPoint y: 232, distance: 13.9
click at [1007, 232] on div at bounding box center [1016, 229] width 38 height 38
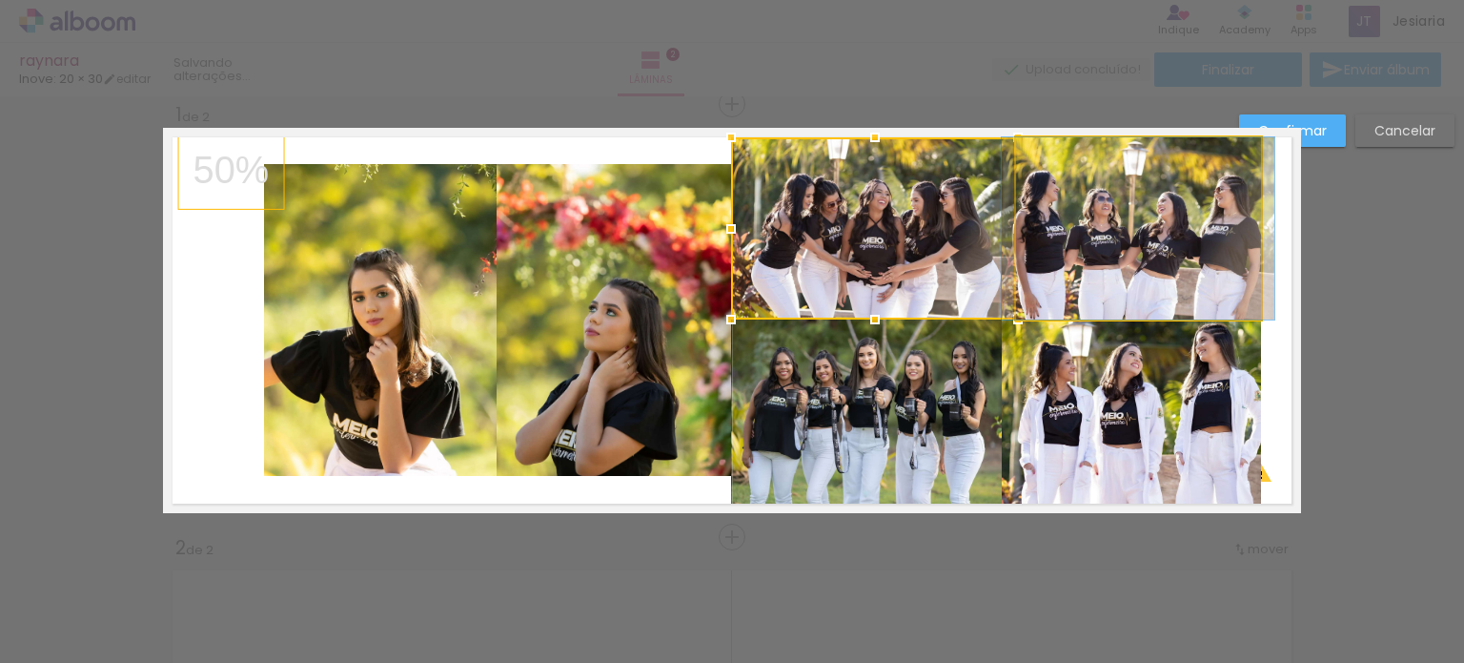
click at [1192, 227] on quentale-photo at bounding box center [1138, 228] width 245 height 182
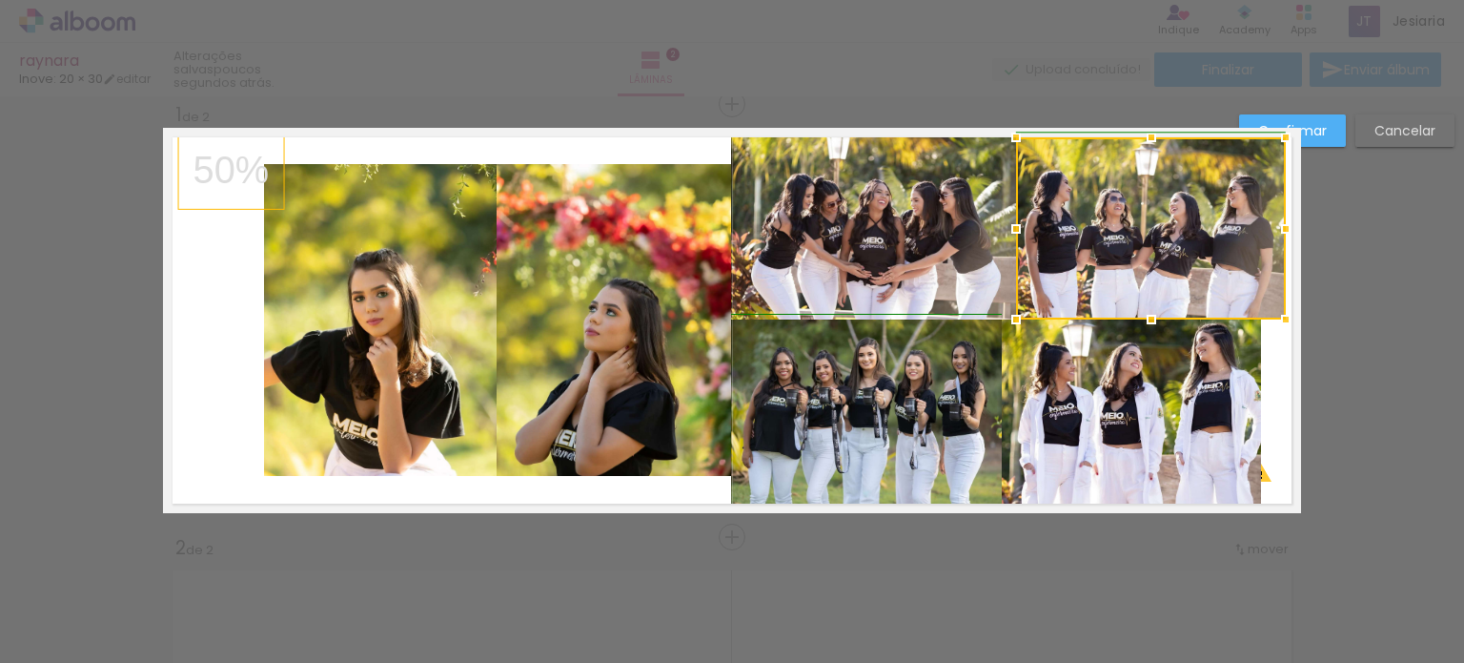
drag, startPoint x: 1255, startPoint y: 228, endPoint x: 1285, endPoint y: 235, distance: 31.2
click at [1285, 235] on div at bounding box center [1286, 229] width 38 height 38
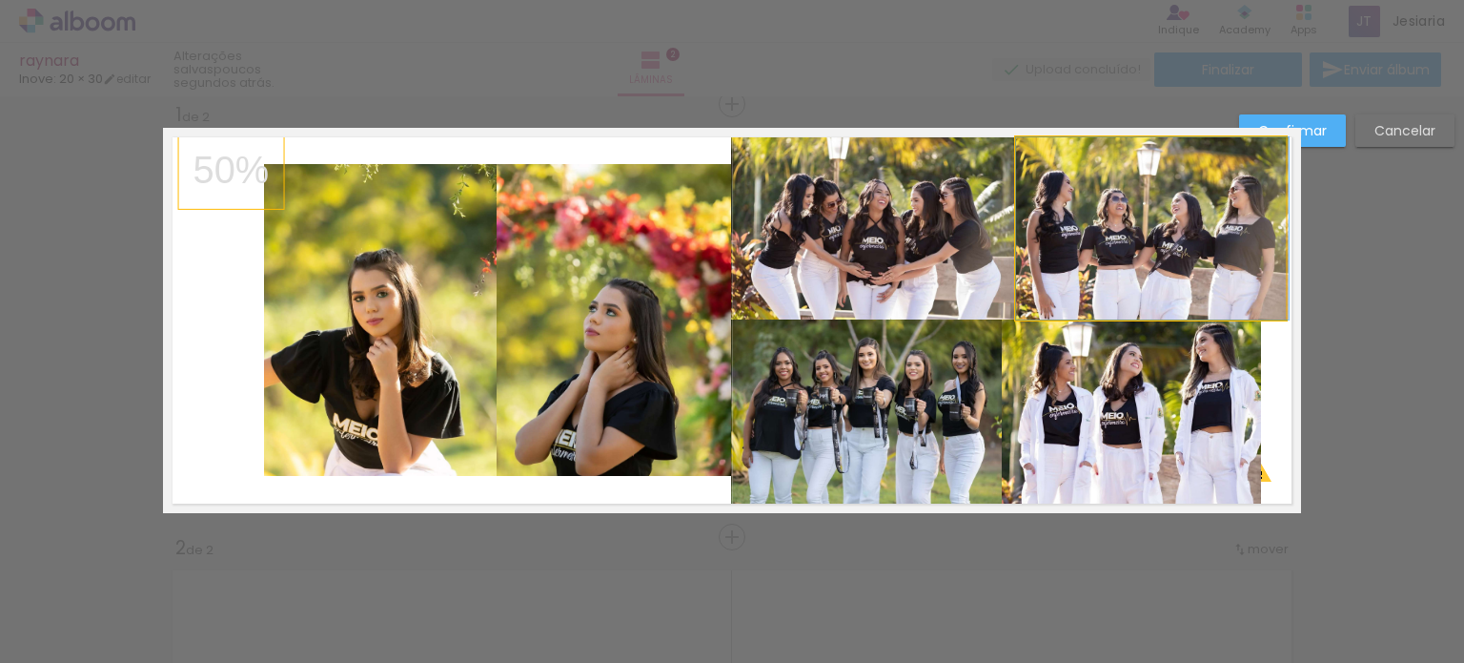
drag, startPoint x: 1232, startPoint y: 281, endPoint x: 1255, endPoint y: 287, distance: 23.6
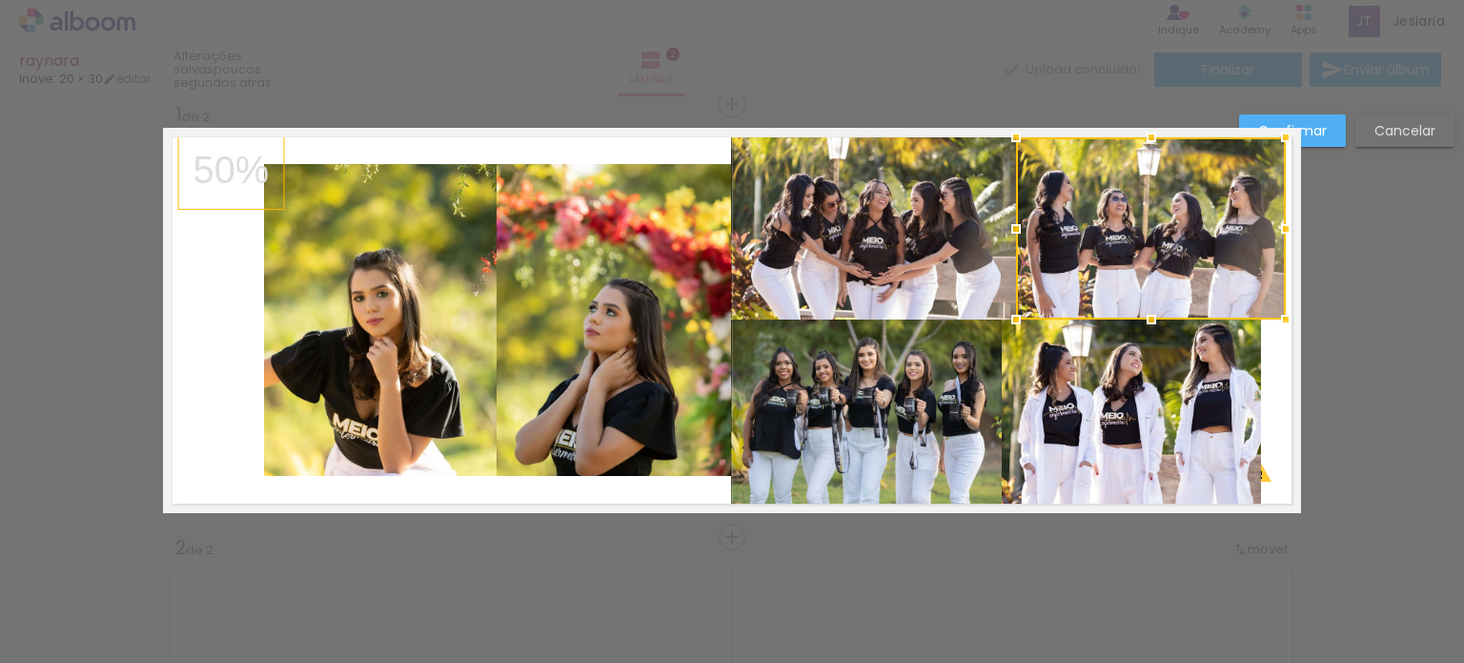
click at [1278, 348] on quentale-layouter at bounding box center [732, 320] width 1138 height 385
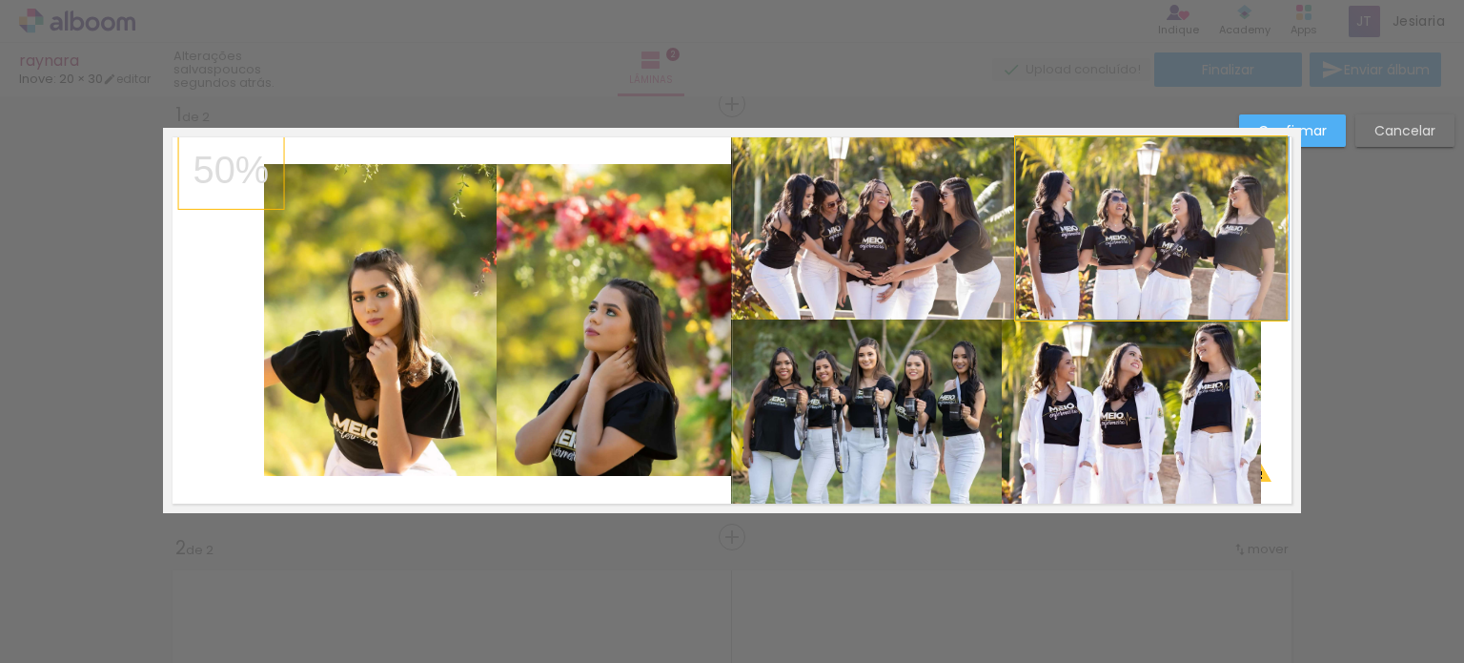
drag, startPoint x: 1131, startPoint y: 271, endPoint x: 1178, endPoint y: 274, distance: 47.8
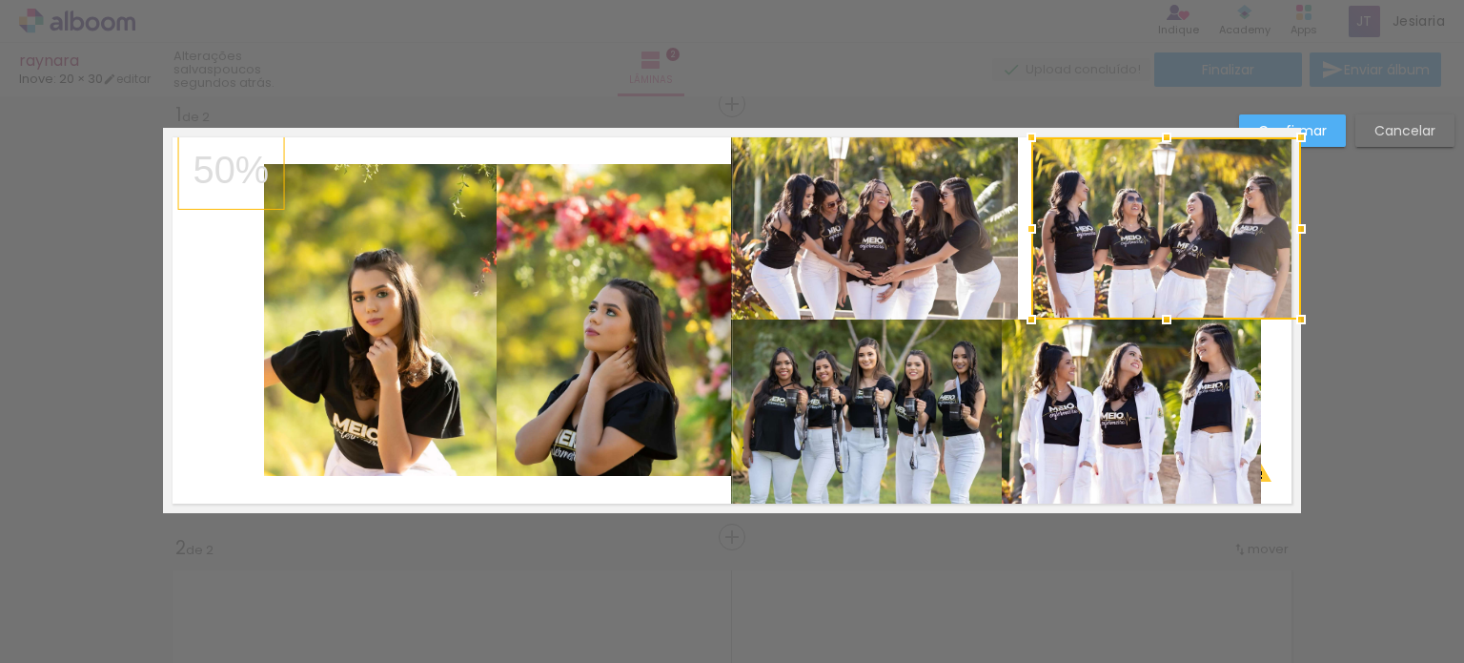
drag, startPoint x: 1158, startPoint y: 274, endPoint x: 1175, endPoint y: 278, distance: 16.9
click at [1175, 278] on div at bounding box center [1167, 228] width 270 height 182
click at [1270, 380] on quentale-layouter at bounding box center [732, 320] width 1138 height 385
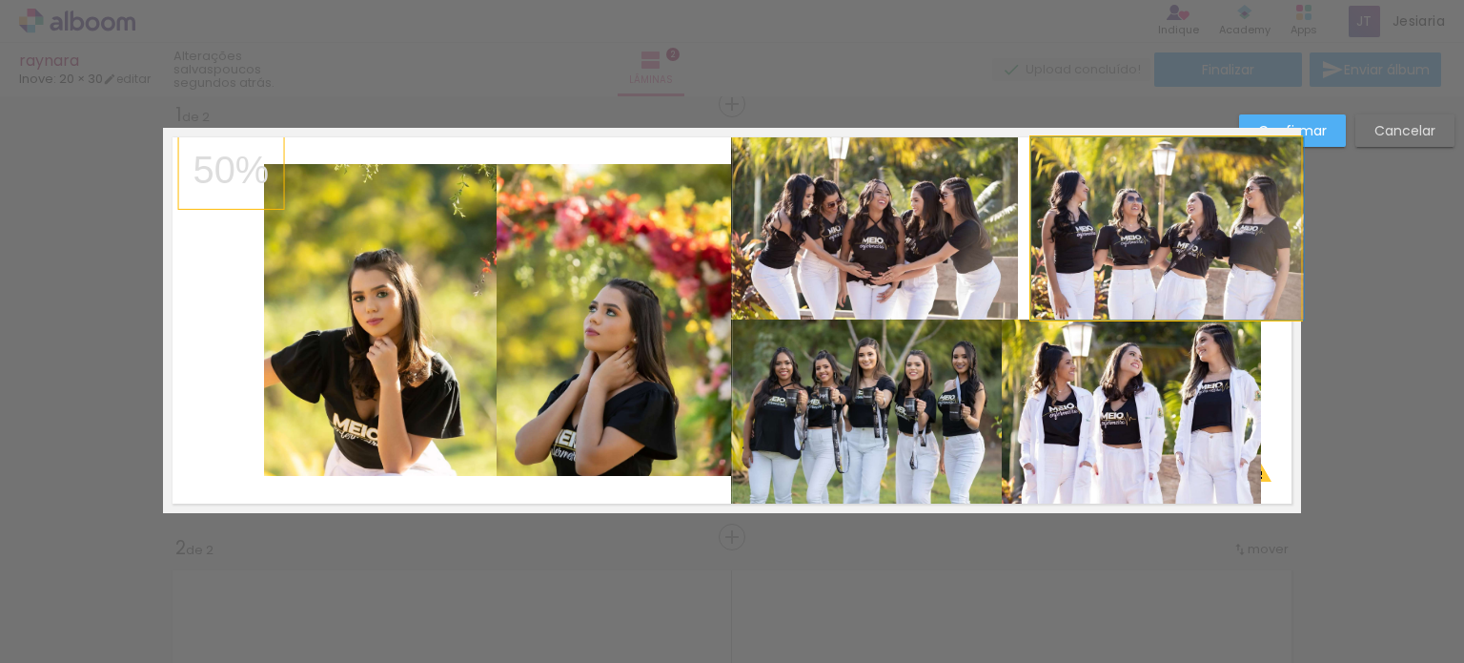
click at [1223, 297] on quentale-photo at bounding box center [1167, 228] width 270 height 182
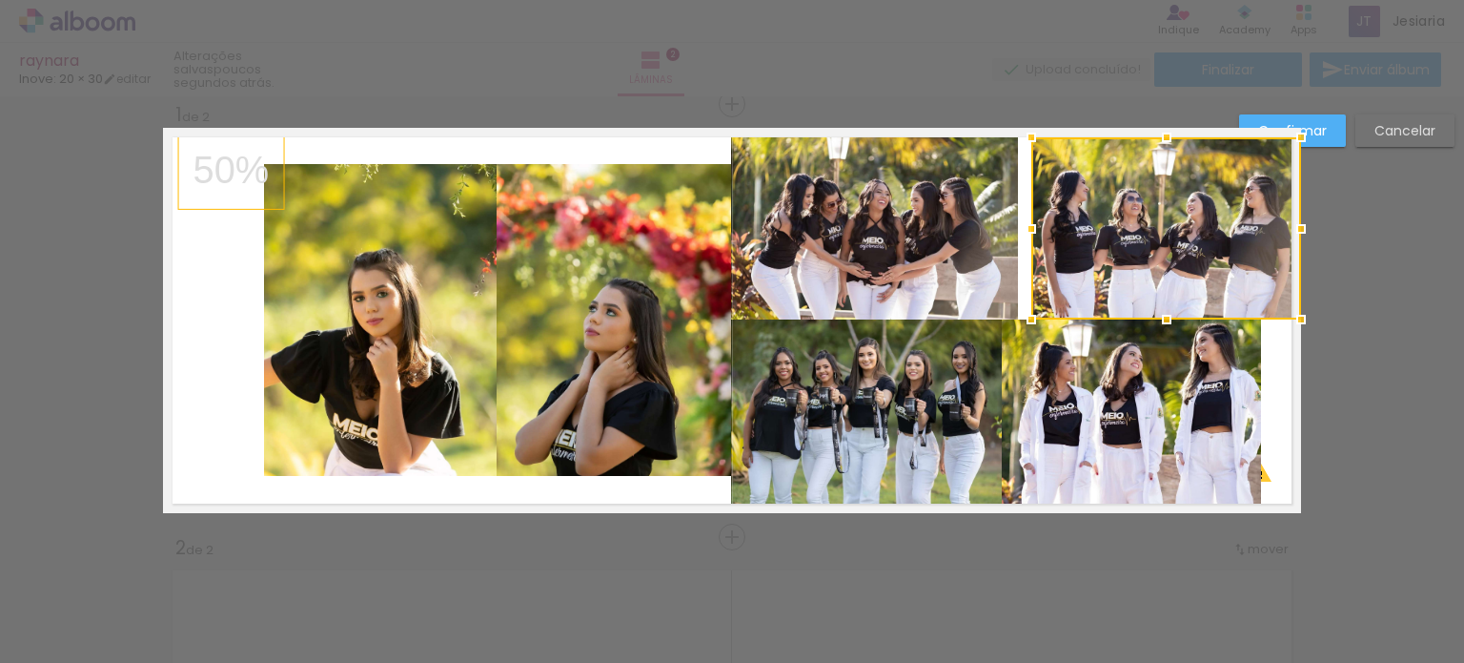
click at [1223, 297] on div at bounding box center [1167, 228] width 270 height 182
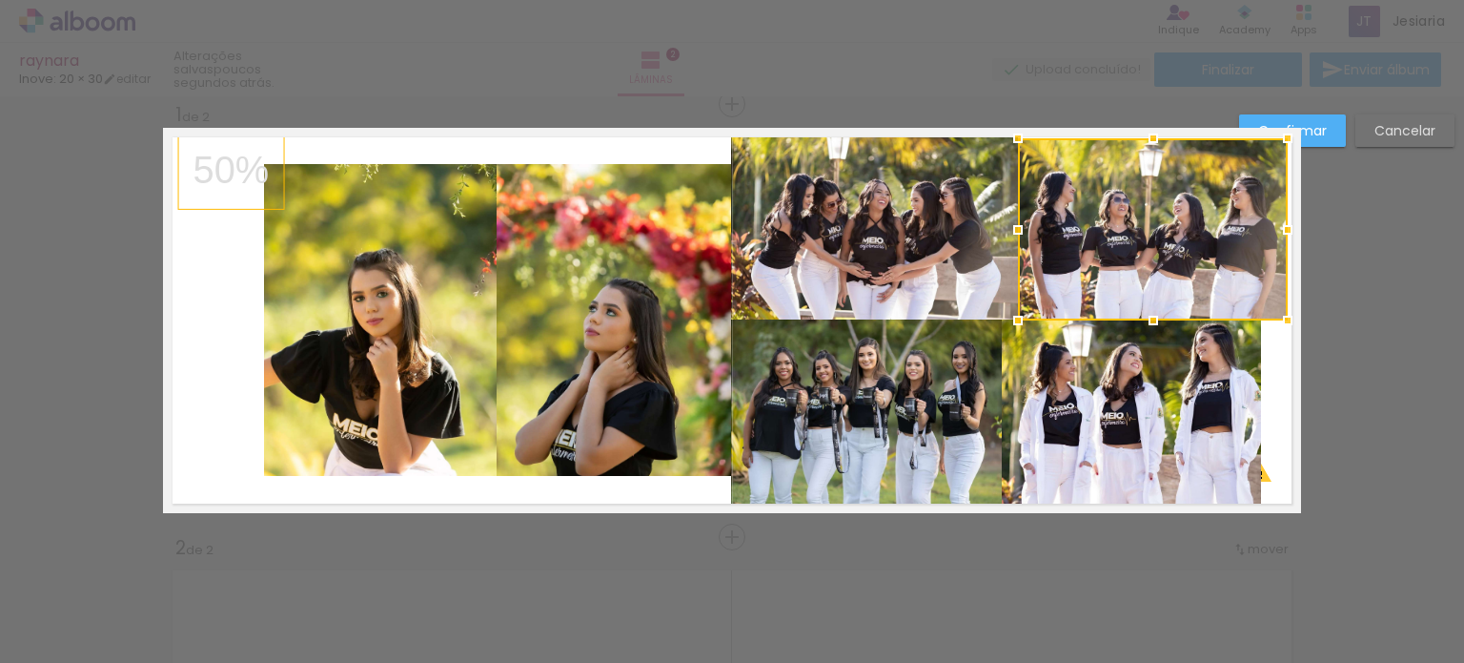
drag, startPoint x: 1109, startPoint y: 262, endPoint x: 1095, endPoint y: 262, distance: 13.3
click at [1095, 262] on div at bounding box center [1153, 229] width 270 height 182
click at [1274, 369] on quentale-layouter at bounding box center [732, 320] width 1138 height 385
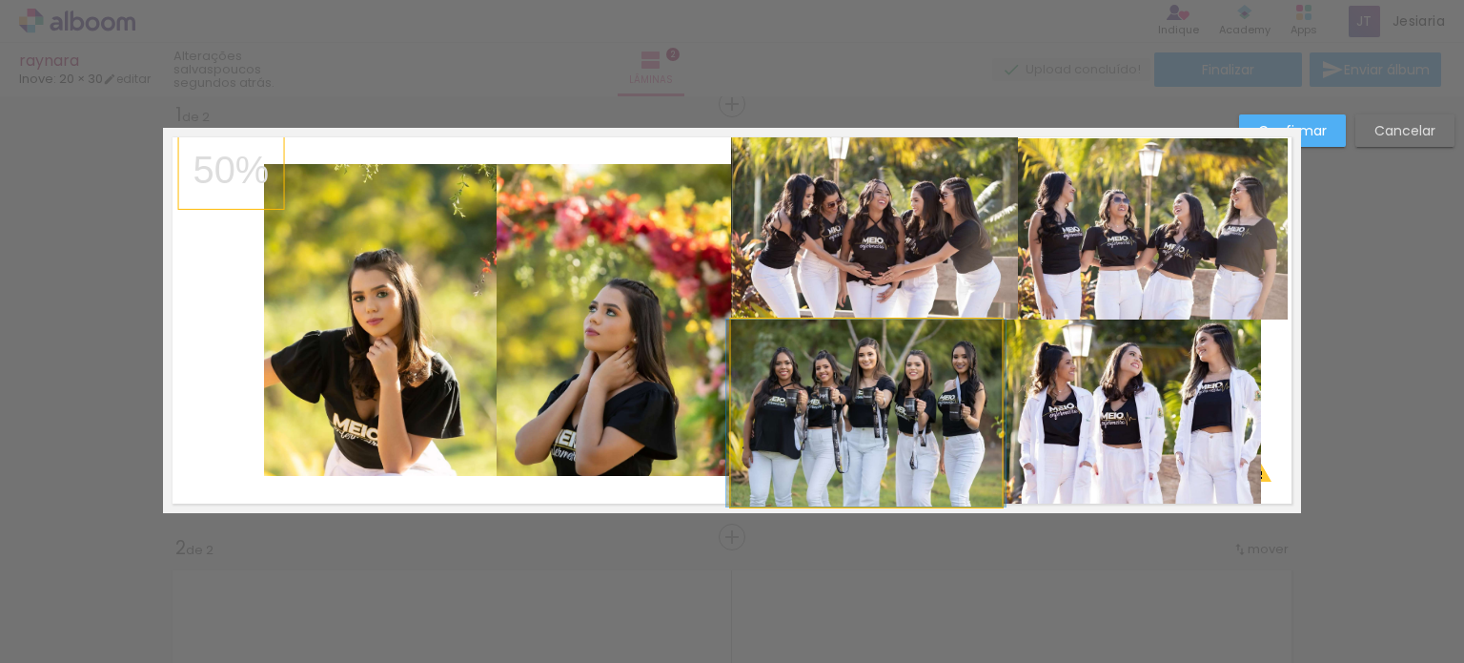
click at [938, 399] on quentale-photo at bounding box center [866, 412] width 271 height 187
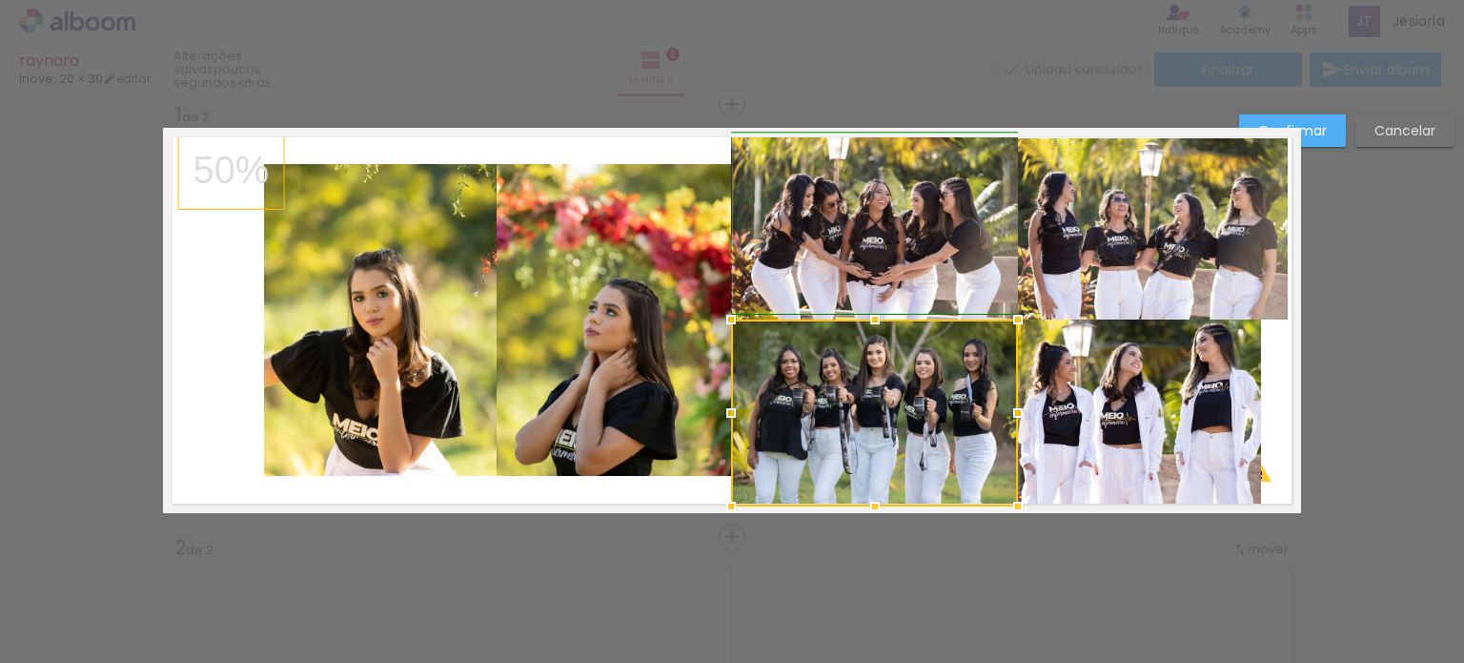
drag, startPoint x: 993, startPoint y: 414, endPoint x: 1009, endPoint y: 418, distance: 15.7
click at [1009, 418] on div at bounding box center [1018, 413] width 38 height 38
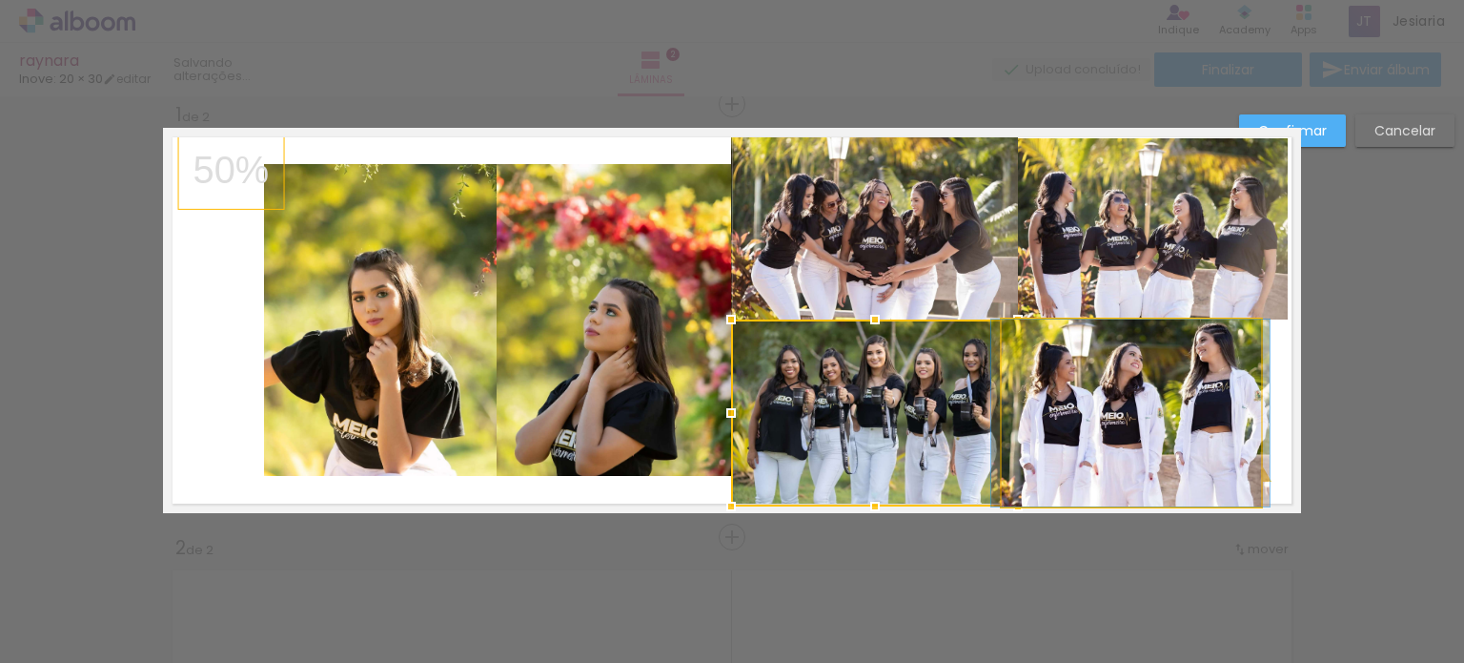
click at [1077, 419] on quentale-photo at bounding box center [1131, 412] width 258 height 187
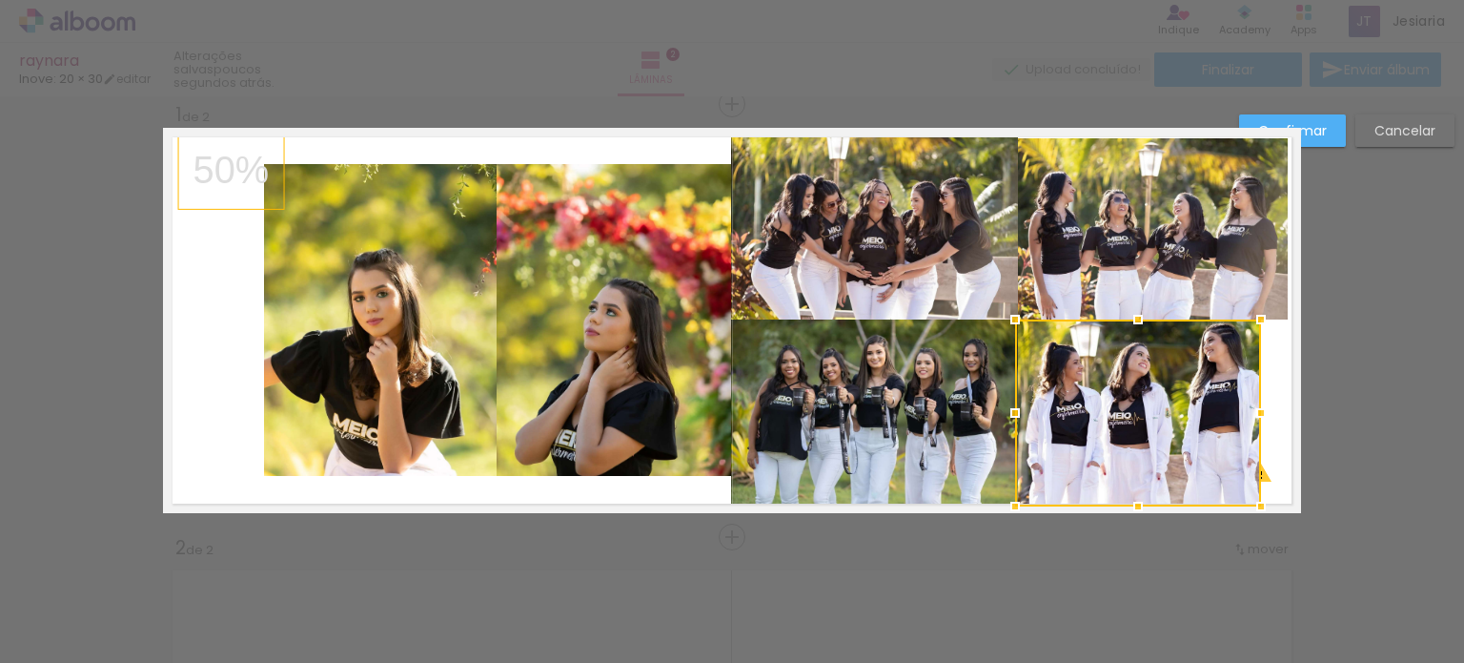
drag, startPoint x: 999, startPoint y: 419, endPoint x: 1012, endPoint y: 419, distance: 13.3
click at [1012, 419] on div at bounding box center [1015, 413] width 38 height 38
click at [1262, 394] on div at bounding box center [1261, 413] width 38 height 38
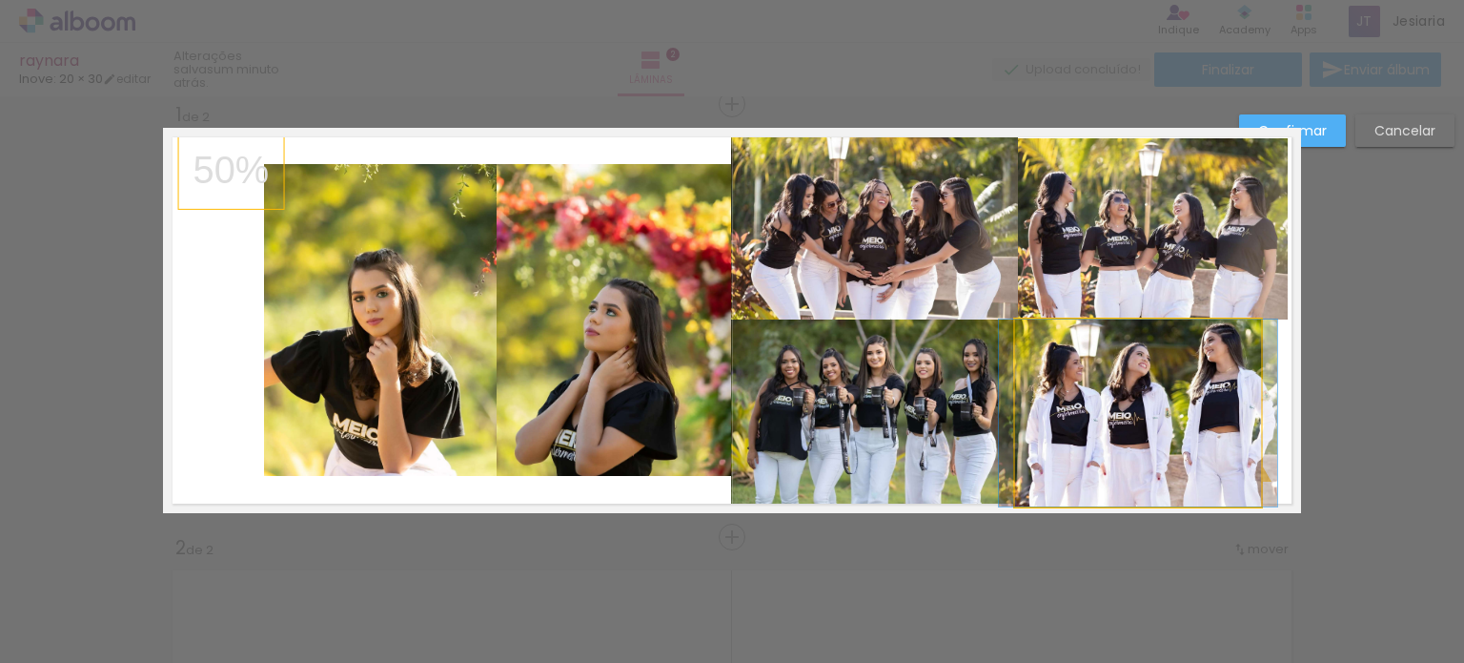
click at [1198, 420] on quentale-photo at bounding box center [1138, 412] width 246 height 187
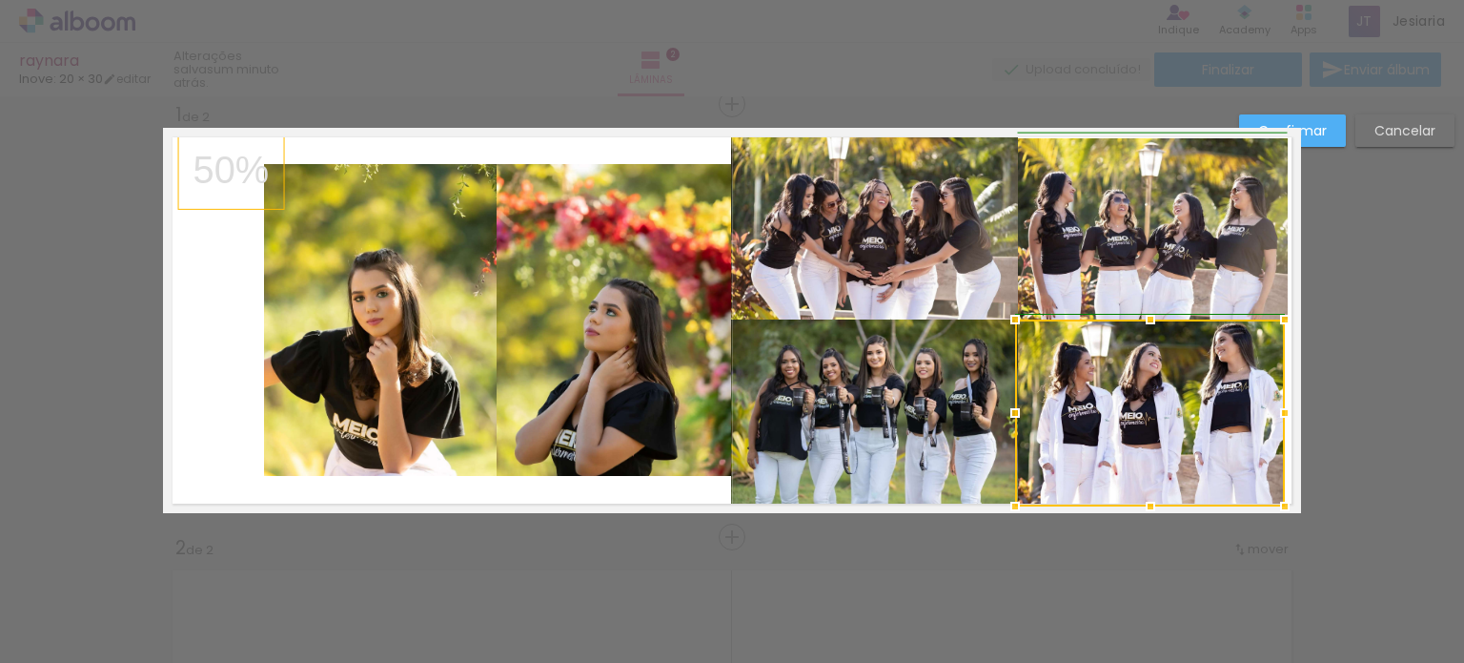
drag, startPoint x: 1260, startPoint y: 413, endPoint x: 1285, endPoint y: 413, distance: 24.8
click at [1285, 413] on div at bounding box center [1285, 413] width 38 height 38
click at [1207, 419] on quentale-photo at bounding box center [1150, 412] width 270 height 187
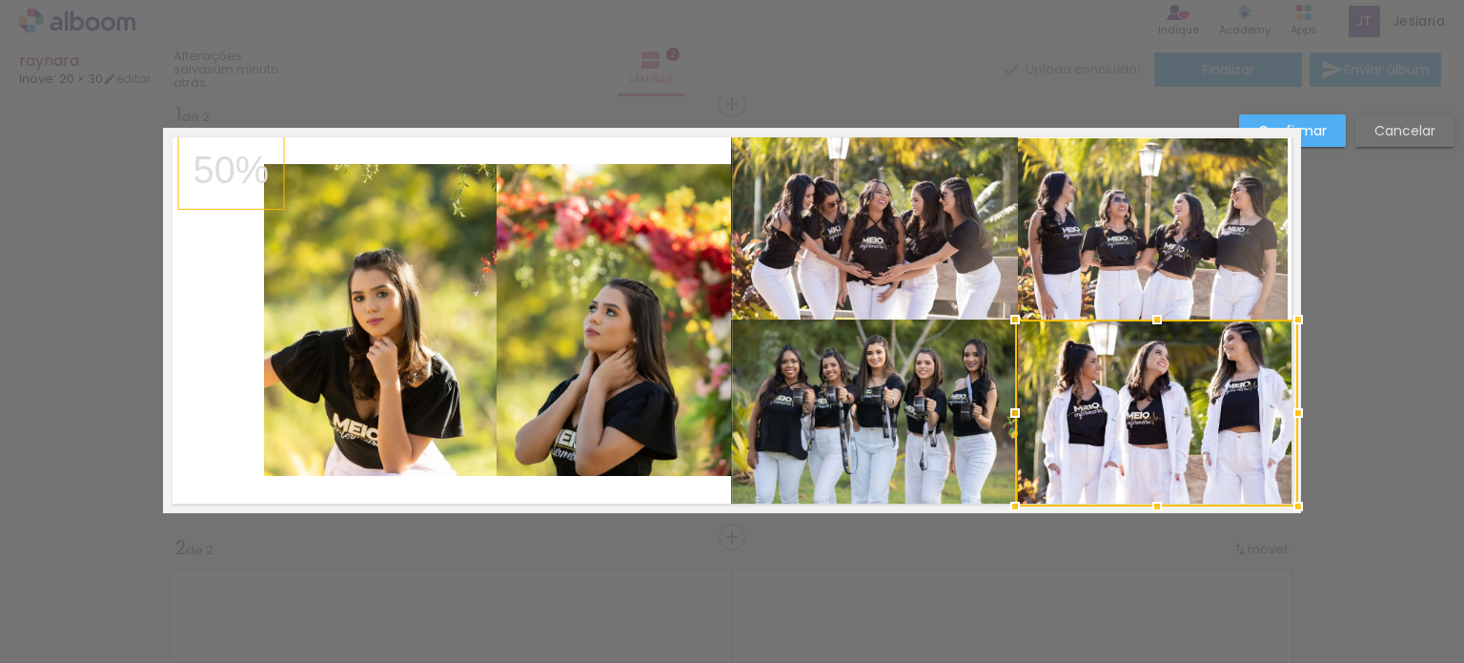
click at [1288, 419] on div at bounding box center [1298, 413] width 38 height 38
click at [1039, 508] on quentale-layouter at bounding box center [732, 320] width 1138 height 385
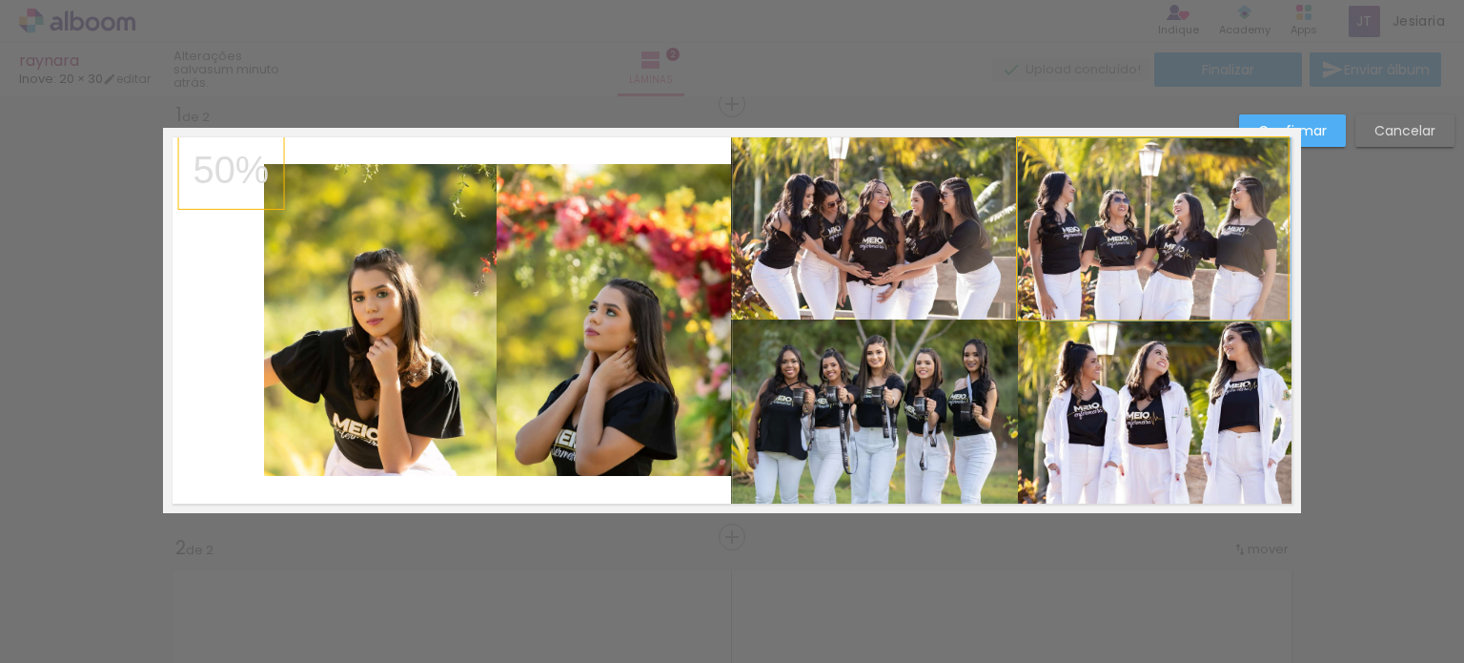
click at [1113, 275] on quentale-photo at bounding box center [1153, 229] width 270 height 182
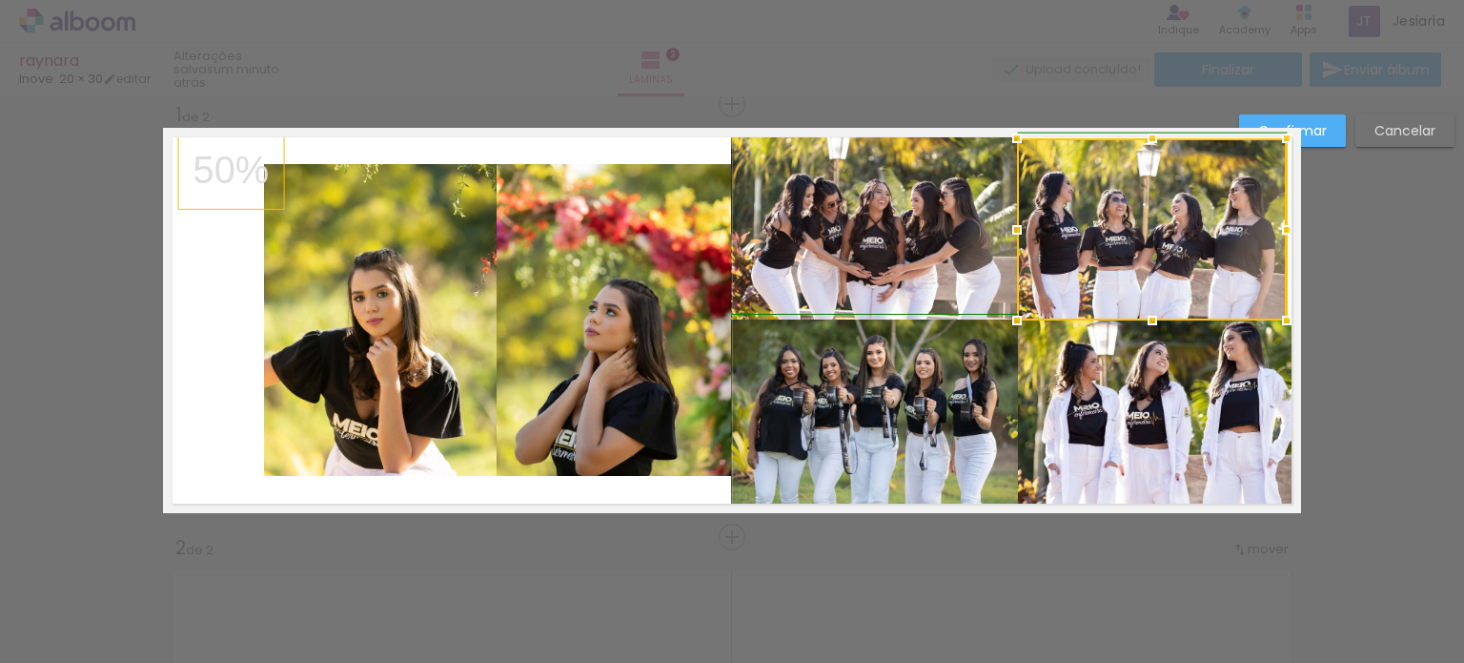
drag, startPoint x: 1285, startPoint y: 230, endPoint x: 1308, endPoint y: 225, distance: 23.4
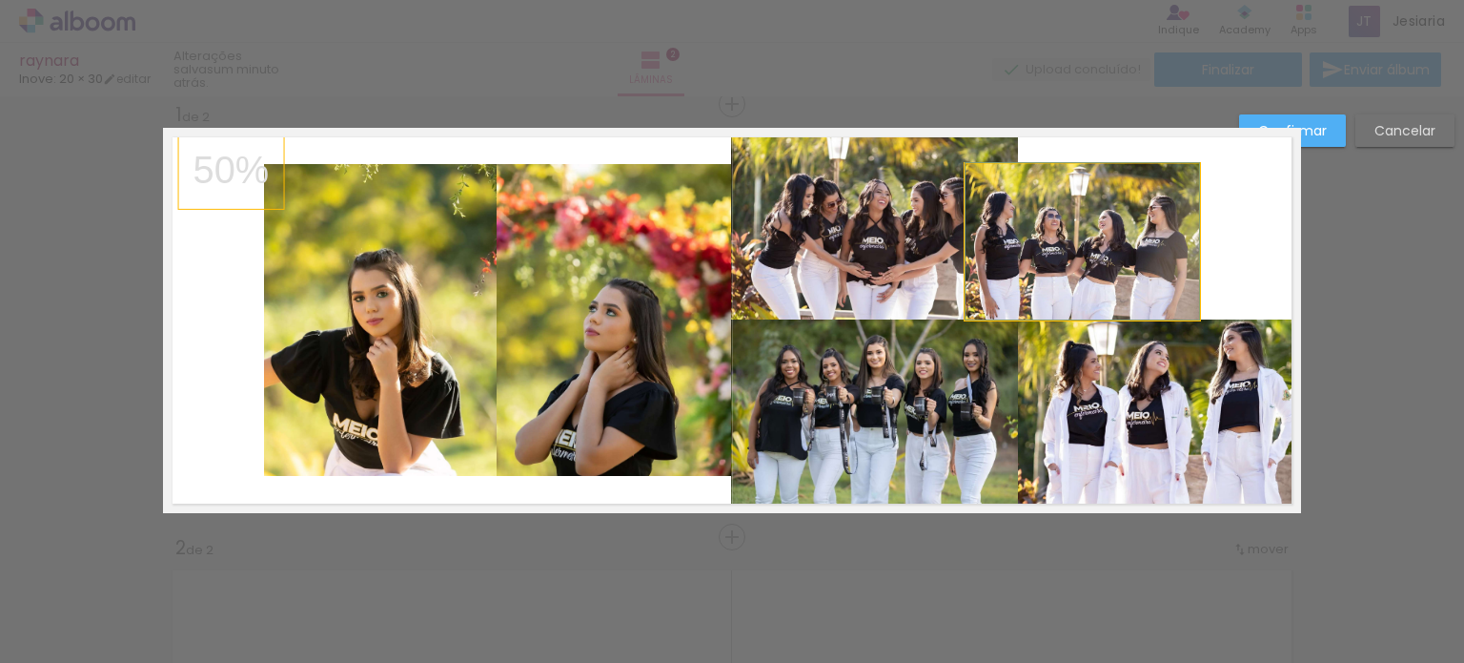
click at [1140, 243] on quentale-photo at bounding box center [1083, 241] width 234 height 155
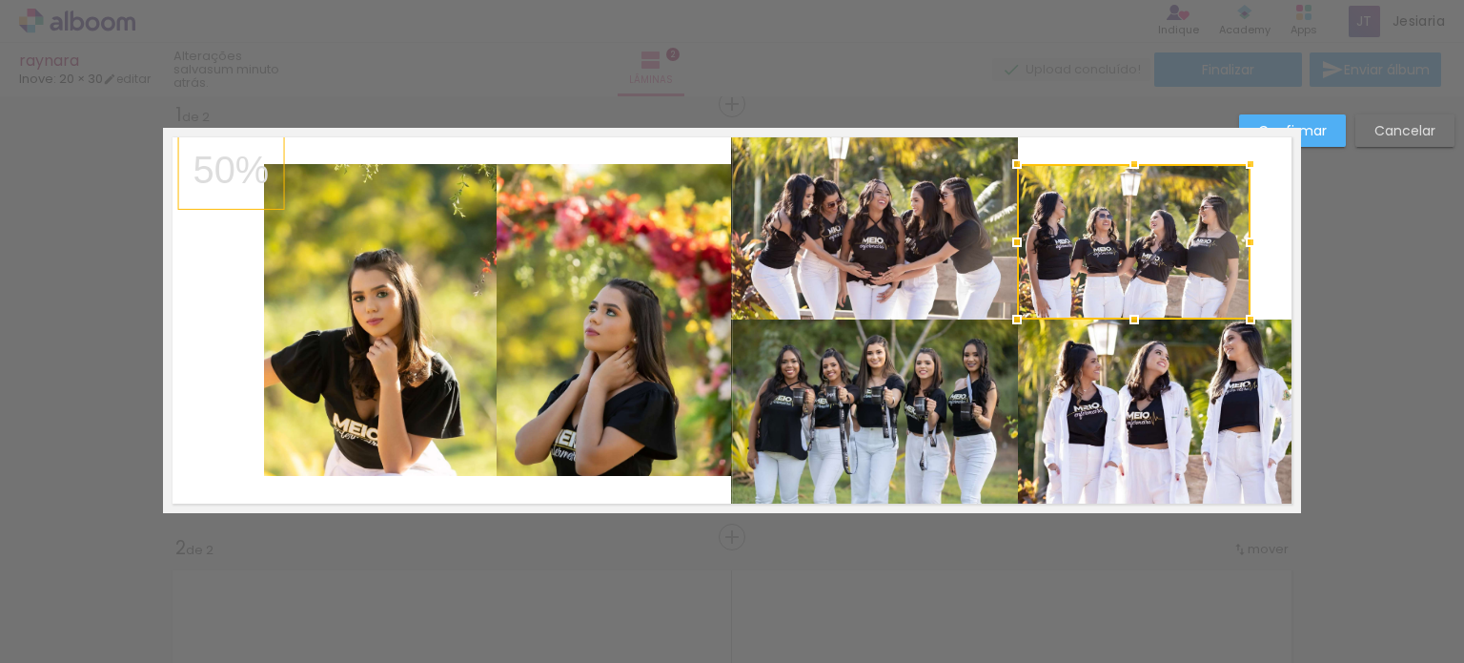
drag, startPoint x: 1140, startPoint y: 243, endPoint x: 1191, endPoint y: 244, distance: 50.5
click at [1191, 244] on div at bounding box center [1134, 241] width 234 height 155
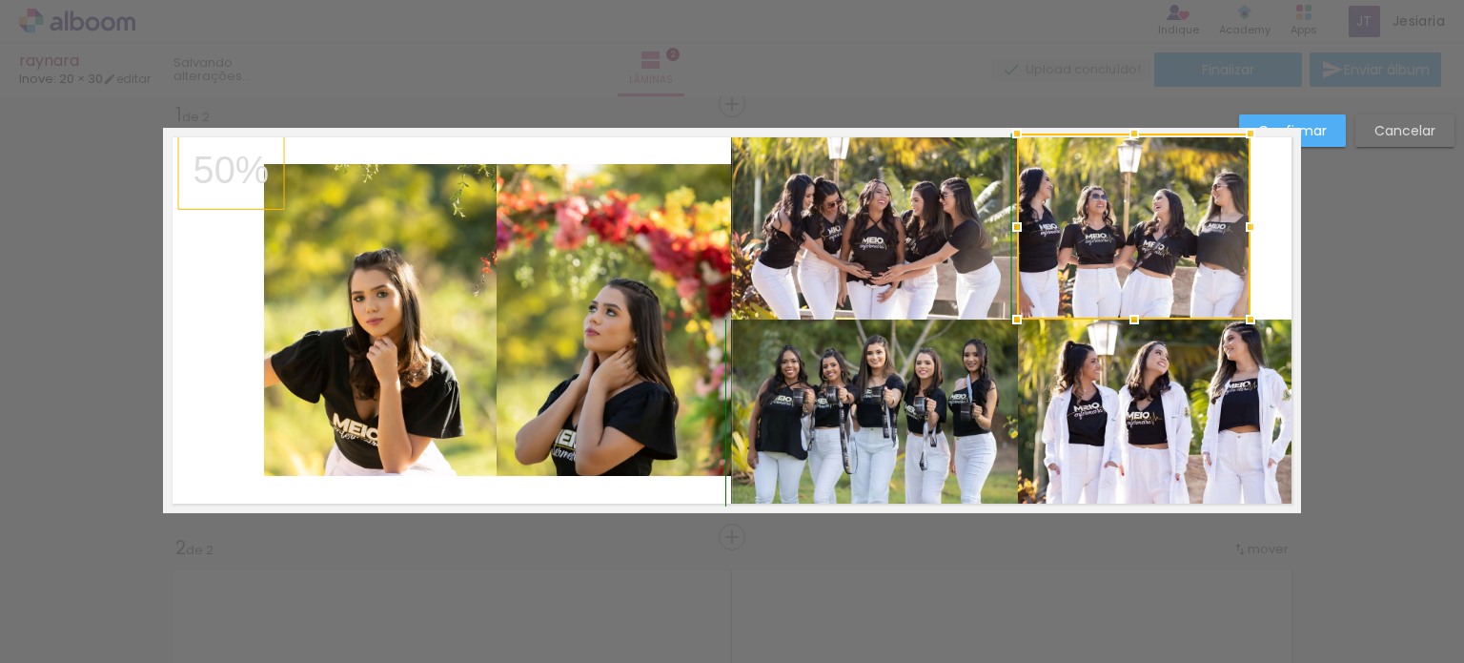
drag, startPoint x: 1123, startPoint y: 162, endPoint x: 1121, endPoint y: 133, distance: 29.6
click at [1121, 133] on div at bounding box center [1134, 133] width 38 height 38
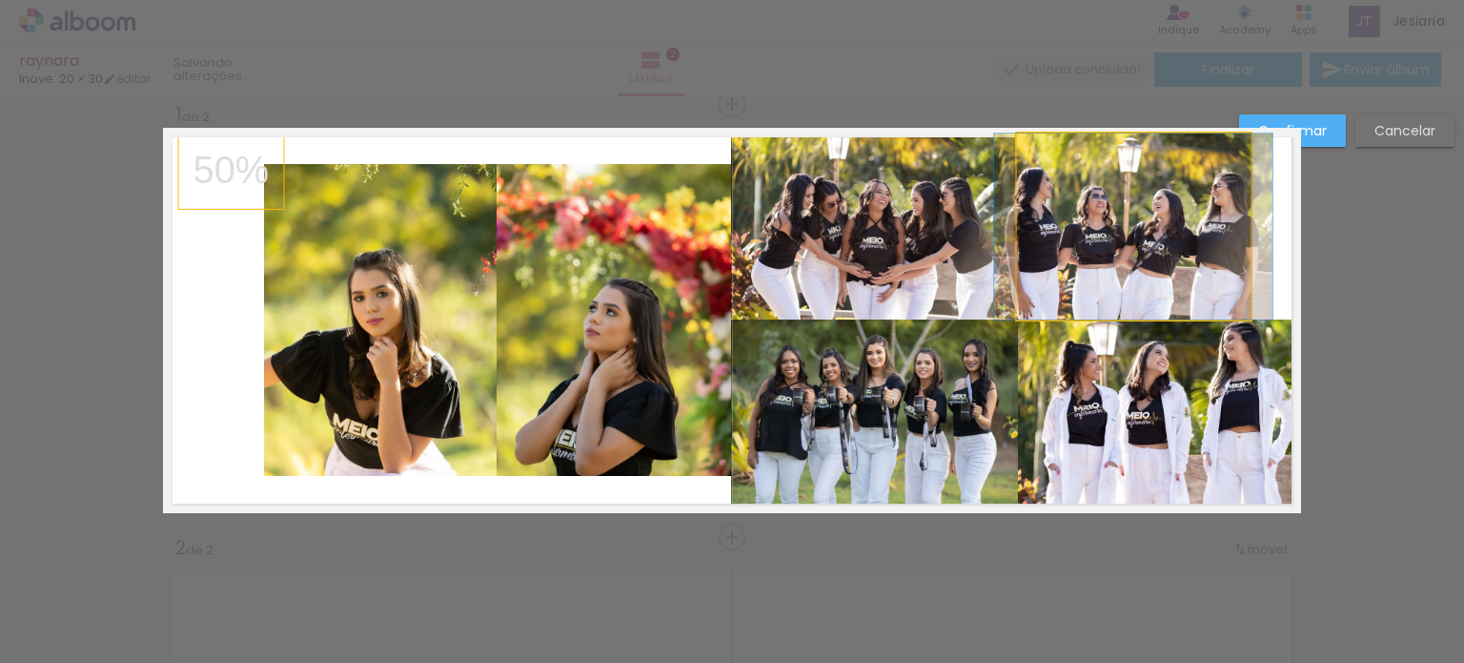
click at [1046, 247] on quentale-photo at bounding box center [1134, 226] width 234 height 186
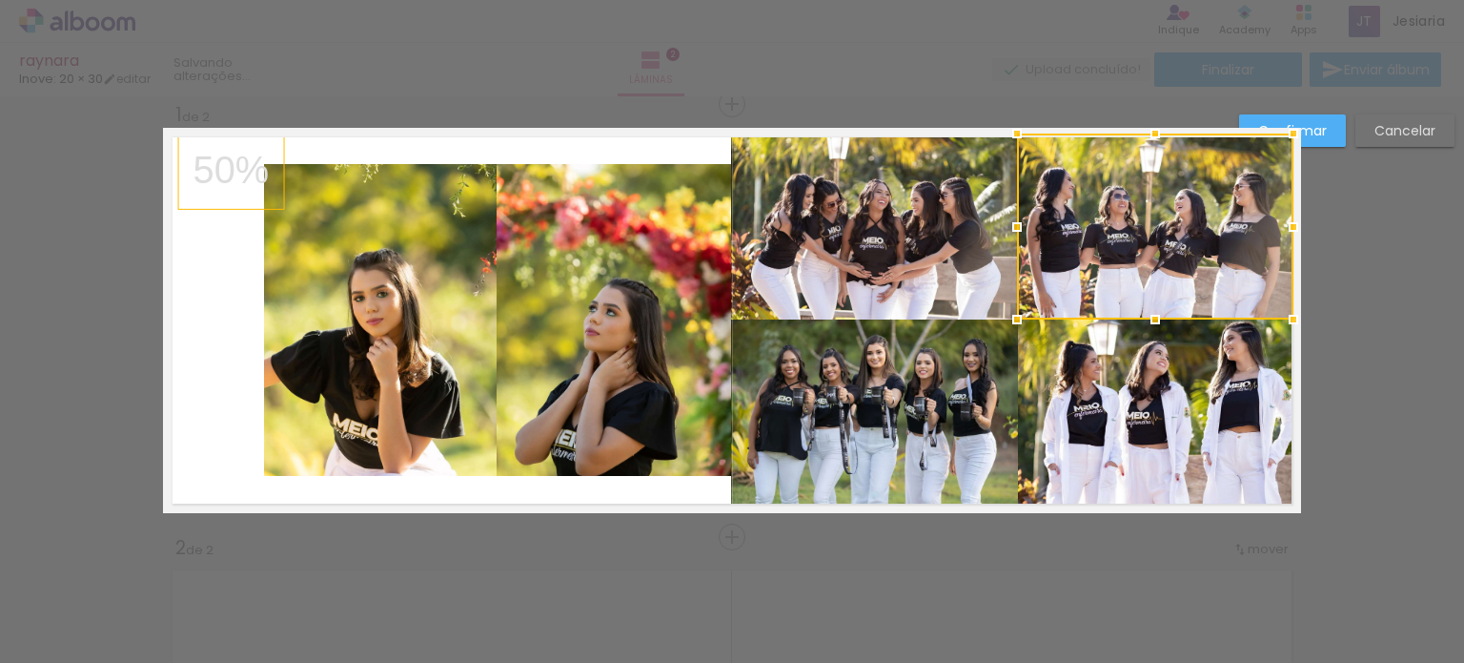
drag, startPoint x: 1251, startPoint y: 228, endPoint x: 1291, endPoint y: 227, distance: 40.1
click at [1291, 227] on div at bounding box center [1294, 227] width 38 height 38
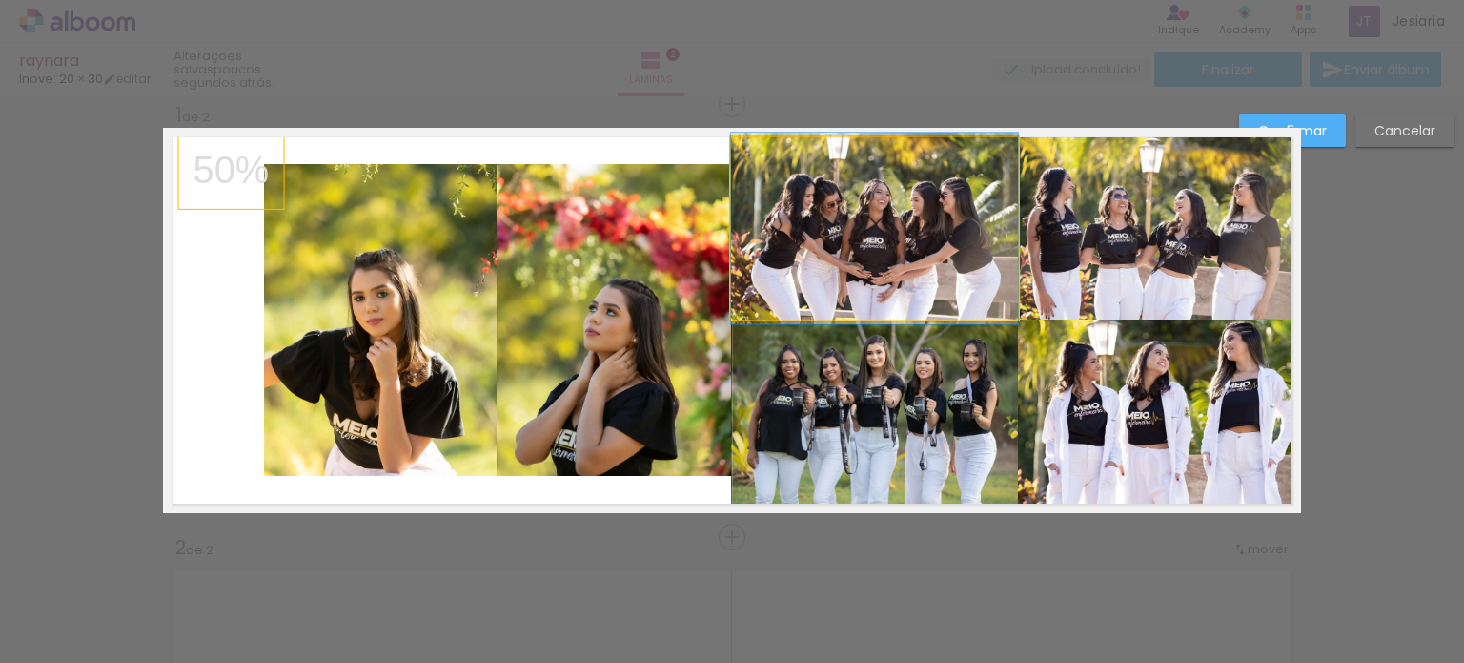
click at [871, 259] on quentale-photo at bounding box center [874, 228] width 287 height 182
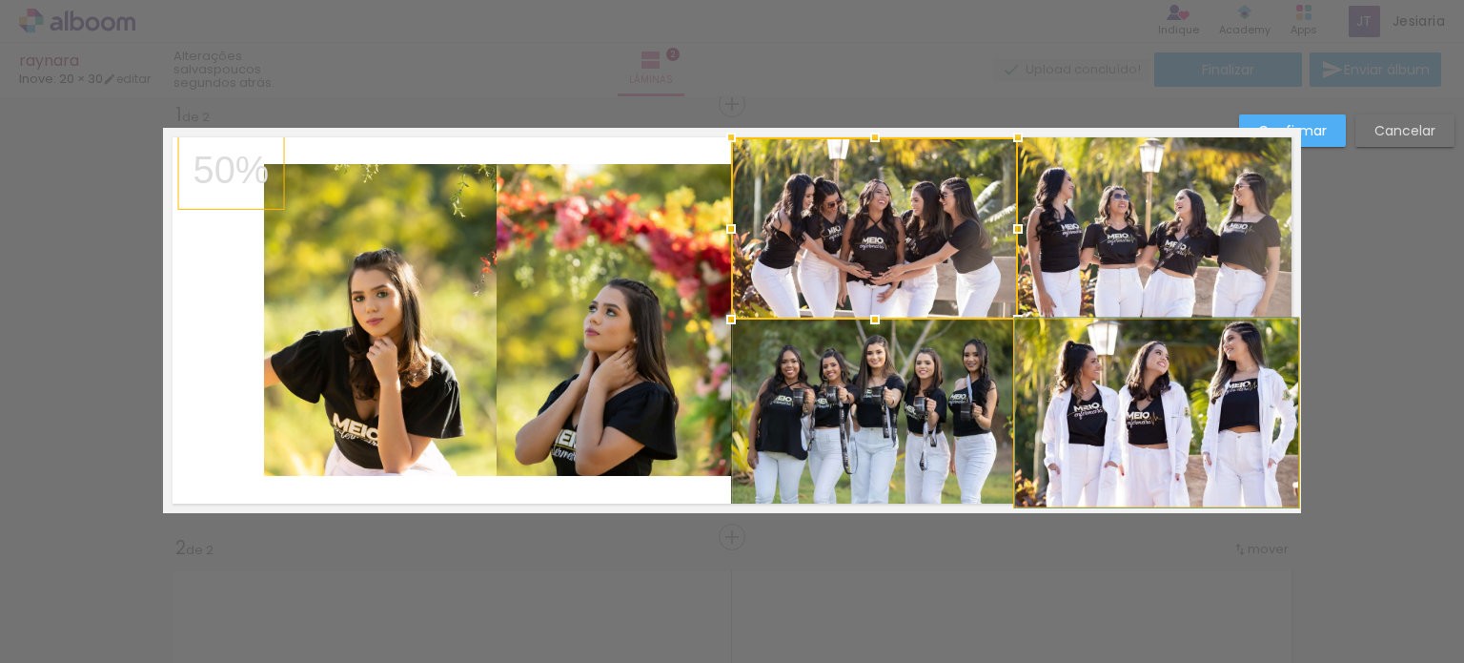
click at [1176, 431] on quentale-photo at bounding box center [1156, 412] width 283 height 187
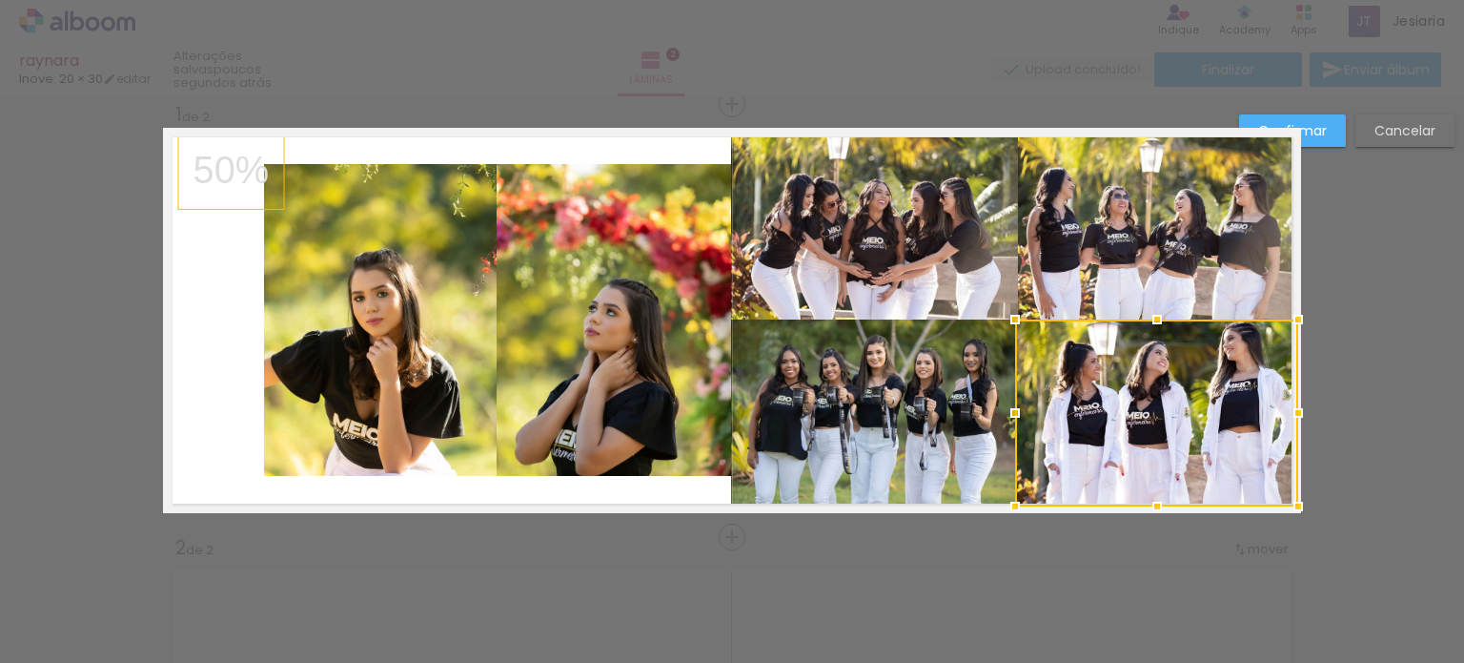
click at [1176, 431] on div at bounding box center [1156, 412] width 283 height 187
click at [1327, 132] on paper-button "Confirmar" at bounding box center [1292, 130] width 107 height 32
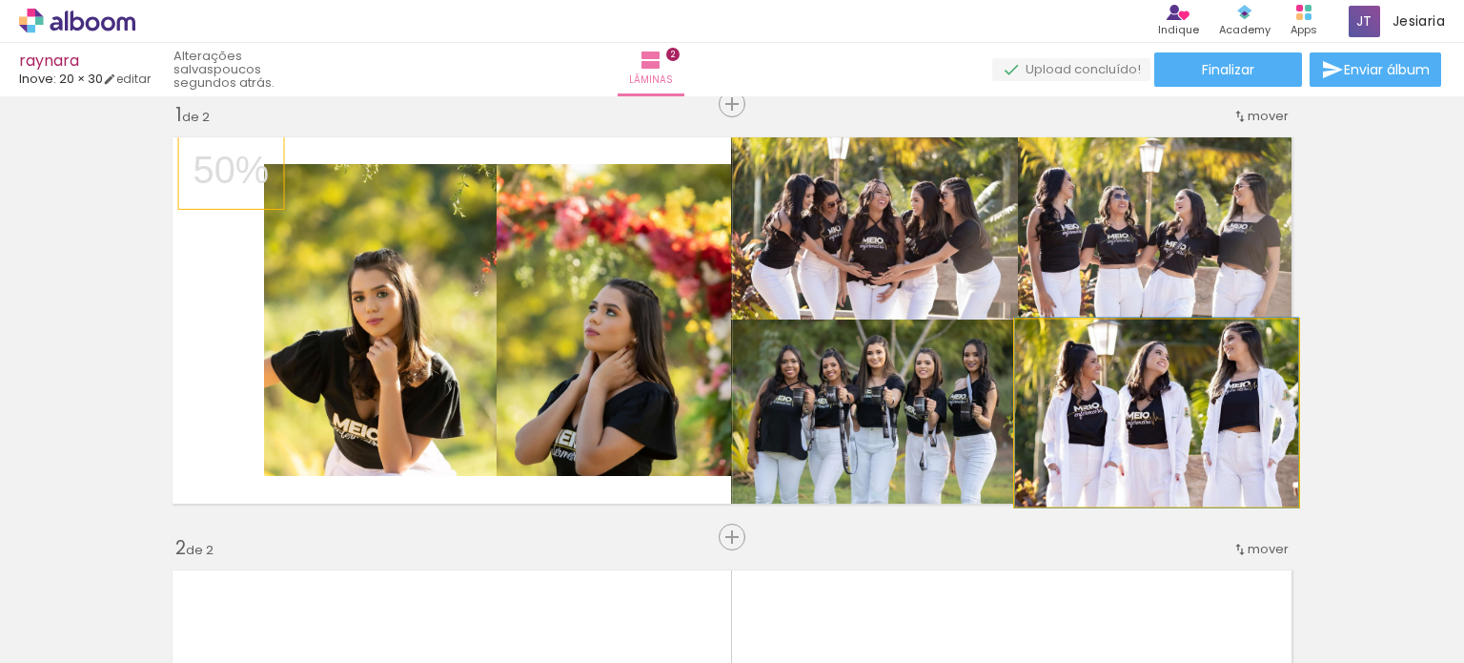
click at [1104, 457] on quentale-photo at bounding box center [1156, 412] width 283 height 187
drag, startPoint x: 1104, startPoint y: 457, endPoint x: 1040, endPoint y: 459, distance: 63.9
drag, startPoint x: 1128, startPoint y: 467, endPoint x: 1110, endPoint y: 468, distance: 18.1
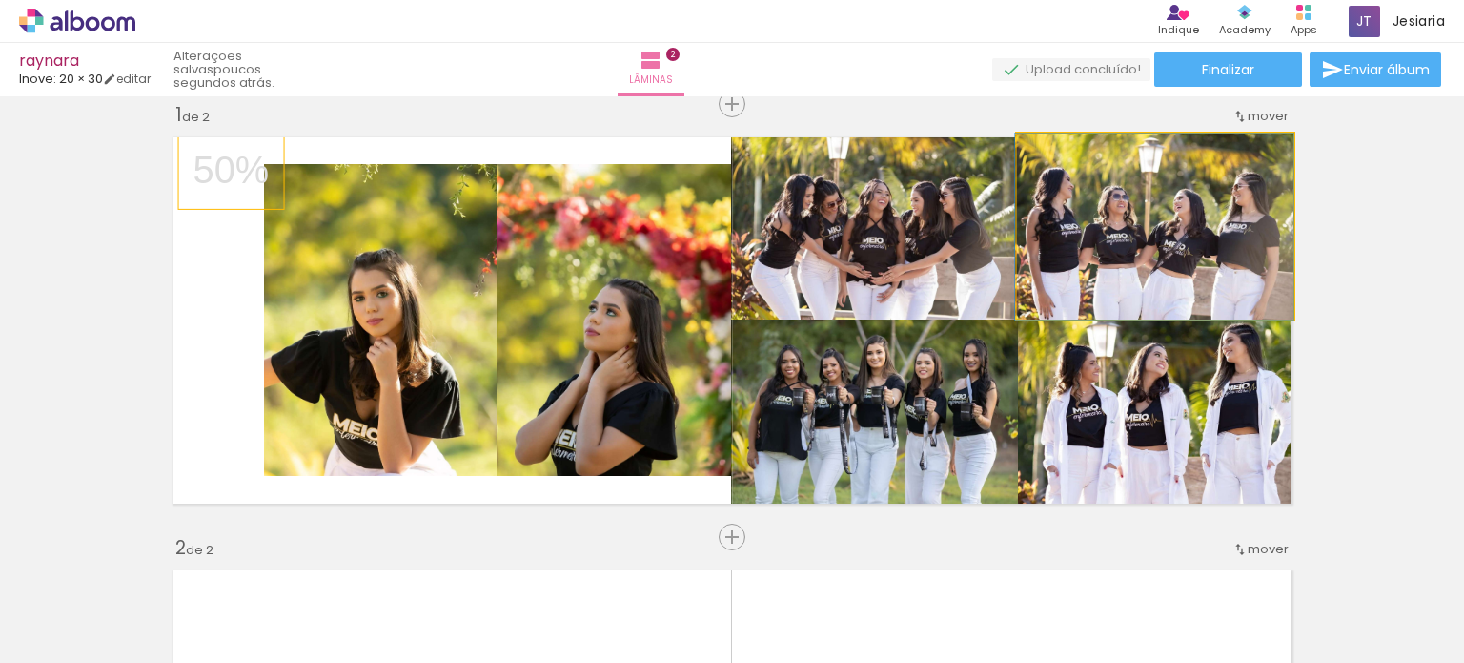
drag, startPoint x: 1175, startPoint y: 255, endPoint x: 1162, endPoint y: 255, distance: 12.4
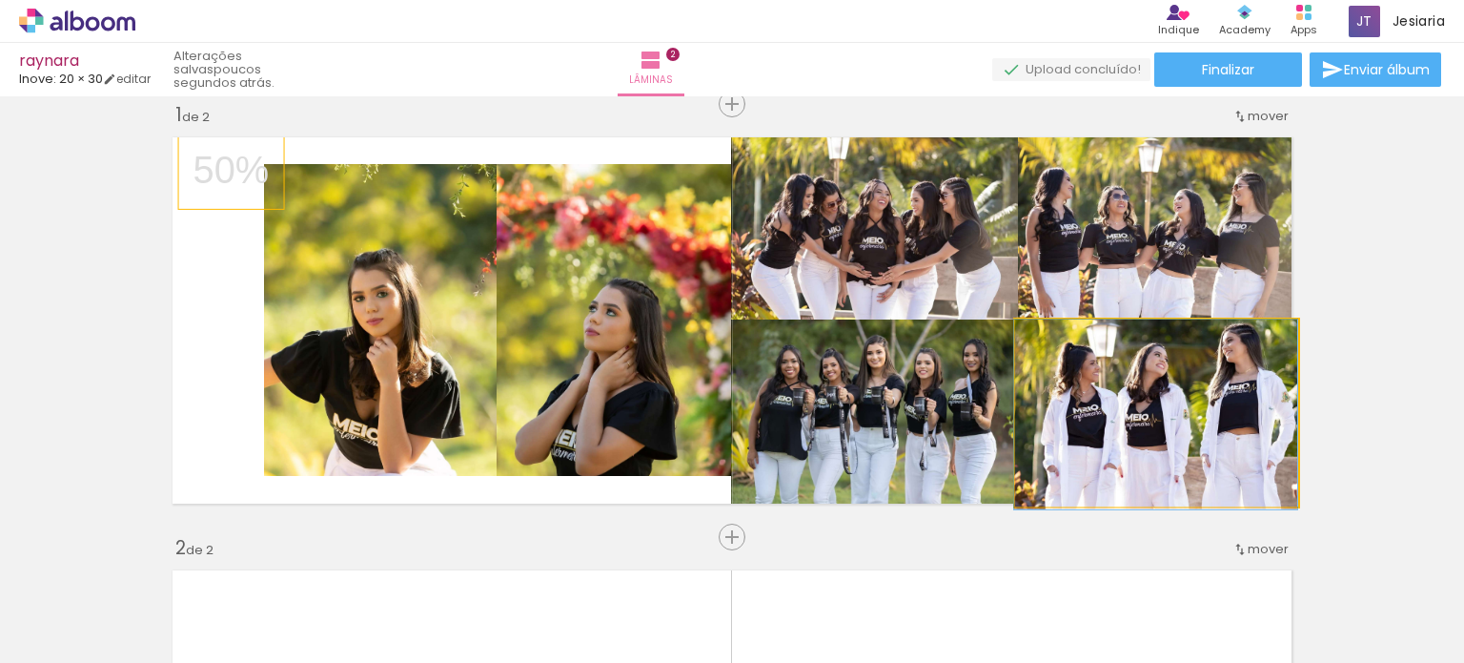
drag, startPoint x: 1198, startPoint y: 462, endPoint x: 1131, endPoint y: 476, distance: 69.0
click at [1244, 439] on quentale-photo at bounding box center [1156, 412] width 283 height 187
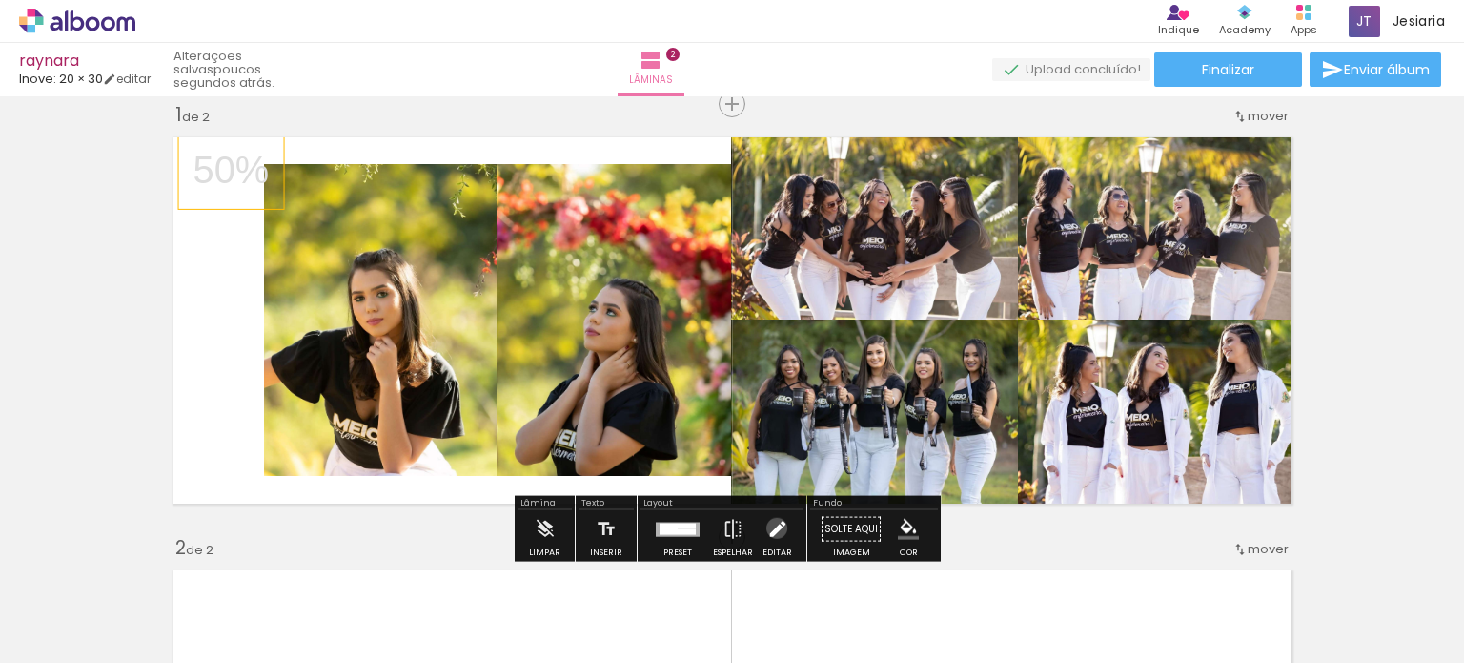
click at [772, 527] on iron-icon at bounding box center [777, 529] width 21 height 38
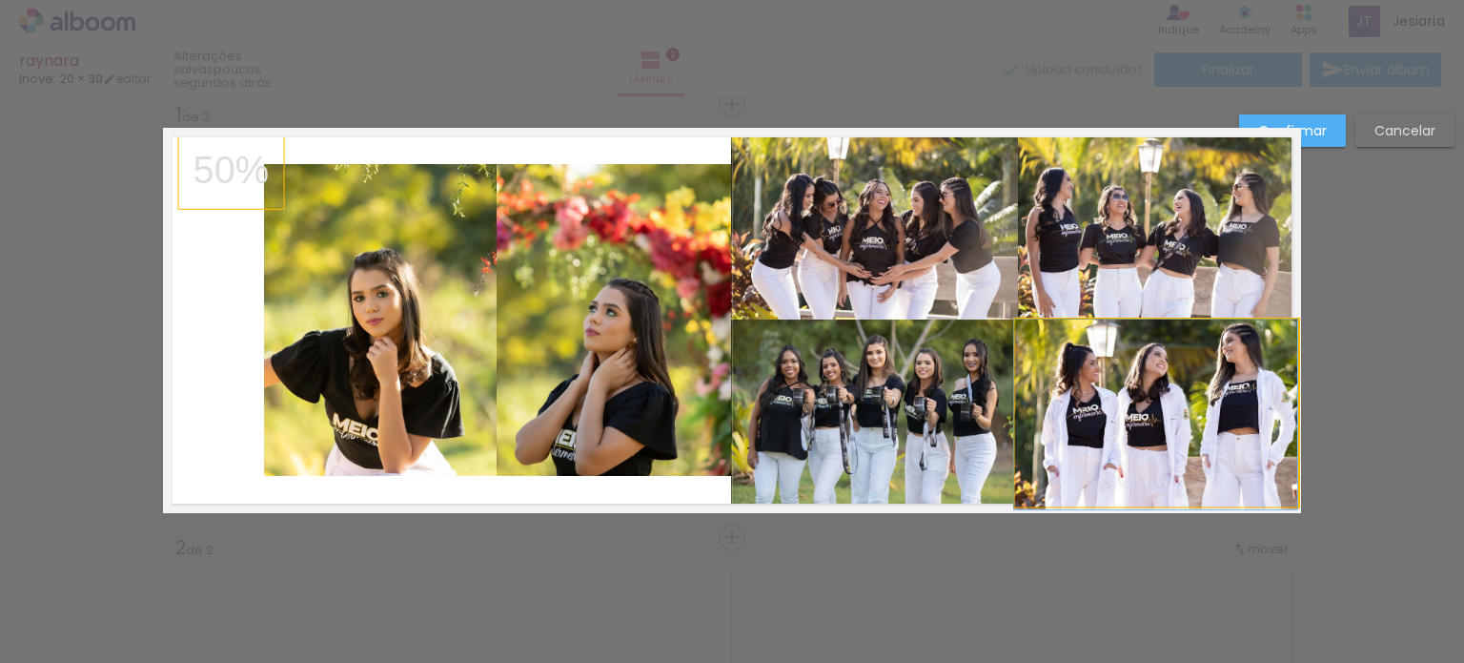
click at [1213, 438] on quentale-photo at bounding box center [1156, 412] width 283 height 187
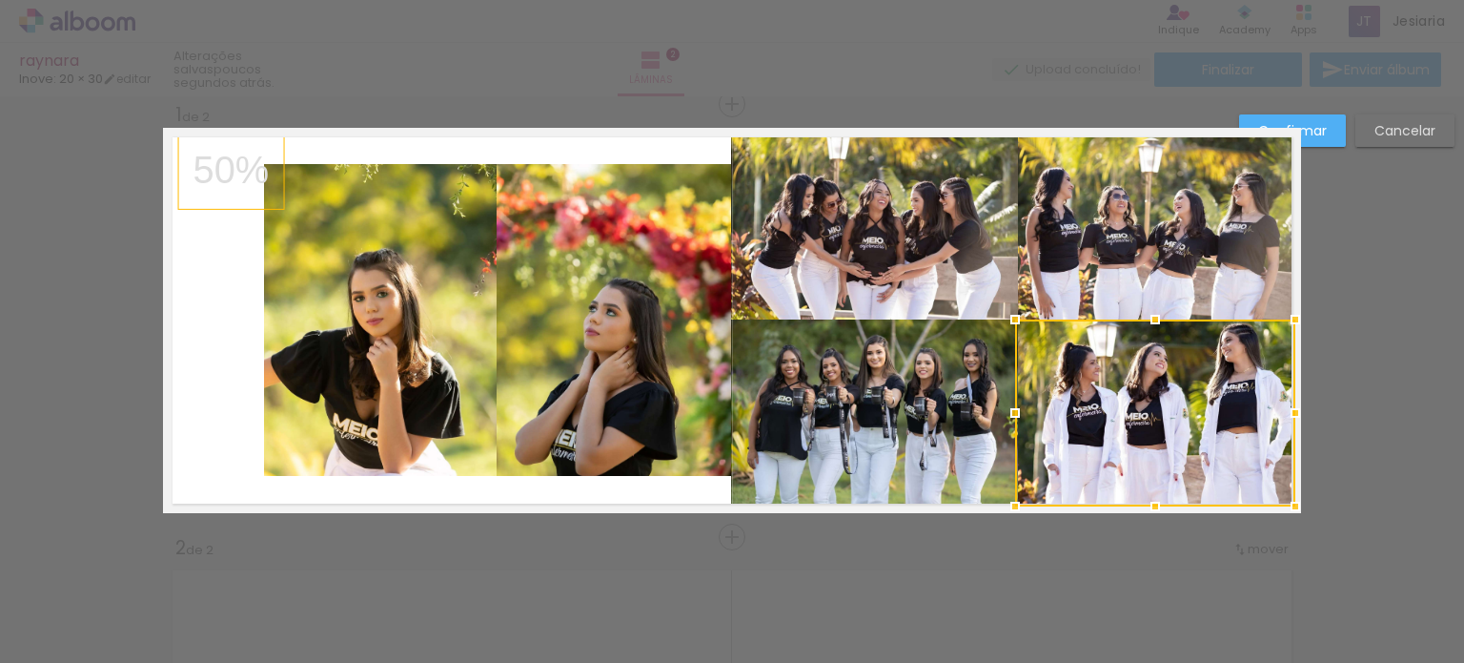
click at [1291, 411] on div at bounding box center [1296, 413] width 38 height 38
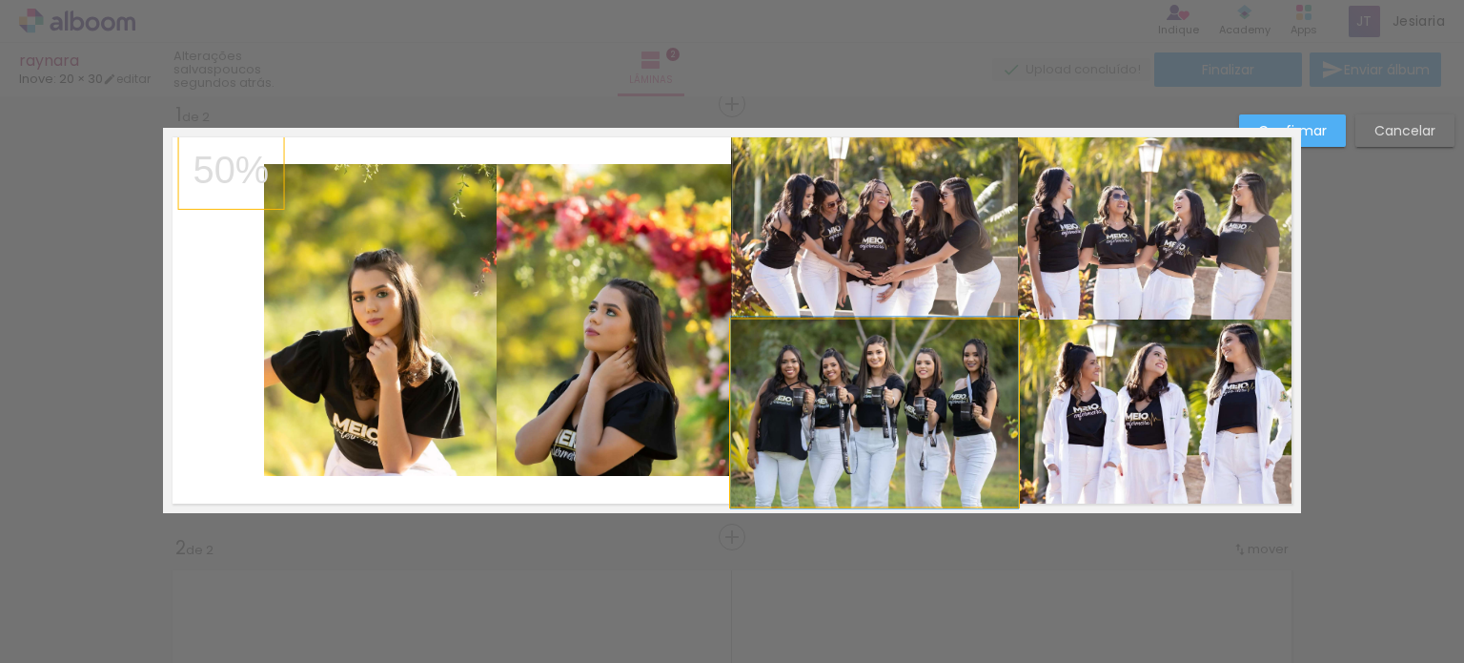
click at [953, 445] on quentale-photo at bounding box center [874, 412] width 287 height 187
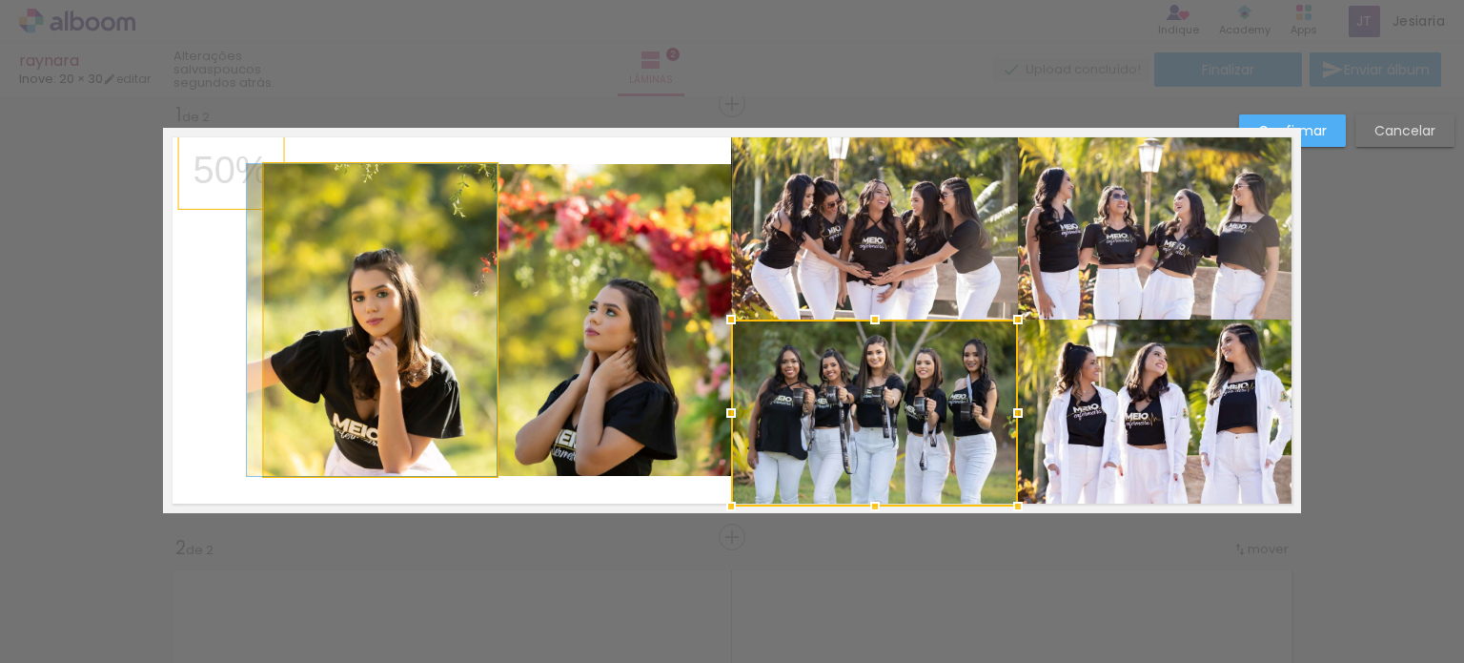
click at [406, 384] on quentale-photo at bounding box center [380, 320] width 233 height 312
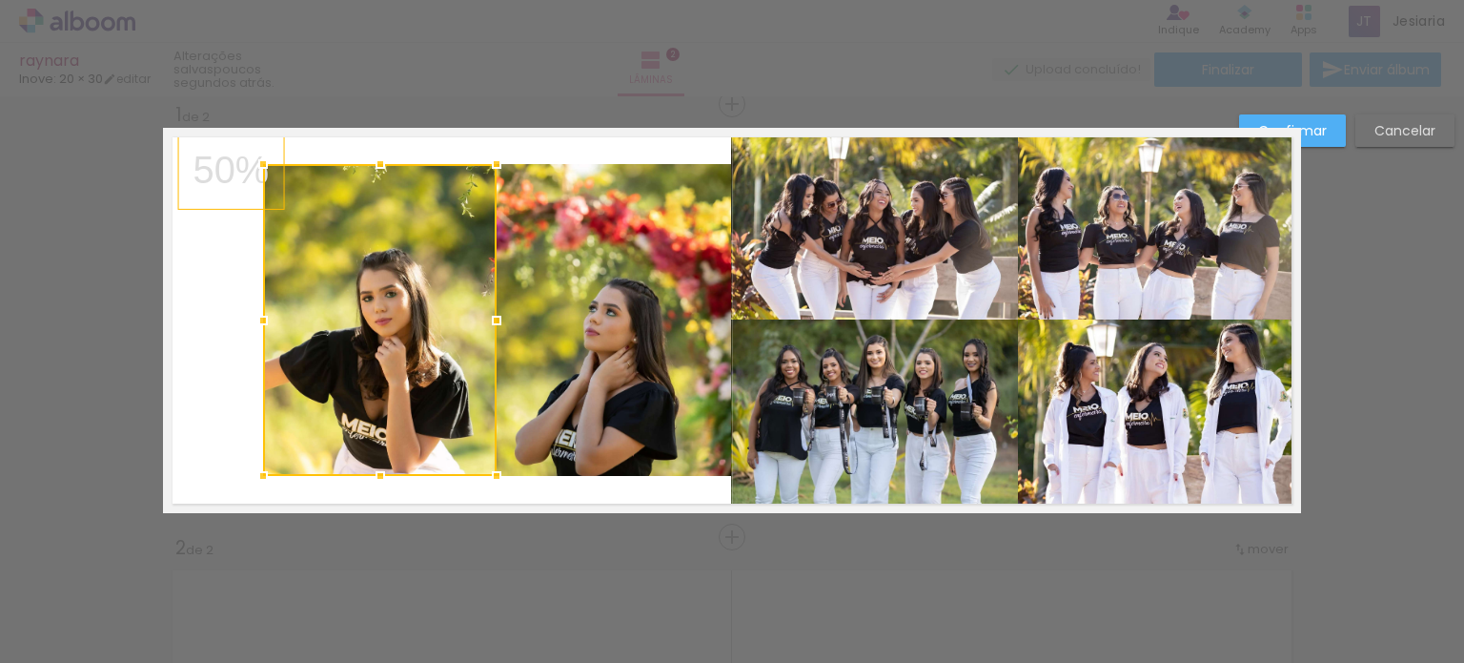
drag, startPoint x: 256, startPoint y: 165, endPoint x: 229, endPoint y: 148, distance: 32.5
click at [229, 148] on album-spread "1 de 2" at bounding box center [732, 320] width 1138 height 385
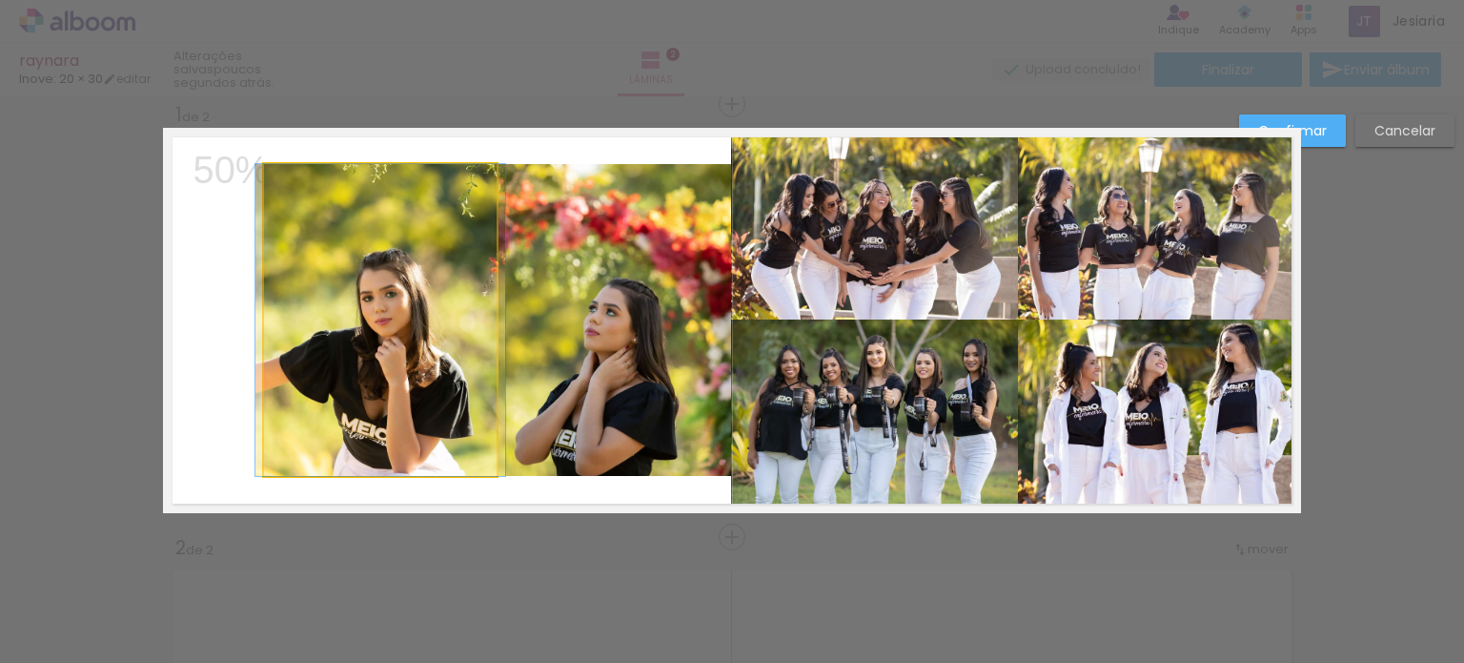
click at [343, 243] on quentale-photo at bounding box center [380, 320] width 233 height 312
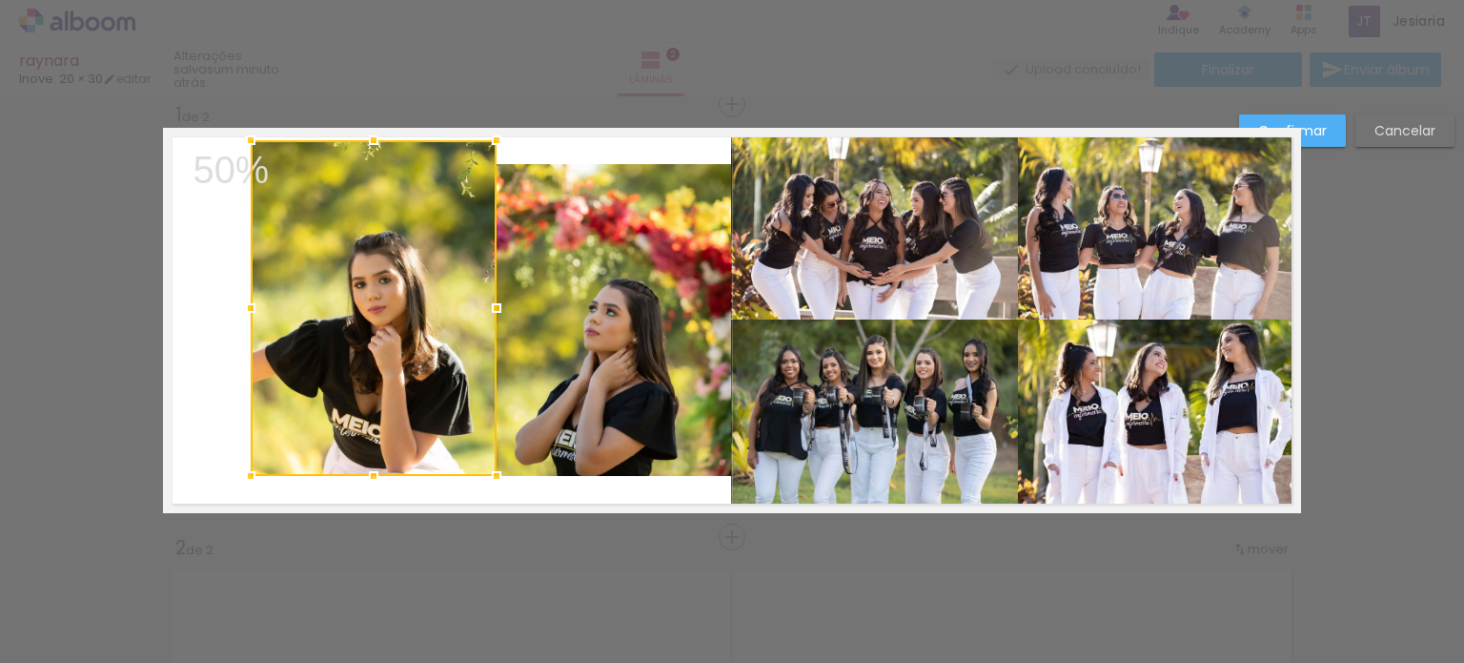
drag, startPoint x: 256, startPoint y: 165, endPoint x: 242, endPoint y: 141, distance: 27.3
click at [242, 141] on div at bounding box center [251, 140] width 38 height 38
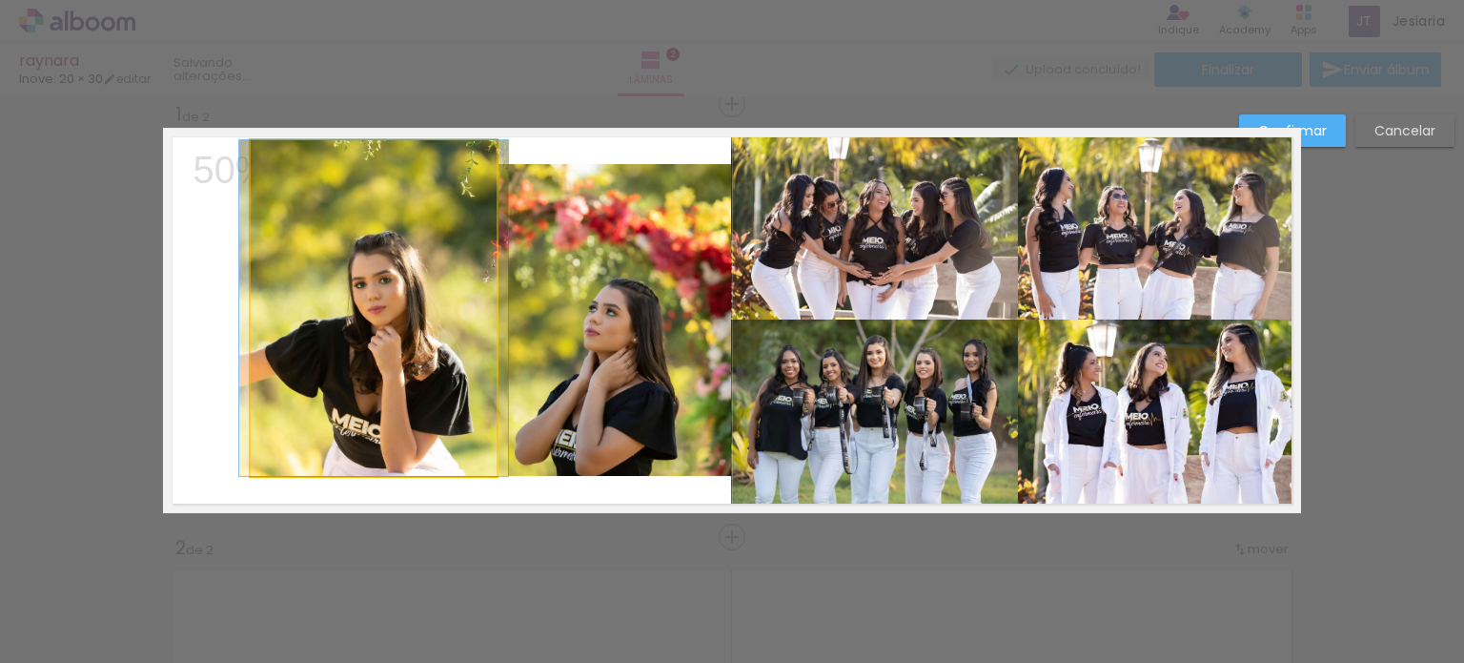
click at [251, 438] on quentale-photo at bounding box center [374, 308] width 246 height 336
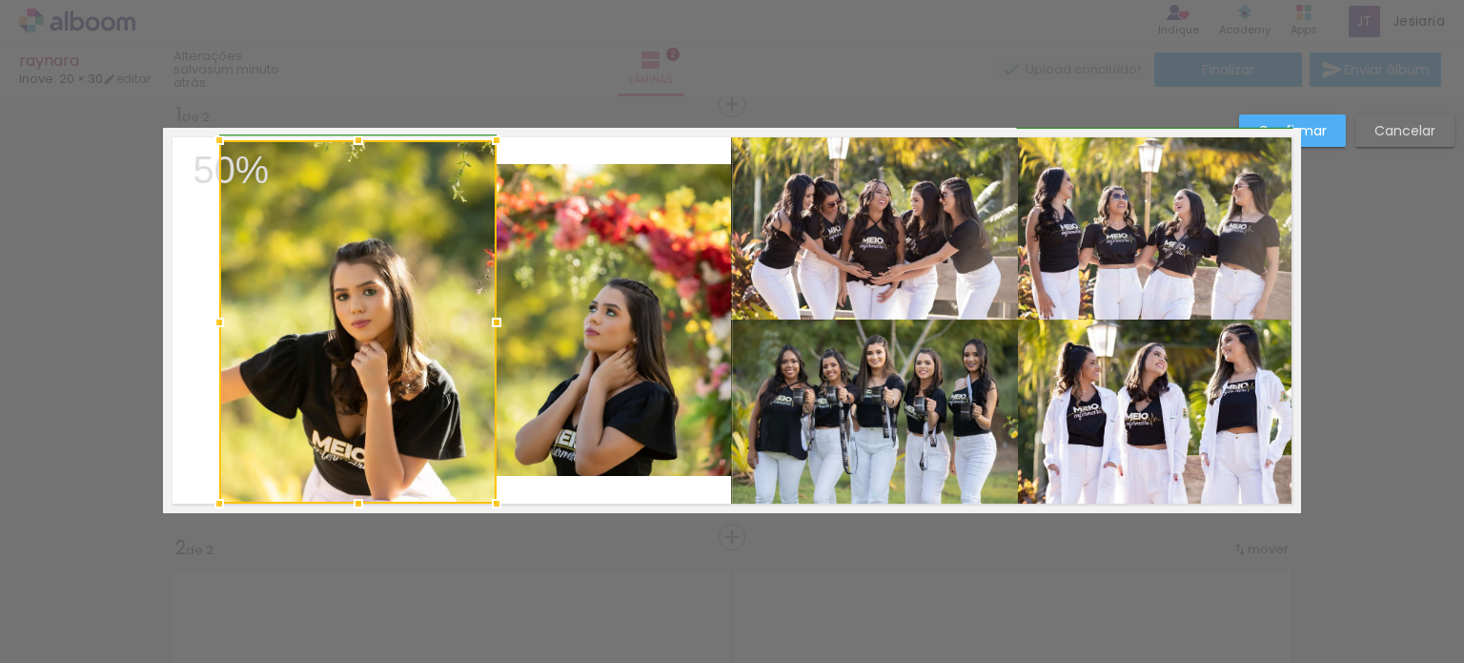
drag, startPoint x: 240, startPoint y: 473, endPoint x: 212, endPoint y: 501, distance: 39.8
click at [212, 501] on div at bounding box center [219, 503] width 38 height 38
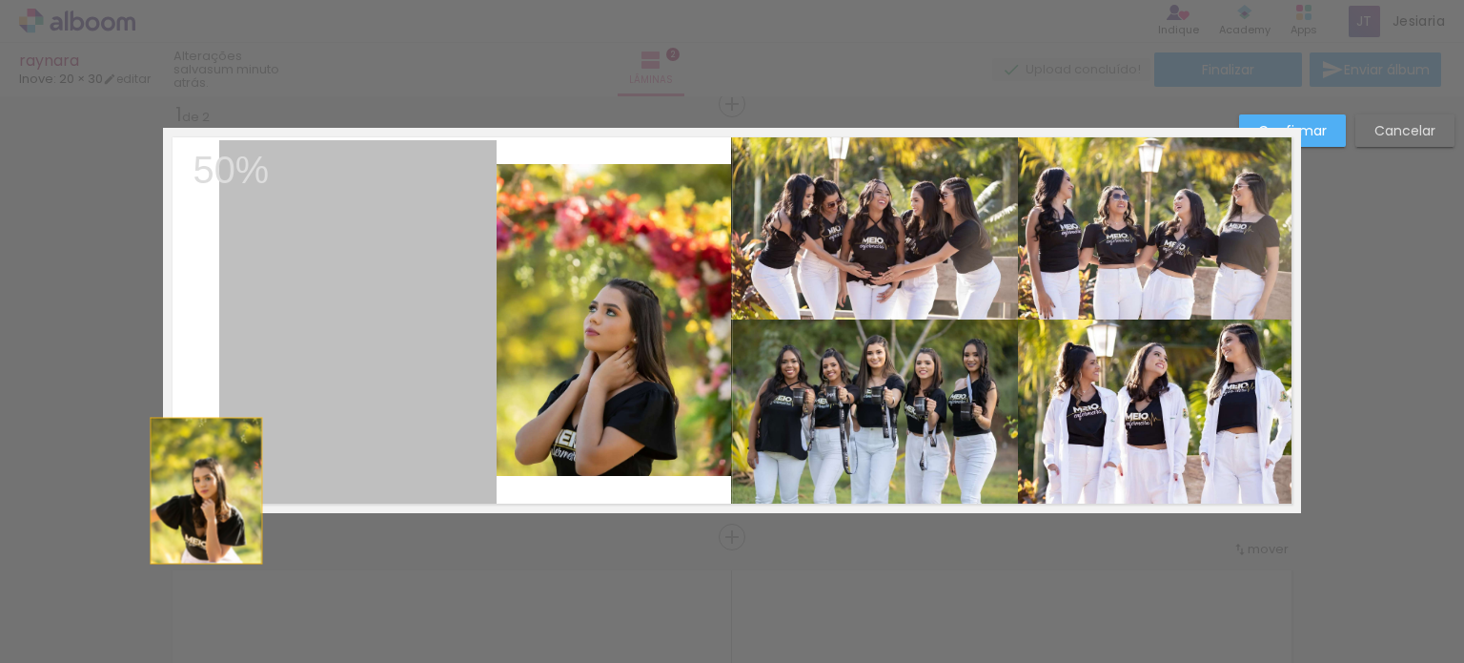
drag, startPoint x: 252, startPoint y: 489, endPoint x: 198, endPoint y: 491, distance: 53.4
click at [198, 491] on quentale-layouter at bounding box center [732, 320] width 1138 height 385
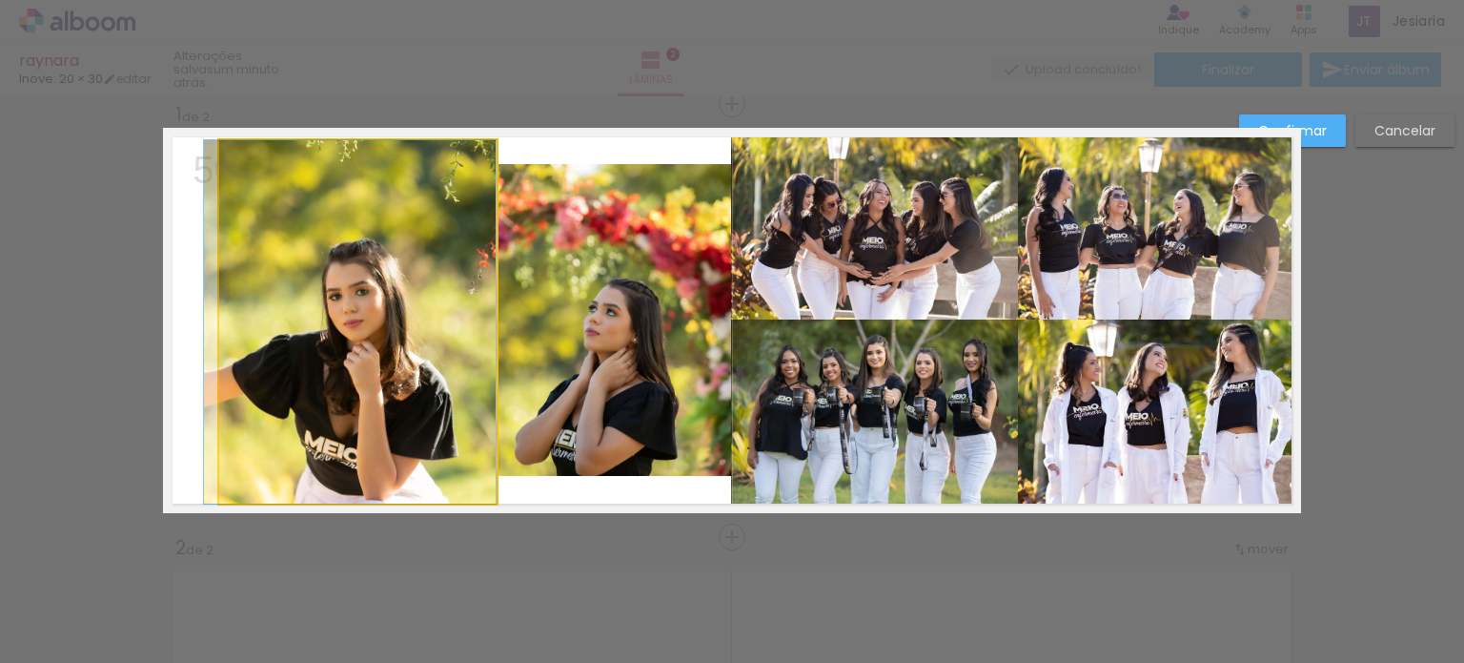
click at [259, 476] on quentale-photo at bounding box center [357, 321] width 277 height 363
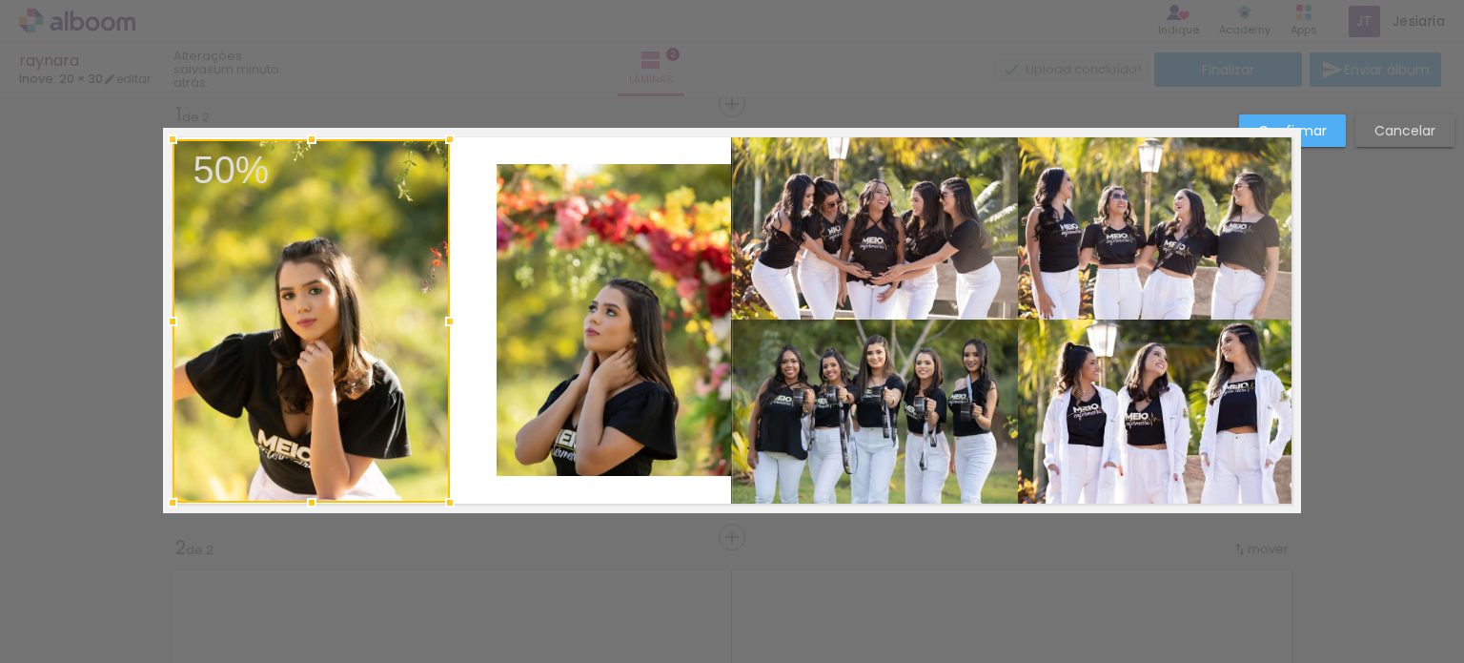
drag, startPoint x: 352, startPoint y: 475, endPoint x: 305, endPoint y: 476, distance: 46.7
click at [305, 476] on div at bounding box center [311, 320] width 277 height 363
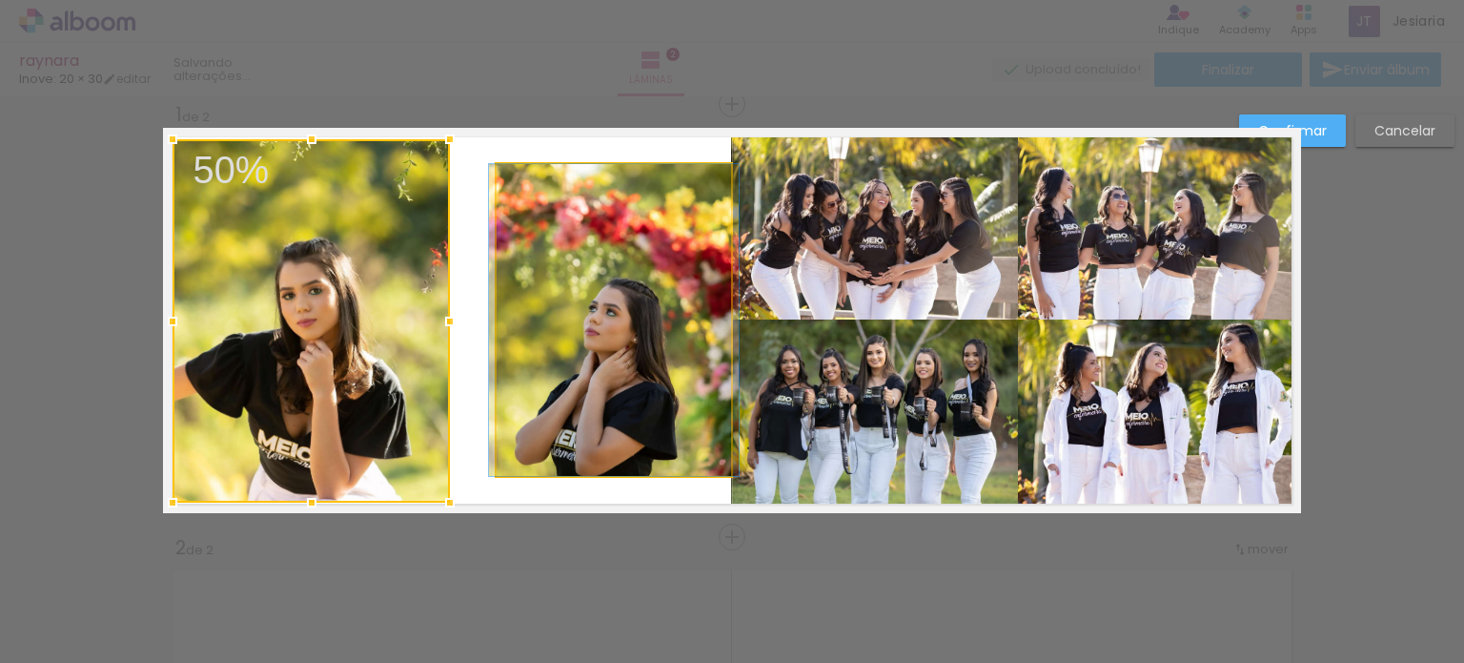
click at [622, 443] on quentale-photo at bounding box center [614, 320] width 235 height 312
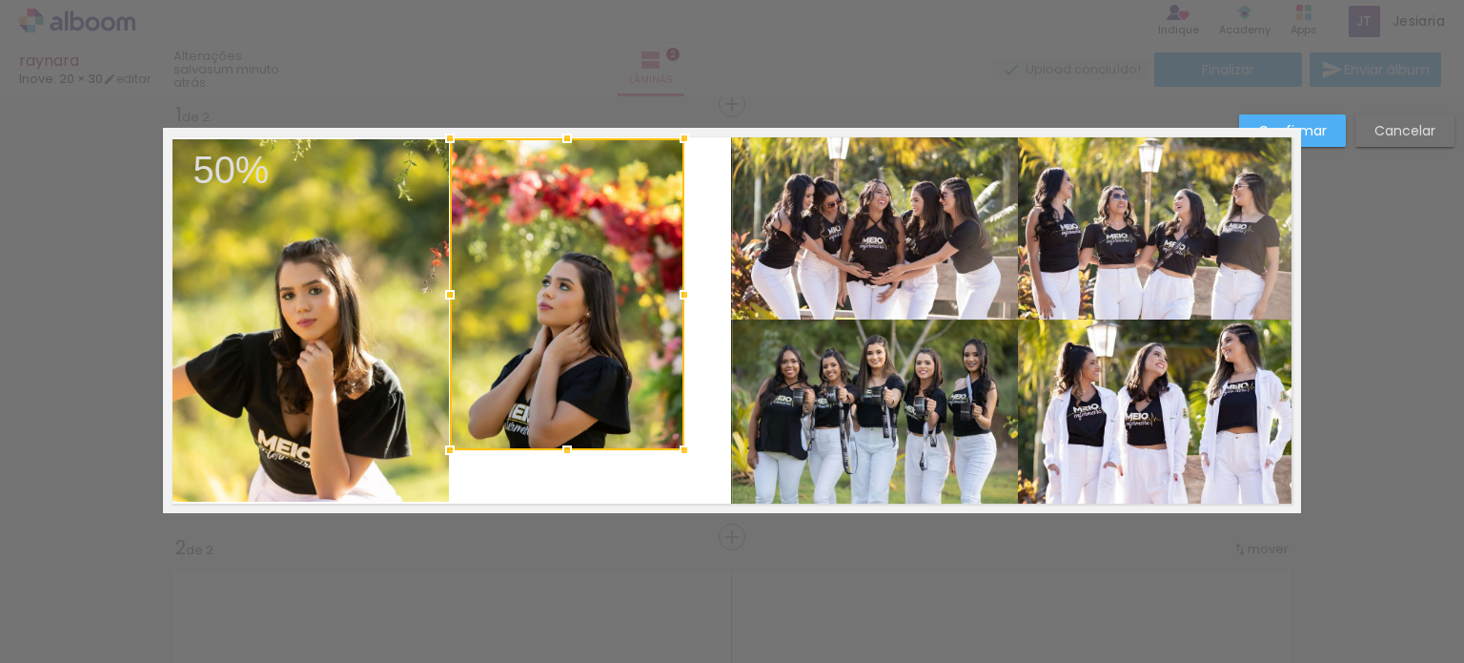
drag, startPoint x: 628, startPoint y: 447, endPoint x: 595, endPoint y: 421, distance: 42.1
click at [595, 421] on div at bounding box center [567, 294] width 235 height 312
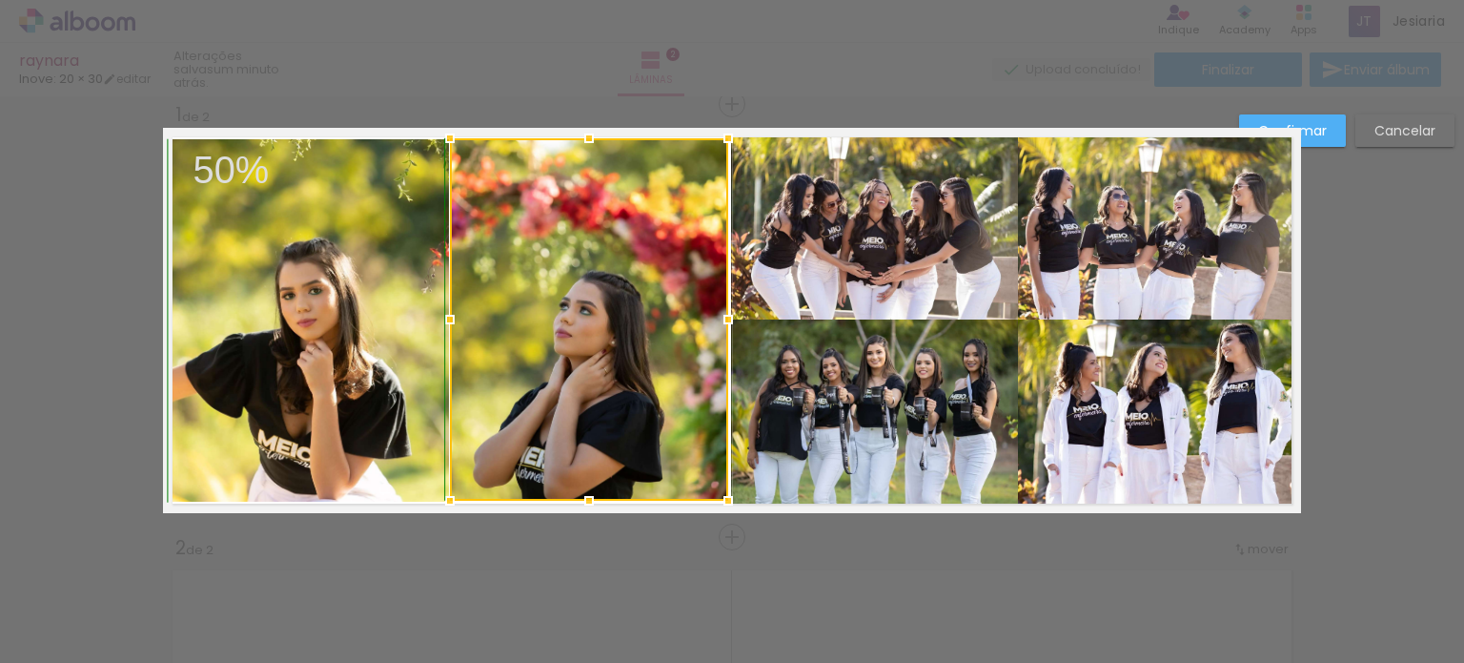
drag, startPoint x: 673, startPoint y: 453, endPoint x: 704, endPoint y: 501, distance: 56.6
click at [709, 501] on div at bounding box center [728, 500] width 38 height 38
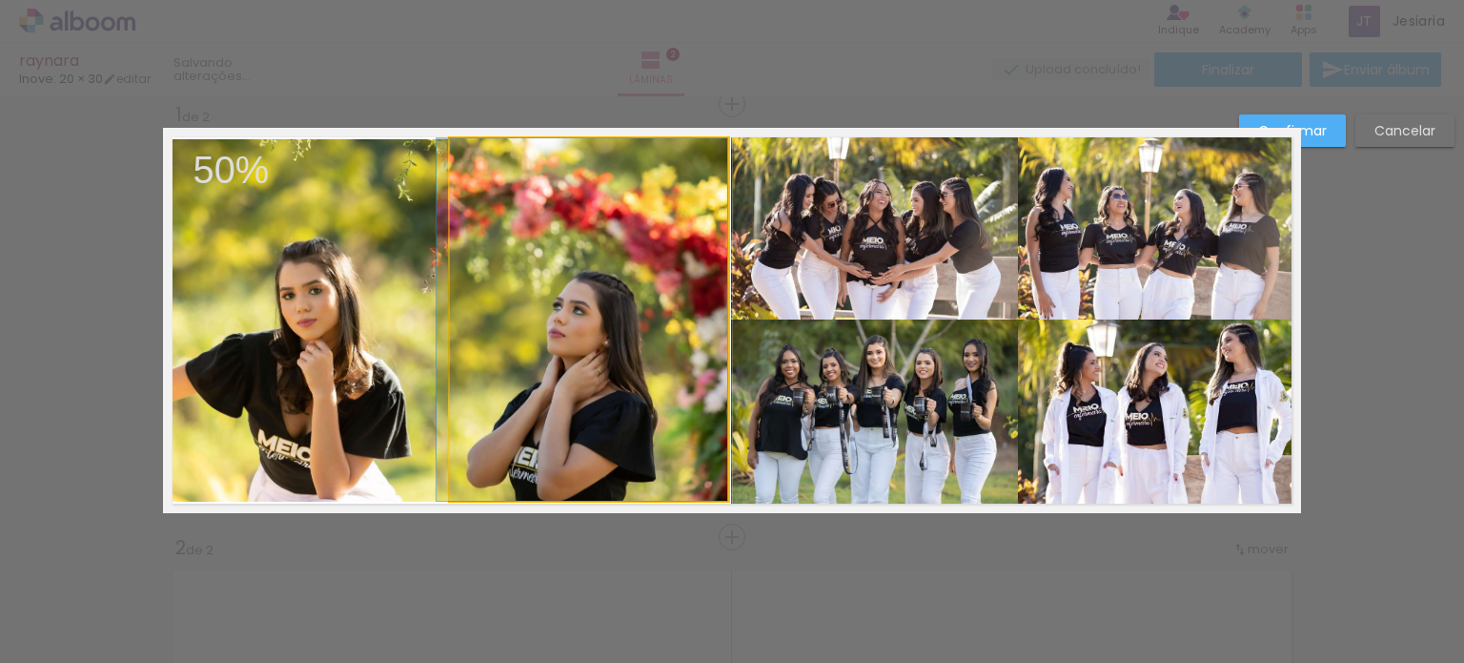
drag, startPoint x: 582, startPoint y: 348, endPoint x: 567, endPoint y: 350, distance: 14.4
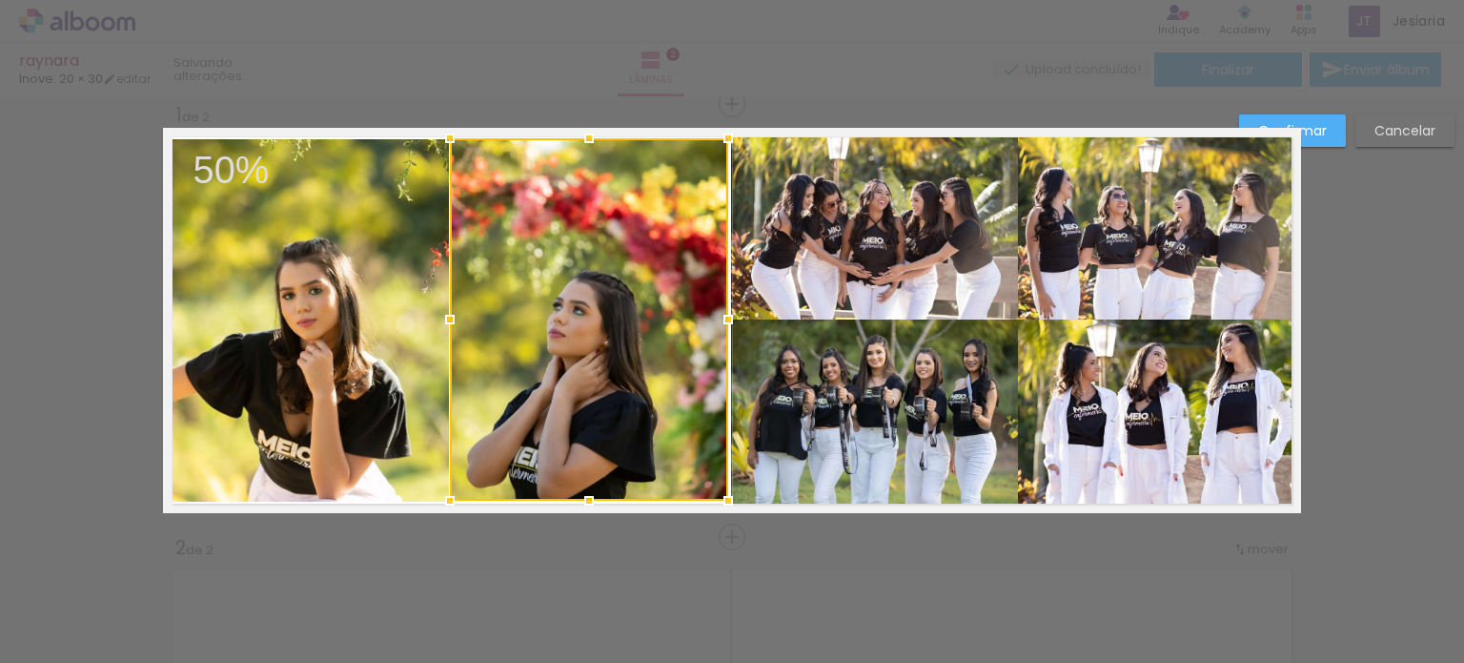
click at [402, 502] on quentale-layouter at bounding box center [732, 320] width 1138 height 385
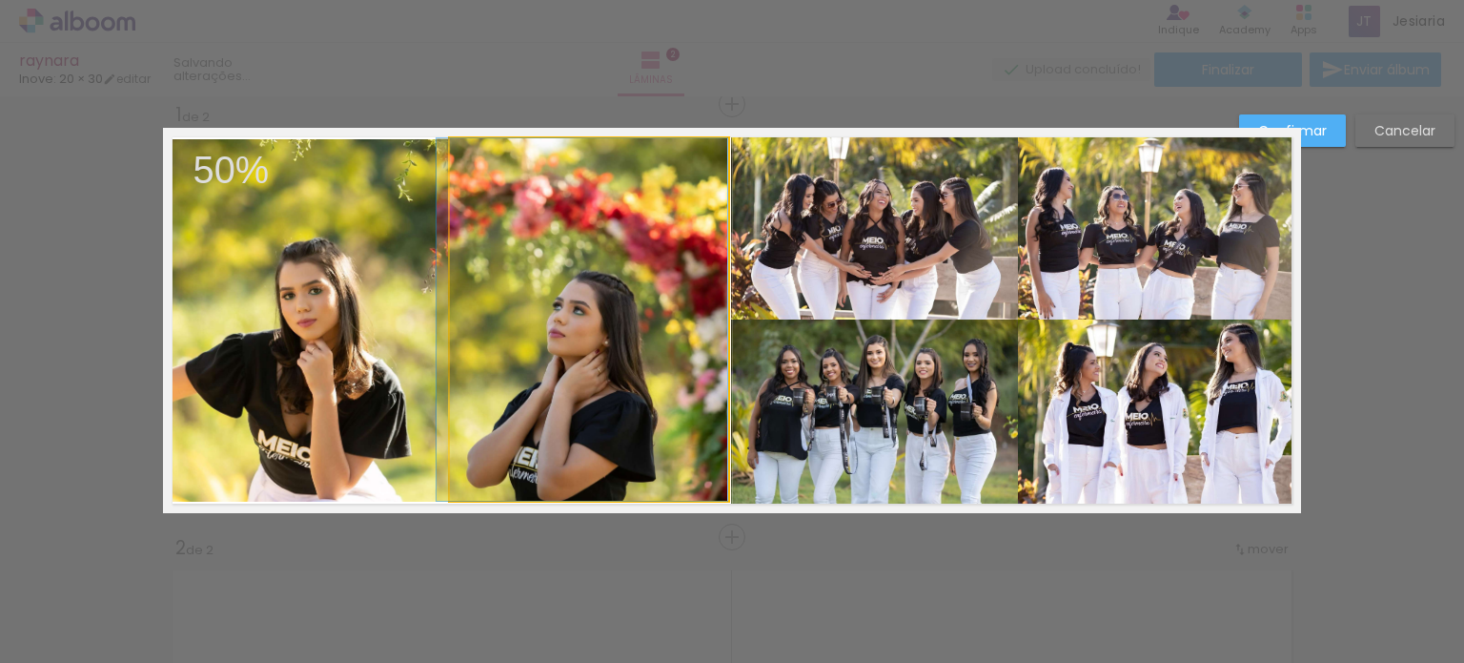
click at [522, 438] on quentale-photo at bounding box center [589, 319] width 278 height 362
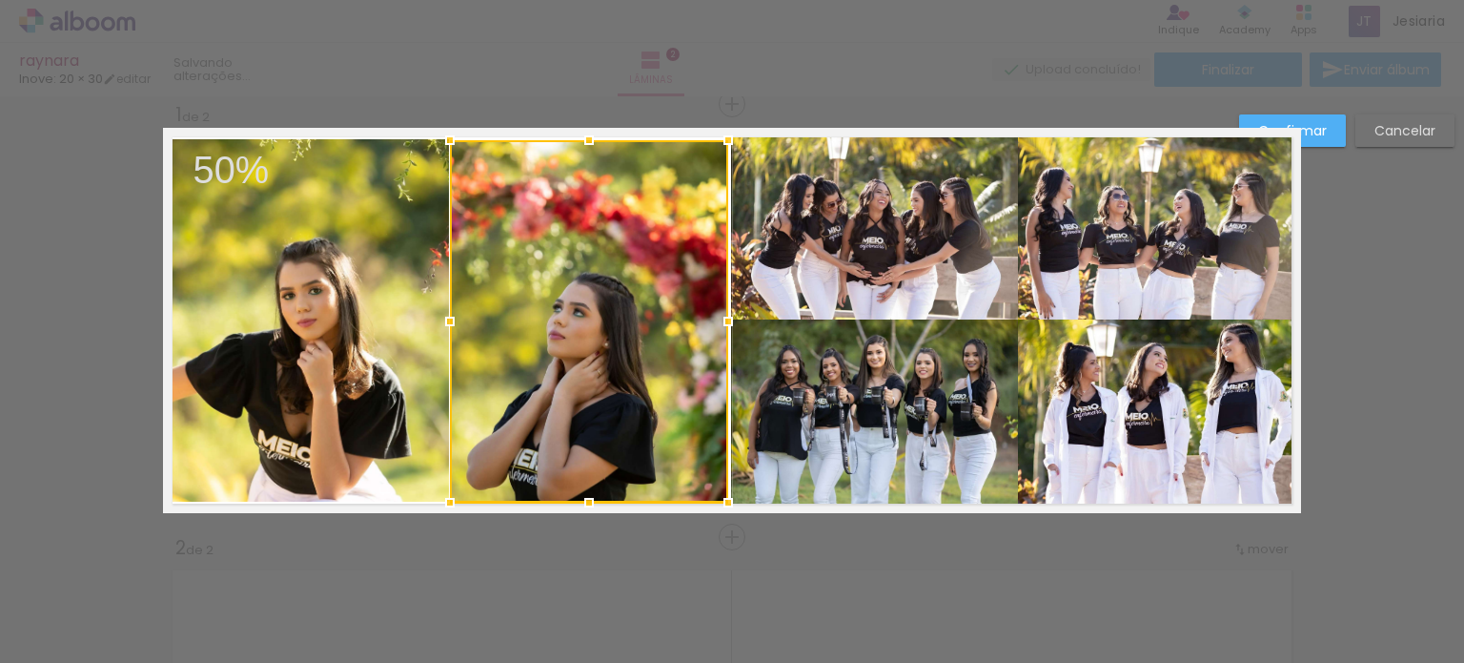
click at [519, 444] on div at bounding box center [589, 321] width 278 height 362
click at [506, 508] on quentale-layouter at bounding box center [732, 320] width 1138 height 385
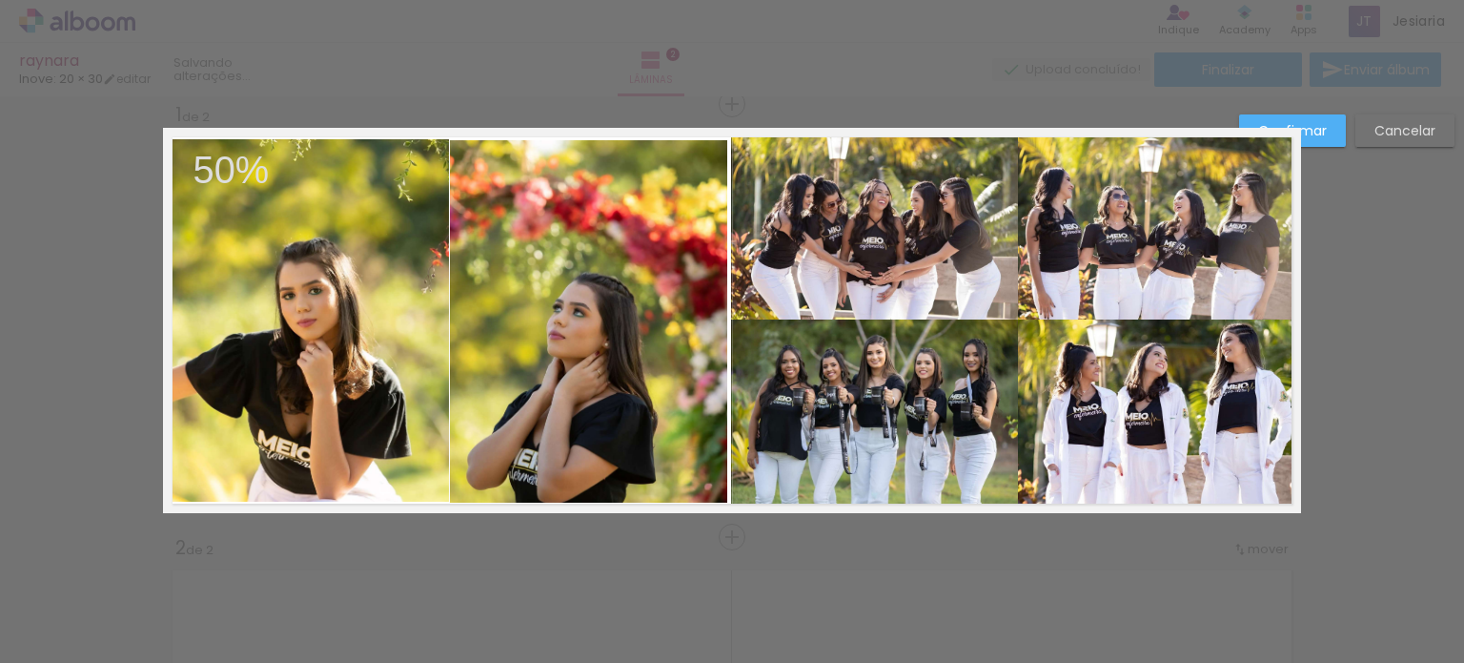
click at [506, 508] on quentale-layouter at bounding box center [732, 320] width 1138 height 385
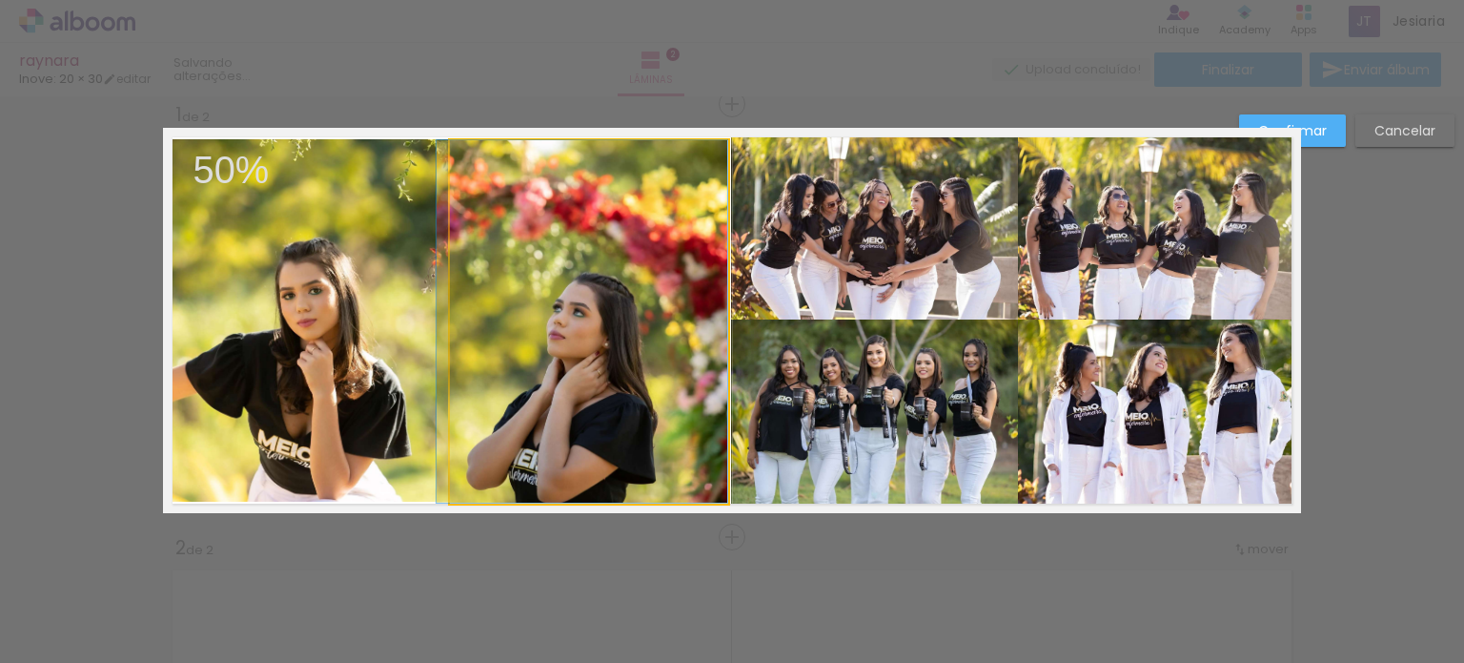
click at [510, 482] on quentale-photo at bounding box center [589, 321] width 278 height 362
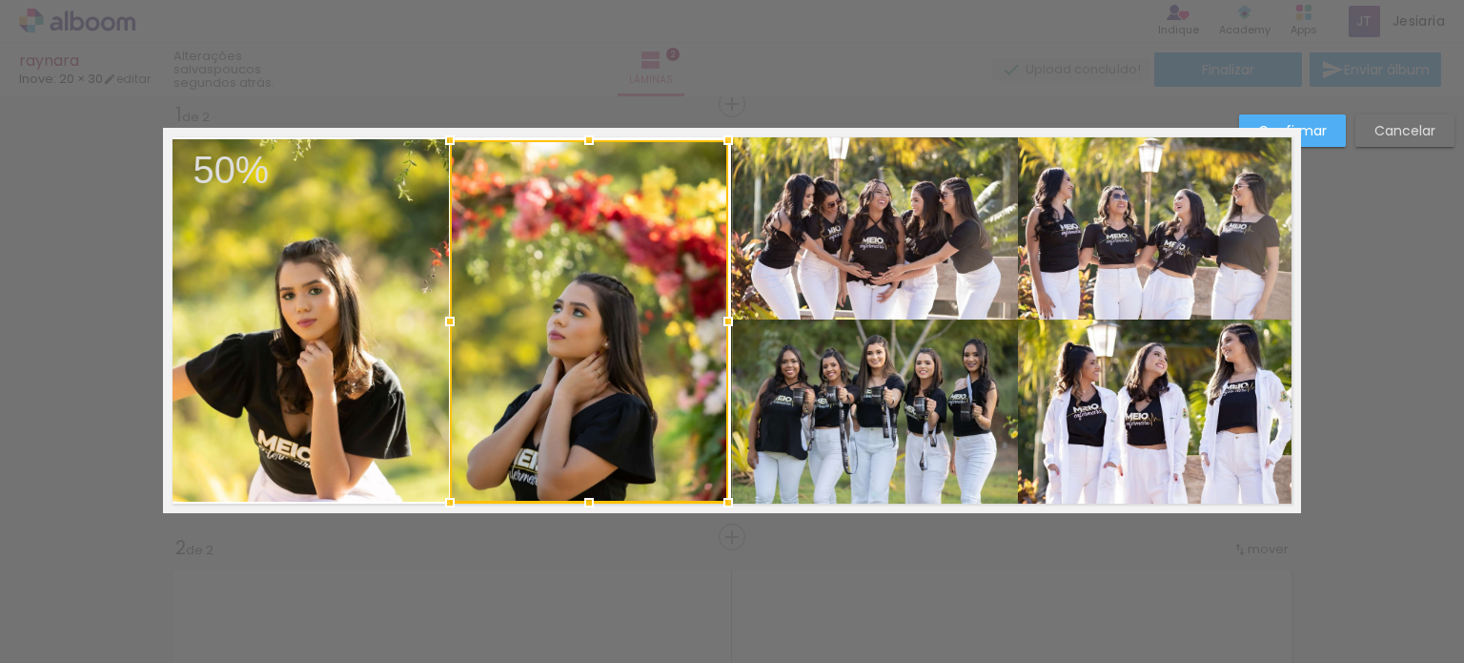
drag, startPoint x: 503, startPoint y: 485, endPoint x: 499, endPoint y: 472, distance: 14.2
click at [499, 472] on div at bounding box center [589, 321] width 278 height 362
click at [586, 134] on div at bounding box center [589, 140] width 38 height 38
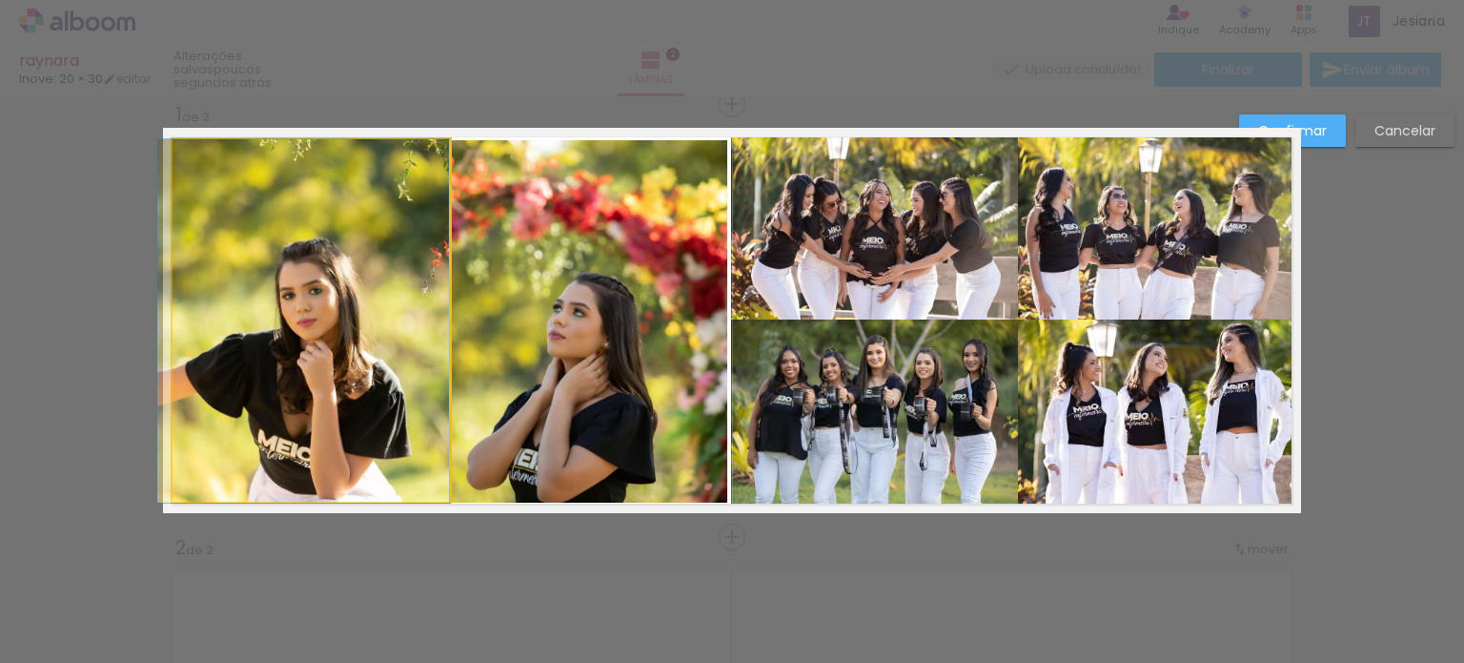
click at [297, 466] on quentale-photo at bounding box center [311, 320] width 277 height 363
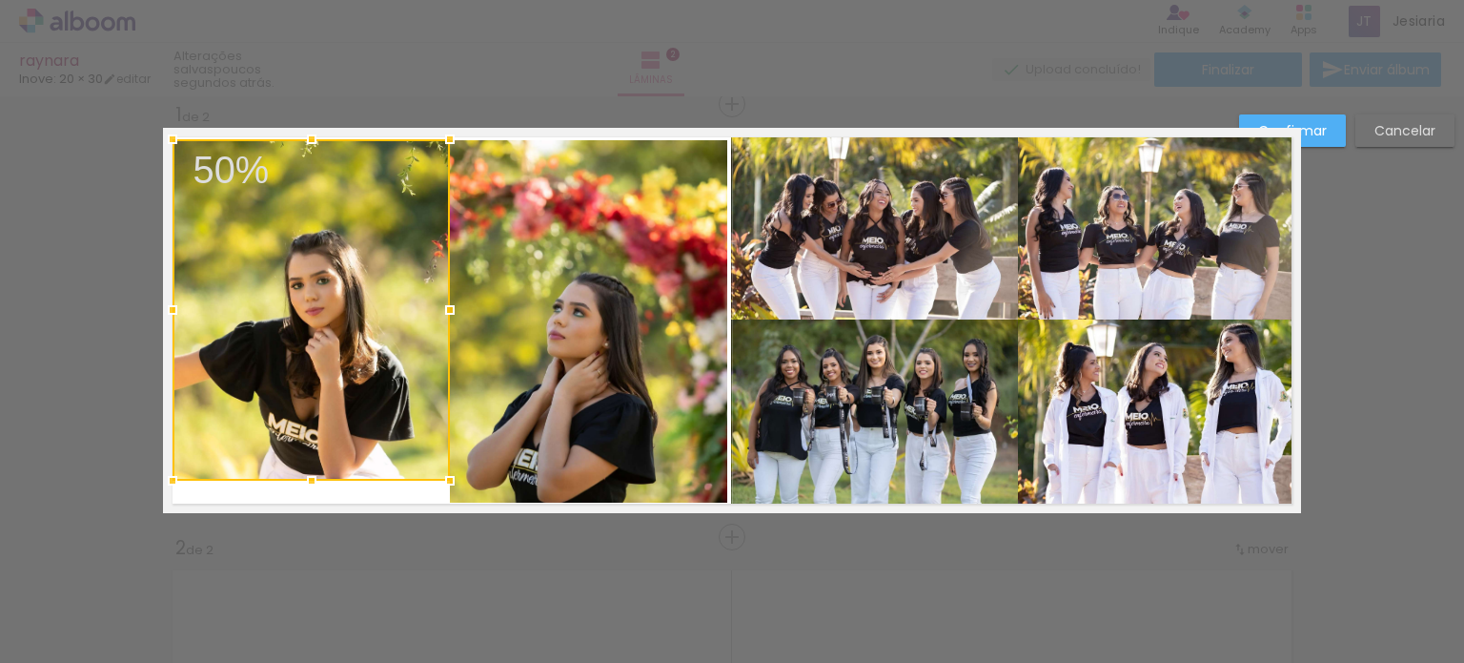
drag, startPoint x: 304, startPoint y: 500, endPoint x: 297, endPoint y: 483, distance: 17.5
click at [297, 483] on div at bounding box center [312, 480] width 38 height 38
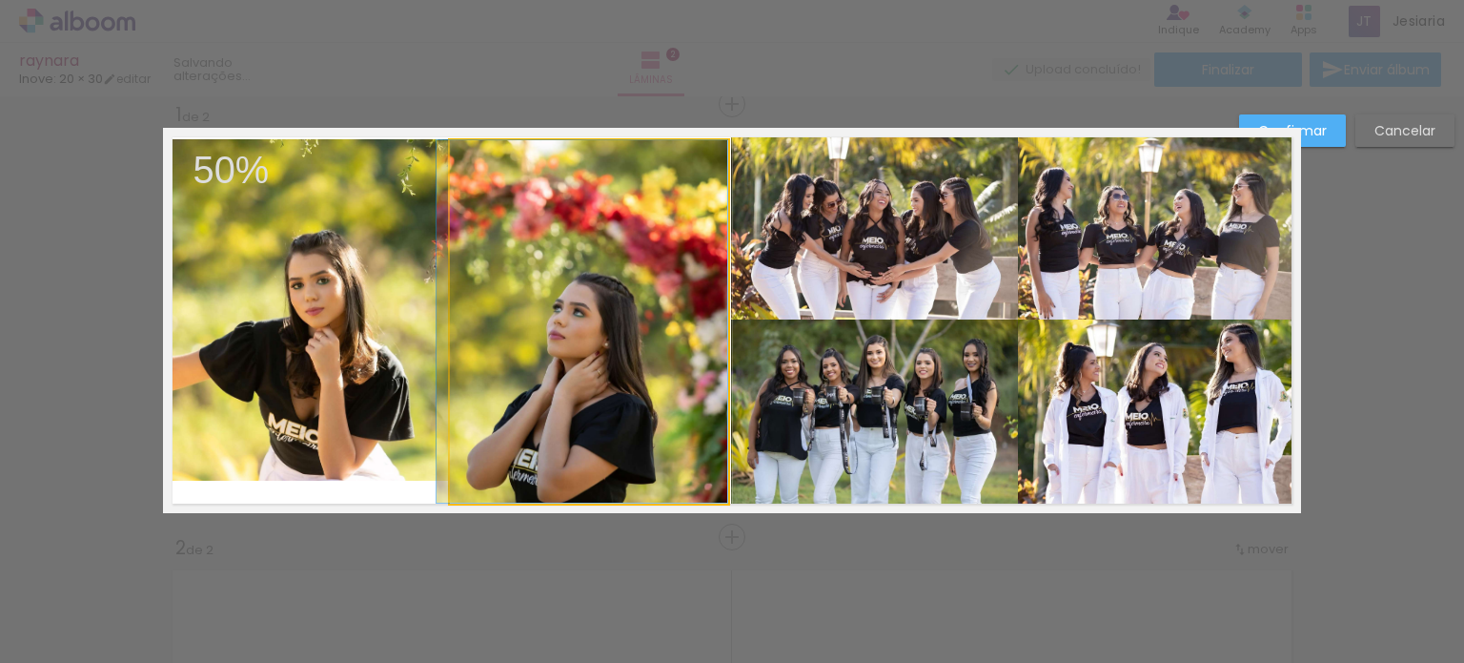
click at [525, 440] on quentale-photo at bounding box center [589, 321] width 278 height 362
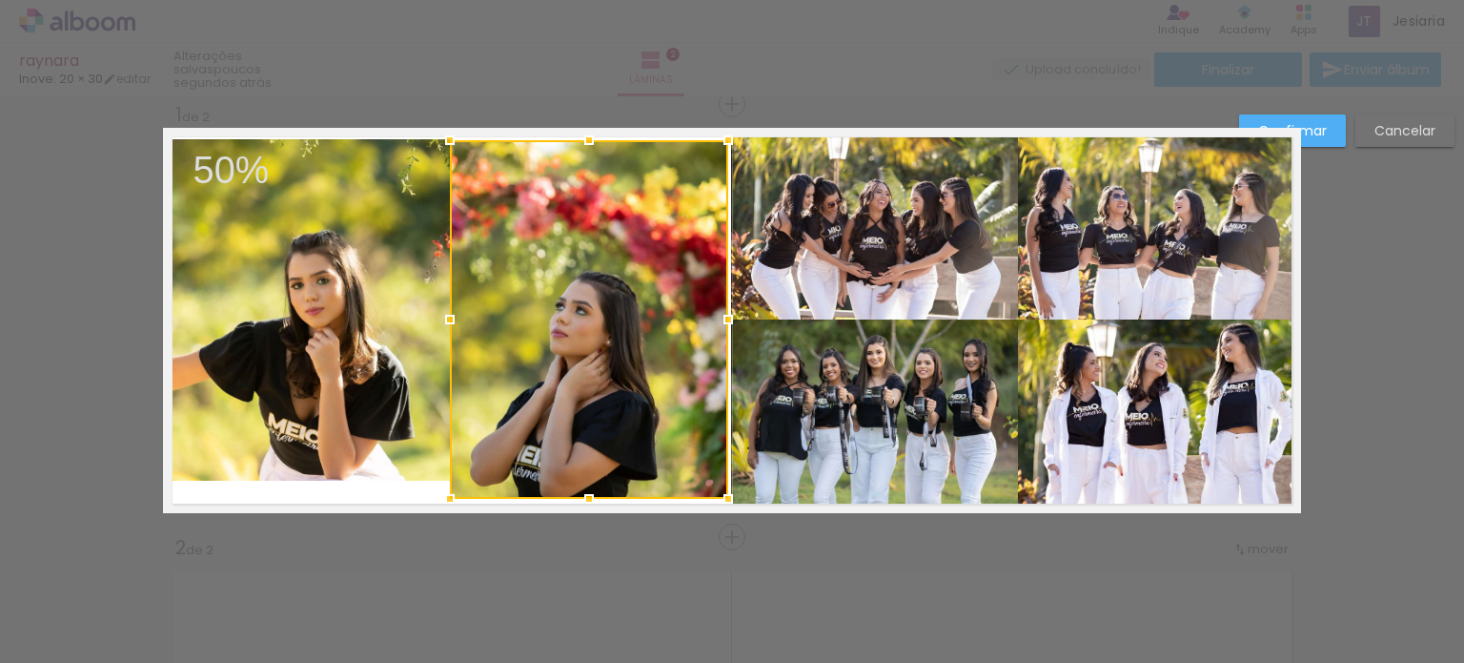
click at [584, 495] on div at bounding box center [589, 499] width 38 height 38
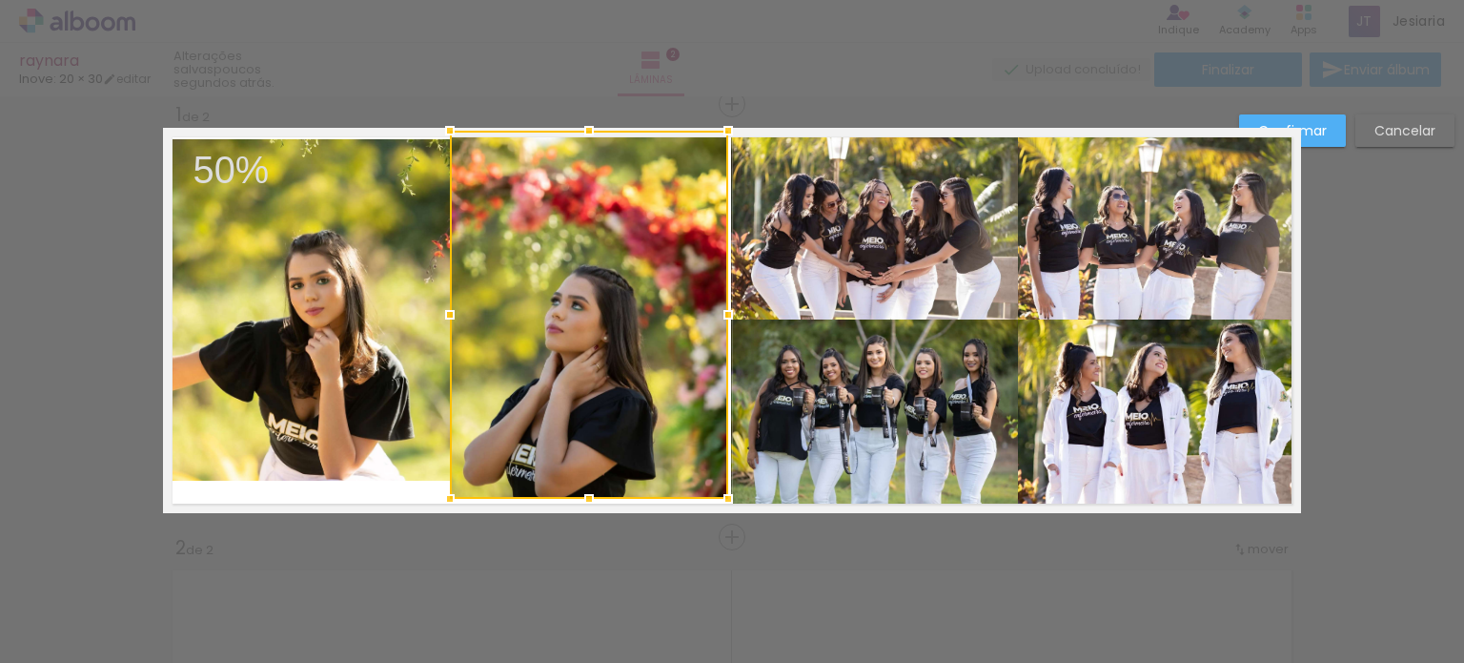
click at [580, 136] on div at bounding box center [589, 131] width 38 height 38
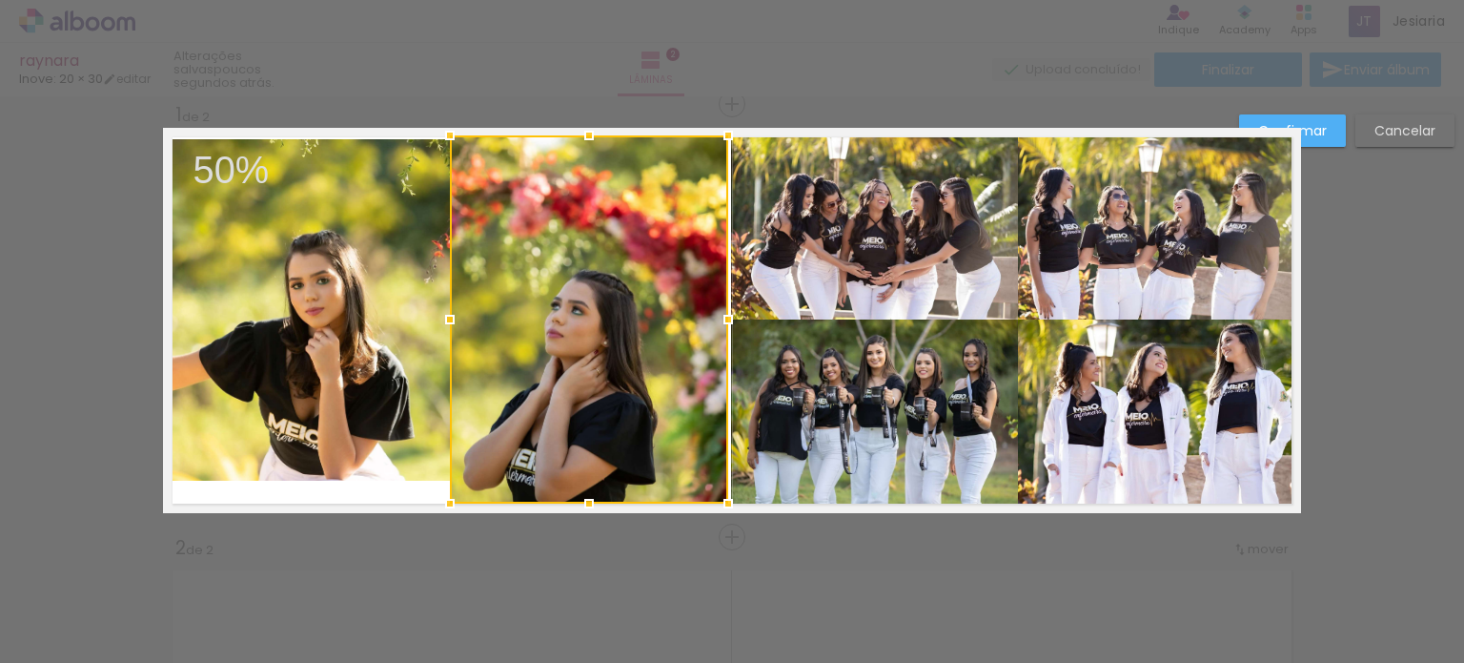
click at [522, 209] on div at bounding box center [589, 319] width 278 height 368
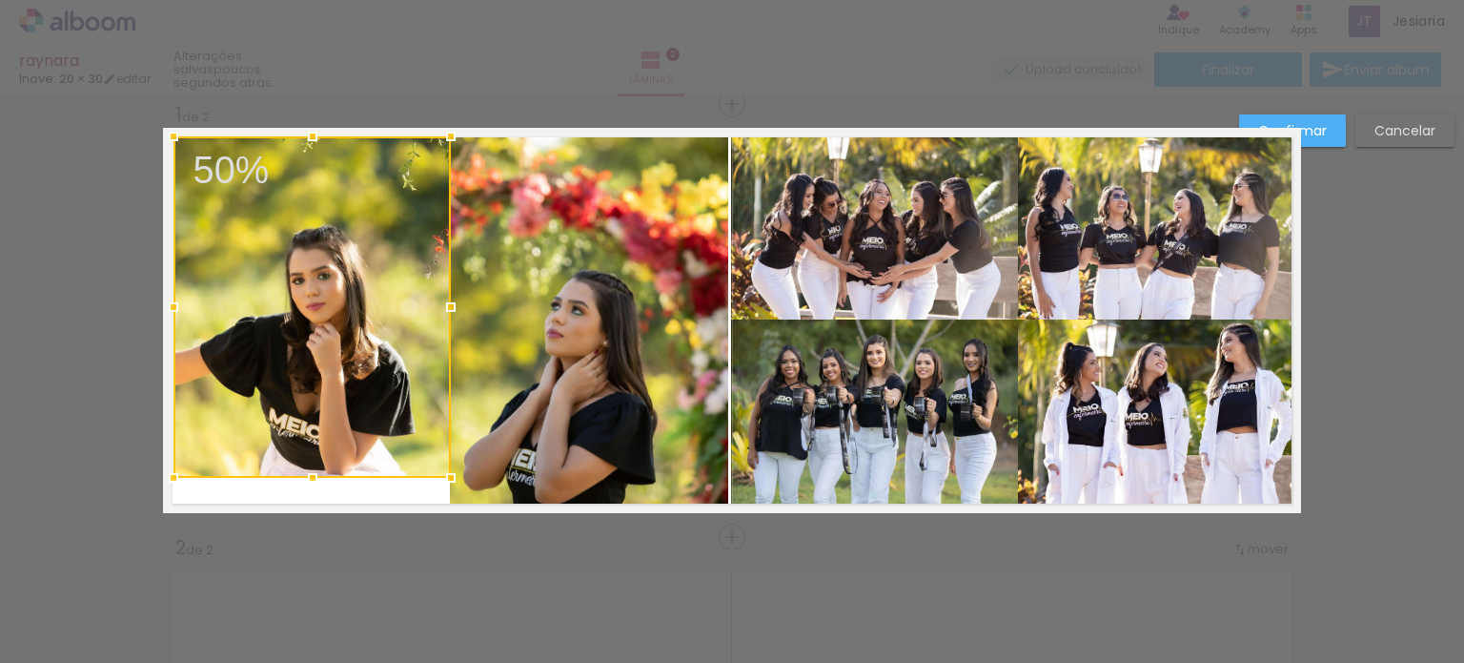
click at [337, 167] on div at bounding box center [312, 306] width 277 height 341
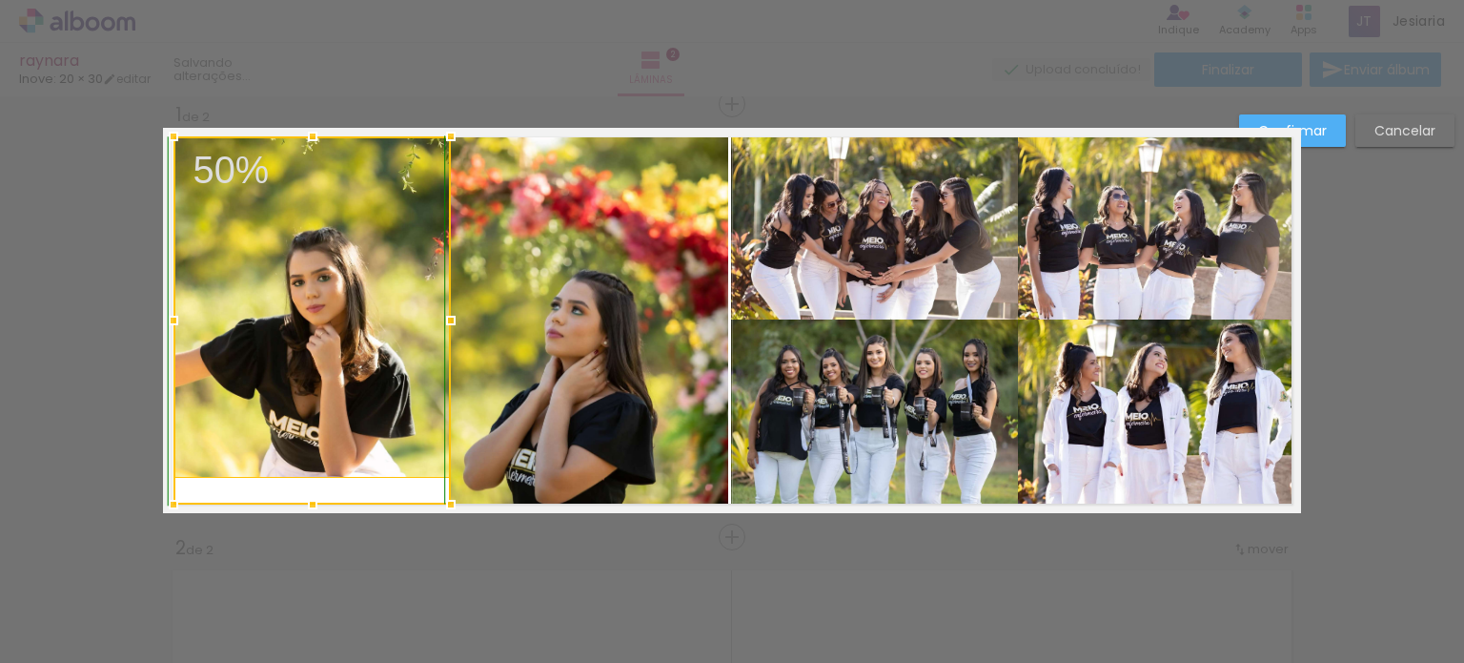
drag, startPoint x: 303, startPoint y: 476, endPoint x: 302, endPoint y: 497, distance: 21.0
click at [302, 497] on div at bounding box center [313, 504] width 38 height 38
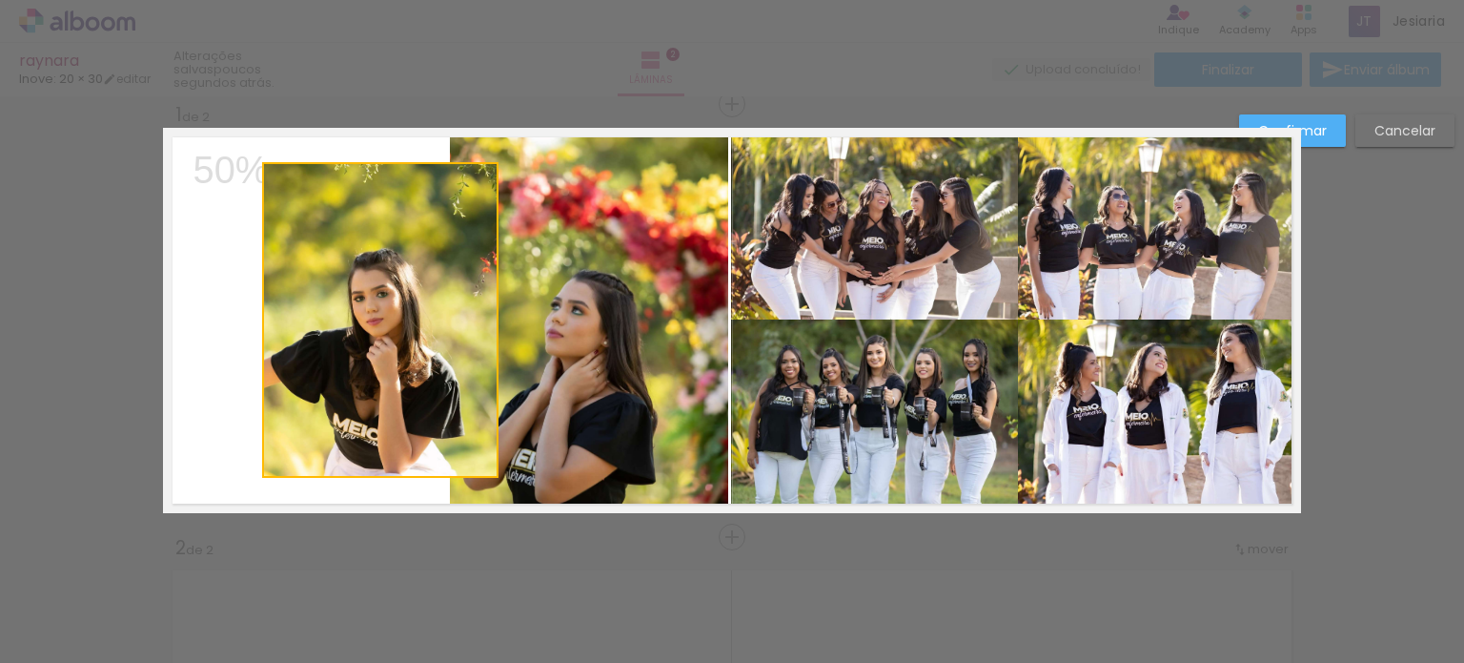
drag, startPoint x: 330, startPoint y: 426, endPoint x: 247, endPoint y: 384, distance: 92.9
click at [247, 384] on album-spread "1 de 2" at bounding box center [732, 320] width 1138 height 385
drag, startPoint x: 294, startPoint y: 403, endPoint x: 265, endPoint y: 394, distance: 30.1
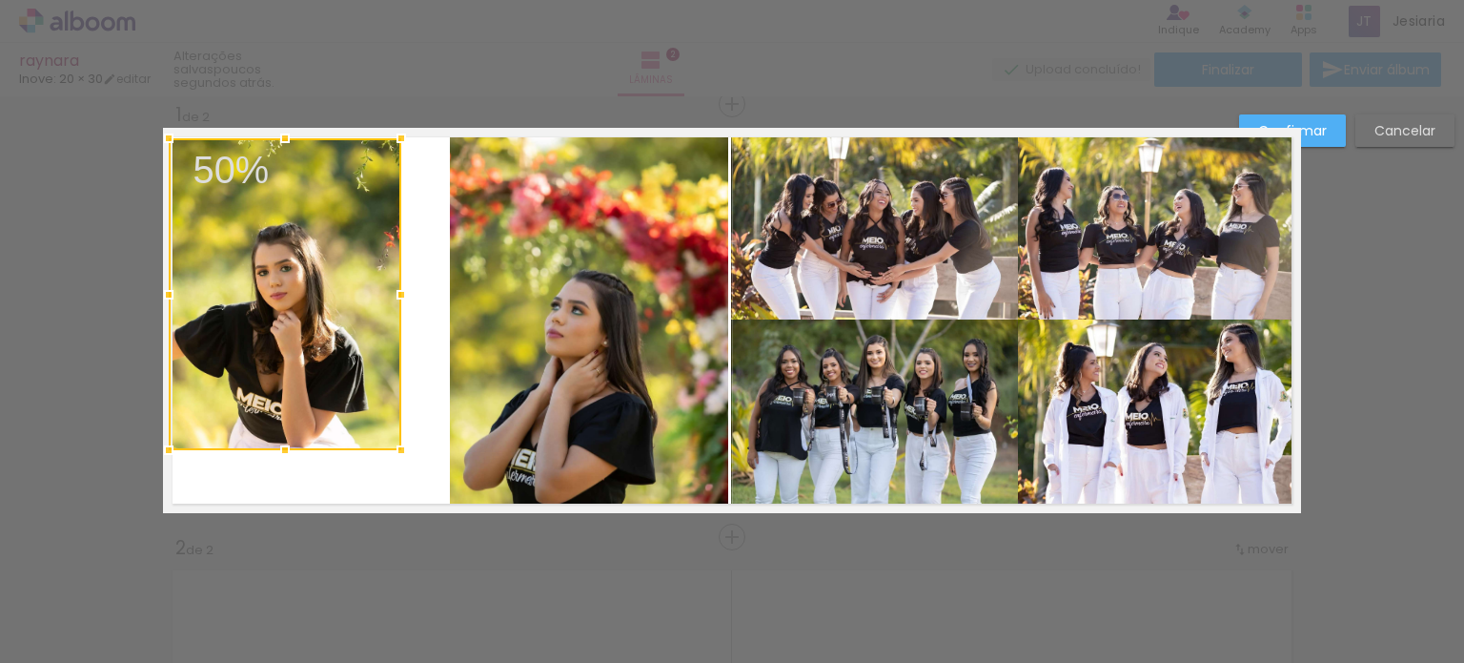
drag, startPoint x: 276, startPoint y: 406, endPoint x: 180, endPoint y: 380, distance: 98.8
click at [180, 380] on div at bounding box center [285, 294] width 233 height 312
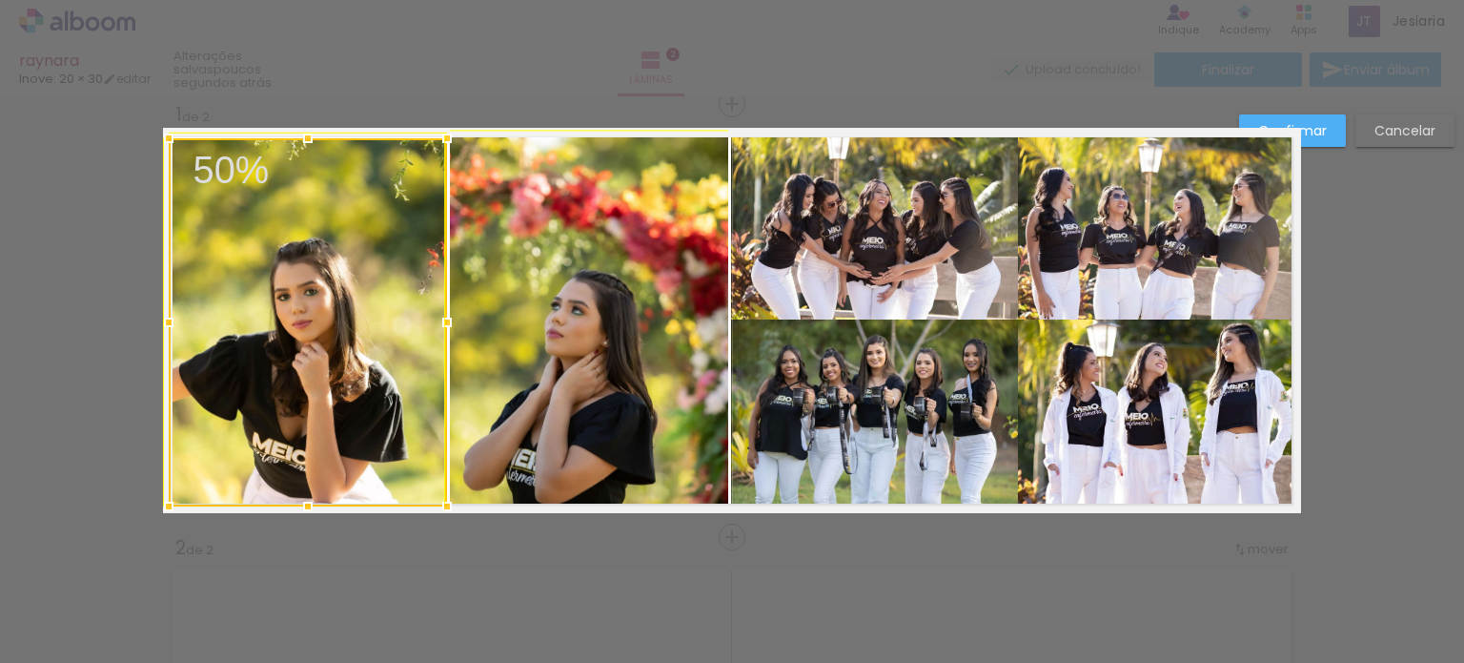
drag, startPoint x: 393, startPoint y: 452, endPoint x: 429, endPoint y: 490, distance: 52.6
click at [429, 490] on div at bounding box center [447, 506] width 38 height 38
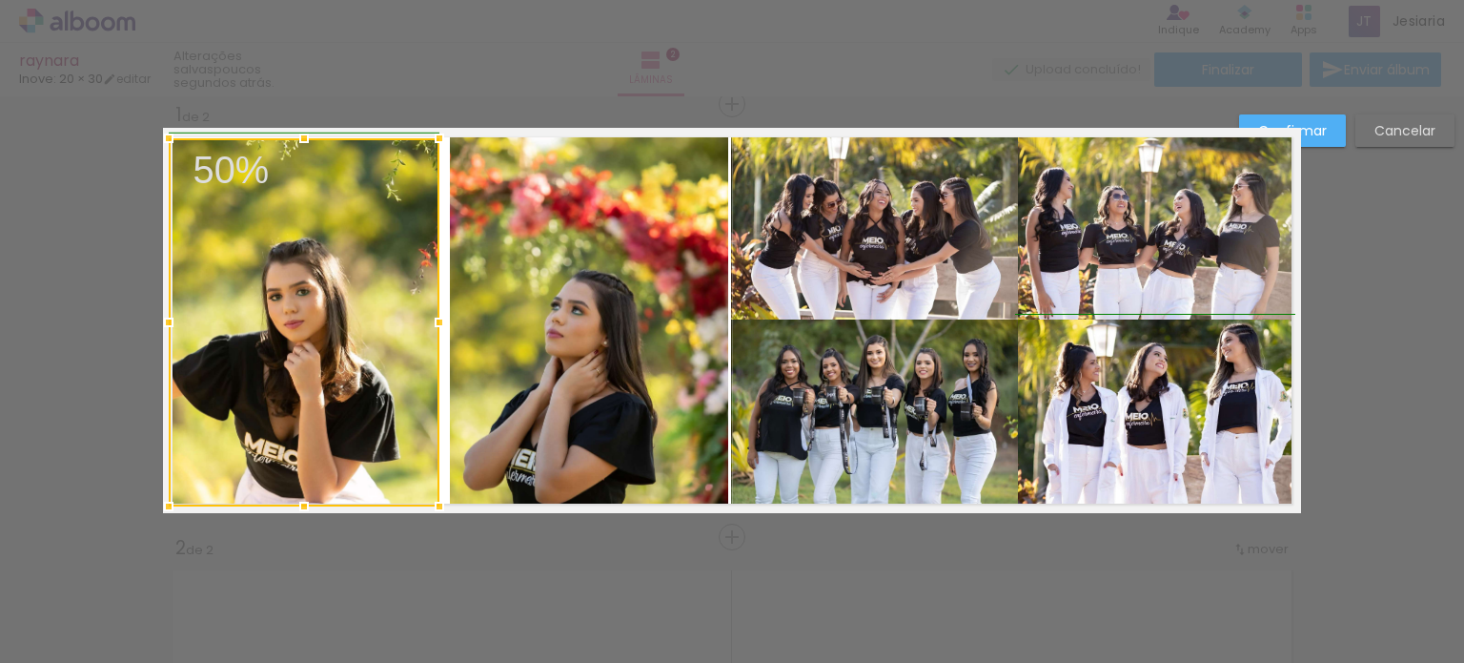
click at [440, 324] on div at bounding box center [439, 322] width 38 height 38
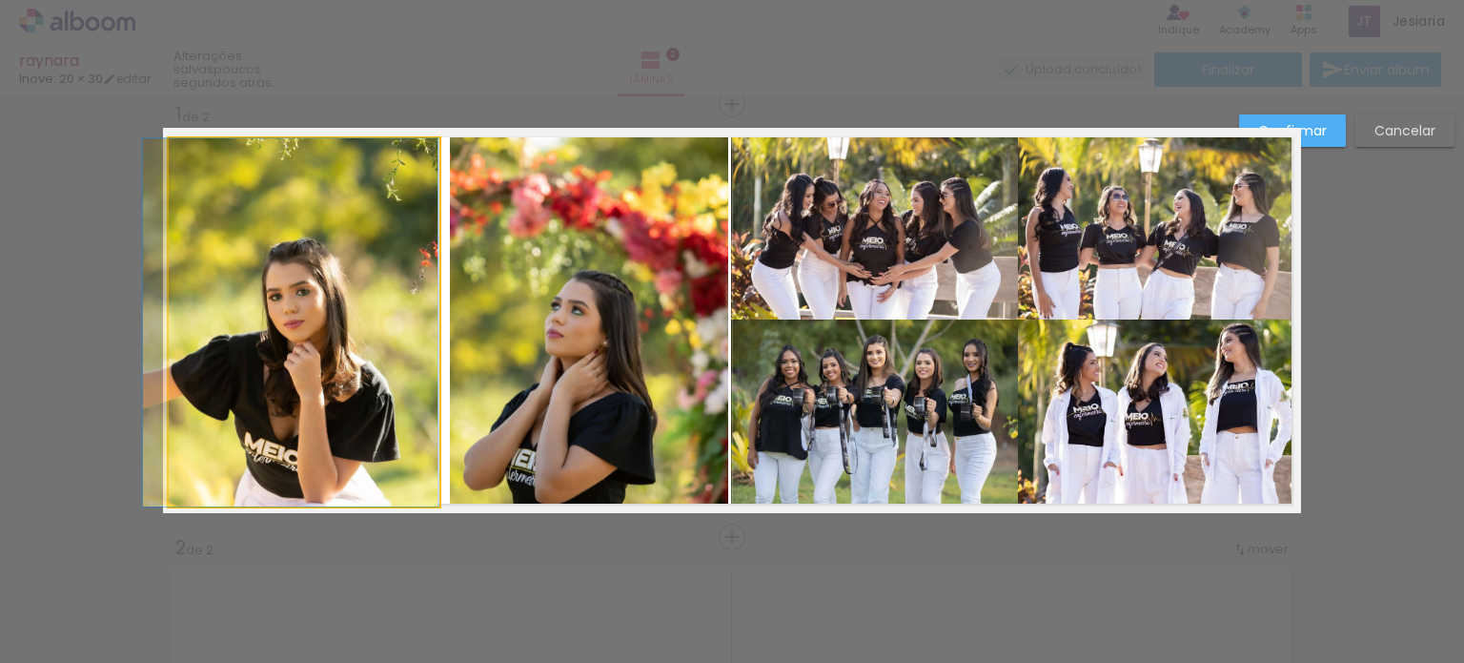
click at [416, 321] on quentale-photo at bounding box center [304, 322] width 271 height 368
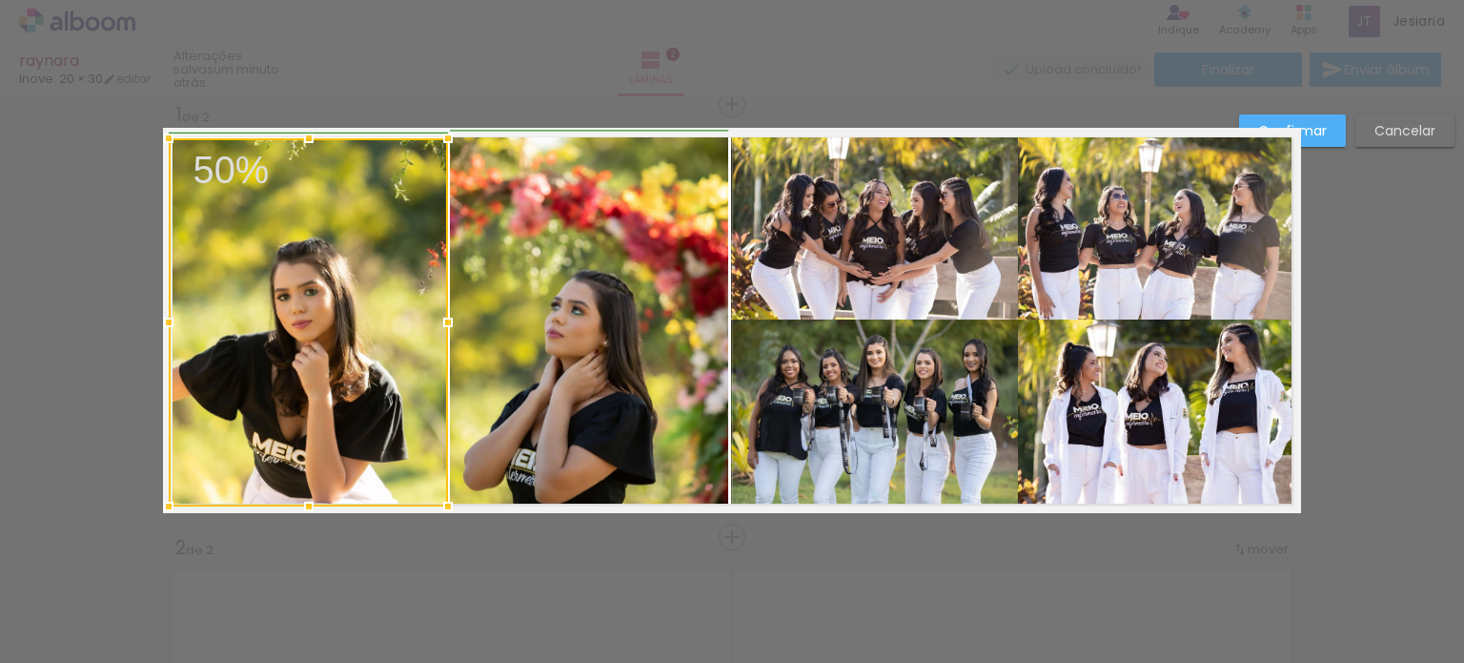
drag, startPoint x: 437, startPoint y: 321, endPoint x: 445, endPoint y: 326, distance: 9.8
click at [445, 326] on div at bounding box center [448, 322] width 38 height 38
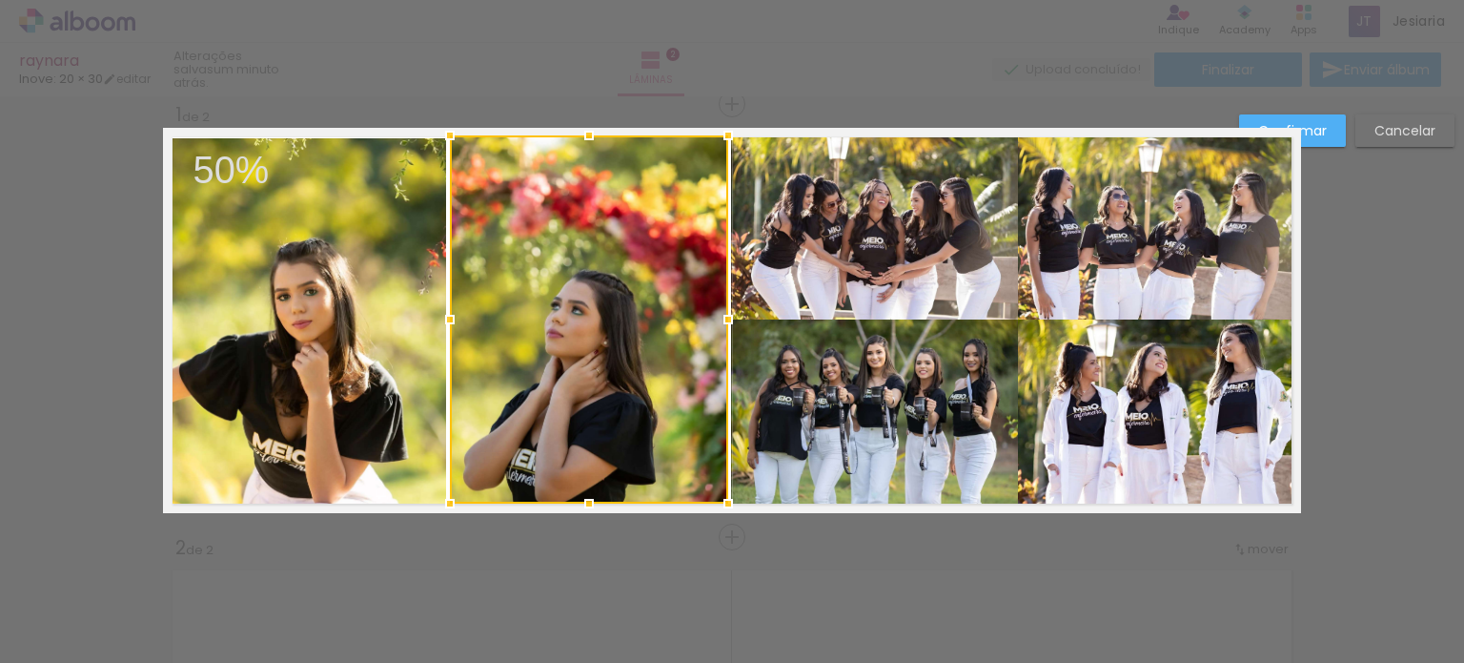
click at [493, 337] on div at bounding box center [589, 319] width 278 height 368
click at [675, 509] on quentale-layouter at bounding box center [732, 320] width 1138 height 385
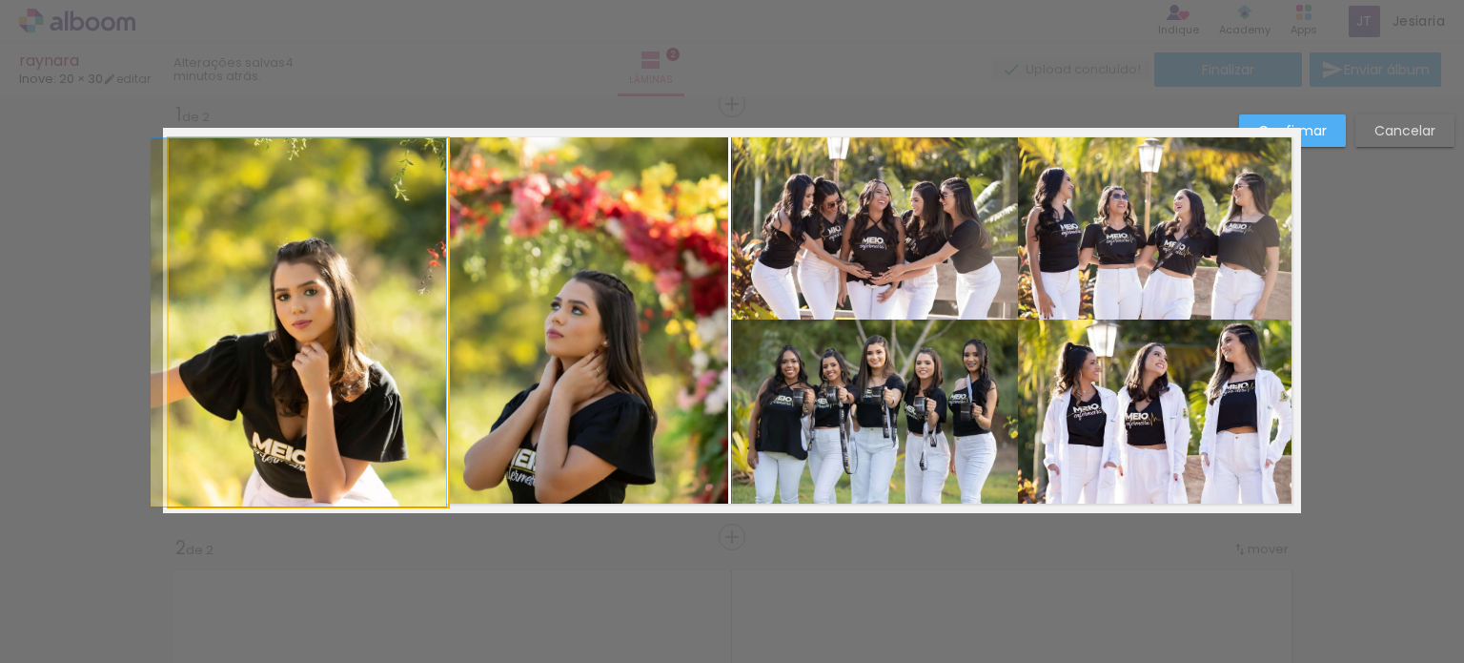
click at [307, 369] on quentale-photo at bounding box center [308, 322] width 279 height 368
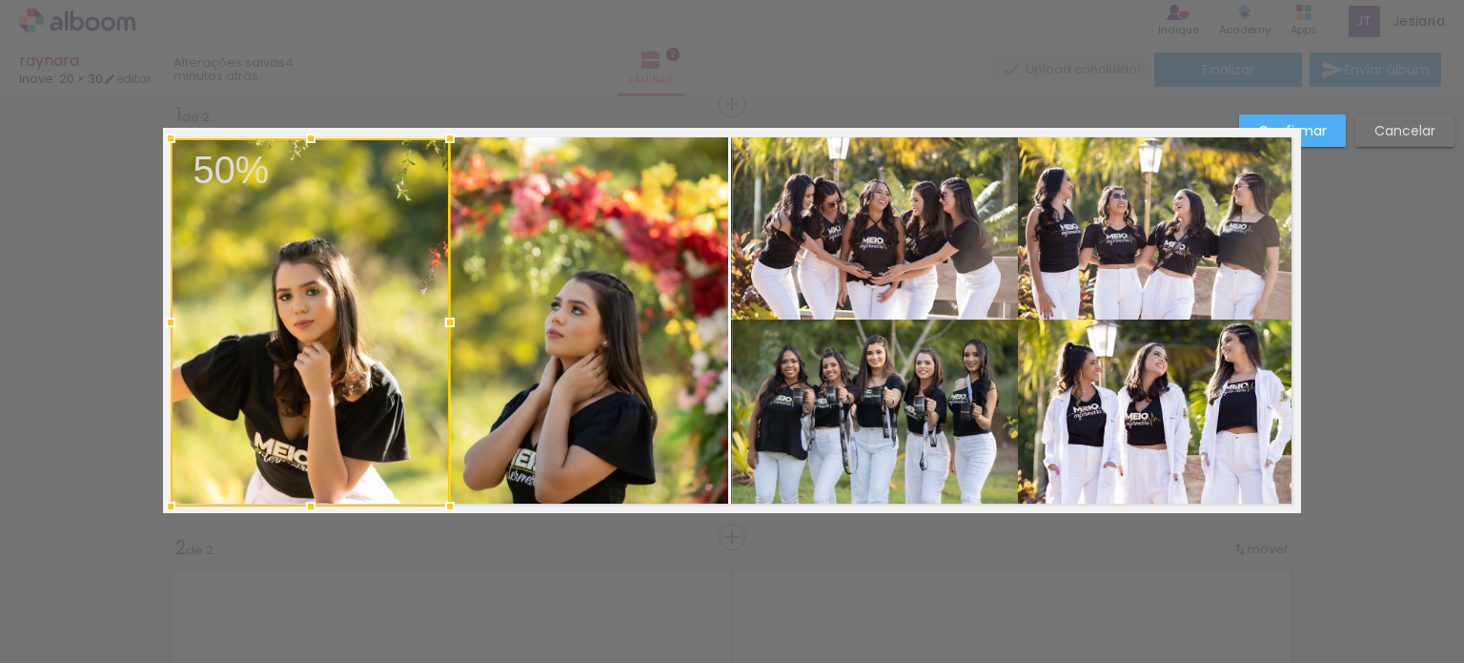
click at [309, 369] on div at bounding box center [310, 322] width 279 height 368
click at [309, 368] on div at bounding box center [310, 321] width 279 height 368
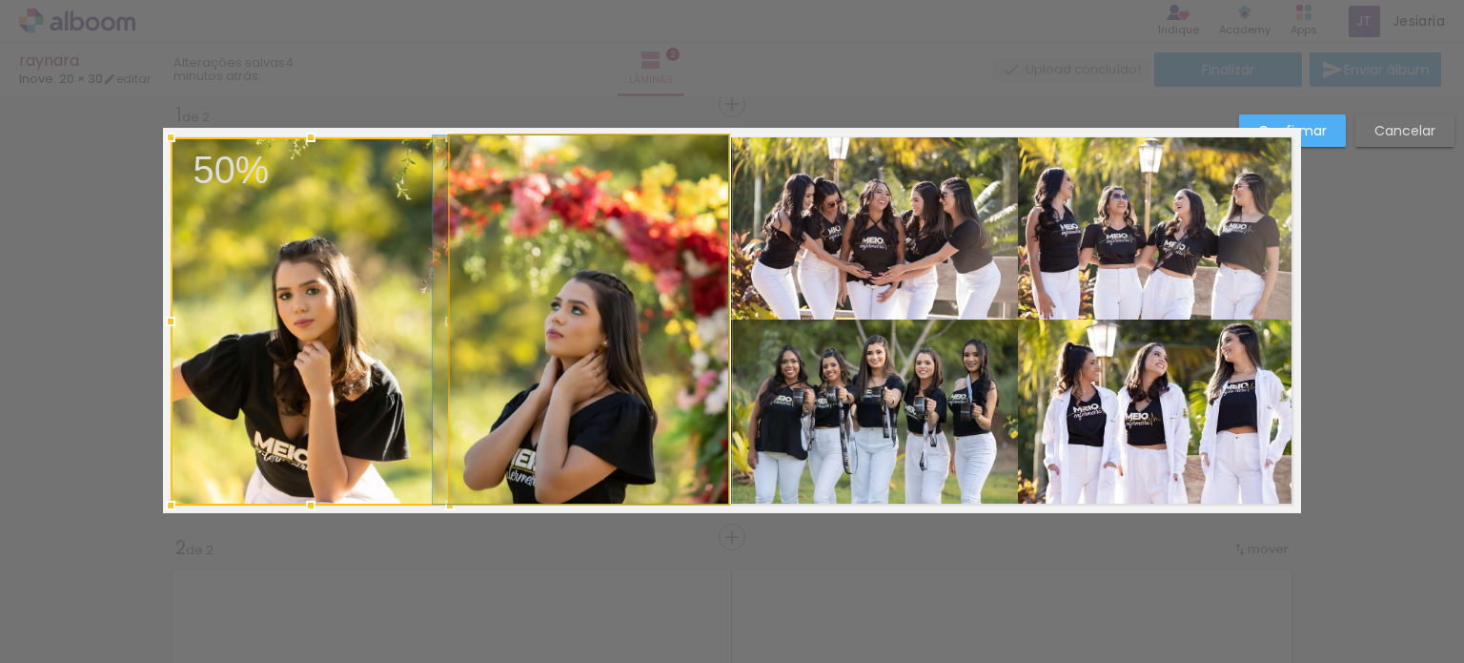
click at [515, 135] on quentale-photo at bounding box center [589, 319] width 278 height 368
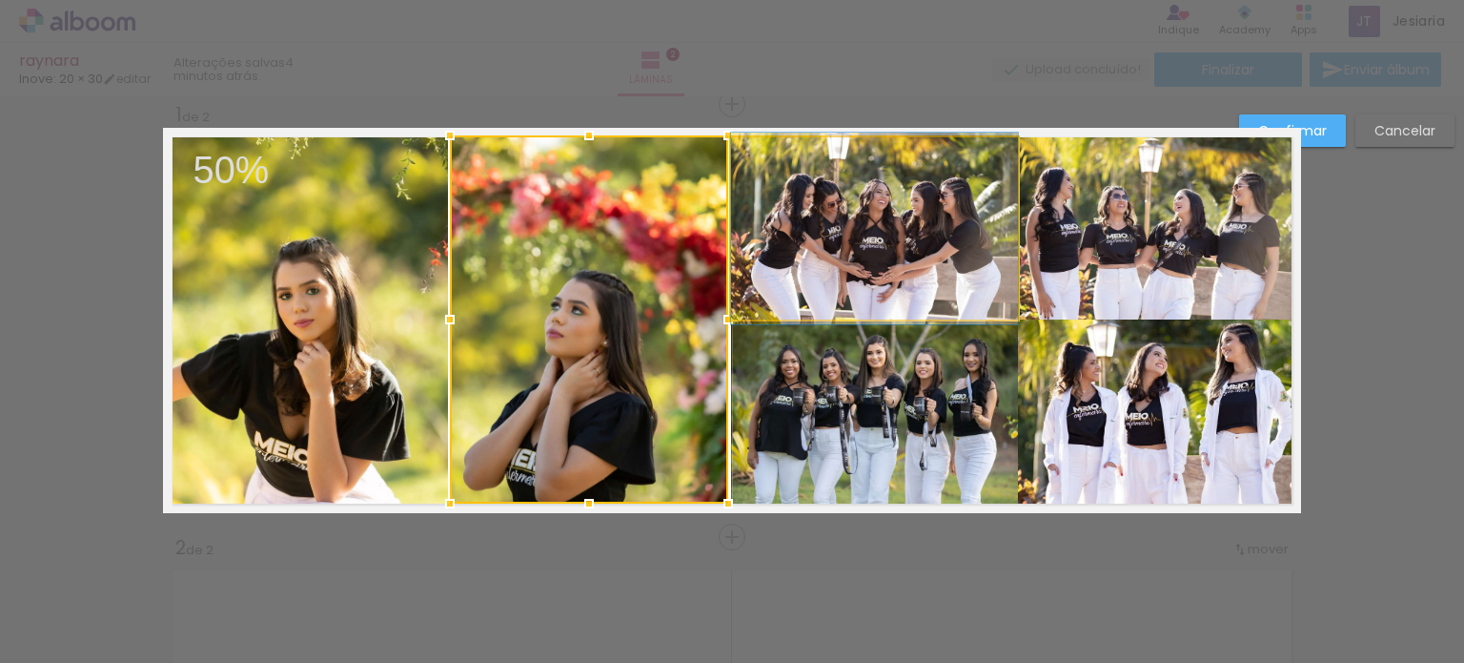
click at [867, 290] on quentale-photo at bounding box center [874, 228] width 287 height 182
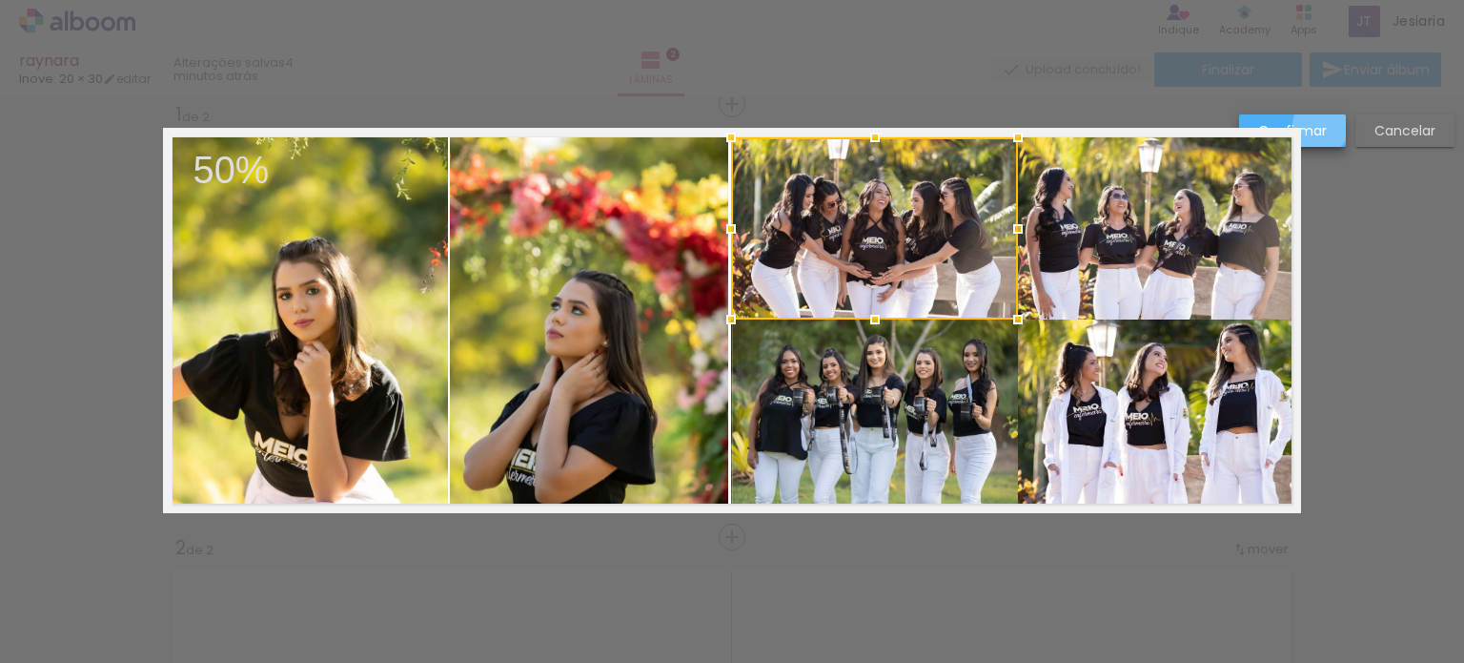
click at [0, 0] on slot "Confirmar" at bounding box center [0, 0] width 0 height 0
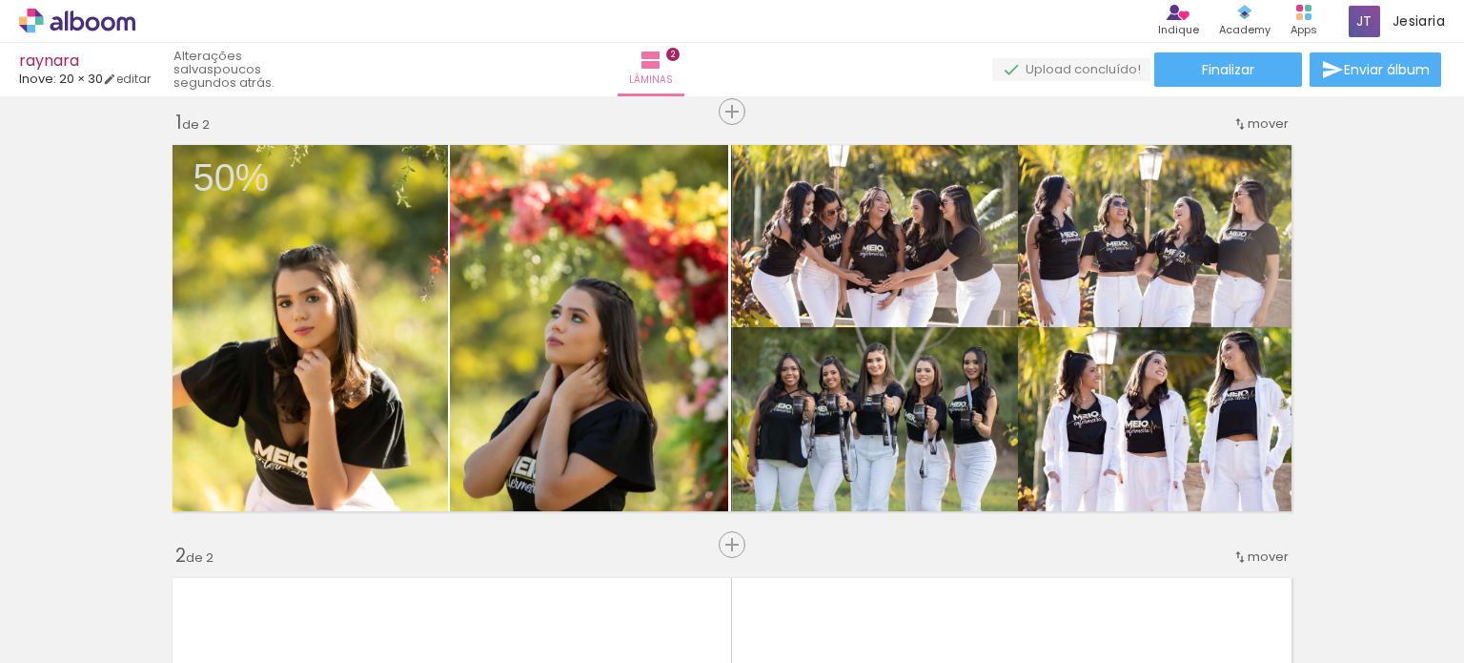
scroll to position [0, 0]
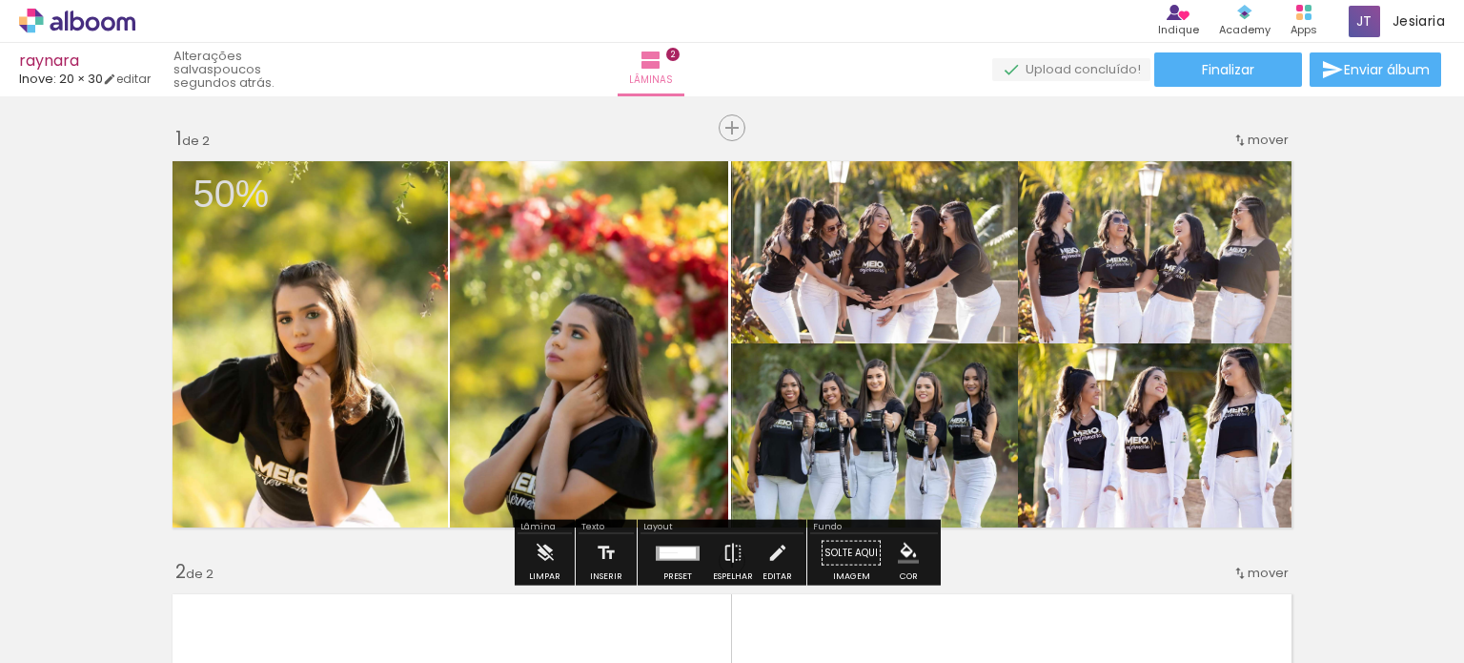
click at [596, 525] on div "Texto" at bounding box center [606, 527] width 55 height 11
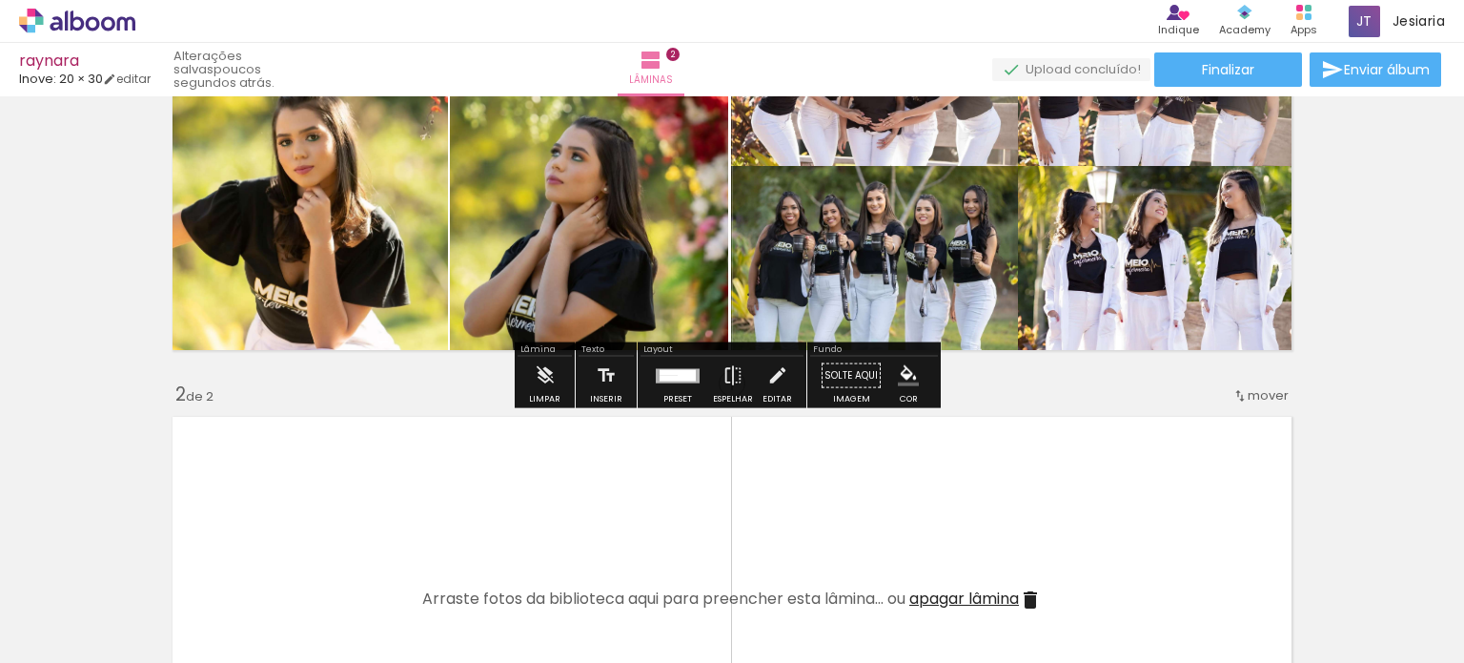
scroll to position [178, 0]
click at [599, 385] on iron-icon at bounding box center [606, 375] width 21 height 38
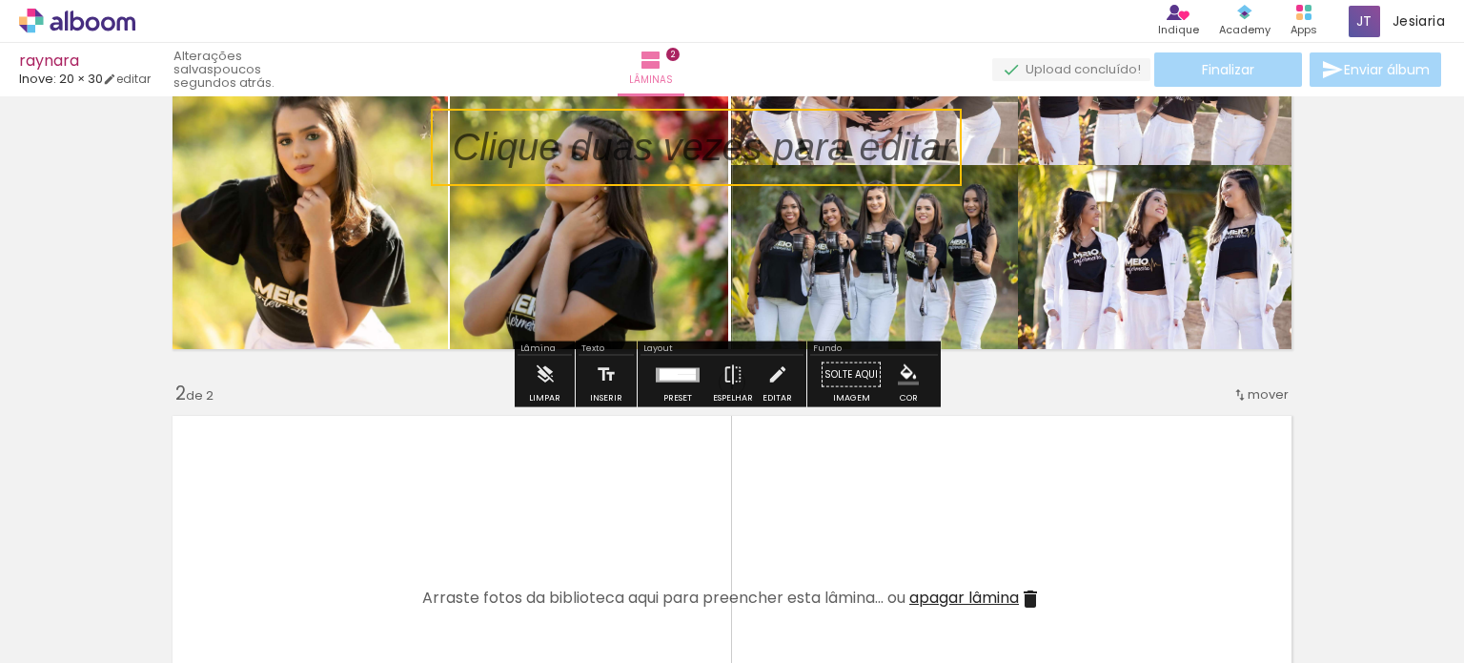
click at [789, 148] on quentale-selection at bounding box center [696, 147] width 531 height 77
type input "Sans Serif"
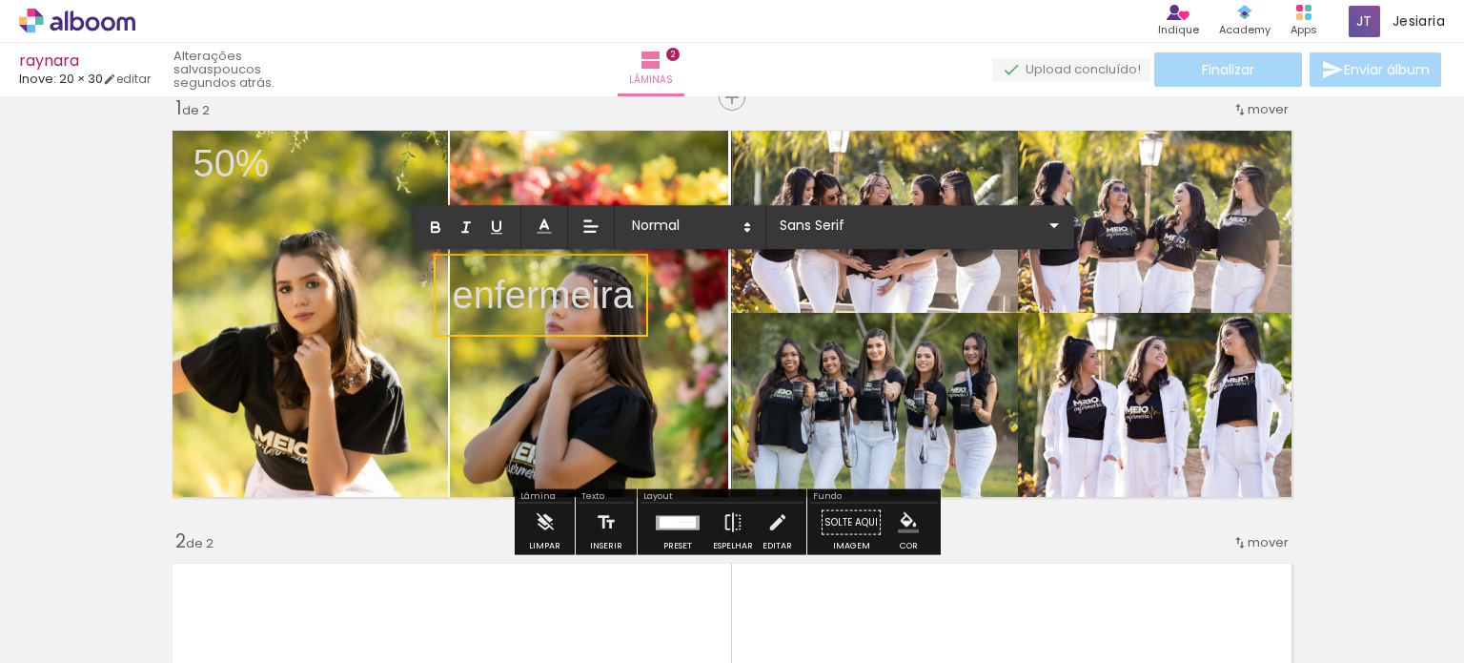
scroll to position [30, 0]
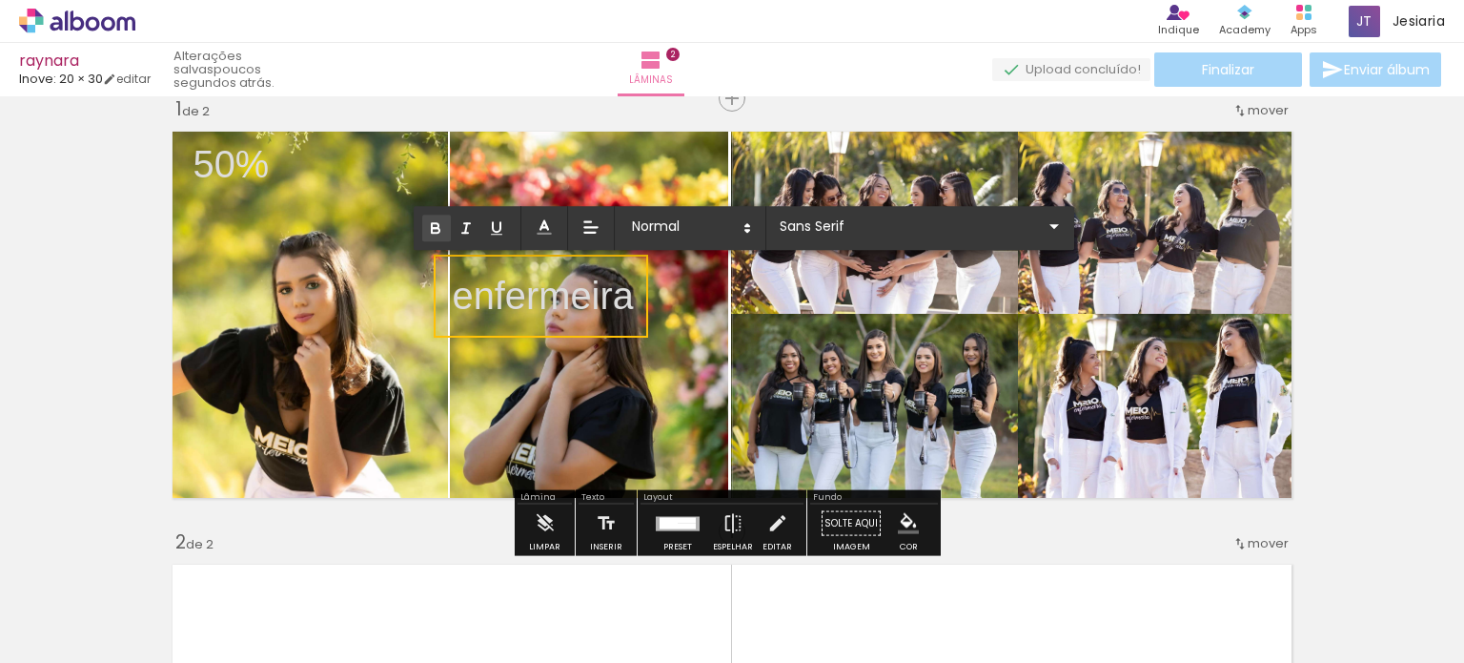
click at [438, 228] on icon "button" at bounding box center [436, 230] width 8 height 5
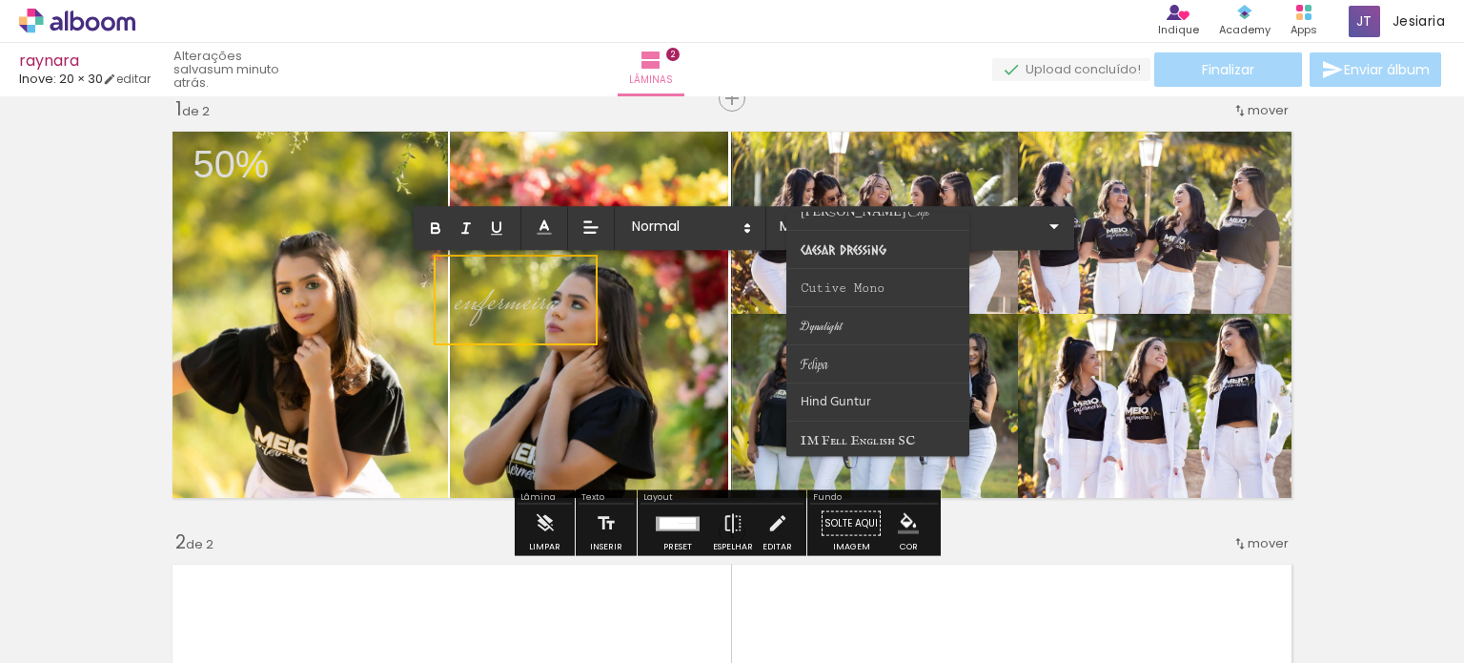
scroll to position [0, 512]
click at [835, 356] on paper-item at bounding box center [878, 364] width 183 height 38
type input "Felipa"
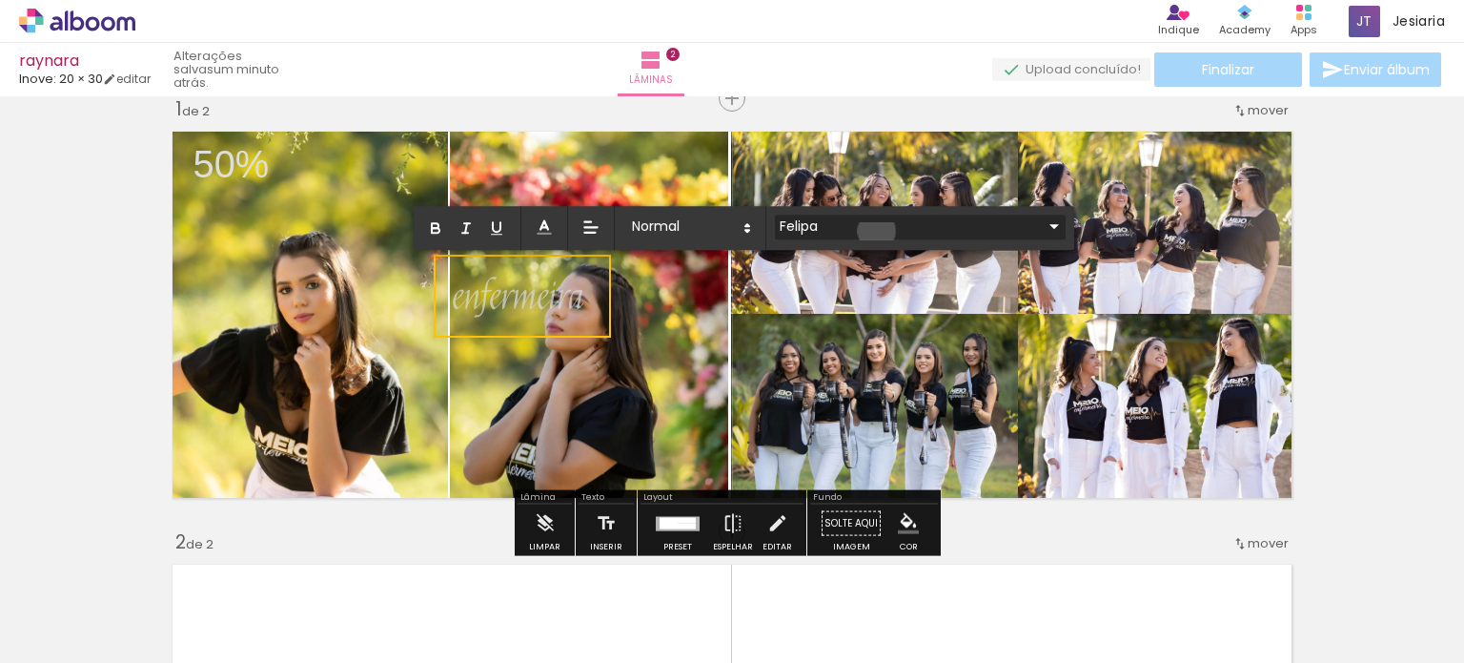
click at [876, 232] on input "Felipa" at bounding box center [909, 226] width 268 height 20
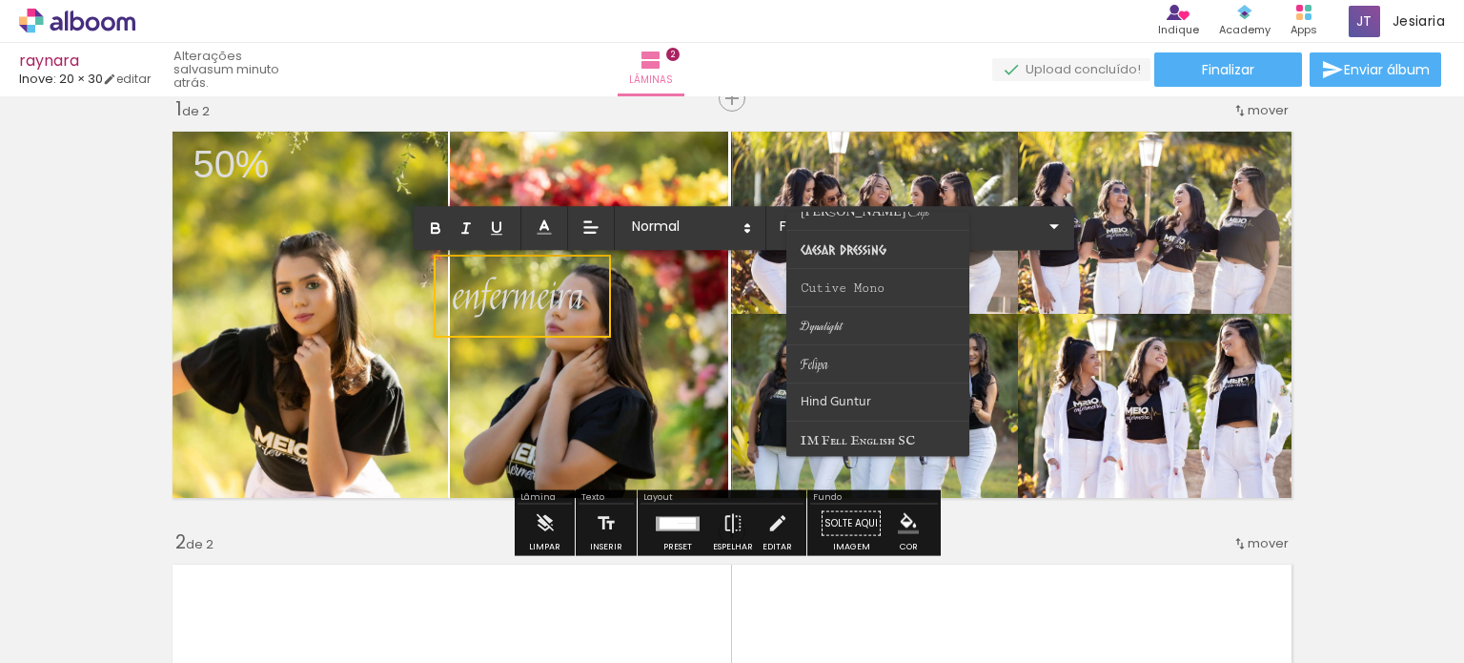
click at [459, 285] on span "enfermeira" at bounding box center [519, 297] width 132 height 49
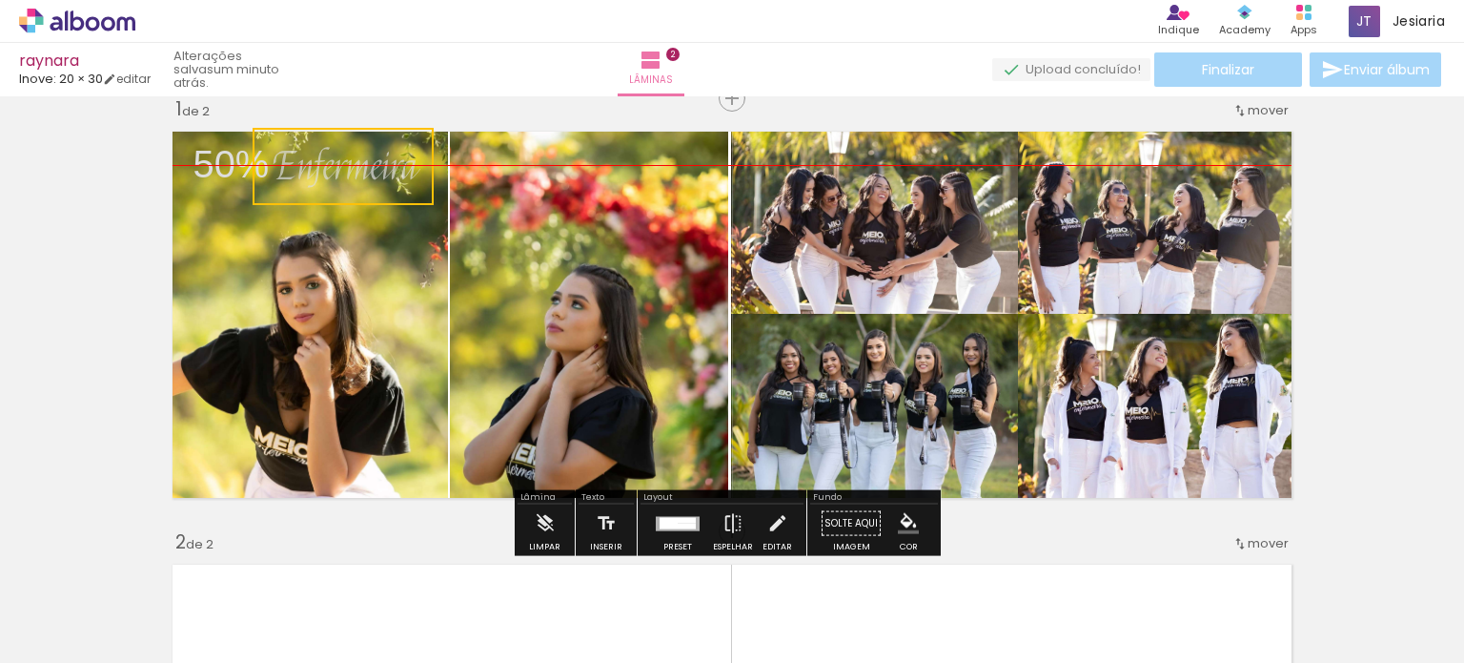
drag, startPoint x: 575, startPoint y: 309, endPoint x: 397, endPoint y: 183, distance: 218.2
click at [397, 183] on quentale-selection at bounding box center [343, 166] width 181 height 77
click at [212, 156] on p "50%" at bounding box center [232, 164] width 76 height 54
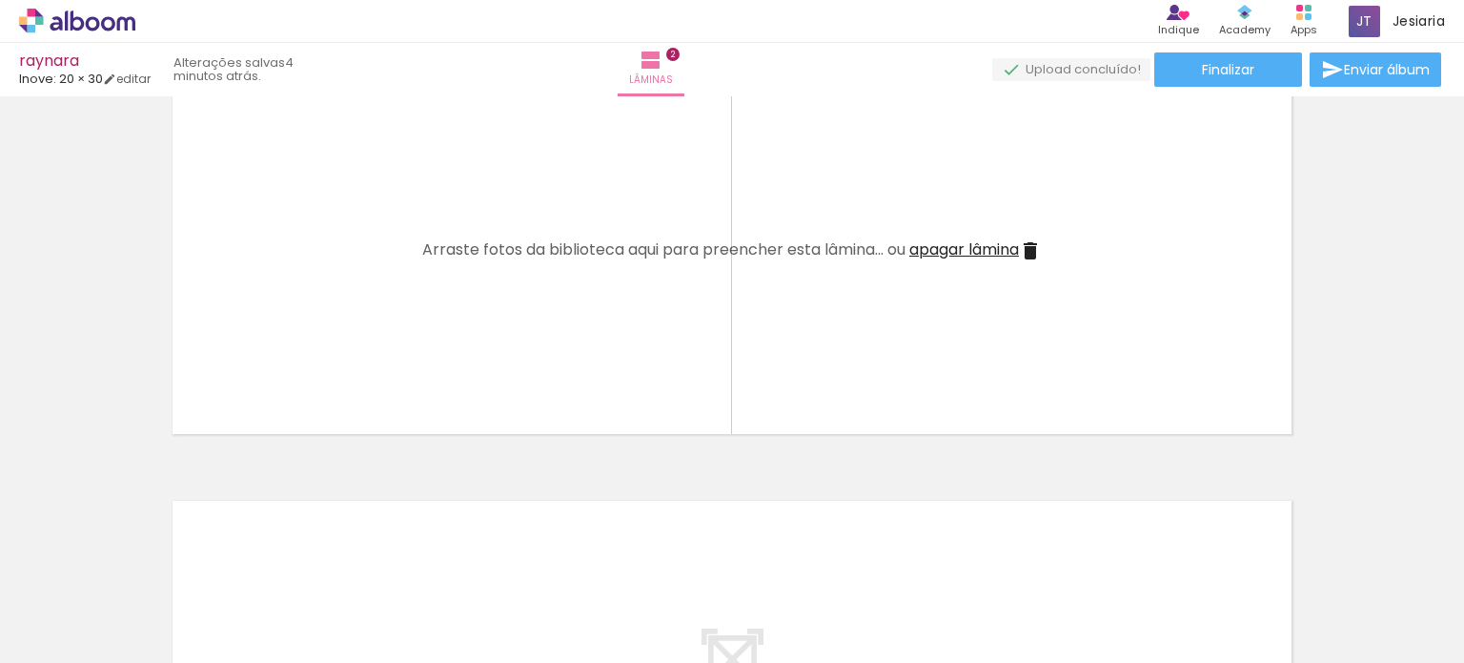
scroll to position [530, 0]
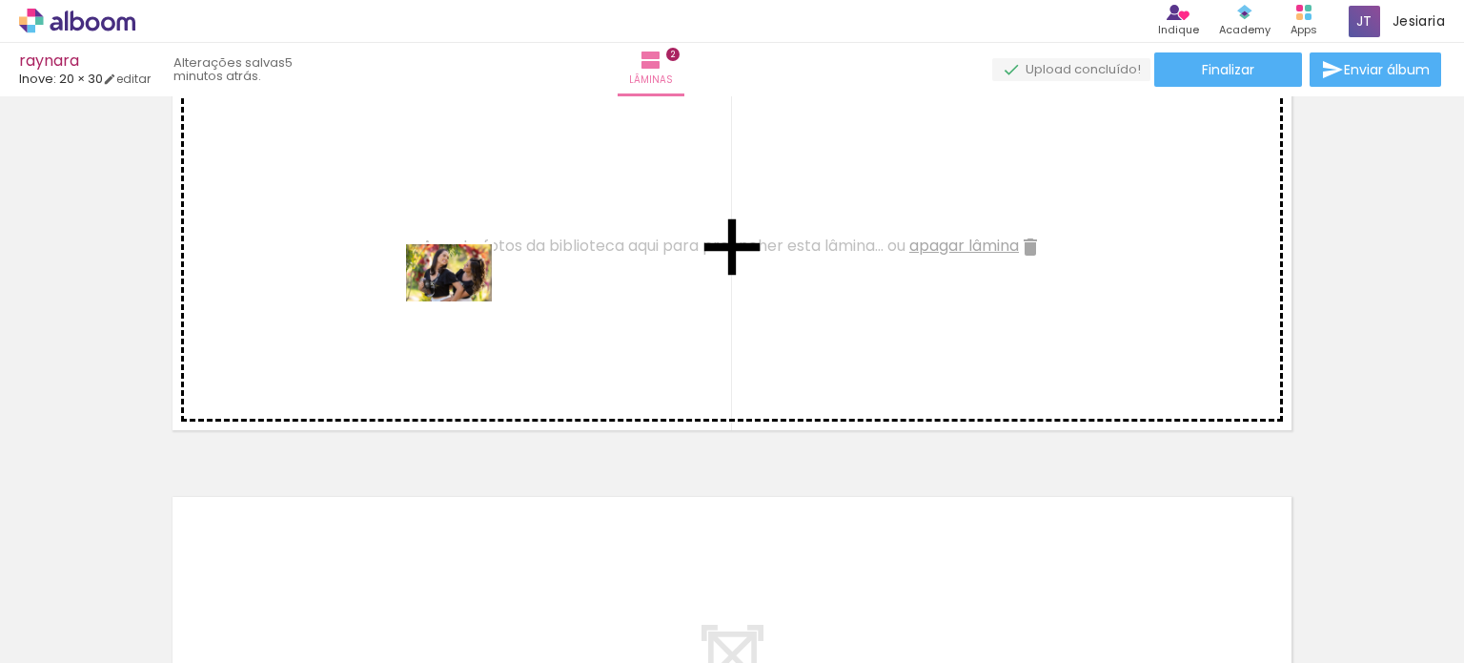
drag, startPoint x: 458, startPoint y: 609, endPoint x: 463, endPoint y: 301, distance: 308.0
click at [463, 301] on quentale-workspace at bounding box center [732, 331] width 1464 height 663
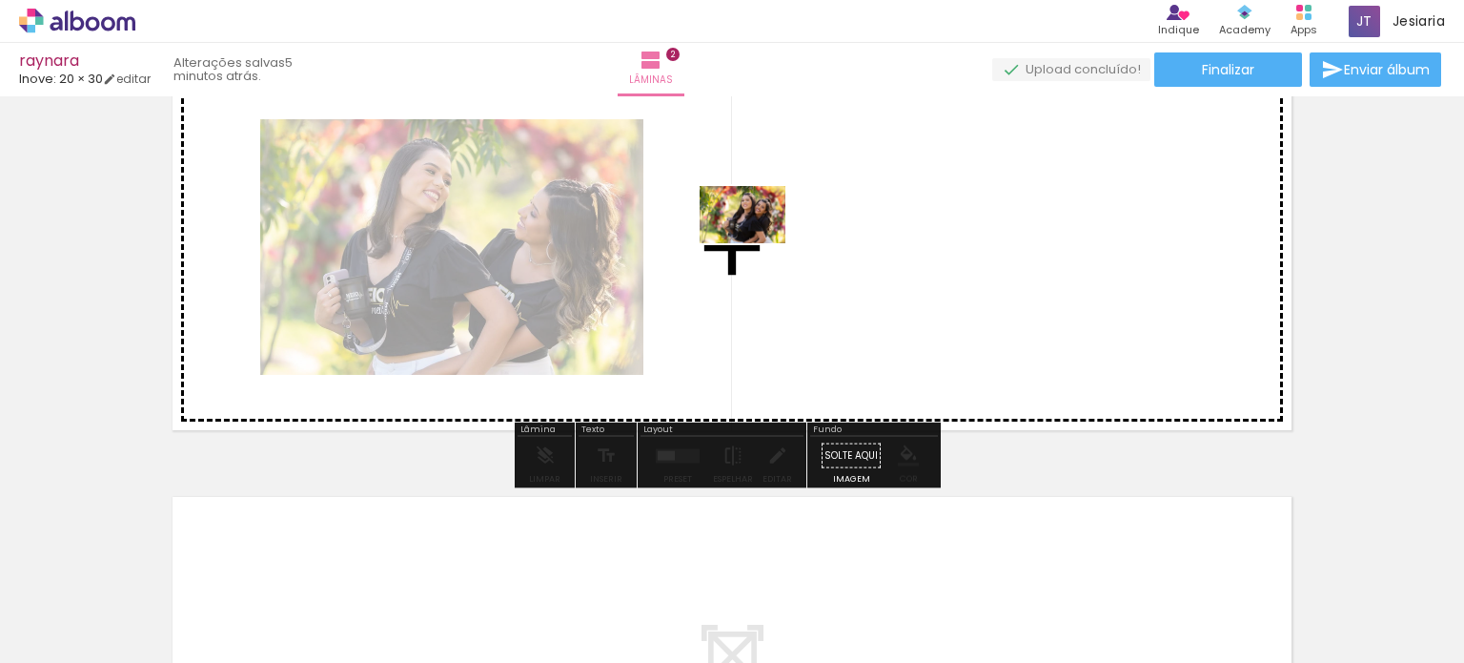
drag, startPoint x: 764, startPoint y: 604, endPoint x: 757, endPoint y: 243, distance: 361.4
click at [757, 243] on quentale-workspace at bounding box center [732, 331] width 1464 height 663
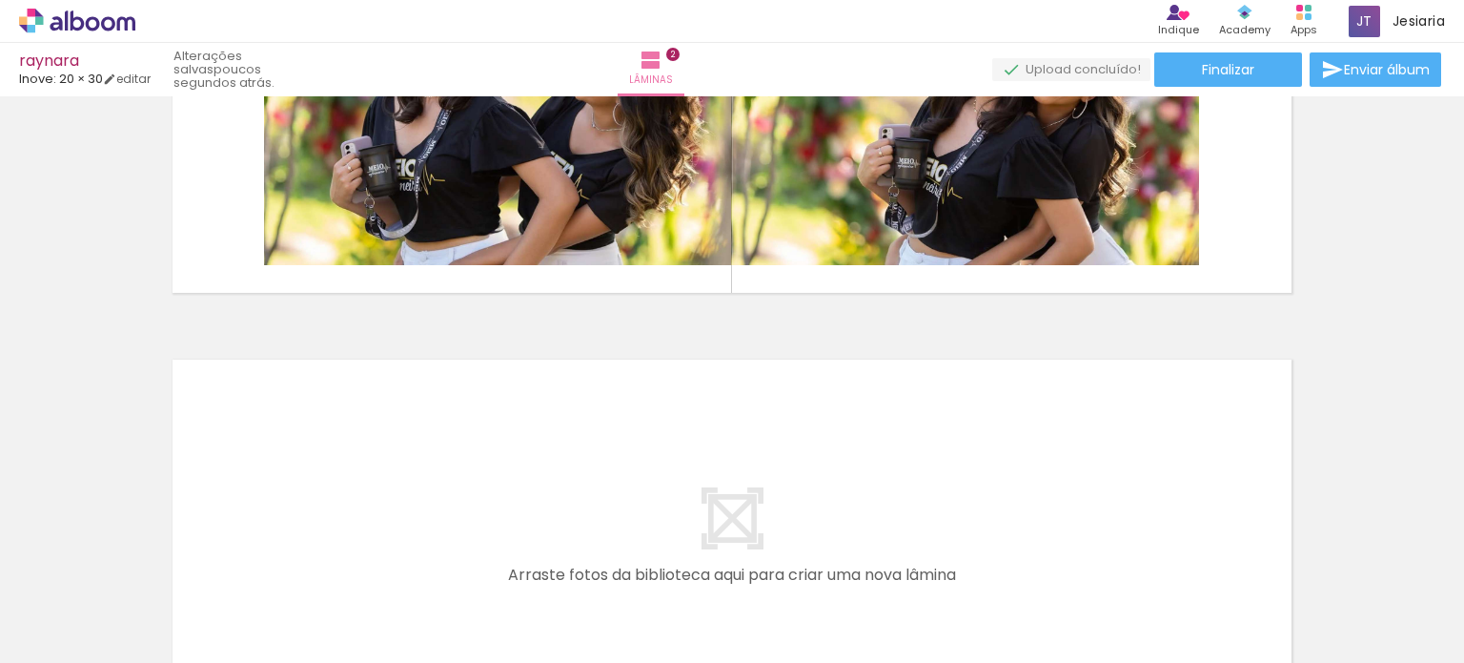
scroll to position [0, 508]
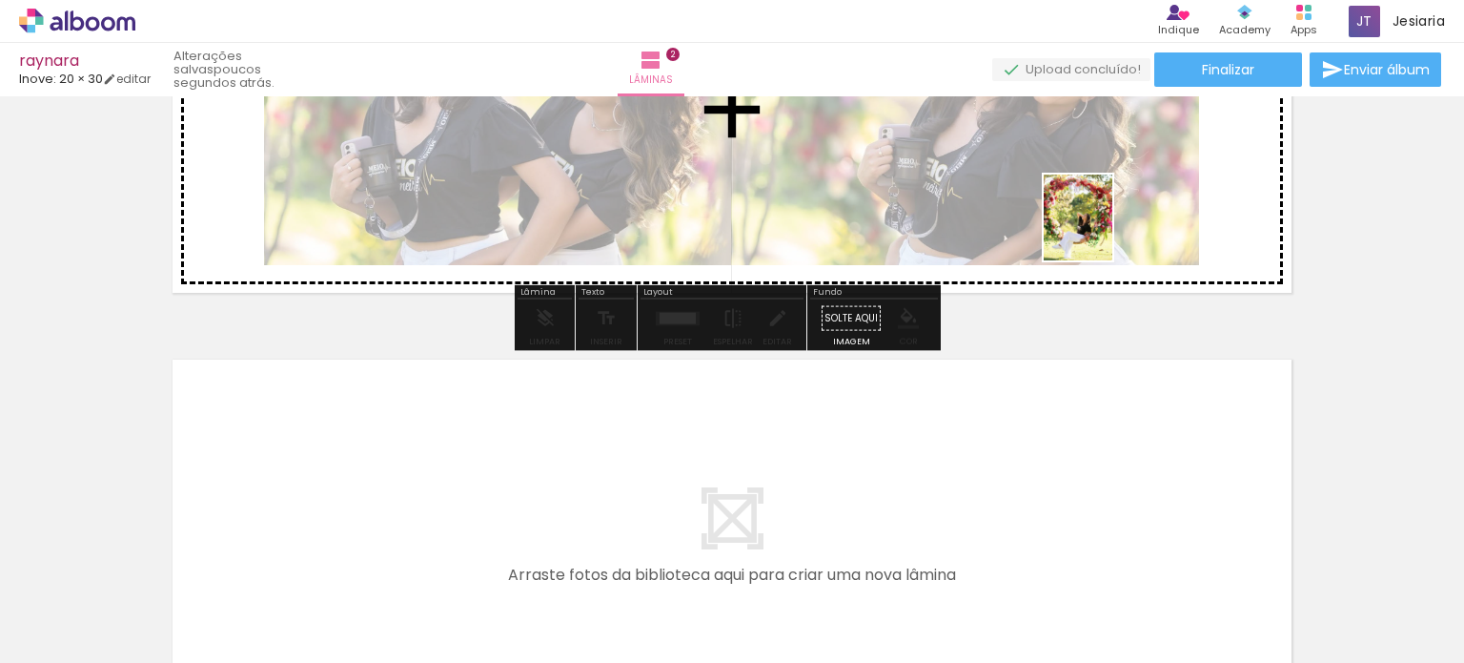
drag, startPoint x: 1190, startPoint y: 624, endPoint x: 1100, endPoint y: 231, distance: 403.8
click at [1100, 231] on quentale-workspace at bounding box center [732, 331] width 1464 height 663
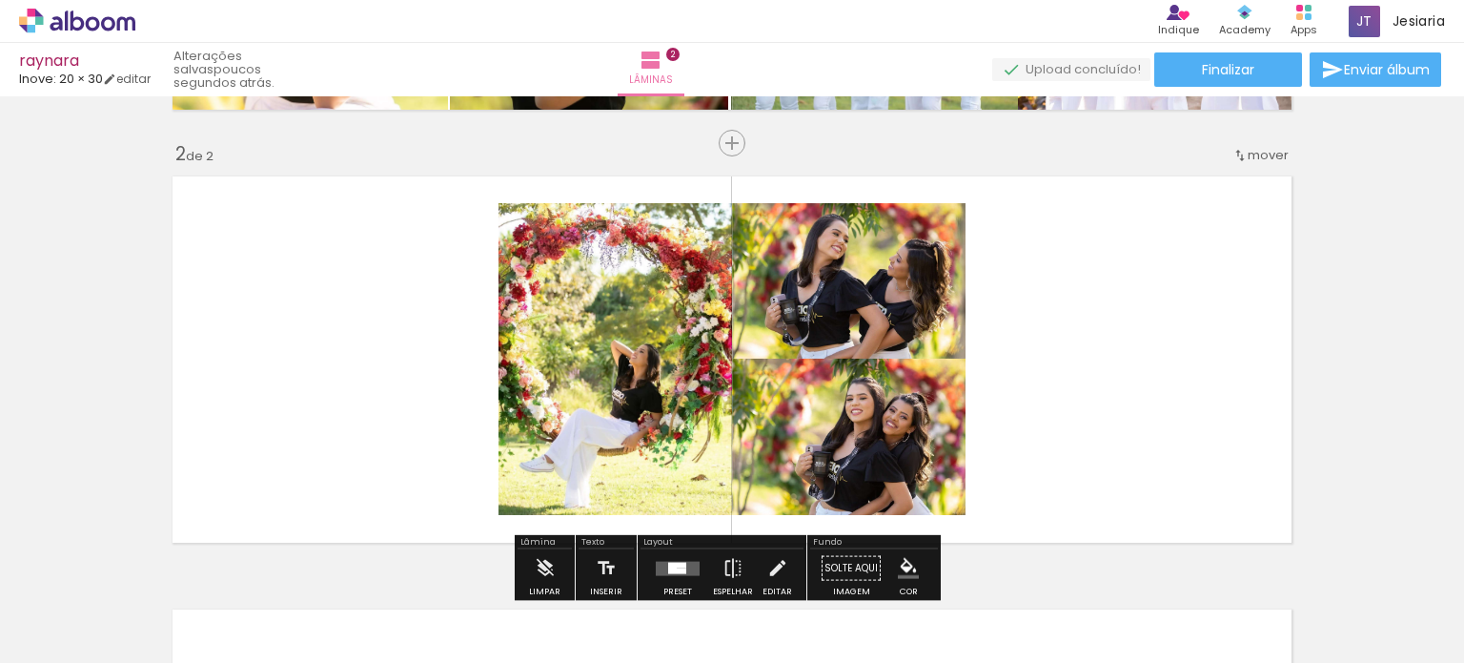
scroll to position [414, 0]
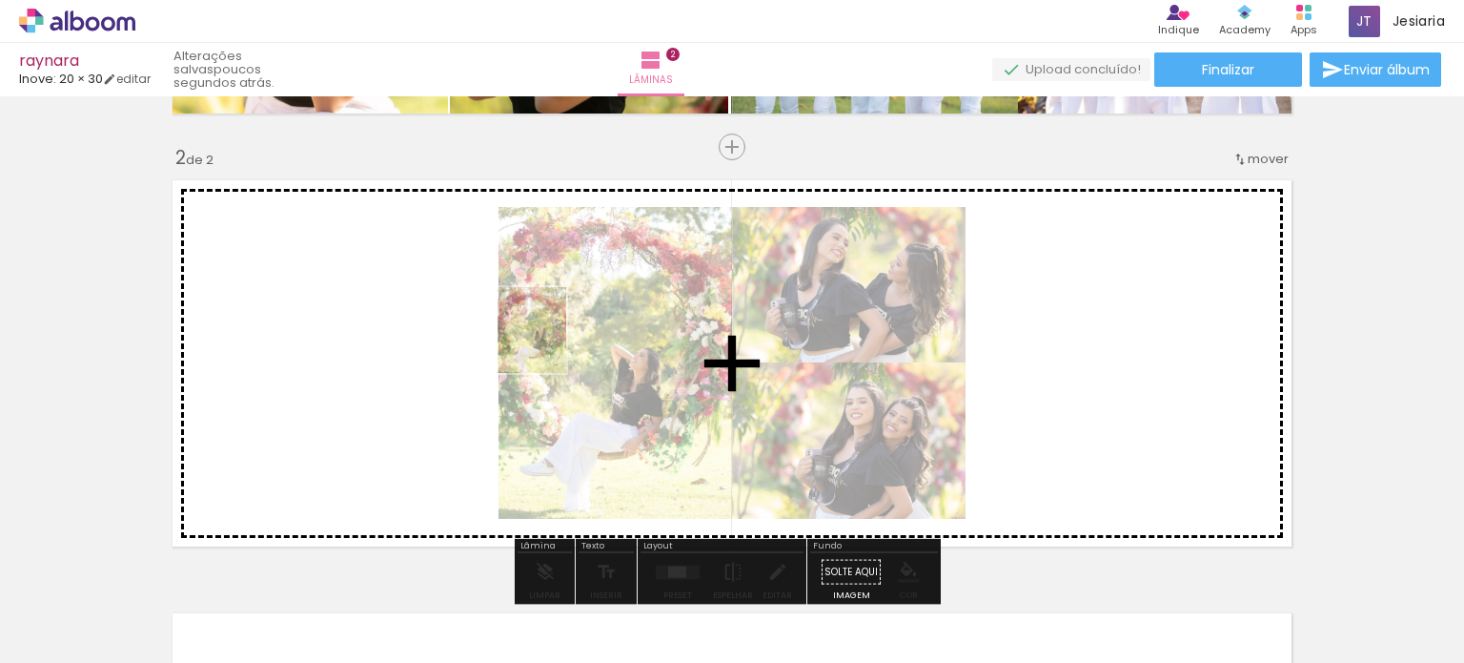
drag, startPoint x: 1279, startPoint y: 636, endPoint x: 557, endPoint y: 342, distance: 780.0
click at [557, 344] on quentale-workspace at bounding box center [732, 331] width 1464 height 663
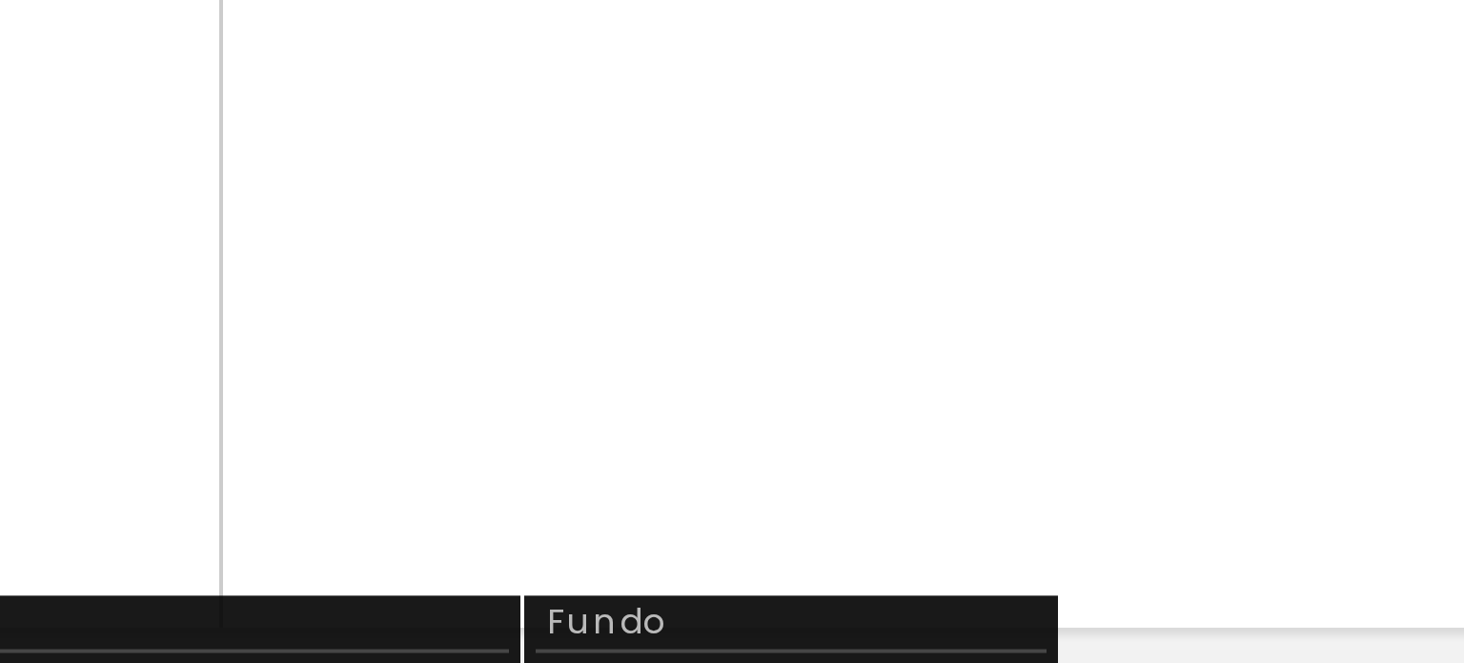
scroll to position [404, 0]
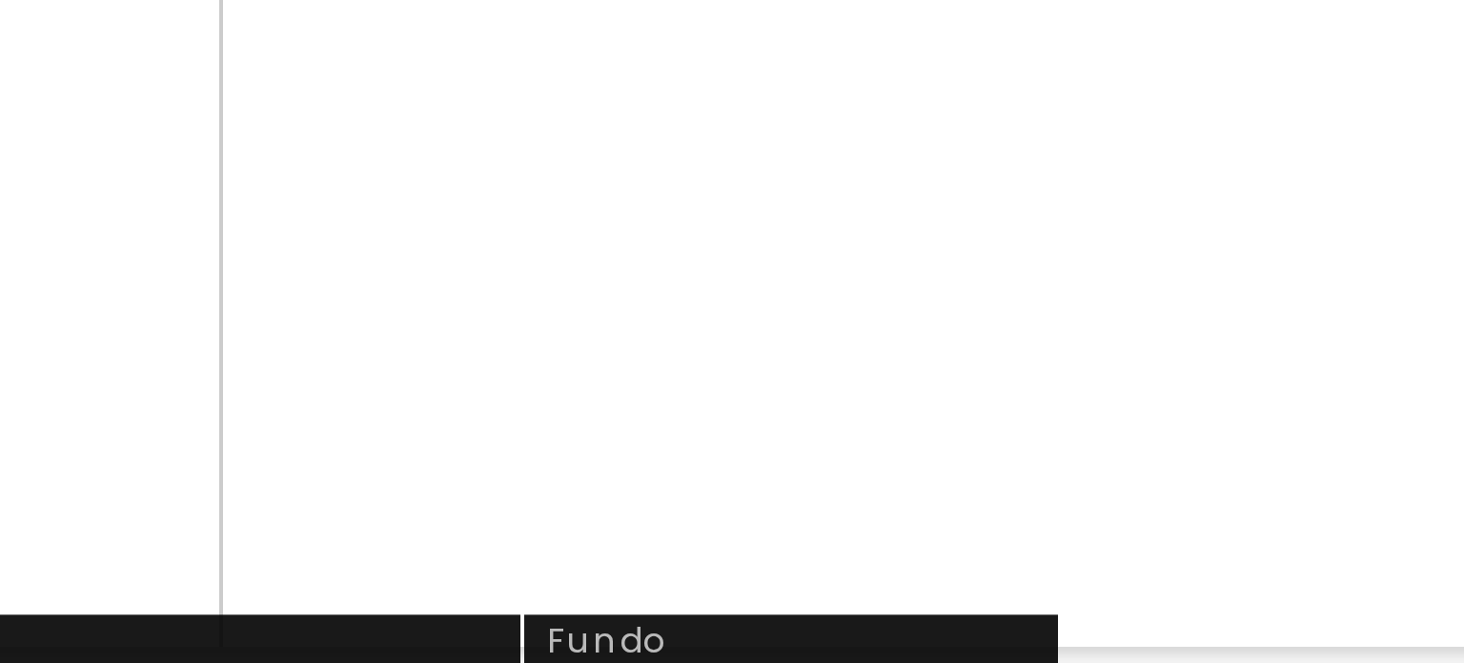
drag, startPoint x: 748, startPoint y: 484, endPoint x: 1027, endPoint y: 492, distance: 278.5
click at [1027, 492] on quentale-layouter at bounding box center [732, 372] width 1138 height 385
drag, startPoint x: 755, startPoint y: 501, endPoint x: 886, endPoint y: 501, distance: 130.6
click at [886, 501] on quentale-layouter at bounding box center [732, 372] width 1138 height 385
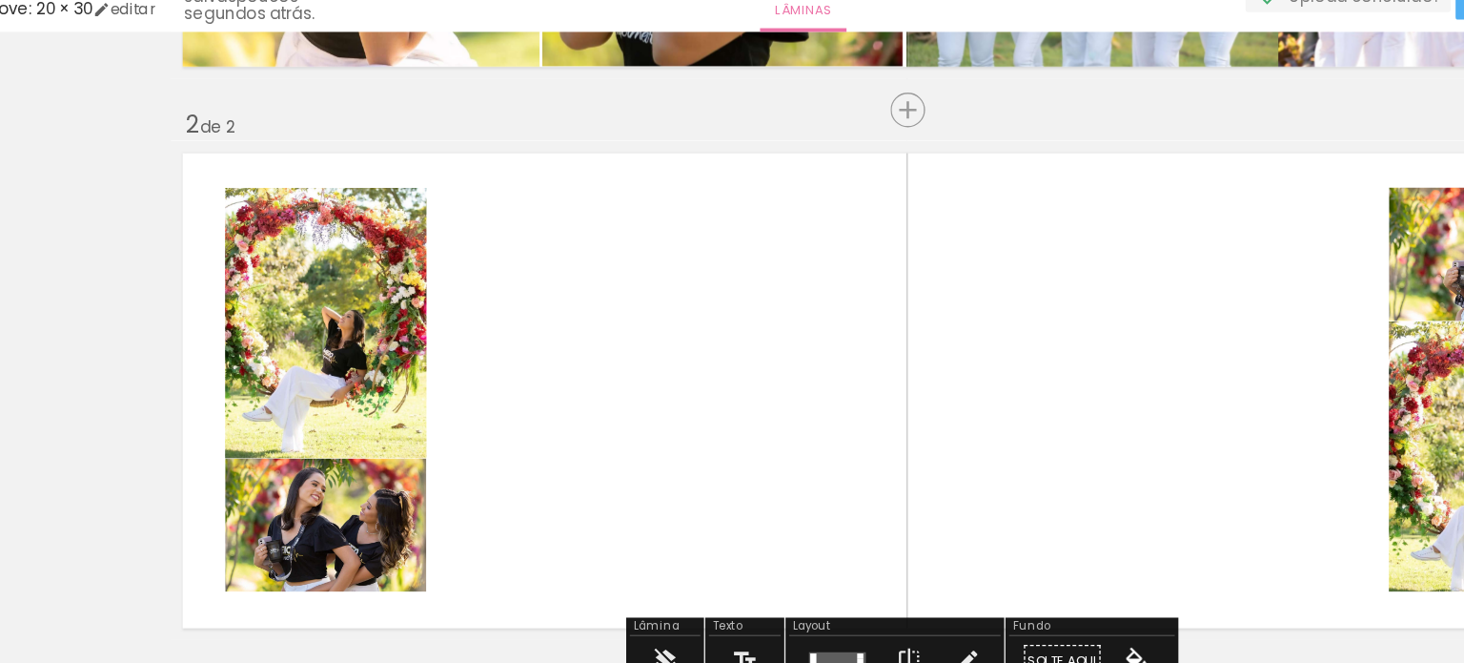
drag, startPoint x: 959, startPoint y: 337, endPoint x: 643, endPoint y: 299, distance: 318.8
click at [643, 299] on quentale-layouter at bounding box center [732, 372] width 1138 height 385
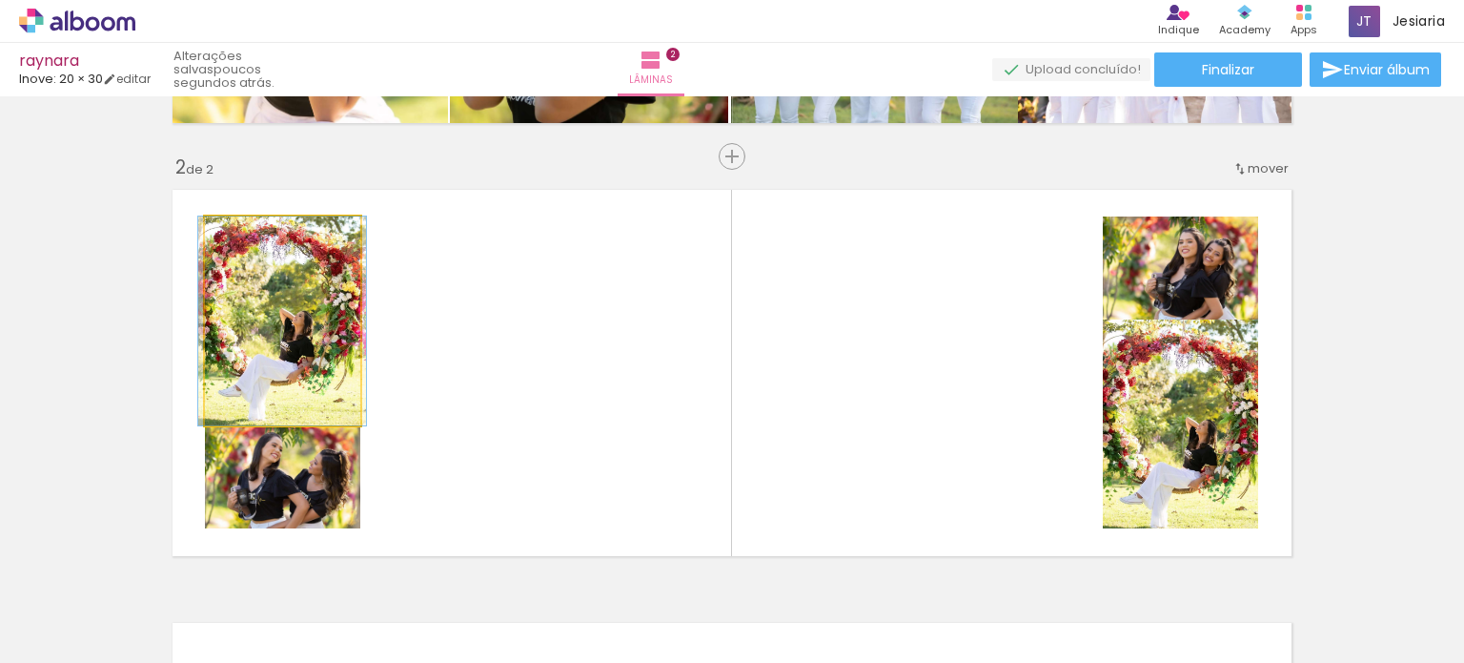
click at [240, 306] on quentale-photo at bounding box center [282, 320] width 155 height 209
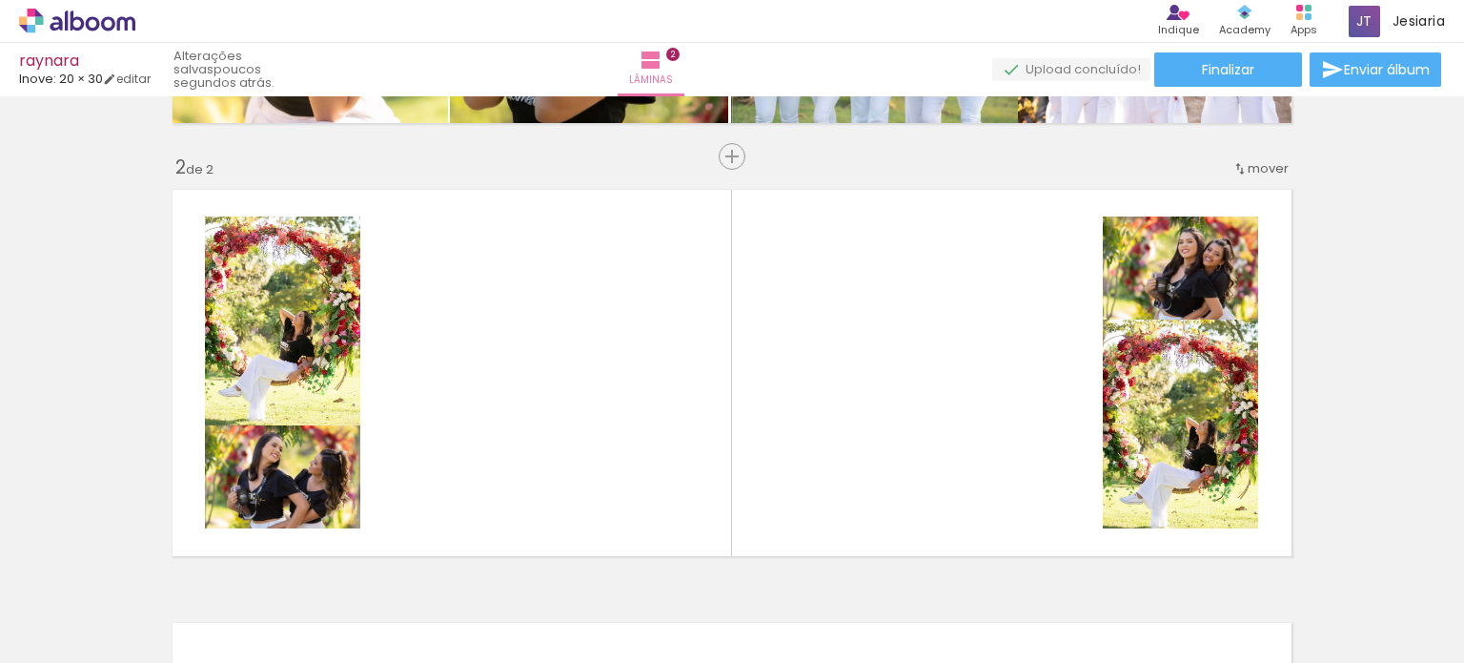
click at [292, 570] on iron-icon at bounding box center [282, 560] width 20 height 20
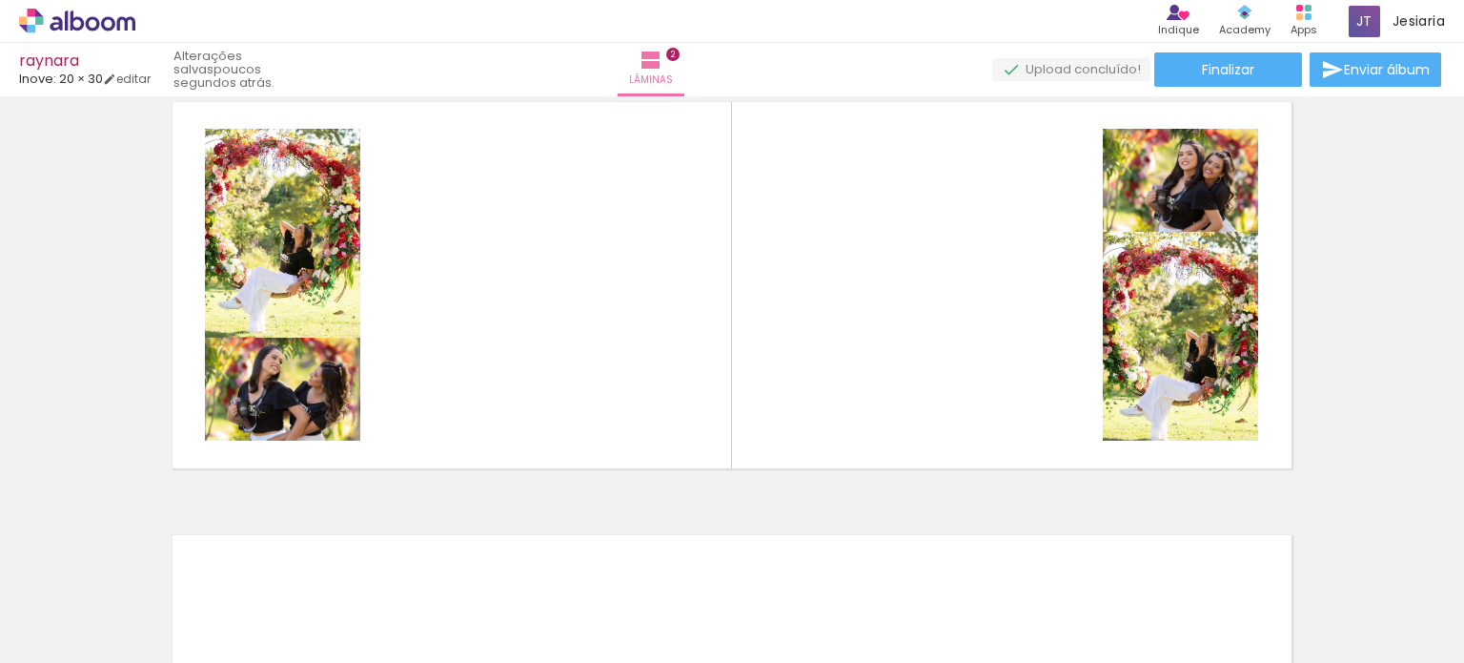
scroll to position [505, 0]
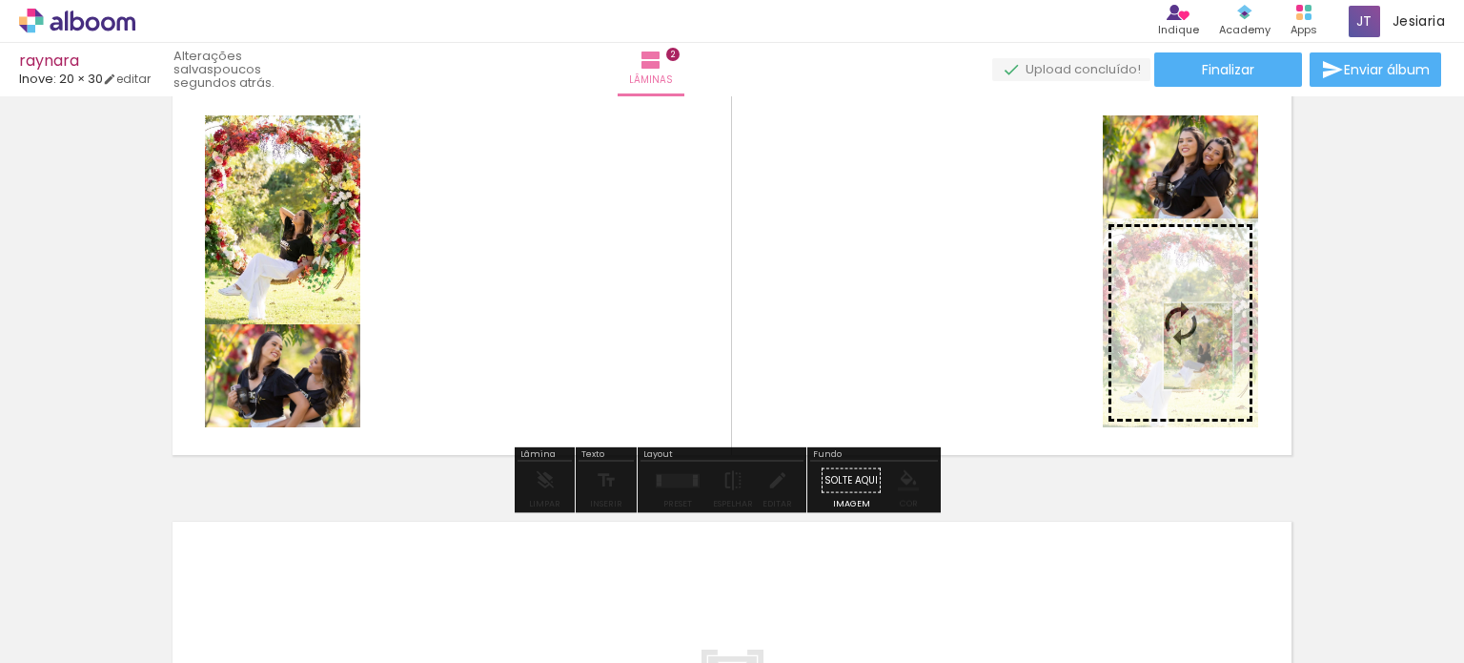
drag, startPoint x: 1174, startPoint y: 601, endPoint x: 1221, endPoint y: 360, distance: 244.9
click at [1221, 360] on quentale-workspace at bounding box center [732, 331] width 1464 height 663
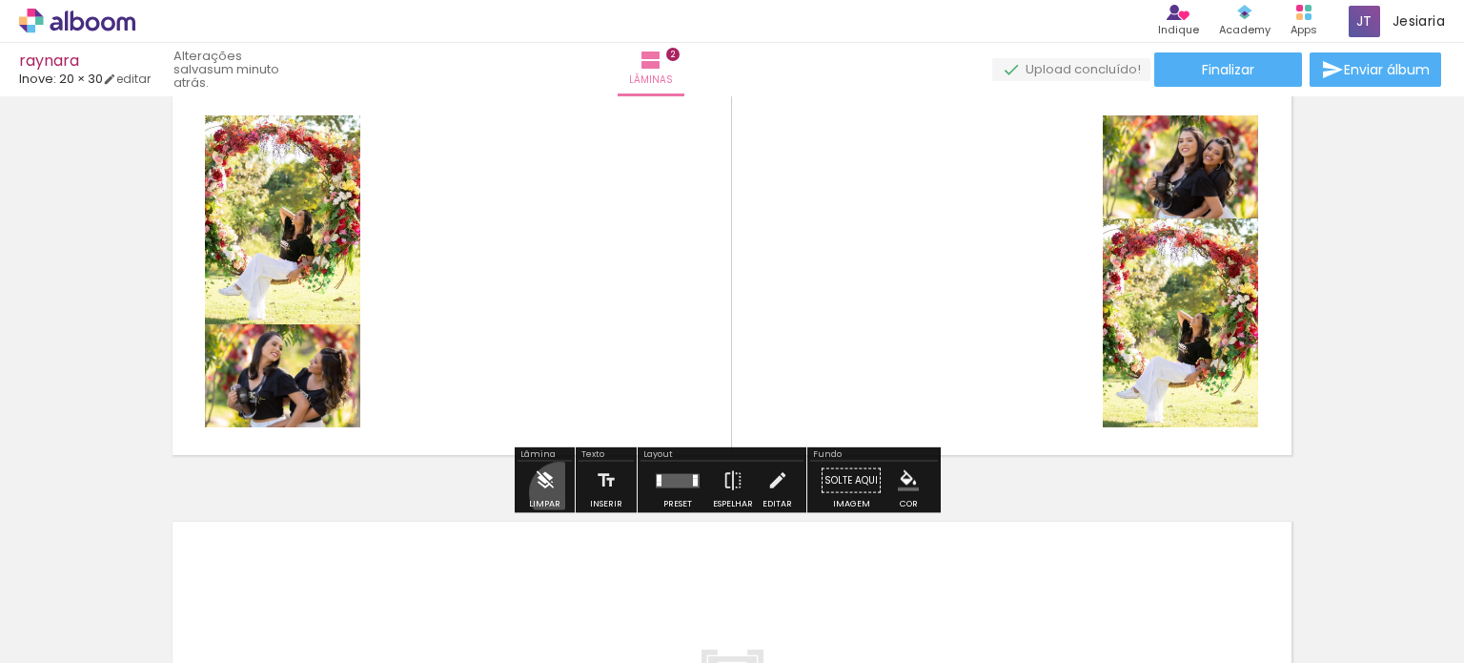
click at [560, 492] on paper-button "Limpar" at bounding box center [544, 485] width 41 height 49
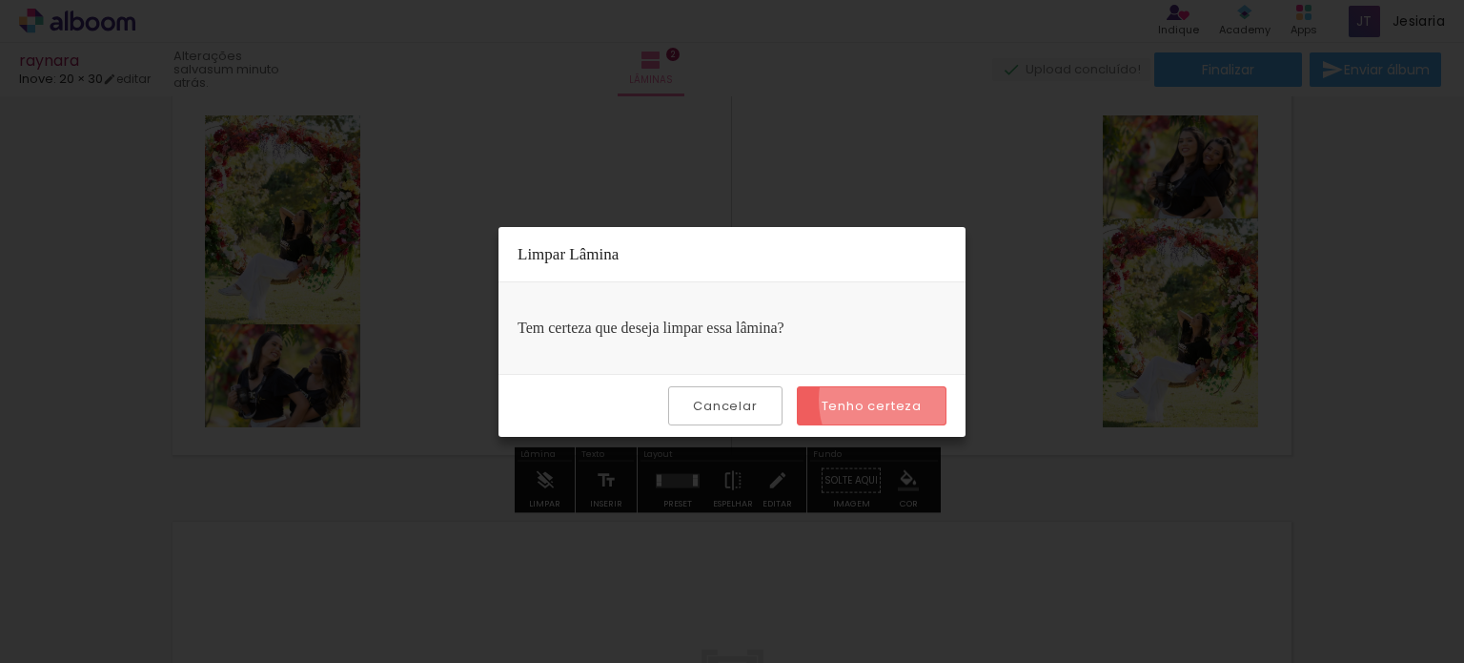
click at [0, 0] on slot "Tenho certeza" at bounding box center [0, 0] width 0 height 0
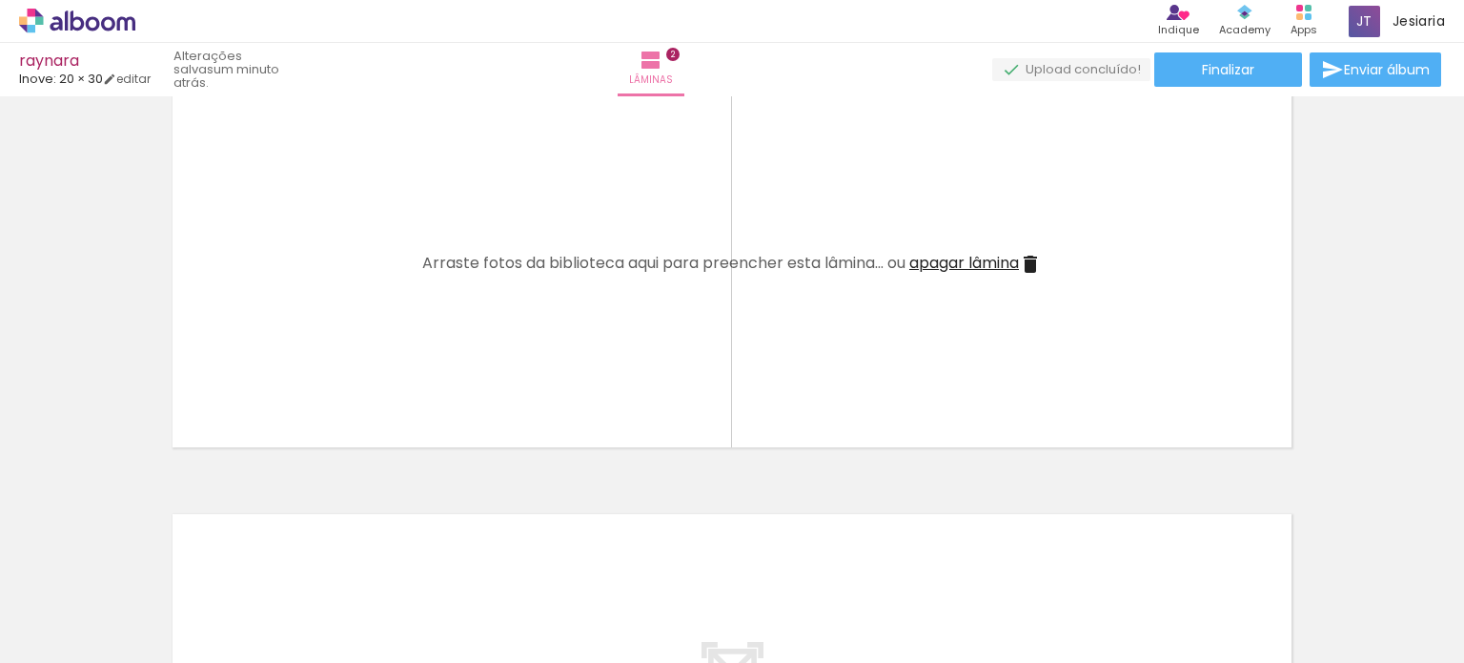
scroll to position [511, 0]
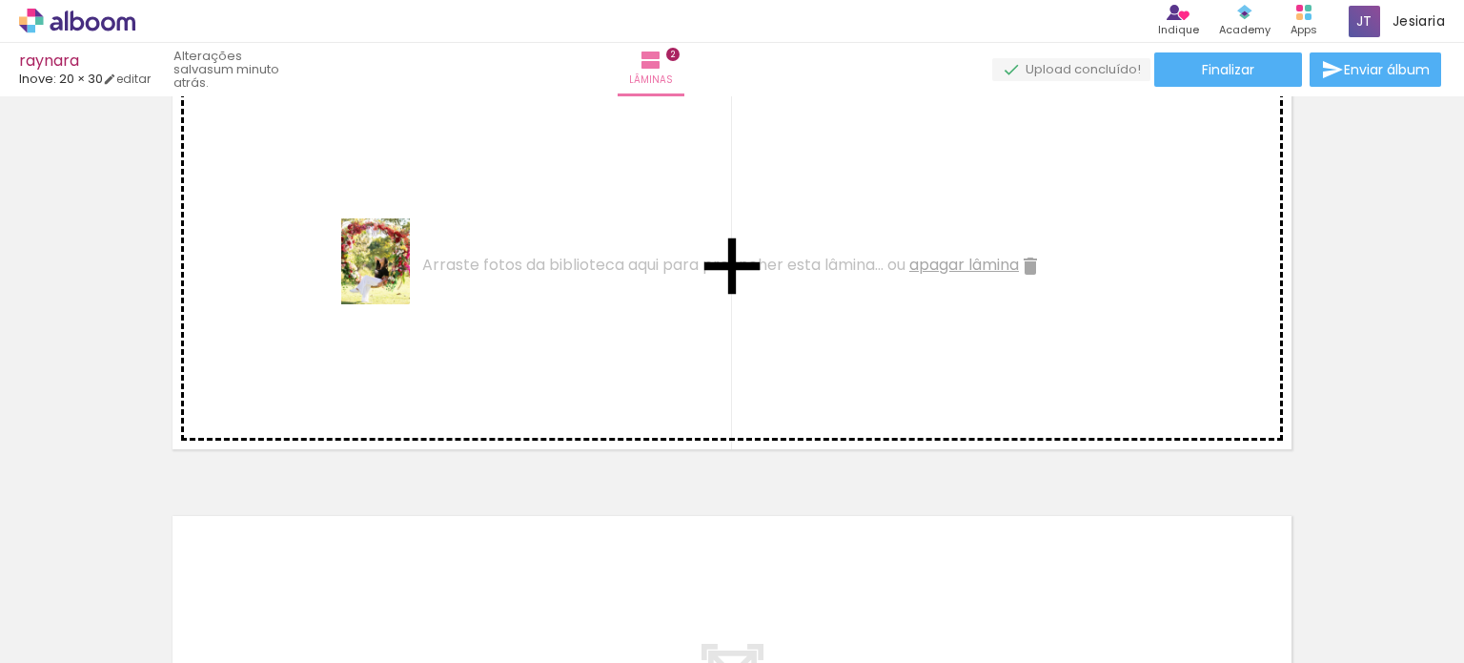
drag, startPoint x: 1189, startPoint y: 609, endPoint x: 399, endPoint y: 276, distance: 857.9
click at [399, 276] on quentale-workspace at bounding box center [732, 331] width 1464 height 663
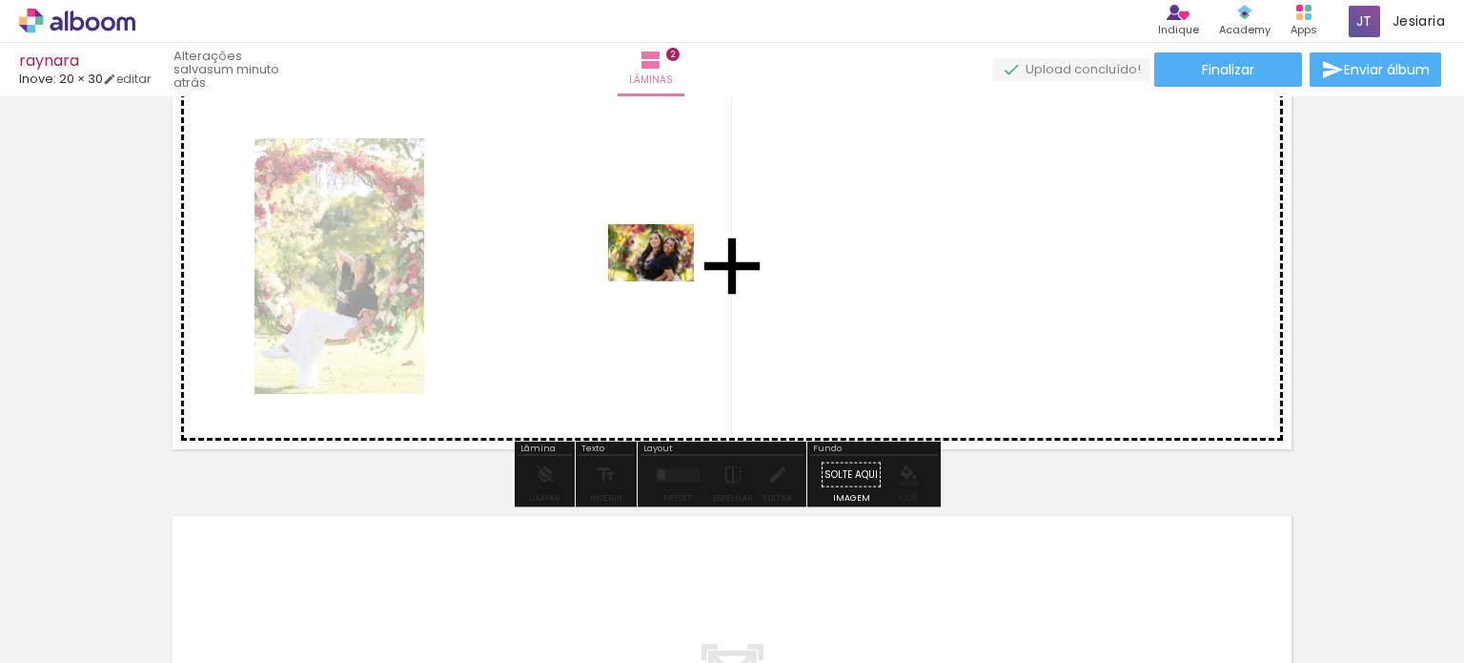
drag, startPoint x: 771, startPoint y: 617, endPoint x: 665, endPoint y: 281, distance: 351.9
click at [665, 281] on quentale-workspace at bounding box center [732, 331] width 1464 height 663
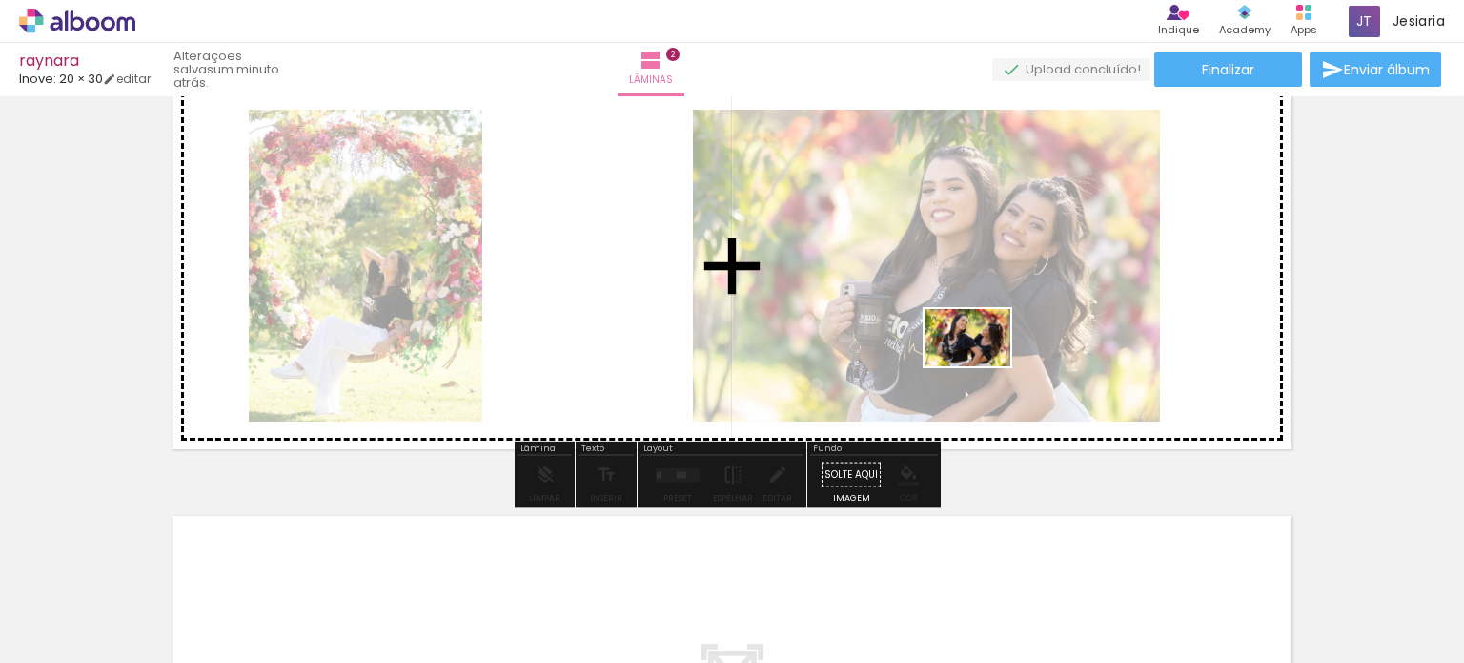
drag, startPoint x: 442, startPoint y: 613, endPoint x: 982, endPoint y: 366, distance: 593.4
click at [982, 366] on quentale-workspace at bounding box center [732, 331] width 1464 height 663
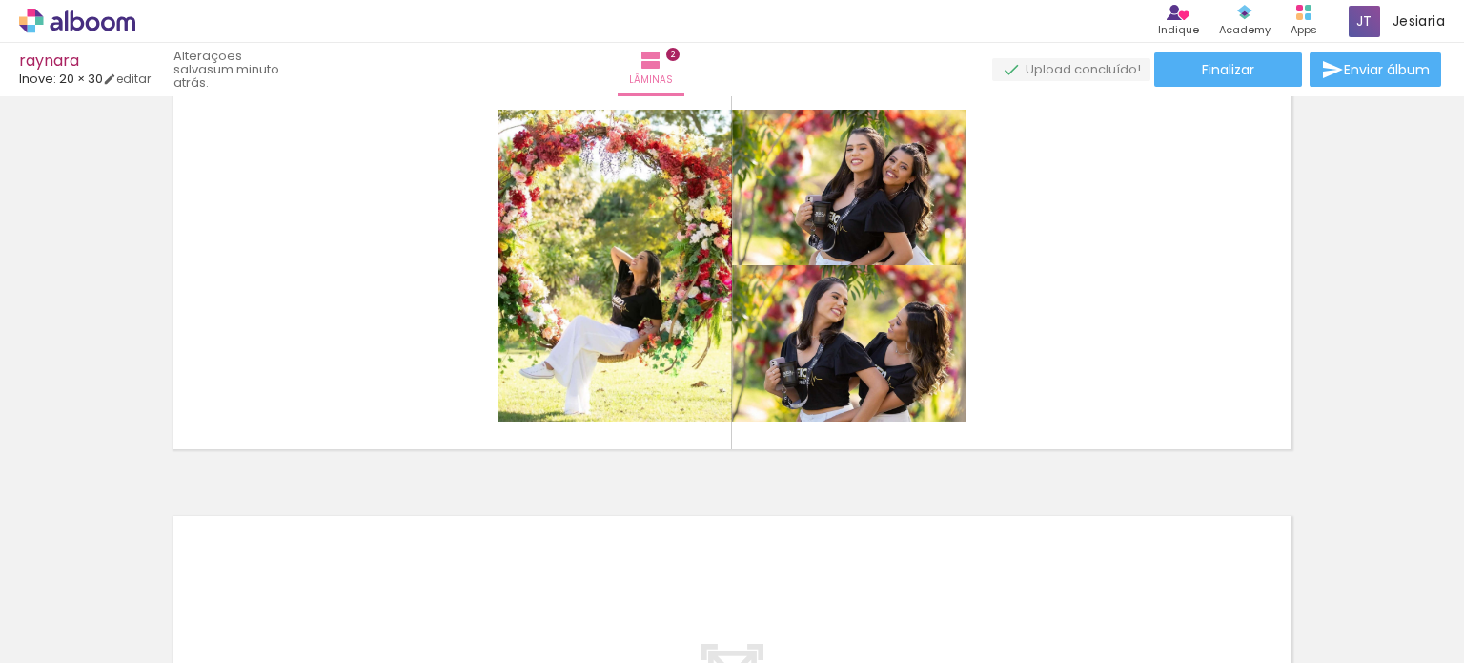
scroll to position [0, 0]
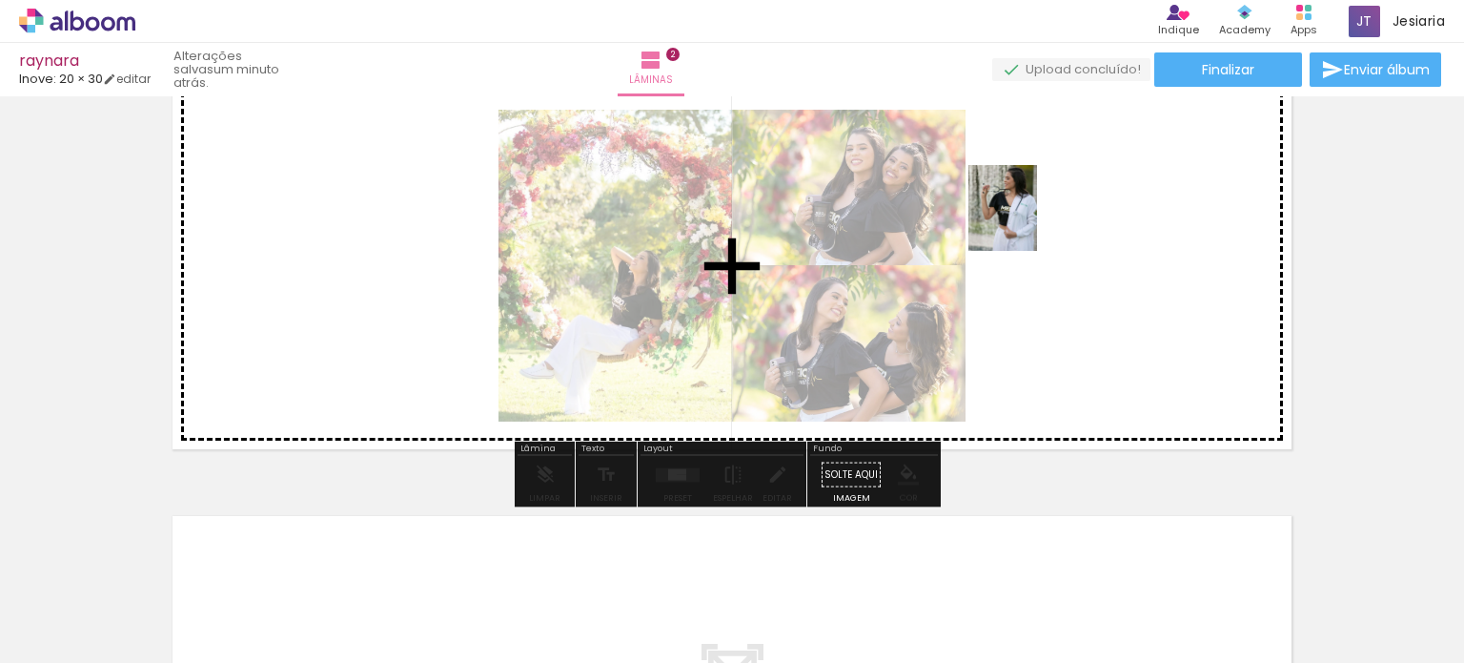
drag, startPoint x: 651, startPoint y: 607, endPoint x: 1032, endPoint y: 222, distance: 542.0
click at [1032, 222] on quentale-workspace at bounding box center [732, 331] width 1464 height 663
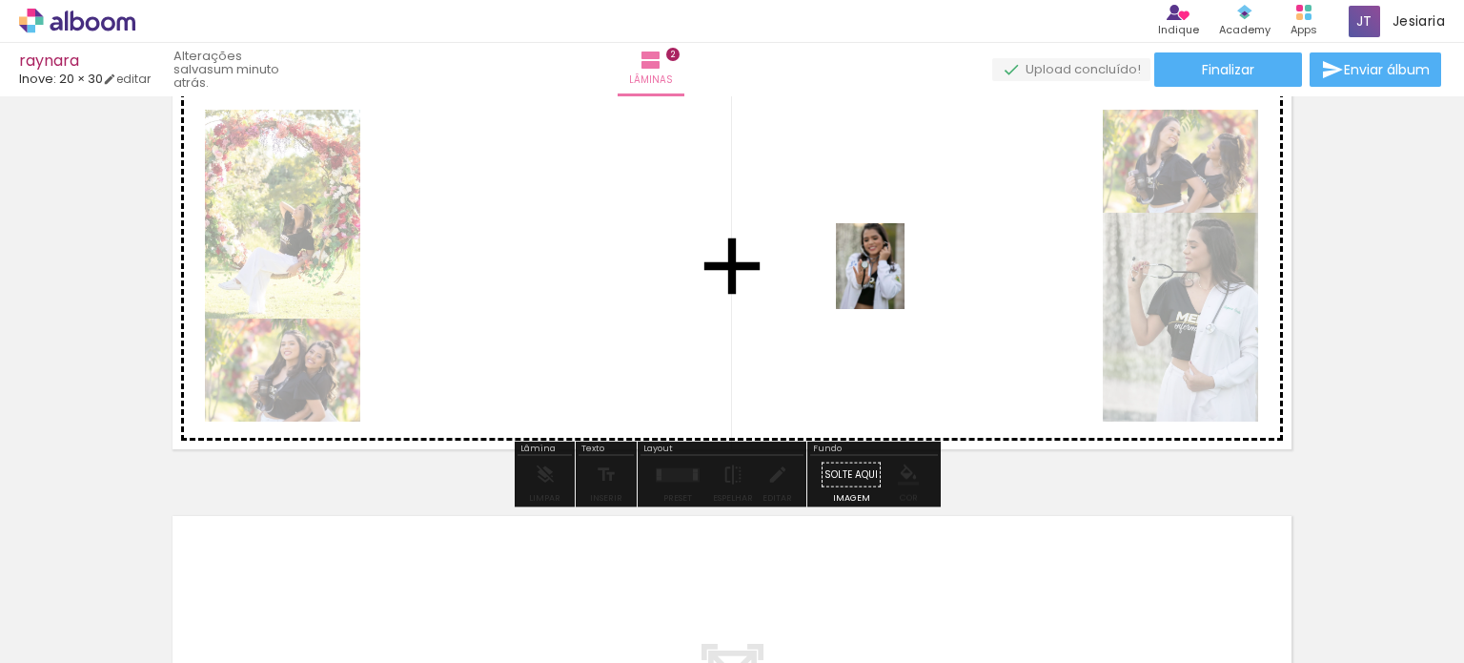
drag, startPoint x: 719, startPoint y: 609, endPoint x: 893, endPoint y: 280, distance: 372.3
click at [893, 280] on quentale-workspace at bounding box center [732, 331] width 1464 height 663
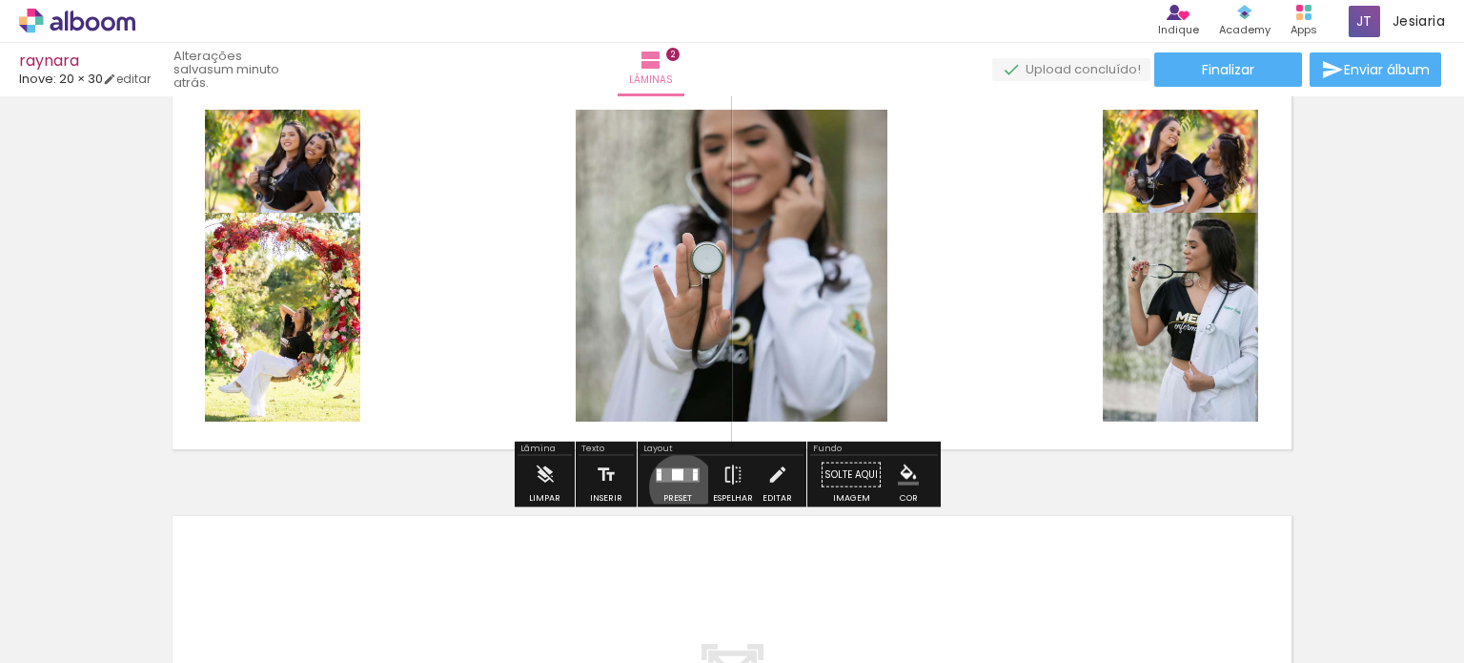
click at [678, 485] on div at bounding box center [677, 475] width 51 height 38
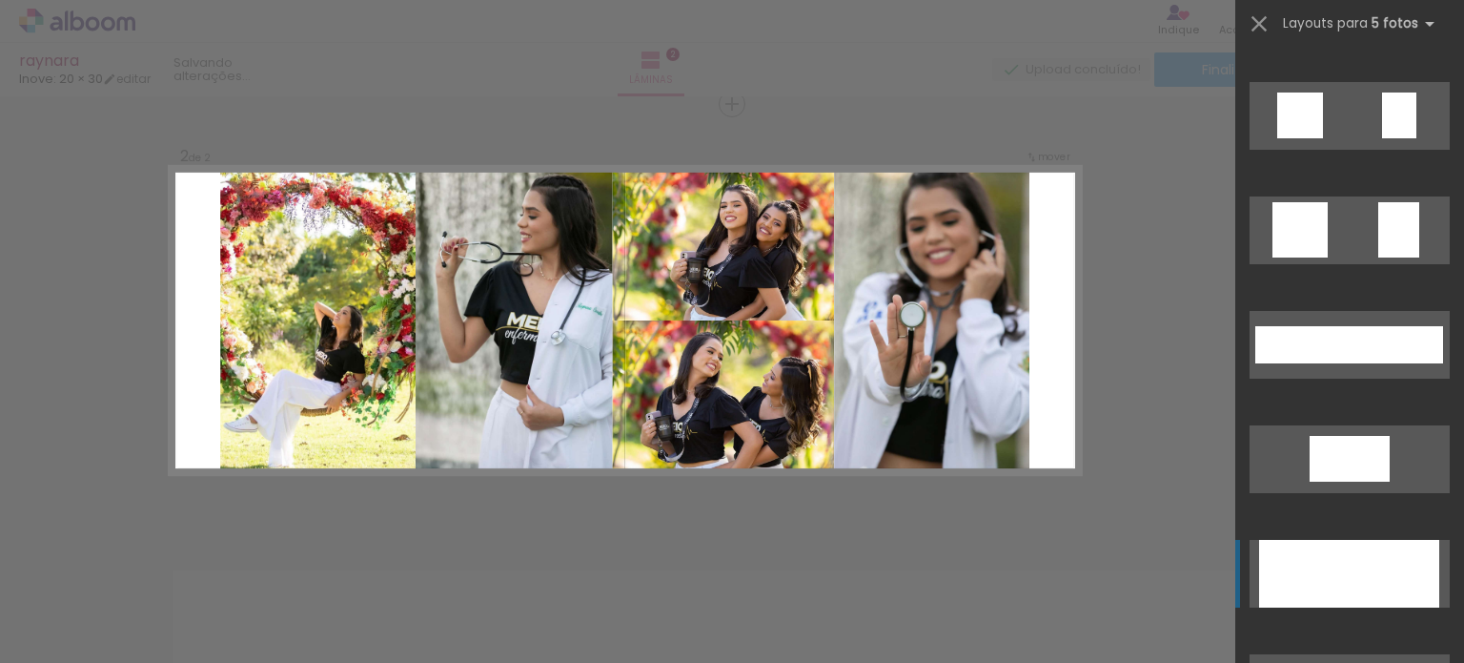
scroll to position [1350, 0]
click at [1335, 543] on div at bounding box center [1324, 573] width 46 height 68
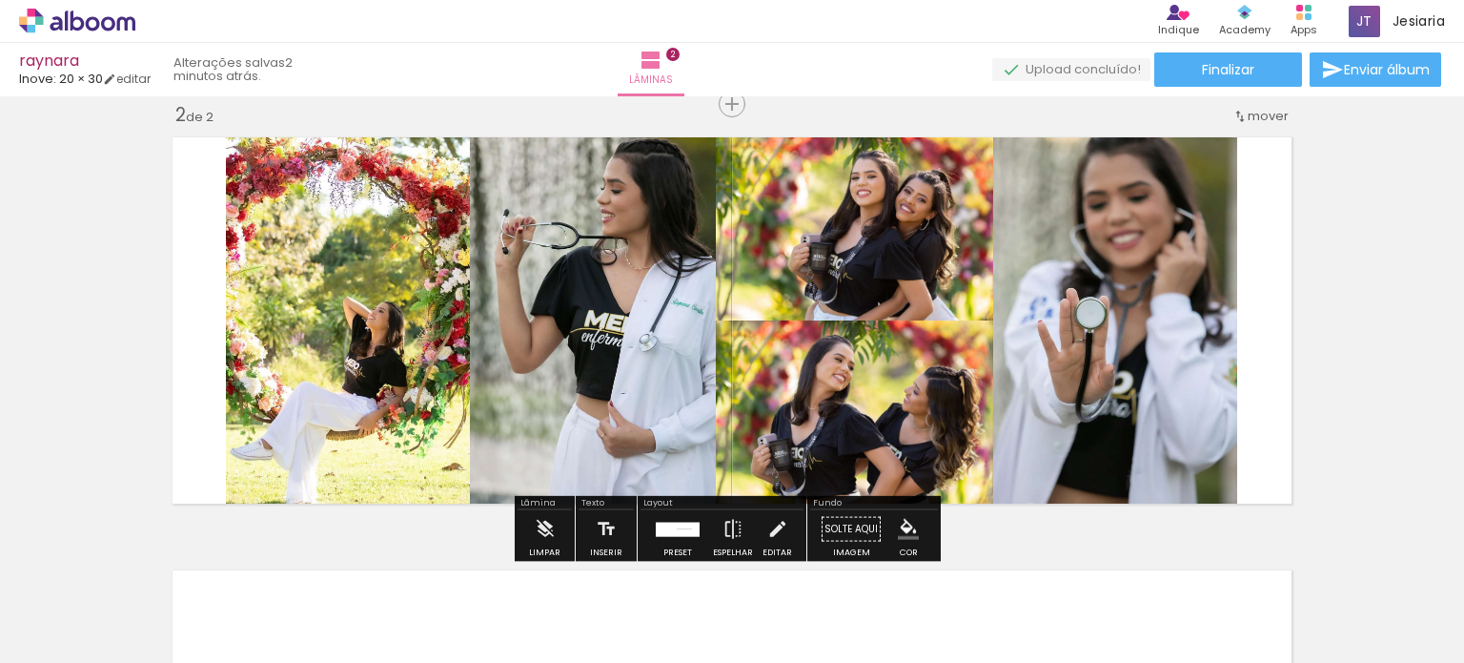
click at [1335, 398] on div "Inserir lâmina 1 de 2 Inserir lâmina 2 de 2 O Designbox precisará aumentar a su…" at bounding box center [732, 295] width 1464 height 1299
click at [767, 533] on iron-icon at bounding box center [777, 529] width 21 height 38
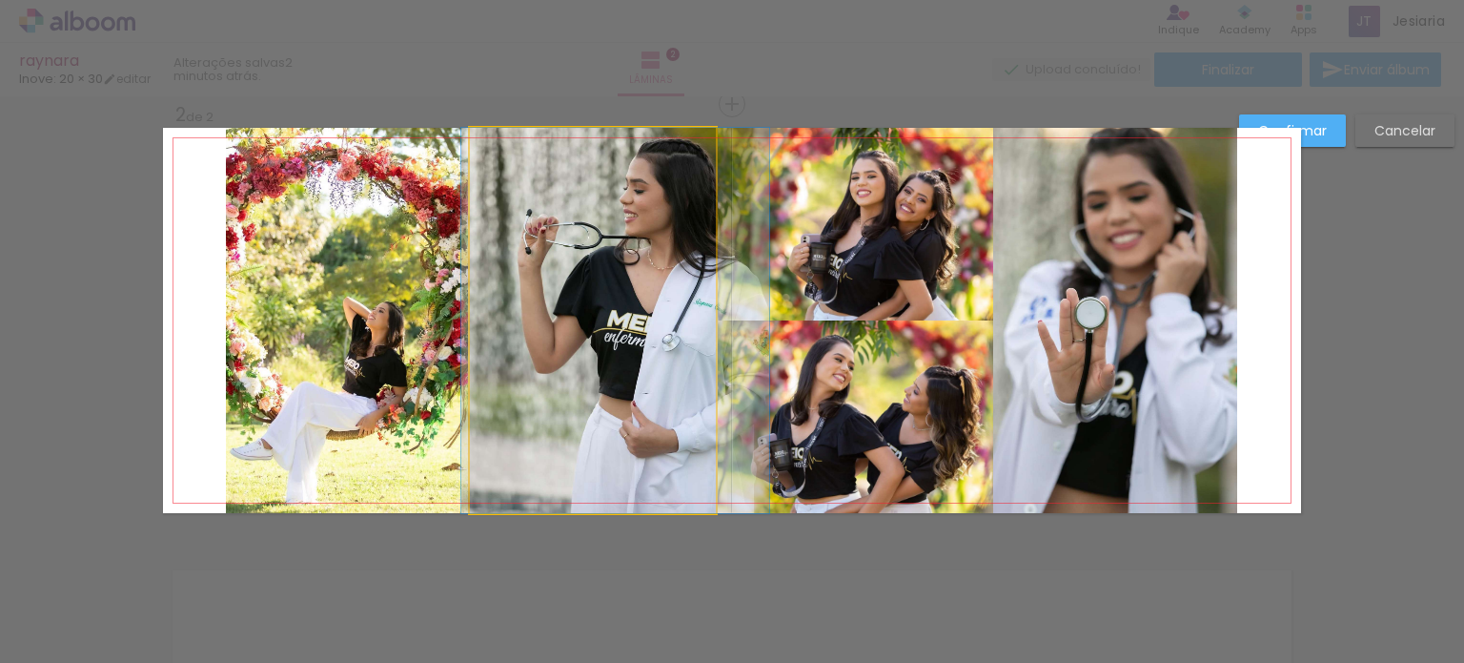
drag, startPoint x: 651, startPoint y: 434, endPoint x: 674, endPoint y: 480, distance: 51.2
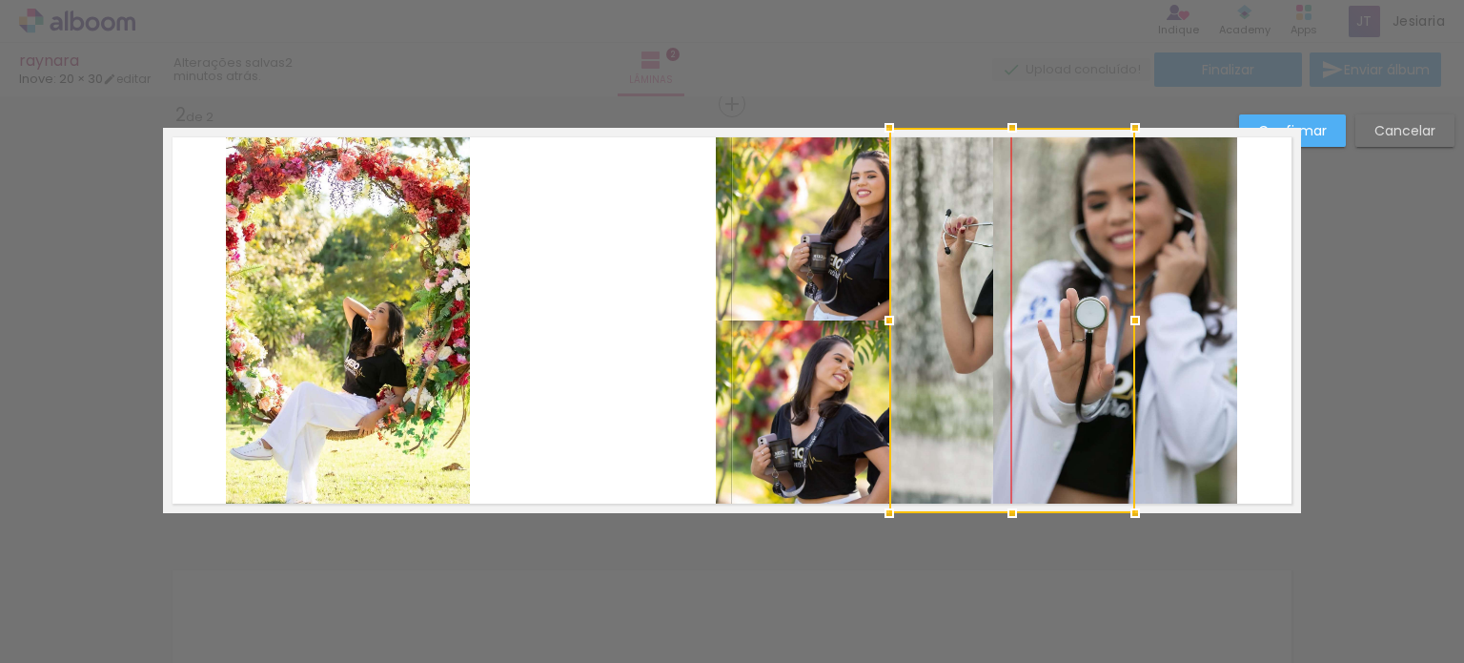
drag, startPoint x: 685, startPoint y: 388, endPoint x: 1101, endPoint y: 442, distance: 419.2
click at [1101, 442] on div at bounding box center [1012, 320] width 246 height 385
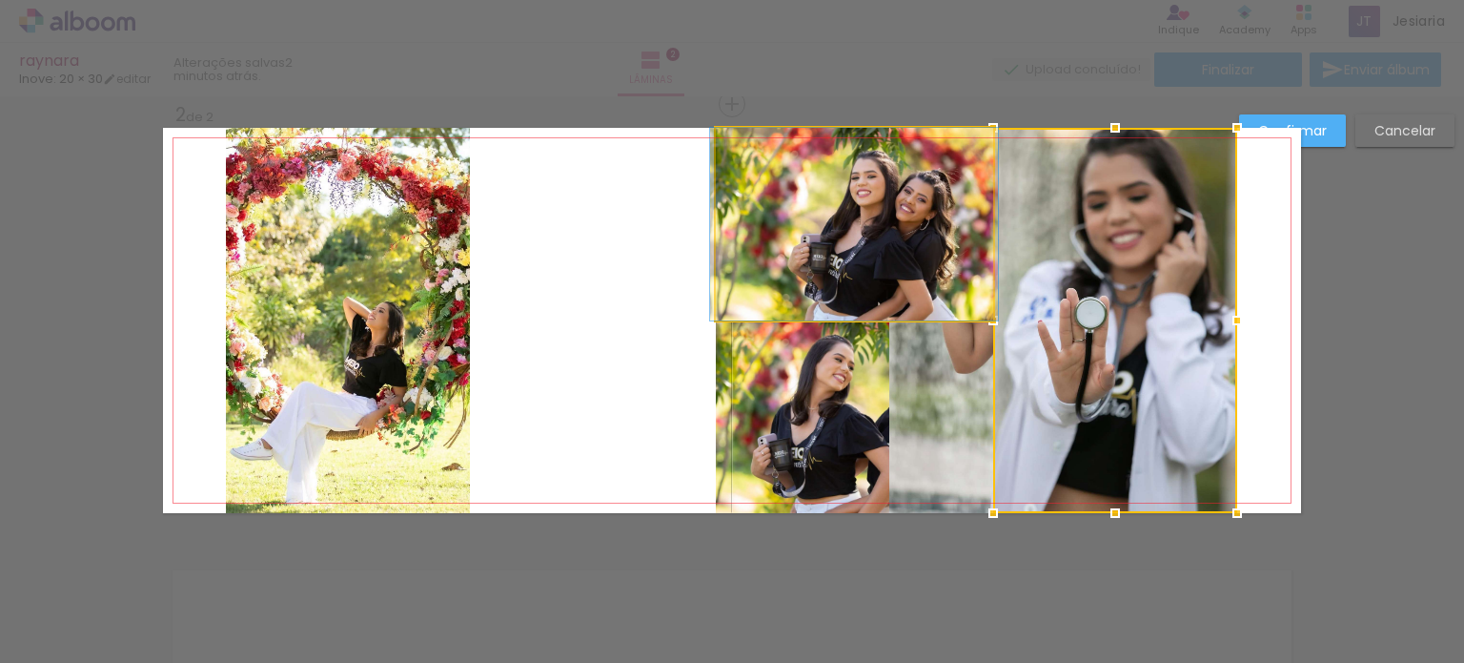
click at [773, 277] on quentale-photo at bounding box center [854, 224] width 277 height 193
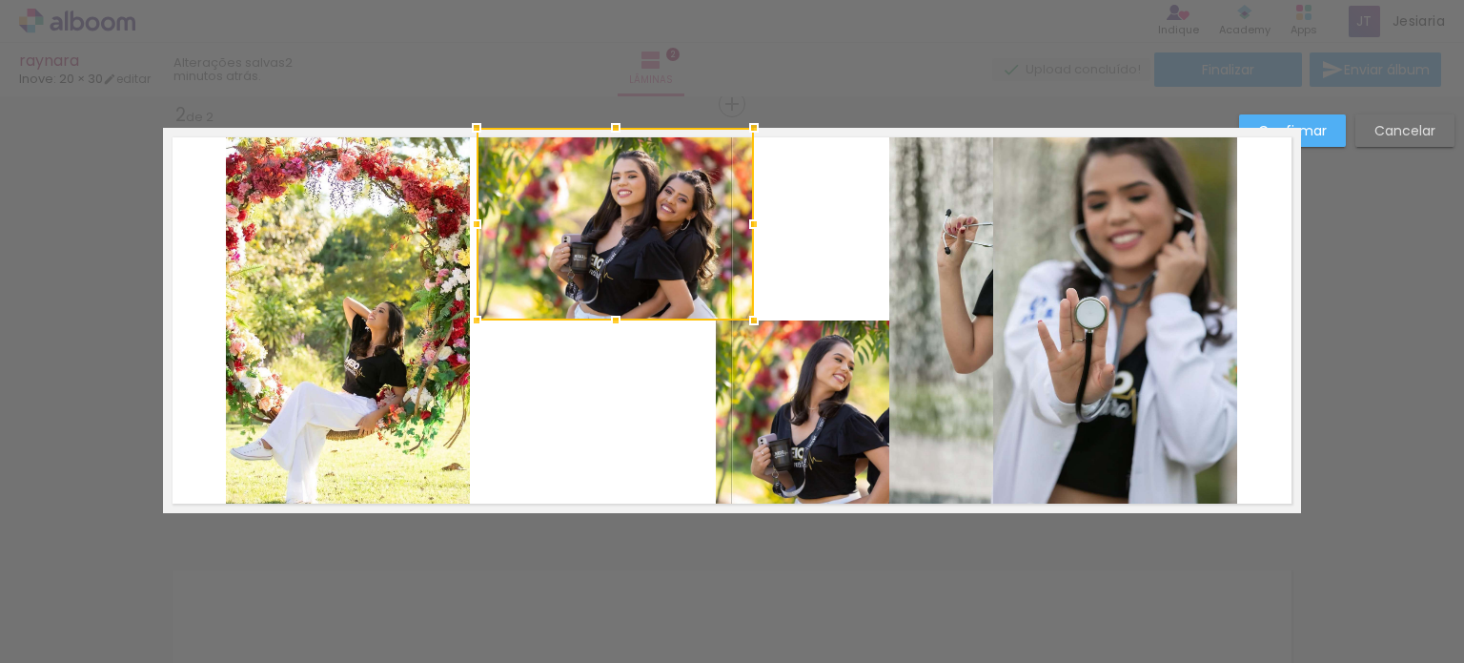
drag, startPoint x: 791, startPoint y: 289, endPoint x: 552, endPoint y: 293, distance: 239.3
click at [552, 293] on div at bounding box center [615, 224] width 277 height 193
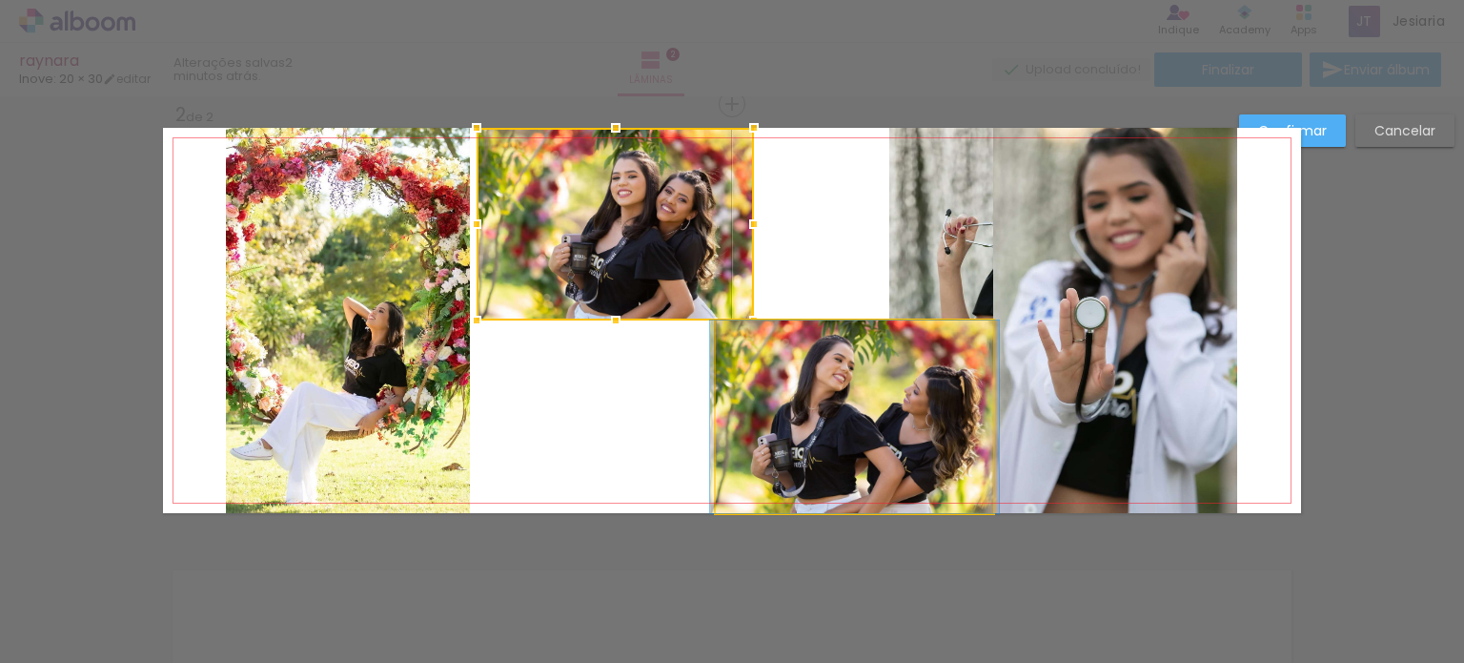
click at [761, 431] on quentale-photo at bounding box center [854, 416] width 277 height 193
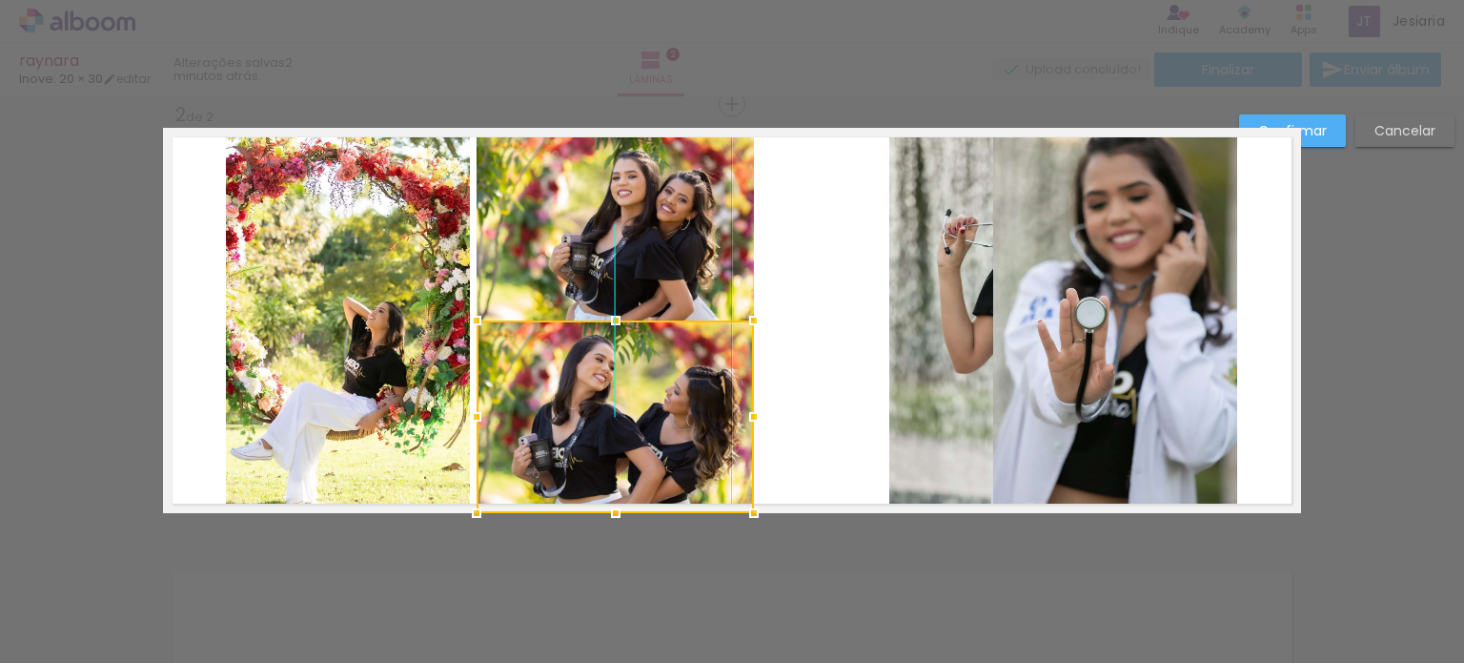
drag, startPoint x: 750, startPoint y: 432, endPoint x: 515, endPoint y: 440, distance: 235.6
click at [515, 440] on div at bounding box center [615, 416] width 277 height 193
click at [781, 402] on quentale-layouter at bounding box center [732, 320] width 1138 height 385
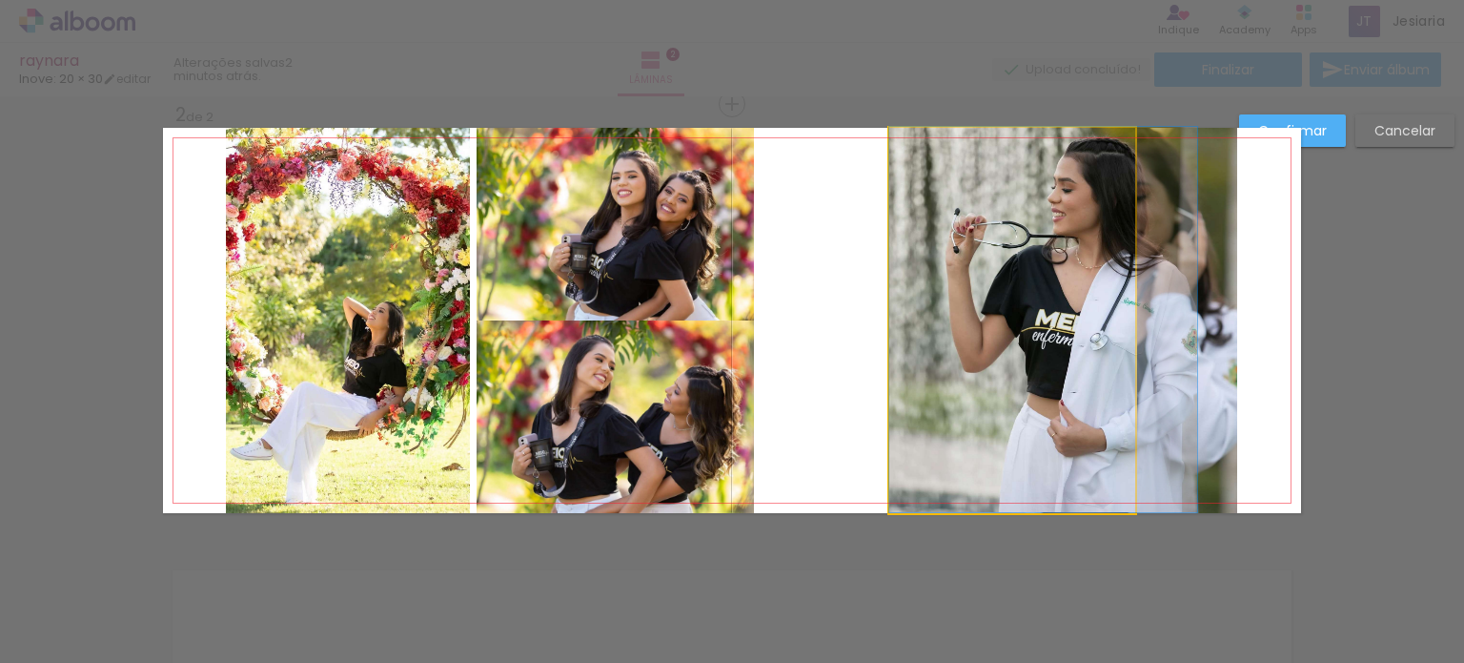
drag, startPoint x: 913, startPoint y: 393, endPoint x: 921, endPoint y: 350, distance: 43.6
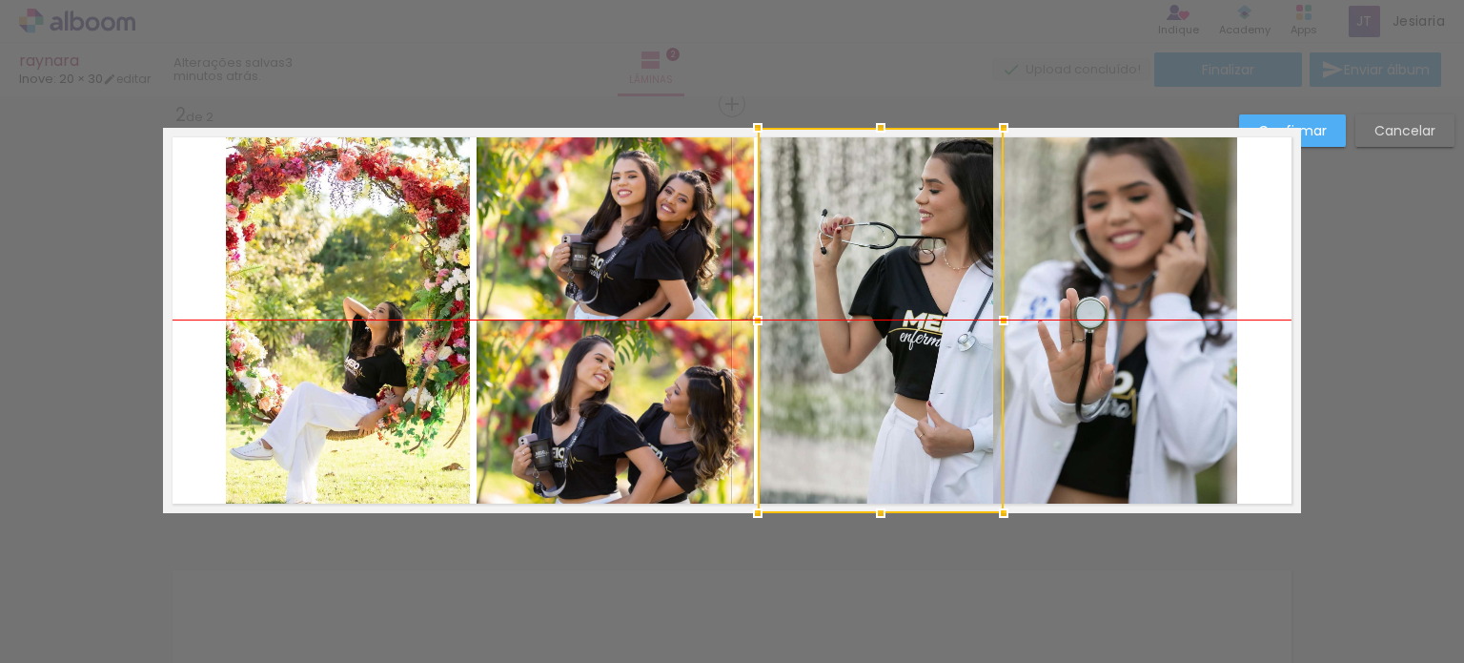
drag, startPoint x: 927, startPoint y: 357, endPoint x: 795, endPoint y: 353, distance: 131.6
click at [795, 353] on div at bounding box center [881, 320] width 246 height 385
click at [1091, 384] on quentale-photo at bounding box center [1115, 320] width 244 height 385
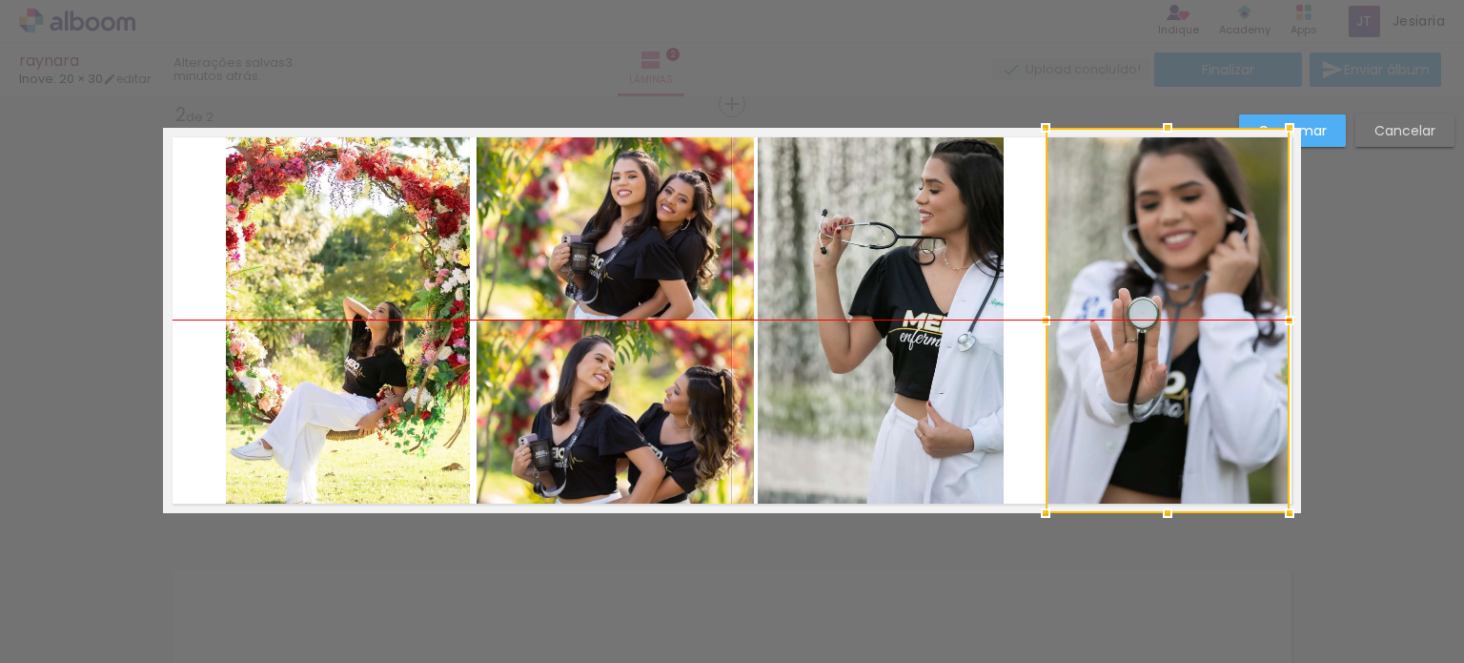
drag, startPoint x: 1162, startPoint y: 382, endPoint x: 1215, endPoint y: 371, distance: 53.7
click at [1215, 371] on div at bounding box center [1168, 320] width 244 height 385
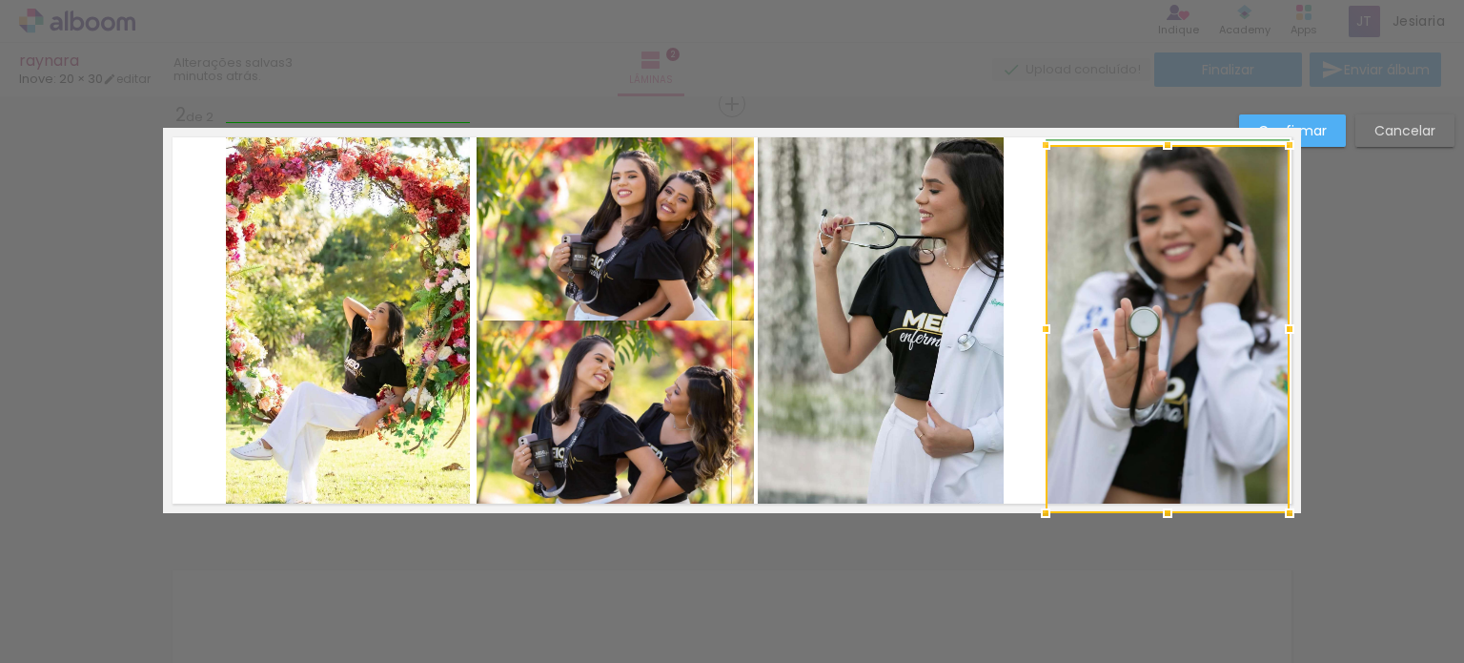
drag, startPoint x: 1284, startPoint y: 123, endPoint x: 1278, endPoint y: 152, distance: 29.4
click at [1278, 152] on div at bounding box center [1290, 145] width 38 height 38
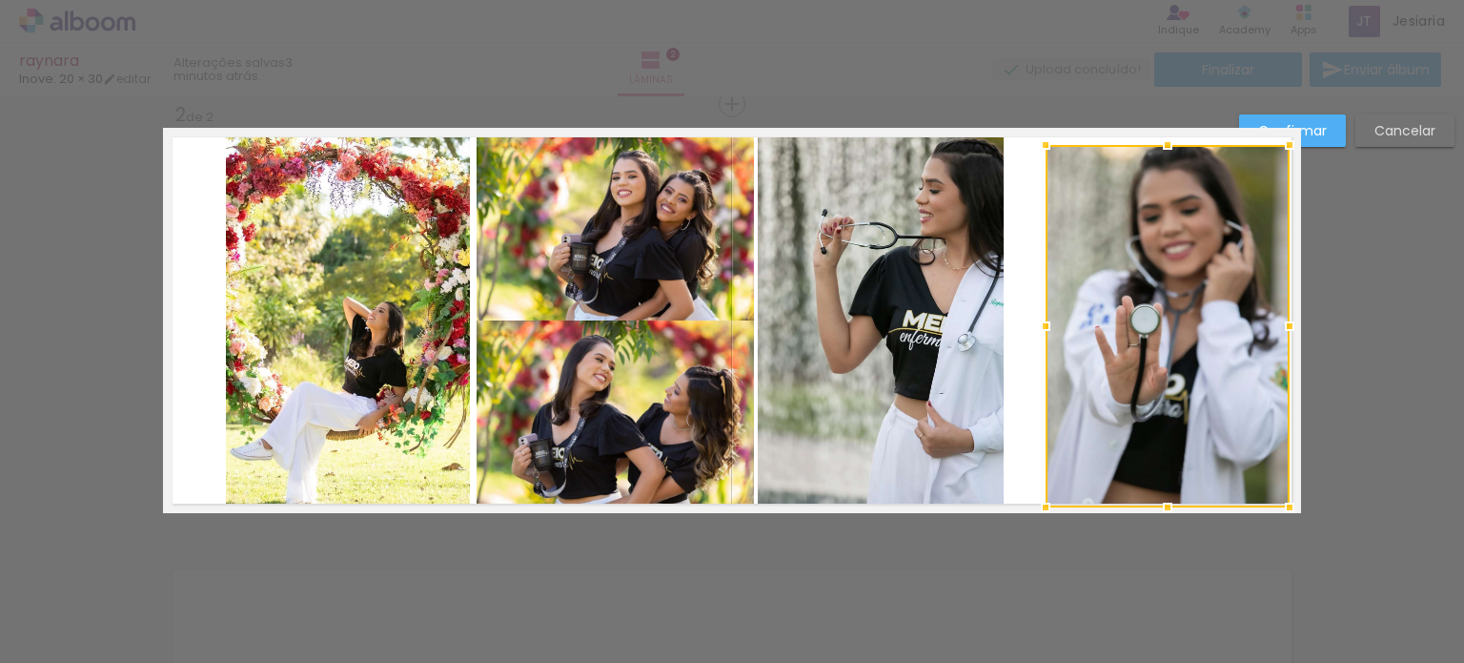
click at [1159, 512] on div at bounding box center [1168, 507] width 38 height 38
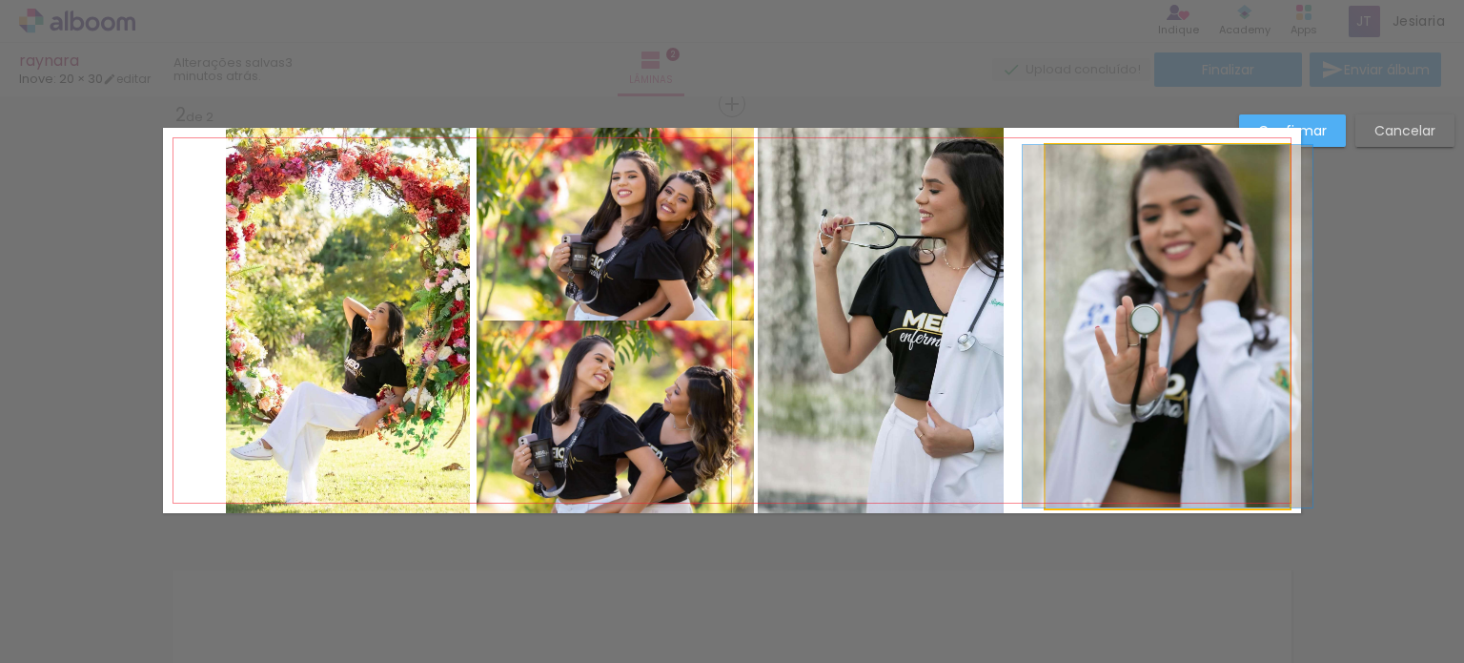
click at [1155, 218] on quentale-photo at bounding box center [1168, 326] width 244 height 362
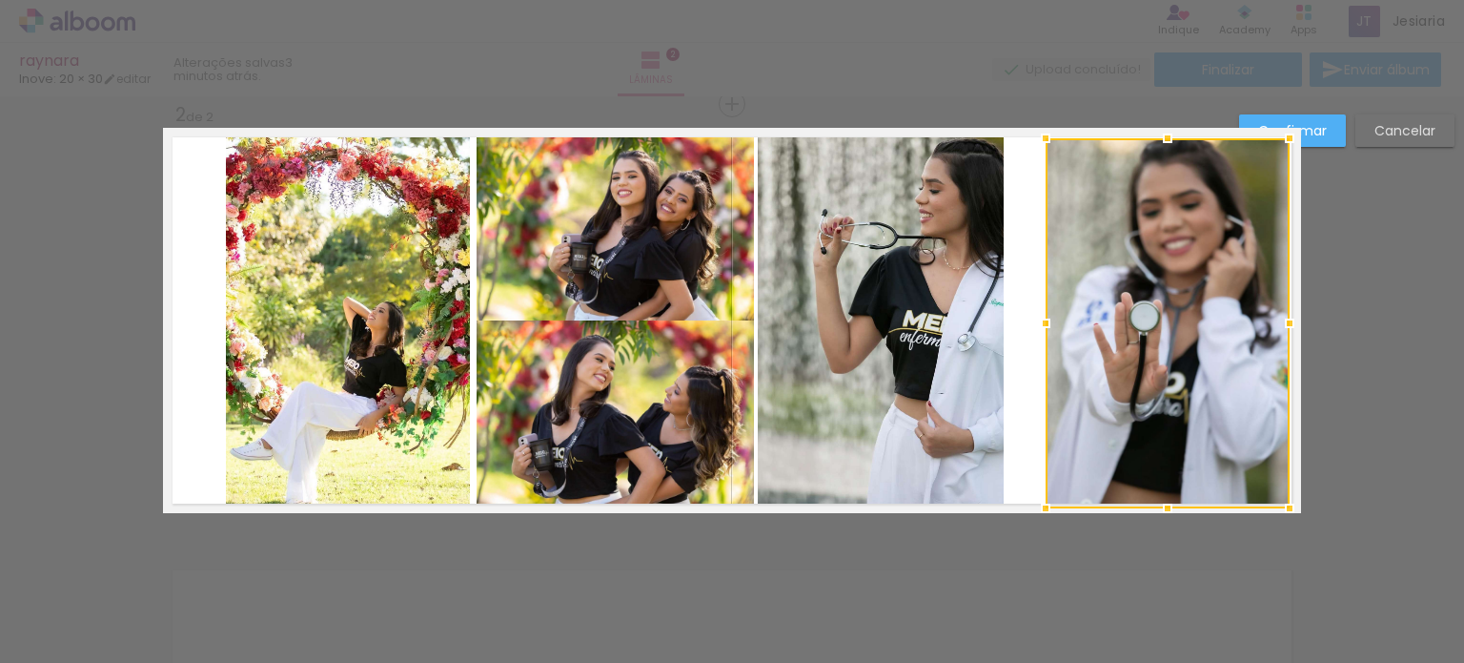
click at [1162, 136] on div at bounding box center [1168, 138] width 38 height 38
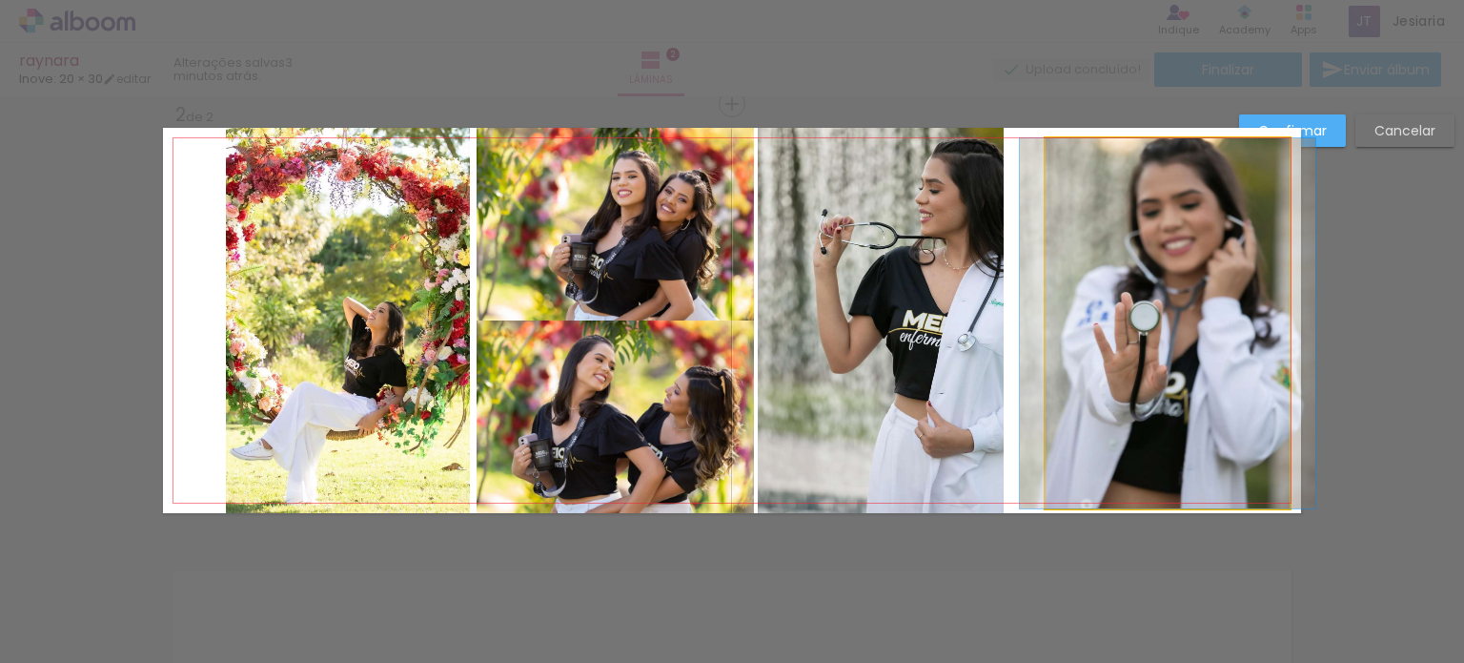
click at [1251, 332] on quentale-photo at bounding box center [1168, 323] width 244 height 370
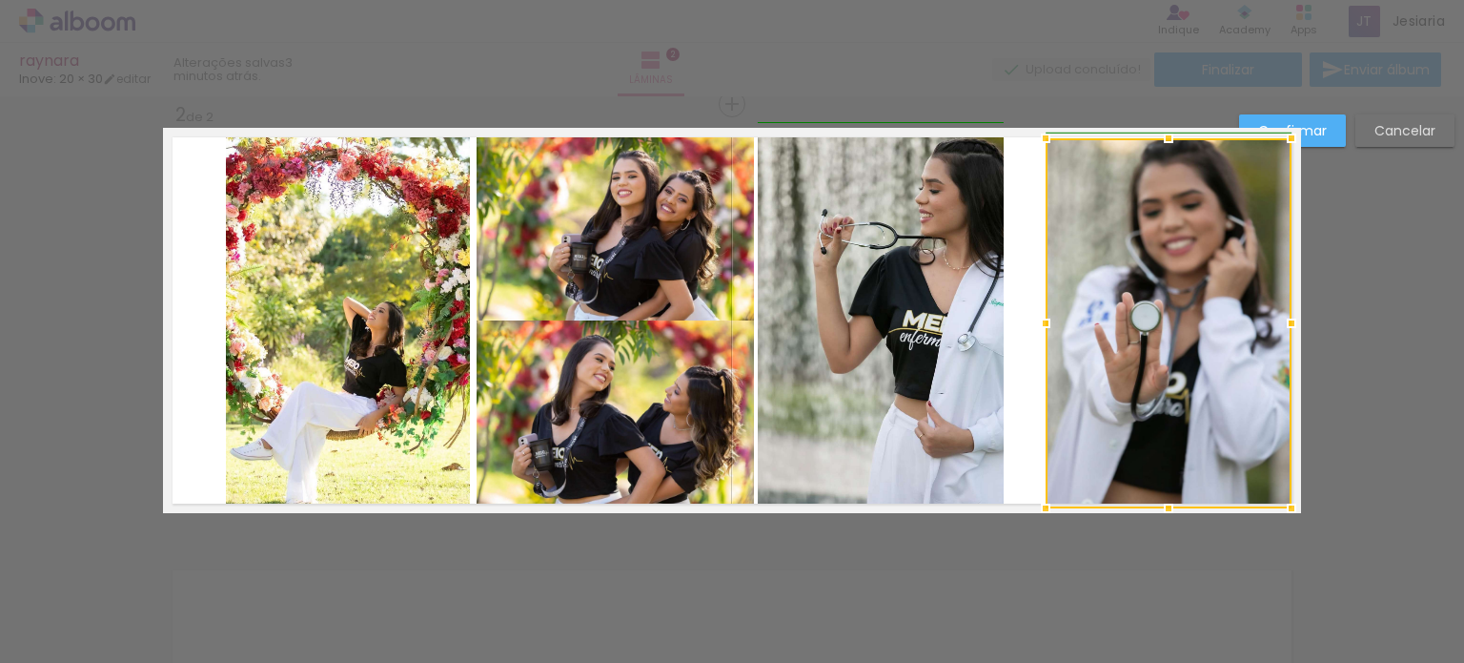
click at [1285, 321] on div at bounding box center [1292, 323] width 38 height 38
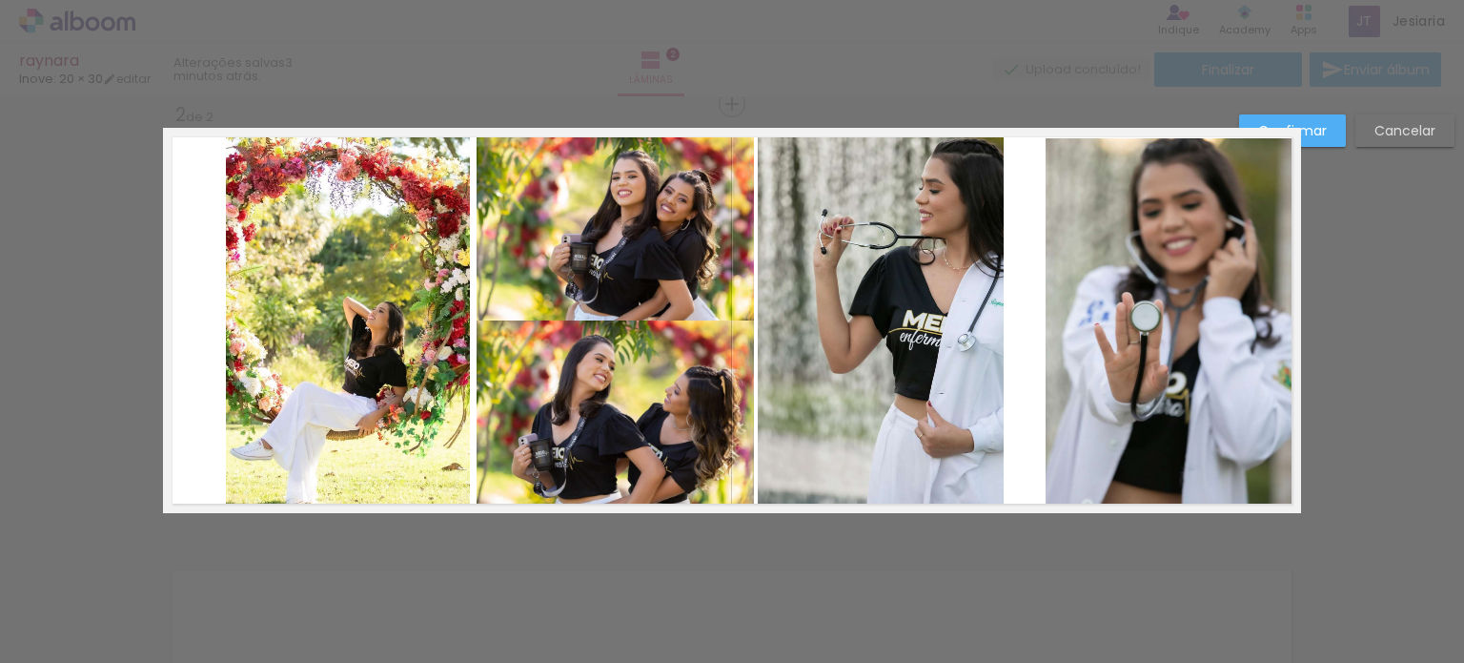
click at [965, 346] on quentale-photo at bounding box center [881, 320] width 246 height 385
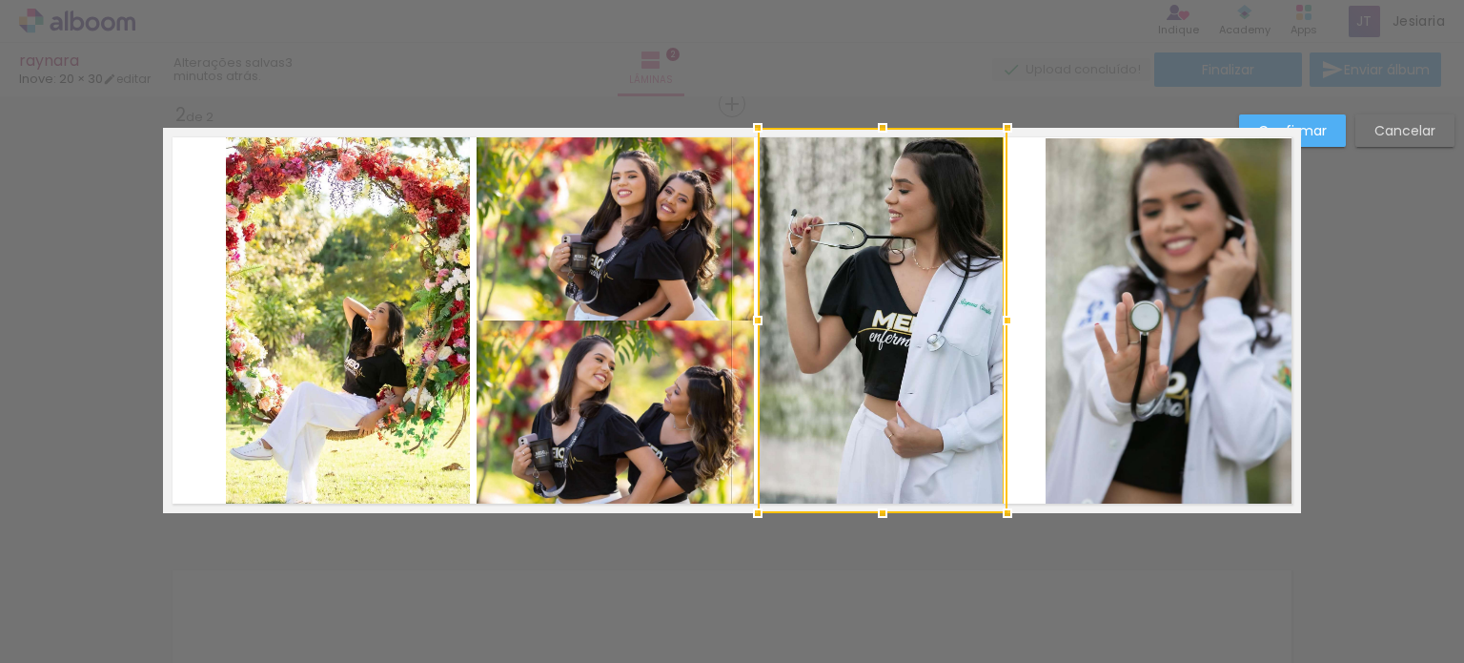
drag, startPoint x: 996, startPoint y: 317, endPoint x: 1064, endPoint y: 311, distance: 68.0
click at [1064, 311] on album-spread "2 de 2" at bounding box center [732, 320] width 1138 height 385
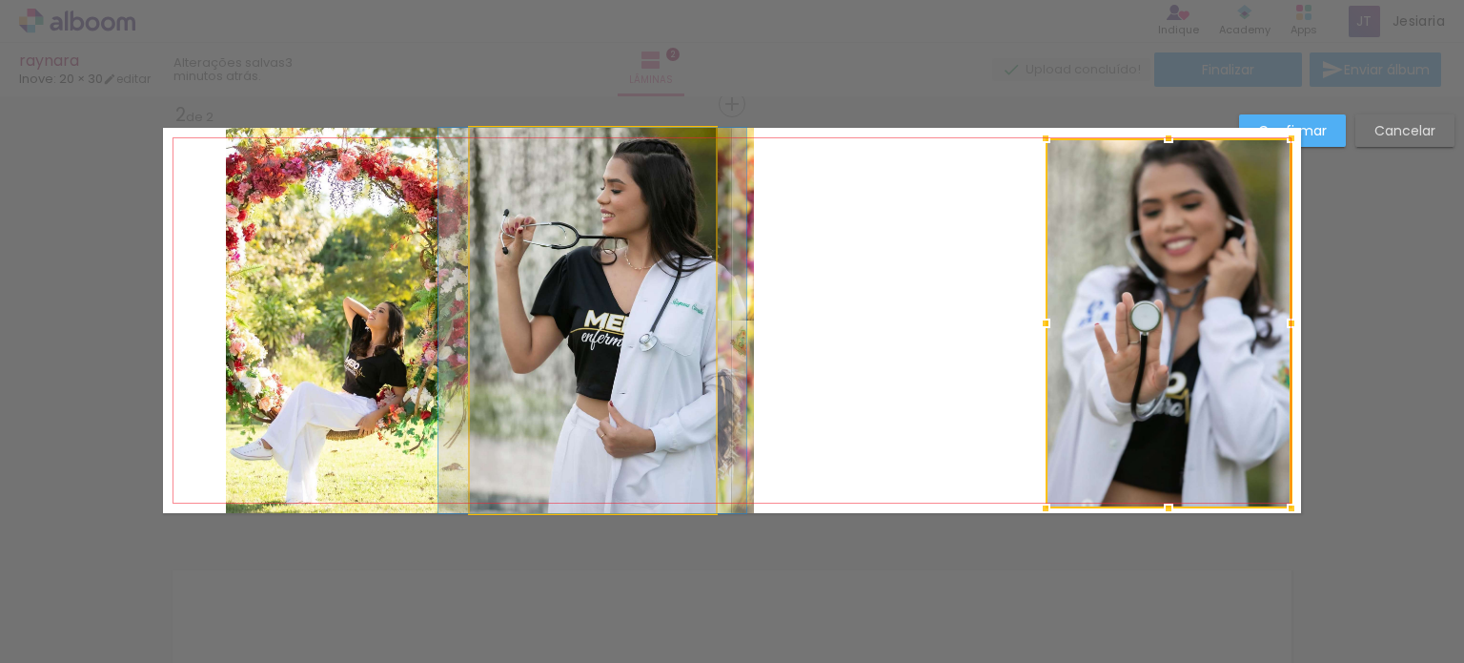
click at [681, 293] on quentale-photo at bounding box center [593, 320] width 246 height 385
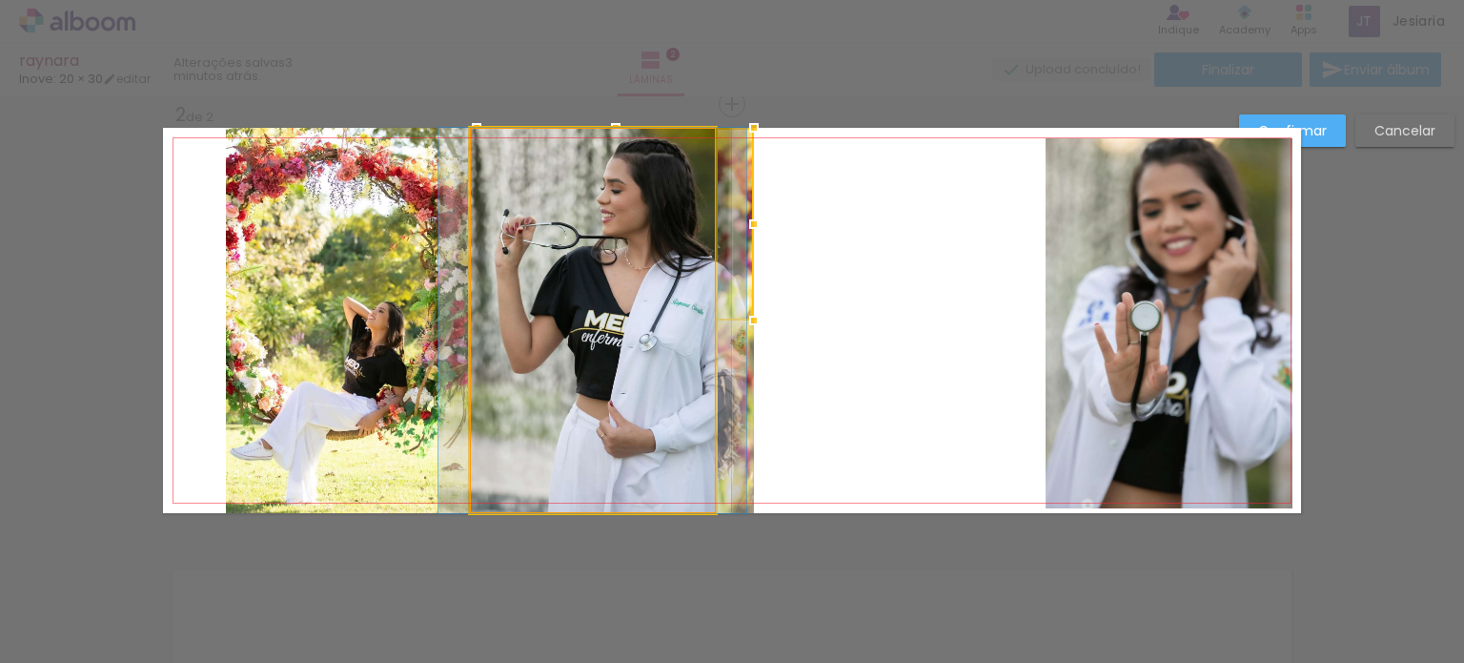
click at [630, 416] on quentale-photo at bounding box center [593, 320] width 246 height 385
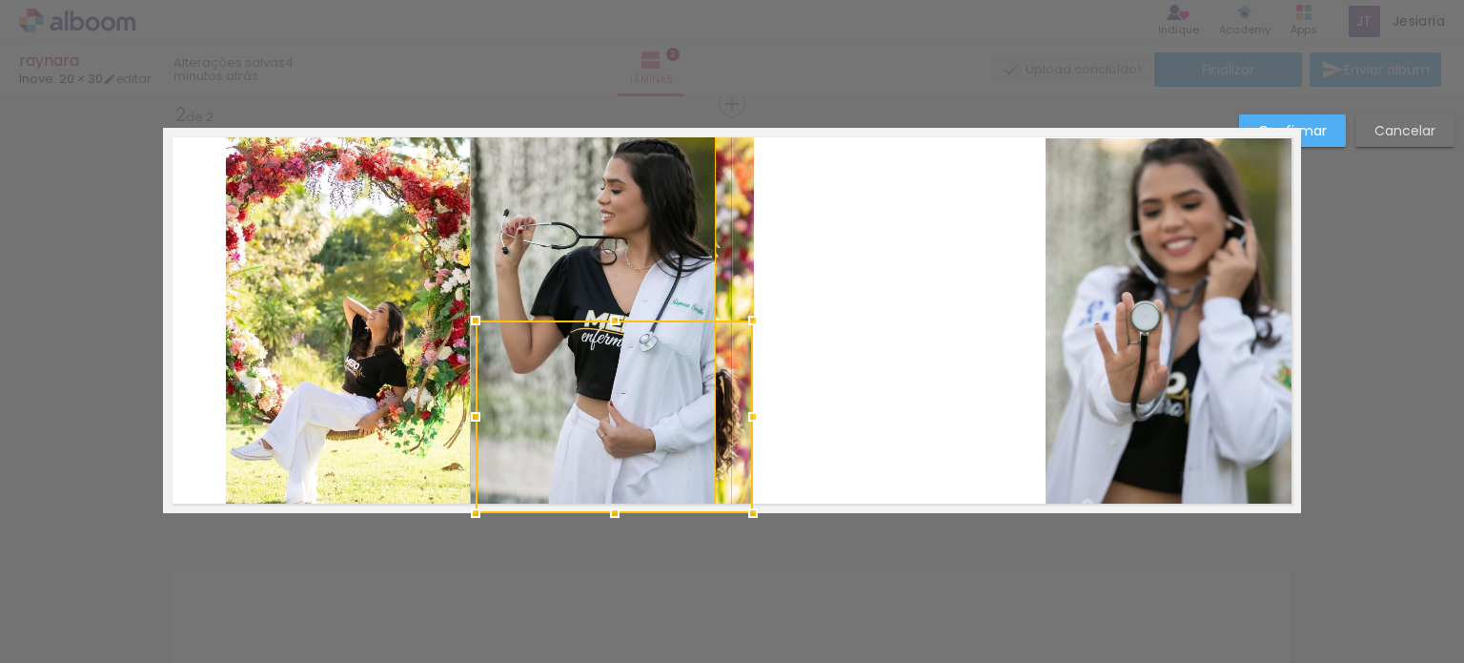
click at [667, 423] on div at bounding box center [614, 416] width 277 height 193
click at [769, 395] on quentale-layouter at bounding box center [732, 320] width 1138 height 385
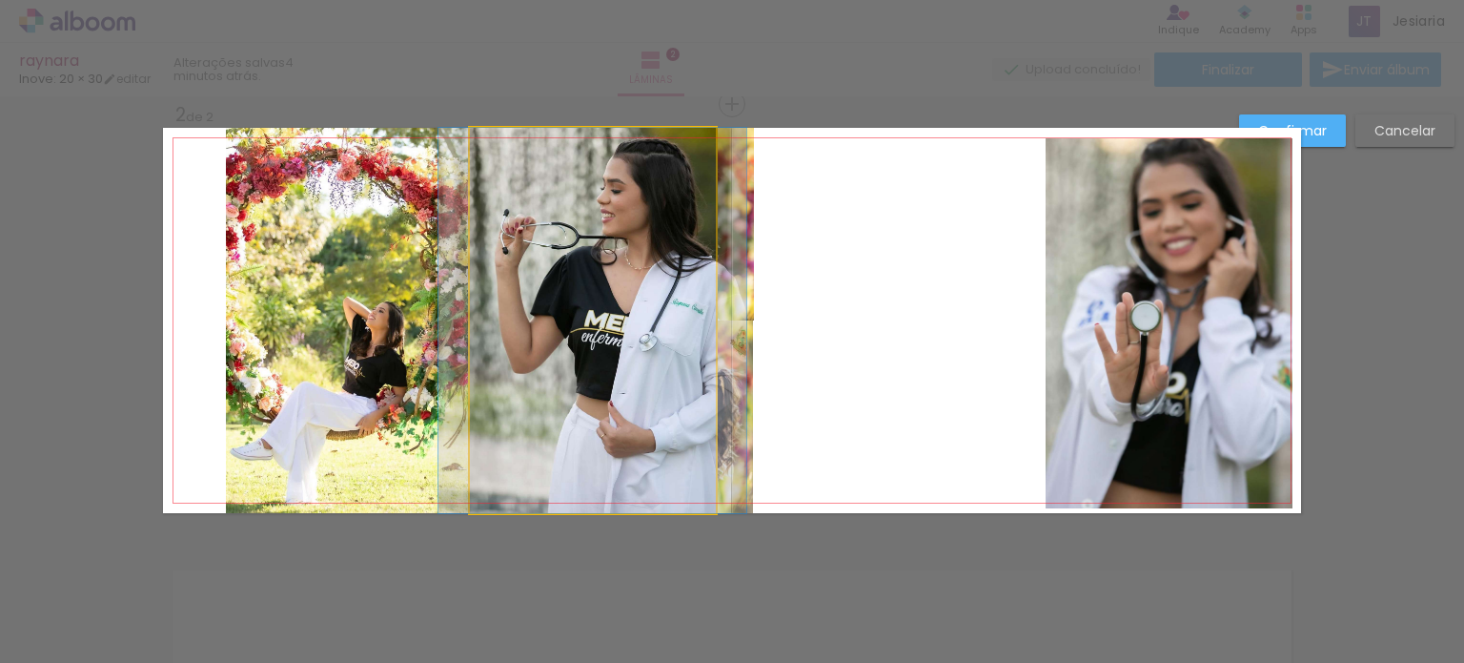
click at [496, 172] on quentale-photo at bounding box center [593, 320] width 246 height 385
click at [473, 386] on quentale-photo at bounding box center [593, 320] width 246 height 385
click at [476, 265] on quentale-photo at bounding box center [593, 320] width 246 height 385
click at [492, 387] on quentale-photo at bounding box center [593, 320] width 246 height 385
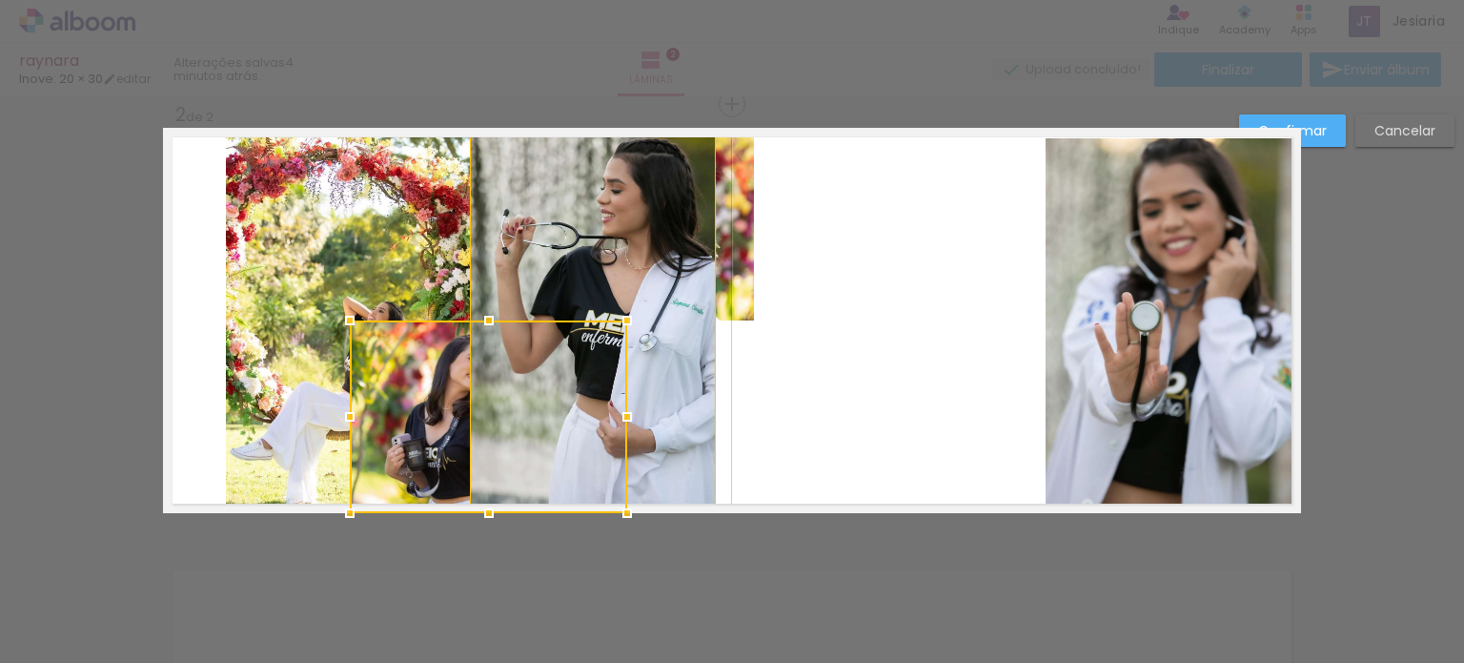
drag, startPoint x: 722, startPoint y: 433, endPoint x: 596, endPoint y: 498, distance: 141.6
click at [596, 498] on div at bounding box center [488, 416] width 277 height 193
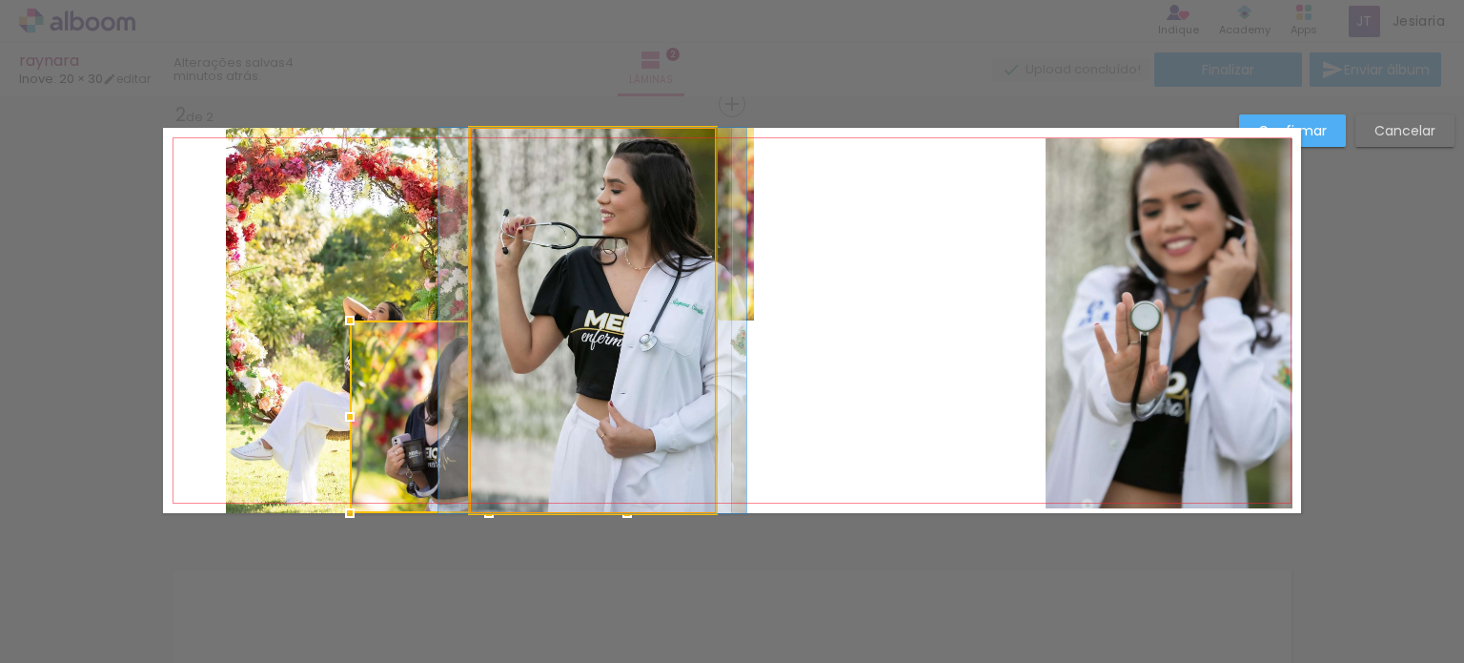
click at [685, 402] on quentale-photo at bounding box center [593, 320] width 246 height 385
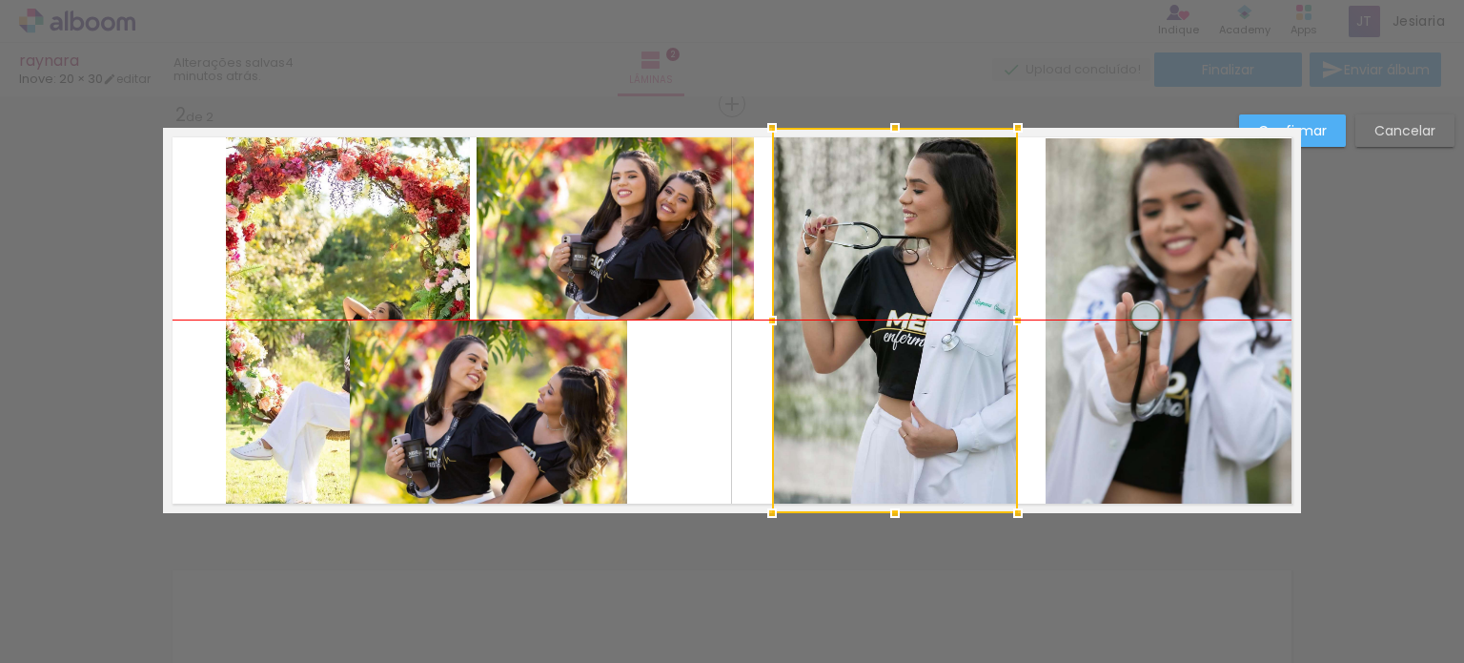
drag, startPoint x: 687, startPoint y: 409, endPoint x: 990, endPoint y: 416, distance: 302.3
click at [990, 416] on div at bounding box center [895, 320] width 246 height 385
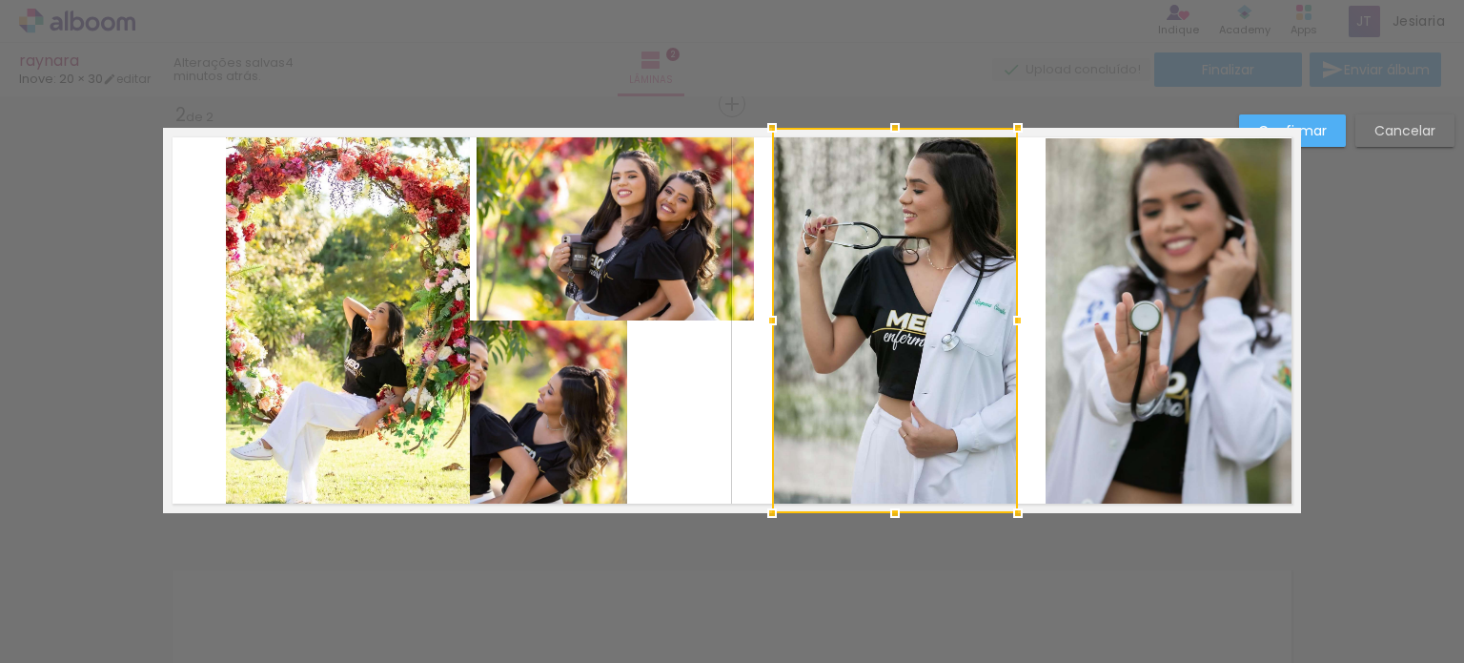
click at [366, 277] on quentale-photo at bounding box center [348, 320] width 244 height 385
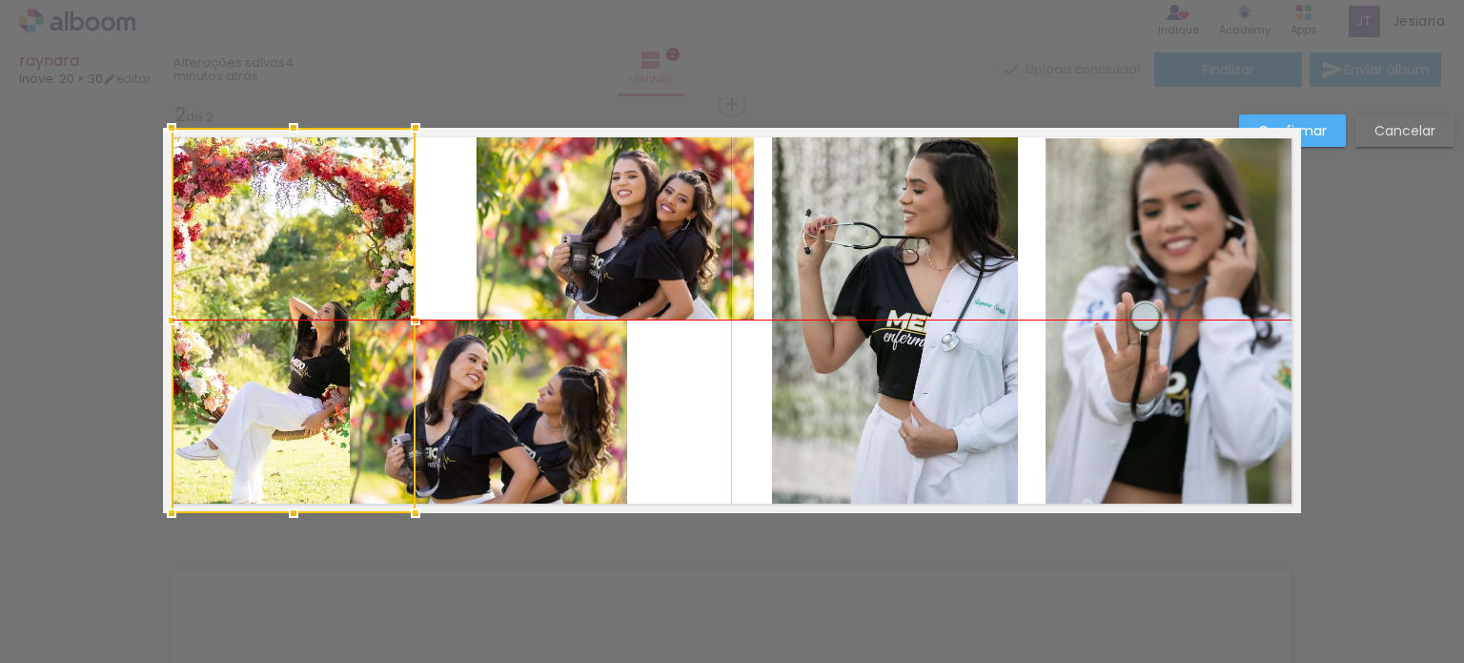
drag, startPoint x: 279, startPoint y: 300, endPoint x: 225, endPoint y: 295, distance: 54.6
click at [225, 295] on div at bounding box center [294, 320] width 244 height 385
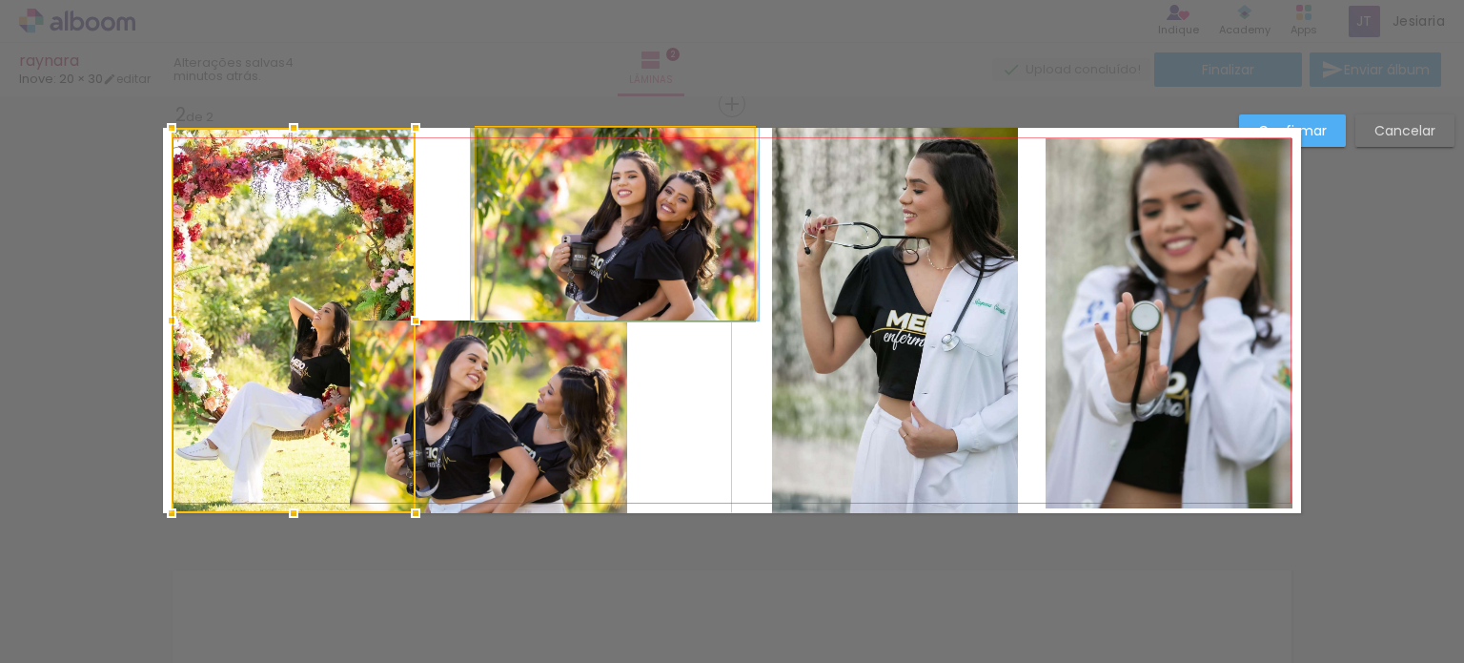
click at [502, 229] on quentale-photo at bounding box center [615, 224] width 277 height 193
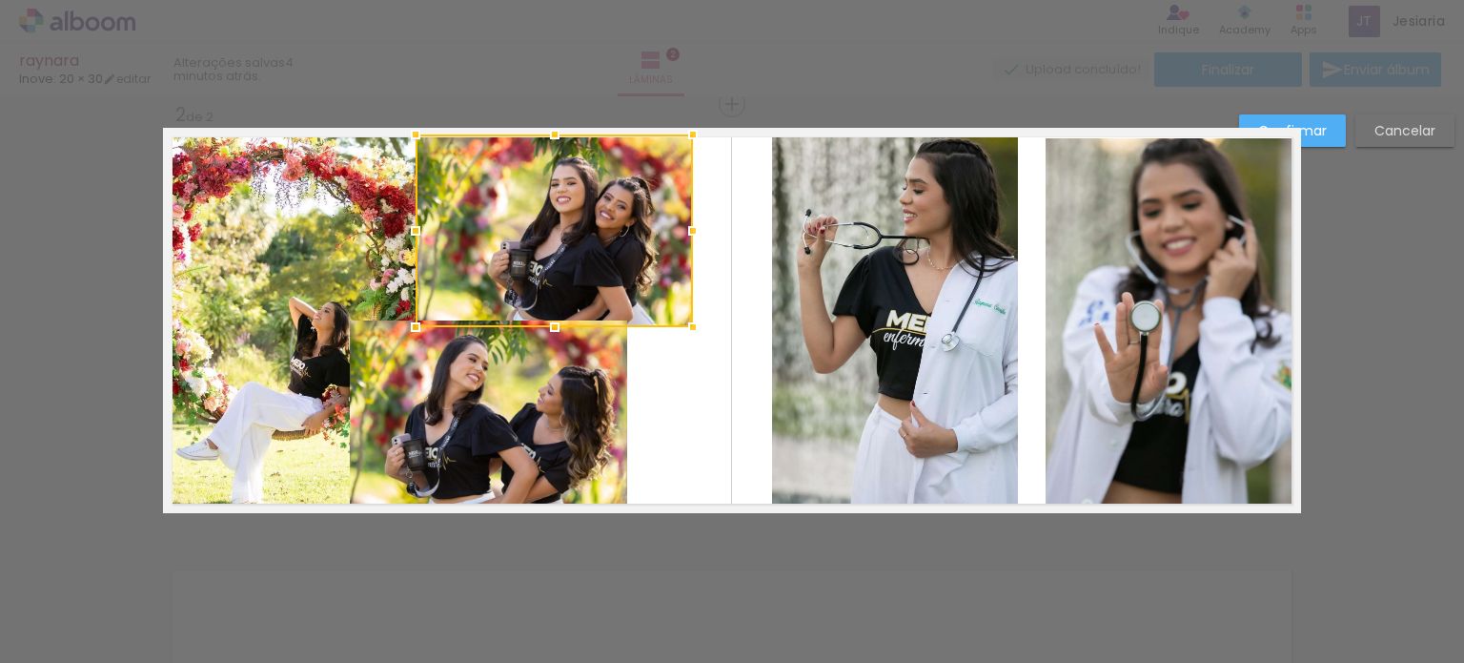
drag, startPoint x: 524, startPoint y: 234, endPoint x: 466, endPoint y: 240, distance: 58.5
click at [466, 240] on div at bounding box center [554, 230] width 277 height 193
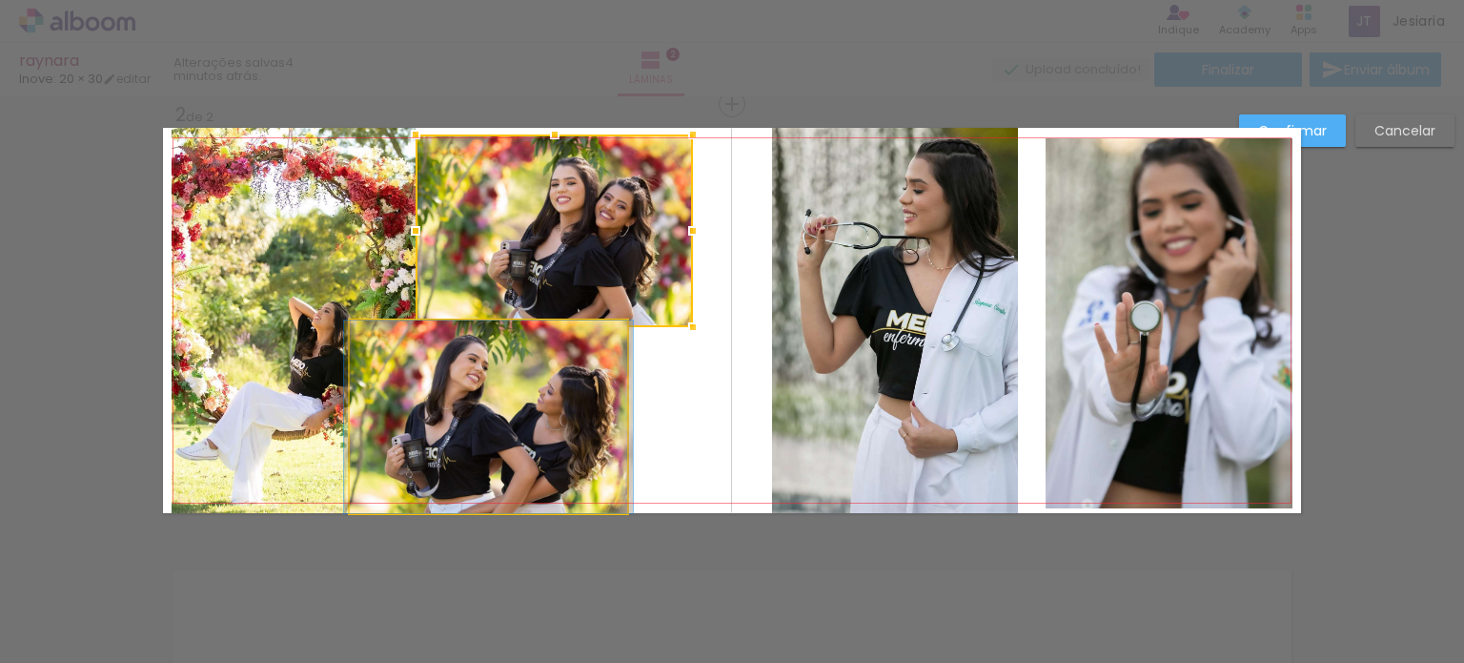
click at [514, 415] on quentale-photo at bounding box center [488, 416] width 277 height 193
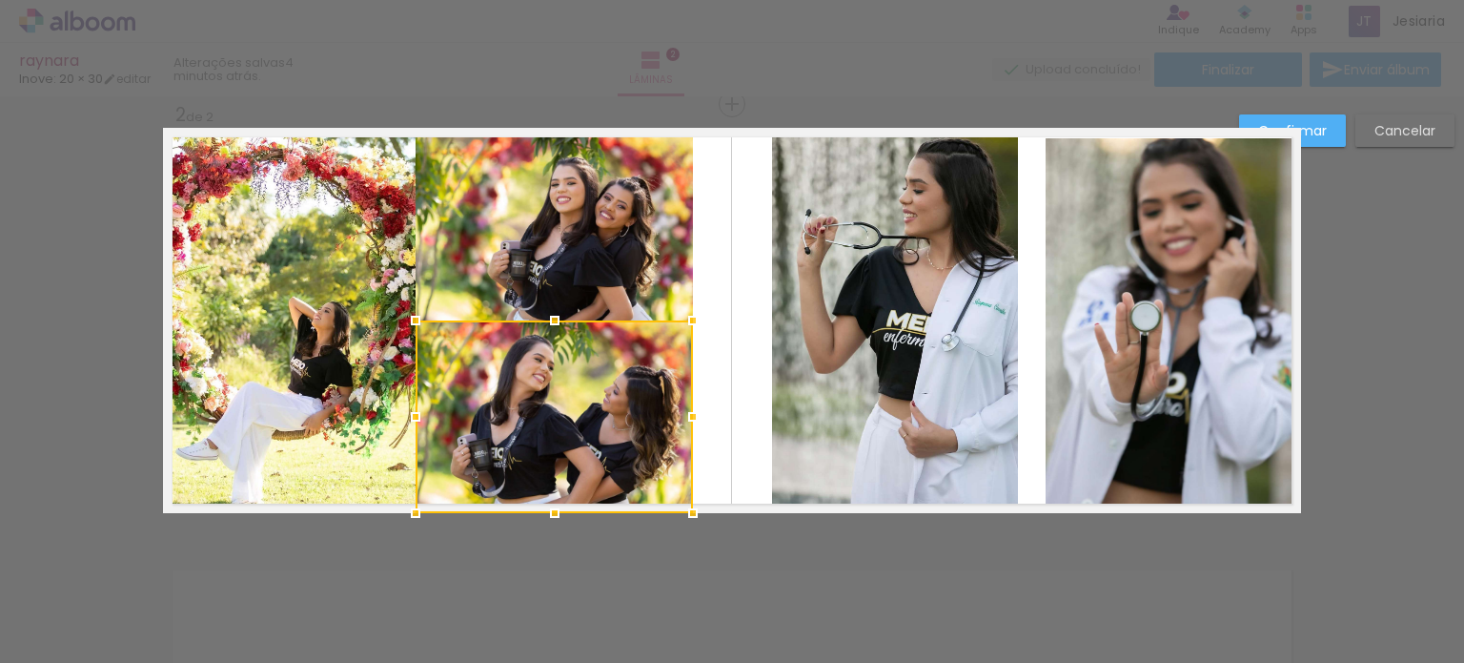
drag, startPoint x: 536, startPoint y: 420, endPoint x: 609, endPoint y: 457, distance: 81.9
click at [609, 457] on div at bounding box center [554, 416] width 277 height 193
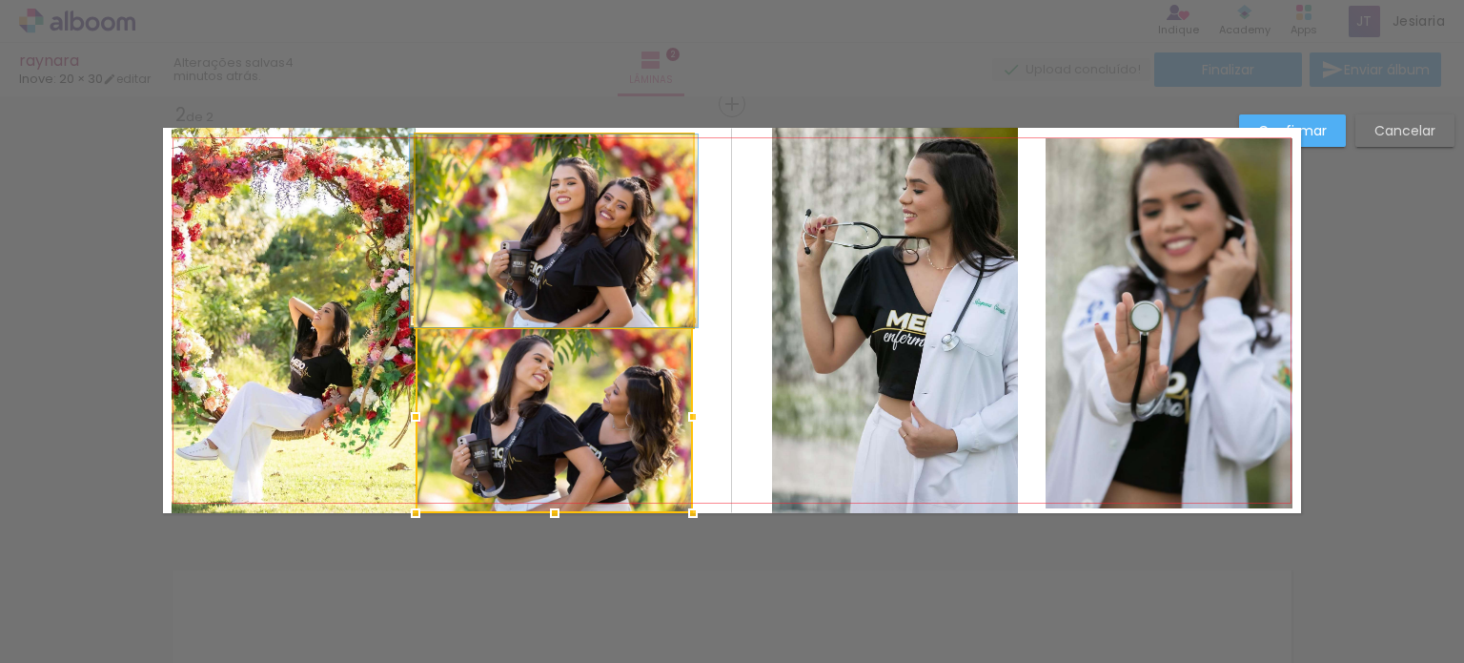
click at [584, 268] on quentale-photo at bounding box center [554, 230] width 277 height 193
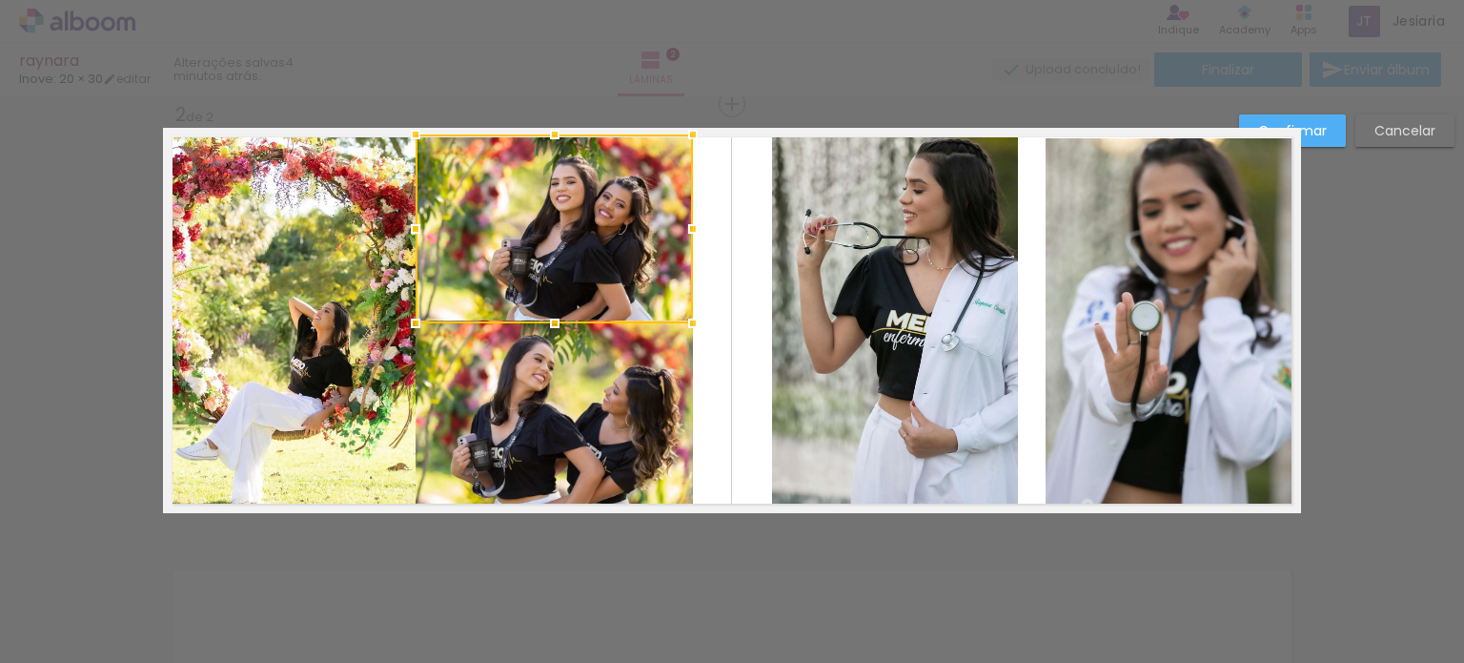
drag, startPoint x: 545, startPoint y: 330, endPoint x: 540, endPoint y: 289, distance: 41.4
click at [540, 289] on div at bounding box center [554, 228] width 277 height 189
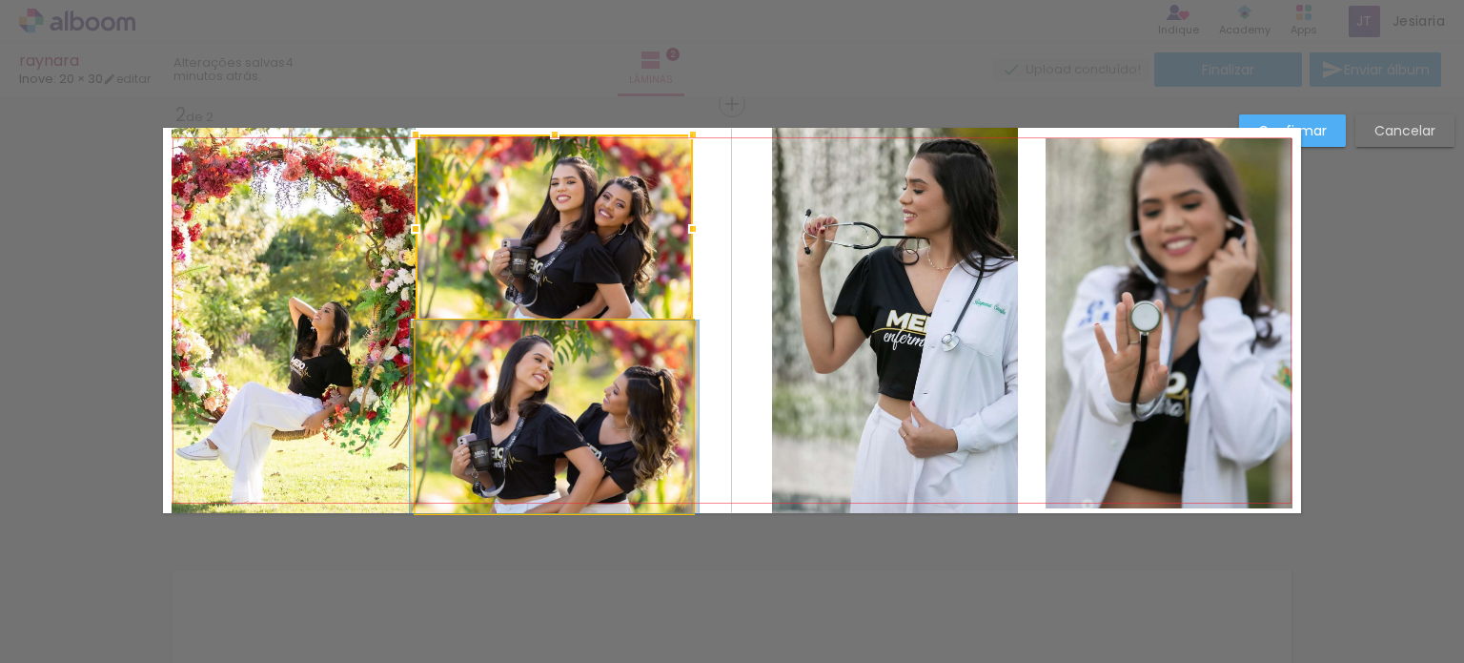
click at [580, 418] on quentale-photo at bounding box center [554, 416] width 277 height 193
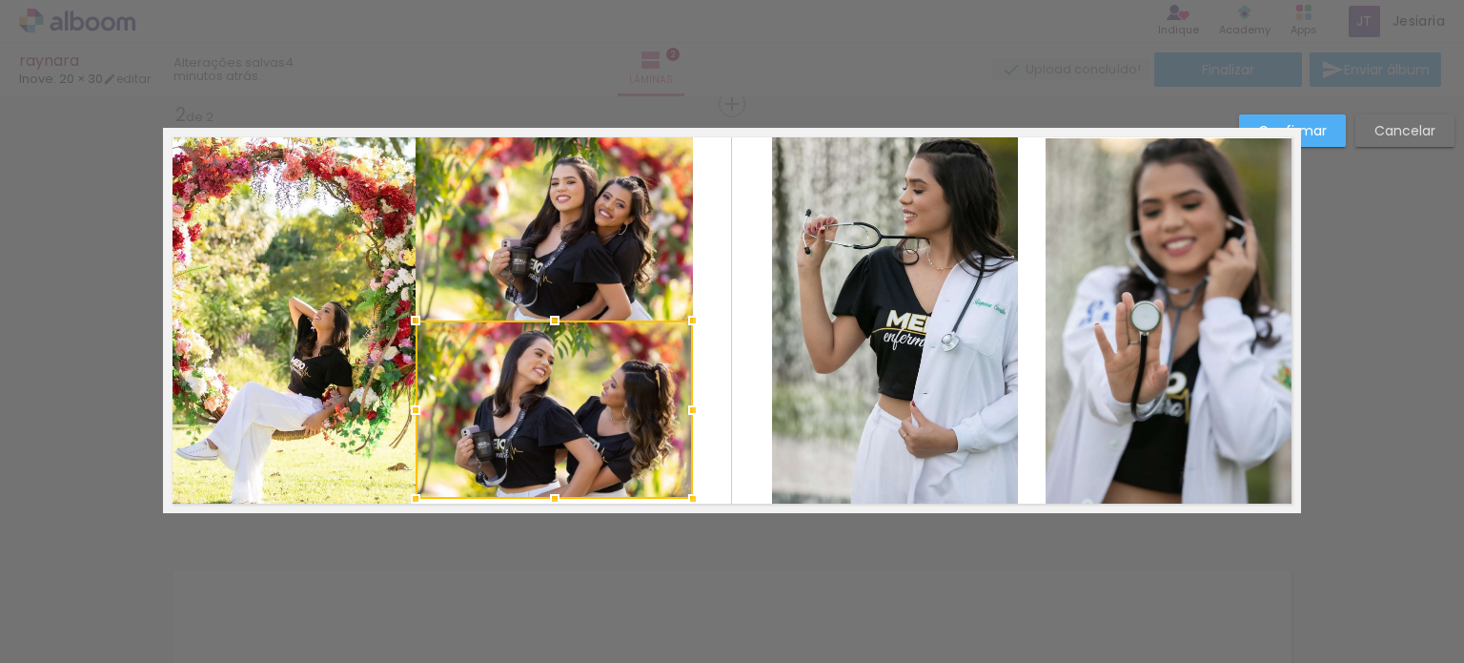
drag, startPoint x: 545, startPoint y: 511, endPoint x: 545, endPoint y: 497, distance: 14.3
click at [545, 497] on div at bounding box center [555, 499] width 38 height 38
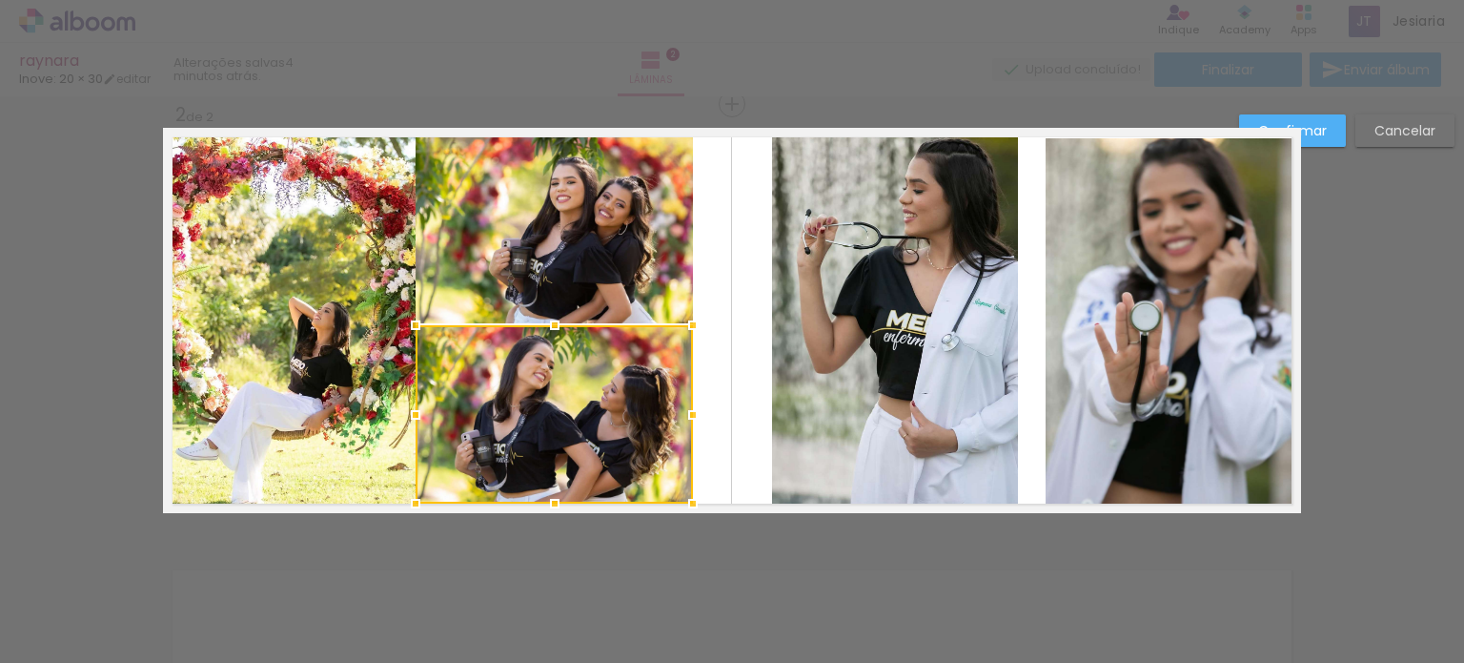
click at [562, 466] on div at bounding box center [554, 414] width 277 height 178
click at [713, 438] on quentale-layouter at bounding box center [732, 320] width 1138 height 385
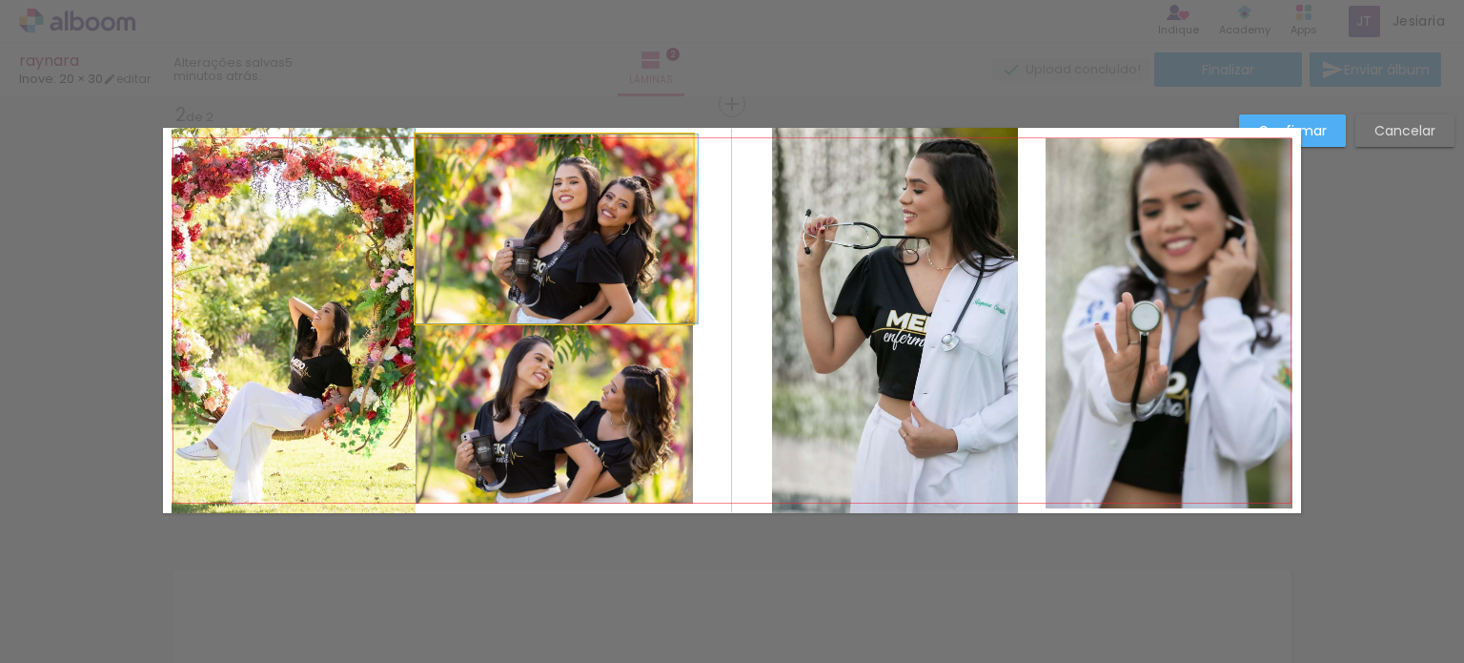
drag, startPoint x: 580, startPoint y: 291, endPoint x: 583, endPoint y: 304, distance: 13.7
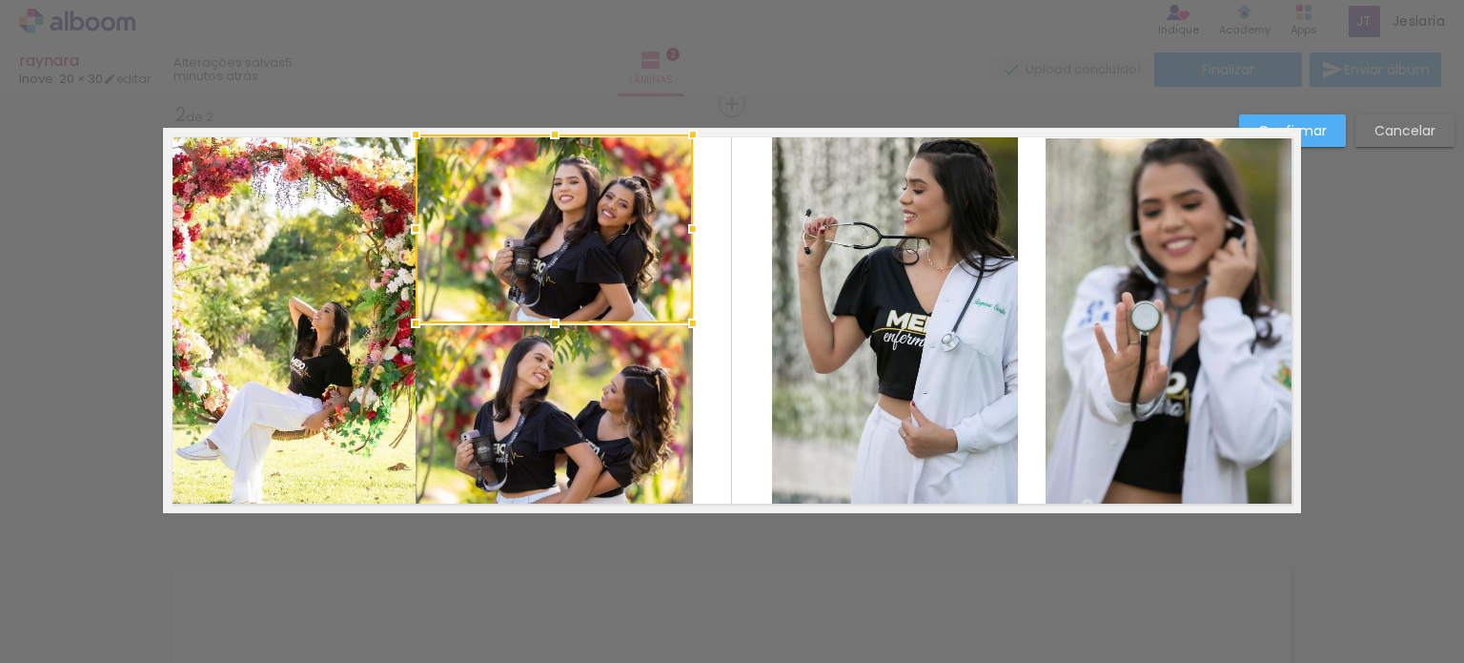
click at [747, 374] on quentale-layouter at bounding box center [732, 320] width 1138 height 385
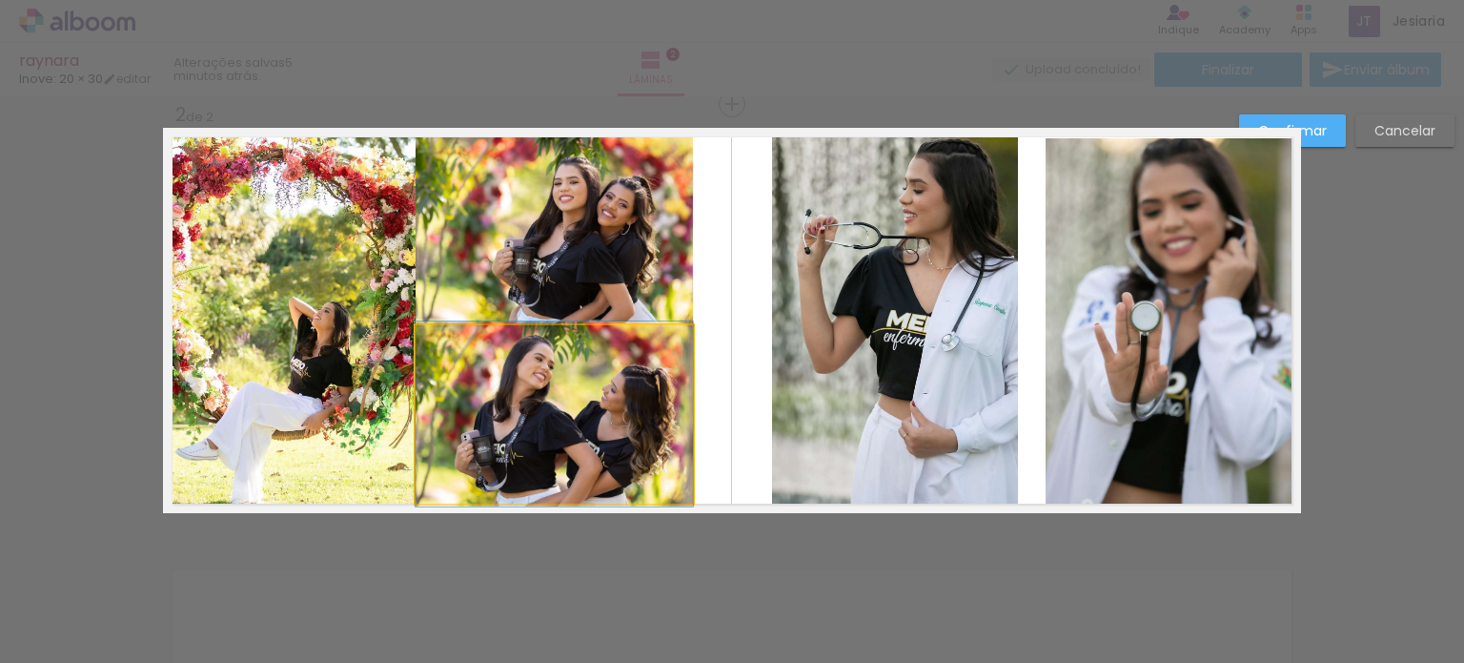
click at [549, 325] on quentale-photo at bounding box center [554, 414] width 277 height 178
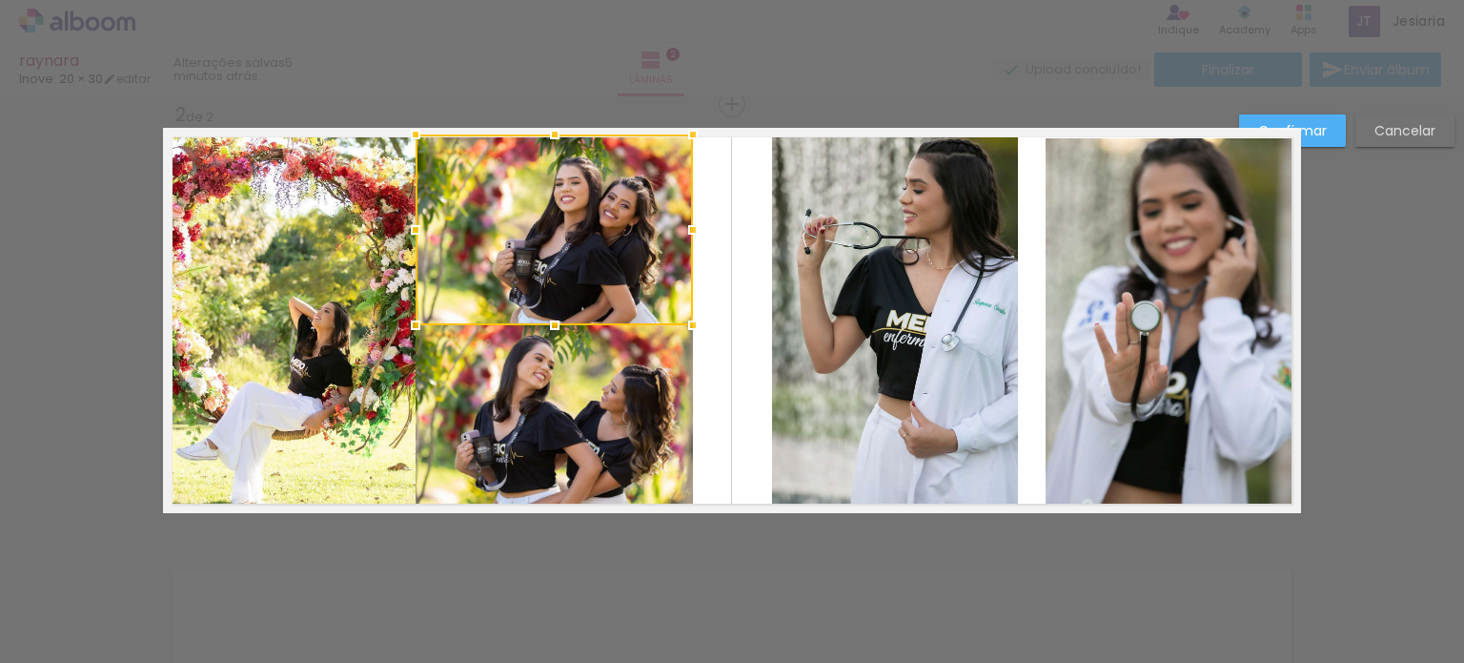
click at [549, 327] on div at bounding box center [555, 325] width 38 height 38
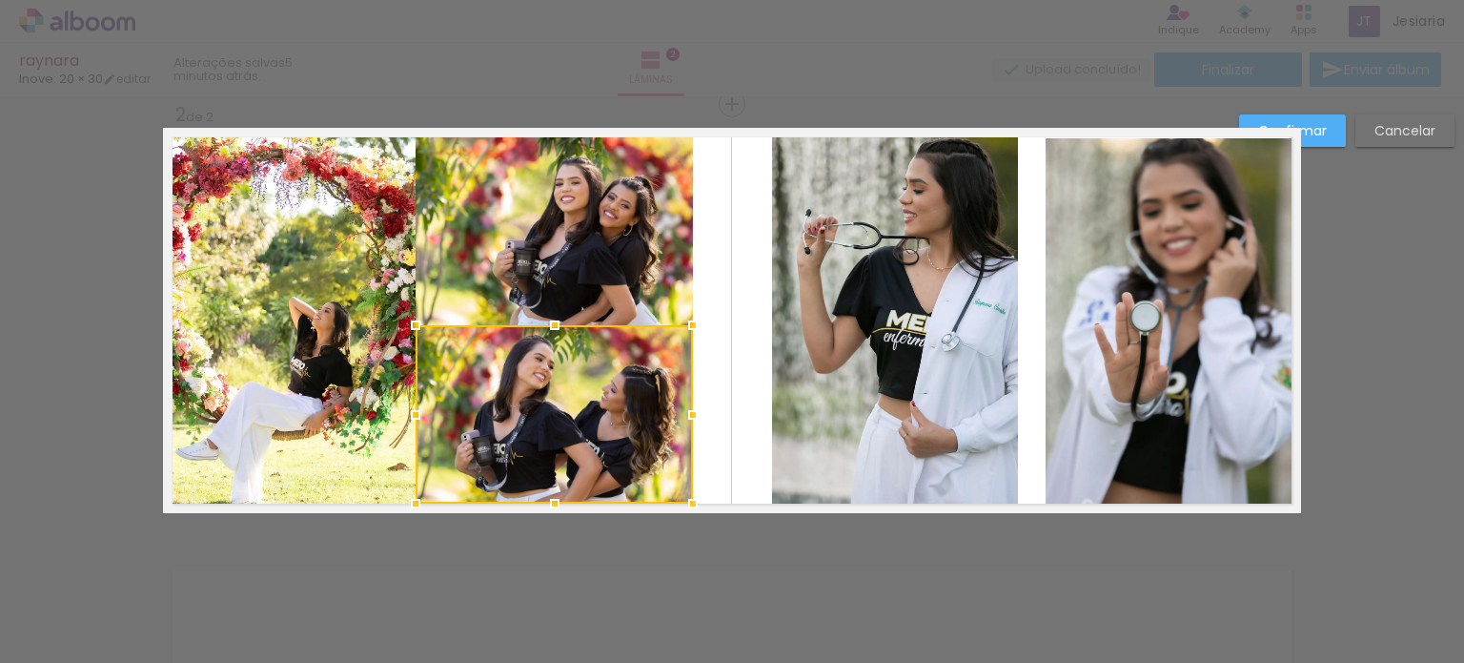
click at [736, 387] on quentale-layouter at bounding box center [732, 320] width 1138 height 385
click at [644, 312] on quentale-photo at bounding box center [554, 229] width 277 height 191
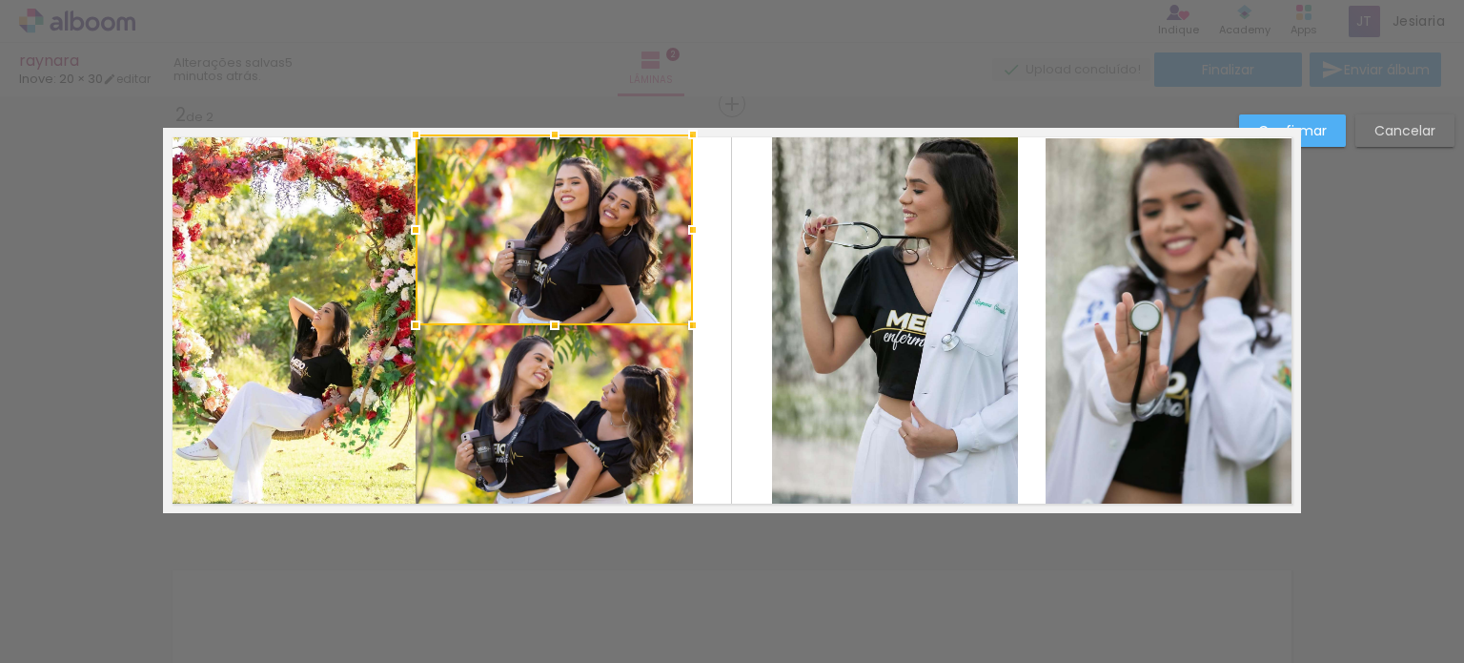
drag, startPoint x: 644, startPoint y: 312, endPoint x: 664, endPoint y: 315, distance: 20.2
click at [664, 315] on div at bounding box center [554, 229] width 277 height 191
click at [632, 290] on div at bounding box center [554, 229] width 277 height 191
click at [718, 334] on quentale-layouter at bounding box center [732, 320] width 1138 height 385
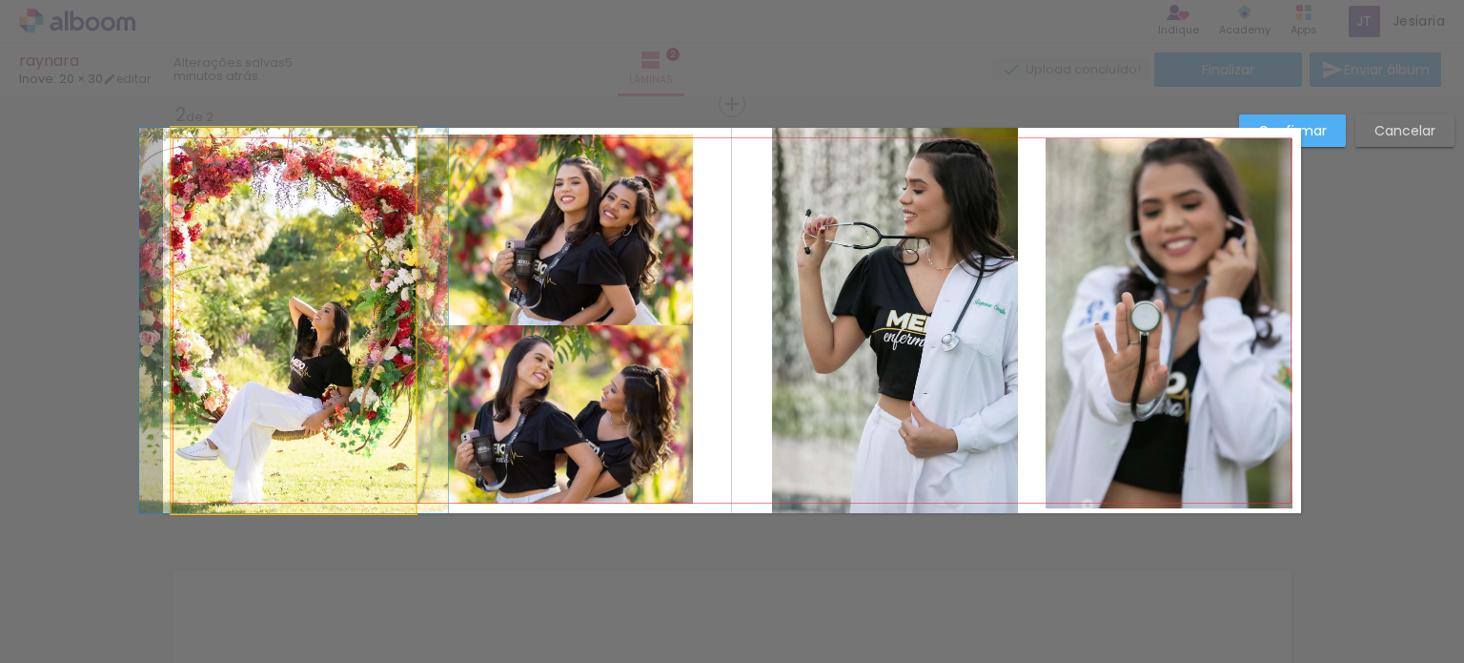
click at [347, 364] on quentale-photo at bounding box center [294, 320] width 244 height 385
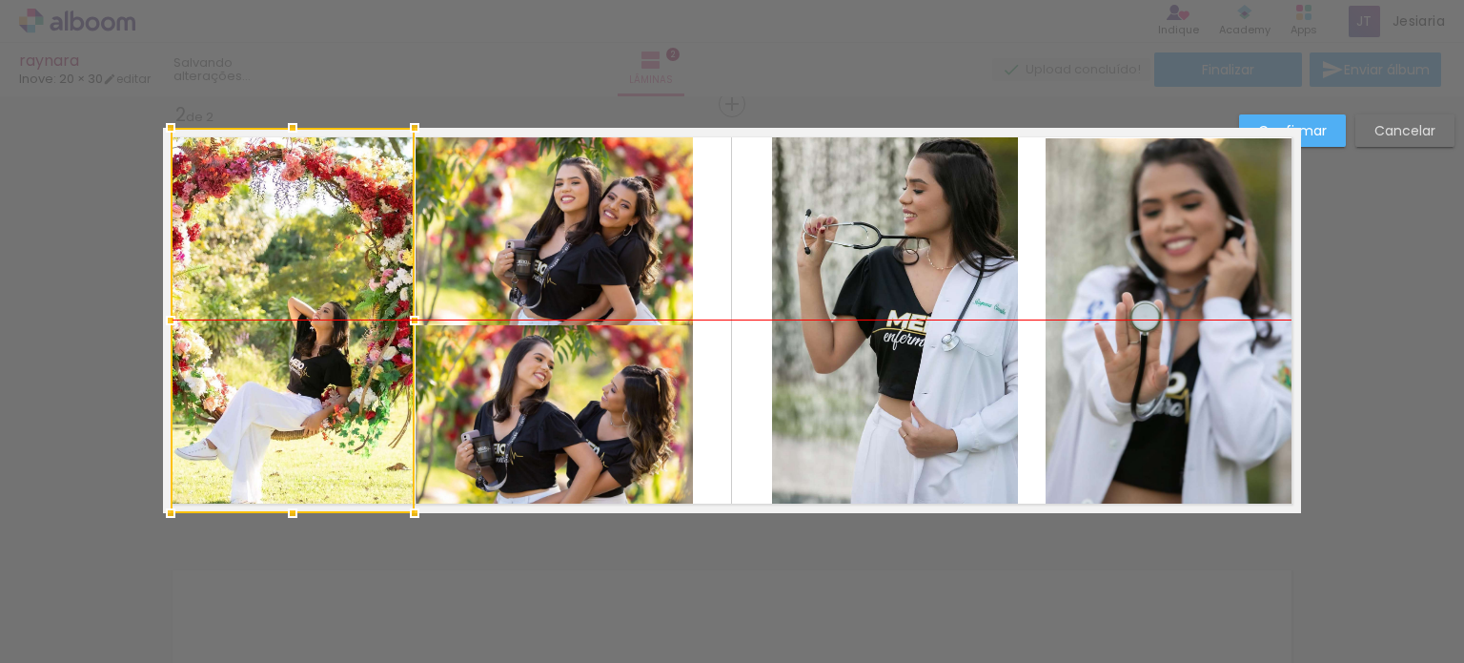
click at [347, 364] on div at bounding box center [293, 320] width 244 height 385
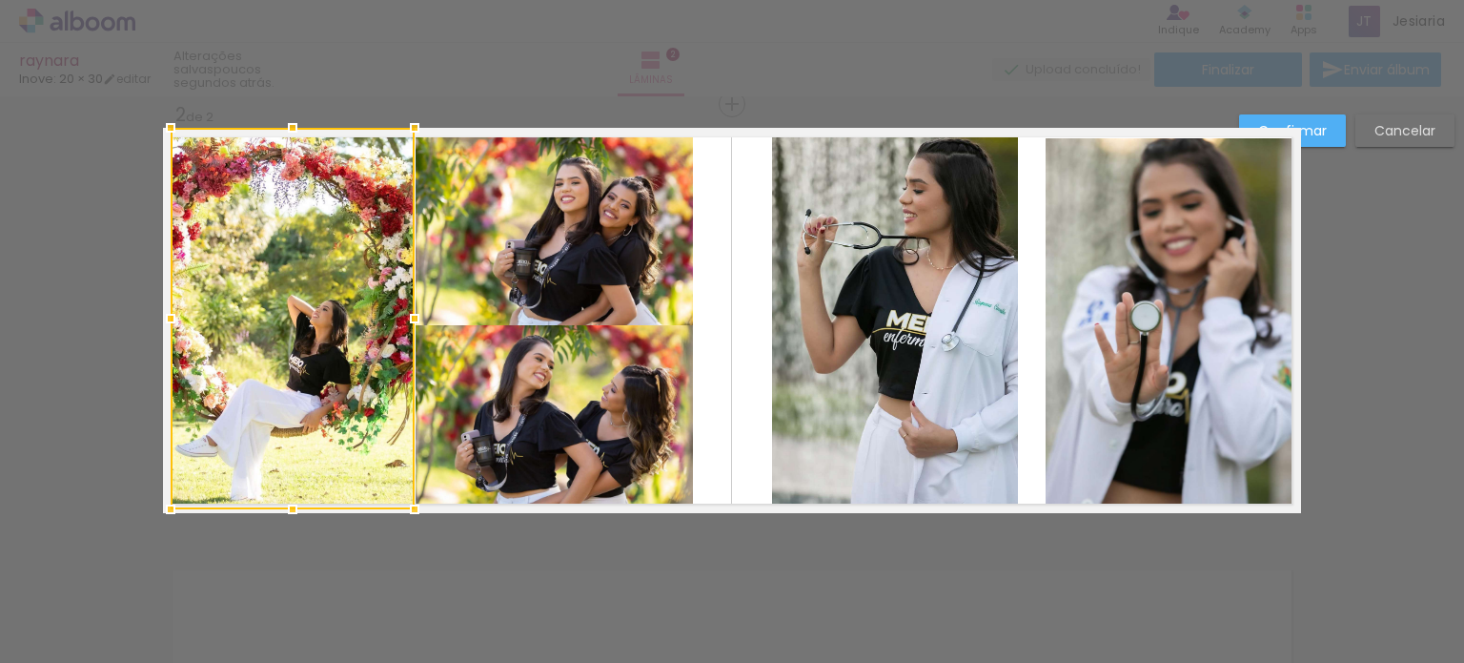
click at [282, 508] on div at bounding box center [293, 509] width 38 height 38
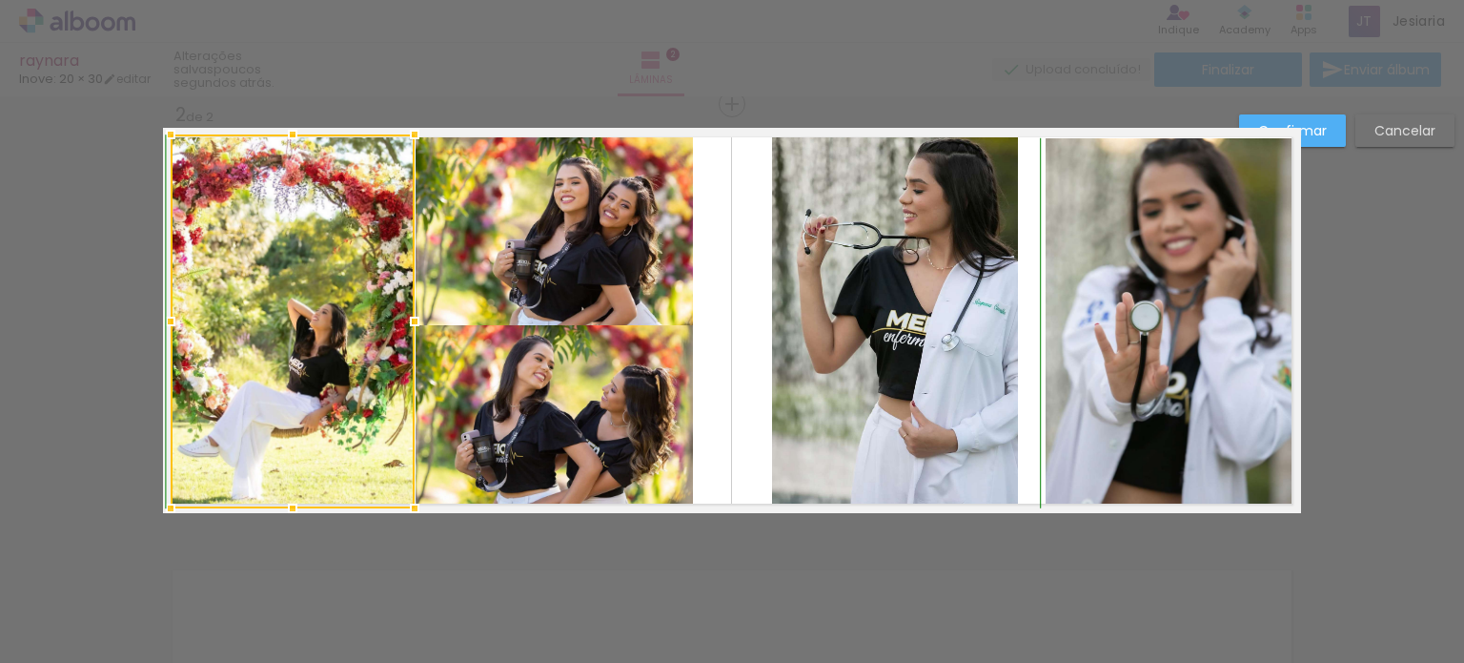
click at [282, 133] on div at bounding box center [293, 134] width 38 height 38
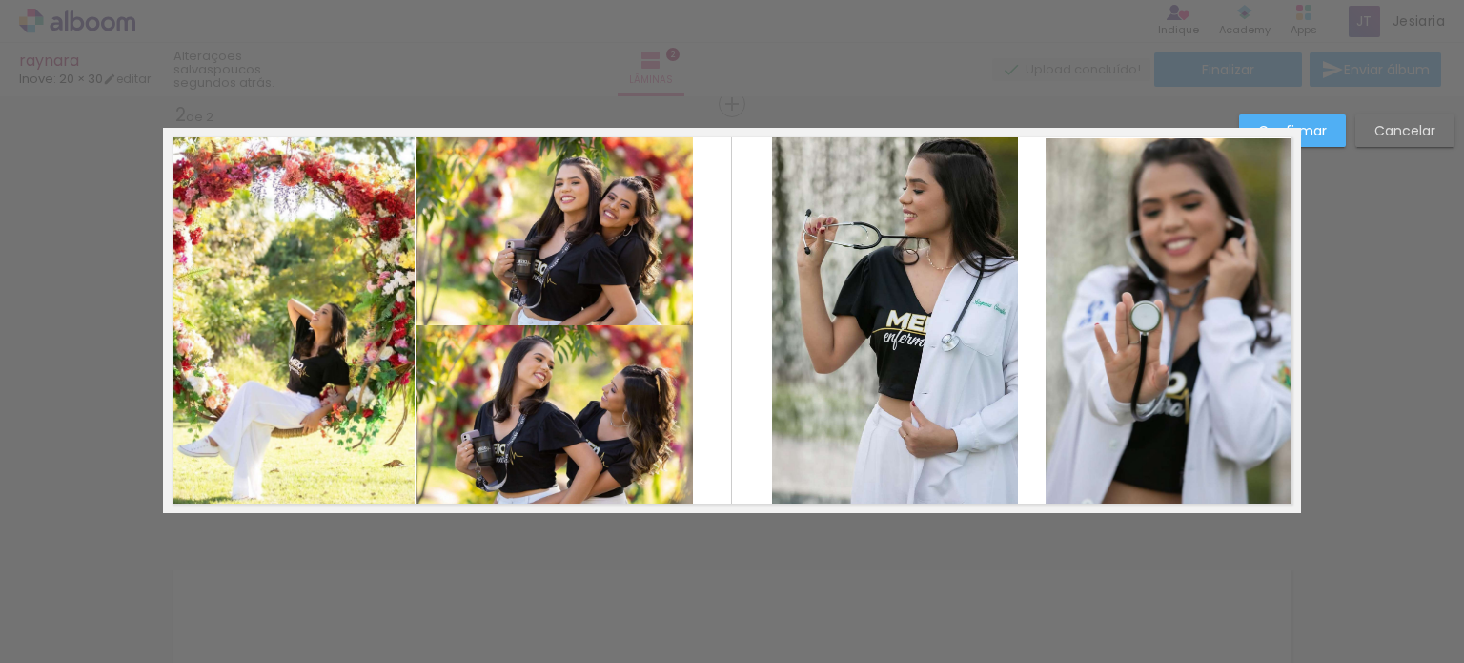
click at [726, 508] on quentale-layouter at bounding box center [732, 320] width 1138 height 385
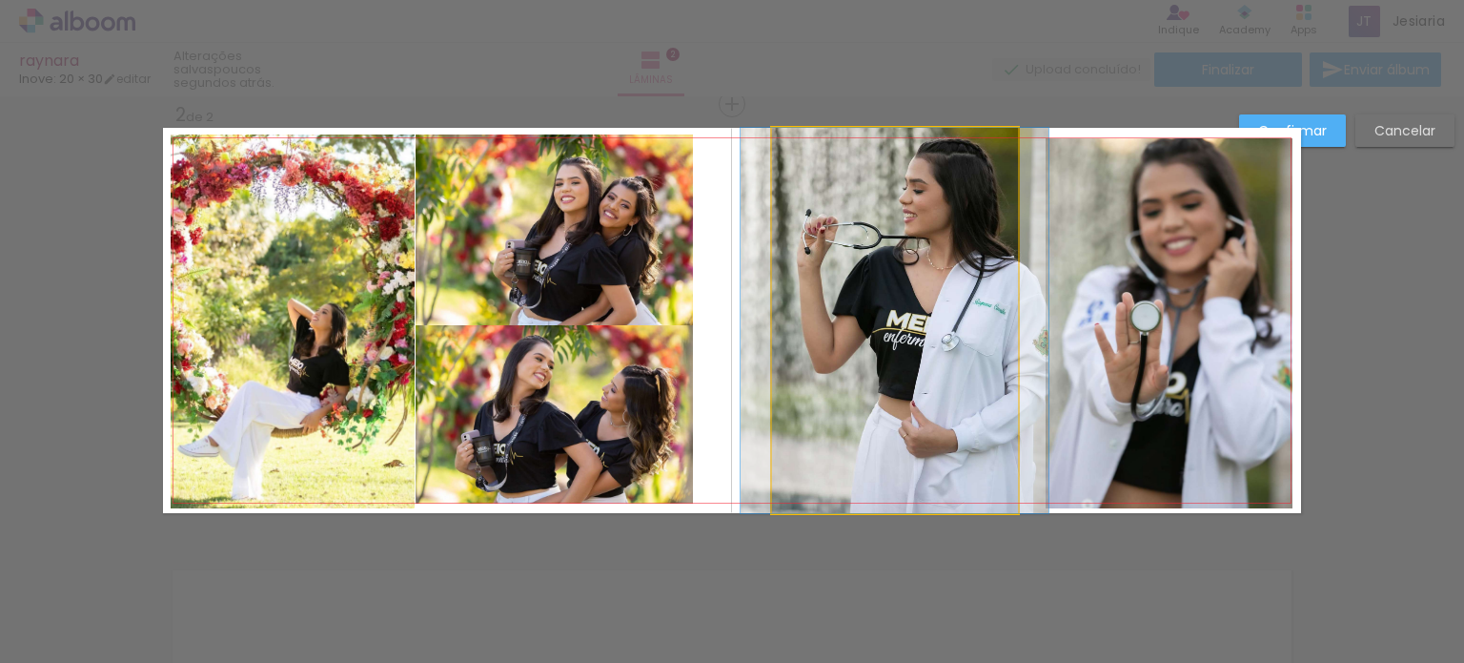
click at [914, 317] on quentale-photo at bounding box center [895, 320] width 246 height 385
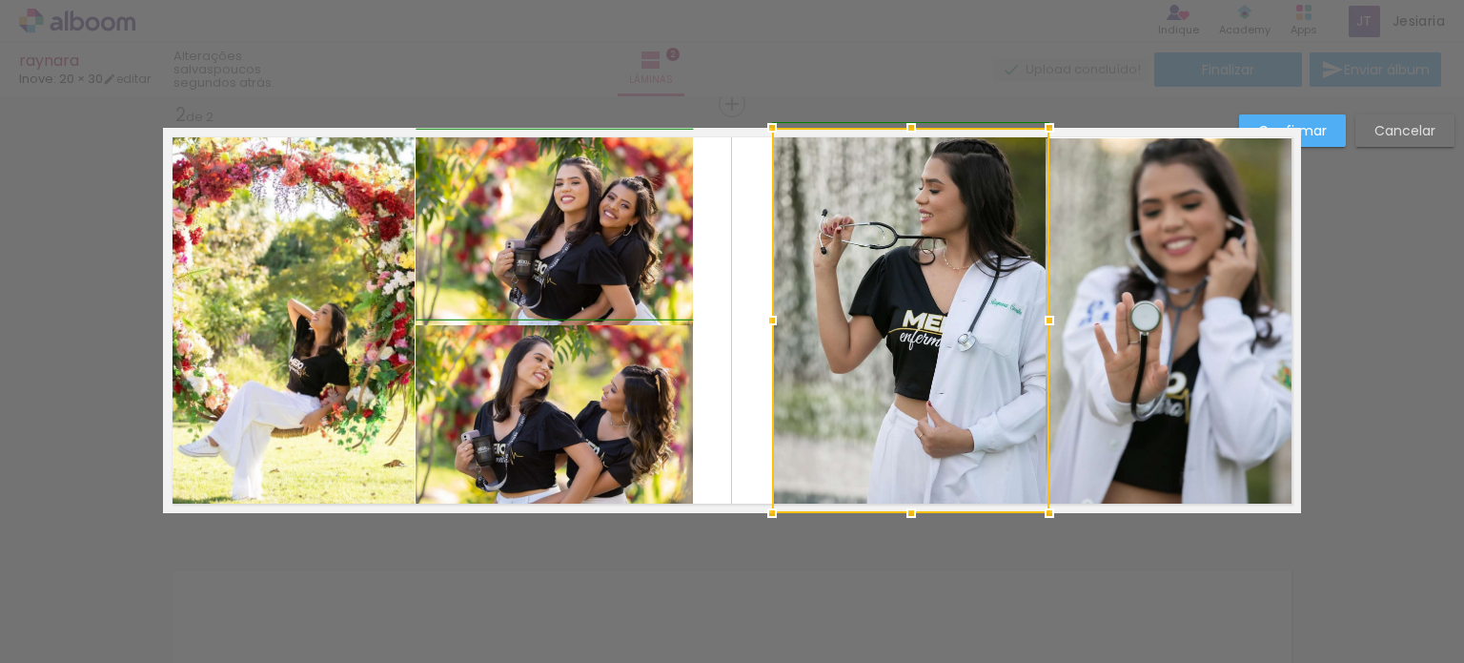
drag, startPoint x: 1014, startPoint y: 323, endPoint x: 1037, endPoint y: 325, distance: 23.0
click at [1037, 325] on div at bounding box center [1050, 320] width 38 height 38
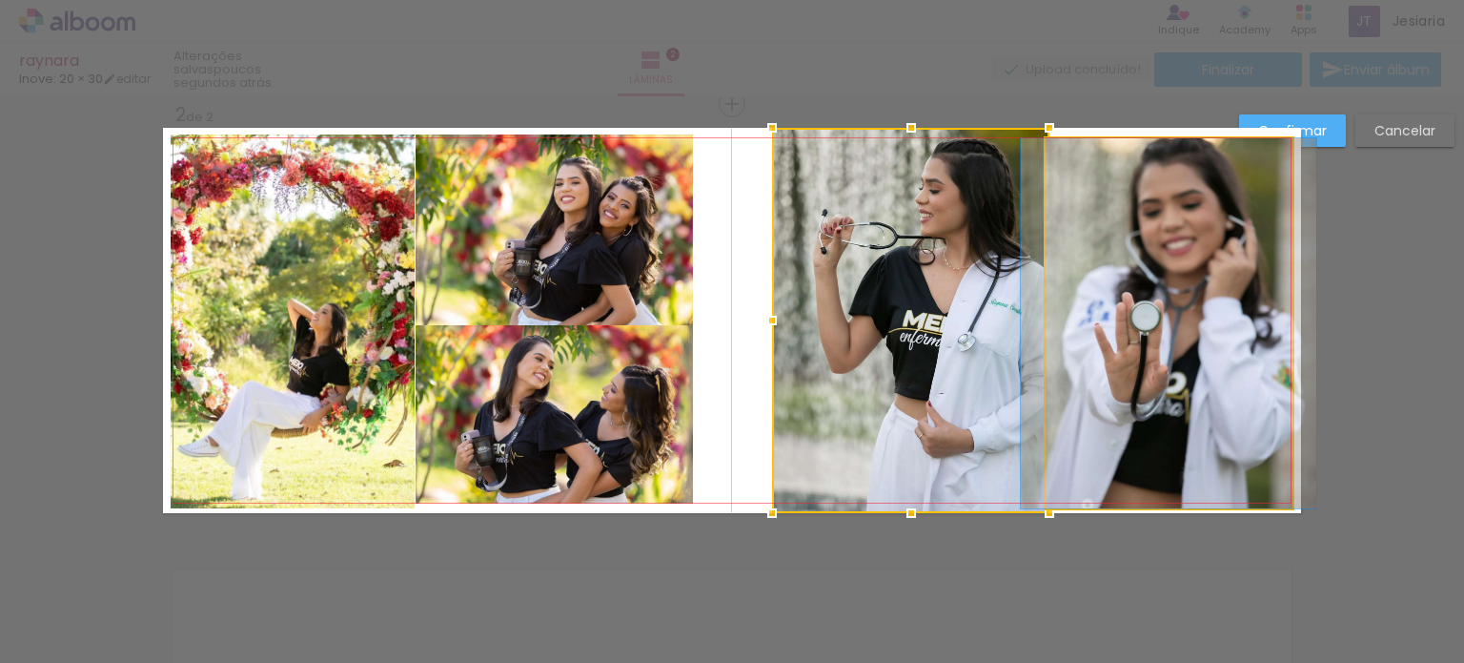
click at [1181, 359] on quentale-photo at bounding box center [1169, 323] width 246 height 370
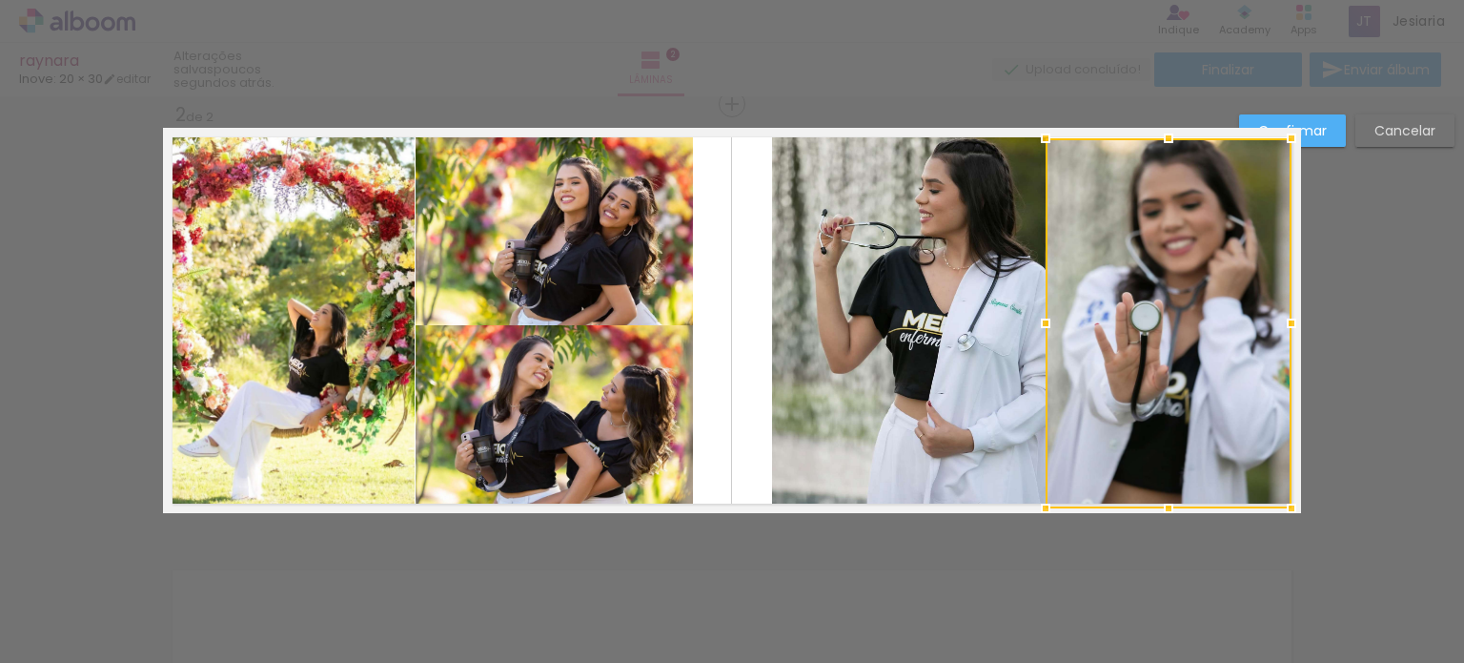
click at [1169, 350] on div at bounding box center [1169, 323] width 246 height 370
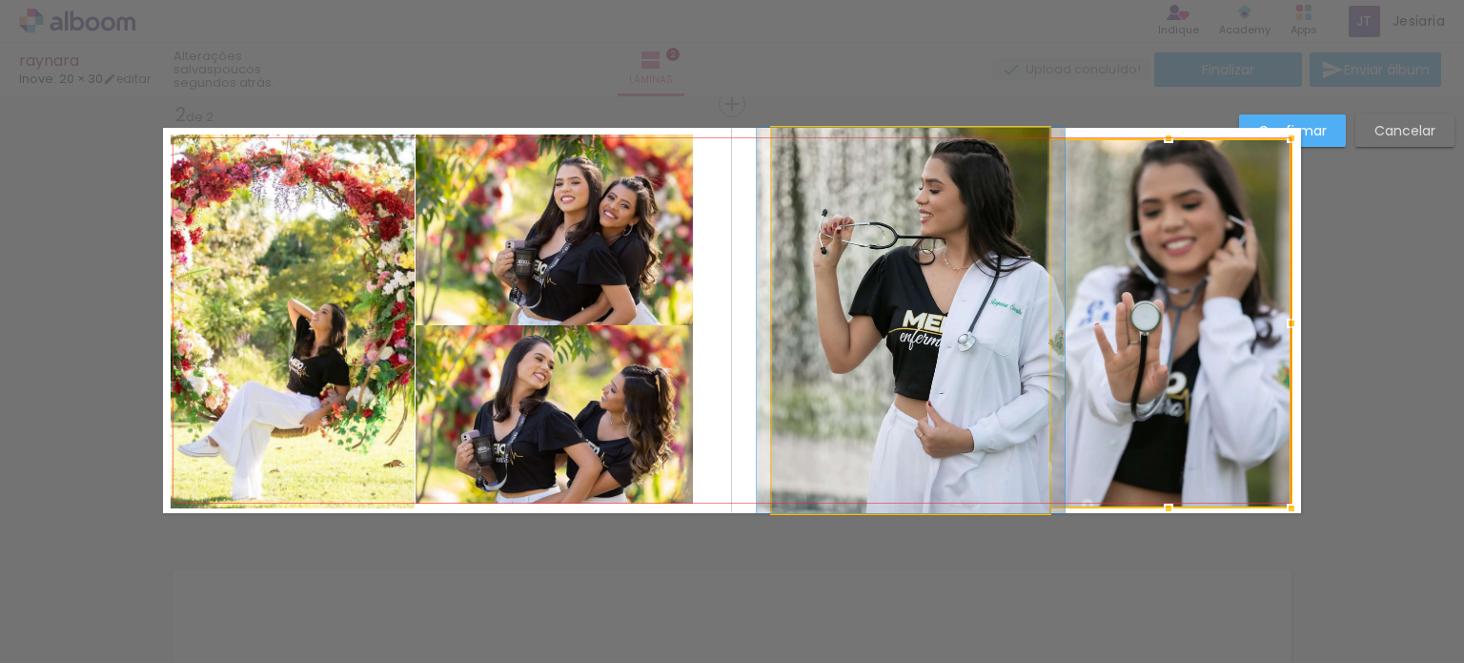
click at [796, 334] on quentale-photo at bounding box center [910, 320] width 277 height 385
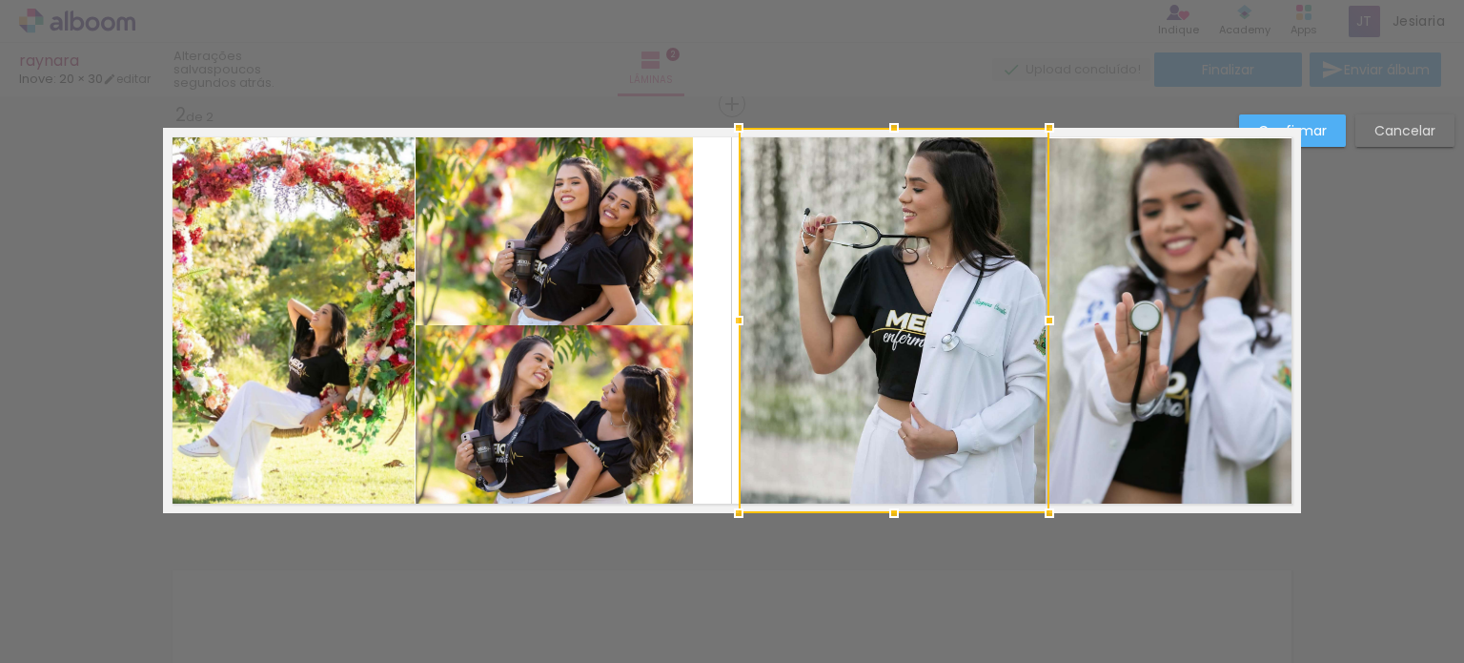
drag, startPoint x: 765, startPoint y: 325, endPoint x: 739, endPoint y: 323, distance: 25.8
click at [739, 323] on div at bounding box center [739, 320] width 38 height 38
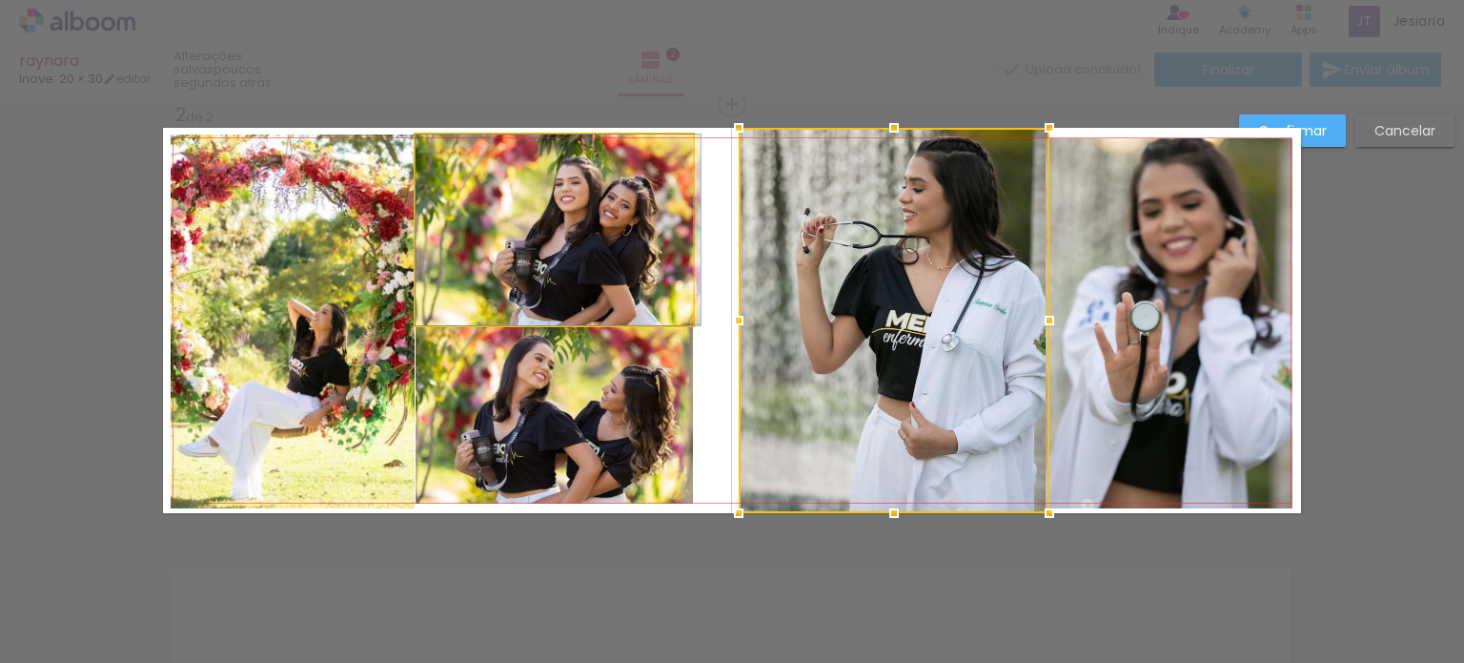
click at [599, 317] on quentale-photo at bounding box center [554, 229] width 277 height 191
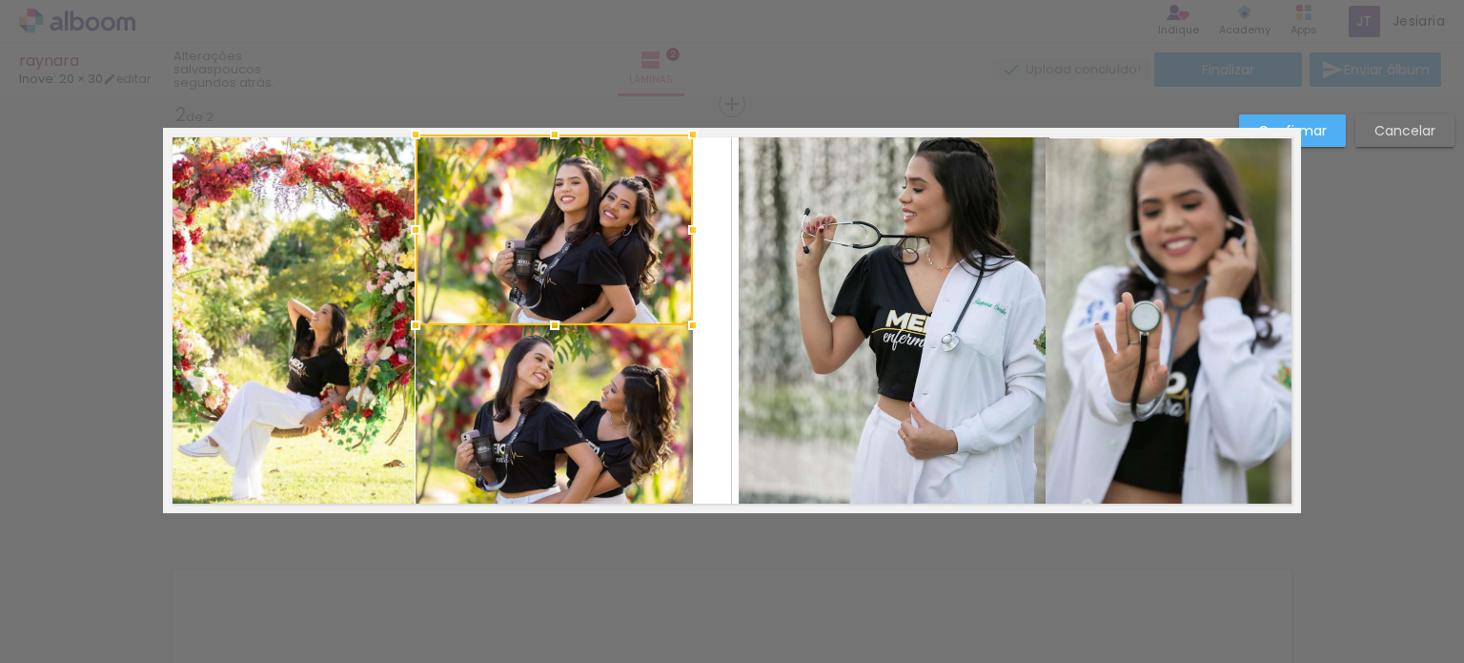
drag, startPoint x: 599, startPoint y: 317, endPoint x: 630, endPoint y: 319, distance: 31.5
click at [630, 319] on div at bounding box center [554, 229] width 277 height 191
click at [625, 267] on div at bounding box center [554, 229] width 277 height 191
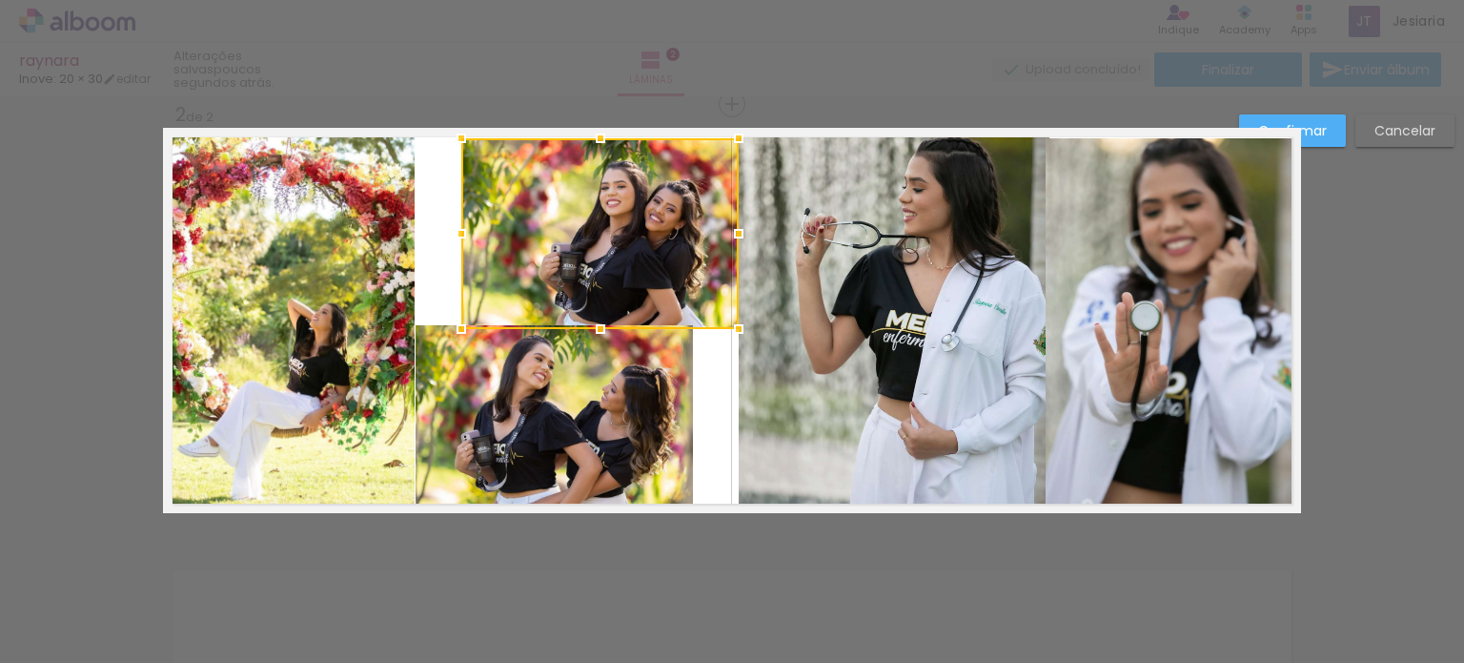
drag, startPoint x: 660, startPoint y: 227, endPoint x: 704, endPoint y: 231, distance: 44.0
click at [704, 231] on div at bounding box center [599, 233] width 277 height 191
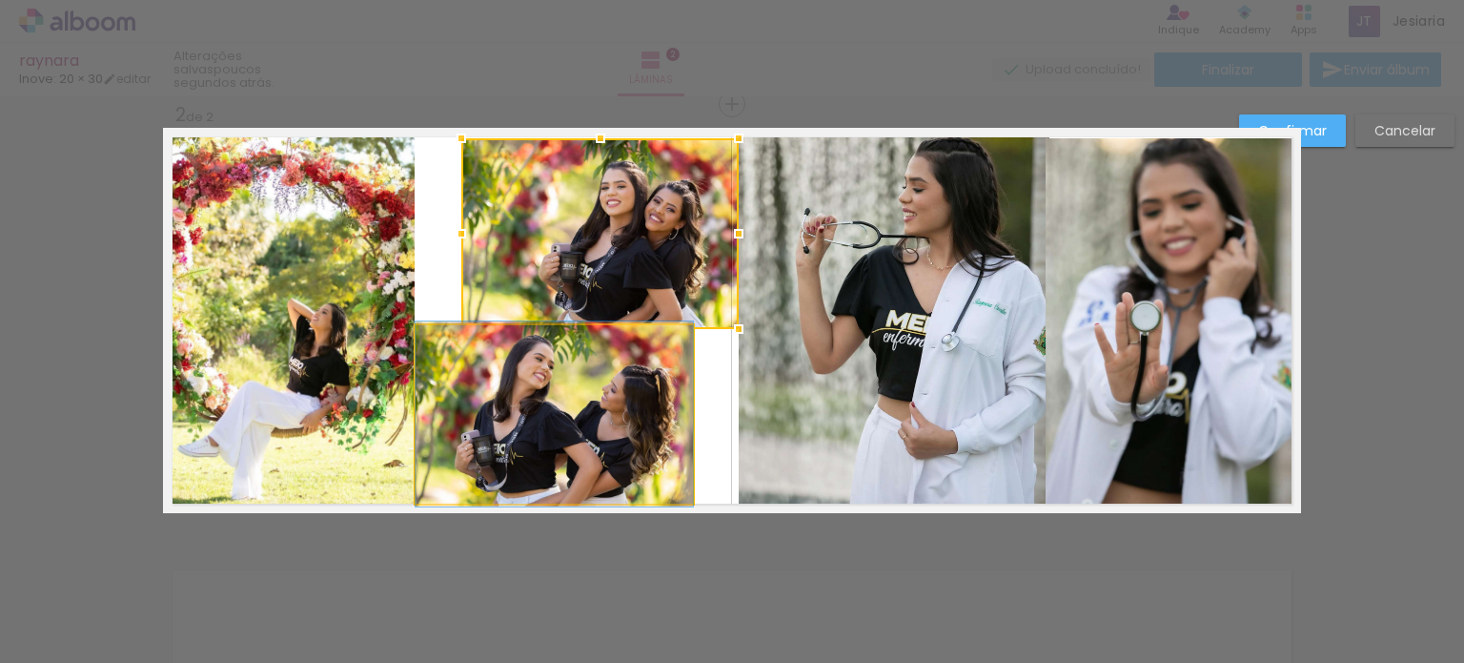
click at [670, 394] on quentale-photo at bounding box center [554, 414] width 277 height 178
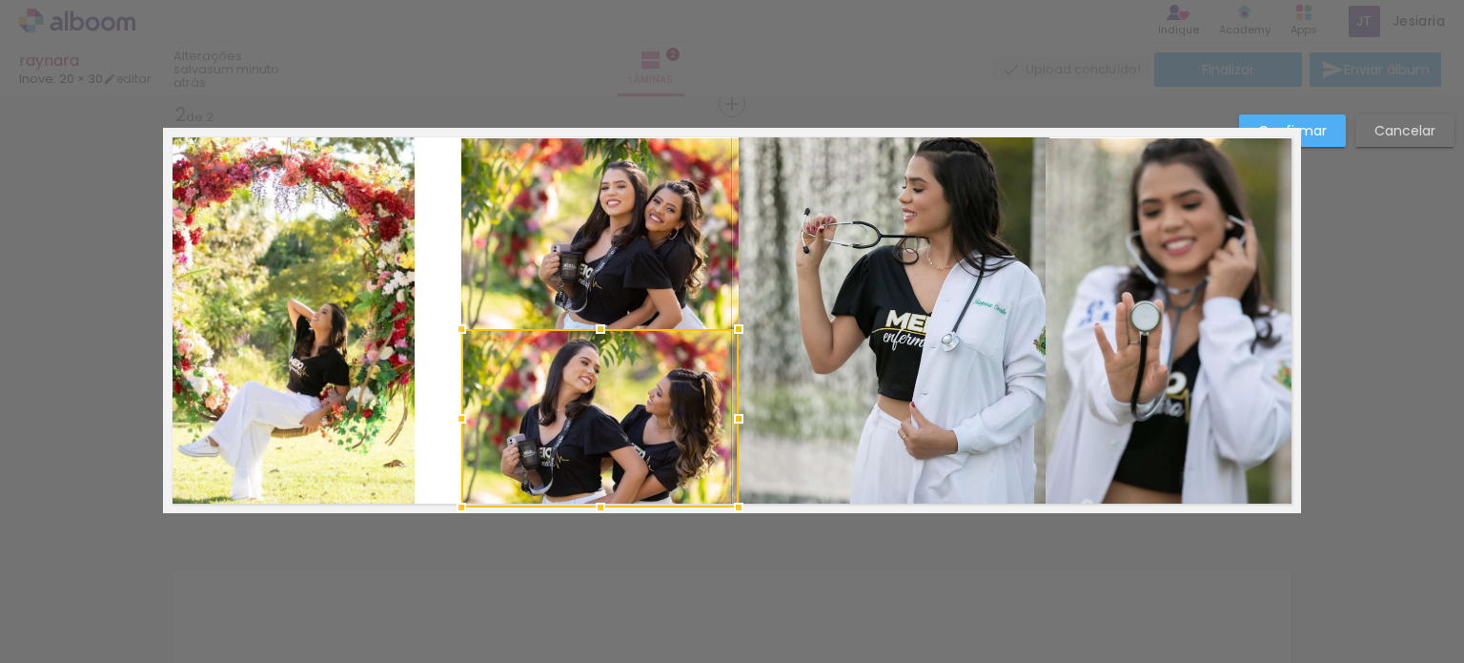
drag, startPoint x: 630, startPoint y: 394, endPoint x: 677, endPoint y: 399, distance: 47.1
click at [677, 399] on div at bounding box center [599, 418] width 277 height 178
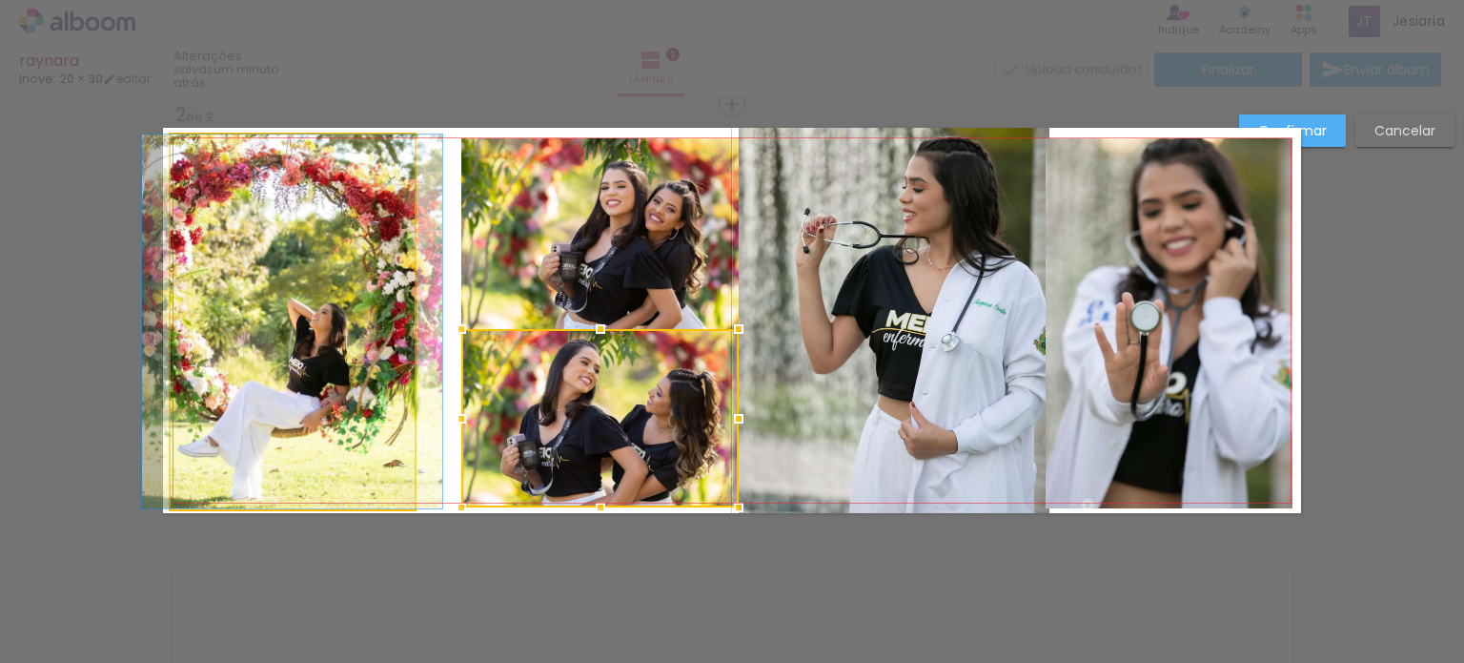
click at [336, 300] on quentale-photo at bounding box center [293, 321] width 244 height 374
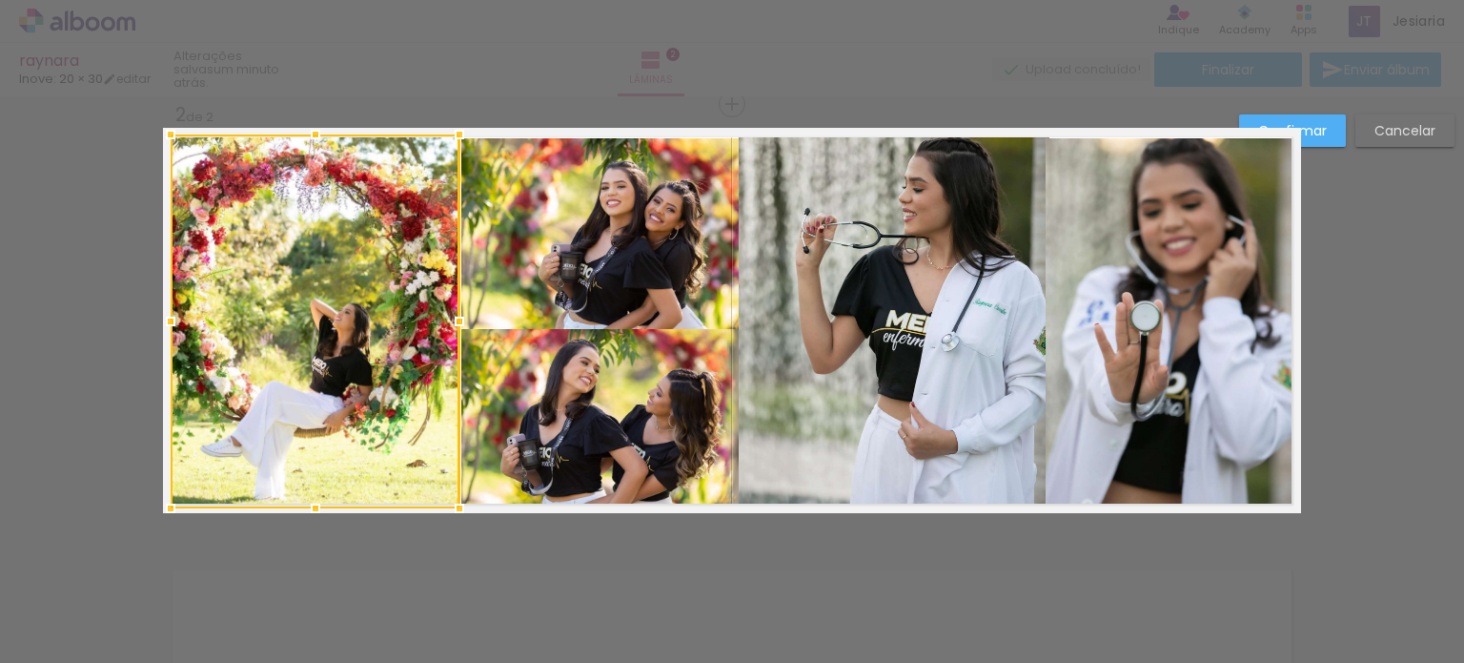
drag, startPoint x: 410, startPoint y: 308, endPoint x: 454, endPoint y: 313, distance: 44.1
click at [454, 313] on div at bounding box center [459, 321] width 38 height 38
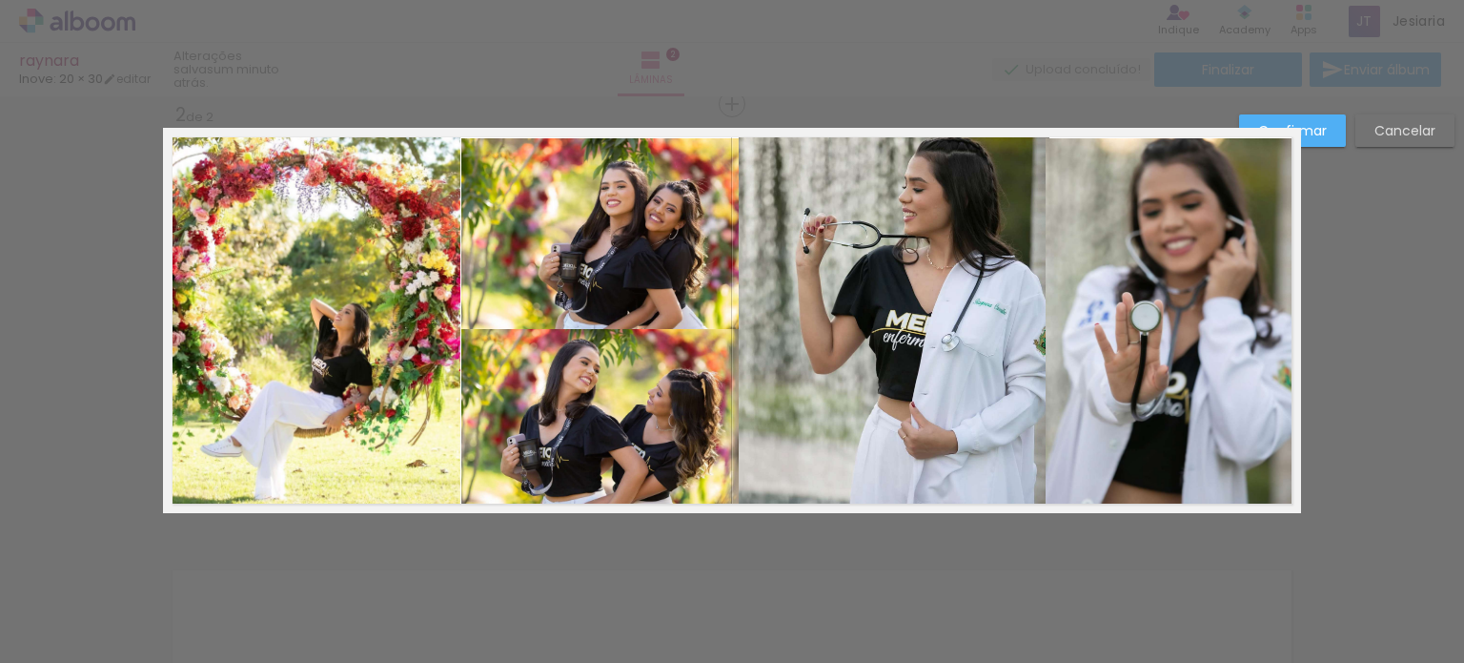
click at [700, 131] on quentale-layouter at bounding box center [732, 320] width 1138 height 385
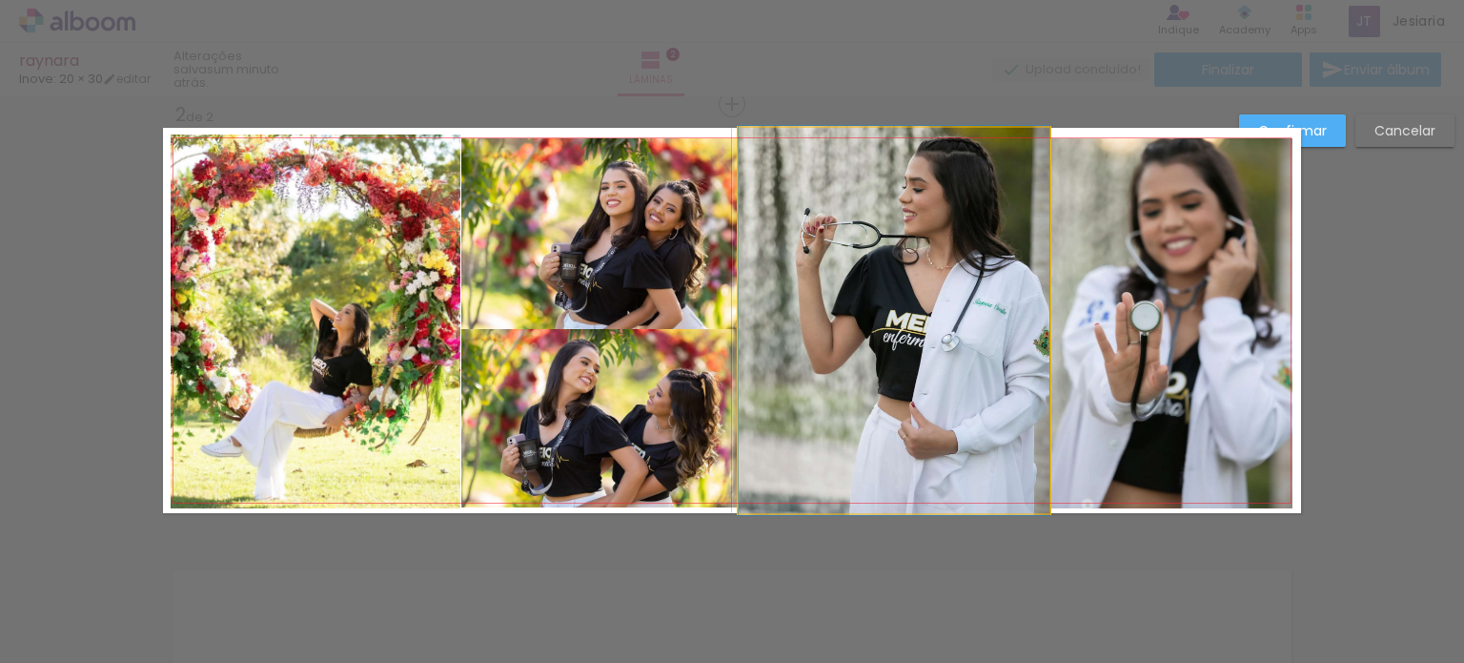
click at [961, 308] on quentale-photo at bounding box center [894, 320] width 311 height 385
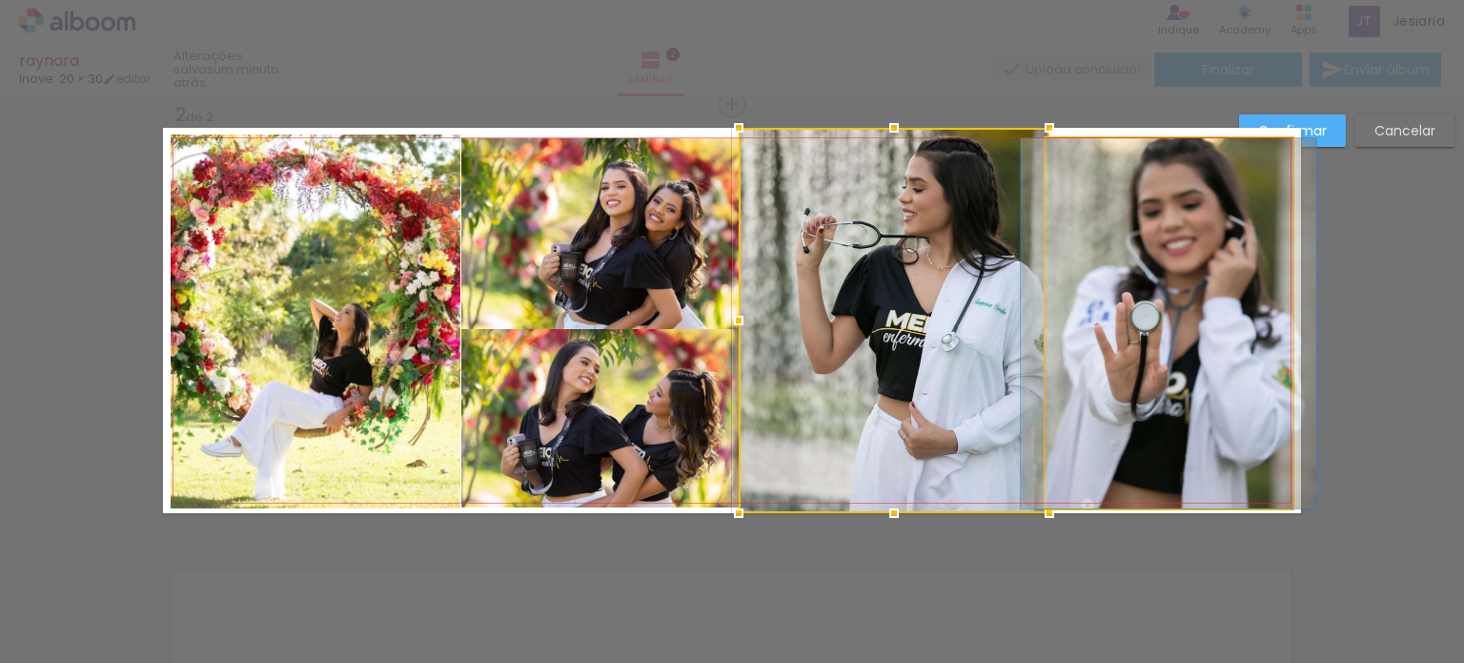
click at [1124, 325] on quentale-photo at bounding box center [1169, 323] width 246 height 370
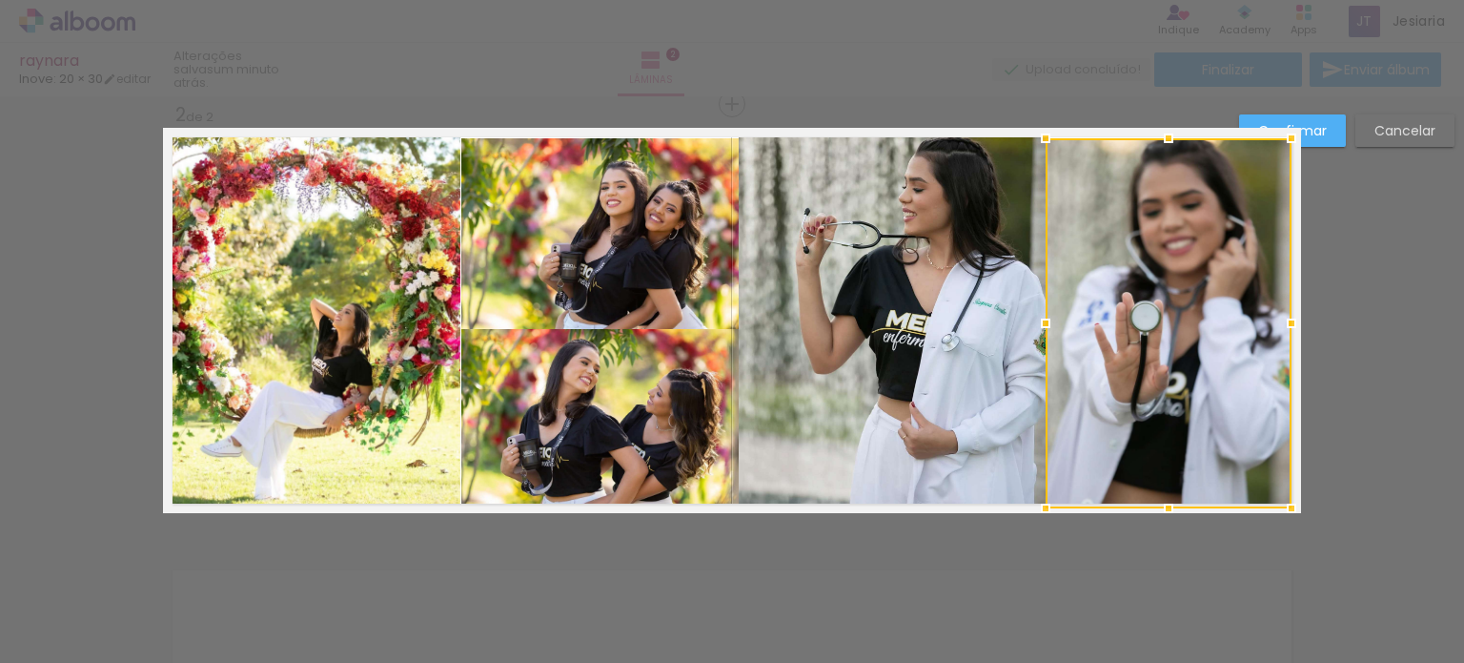
click at [1124, 325] on div at bounding box center [1169, 323] width 246 height 370
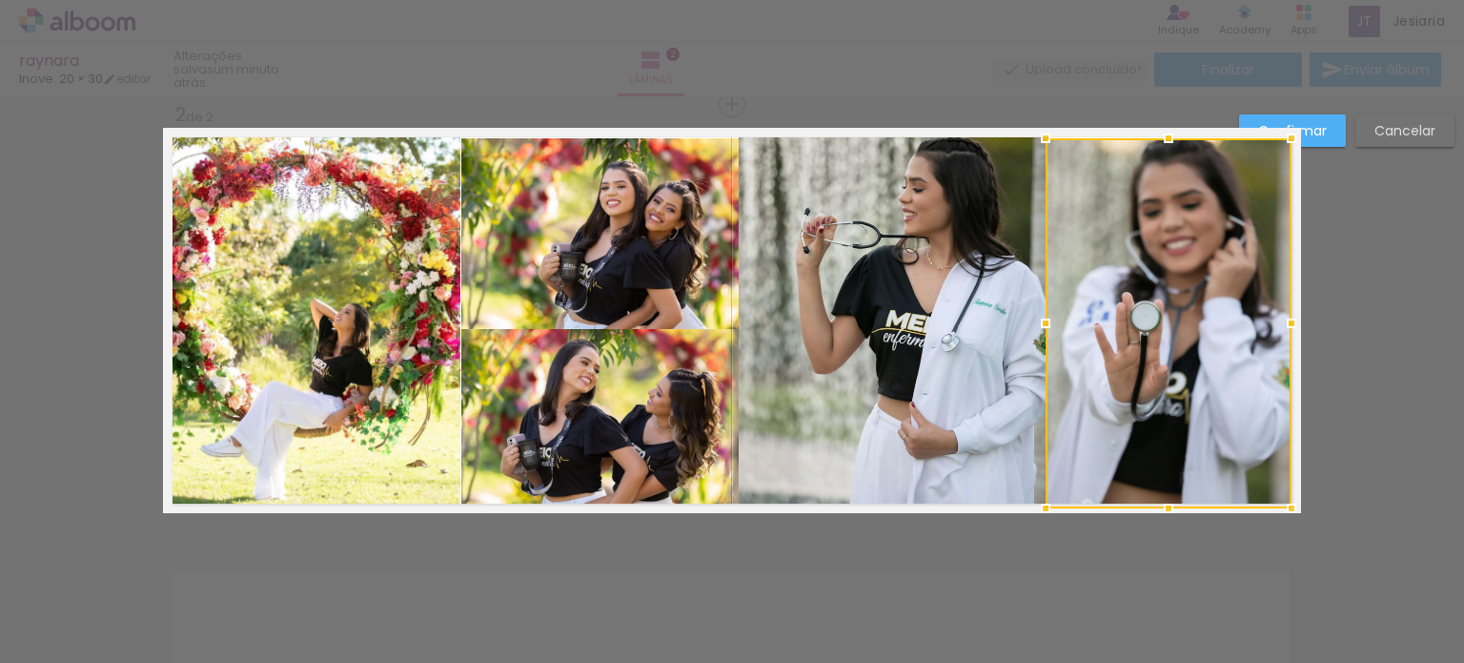
click at [1124, 325] on div at bounding box center [1169, 323] width 246 height 370
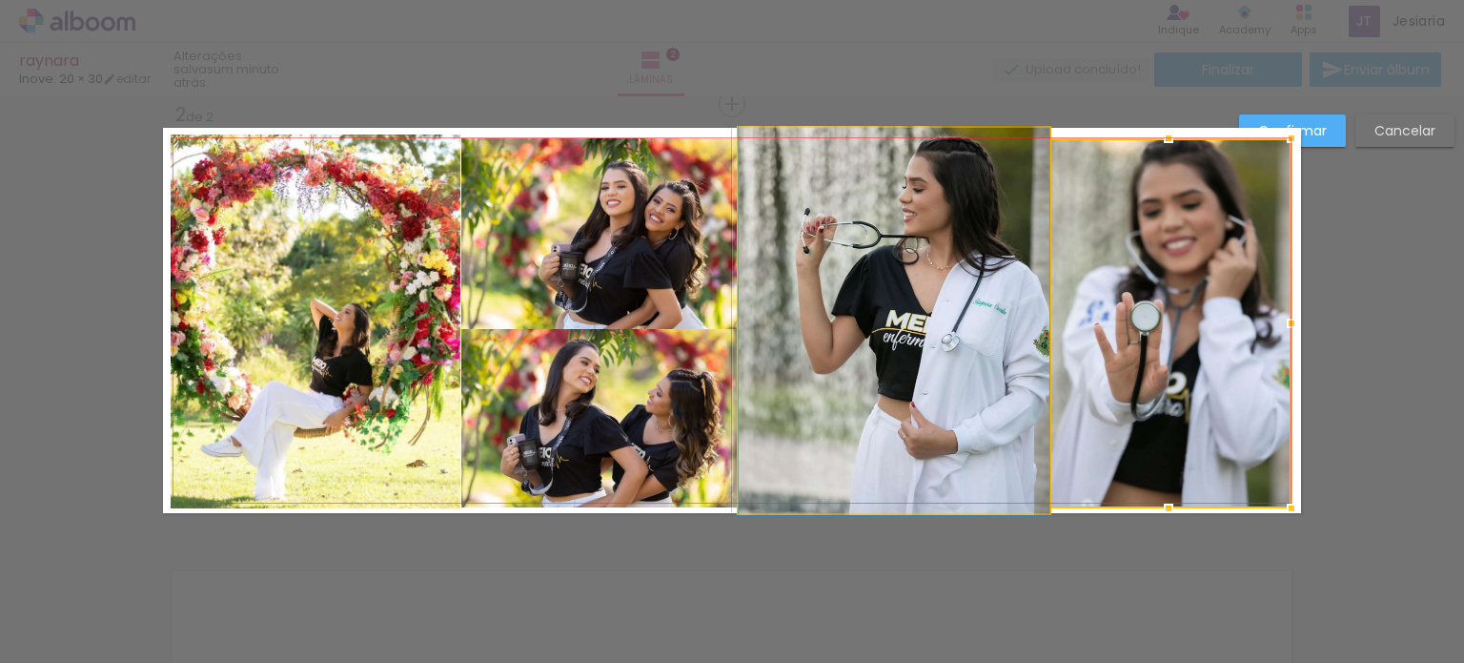
click at [988, 327] on quentale-photo at bounding box center [894, 320] width 311 height 385
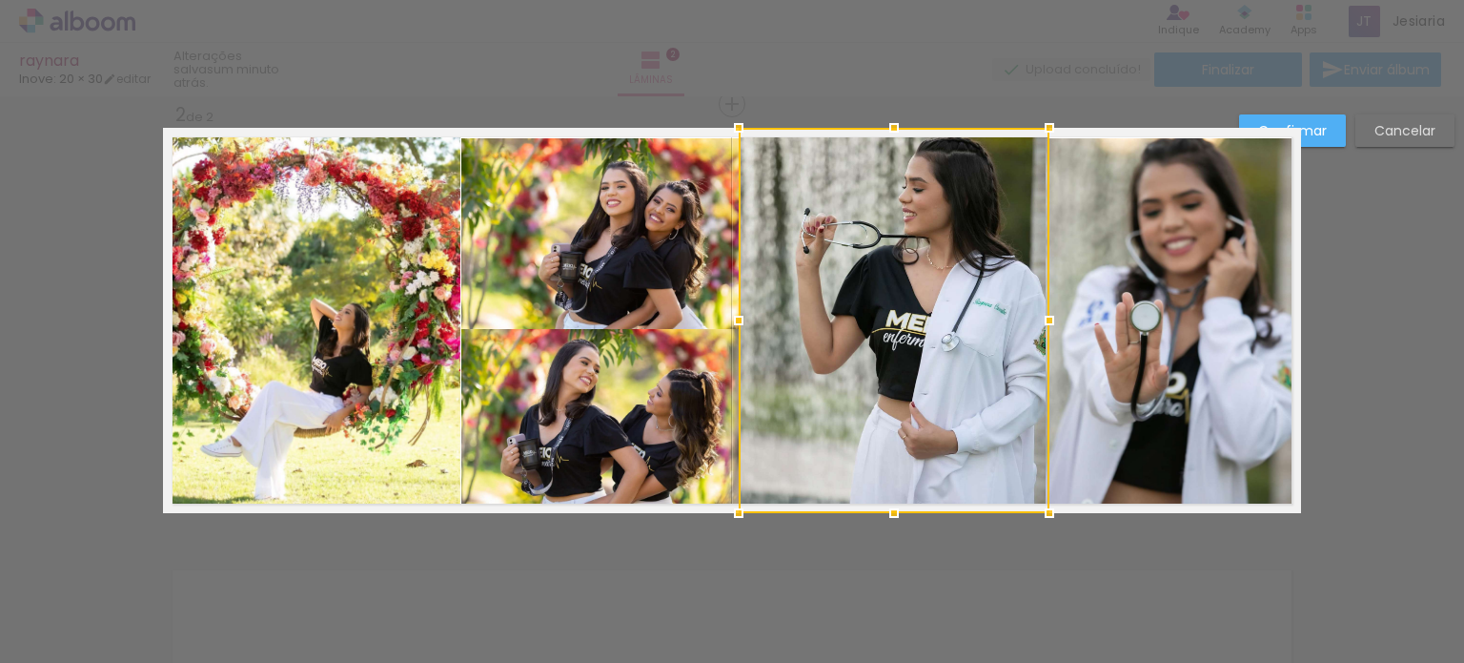
click at [1020, 317] on div at bounding box center [894, 320] width 311 height 385
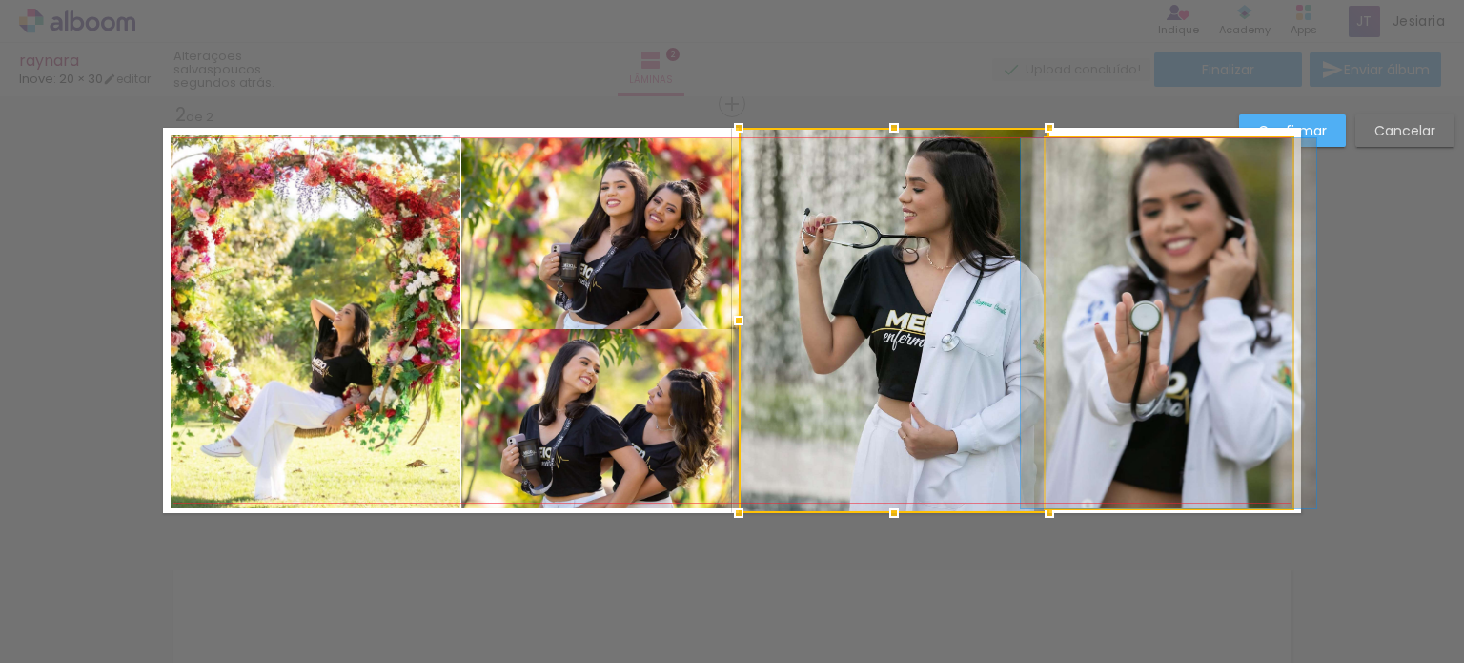
click at [1129, 341] on quentale-photo at bounding box center [1169, 323] width 246 height 370
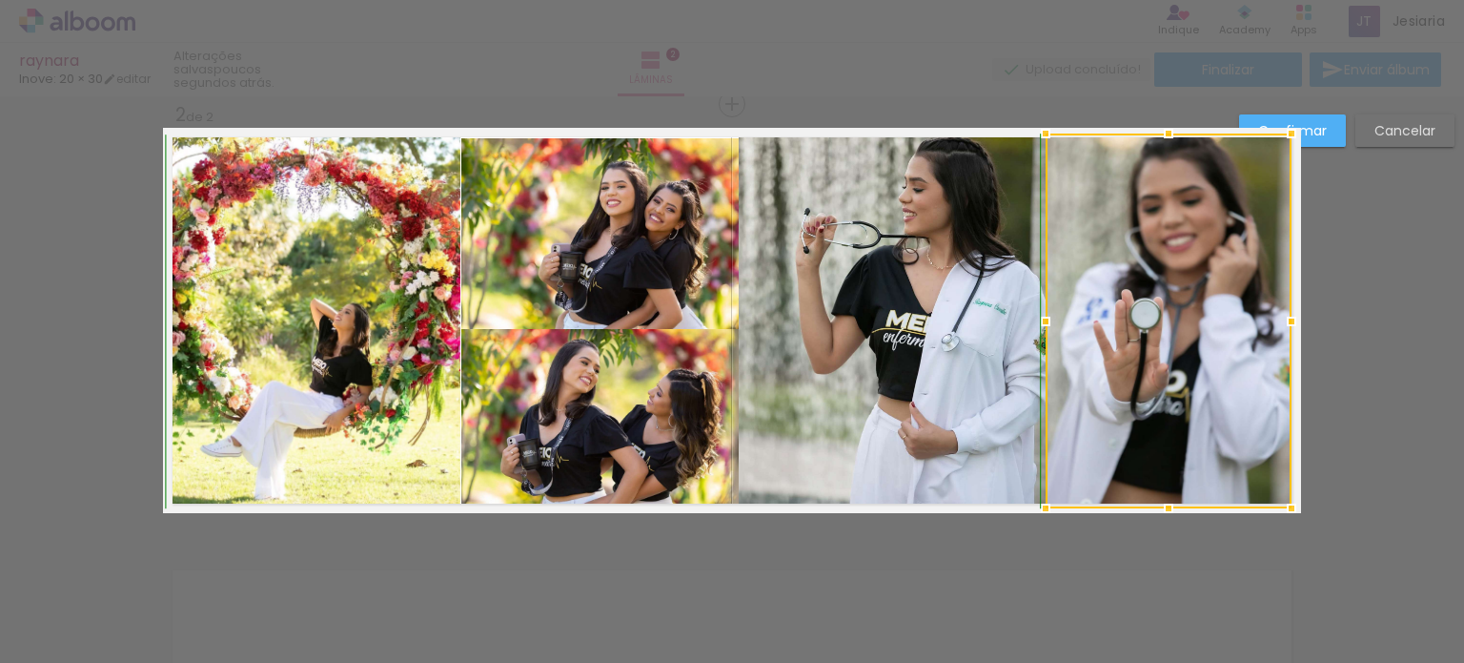
click at [1167, 145] on div at bounding box center [1169, 133] width 38 height 38
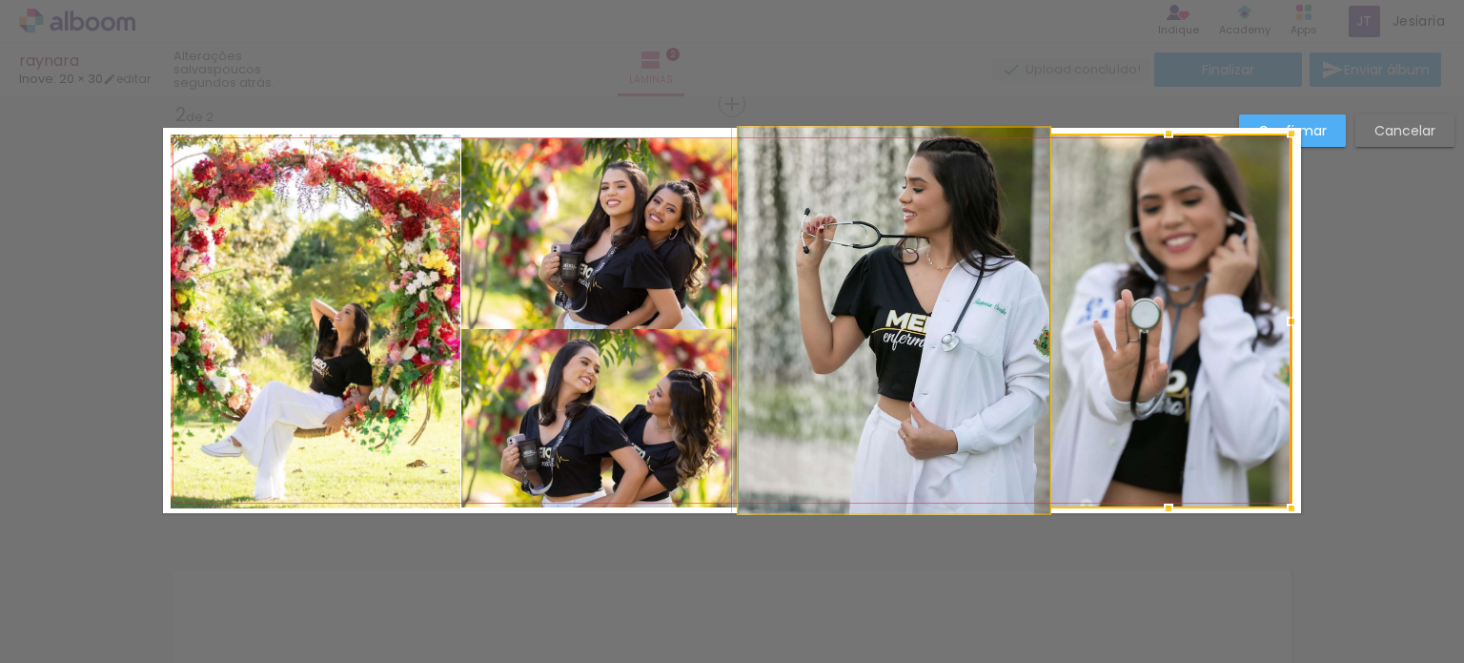
click at [961, 510] on quentale-photo at bounding box center [894, 320] width 311 height 385
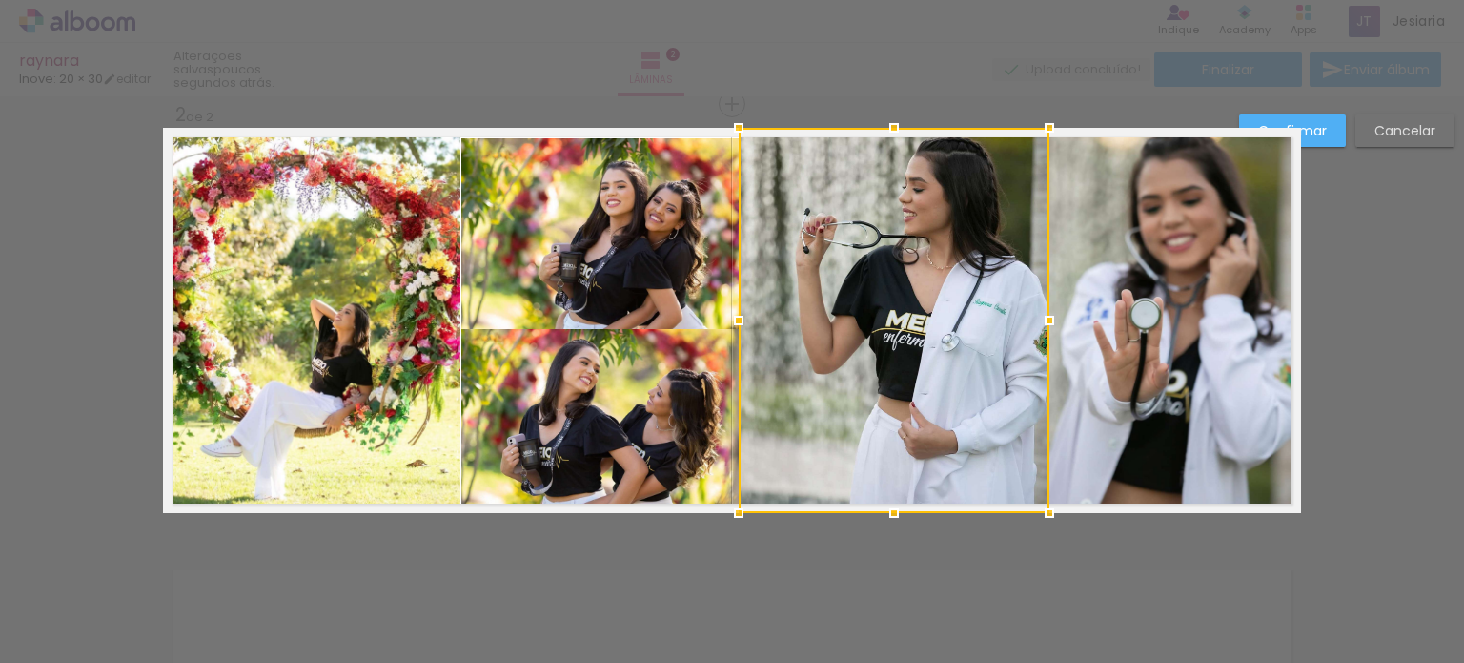
click at [961, 510] on div at bounding box center [894, 320] width 311 height 385
click at [1094, 583] on div "Confirmar Cancelar" at bounding box center [732, 312] width 1464 height 1344
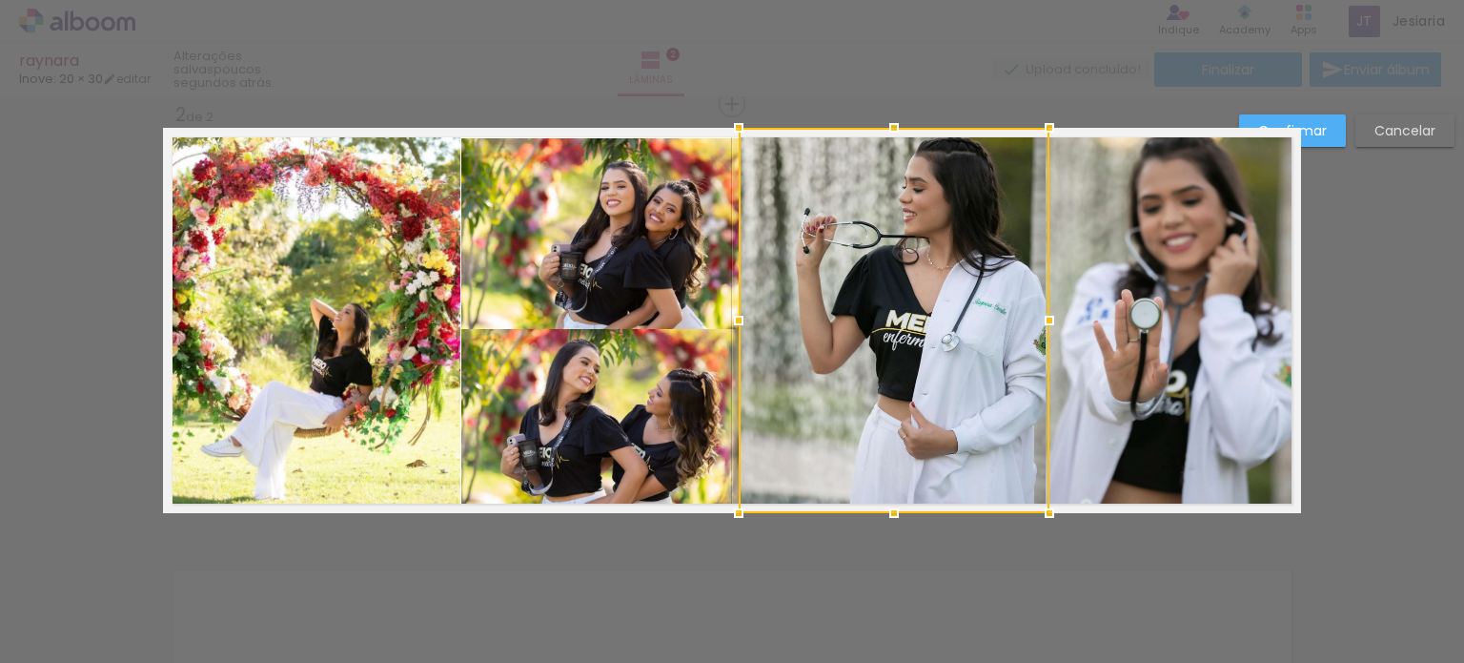
click at [1089, 509] on quentale-layouter at bounding box center [732, 320] width 1138 height 385
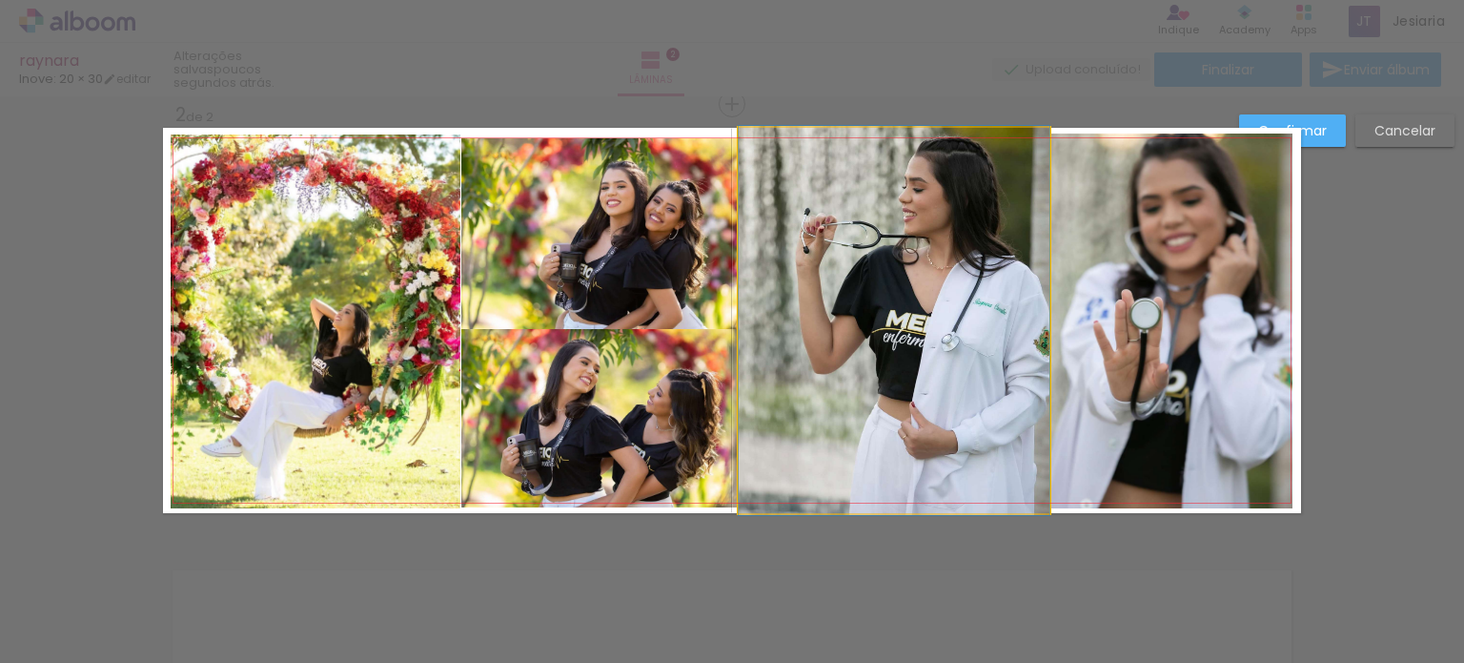
click at [932, 434] on quentale-photo at bounding box center [894, 320] width 311 height 385
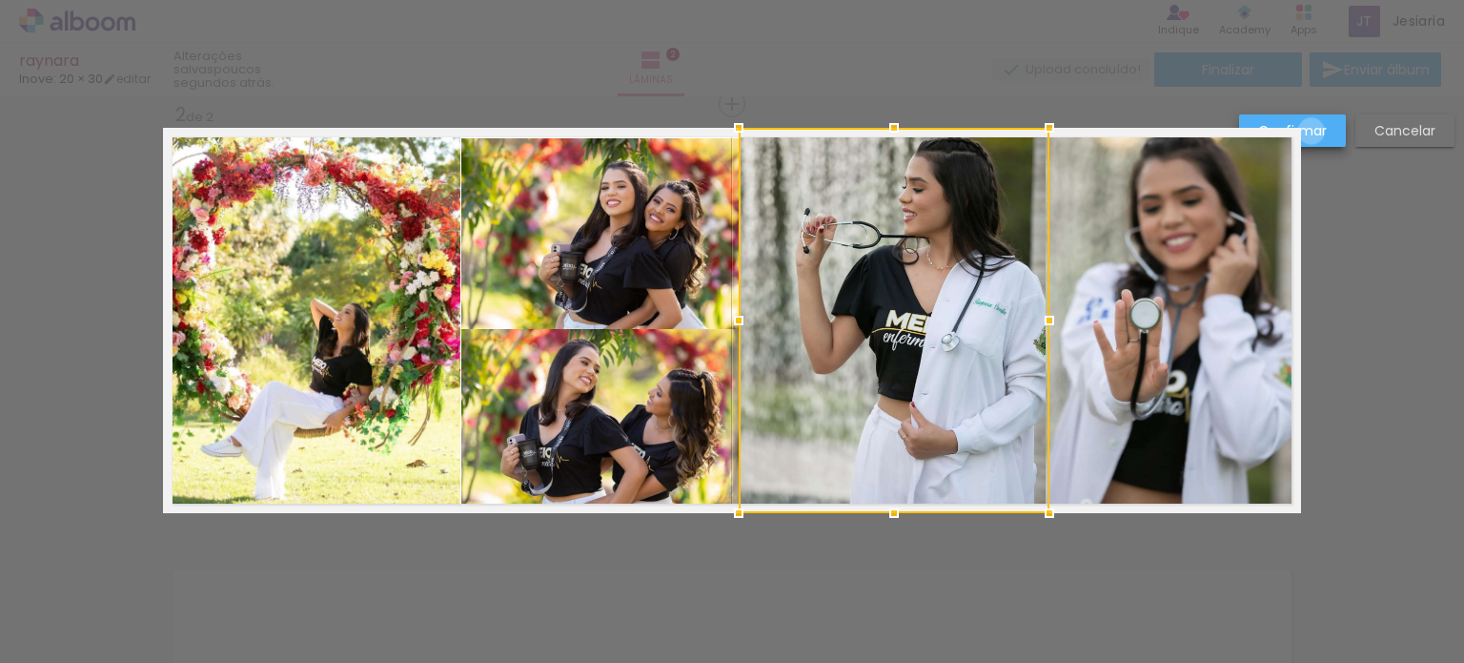
click at [0, 0] on slot "Confirmar" at bounding box center [0, 0] width 0 height 0
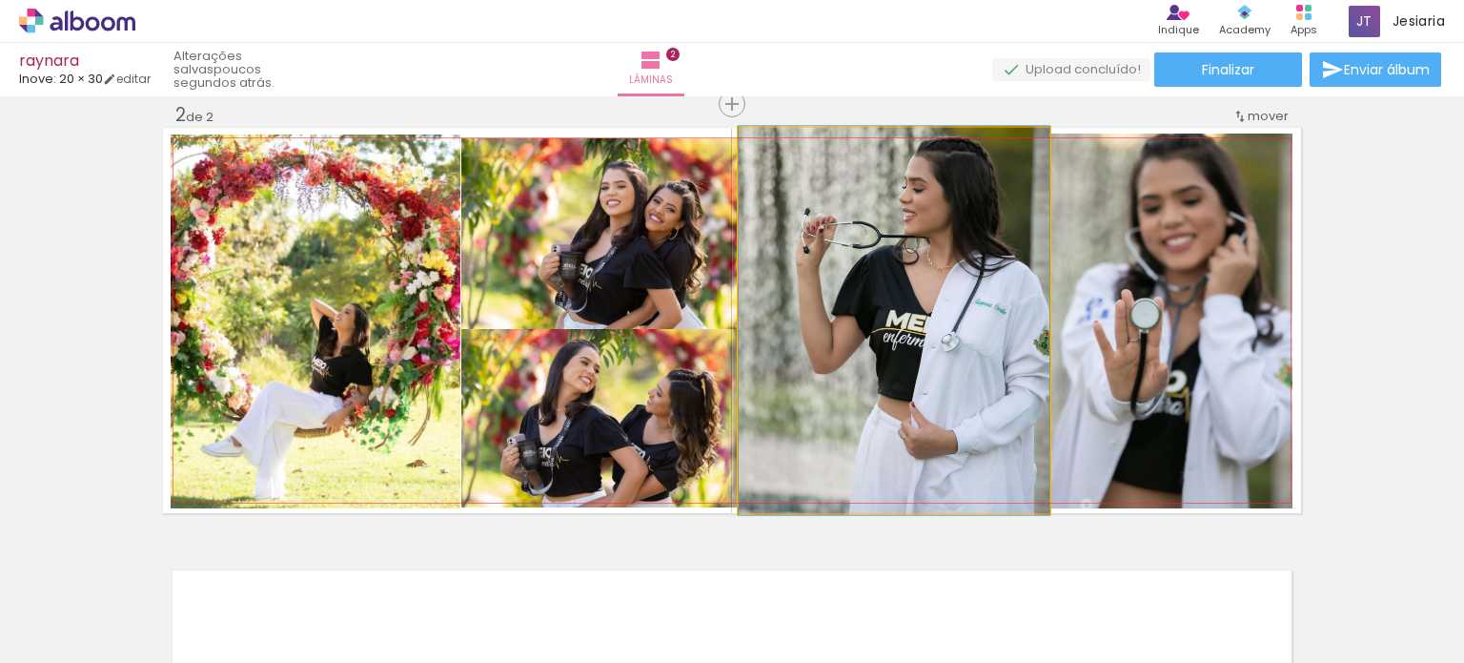
click at [885, 293] on quentale-photo at bounding box center [894, 320] width 311 height 385
click at [932, 333] on quentale-photo at bounding box center [894, 320] width 311 height 385
drag, startPoint x: 932, startPoint y: 333, endPoint x: 850, endPoint y: 391, distance: 100.5
click at [928, 248] on quentale-photo at bounding box center [894, 320] width 311 height 385
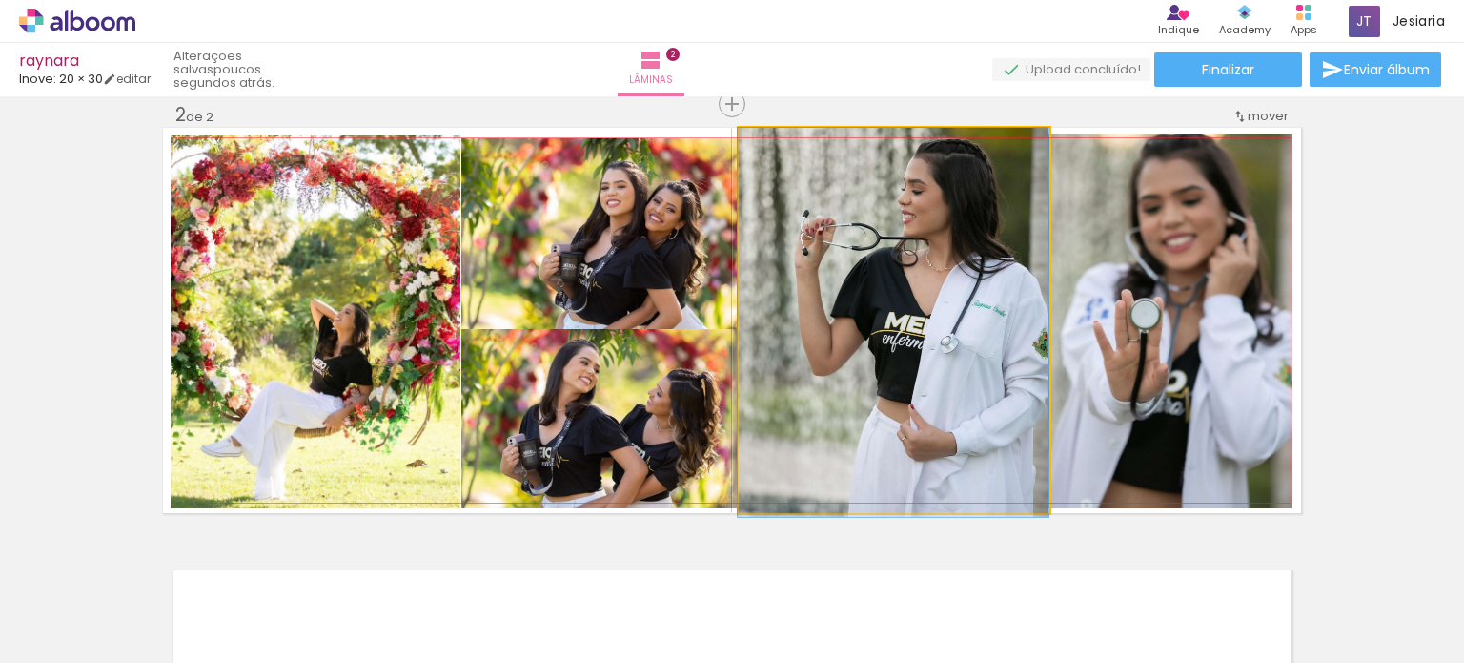
click at [928, 248] on quentale-photo at bounding box center [894, 320] width 311 height 385
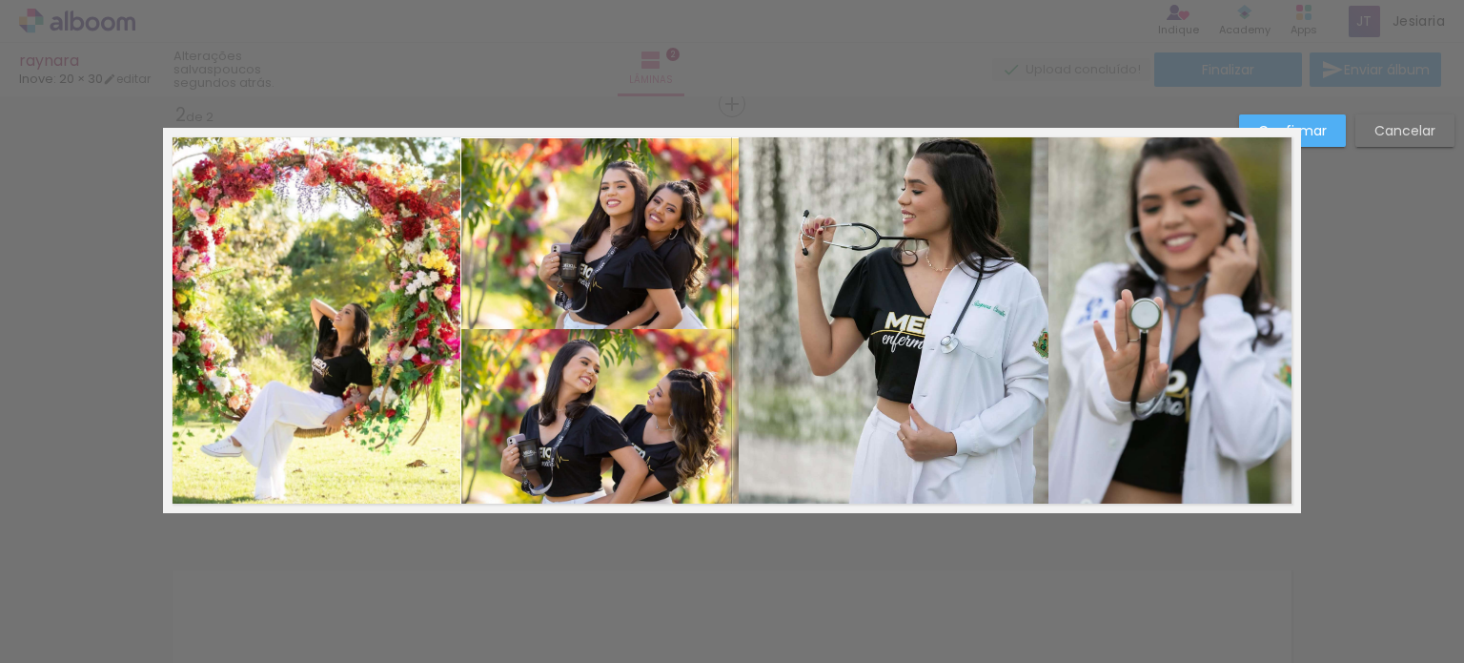
click at [928, 248] on quentale-photo at bounding box center [894, 320] width 311 height 385
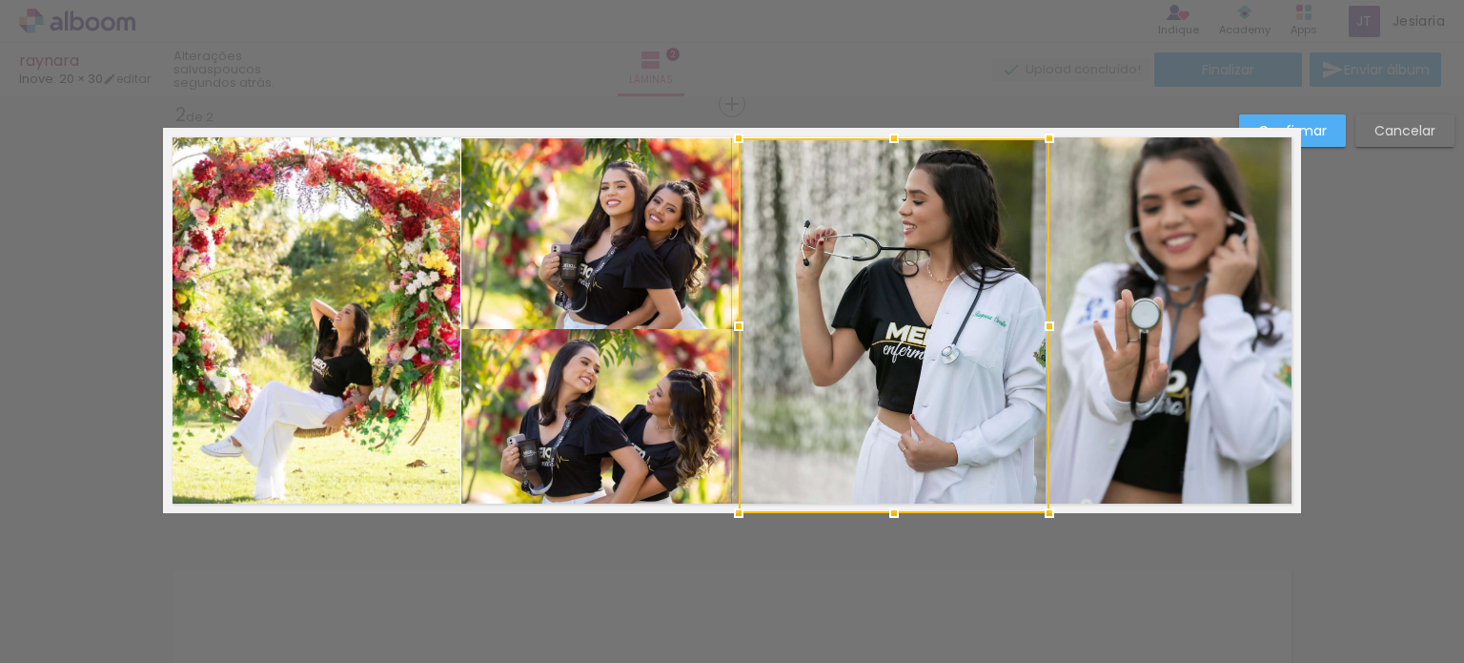
click at [886, 129] on div at bounding box center [894, 138] width 38 height 38
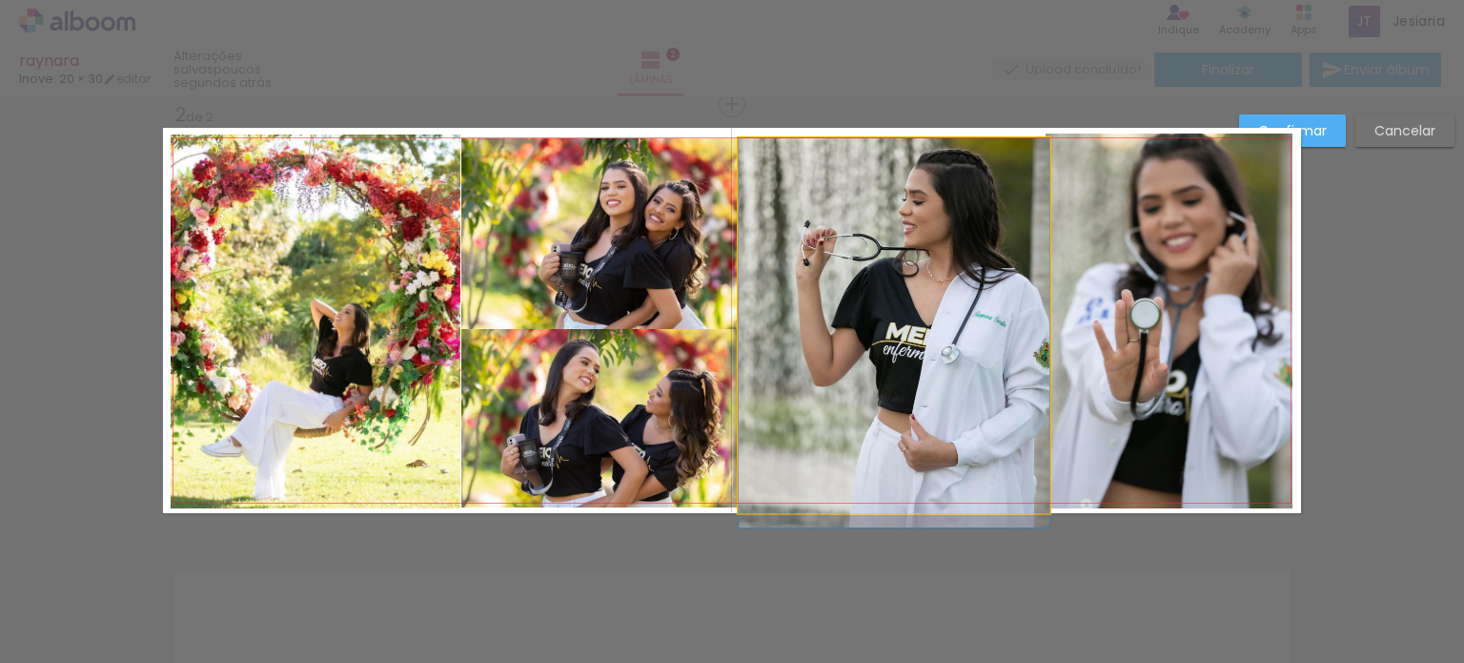
click at [897, 273] on quentale-photo at bounding box center [894, 325] width 311 height 375
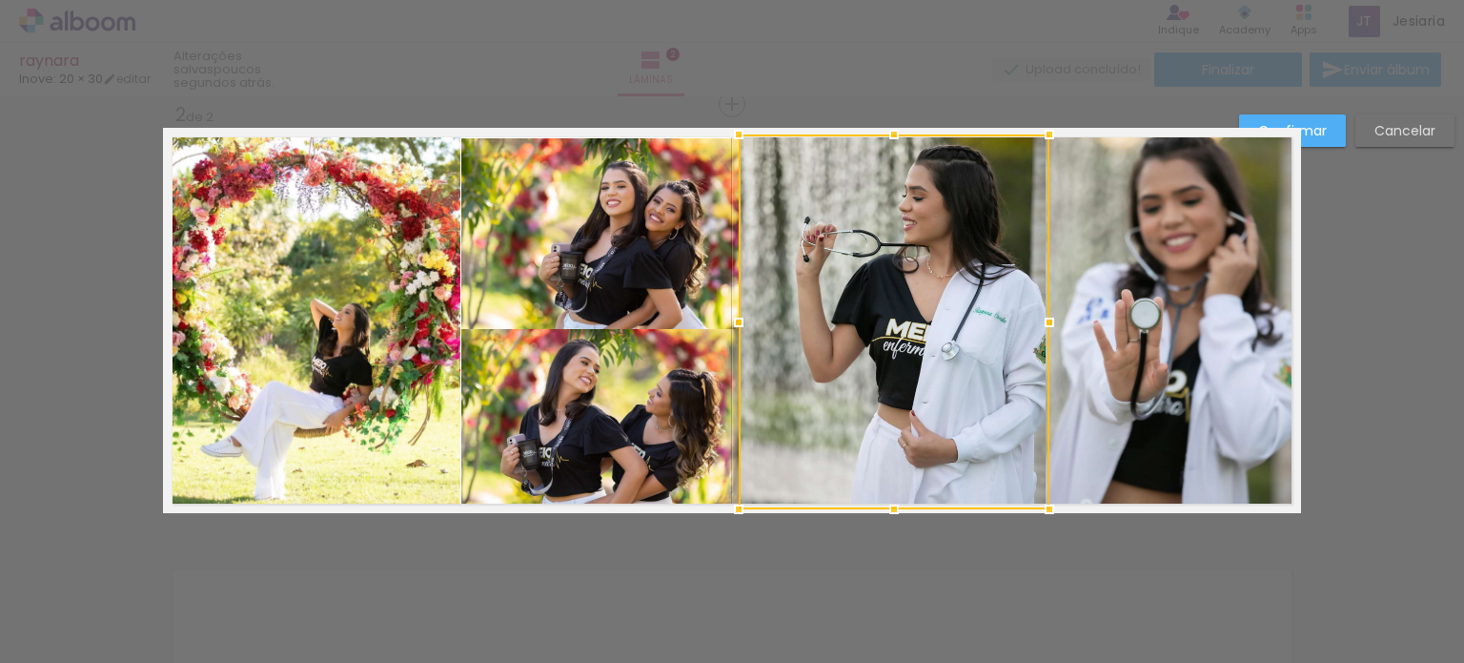
click at [897, 303] on div at bounding box center [894, 321] width 311 height 375
click at [0, 0] on slot "Confirmar" at bounding box center [0, 0] width 0 height 0
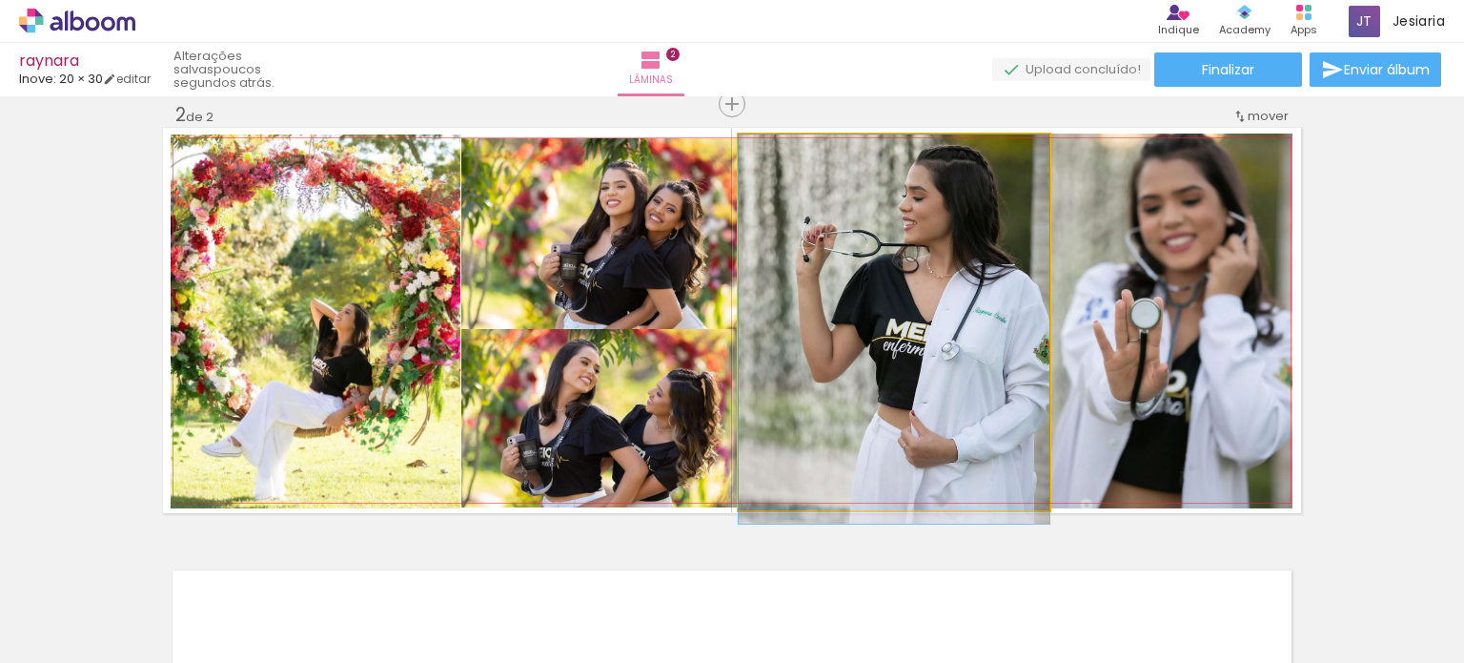
click at [971, 350] on quentale-photo at bounding box center [894, 321] width 311 height 375
drag, startPoint x: 971, startPoint y: 350, endPoint x: 954, endPoint y: 351, distance: 17.2
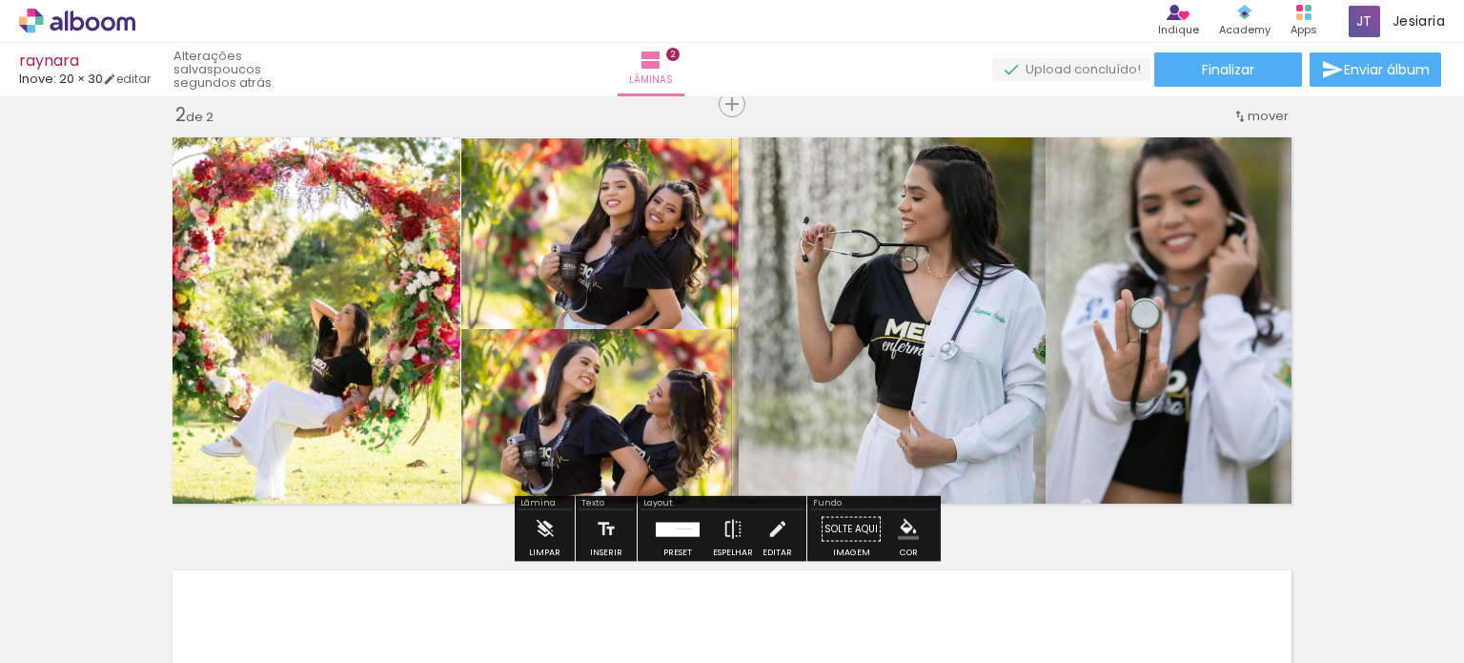
click at [1378, 294] on div "Inserir lâmina 1 de 2 Inserir lâmina 2 de 2 O Designbox precisará aumentar a su…" at bounding box center [732, 295] width 1464 height 1299
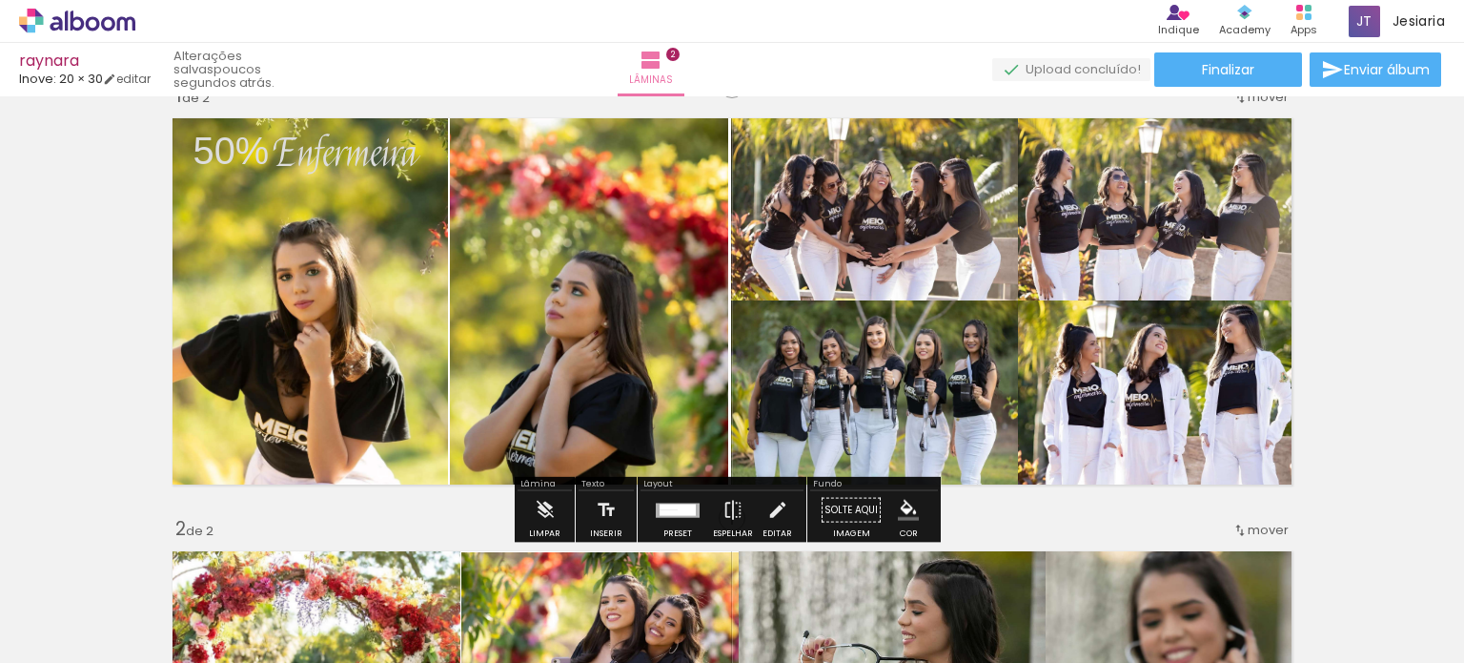
scroll to position [44, 0]
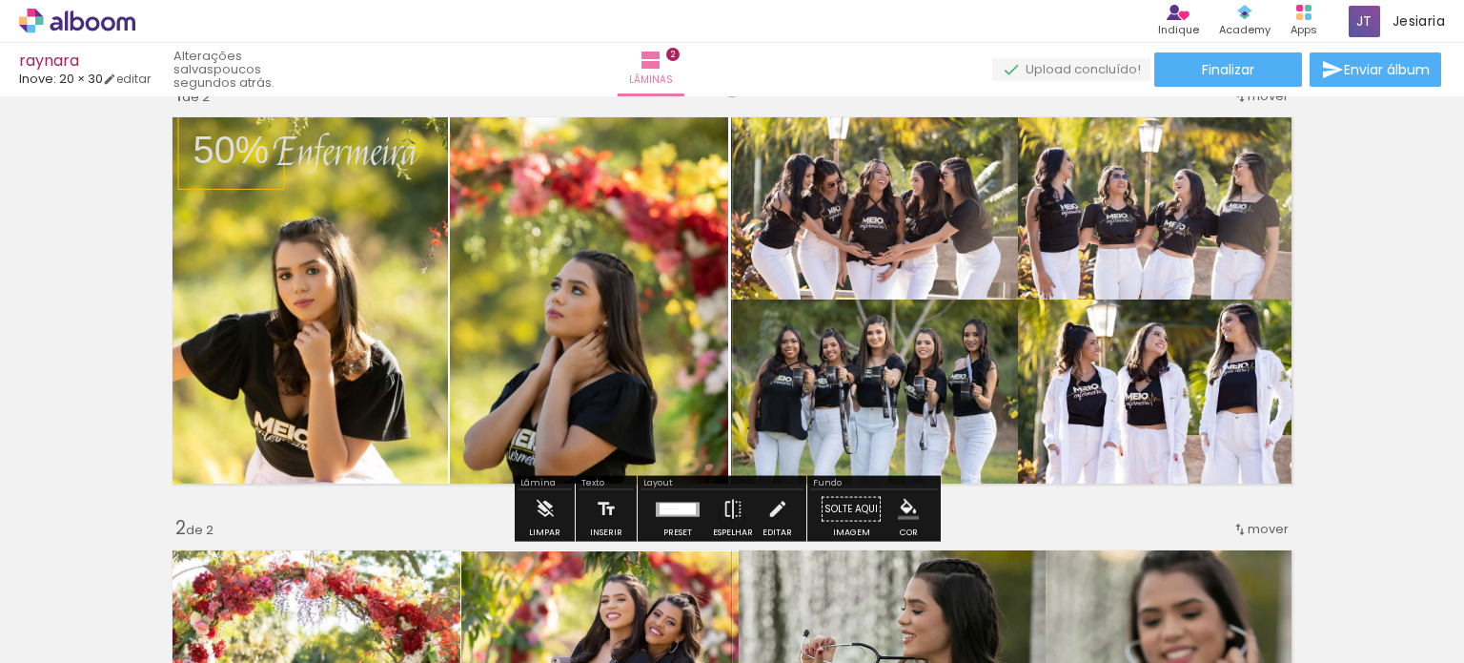
click at [194, 156] on p "50%" at bounding box center [232, 150] width 76 height 54
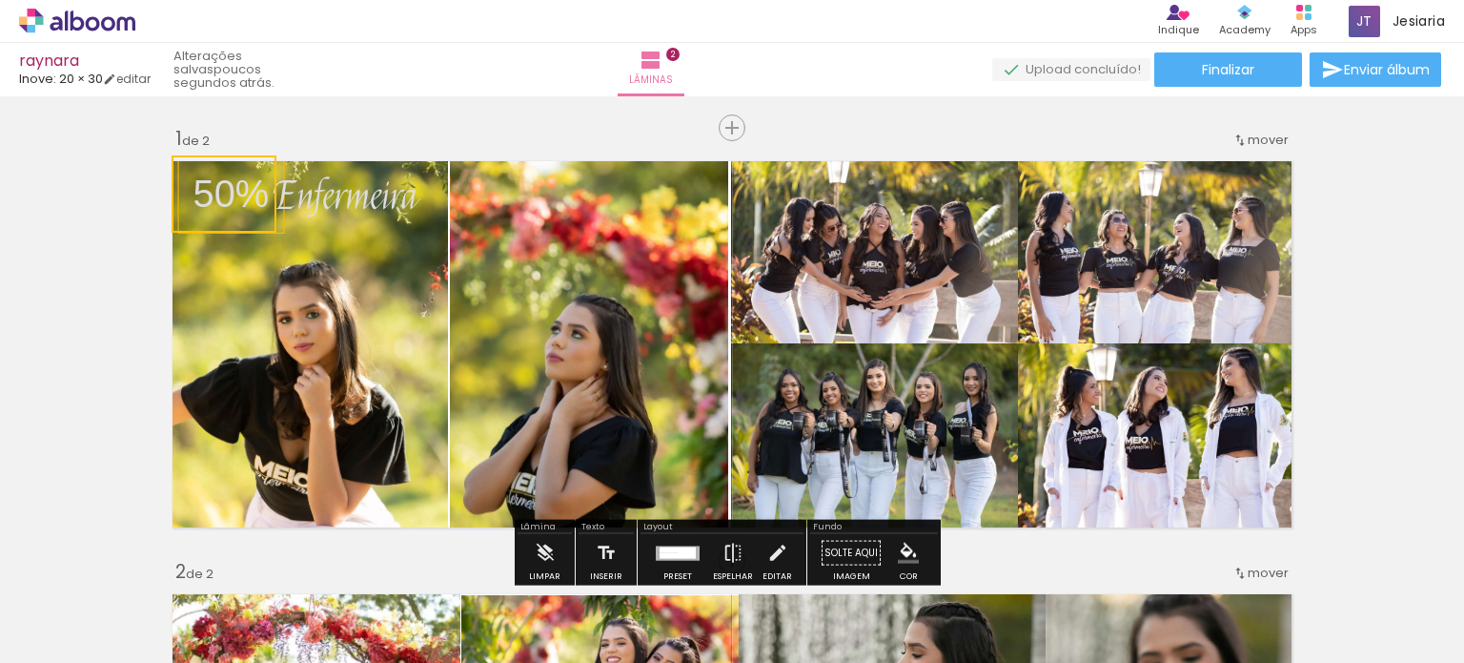
click at [215, 204] on quentale-selection at bounding box center [224, 193] width 105 height 77
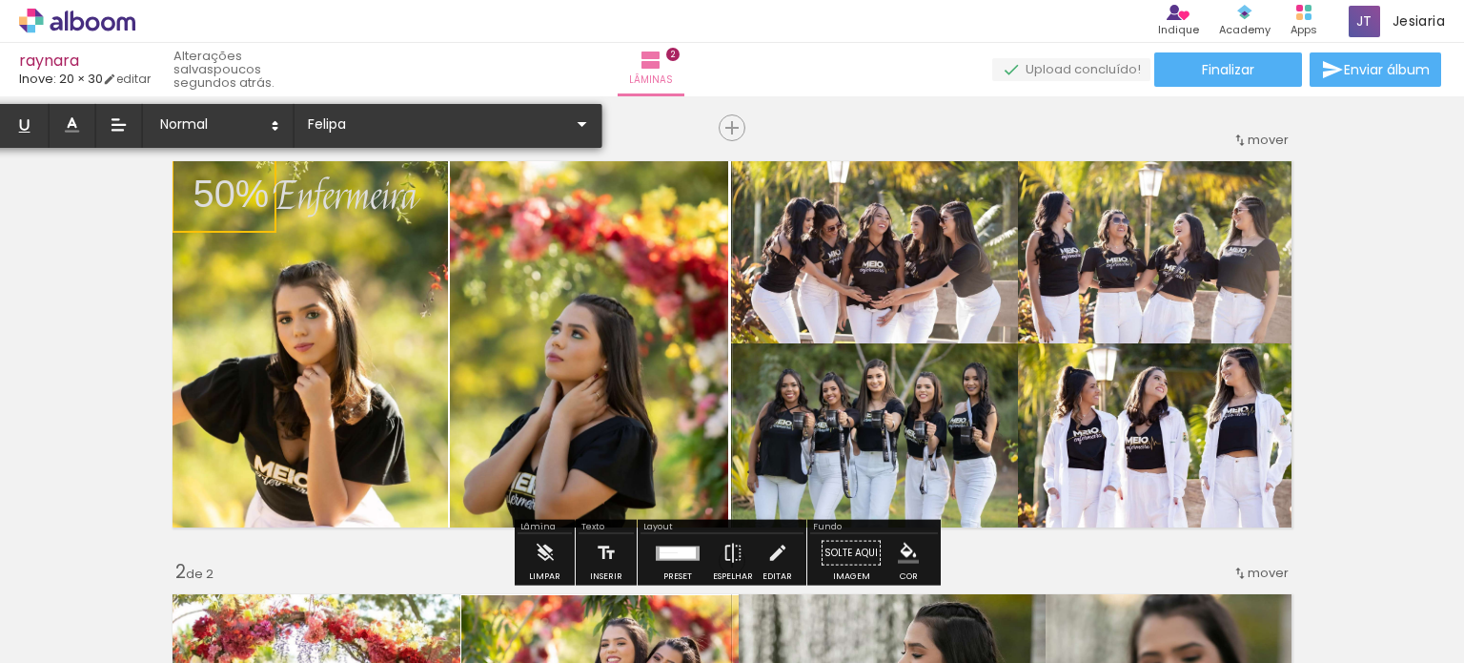
click at [238, 204] on p "50%" at bounding box center [232, 194] width 76 height 54
type input "Sans Serif"
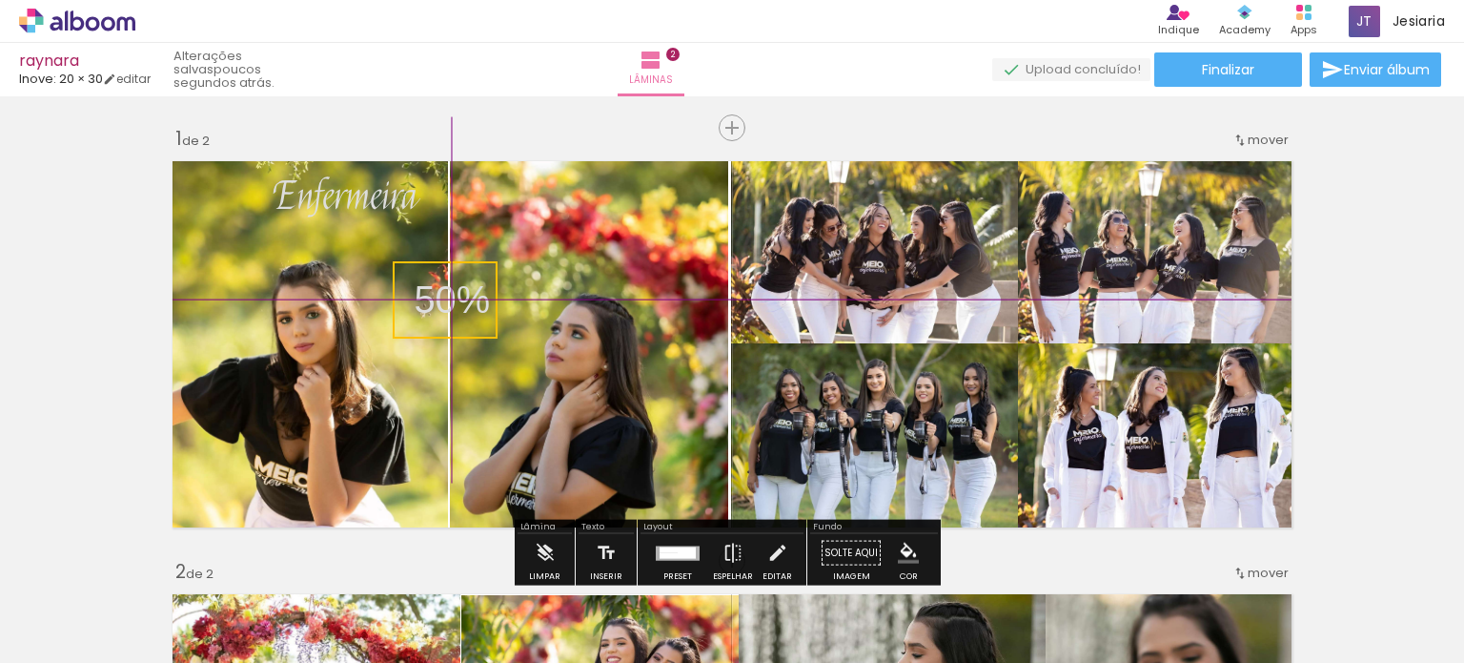
drag, startPoint x: 205, startPoint y: 200, endPoint x: 407, endPoint y: 337, distance: 244.3
click at [407, 337] on quentale-selection at bounding box center [445, 299] width 105 height 77
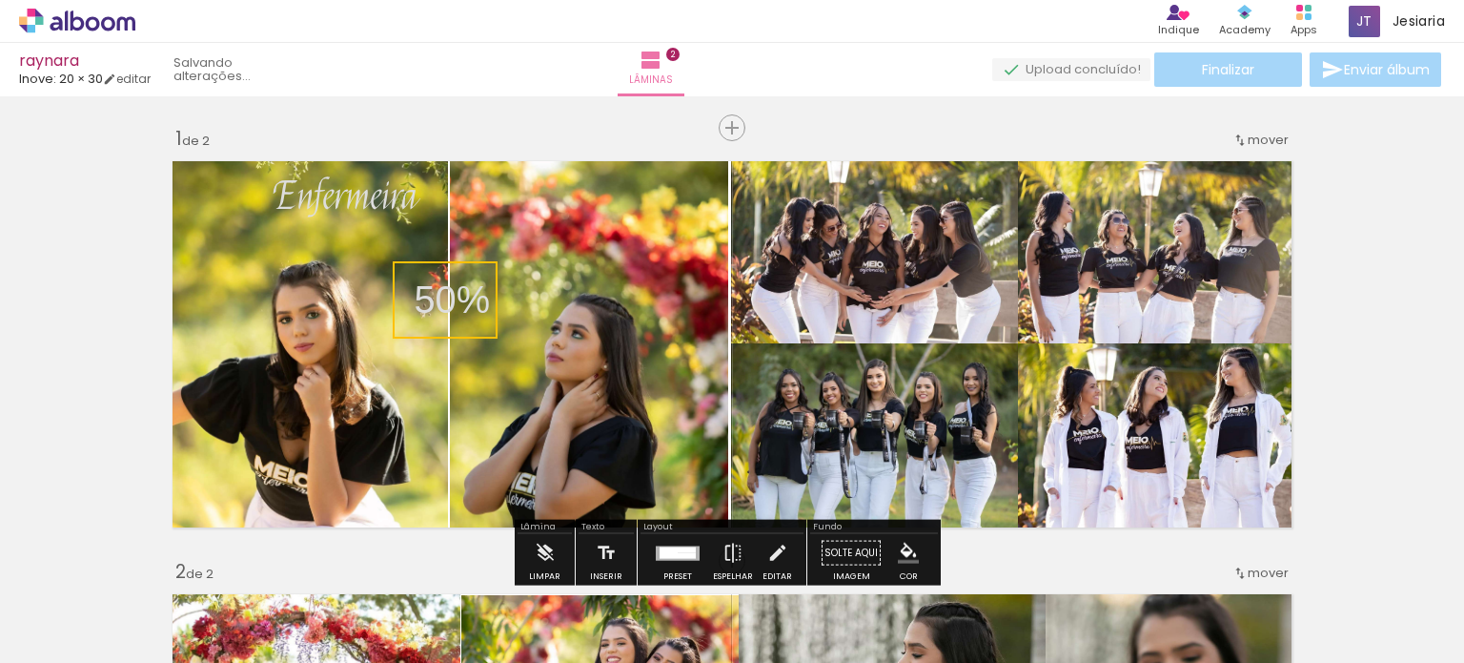
click at [452, 278] on quentale-selection at bounding box center [445, 299] width 105 height 77
